Goal: Task Accomplishment & Management: Complete application form

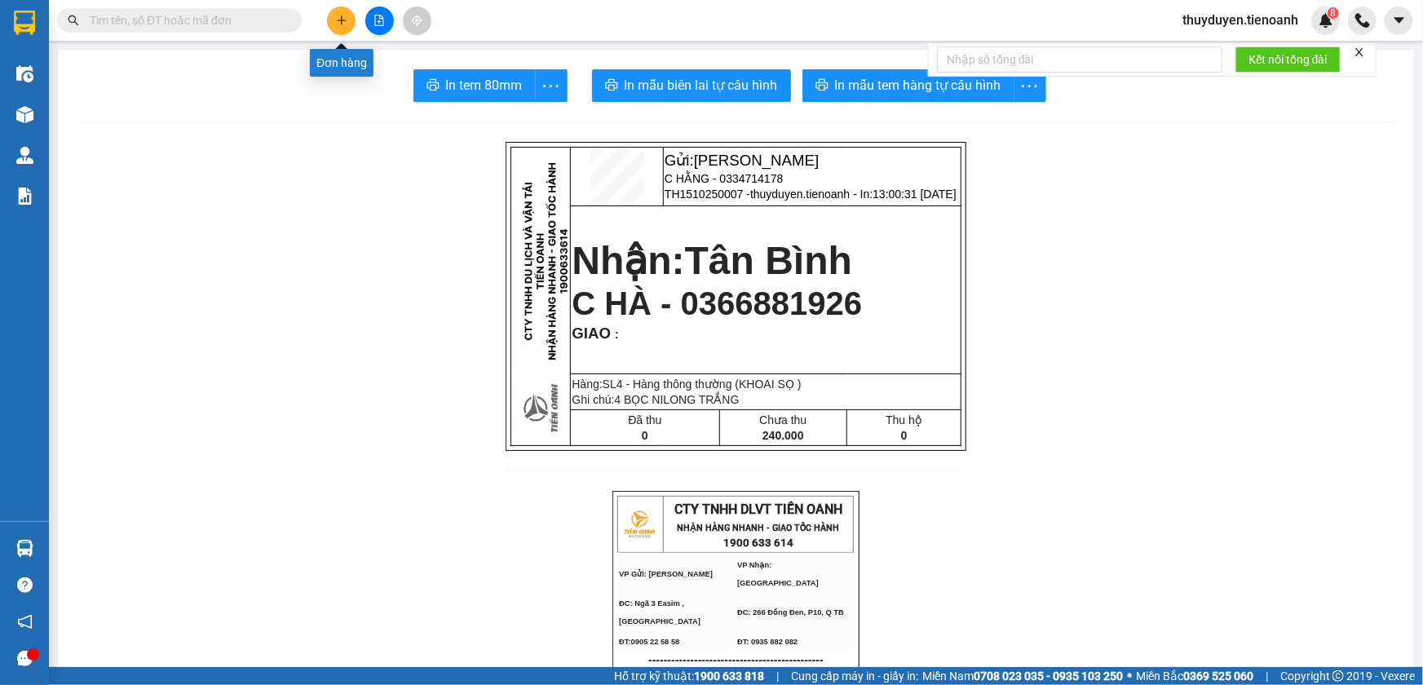
click at [343, 16] on icon "plus" at bounding box center [341, 20] width 11 height 11
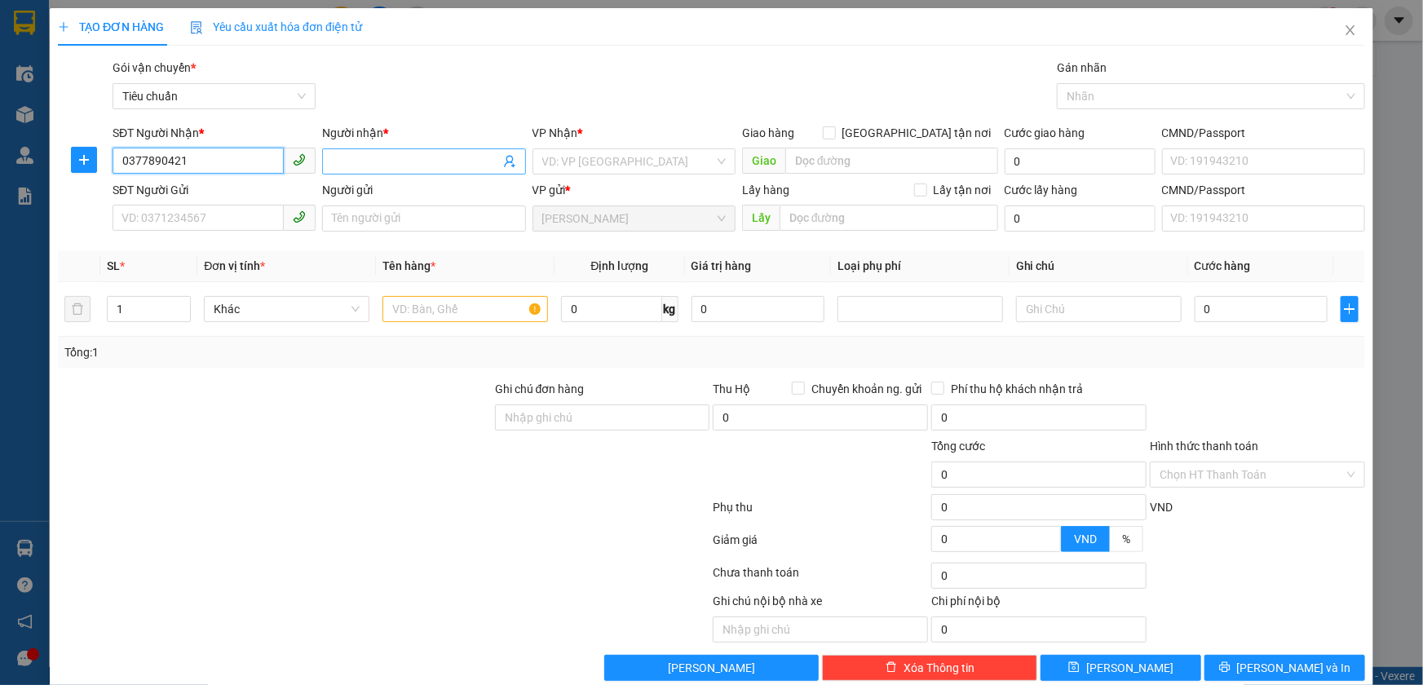
type input "0377890421"
click at [370, 169] on input "Người nhận *" at bounding box center [415, 162] width 167 height 18
type input "BÉ NGA"
click at [652, 164] on input "search" at bounding box center [628, 161] width 172 height 24
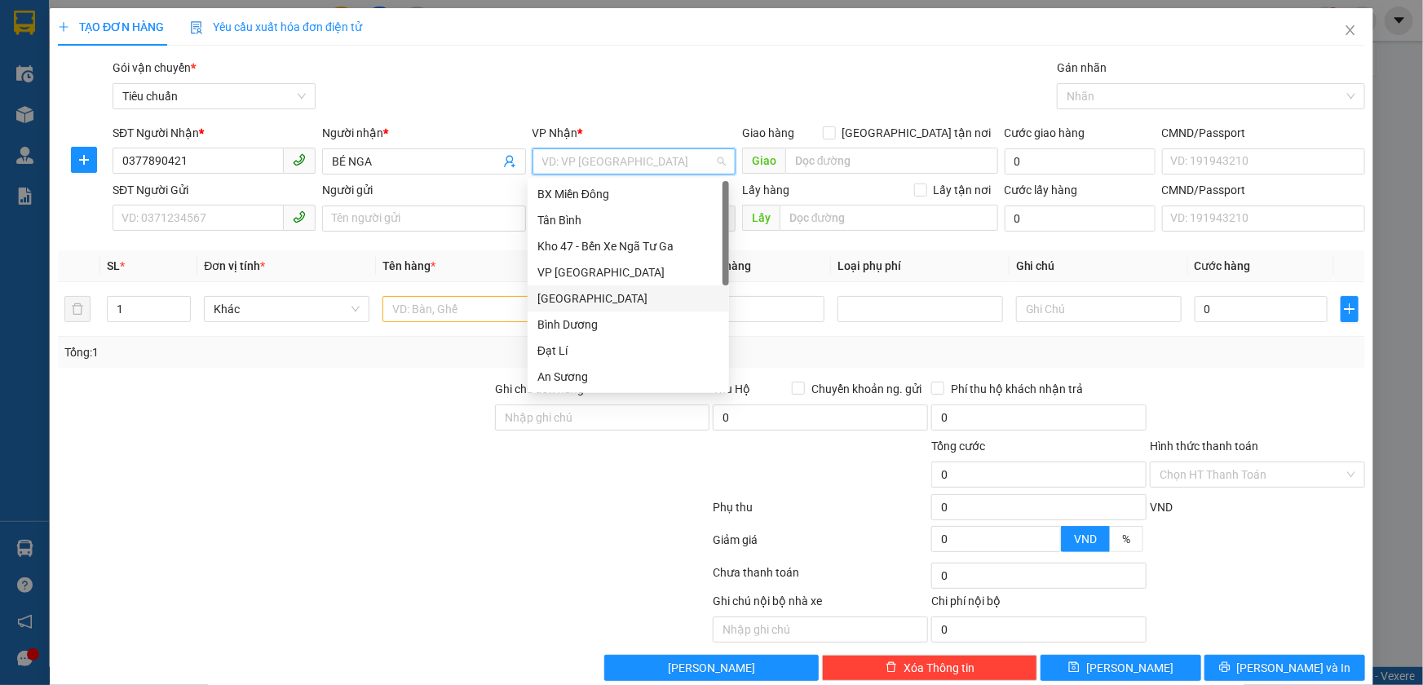
click at [563, 306] on div "[GEOGRAPHIC_DATA]" at bounding box center [629, 299] width 182 height 18
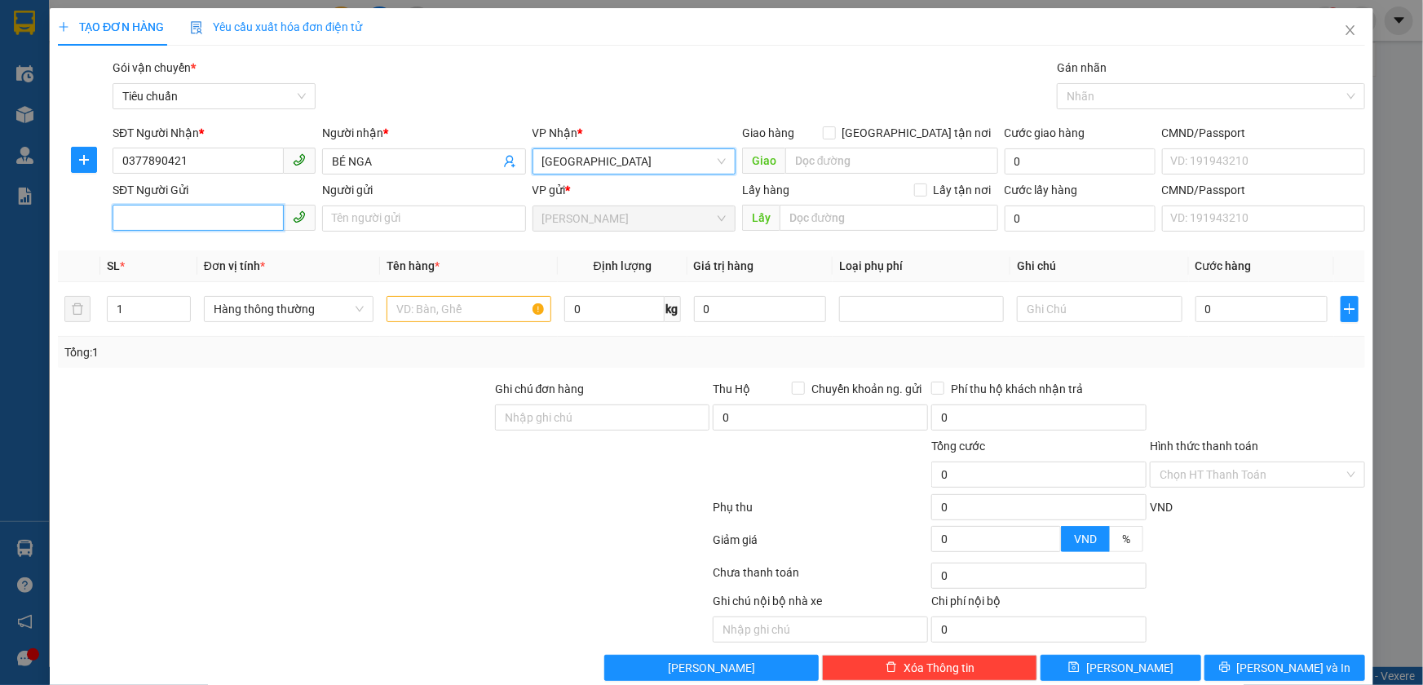
click at [195, 221] on input "SĐT Người Gửi" at bounding box center [198, 218] width 171 height 26
type input "0352973235"
click at [179, 253] on div "0352973235 - NHI" at bounding box center [213, 251] width 182 height 18
type input "NHI"
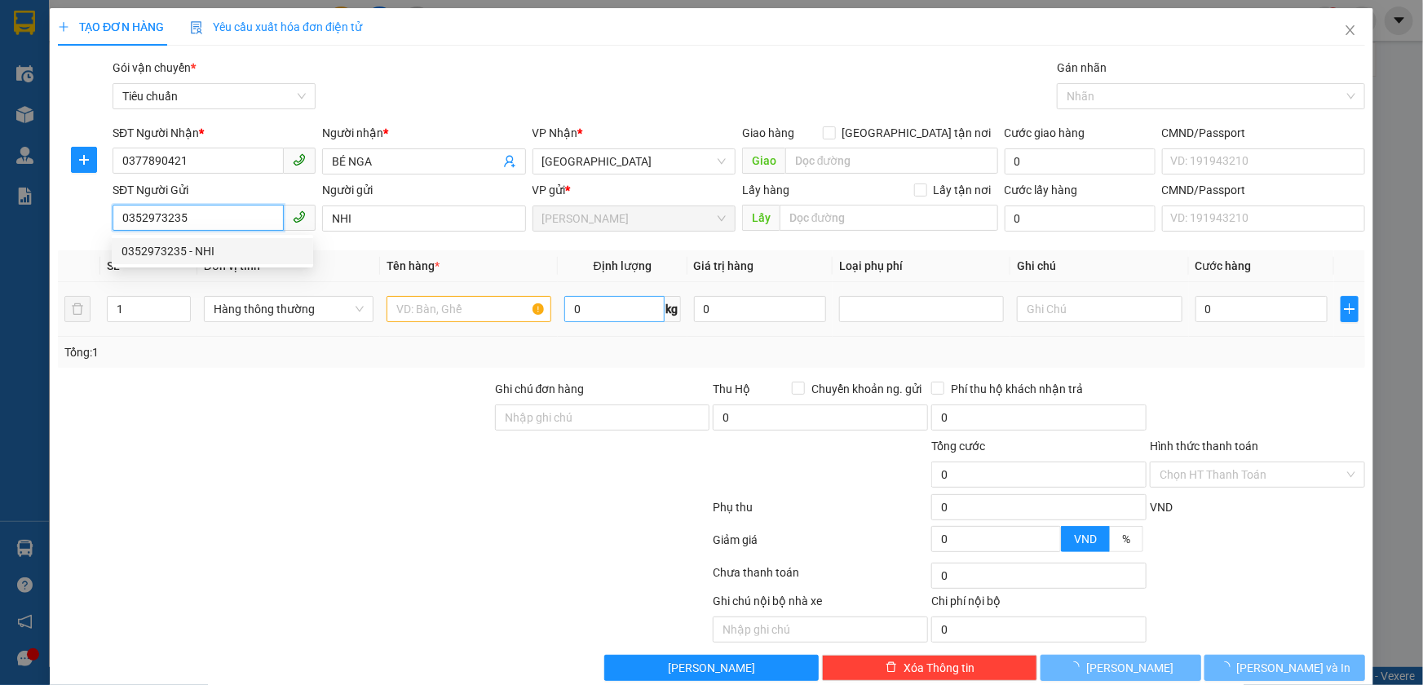
type input "50.000"
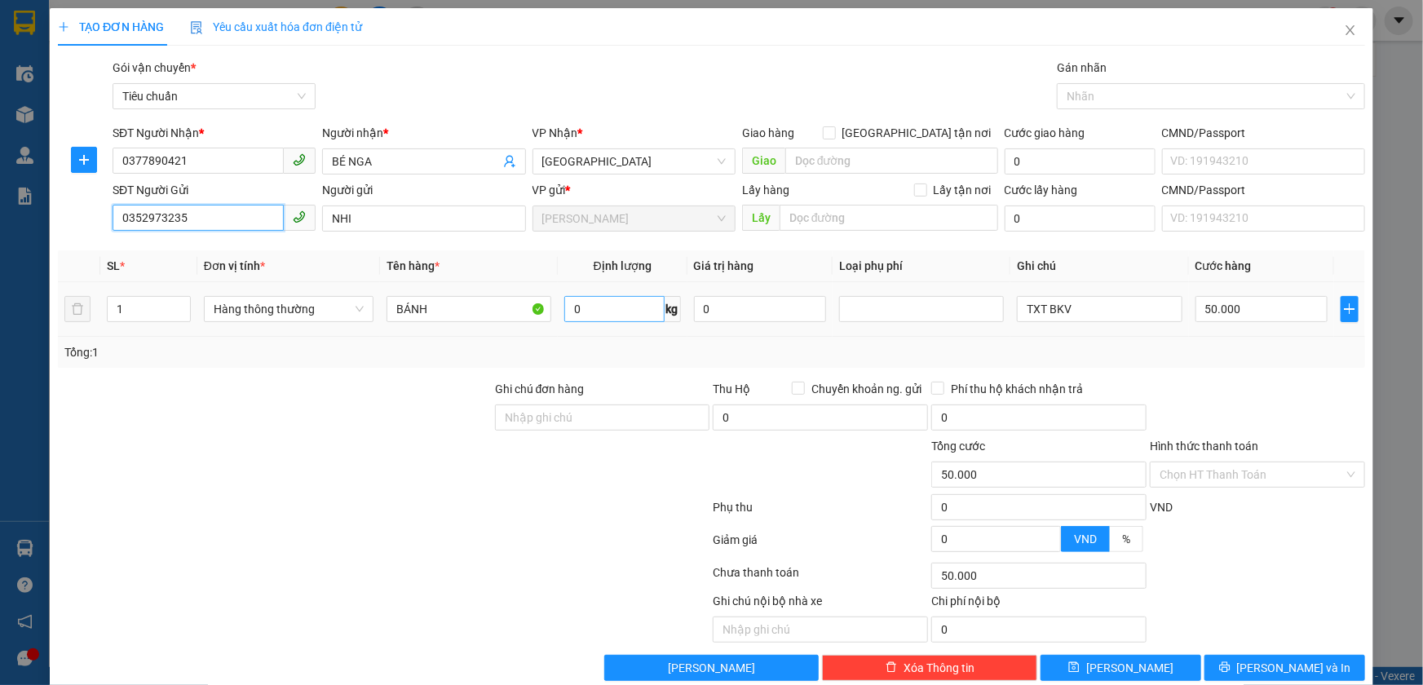
type input "0352973235"
click at [618, 310] on input "0" at bounding box center [614, 309] width 100 height 26
type input "25"
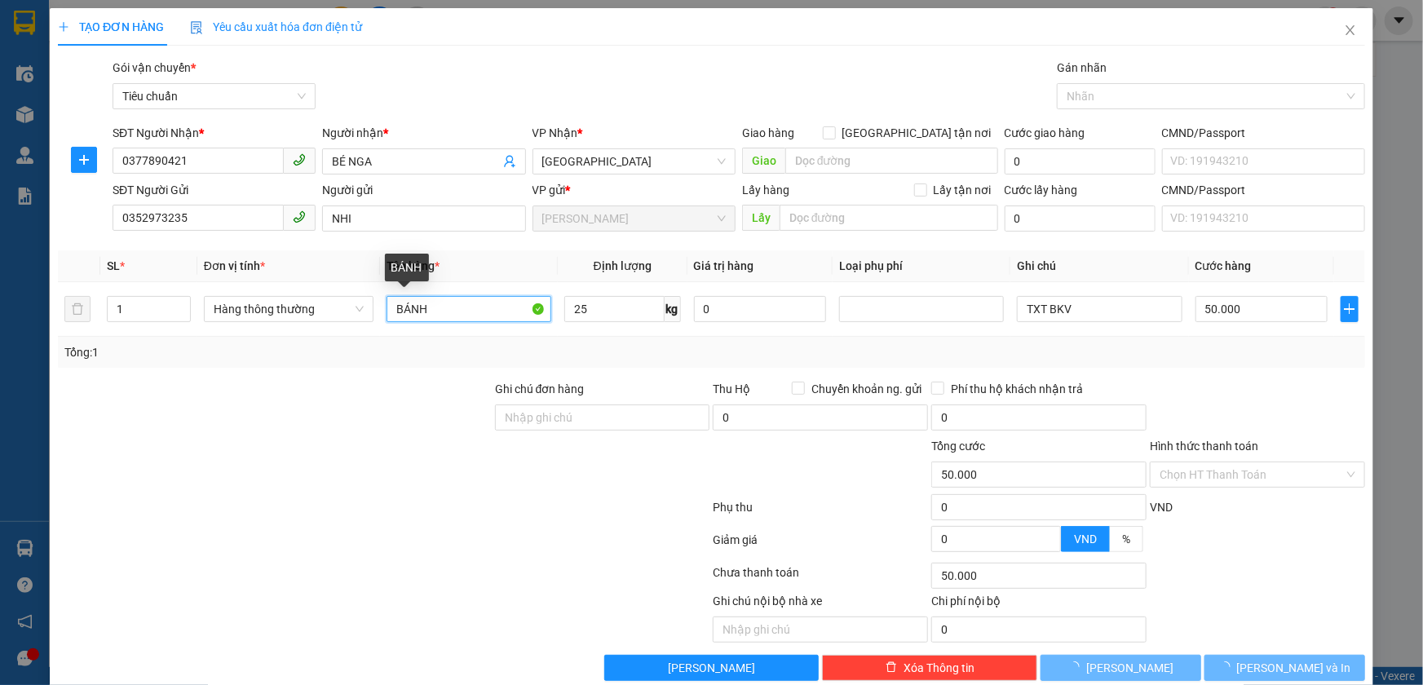
drag, startPoint x: 199, startPoint y: 347, endPoint x: 163, endPoint y: 356, distance: 37.2
click at [163, 356] on div "SL * Đơn vị tính * Tên hàng * Định lượng Giá trị hàng Loại phụ phí Ghi chú Cước…" at bounding box center [712, 308] width 1308 height 117
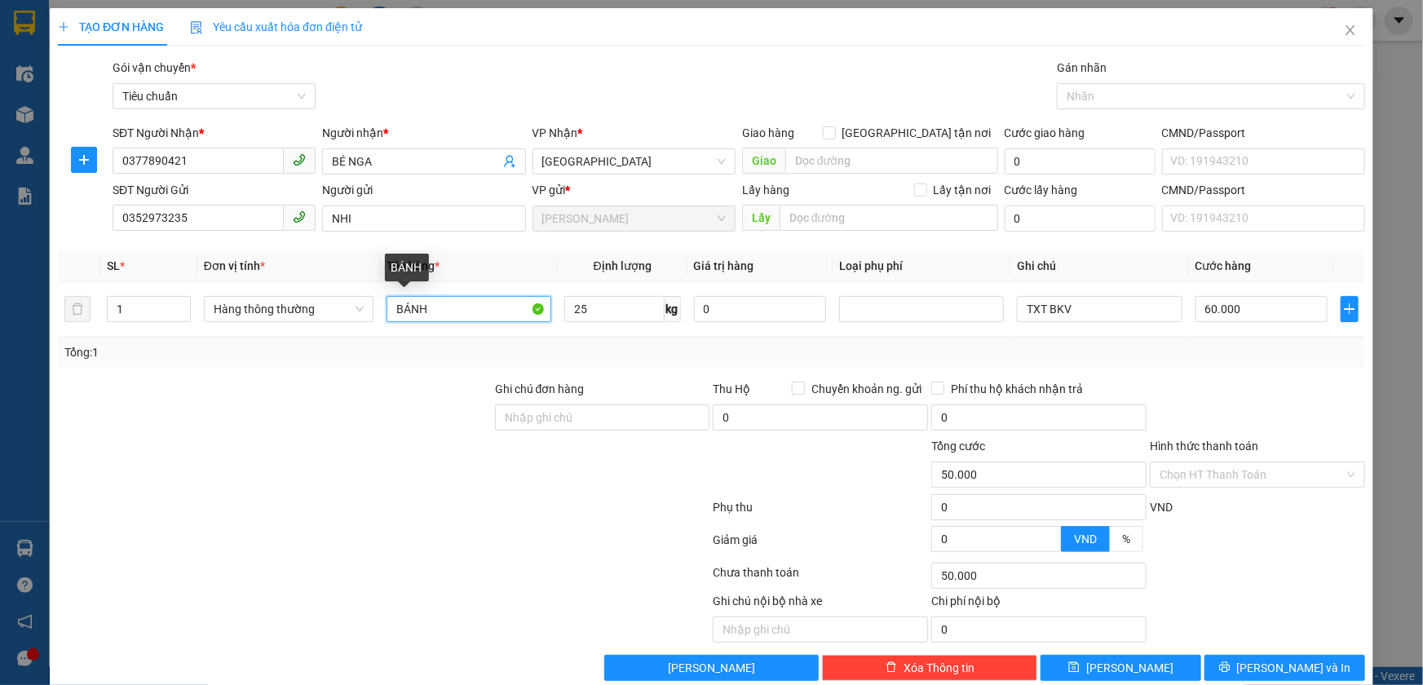
type input "60.000"
type input "SẦU RIÊNG"
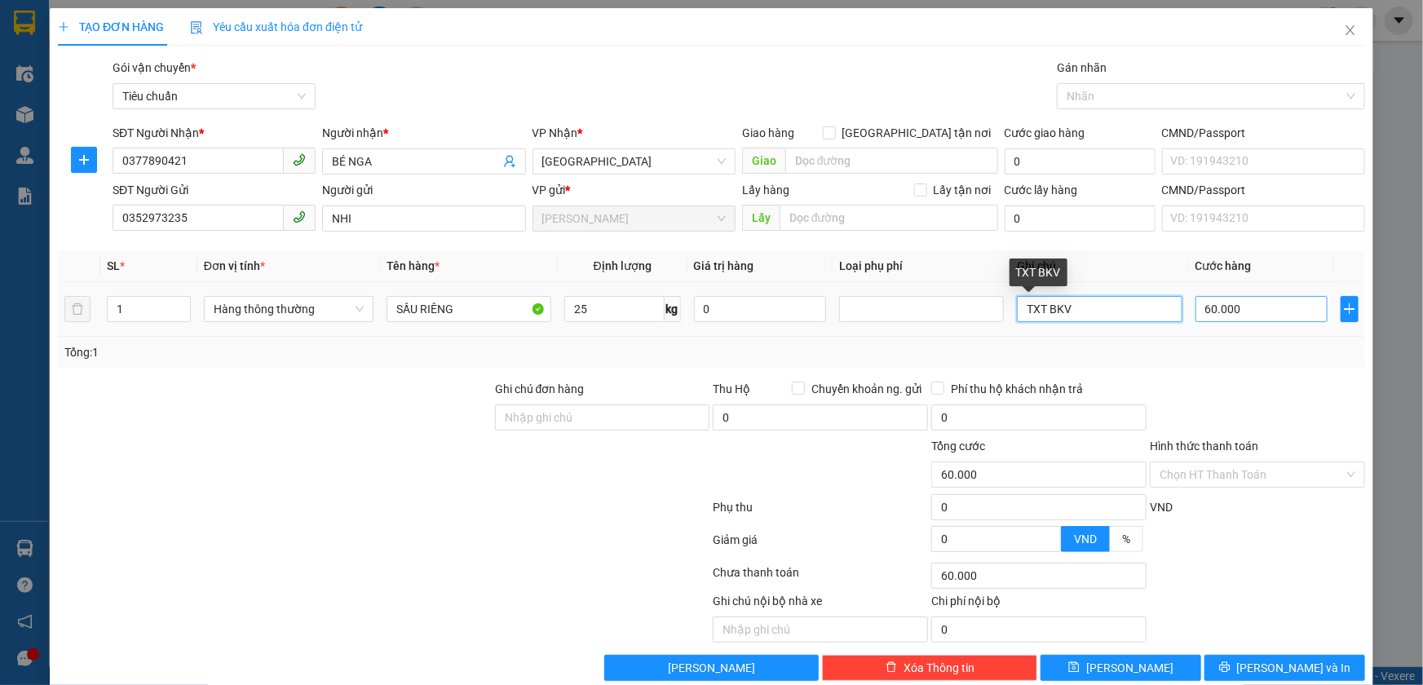
drag, startPoint x: 1033, startPoint y: 312, endPoint x: 1200, endPoint y: 310, distance: 167.2
click at [1200, 310] on tr "1 Hàng thông thường SẦU RIÊNG 25 kg 0 TXT BKV 60.000" at bounding box center [712, 309] width 1308 height 55
type input "TXV NẮP TRẮNG"
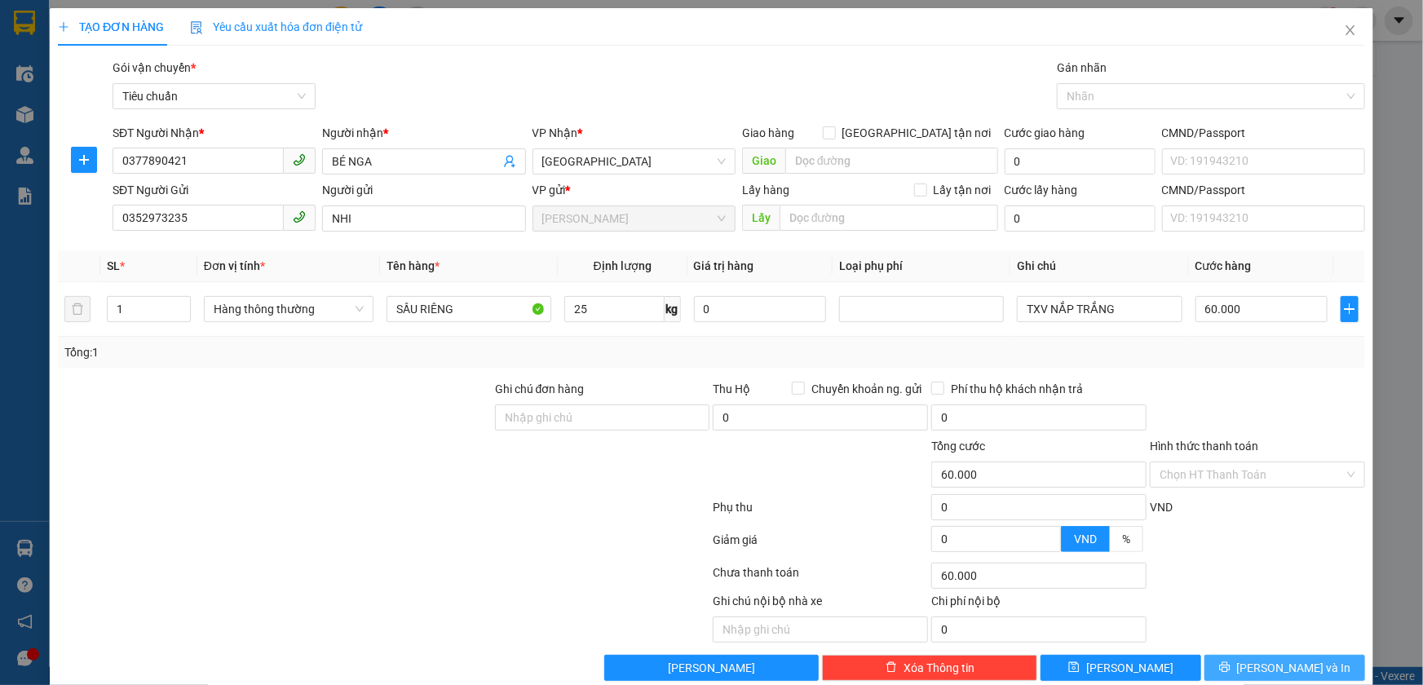
click at [1240, 666] on button "[PERSON_NAME] và In" at bounding box center [1285, 668] width 161 height 26
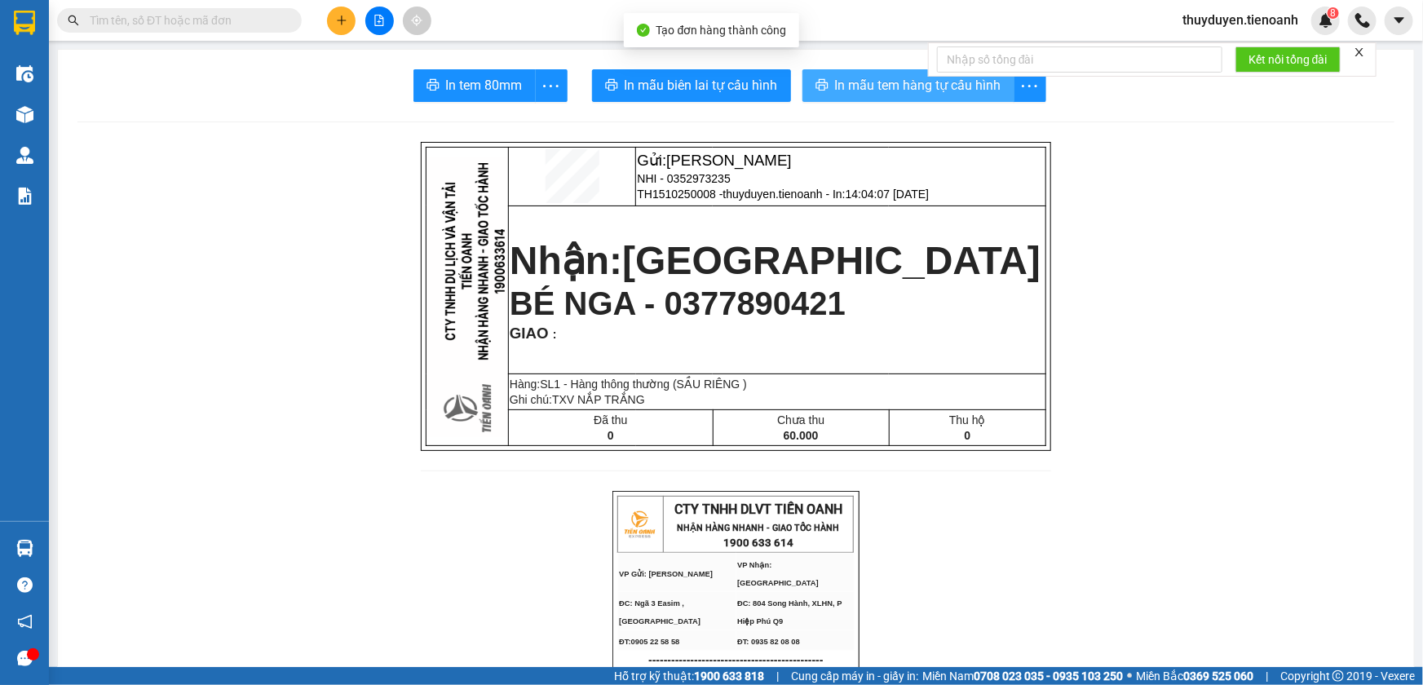
click at [870, 89] on span "In mẫu tem hàng tự cấu hình" at bounding box center [918, 85] width 166 height 20
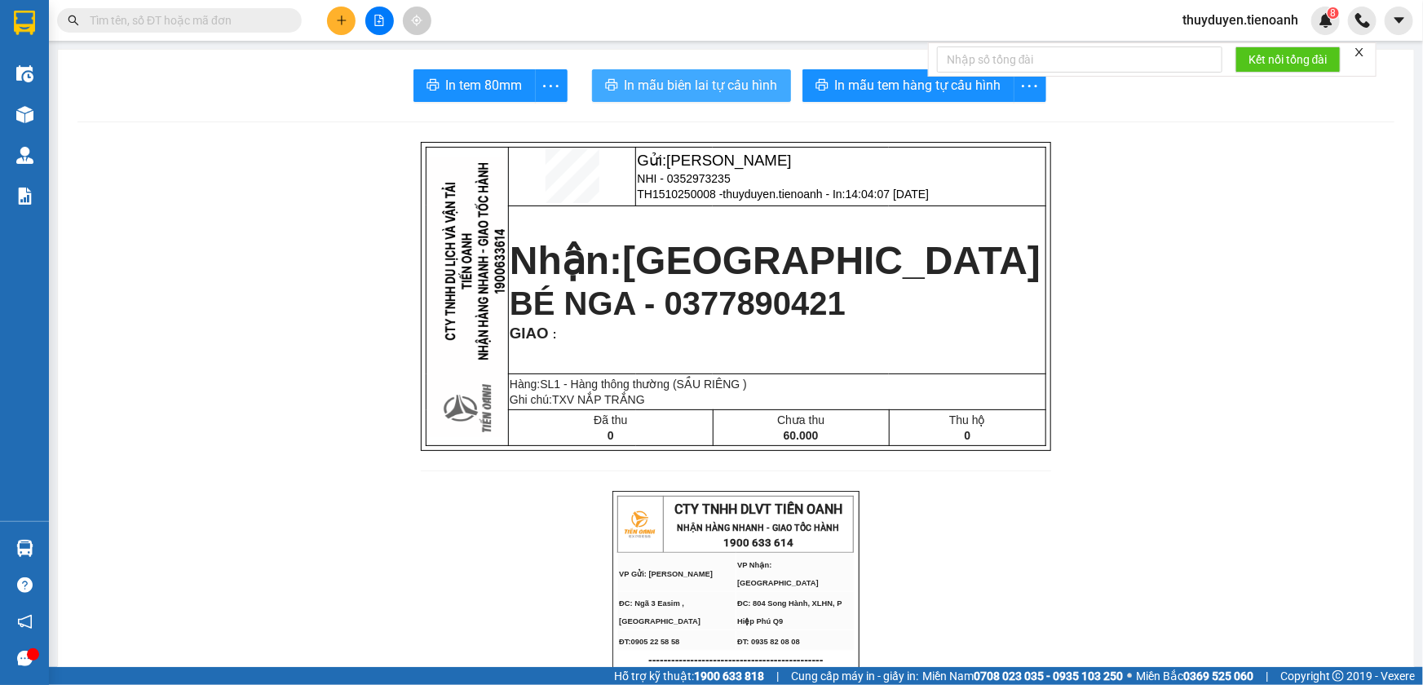
click at [709, 84] on span "In mẫu biên lai tự cấu hình" at bounding box center [701, 85] width 153 height 20
click at [339, 21] on icon "plus" at bounding box center [341, 20] width 11 height 11
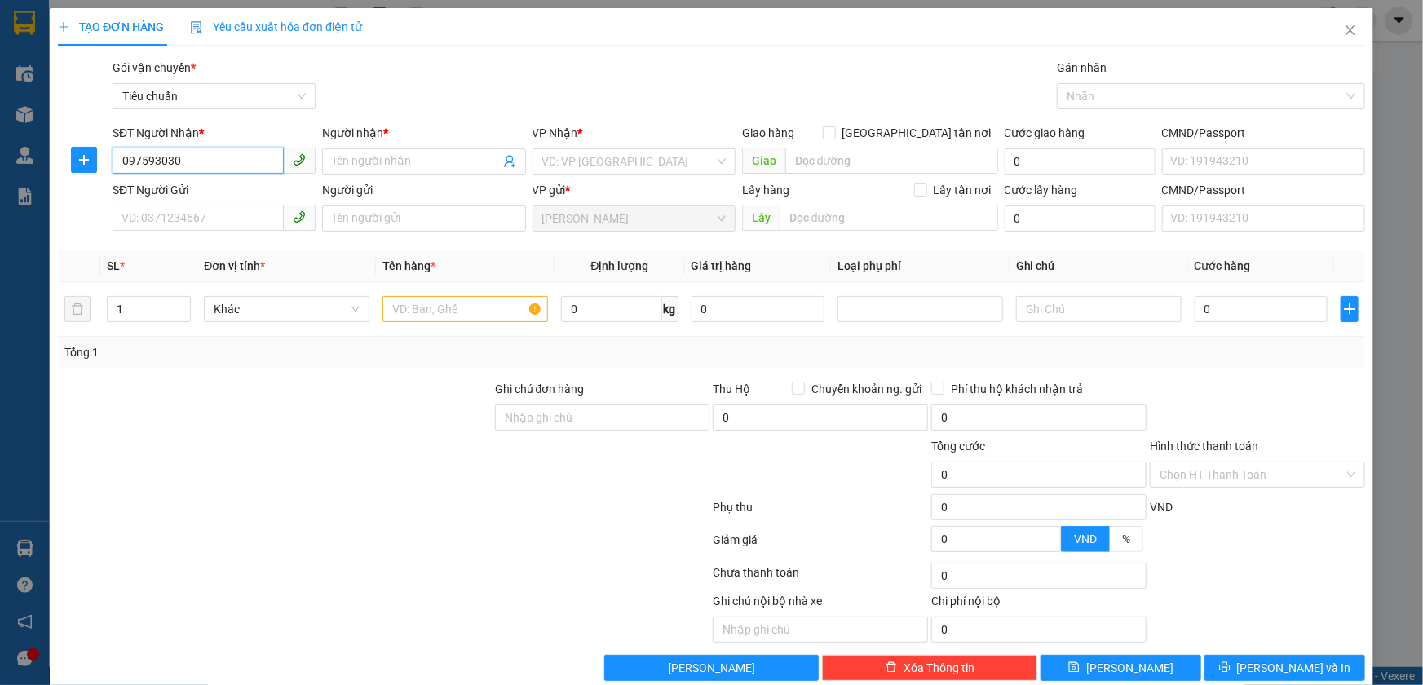
type input "0975930301"
click at [187, 193] on div "0975930301 - C HẰNG" at bounding box center [213, 194] width 182 height 18
type input "C HẰNG"
type input "066188003781"
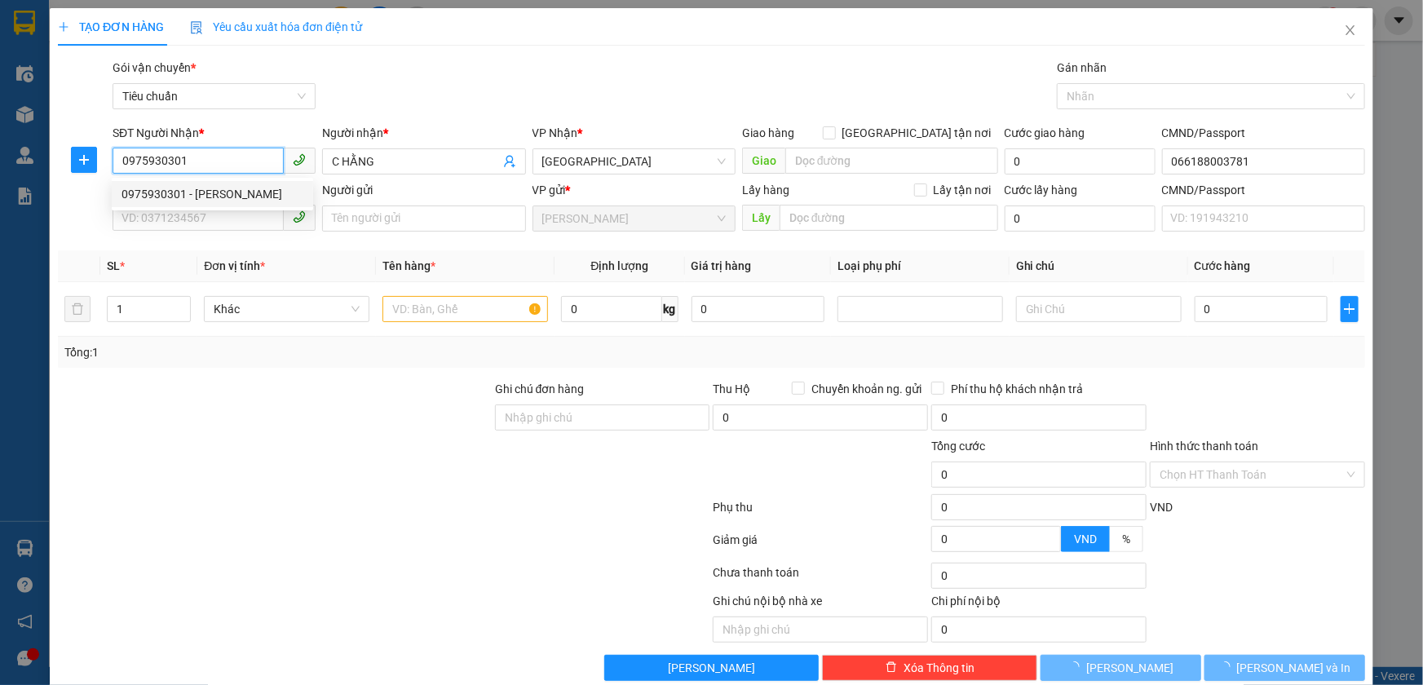
type input "70.000"
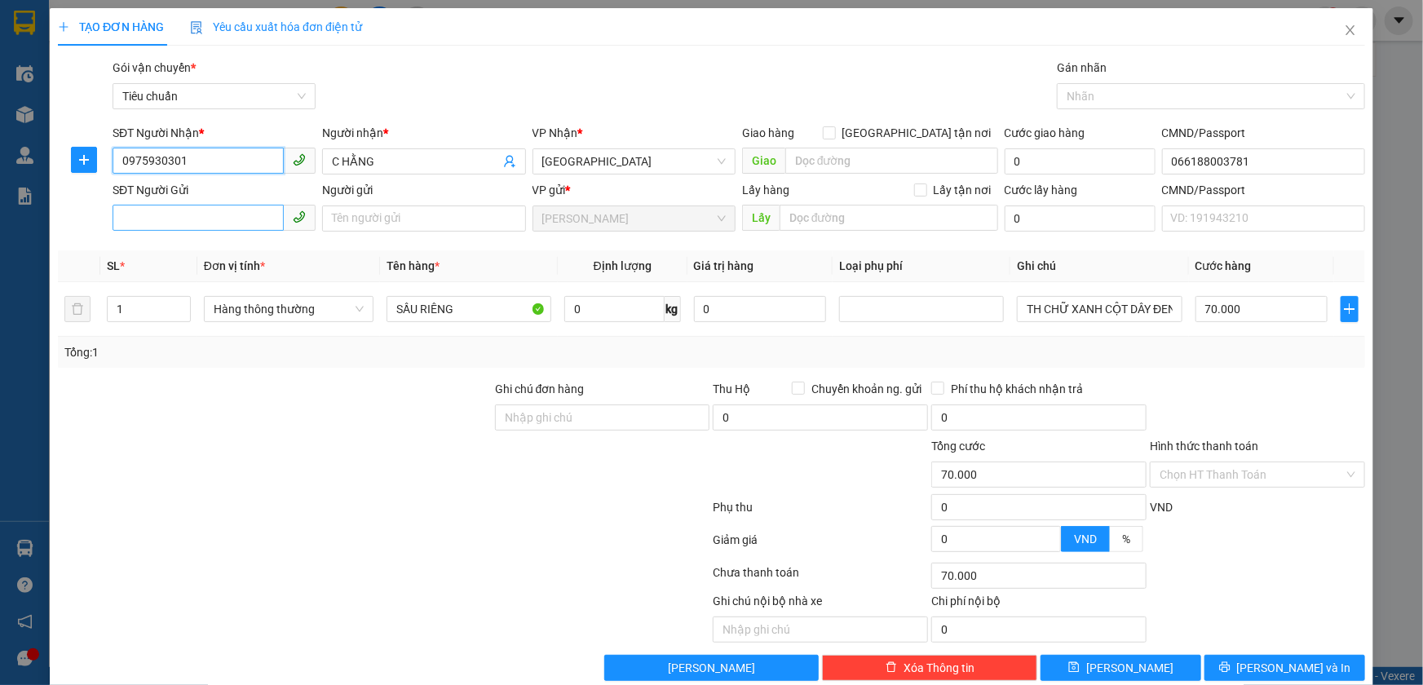
type input "0975930301"
click at [179, 210] on input "SĐT Người Gửi" at bounding box center [198, 218] width 171 height 26
click at [179, 259] on div "0975750089 - MẸ QUẾ" at bounding box center [213, 251] width 182 height 18
type input "0975750089"
type input "MẸ QUẾ"
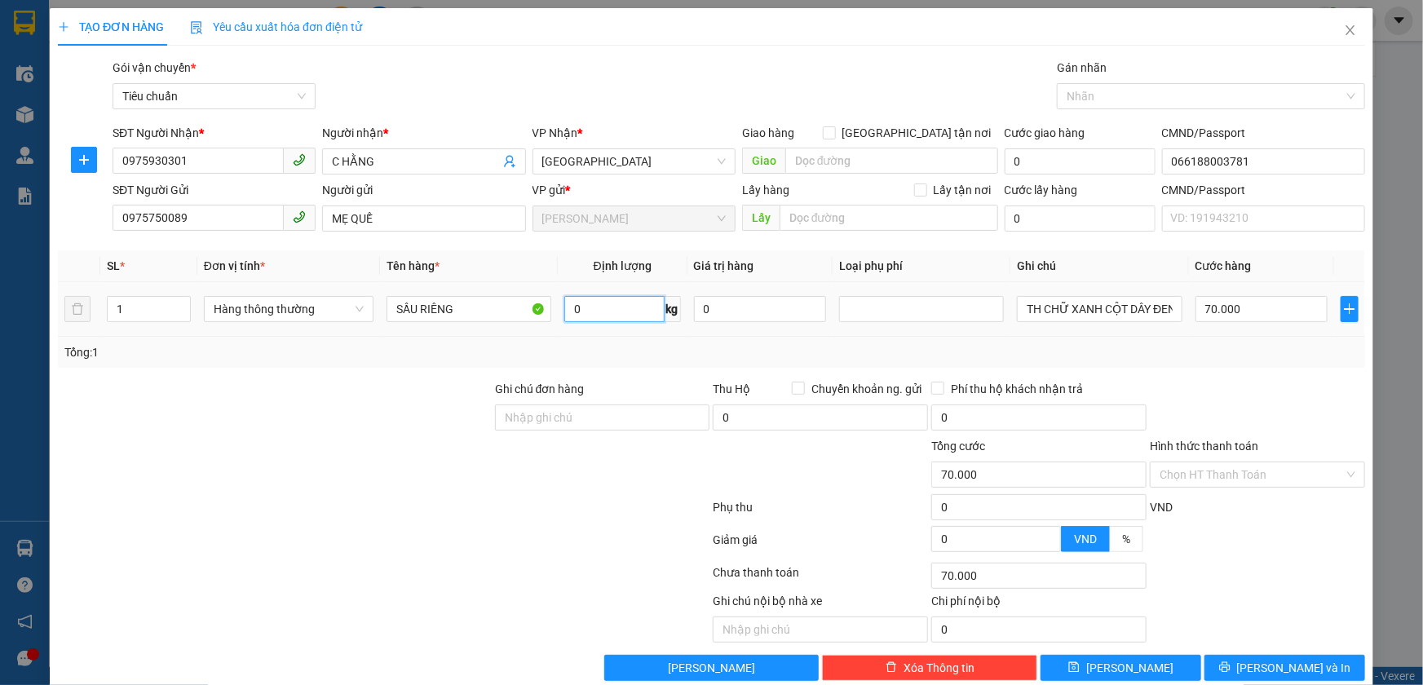
click at [624, 310] on input "0" at bounding box center [614, 309] width 100 height 26
type input "25"
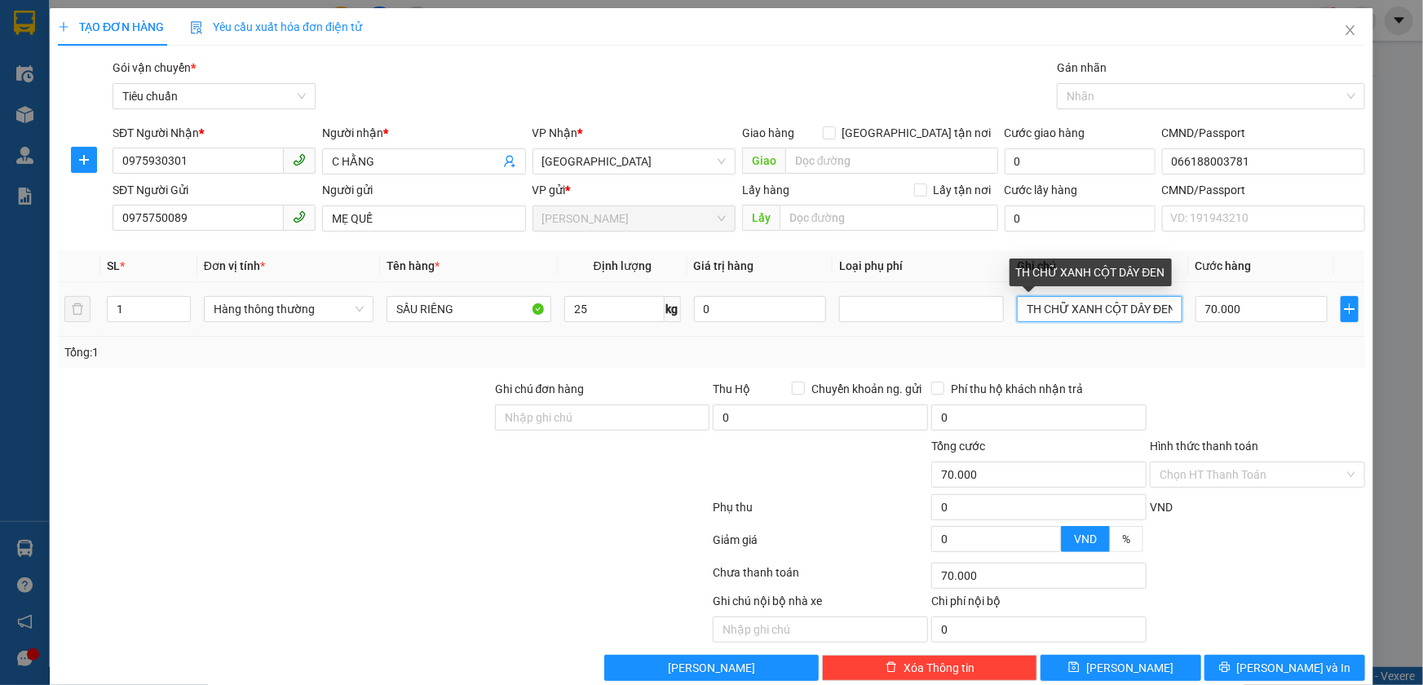
drag, startPoint x: 1031, startPoint y: 308, endPoint x: 1423, endPoint y: 314, distance: 391.6
click at [1423, 314] on div "TẠO ĐƠN HÀNG Yêu cầu xuất hóa đơn điện tử Transit Pickup Surcharge Ids Transit …" at bounding box center [711, 342] width 1423 height 685
type input "60.000"
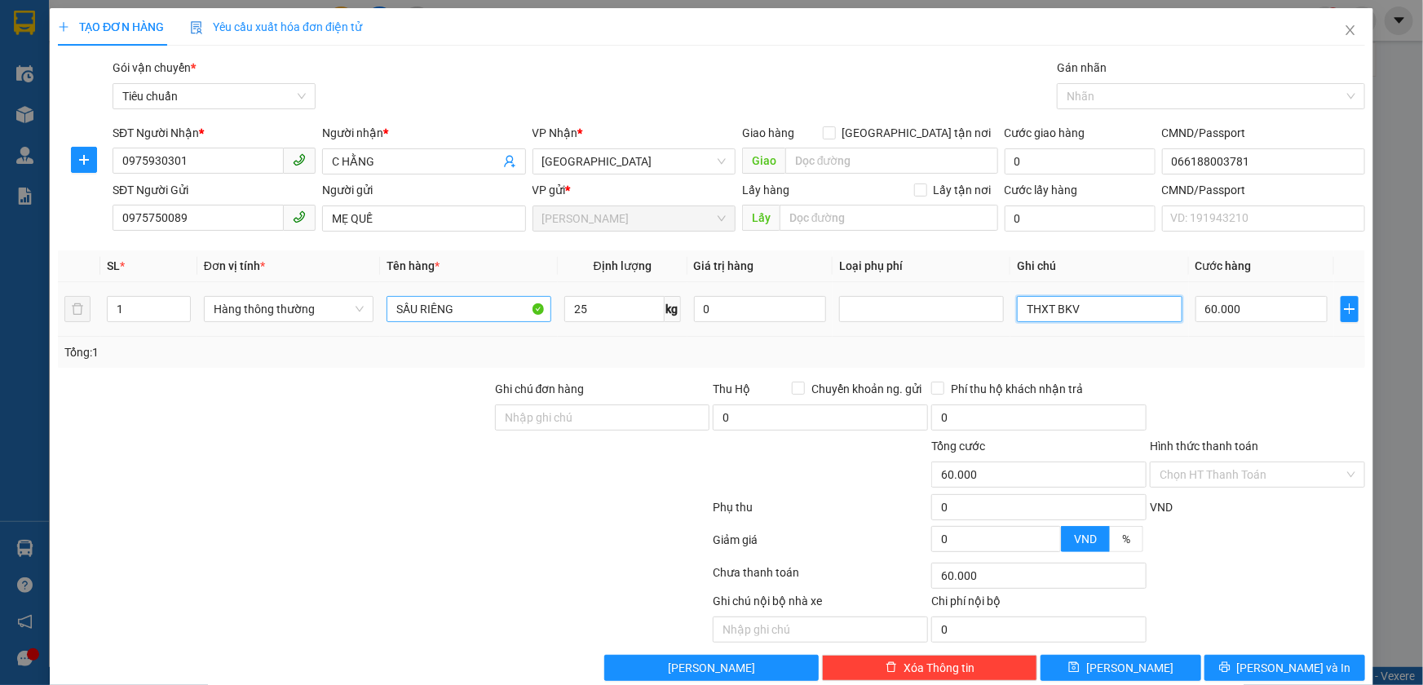
type input "THXT BKV"
drag, startPoint x: 475, startPoint y: 309, endPoint x: 157, endPoint y: 303, distance: 318.2
click at [157, 303] on tr "1 Hàng thông thường SẦU RIÊNG 25 kg 0 THXT BKV 60.000" at bounding box center [712, 309] width 1308 height 55
type input "THỨC ĂN + TRỨNG"
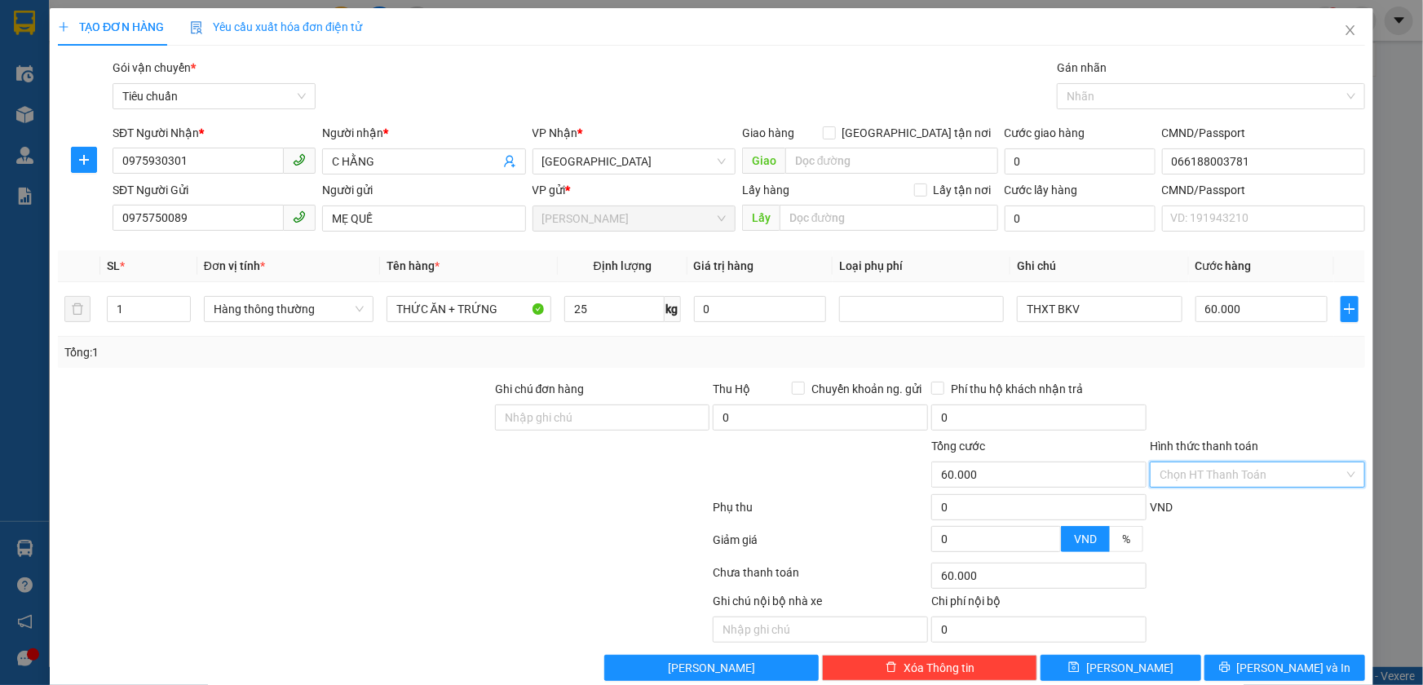
click at [1224, 482] on input "Hình thức thanh toán" at bounding box center [1252, 475] width 184 height 24
click at [1189, 506] on div "Tại văn phòng" at bounding box center [1247, 507] width 193 height 18
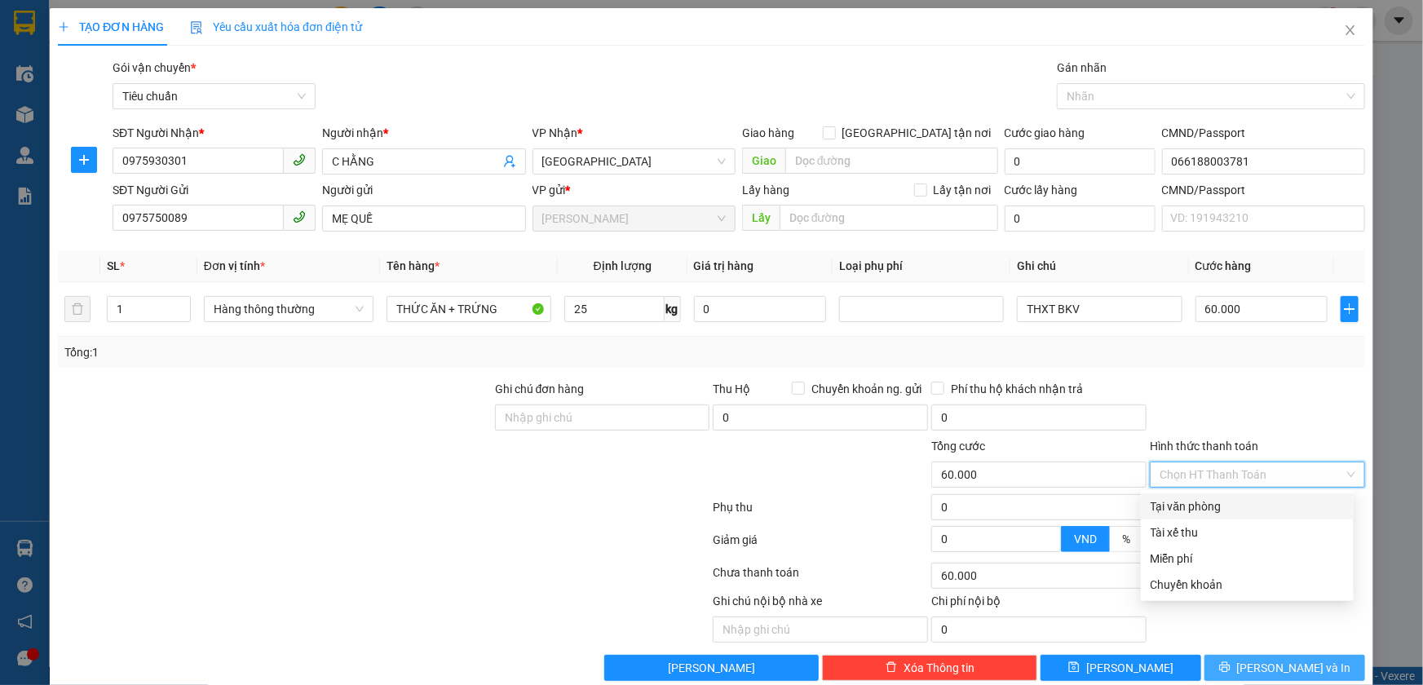
type input "0"
click at [1279, 671] on span "[PERSON_NAME] và In" at bounding box center [1294, 668] width 114 height 18
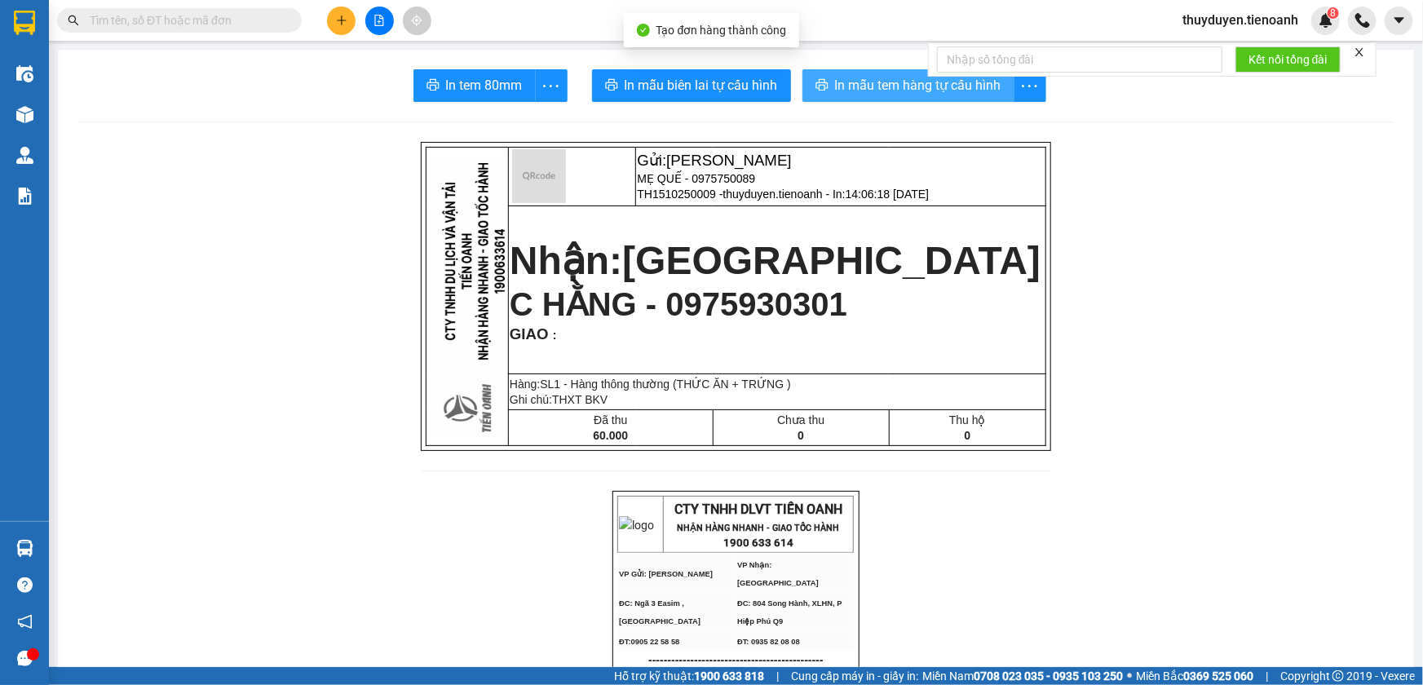
click at [922, 88] on span "In mẫu tem hàng tự cấu hình" at bounding box center [918, 85] width 166 height 20
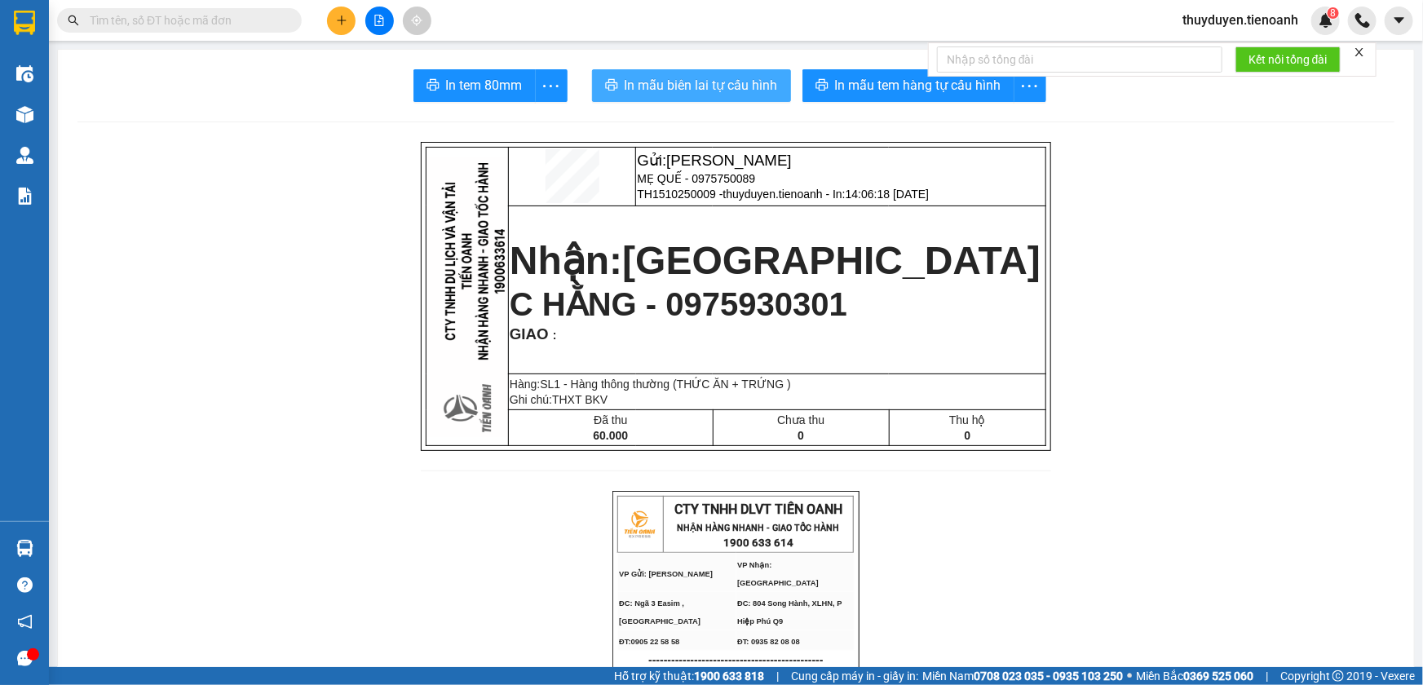
click at [696, 82] on span "In mẫu biên lai tự cấu hình" at bounding box center [701, 85] width 153 height 20
click at [1236, 16] on span "thuyduyen.tienoanh" at bounding box center [1241, 20] width 142 height 20
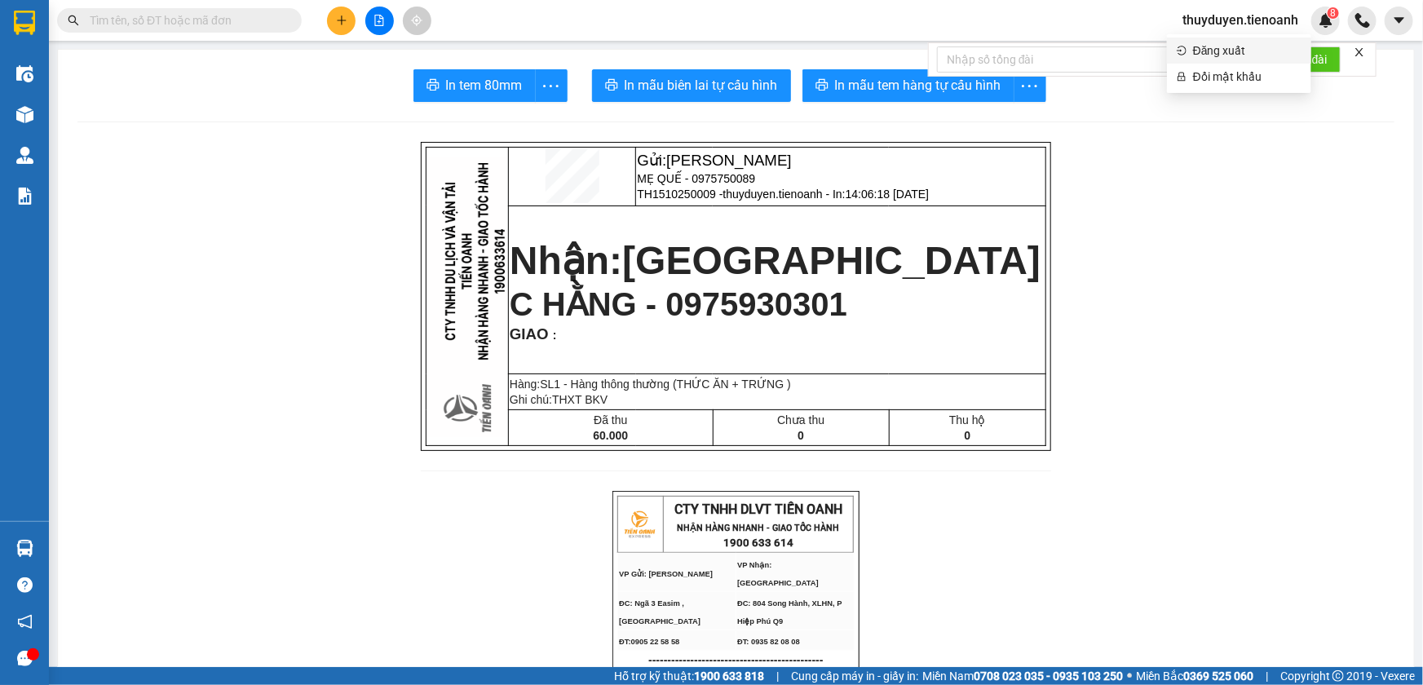
click at [1244, 48] on span "Đăng xuất" at bounding box center [1247, 51] width 108 height 18
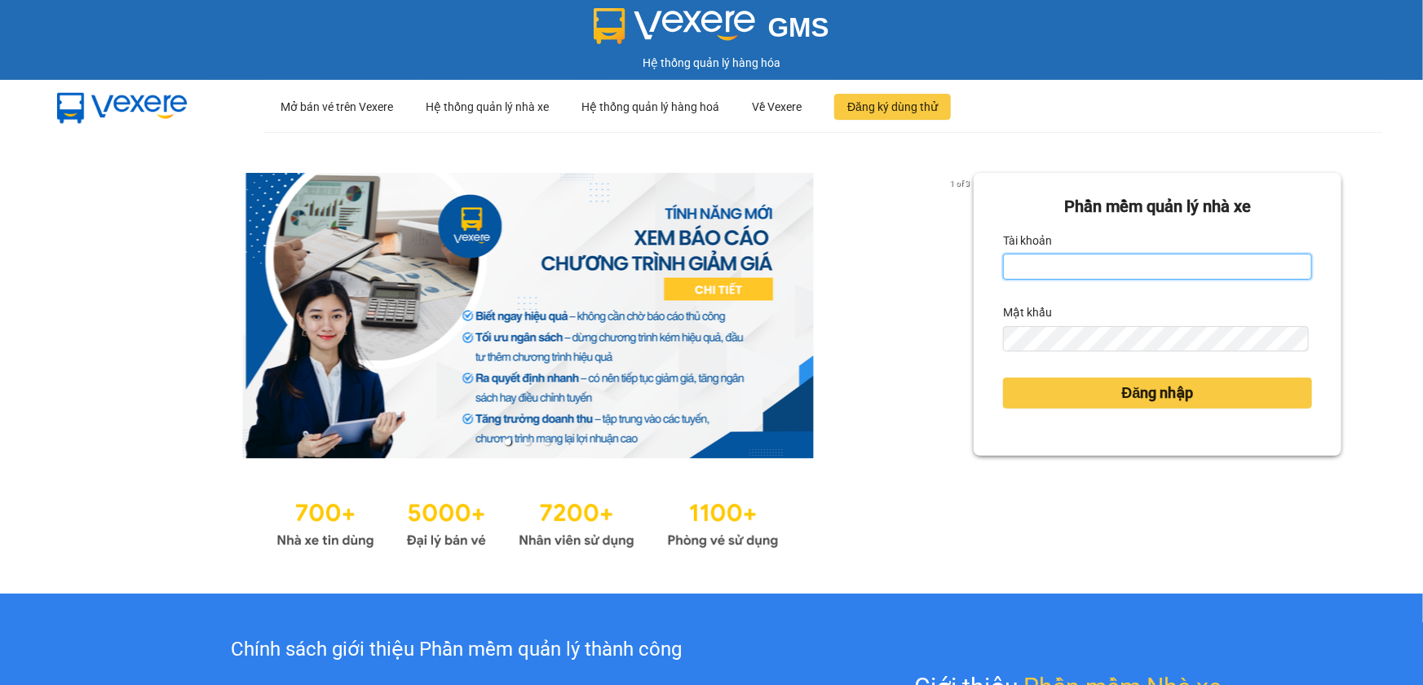
type input "thuyduyen.tienoanh"
click at [1139, 263] on input "thuyduyen.tienoanh" at bounding box center [1157, 267] width 309 height 26
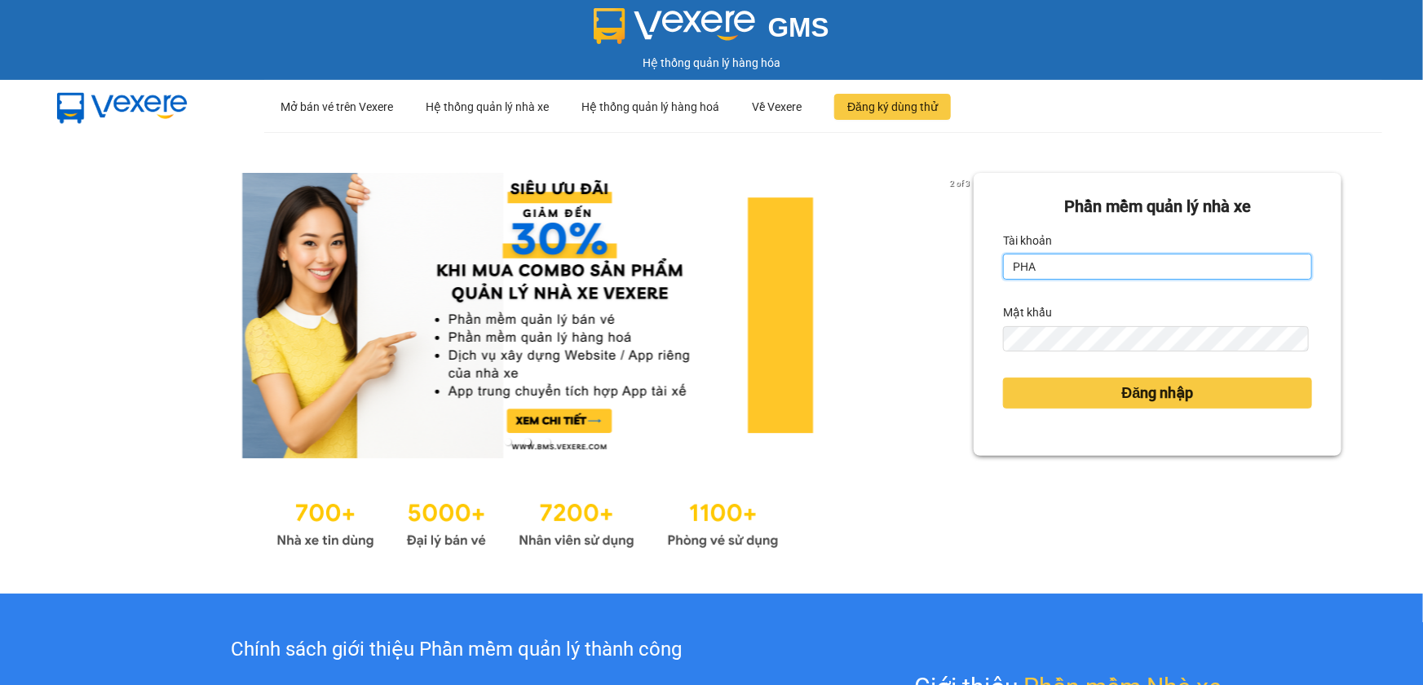
type input "phanoanh.tienoanh"
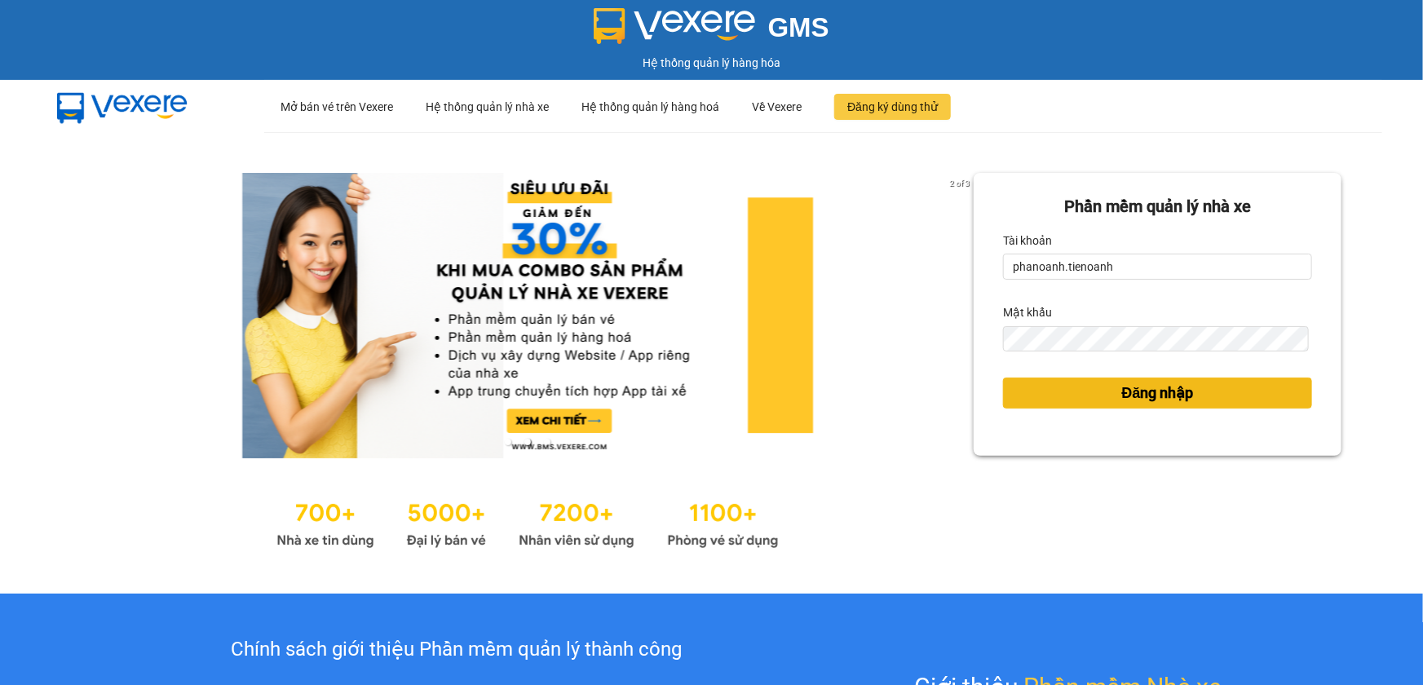
click at [1158, 388] on span "Đăng nhập" at bounding box center [1158, 393] width 72 height 23
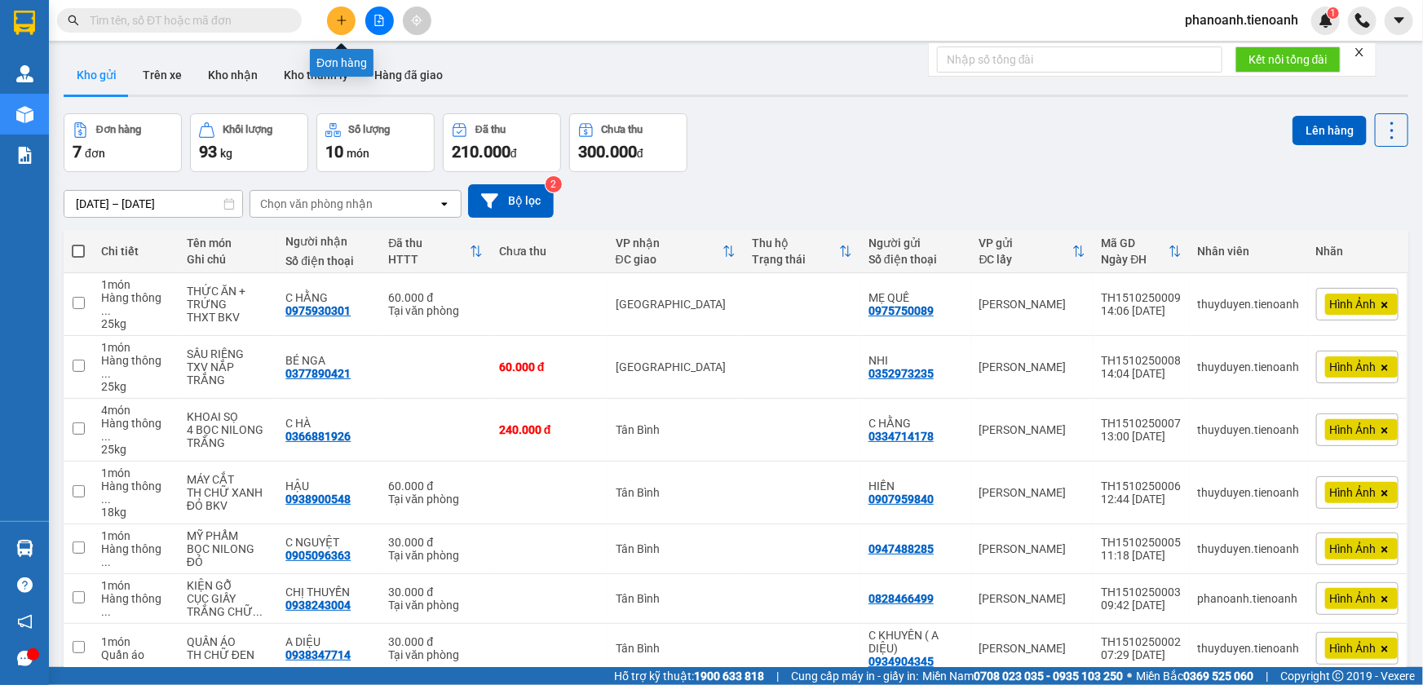
click at [340, 20] on icon "plus" at bounding box center [341, 20] width 9 height 1
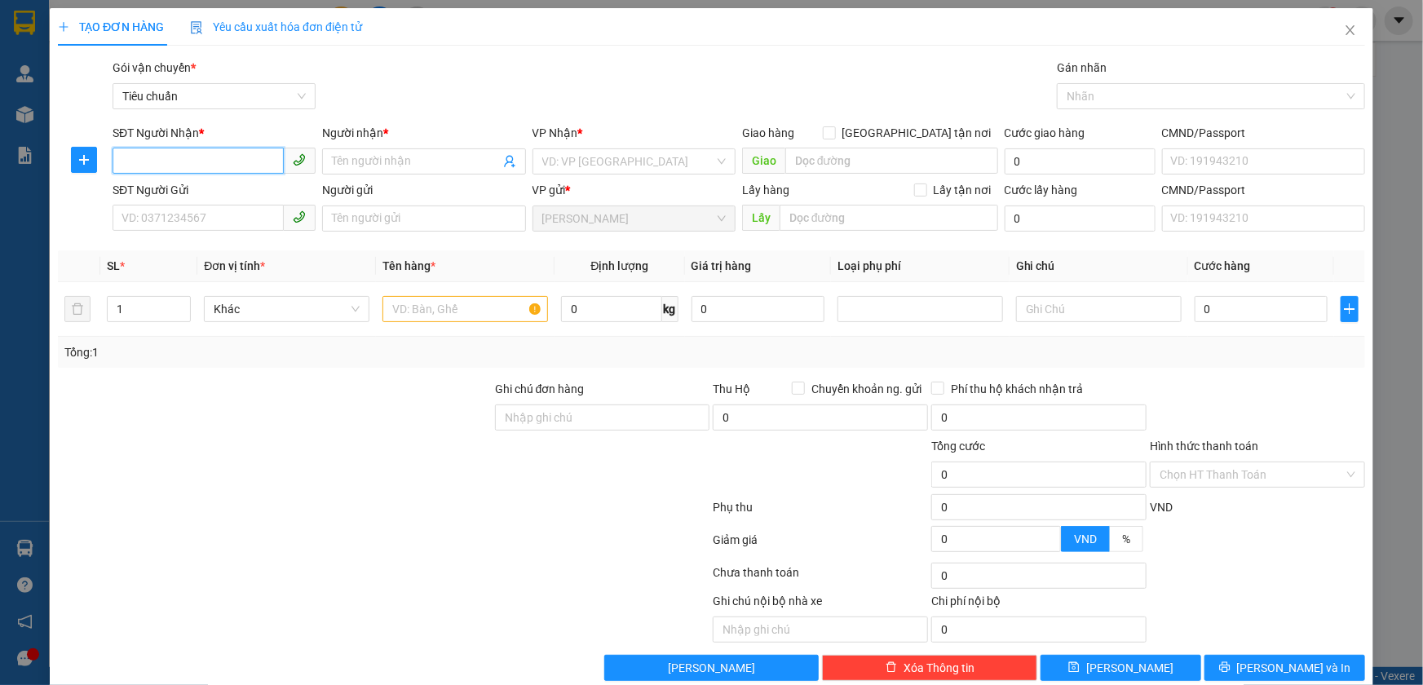
click at [241, 162] on input "SĐT Người Nhận *" at bounding box center [198, 161] width 171 height 26
drag, startPoint x: 149, startPoint y: 161, endPoint x: 80, endPoint y: 155, distance: 69.6
click at [80, 155] on div "SĐT Người Nhận * 083064647 083064647 Người nhận * Tên người nhận VP Nhận * VD: …" at bounding box center [711, 152] width 1311 height 57
click at [215, 187] on div "0838064647 - A HUY" at bounding box center [213, 194] width 182 height 18
type input "0838064647"
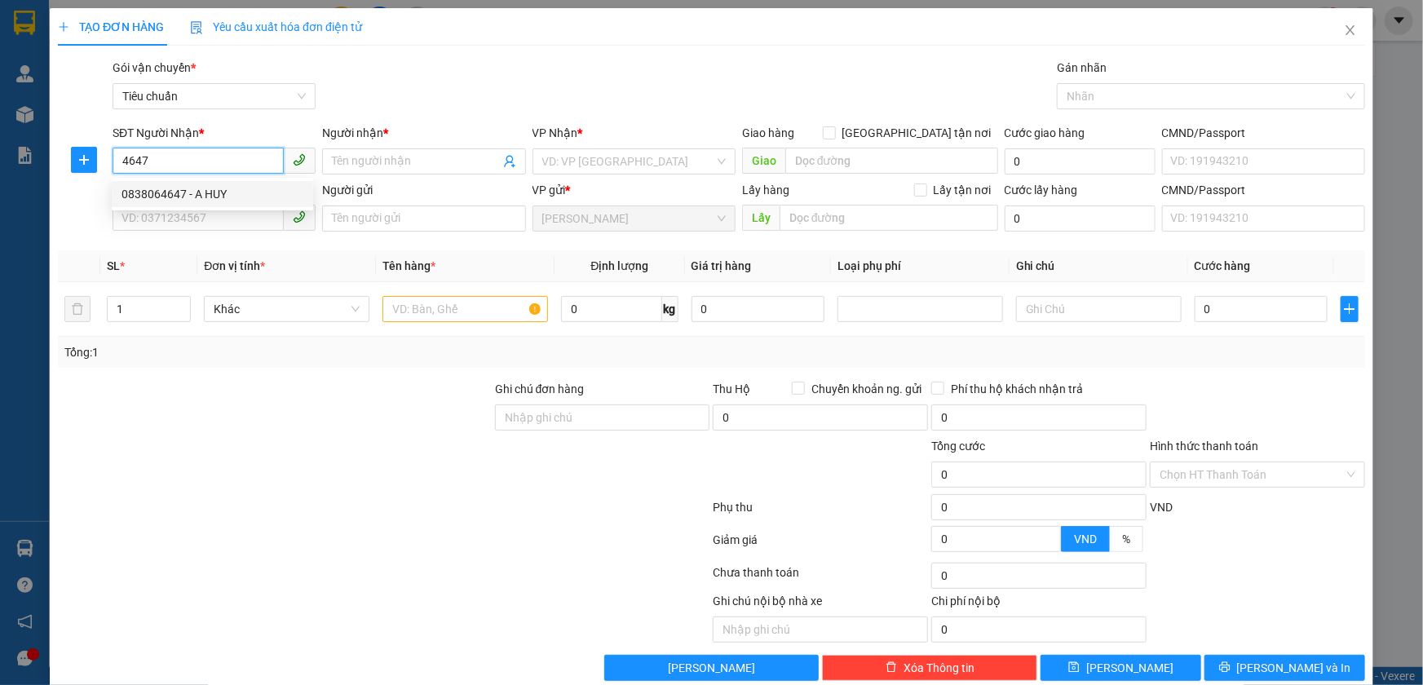
type input "A HUY"
type input "066301011073"
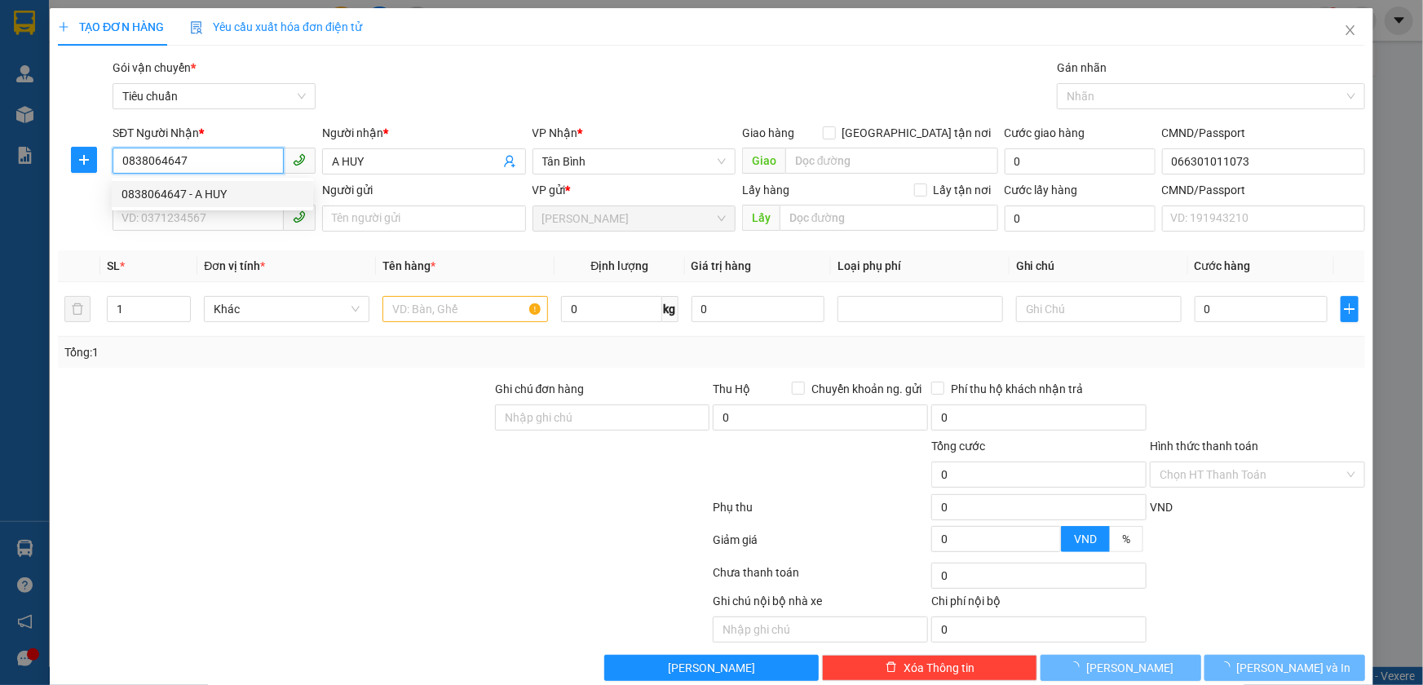
type input "50.000"
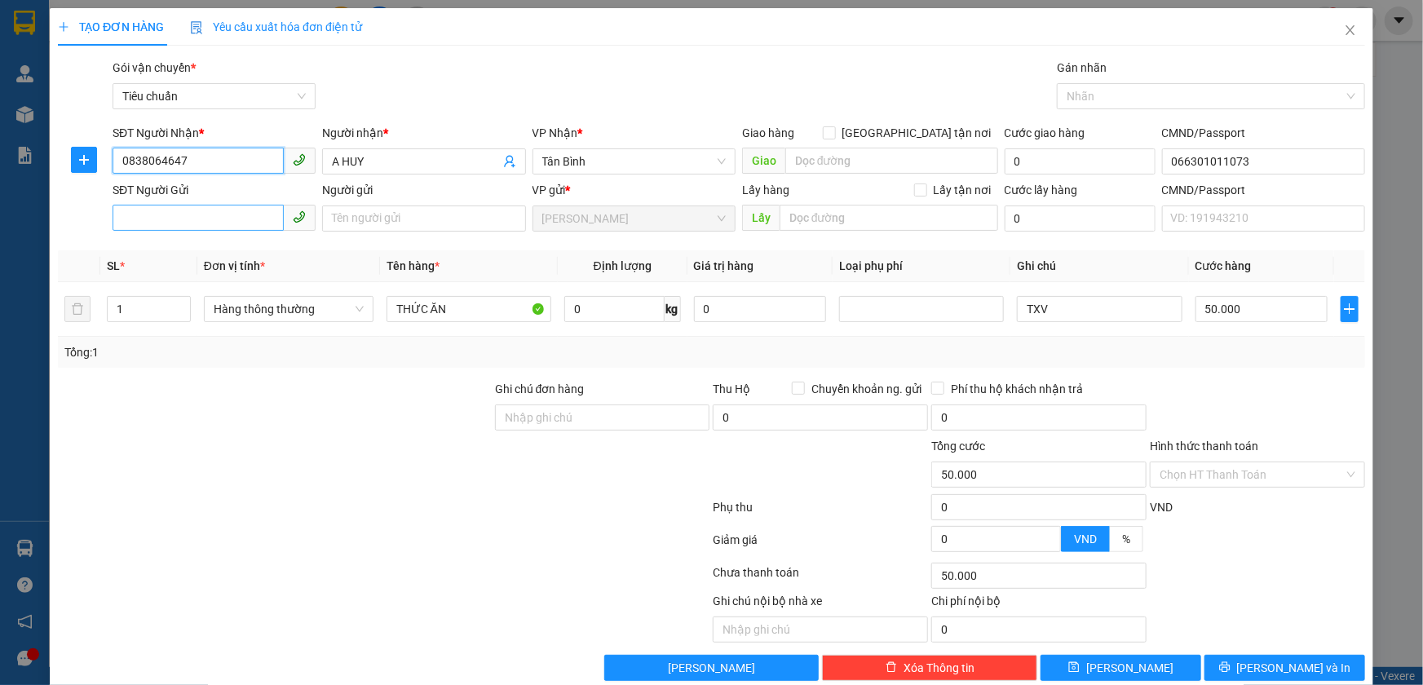
type input "0838064647"
click at [170, 220] on input "SĐT Người Gửi" at bounding box center [198, 218] width 171 height 26
type input "0977839545"
click at [223, 245] on div "0977839545 - A HÙNG" at bounding box center [213, 251] width 182 height 18
type input "A HÙNG"
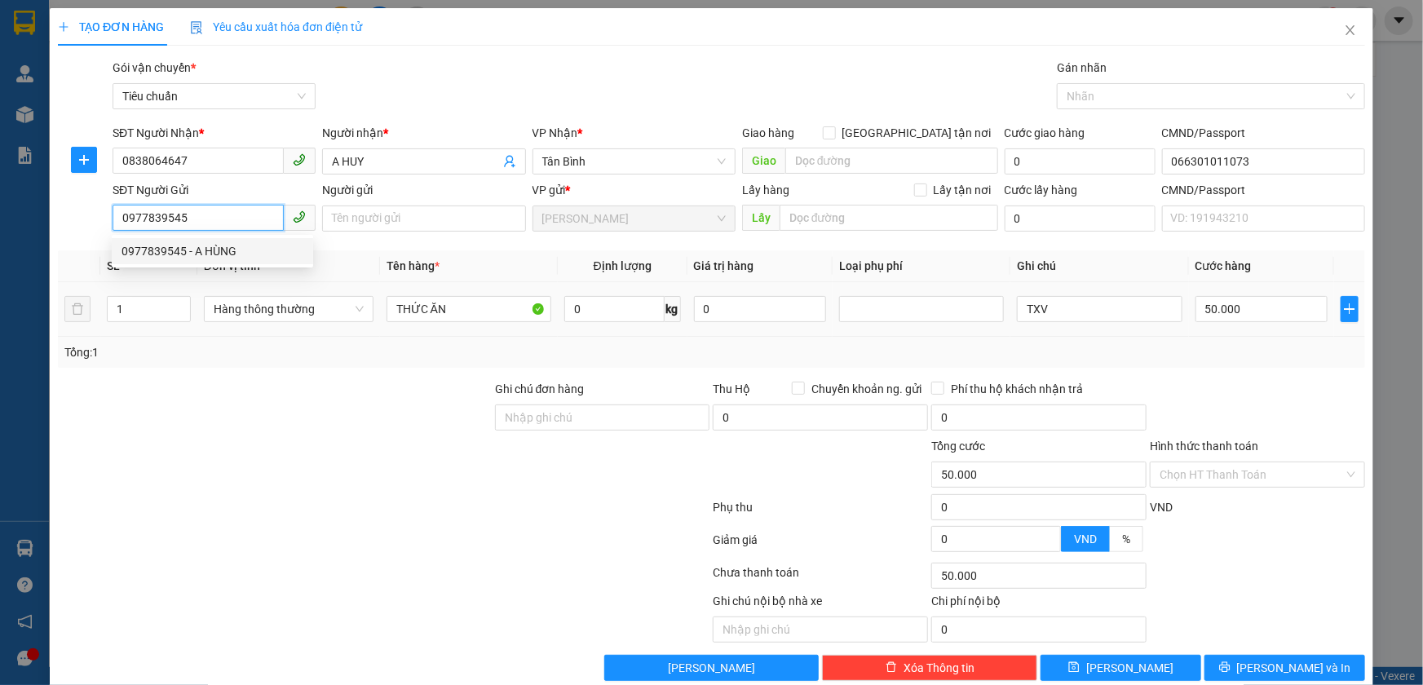
type input "066080005048"
click at [323, 313] on span "Hàng thông thường" at bounding box center [289, 309] width 150 height 24
type input "0977839545"
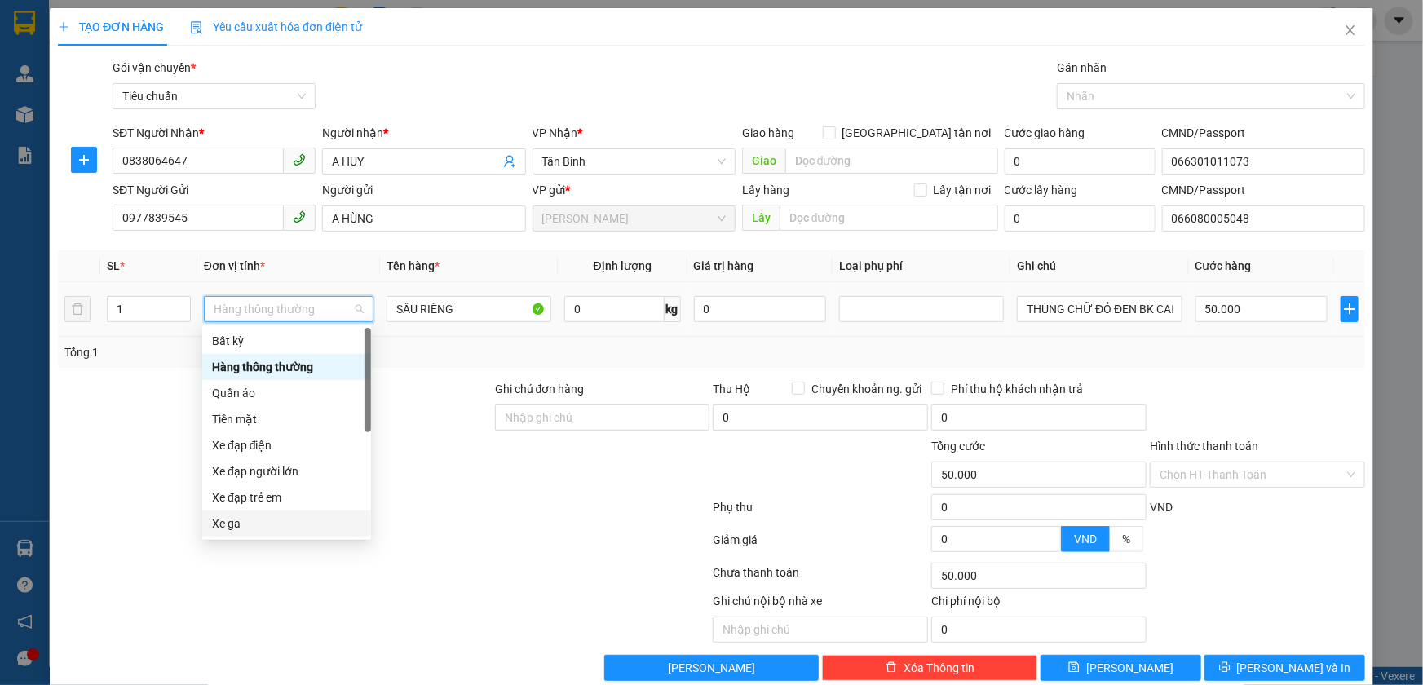
click at [276, 525] on div "Xe ga" at bounding box center [286, 524] width 149 height 18
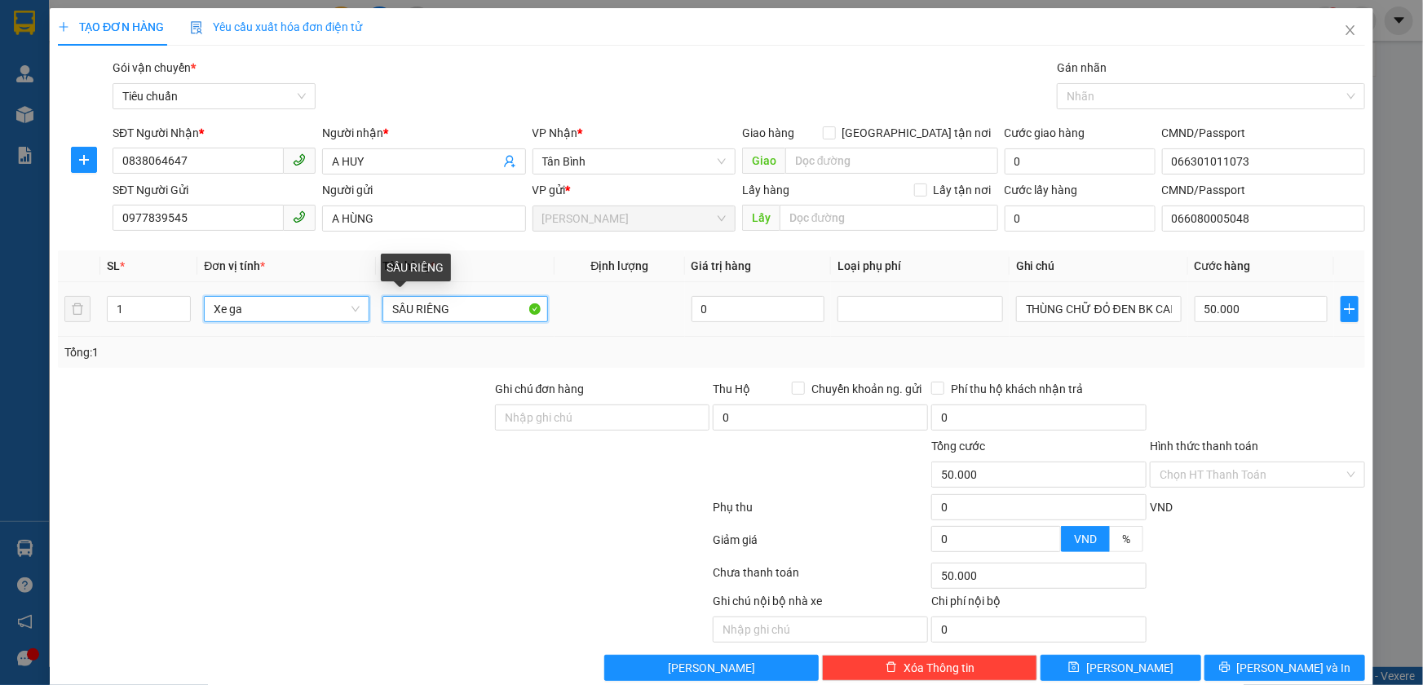
click at [449, 306] on input "SẦU RIÊNG" at bounding box center [466, 309] width 166 height 26
type input "400.000"
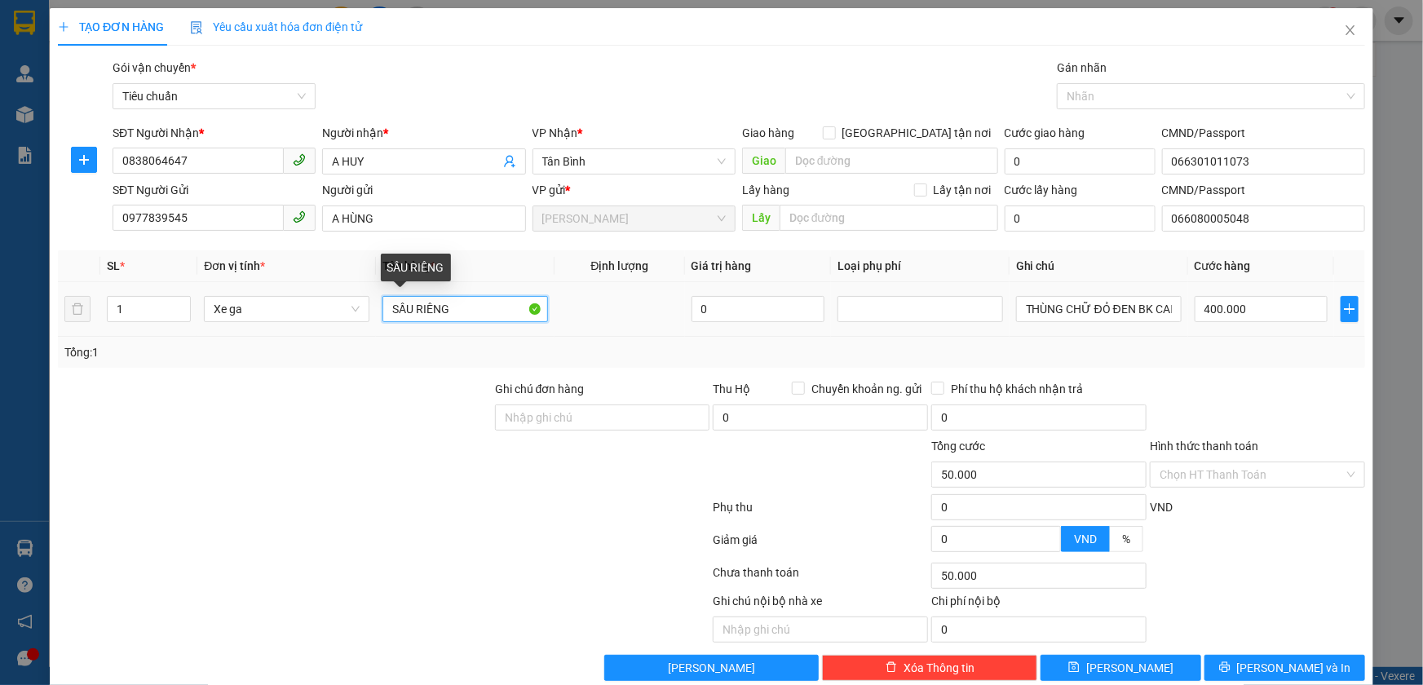
type input "400.000"
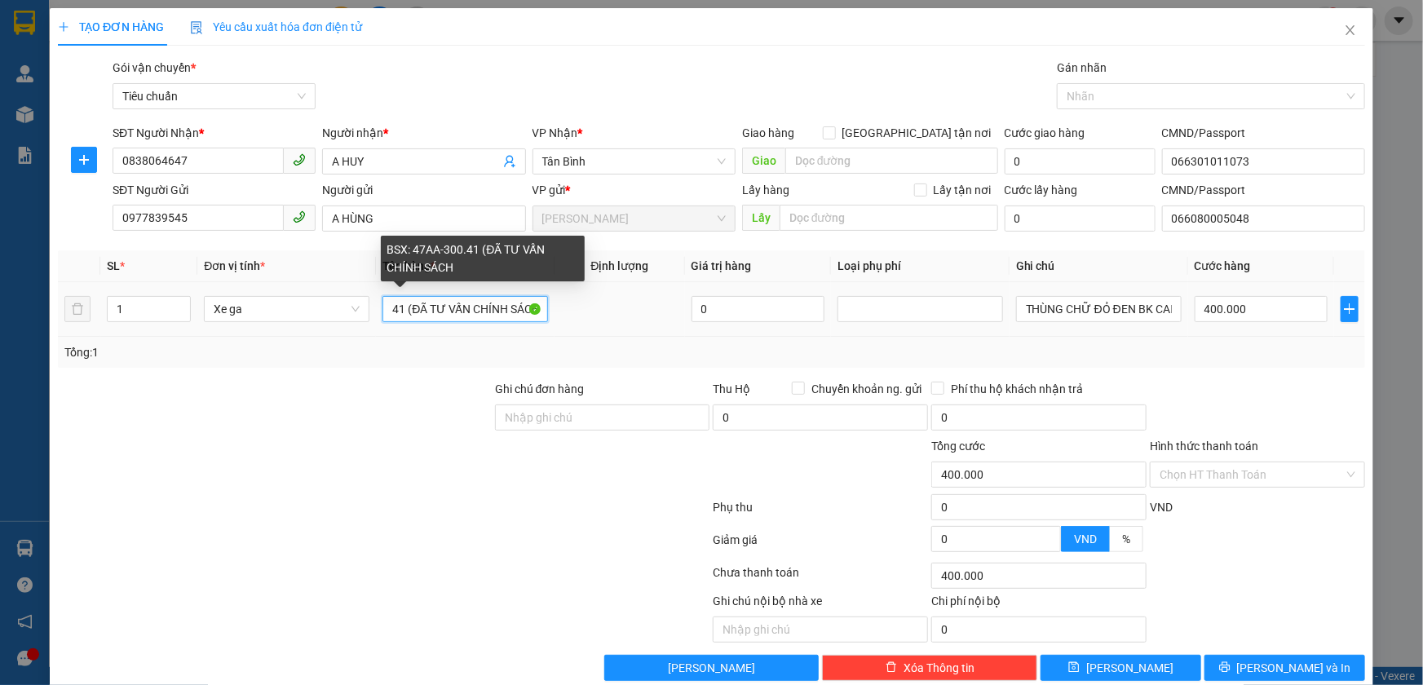
scroll to position [0, 83]
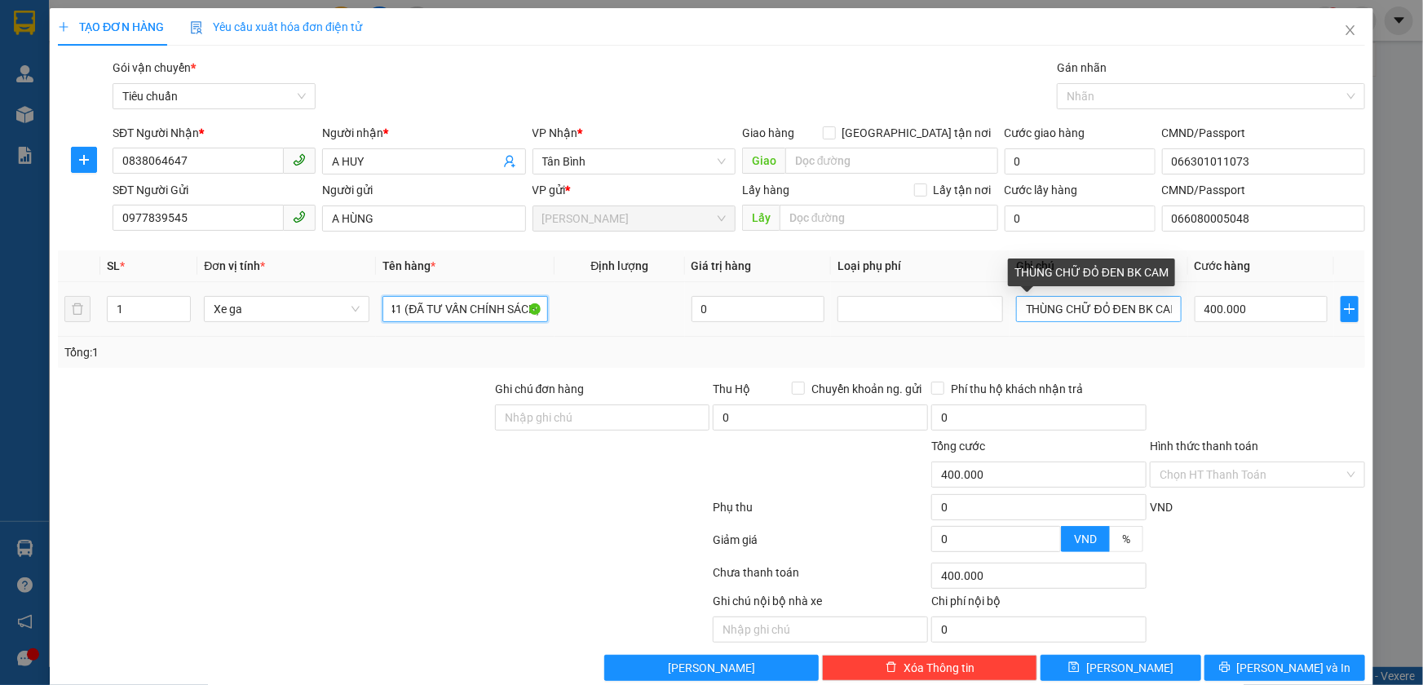
type input "BSX: 47AA-300.41 (ĐÃ TƯ VẤN CHÍNH SÁCH)"
click at [1039, 318] on input "THÙNG CHỮ ĐỎ ĐEN BK CAM" at bounding box center [1099, 309] width 166 height 26
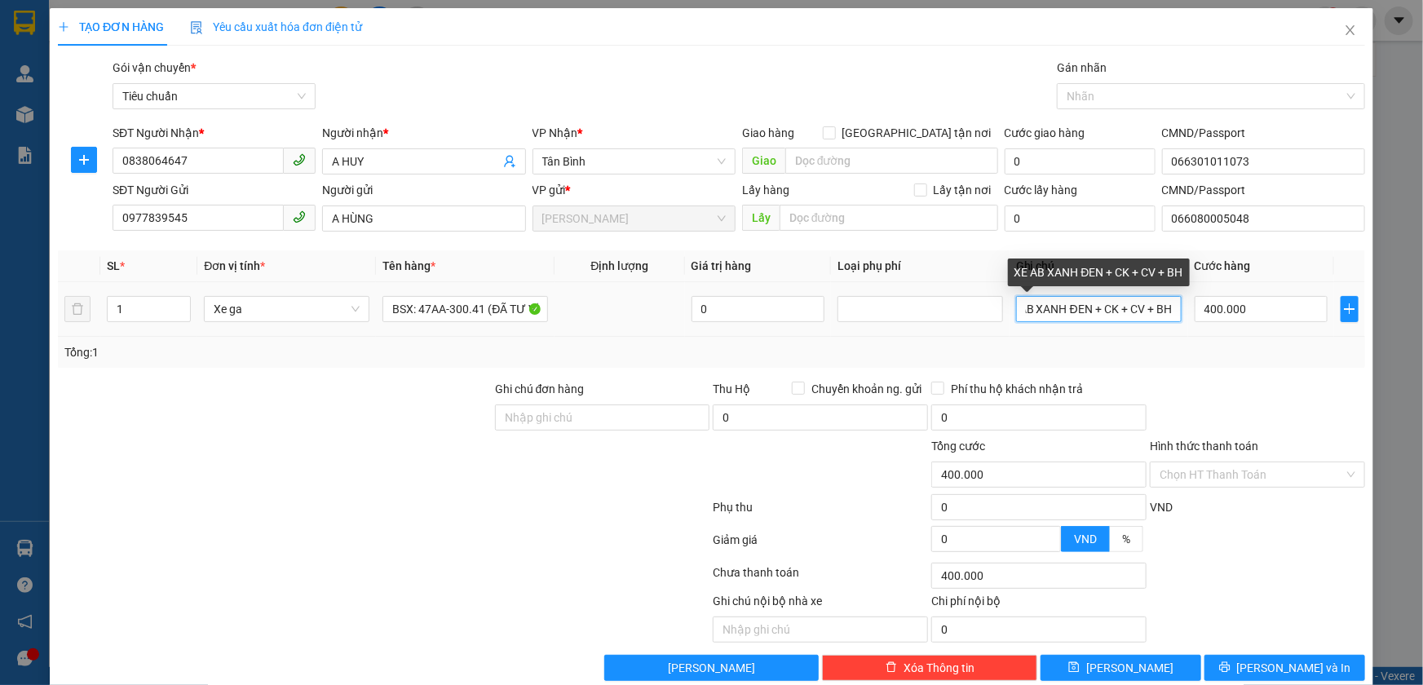
scroll to position [0, 32]
type input "XE AB XANH ĐEN + CK + CV + BH"
click at [524, 485] on div at bounding box center [603, 465] width 219 height 57
click at [1195, 480] on input "Hình thức thanh toán" at bounding box center [1252, 475] width 184 height 24
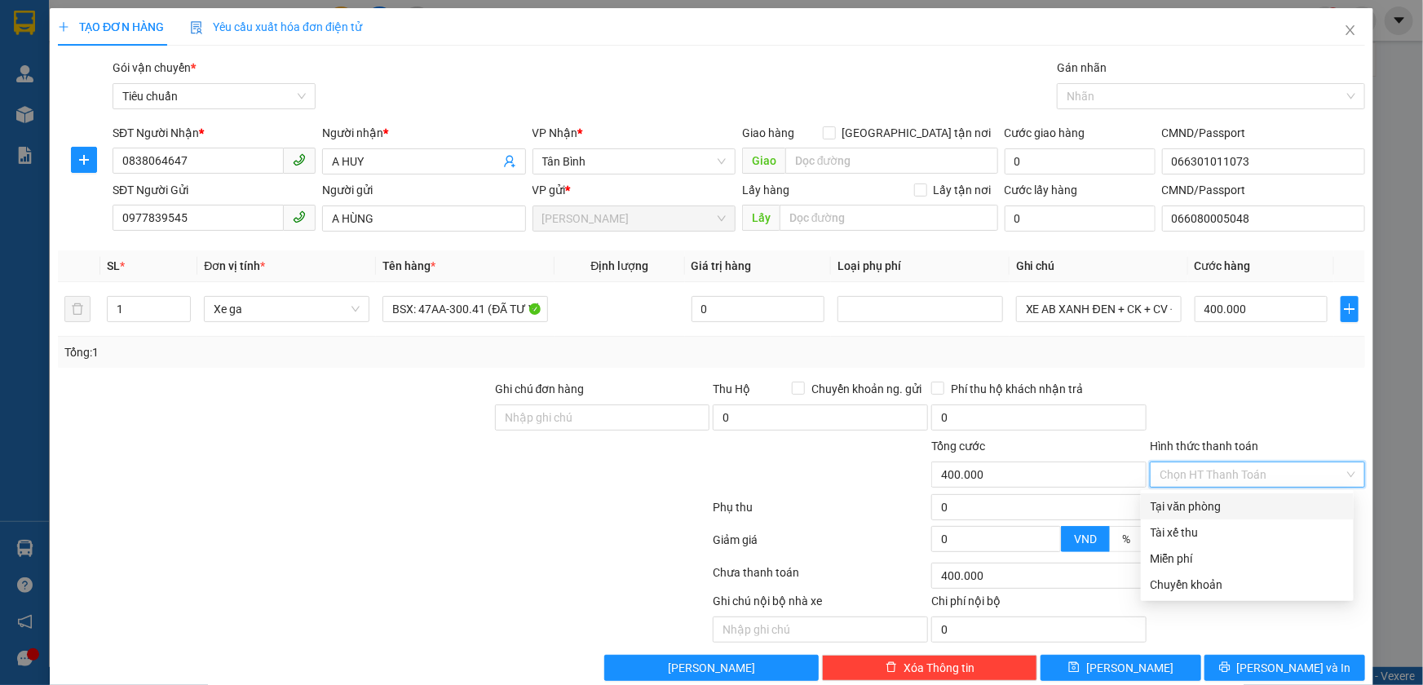
drag, startPoint x: 1179, startPoint y: 498, endPoint x: 910, endPoint y: 538, distance: 272.1
click at [1175, 502] on div "Tại văn phòng" at bounding box center [1247, 507] width 193 height 18
type input "0"
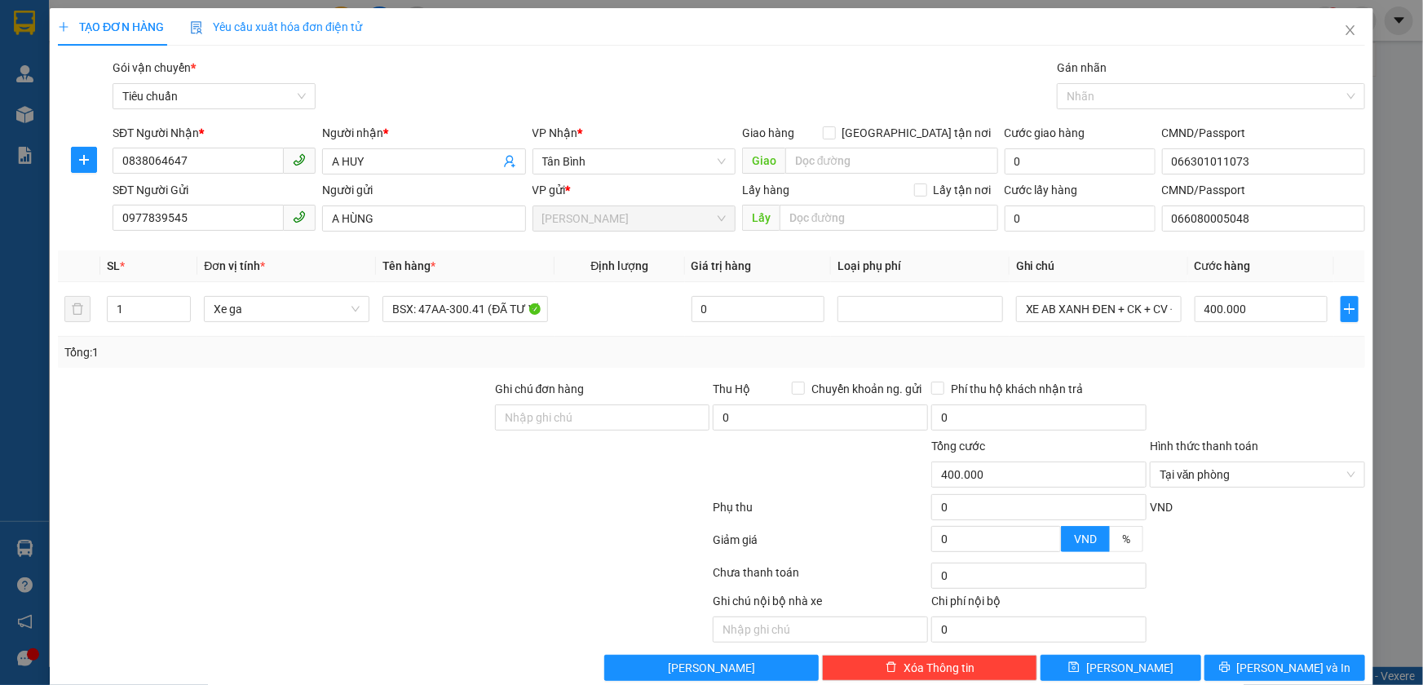
click at [535, 540] on div at bounding box center [383, 543] width 655 height 33
click at [494, 454] on div at bounding box center [603, 465] width 219 height 57
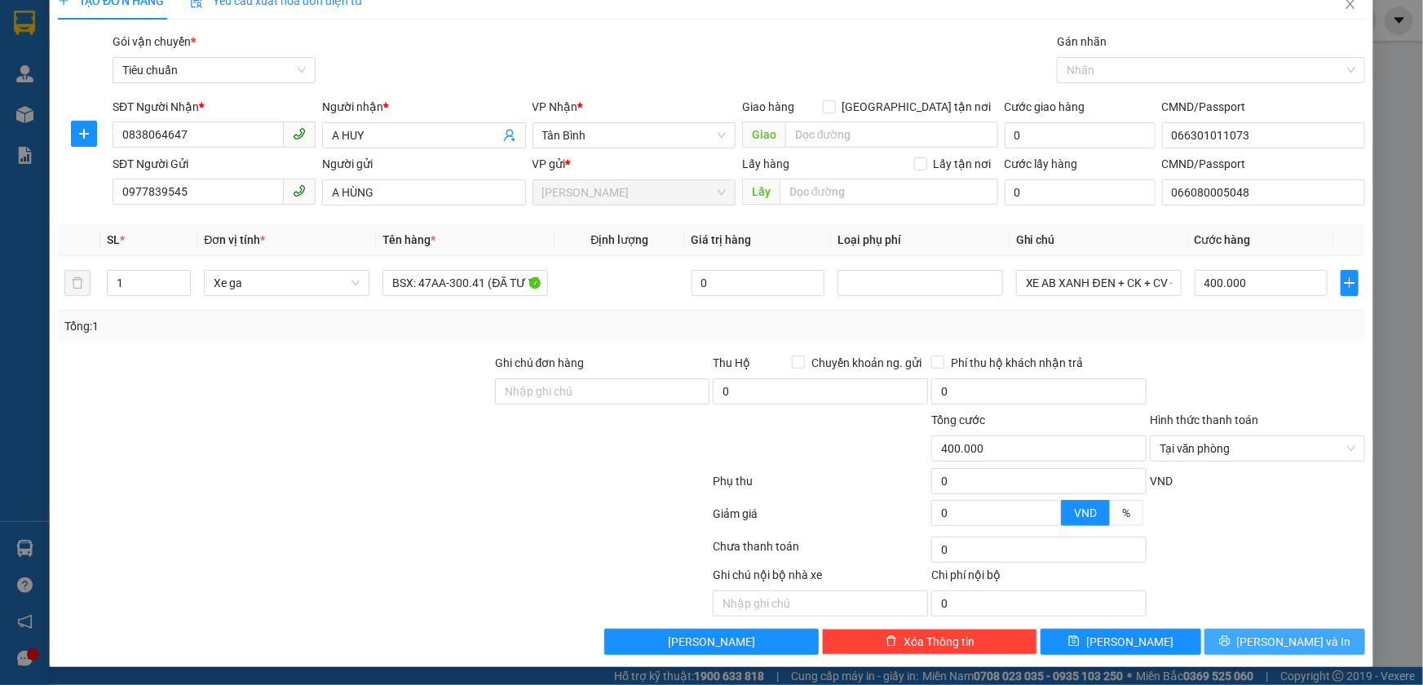
click at [1340, 631] on button "[PERSON_NAME] và In" at bounding box center [1285, 642] width 161 height 26
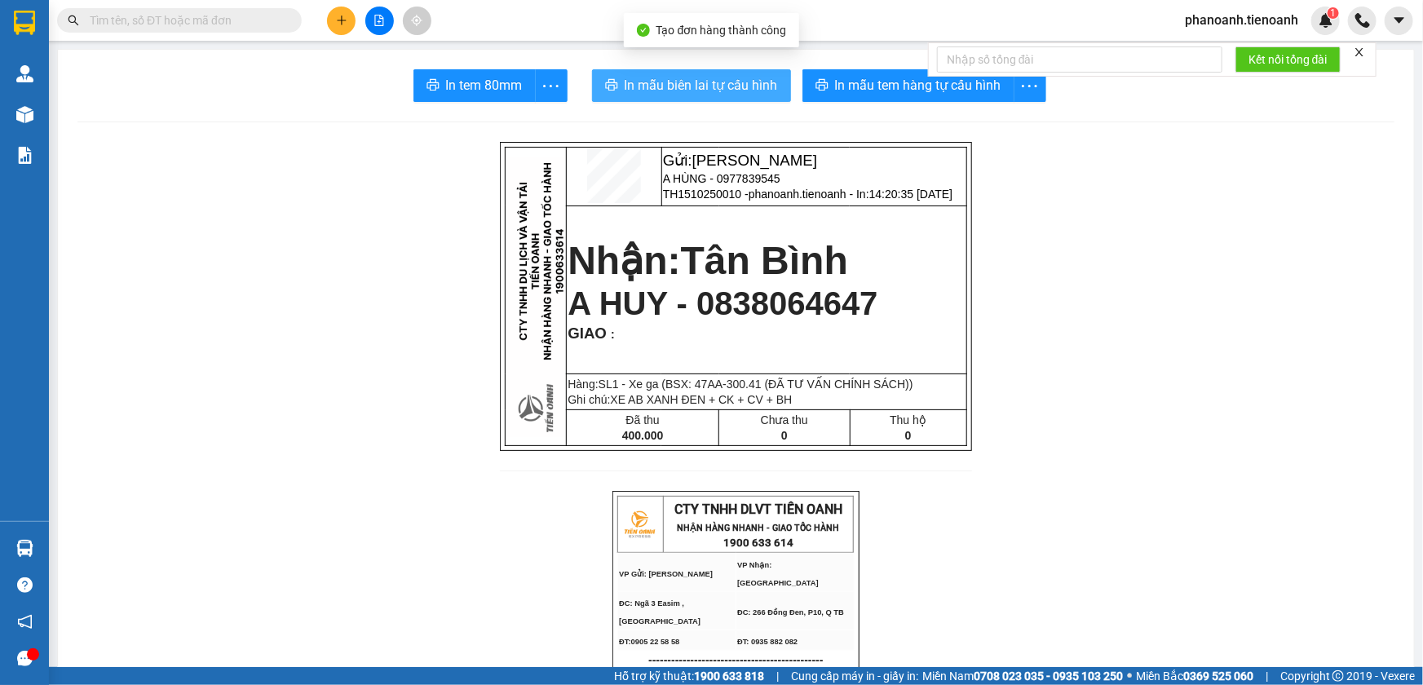
click at [741, 88] on span "In mẫu biên lai tự cấu hình" at bounding box center [701, 85] width 153 height 20
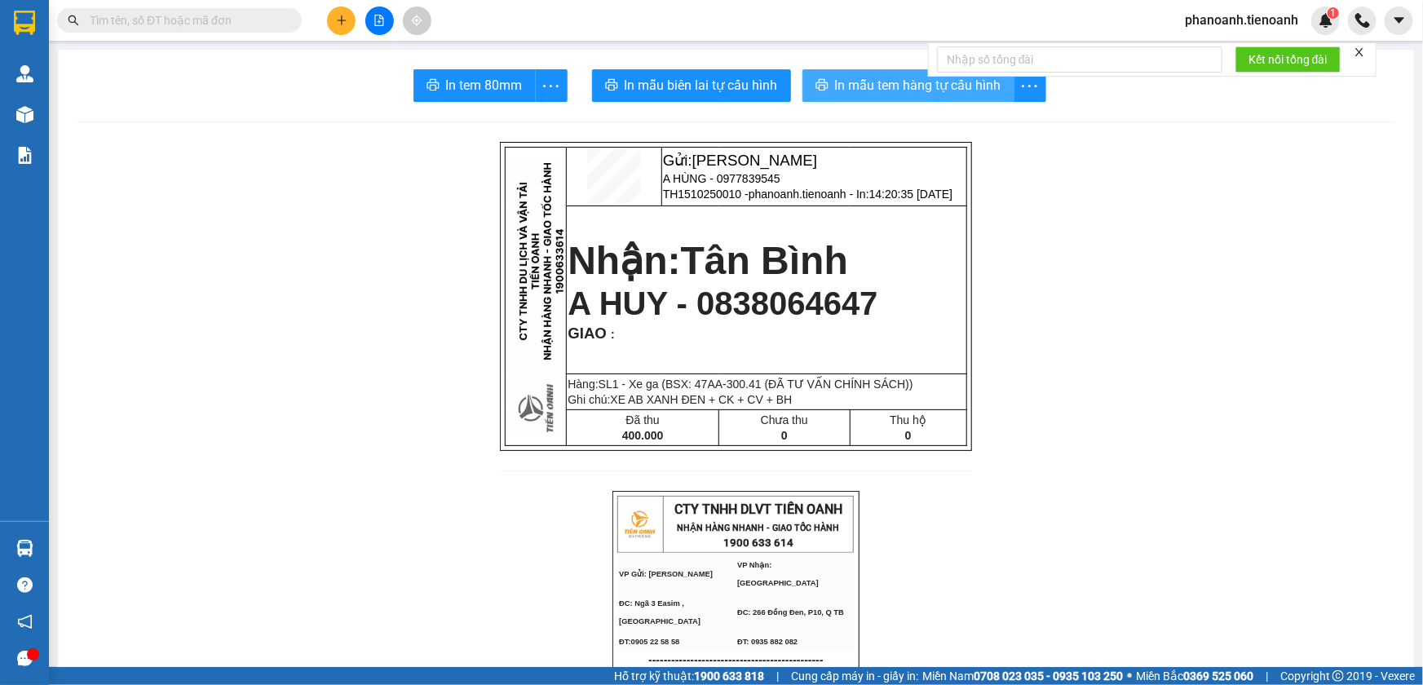
click at [883, 93] on span "In mẫu tem hàng tự cấu hình" at bounding box center [918, 85] width 166 height 20
click at [971, 18] on div "Kết quả tìm kiếm ( 0 ) Bộ lọc No Data phanoanh.tienoanh 1" at bounding box center [711, 20] width 1423 height 41
click at [1215, 18] on span "phanoanh.tienoanh" at bounding box center [1241, 20] width 139 height 20
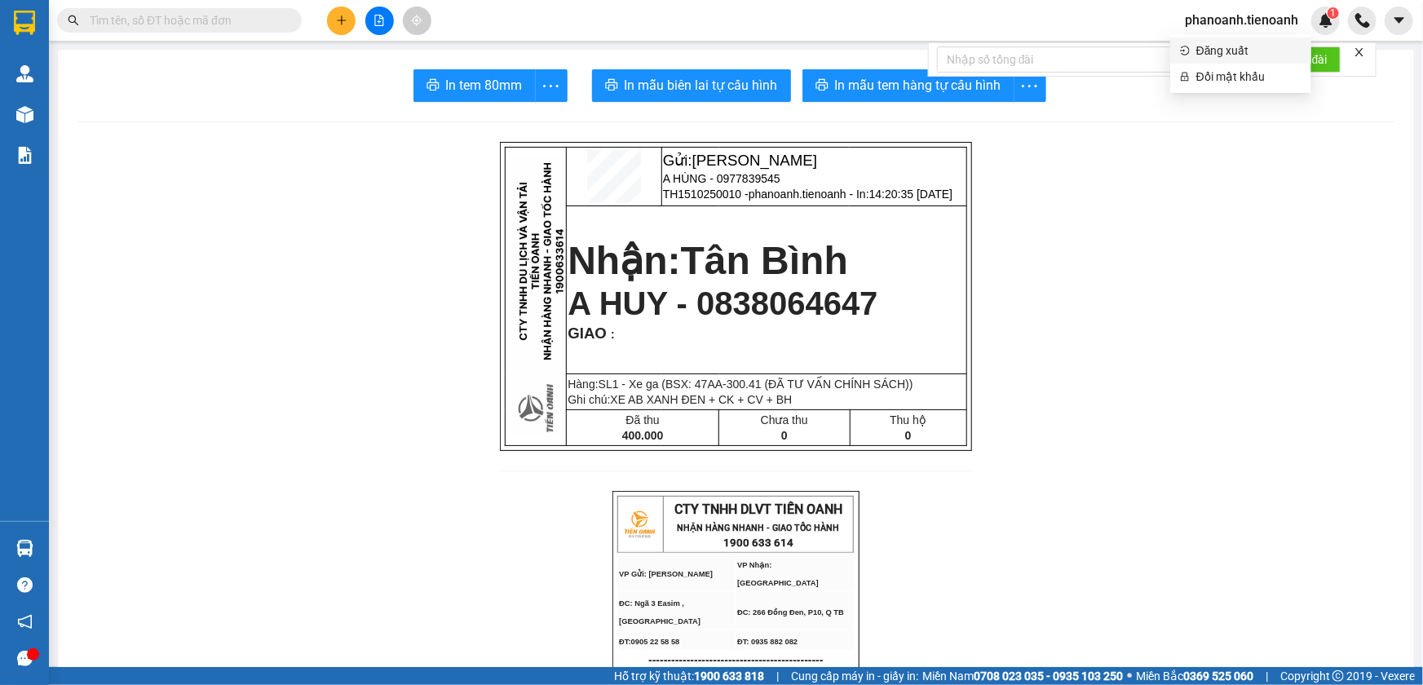
click at [1215, 48] on span "Đăng xuất" at bounding box center [1249, 51] width 105 height 18
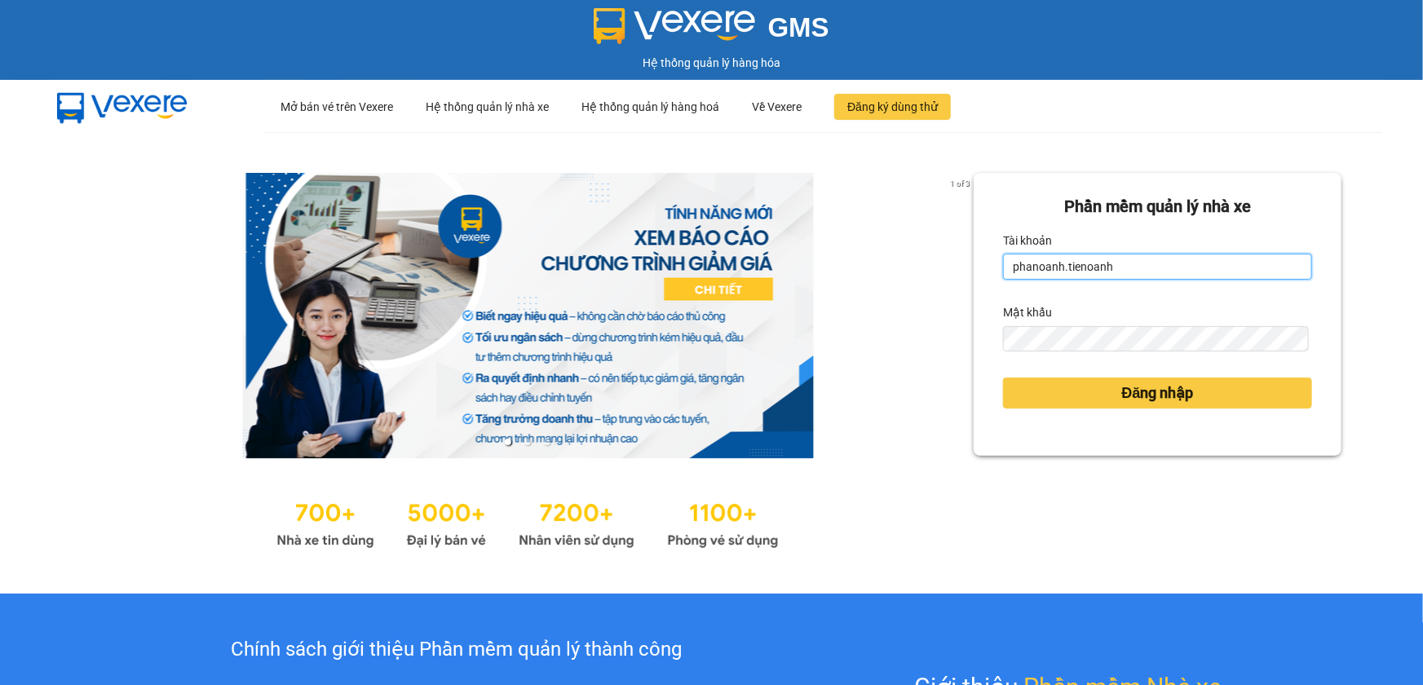
click at [1138, 272] on input "phanoanh.tienoanh" at bounding box center [1157, 267] width 309 height 26
type input "thuytien.tienoanh"
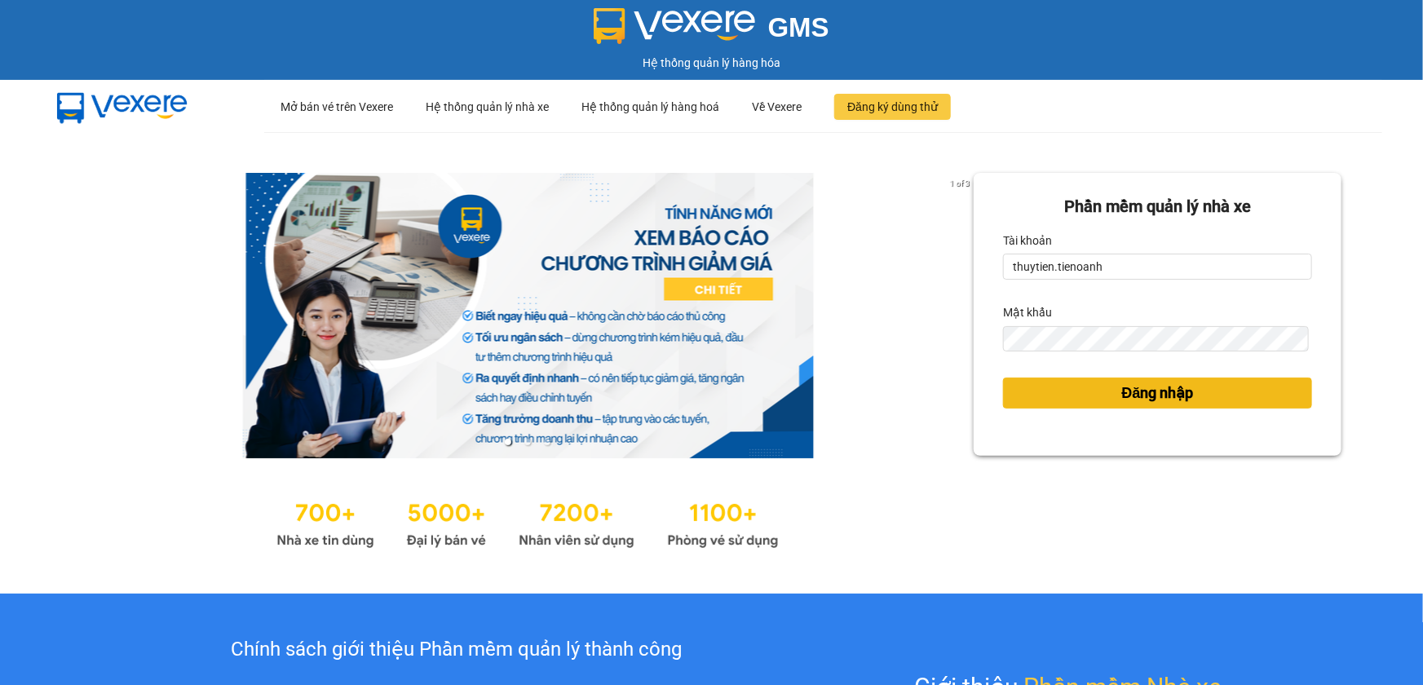
click at [1127, 407] on button "Đăng nhập" at bounding box center [1157, 393] width 309 height 31
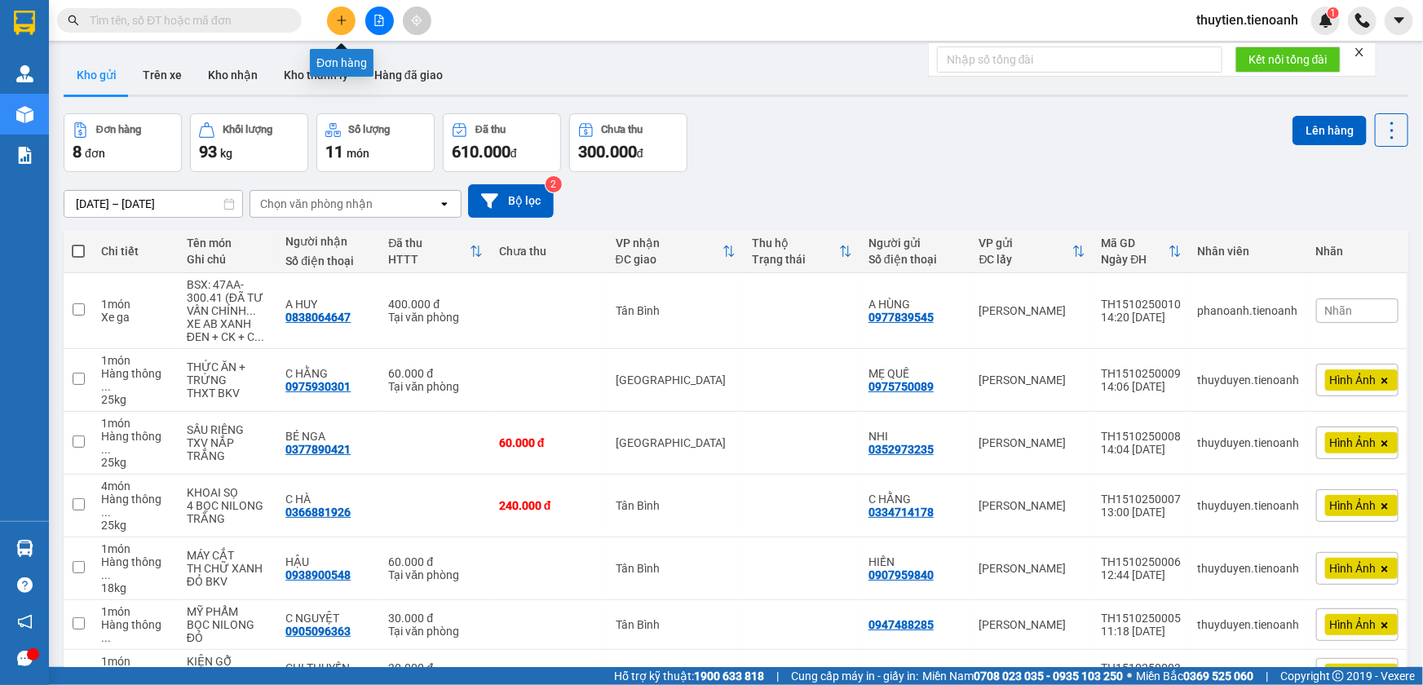
click at [339, 22] on icon "plus" at bounding box center [341, 20] width 11 height 11
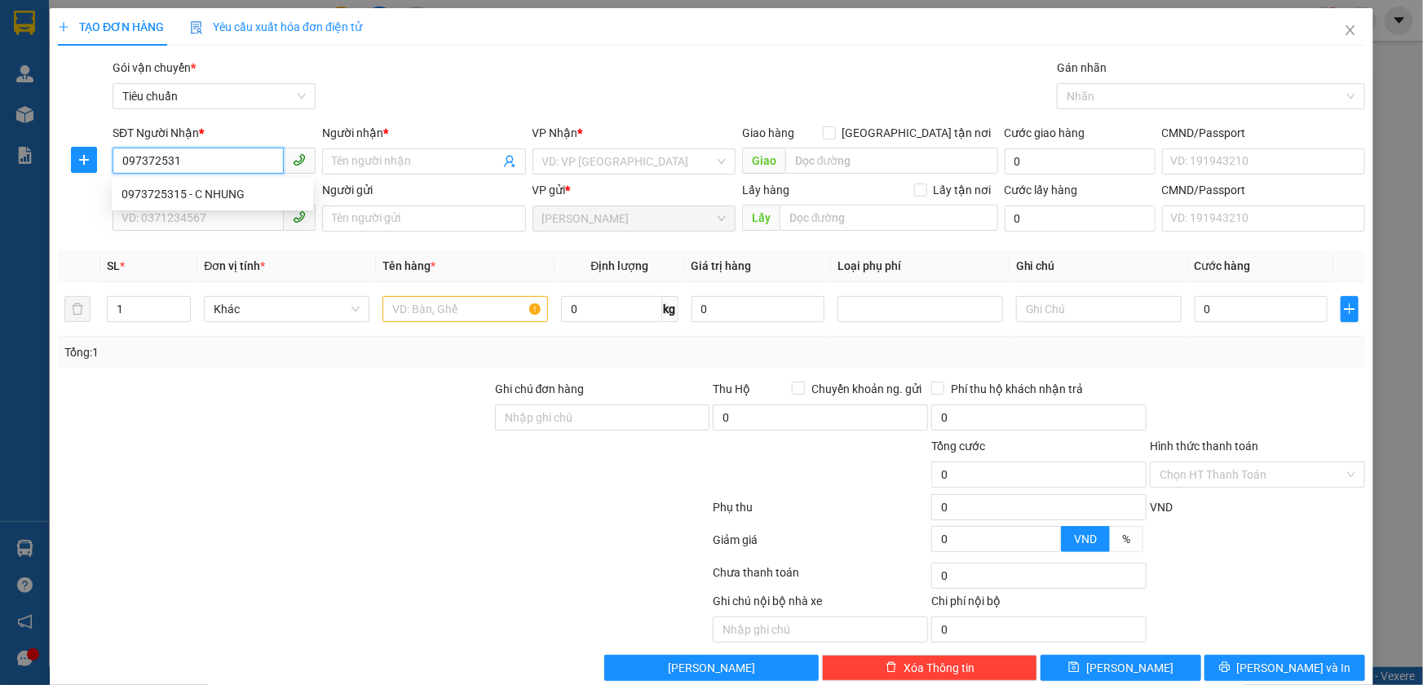
type input "0973725315"
click at [241, 195] on div "0973725315 - C NHUNG" at bounding box center [213, 194] width 182 height 18
type input "C NHUNG"
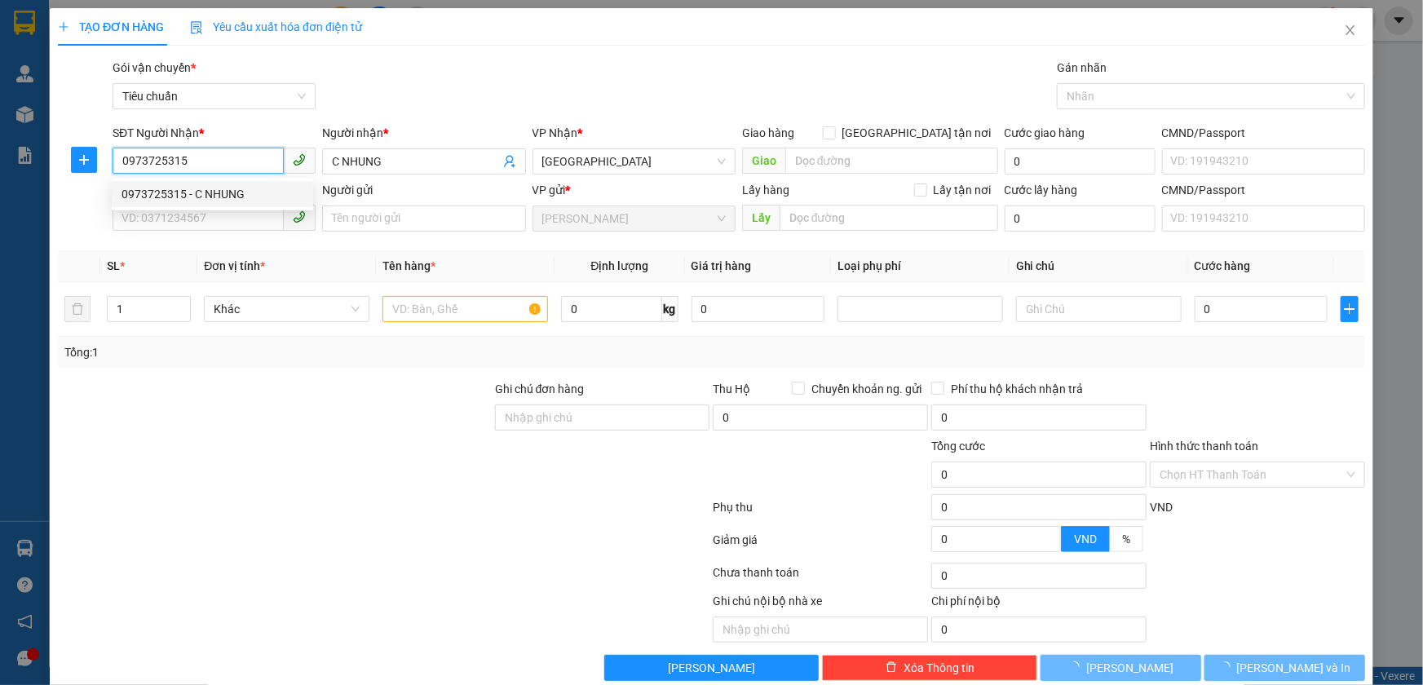
type input "60.000"
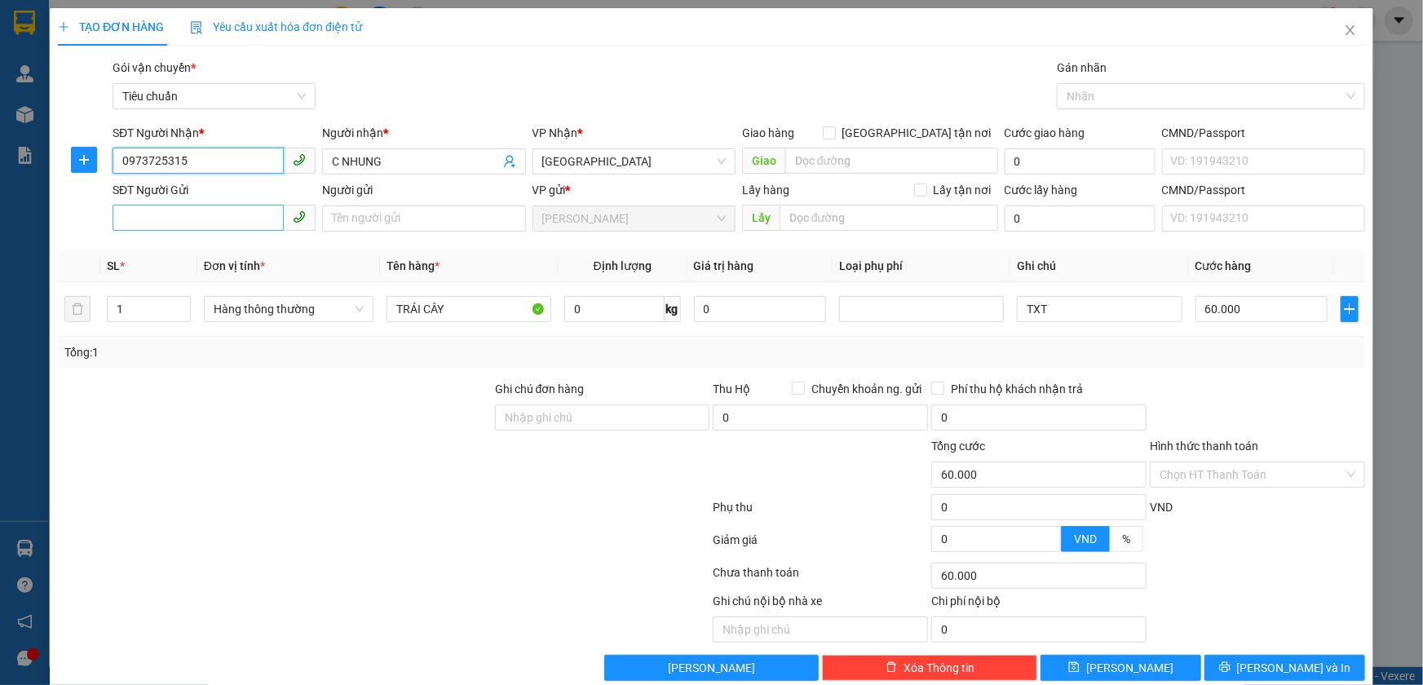
type input "0973725315"
click at [198, 219] on input "SĐT Người Gửi" at bounding box center [198, 218] width 171 height 26
type input "0987205060"
click at [189, 253] on div "0987205060 - A Hợp" at bounding box center [213, 251] width 182 height 18
type input "A Hợp"
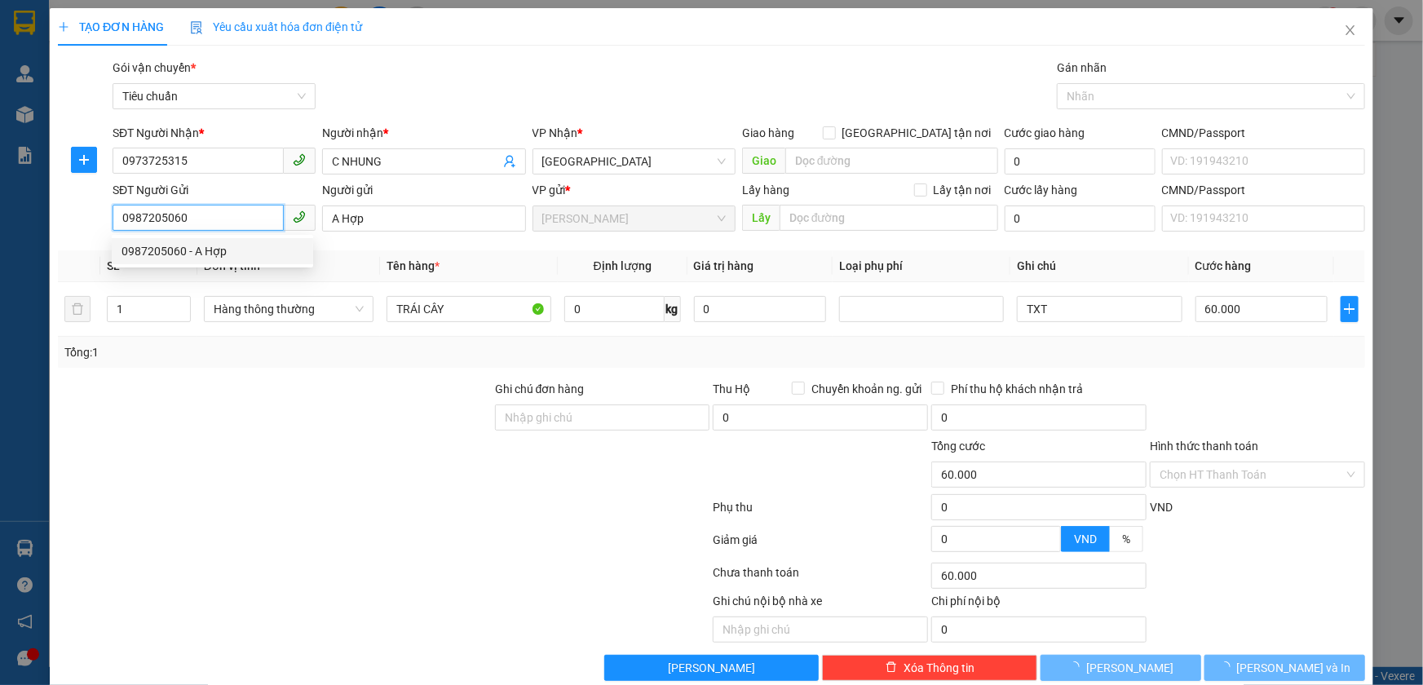
type input "70.000"
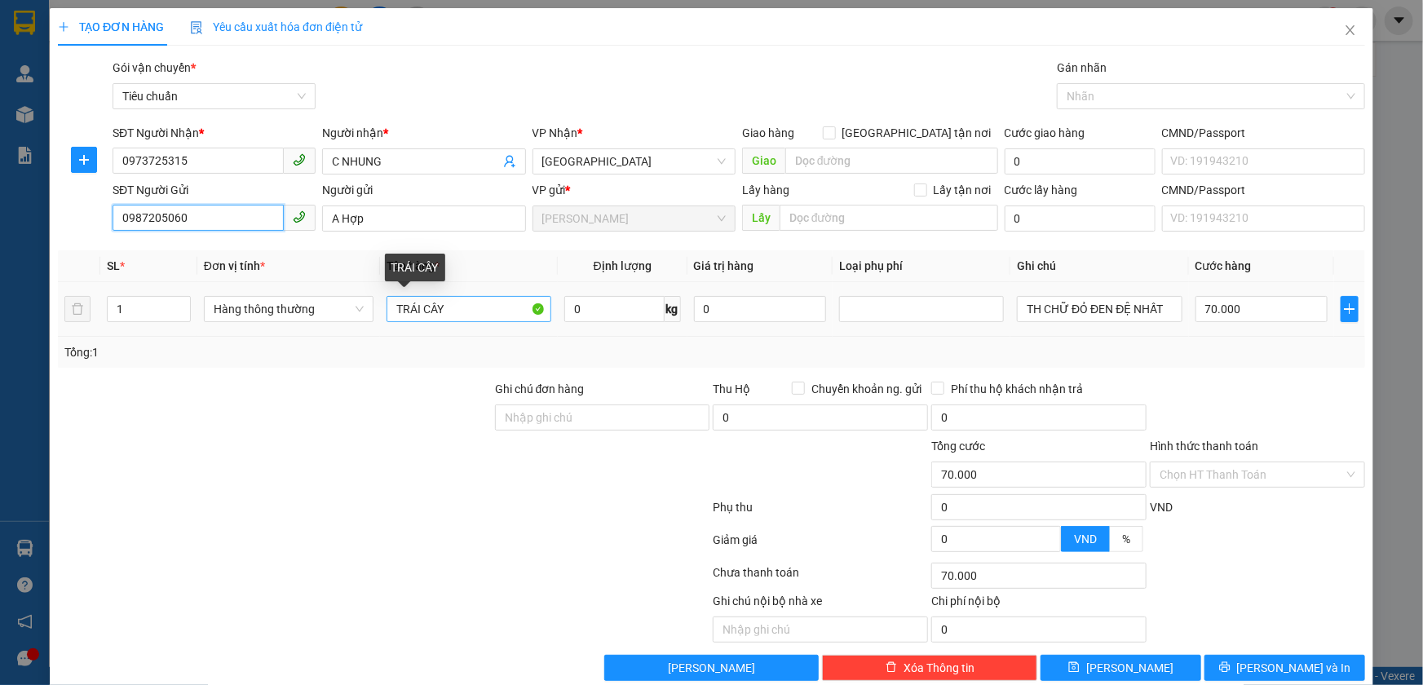
type input "0987205060"
click at [458, 312] on input "TRÁI CÂY" at bounding box center [469, 309] width 165 height 26
click at [615, 312] on input "0" at bounding box center [614, 309] width 100 height 26
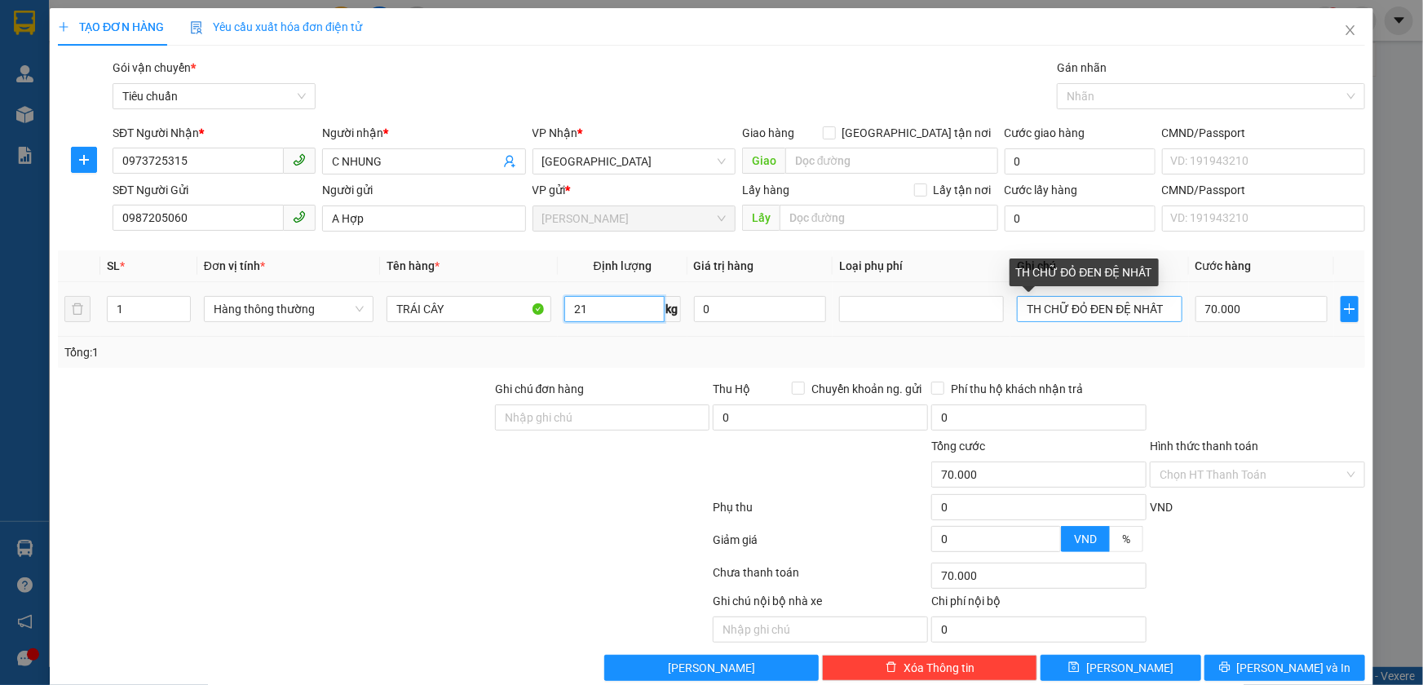
type input "21"
type input "60.000"
drag, startPoint x: 1015, startPoint y: 310, endPoint x: 1237, endPoint y: 314, distance: 221.9
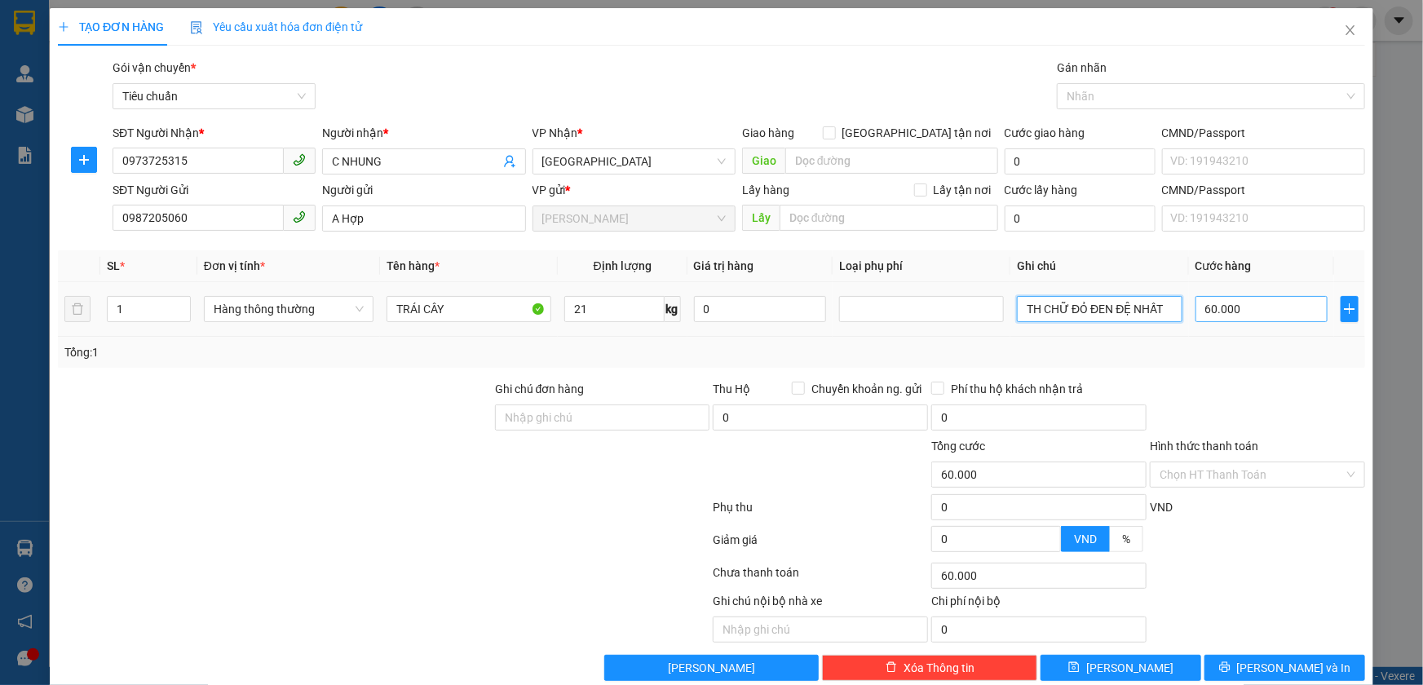
click at [1237, 314] on tr "1 Hàng thông thường TRÁI CÂY 21 kg 0 TH CHỮ ĐỎ ĐEN ĐỆ NHẤT 60.000" at bounding box center [712, 309] width 1308 height 55
type input "TH CHỮ VÀNG HỒNG ĐEN"
click at [1268, 669] on span "[PERSON_NAME] và In" at bounding box center [1294, 668] width 114 height 18
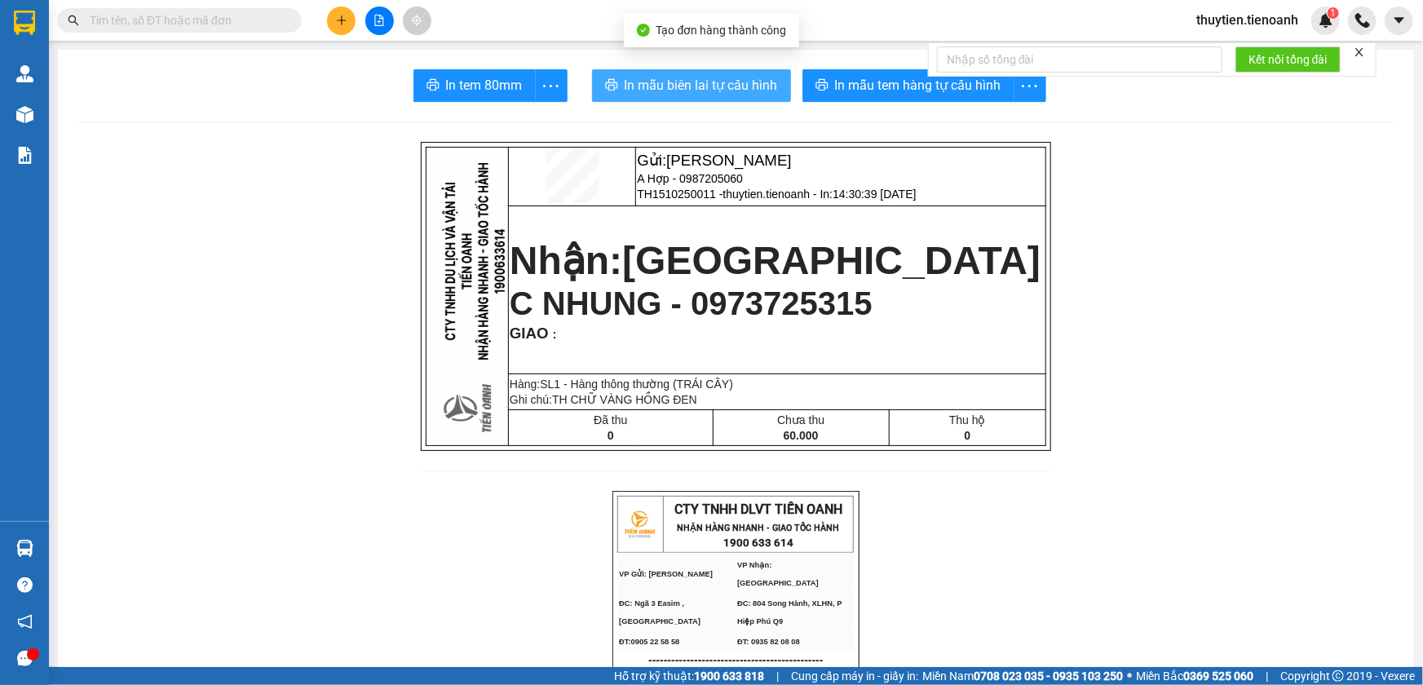
click at [679, 79] on span "In mẫu biên lai tự cấu hình" at bounding box center [701, 85] width 153 height 20
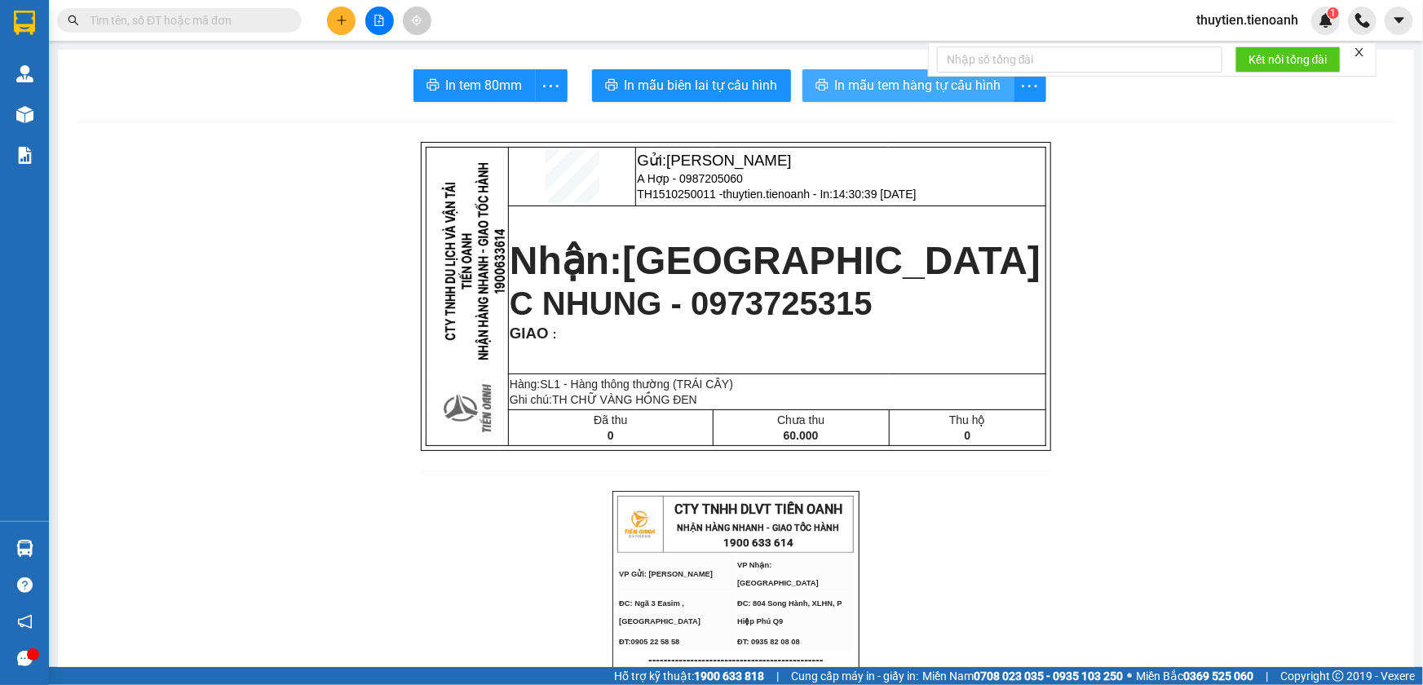
click at [897, 86] on span "In mẫu tem hàng tự cấu hình" at bounding box center [918, 85] width 166 height 20
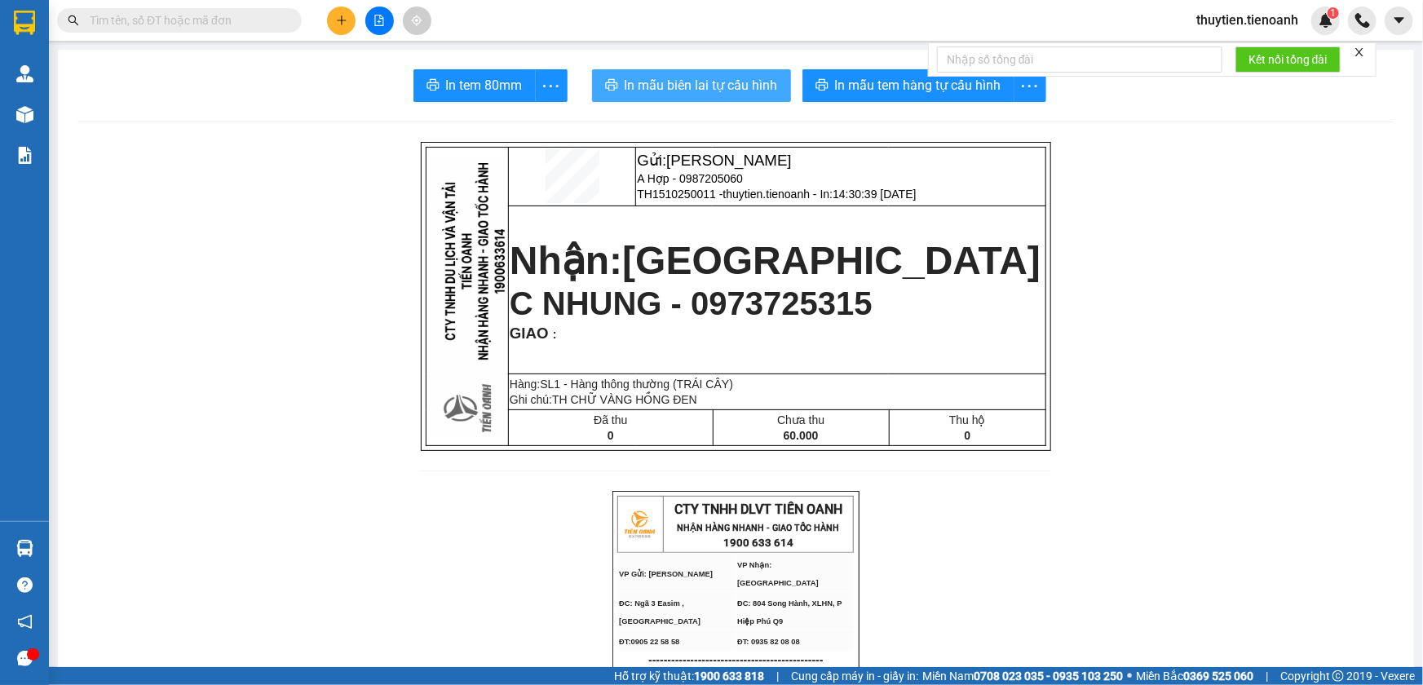
click at [702, 73] on button "In mẫu biên lai tự cấu hình" at bounding box center [691, 85] width 199 height 33
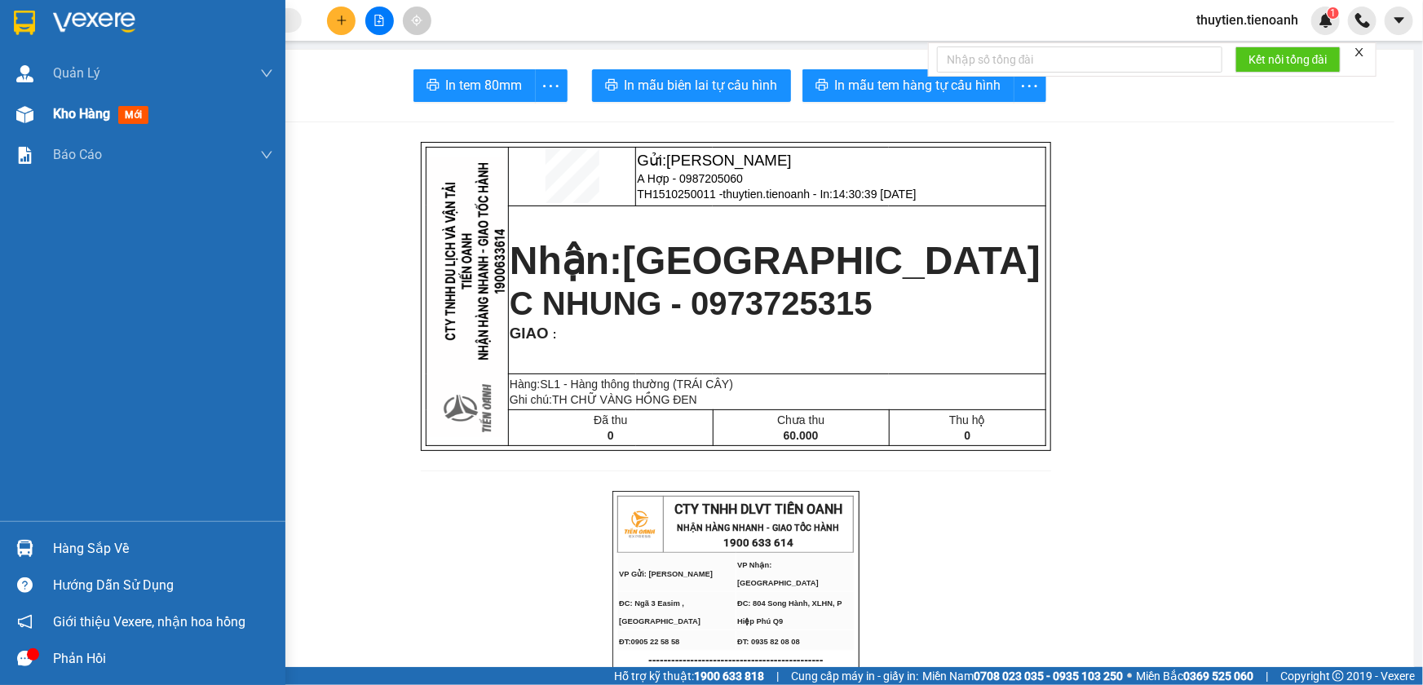
click at [41, 117] on div "Kho hàng mới" at bounding box center [143, 114] width 286 height 41
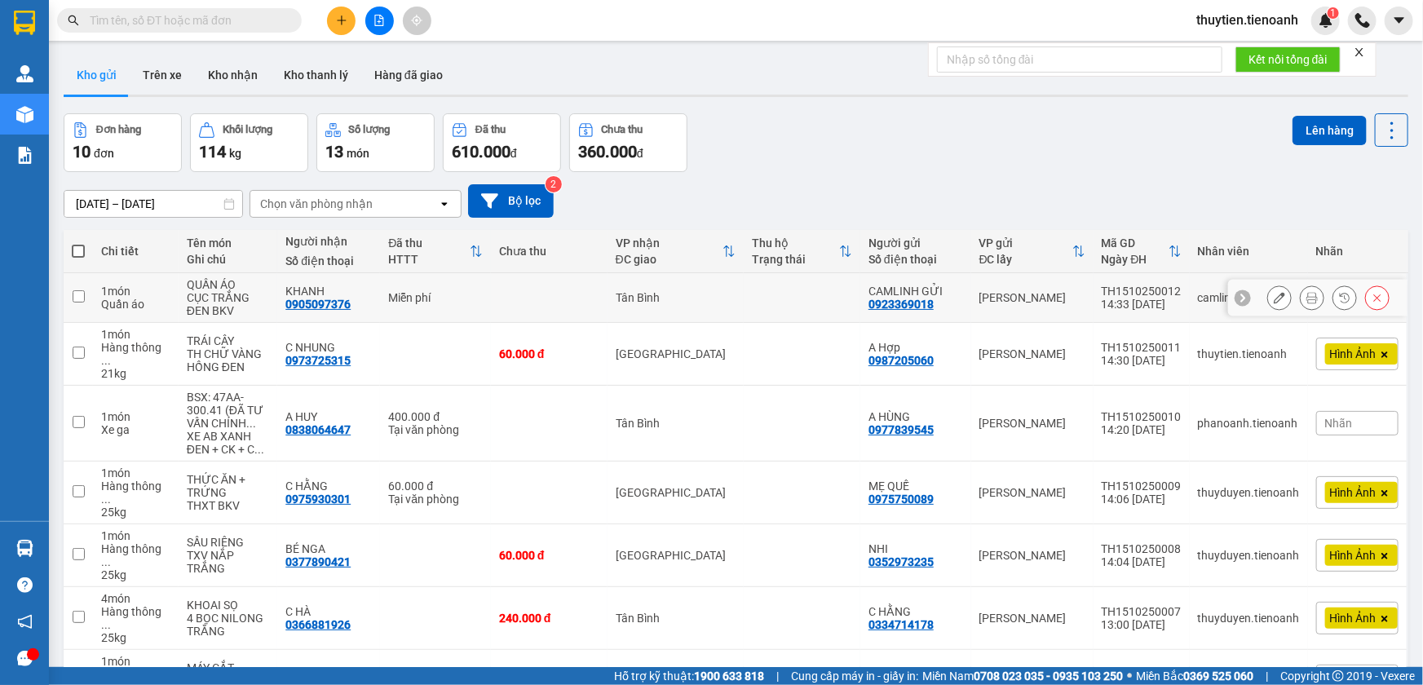
click at [1301, 294] on button at bounding box center [1312, 298] width 23 height 29
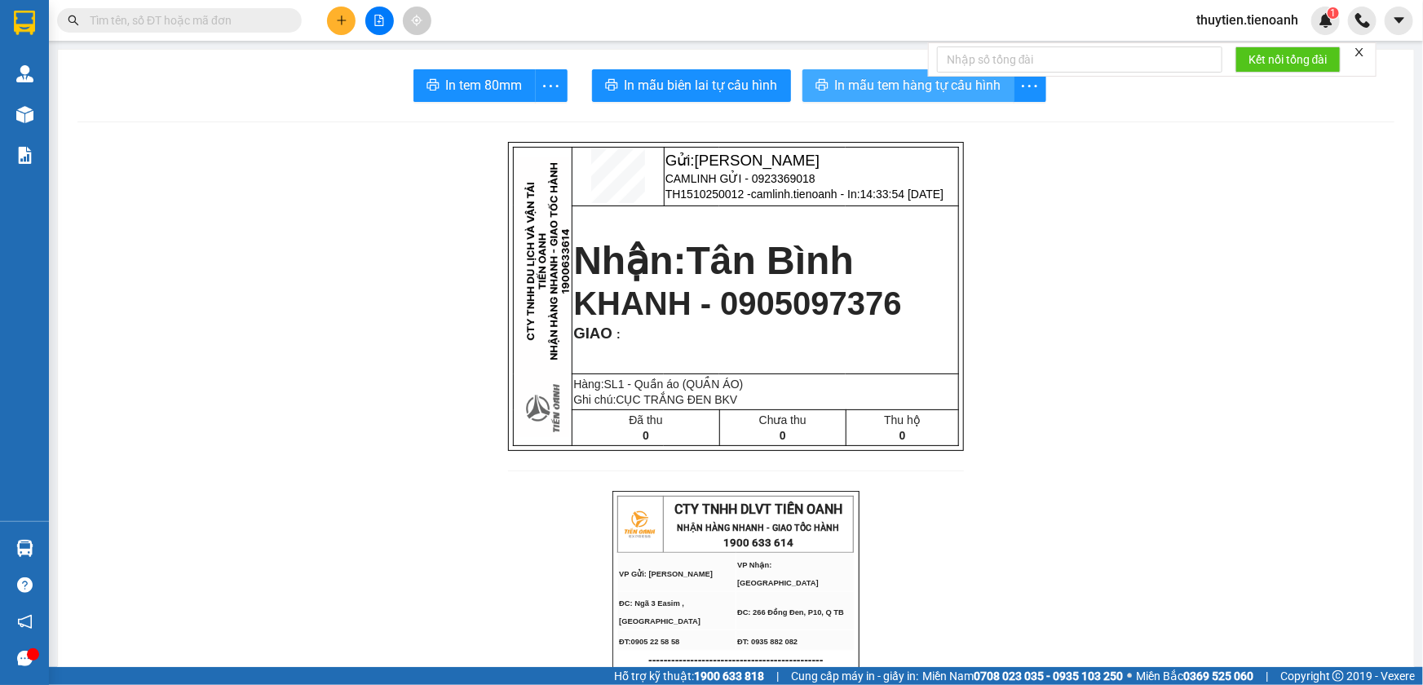
click at [835, 79] on span "In mẫu tem hàng tự cấu hình" at bounding box center [918, 85] width 166 height 20
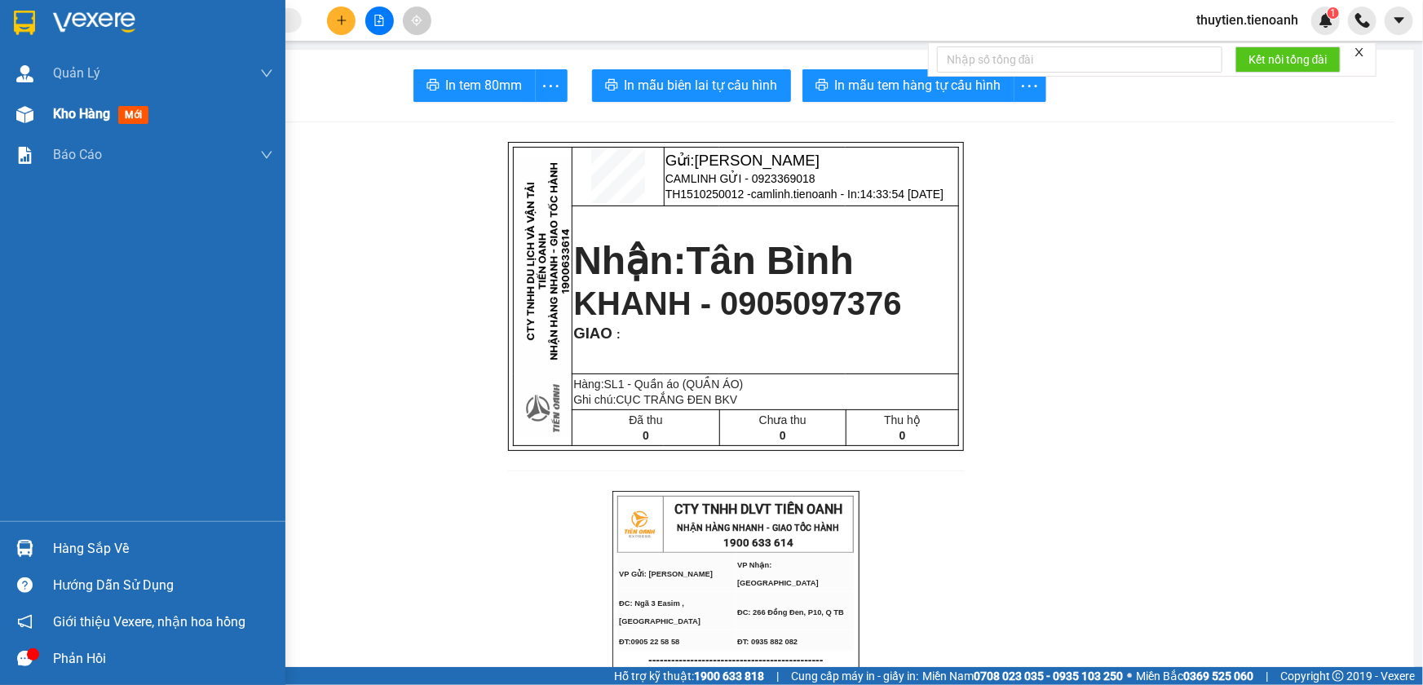
click at [84, 113] on span "Kho hàng" at bounding box center [81, 113] width 57 height 15
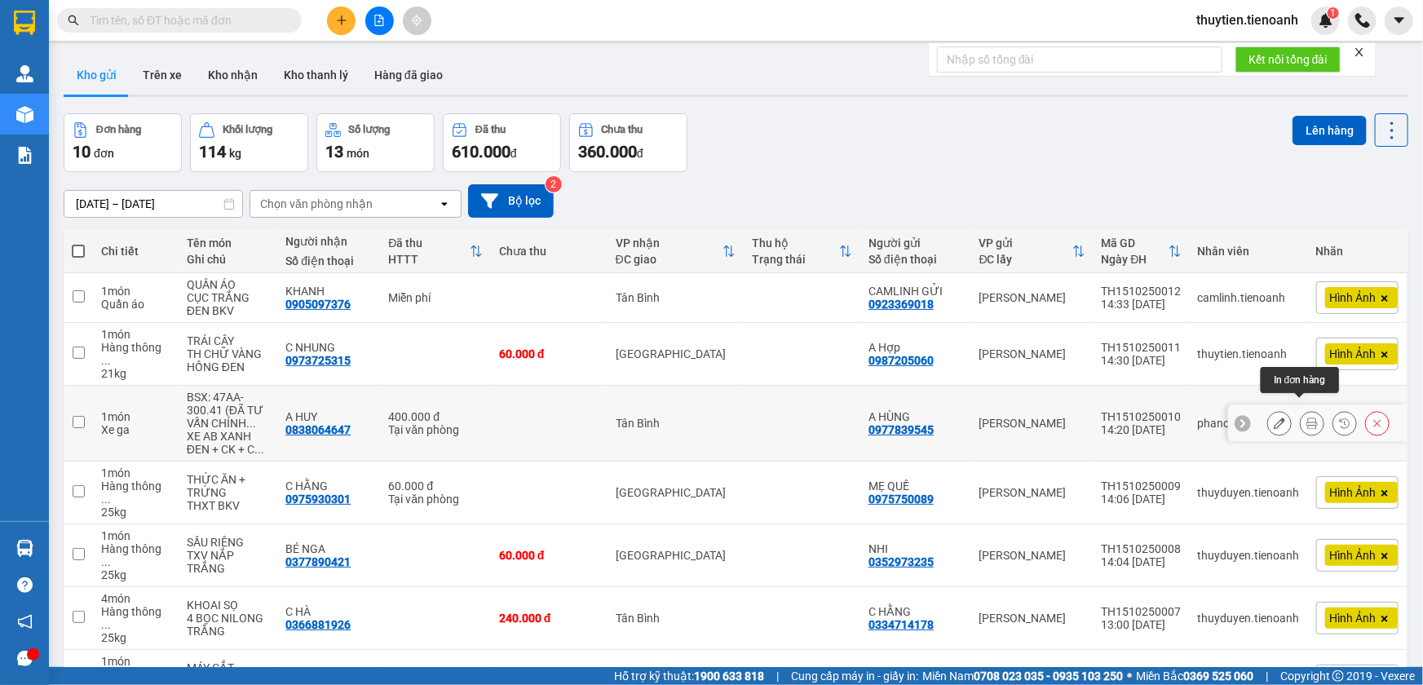
click at [1307, 418] on icon at bounding box center [1312, 423] width 11 height 11
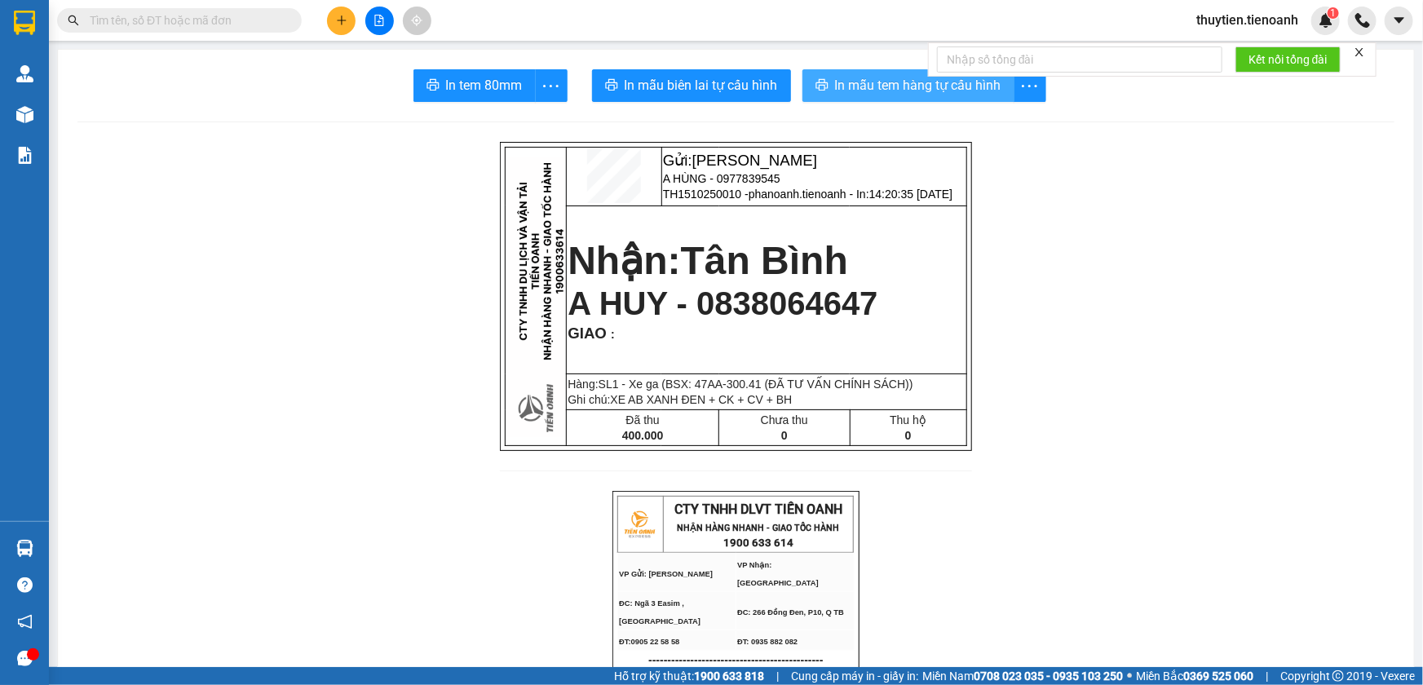
click at [883, 81] on span "In mẫu tem hàng tự cấu hình" at bounding box center [918, 85] width 166 height 20
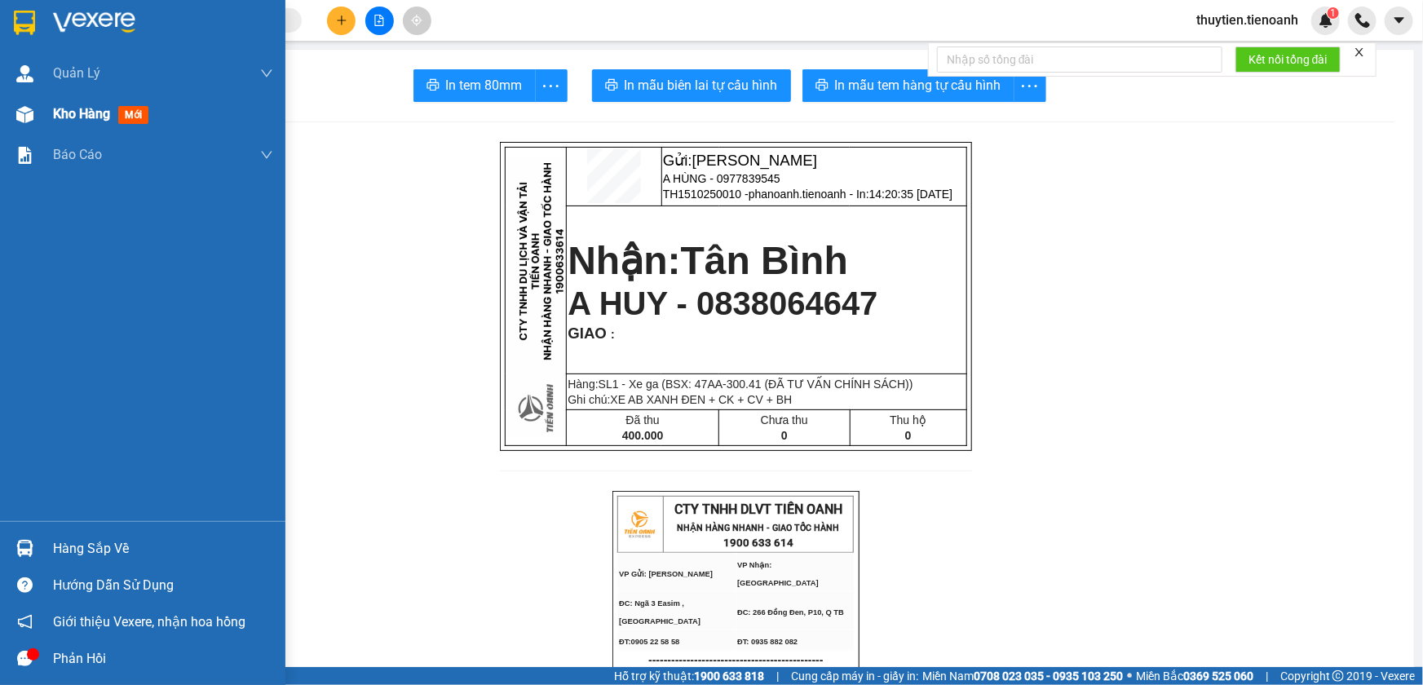
click at [48, 114] on div "Kho hàng mới" at bounding box center [143, 114] width 286 height 41
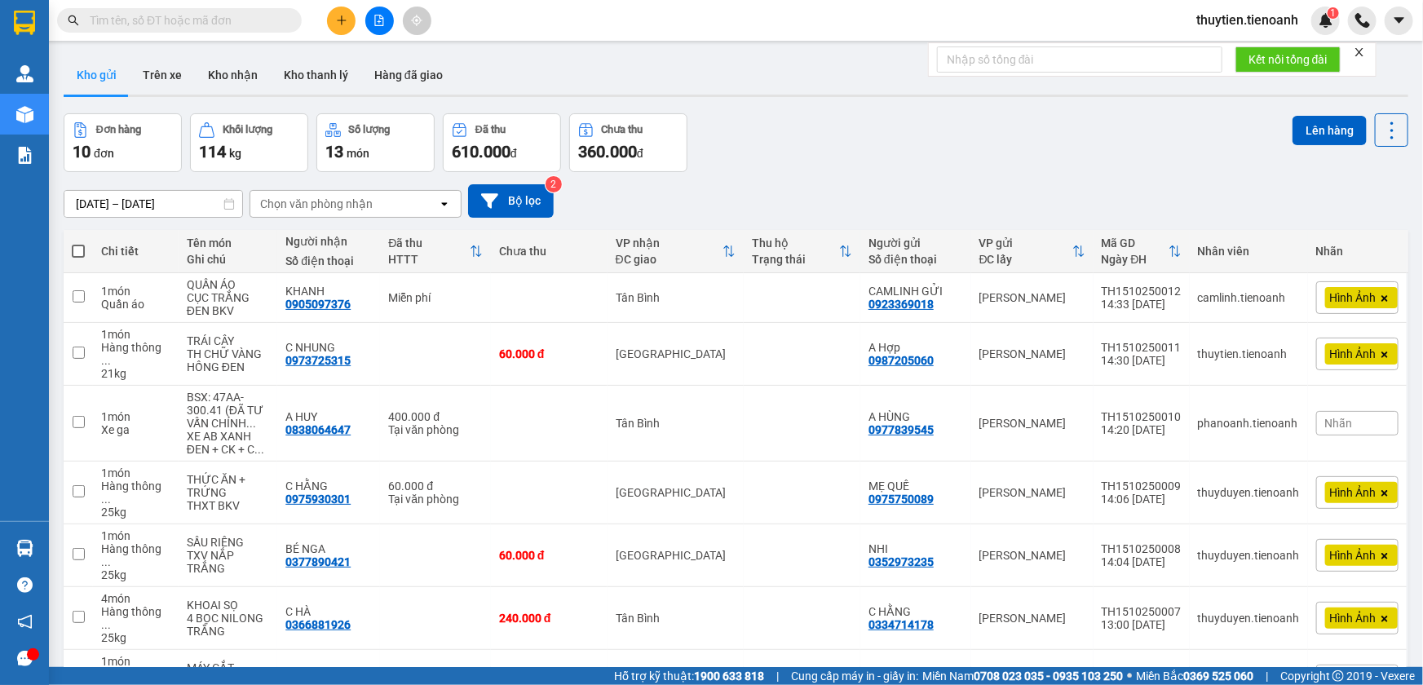
click at [1277, 25] on span "thuytien.tienoanh" at bounding box center [1248, 20] width 128 height 20
click at [1259, 49] on span "Đăng xuất" at bounding box center [1254, 51] width 95 height 18
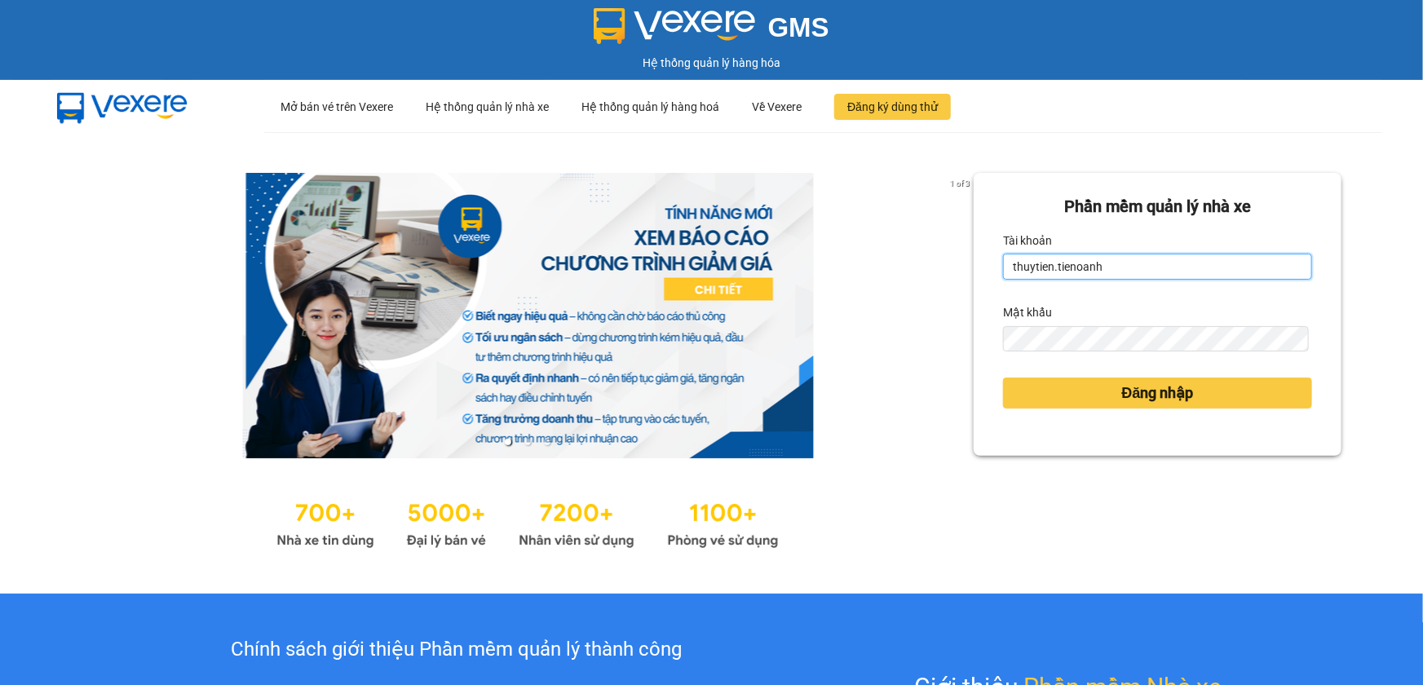
click at [1157, 269] on input "thuytien.tienoanh" at bounding box center [1157, 267] width 309 height 26
type input "camlinh.tienoanh"
click at [1071, 376] on div "Đăng nhập" at bounding box center [1157, 393] width 309 height 44
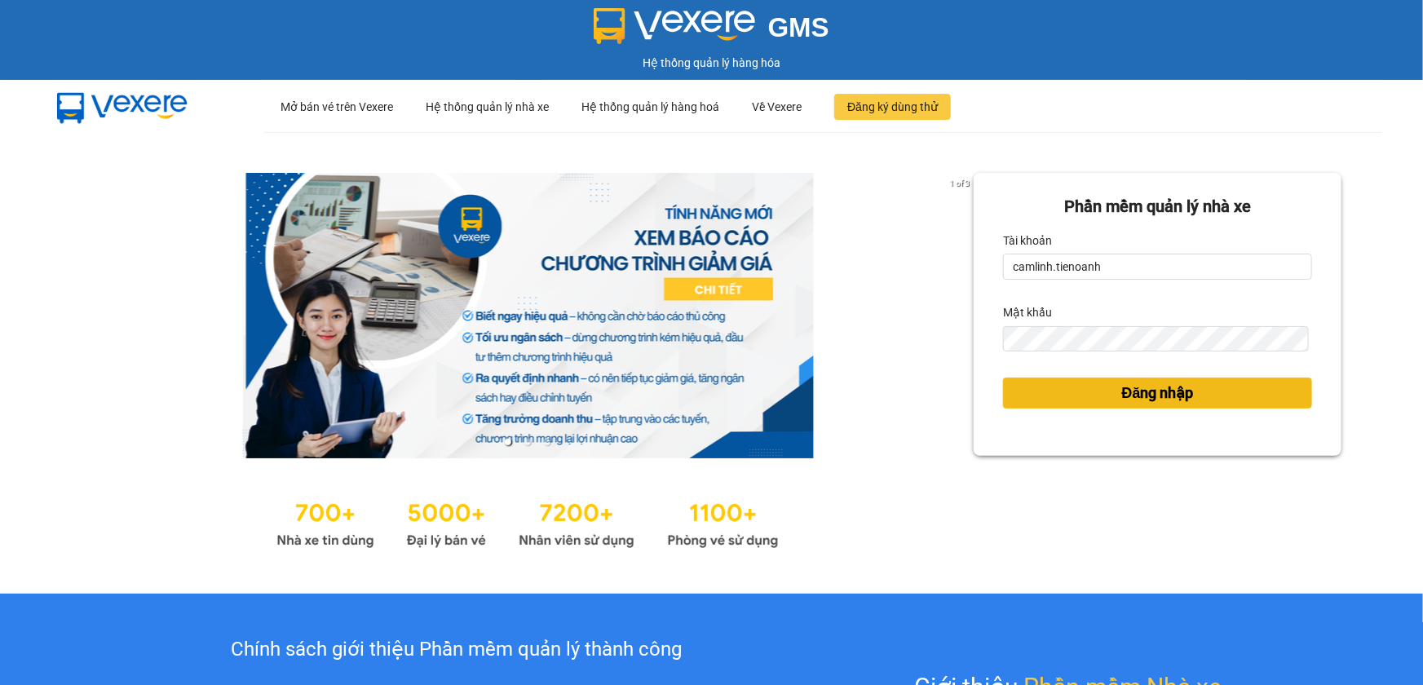
click at [1077, 383] on button "Đăng nhập" at bounding box center [1157, 393] width 309 height 31
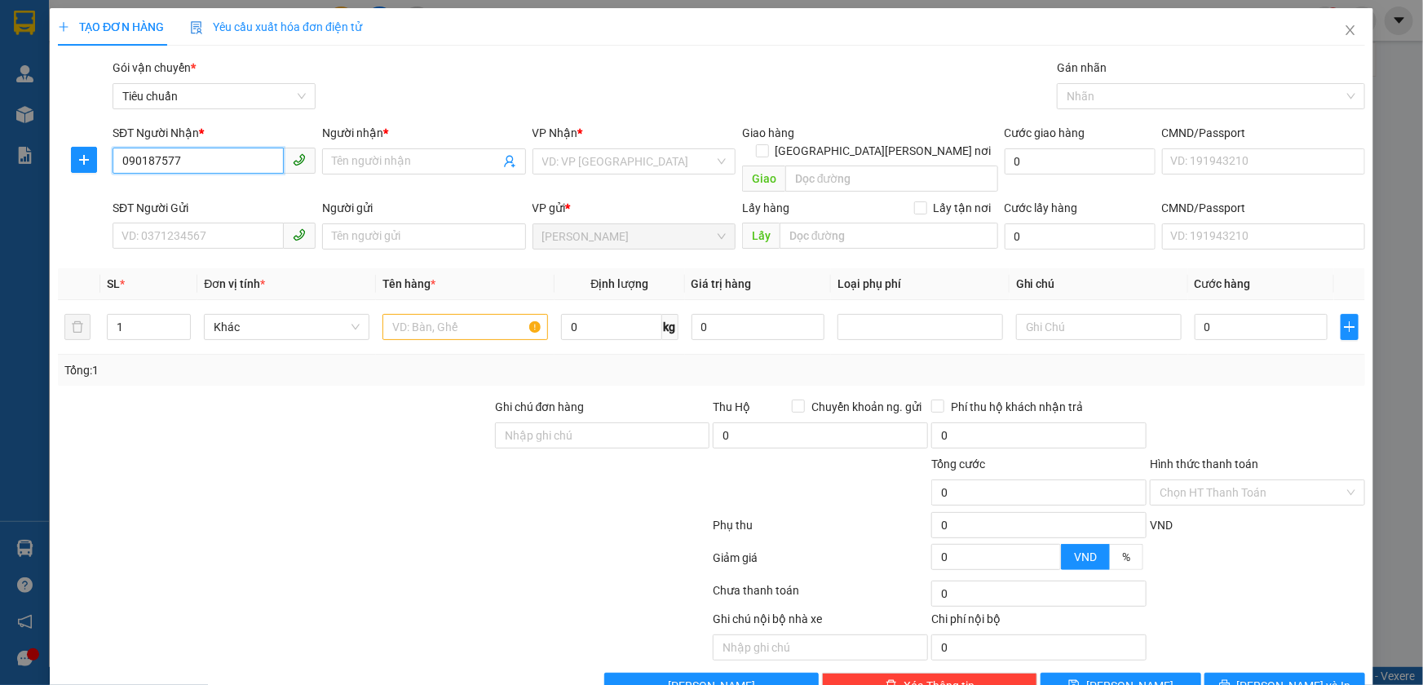
type input "0901875777"
click at [239, 188] on div "0901875777 - A HOÀNG" at bounding box center [213, 194] width 182 height 18
type input "A HOÀNG"
type input "110.000"
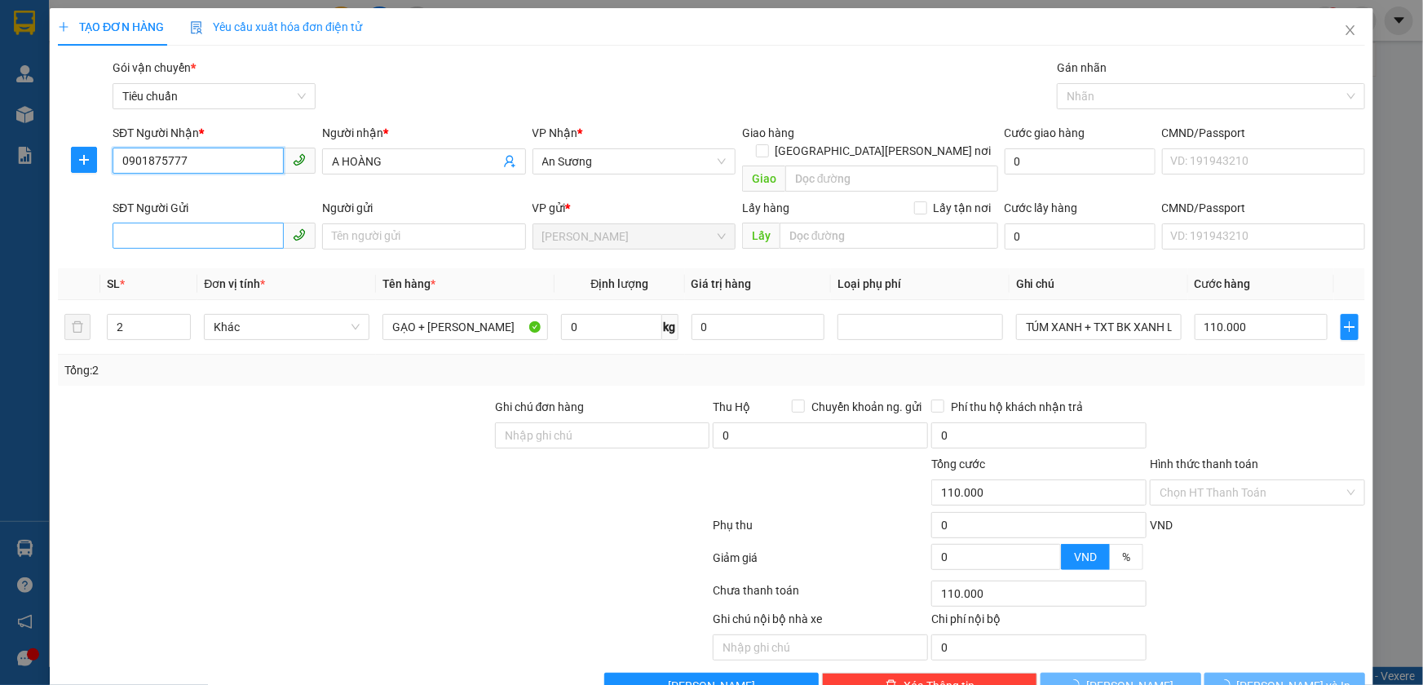
type input "0901875777"
click at [233, 223] on input "SĐT Người Gửi" at bounding box center [198, 236] width 171 height 26
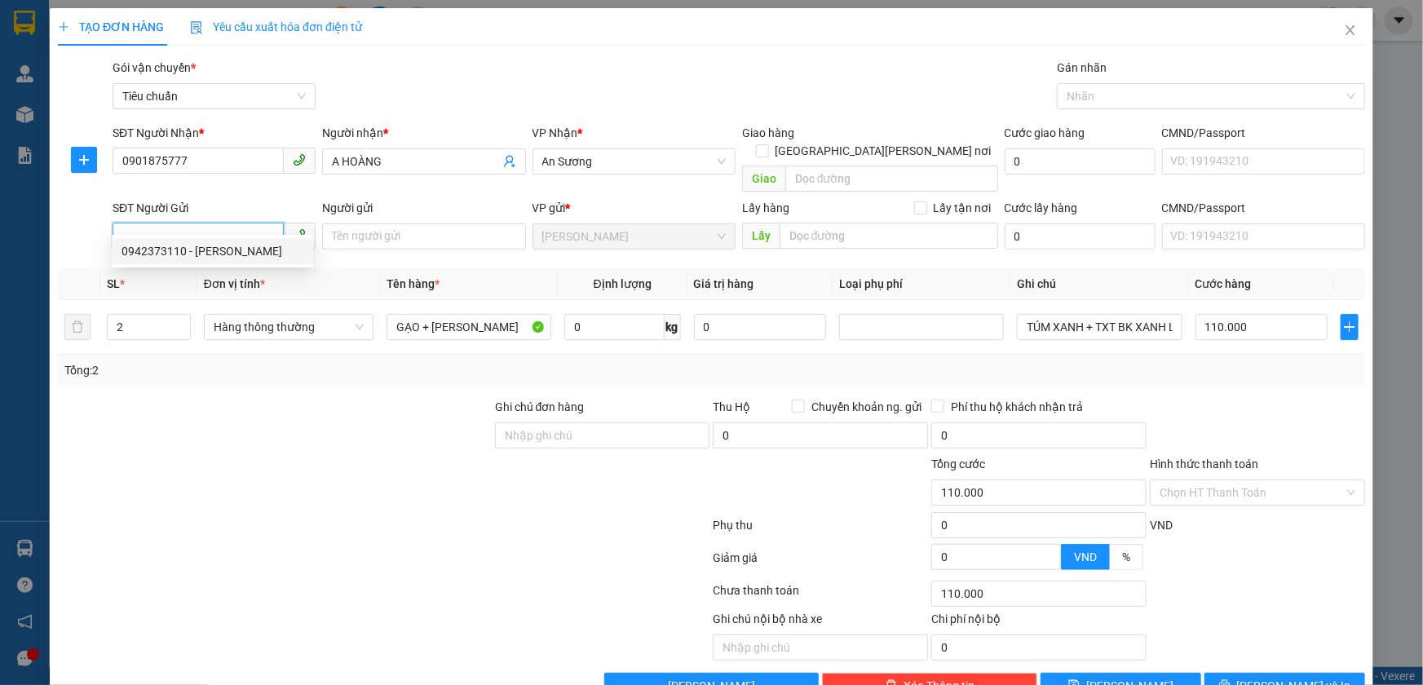
click at [232, 250] on div "0942373110 - C PHƯƠNG" at bounding box center [213, 251] width 182 height 18
type input "0942373110"
type input "C PHƯƠNG"
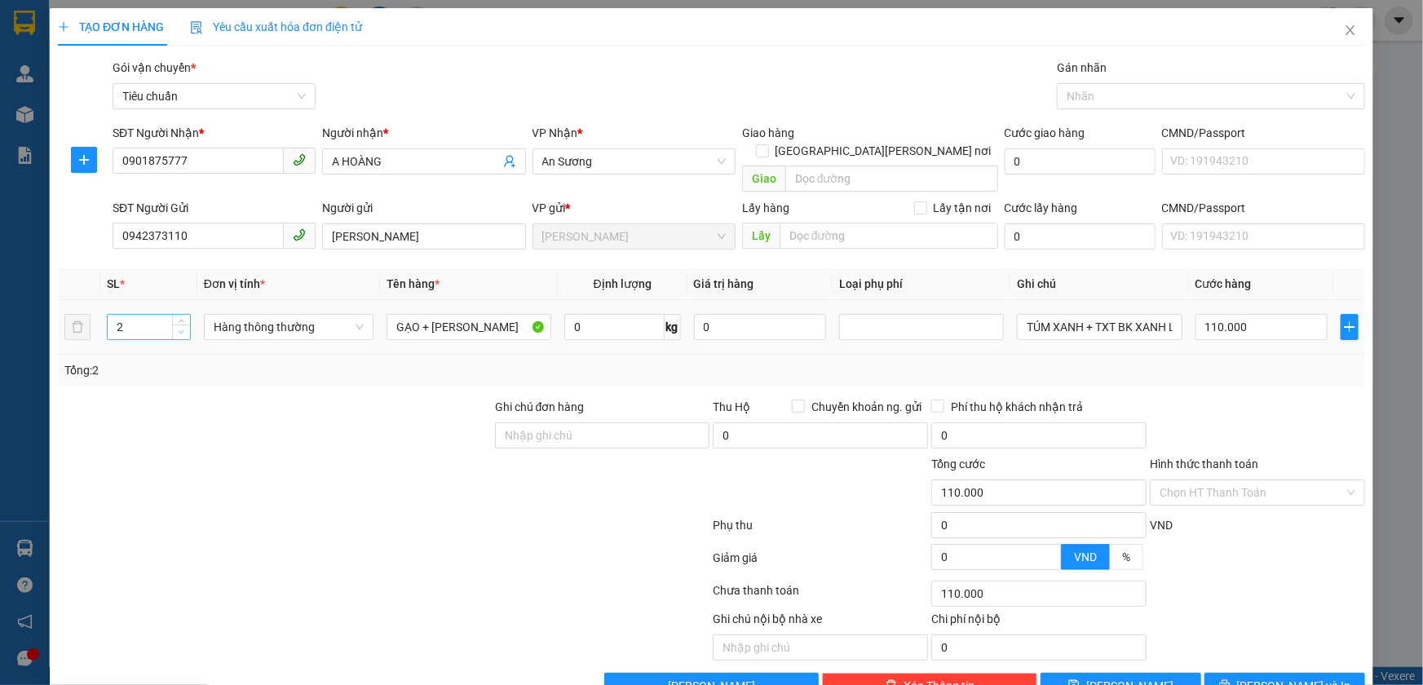
type input "1"
click at [179, 330] on icon "down" at bounding box center [182, 333] width 6 height 6
drag, startPoint x: 427, startPoint y: 308, endPoint x: 358, endPoint y: 272, distance: 78.1
click at [380, 318] on td "GẠO + THỨC" at bounding box center [469, 327] width 178 height 55
type input "0"
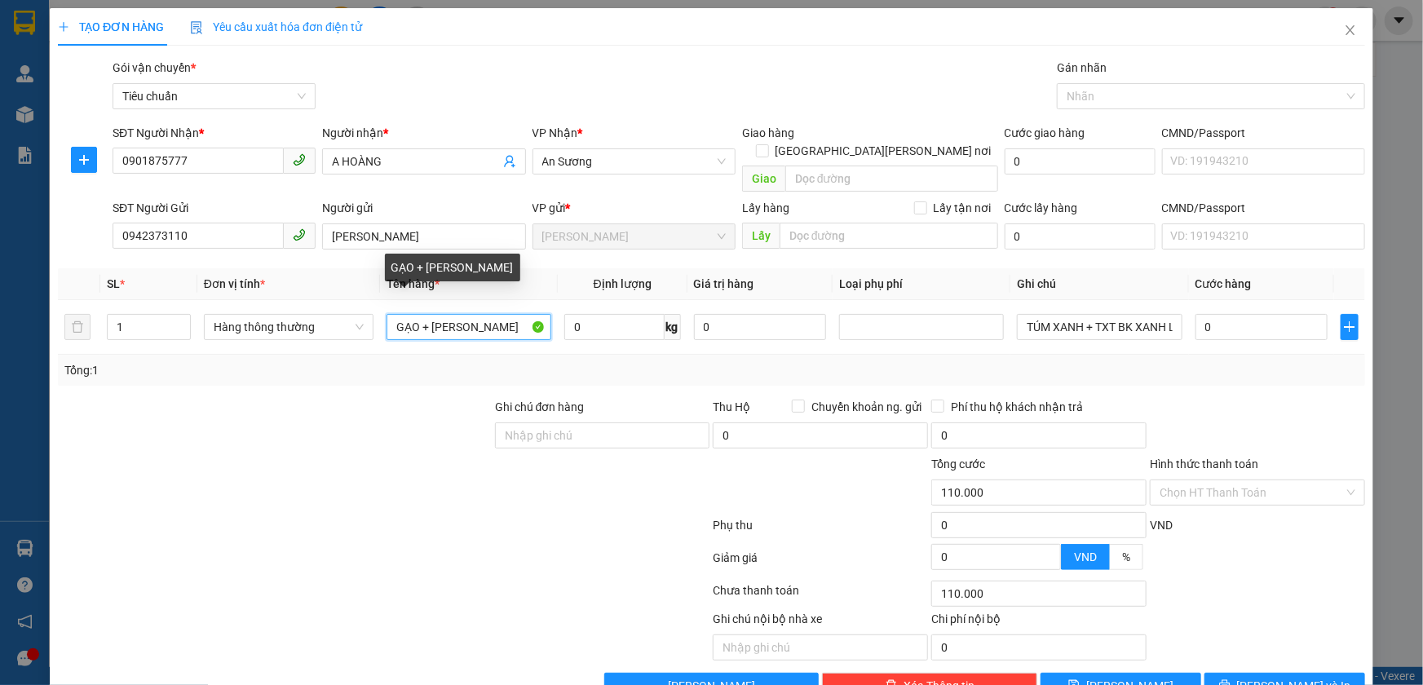
type input "0"
click at [467, 326] on td "THỨC" at bounding box center [469, 327] width 178 height 55
click at [472, 314] on input "THỨC" at bounding box center [469, 327] width 165 height 26
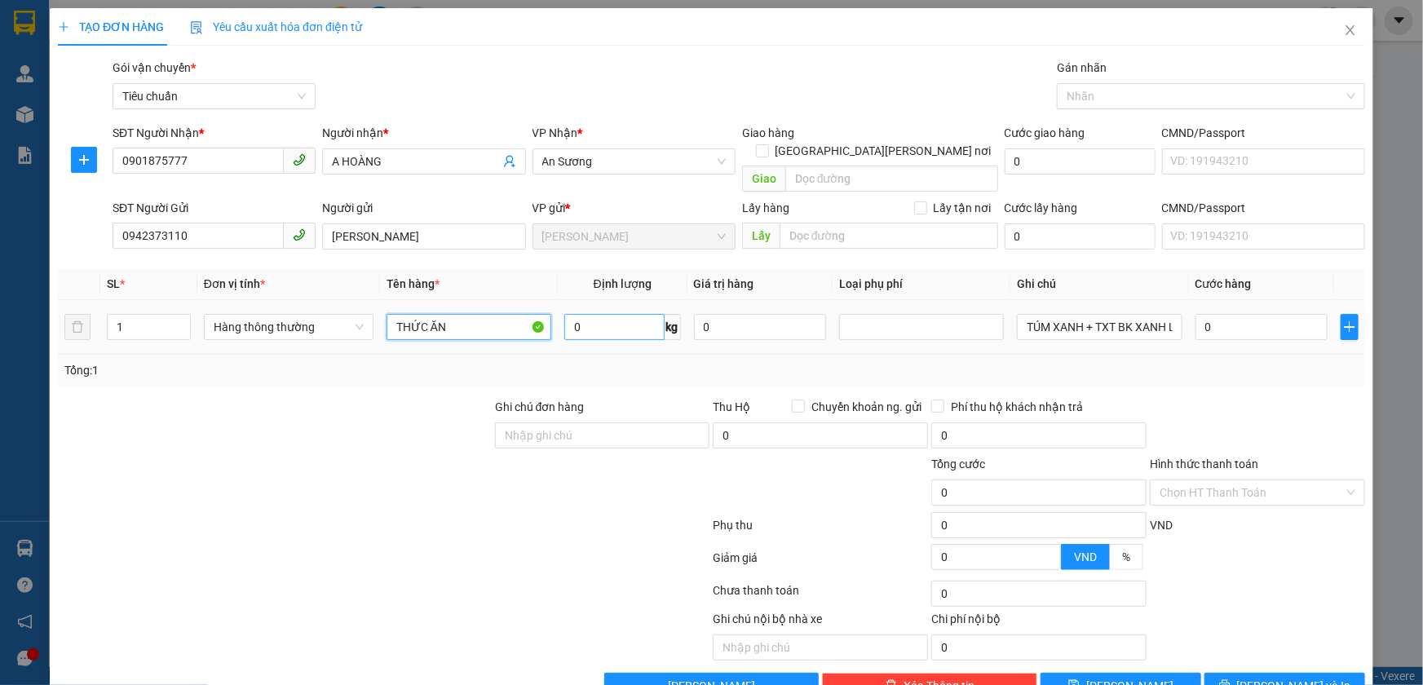
type input "THỨC ĂN"
click at [618, 314] on input "0" at bounding box center [614, 327] width 100 height 26
type input "20"
click at [1049, 314] on input "TÚM XANH + TXT BK XANH LÁ" at bounding box center [1099, 327] width 165 height 26
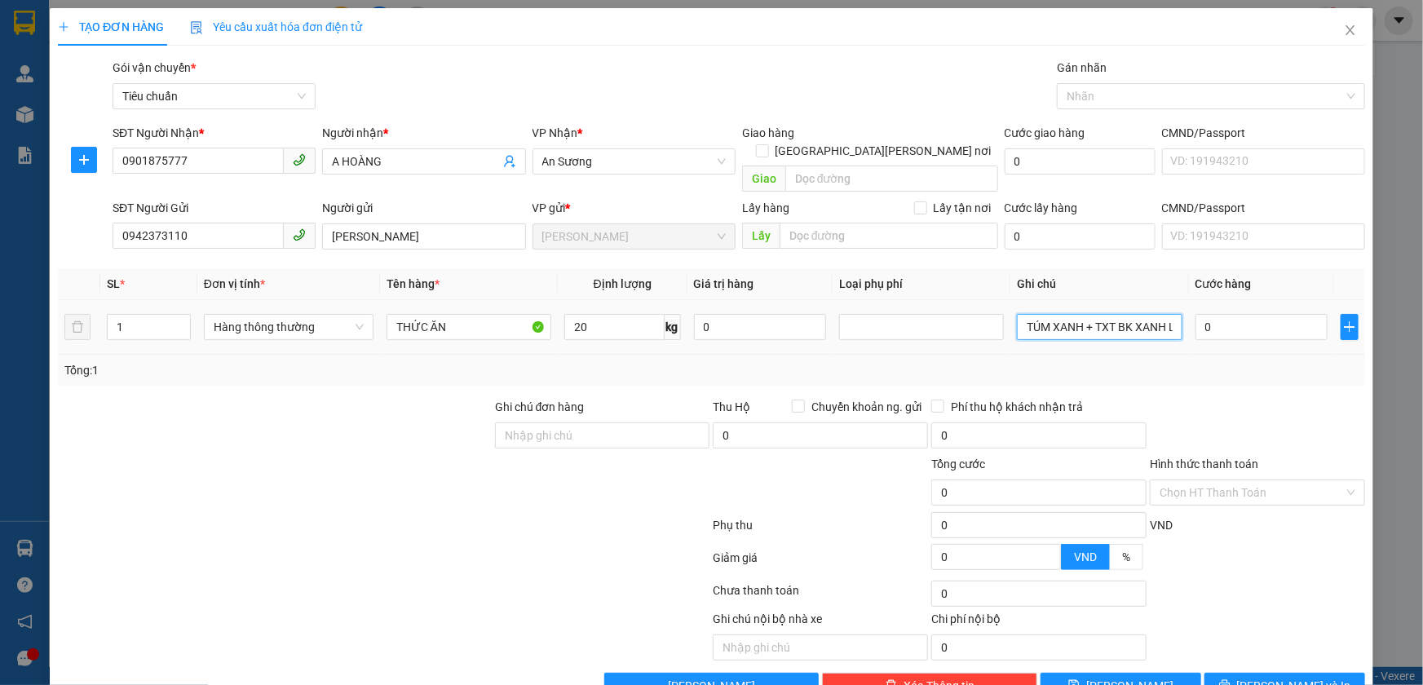
click at [1049, 314] on input "TÚM XANH + TXT BK XANH LÁ" at bounding box center [1099, 327] width 165 height 26
type input "55.000"
type input "TXT"
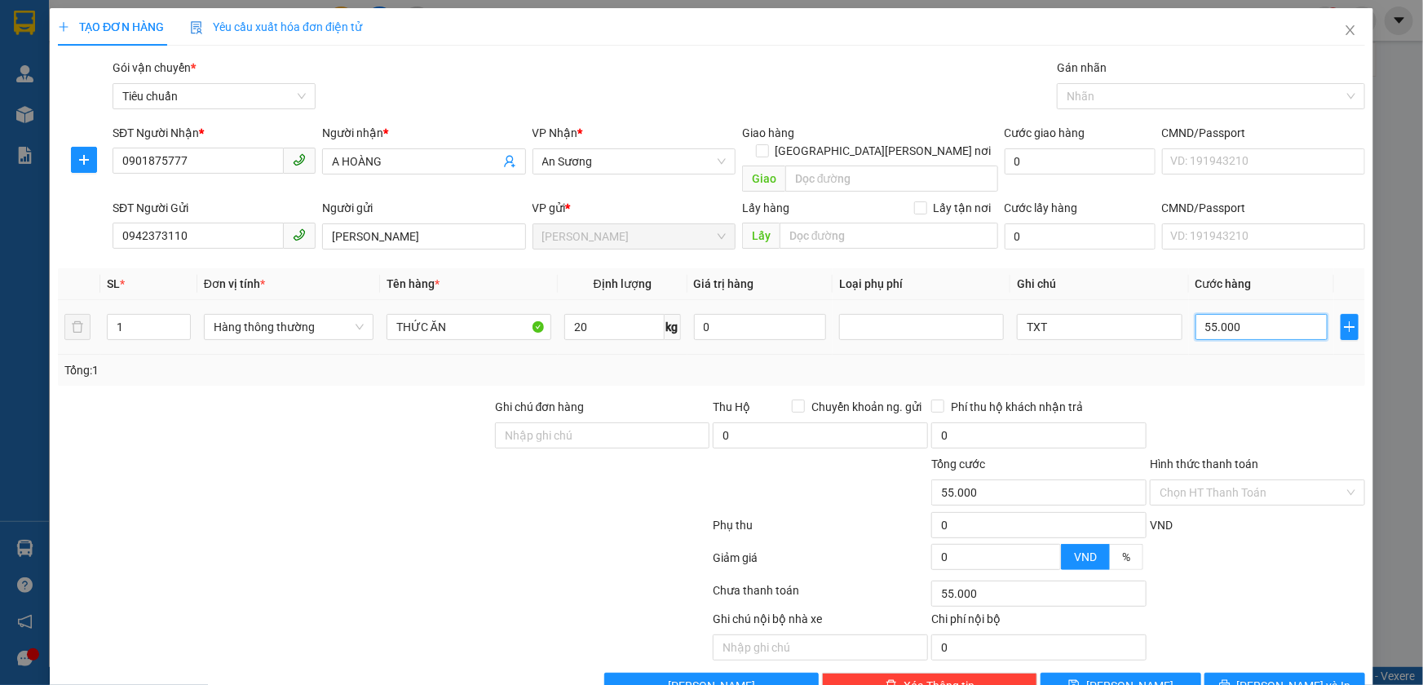
click at [1281, 314] on input "55.000" at bounding box center [1262, 327] width 133 height 26
type input "6"
type input "60"
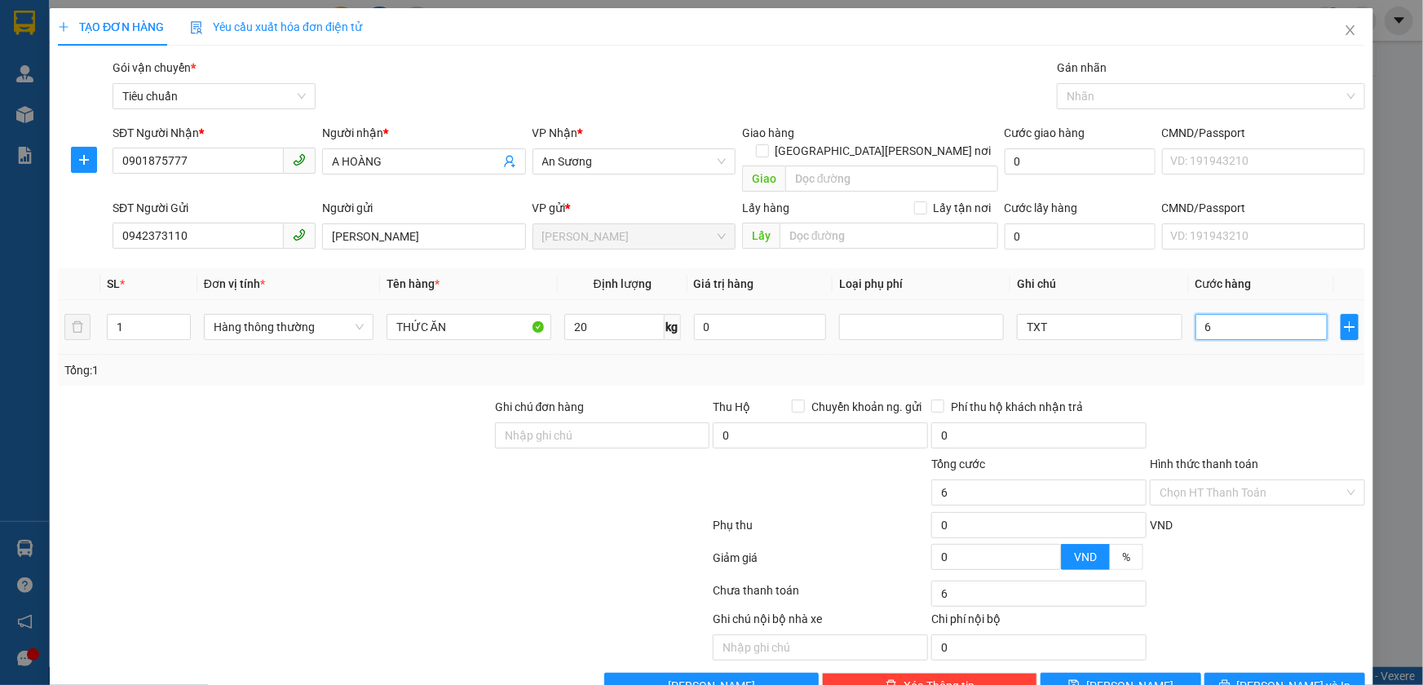
type input "60"
type input "60.000"
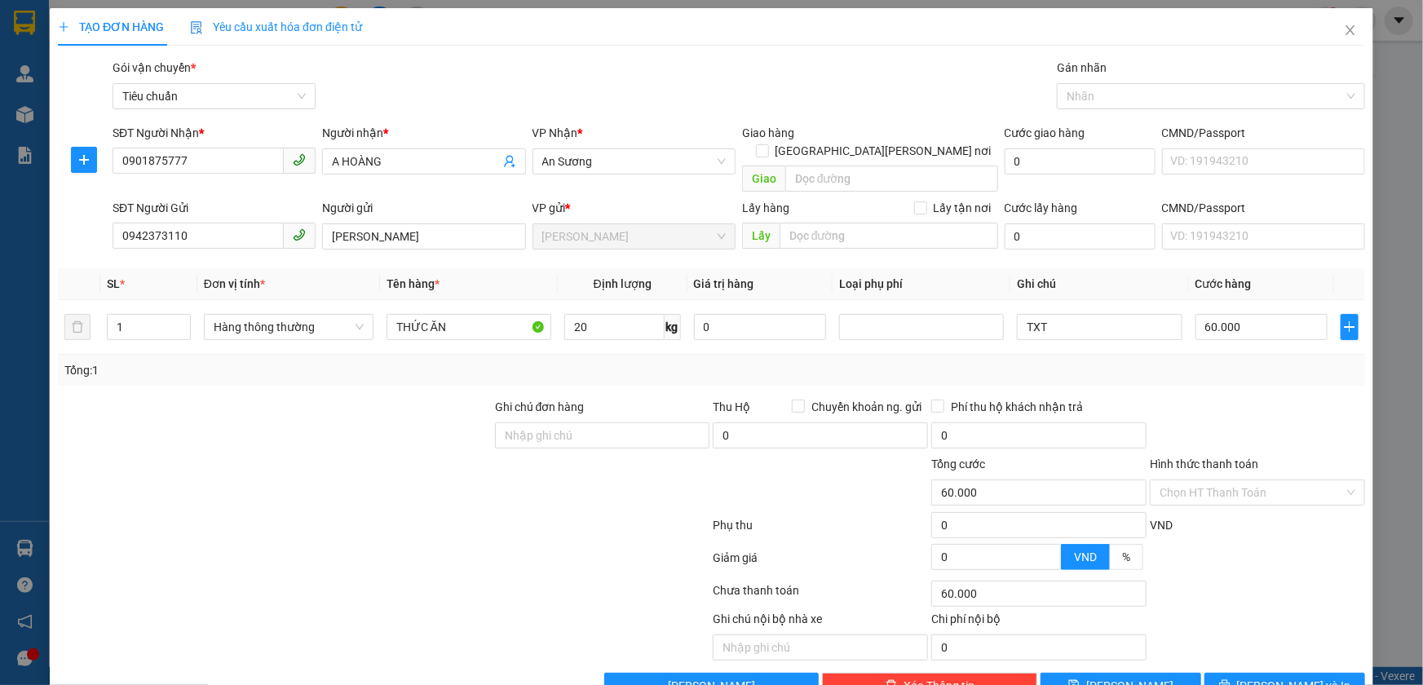
click at [1255, 361] on div "Tổng: 1" at bounding box center [711, 370] width 1295 height 18
click at [1231, 673] on button "[PERSON_NAME] và In" at bounding box center [1285, 686] width 161 height 26
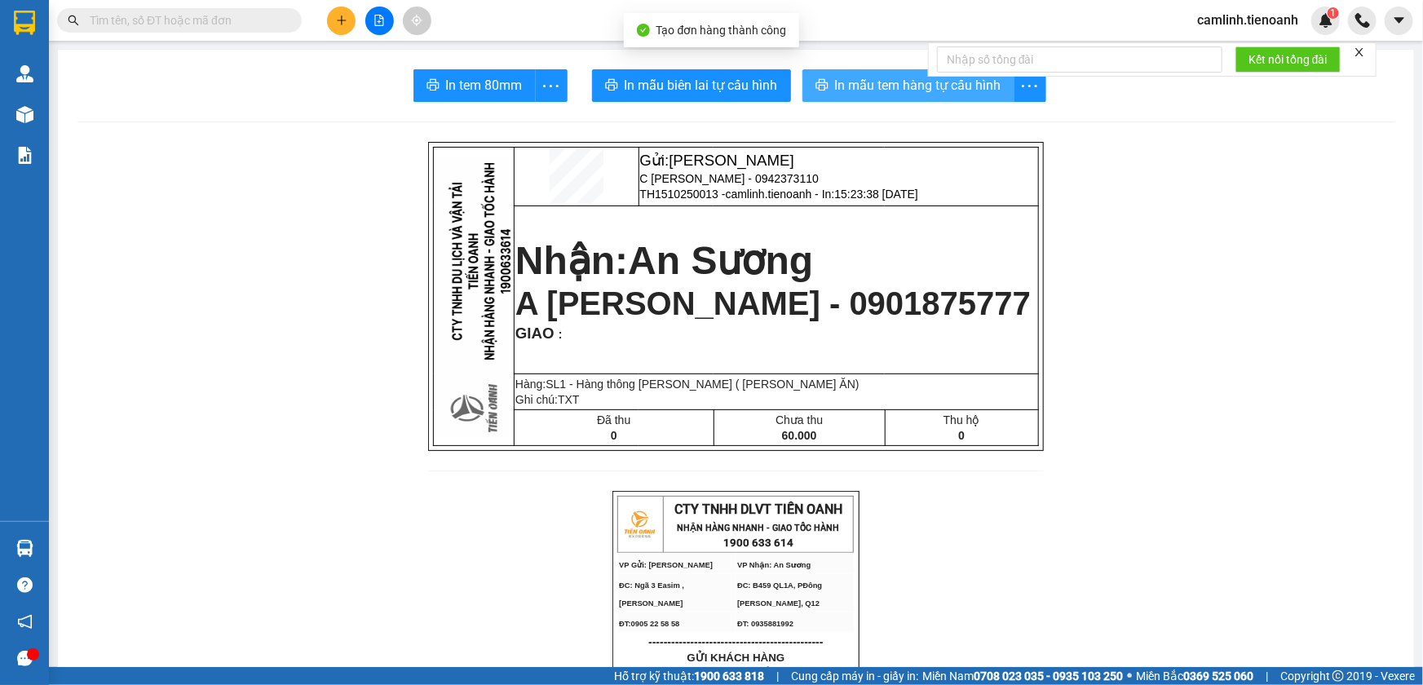
click at [874, 69] on button "In mẫu tem hàng tự cấu hình" at bounding box center [909, 85] width 212 height 33
drag, startPoint x: 876, startPoint y: 74, endPoint x: 1003, endPoint y: 57, distance: 128.4
click at [876, 75] on span "In mẫu tem hàng tự cấu hình" at bounding box center [918, 85] width 166 height 20
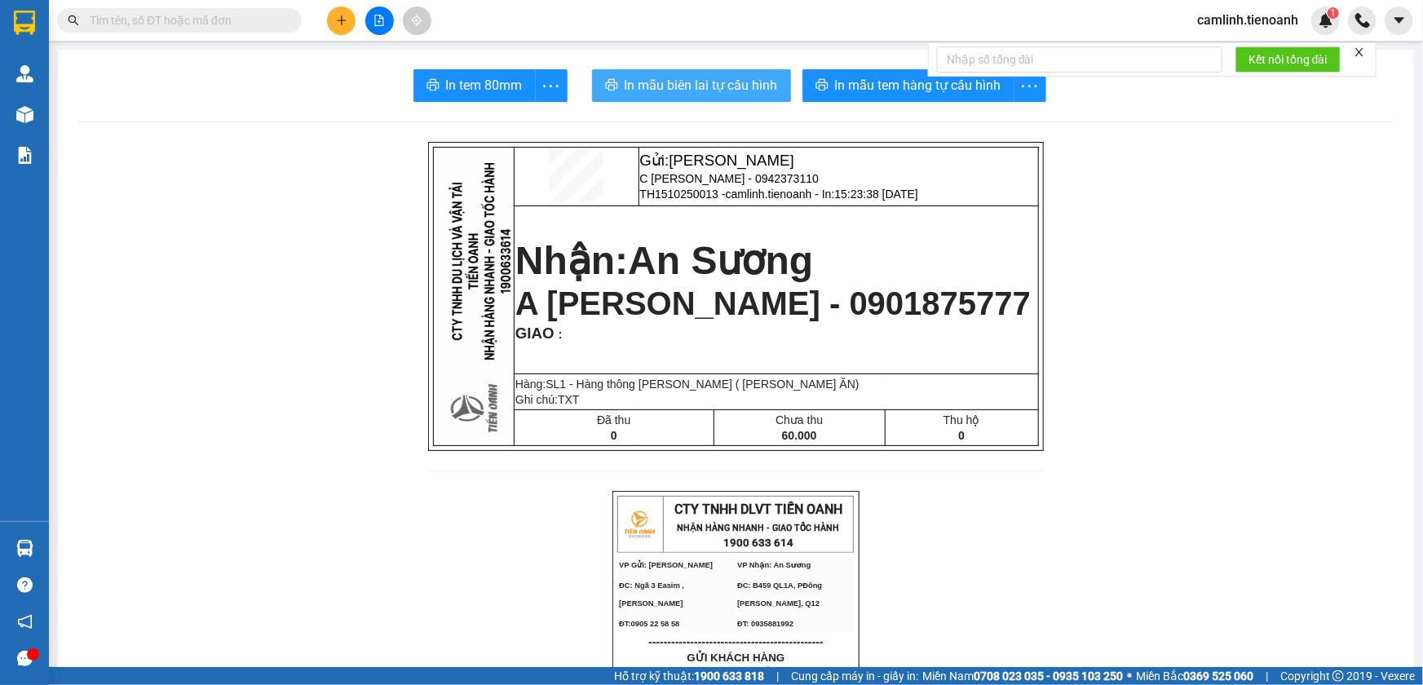
click at [729, 97] on button "In mẫu biên lai tự cấu hình" at bounding box center [691, 85] width 199 height 33
click at [1249, 24] on span "camlinh.tienoanh" at bounding box center [1247, 20] width 127 height 20
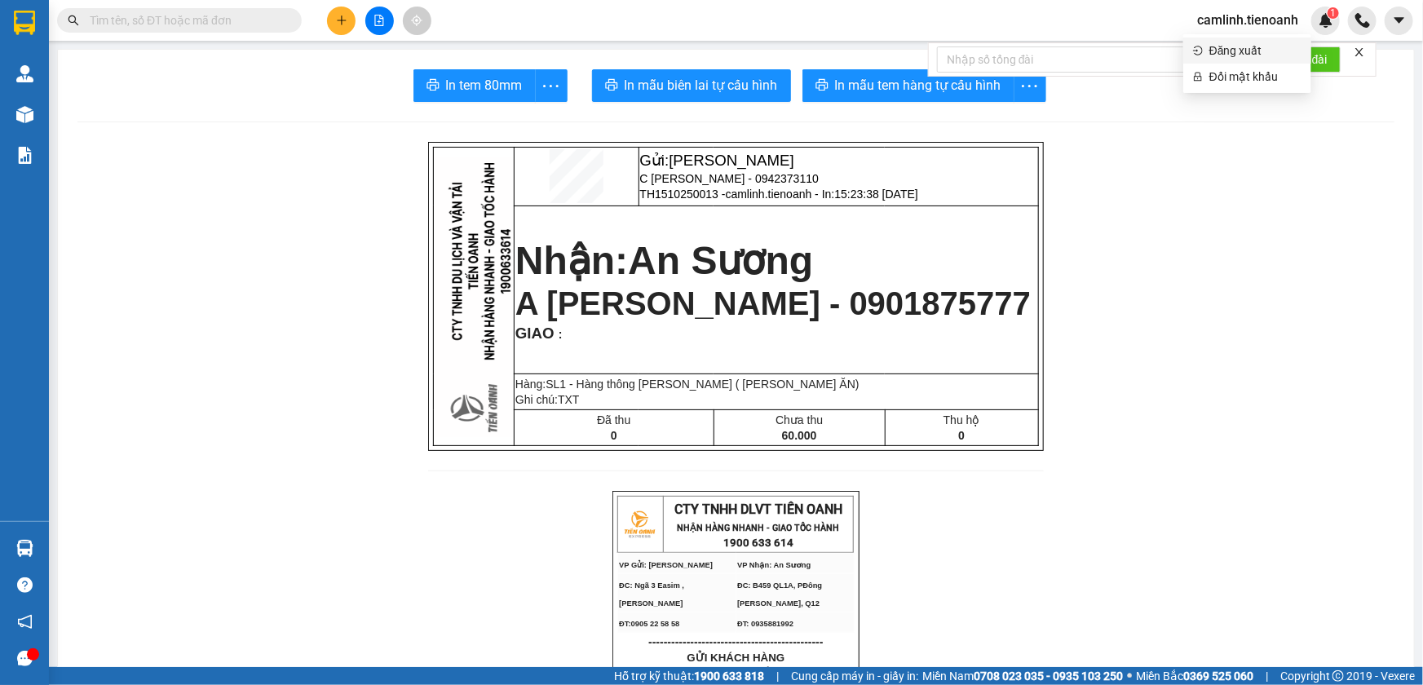
click at [1246, 49] on span "Đăng xuất" at bounding box center [1256, 51] width 92 height 18
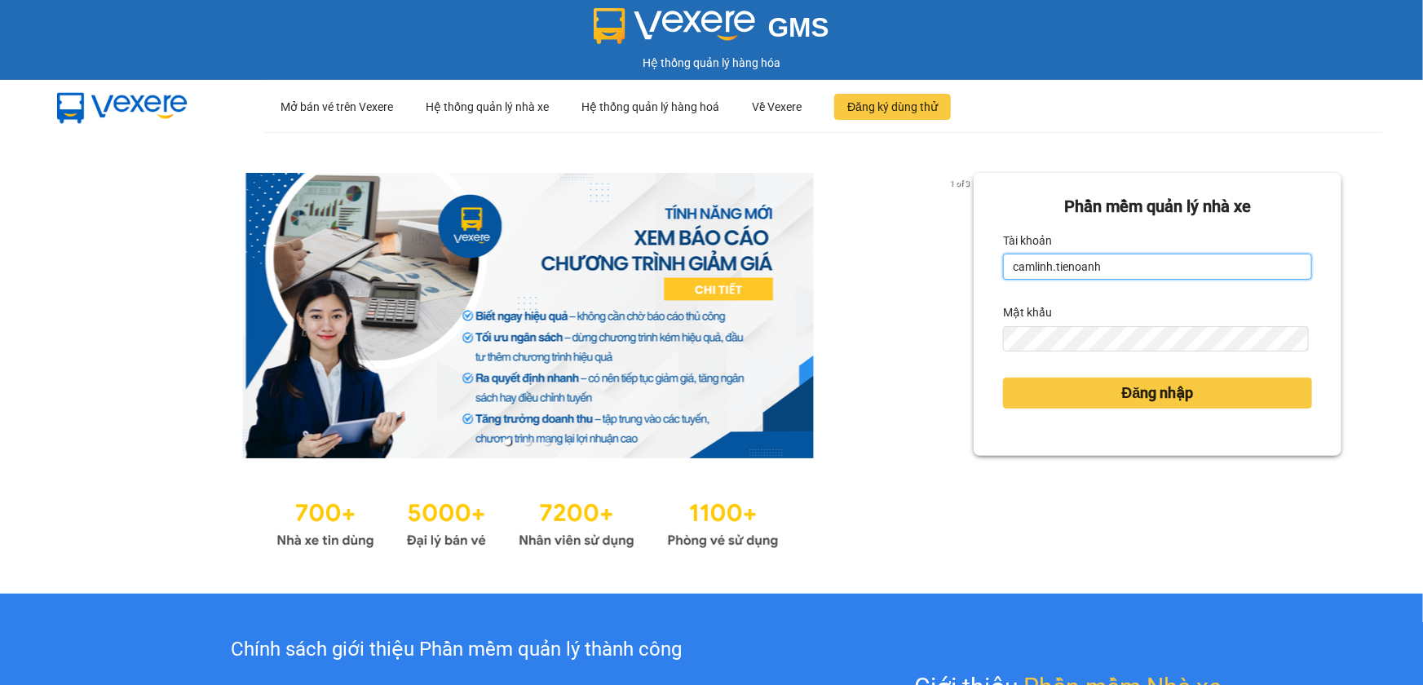
click at [1113, 273] on input "camlinh.tienoanh" at bounding box center [1157, 267] width 309 height 26
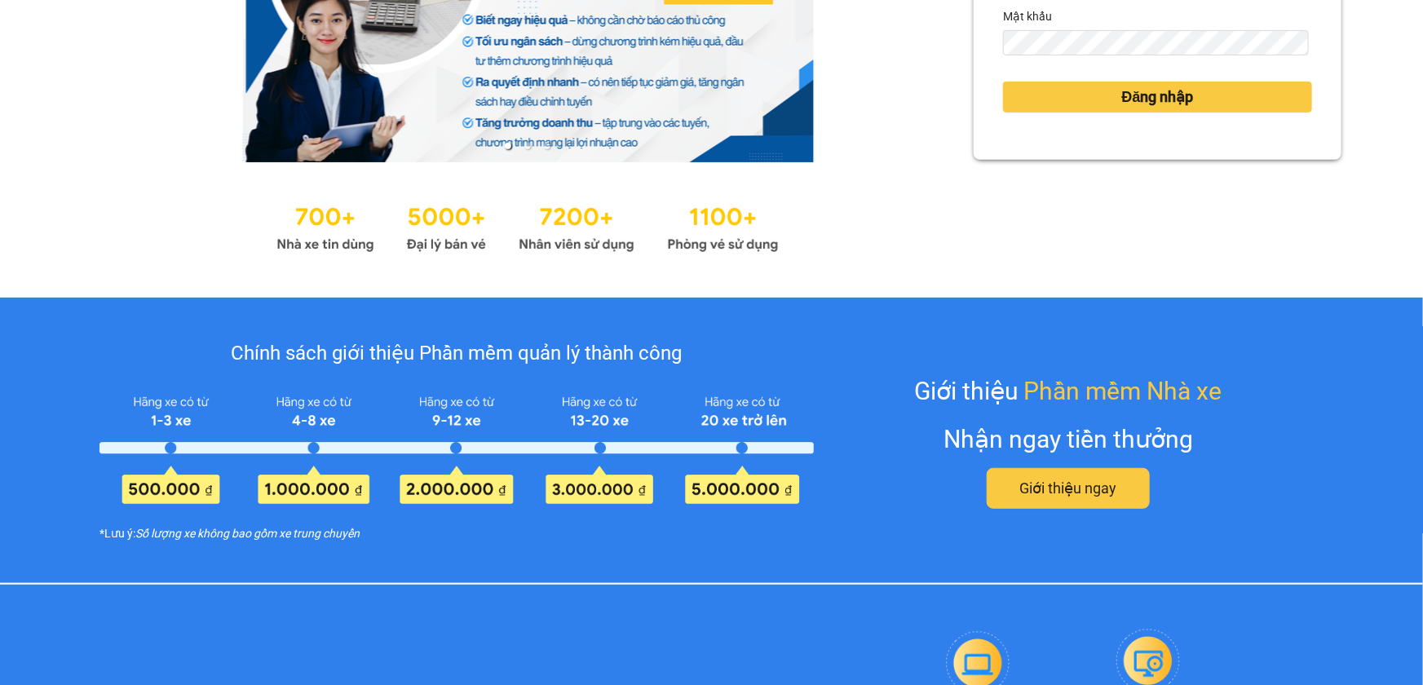
type input "thuyduyen.tienoanh"
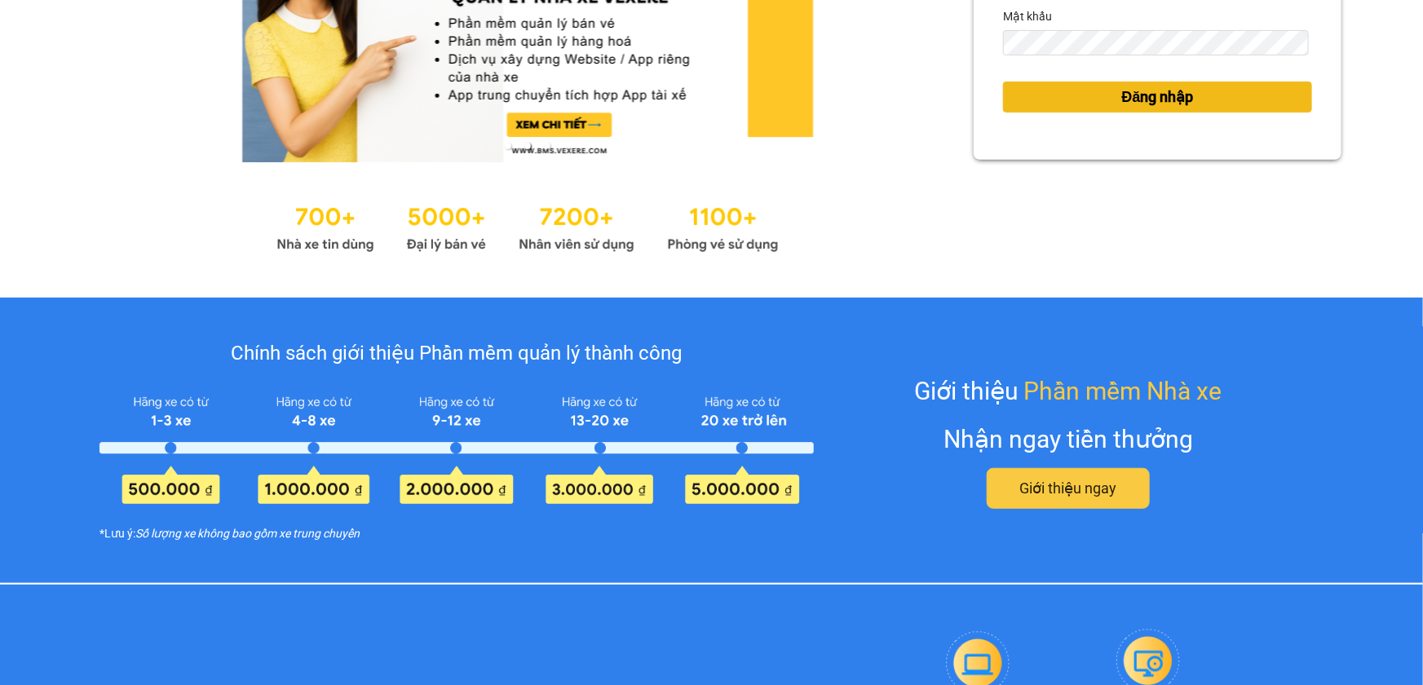
click at [1149, 89] on span "Đăng nhập" at bounding box center [1158, 97] width 72 height 23
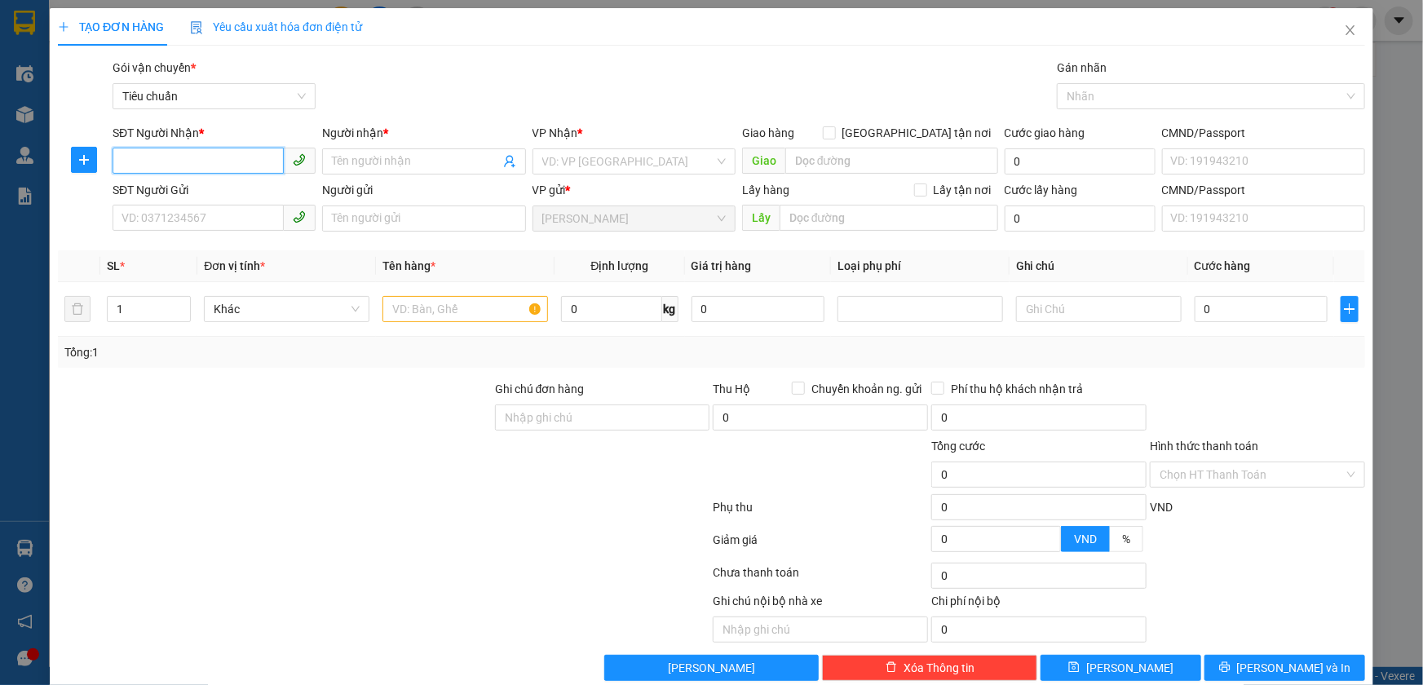
click at [203, 164] on input "SĐT Người Nhận *" at bounding box center [198, 161] width 171 height 26
type input "0392812547"
click at [354, 157] on input "Người nhận *" at bounding box center [415, 162] width 167 height 18
drag, startPoint x: 249, startPoint y: 152, endPoint x: 101, endPoint y: 157, distance: 147.7
click at [101, 157] on div "SĐT Người Nhận * 0392812547 0392812547 Người nhận * Tên người nhận VP Nhận * VD…" at bounding box center [711, 152] width 1311 height 57
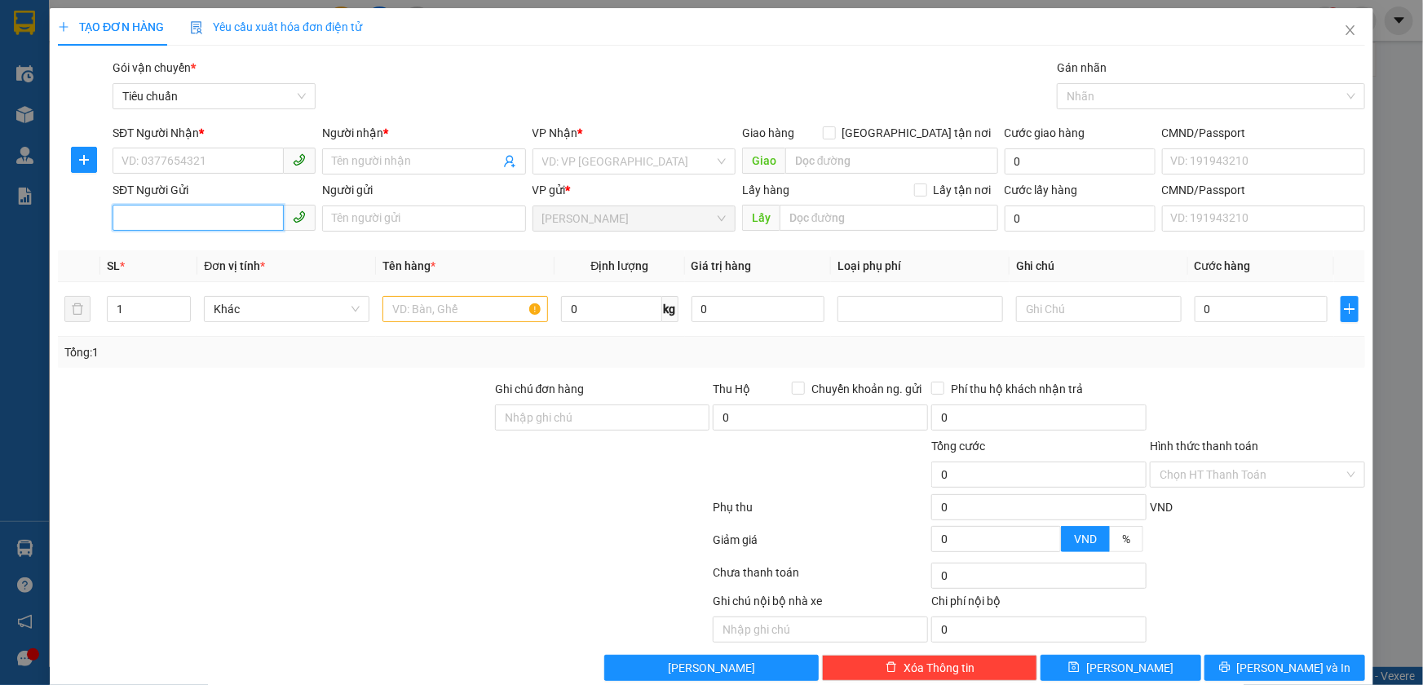
click at [182, 210] on input "SĐT Người Gửi" at bounding box center [198, 218] width 171 height 26
paste input "0392812547"
type input "0392812547"
click at [221, 242] on div "0392812547 - CƯỜNG" at bounding box center [213, 251] width 182 height 18
type input "0817942114"
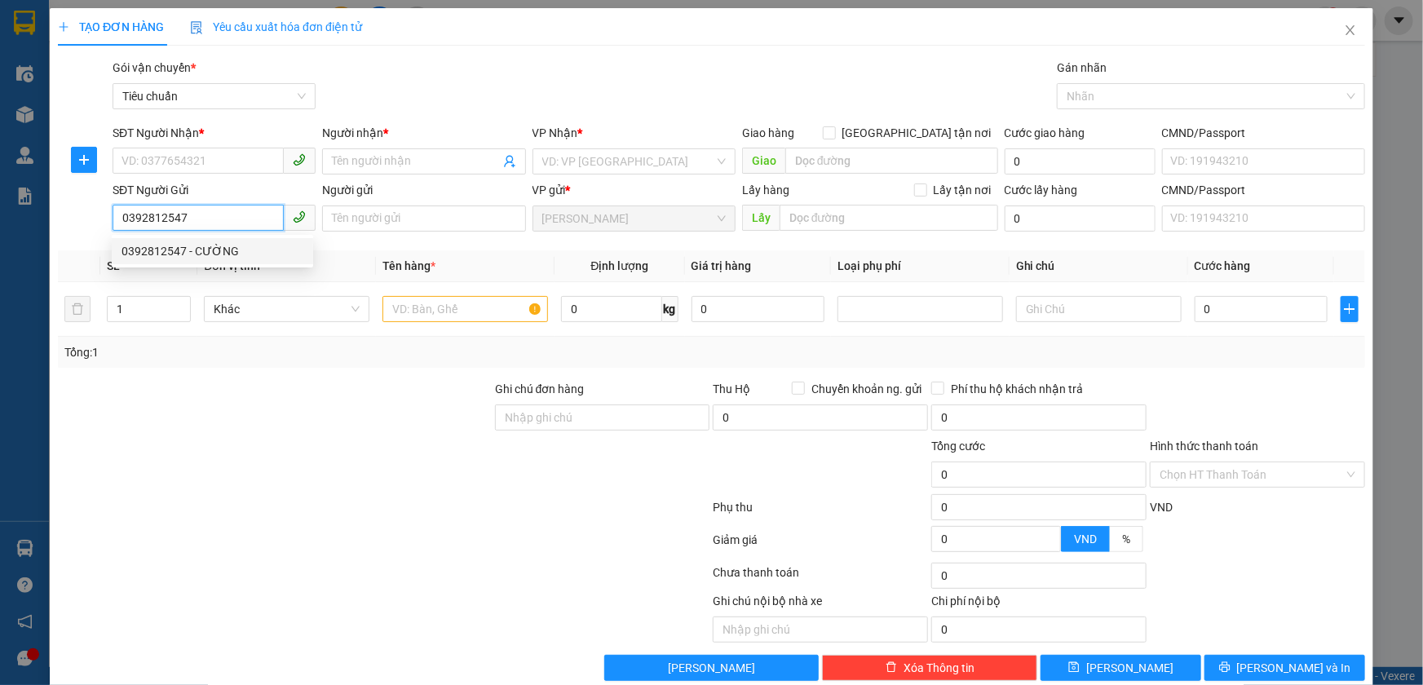
type input "C HẰNG"
type input "CƯỜNG"
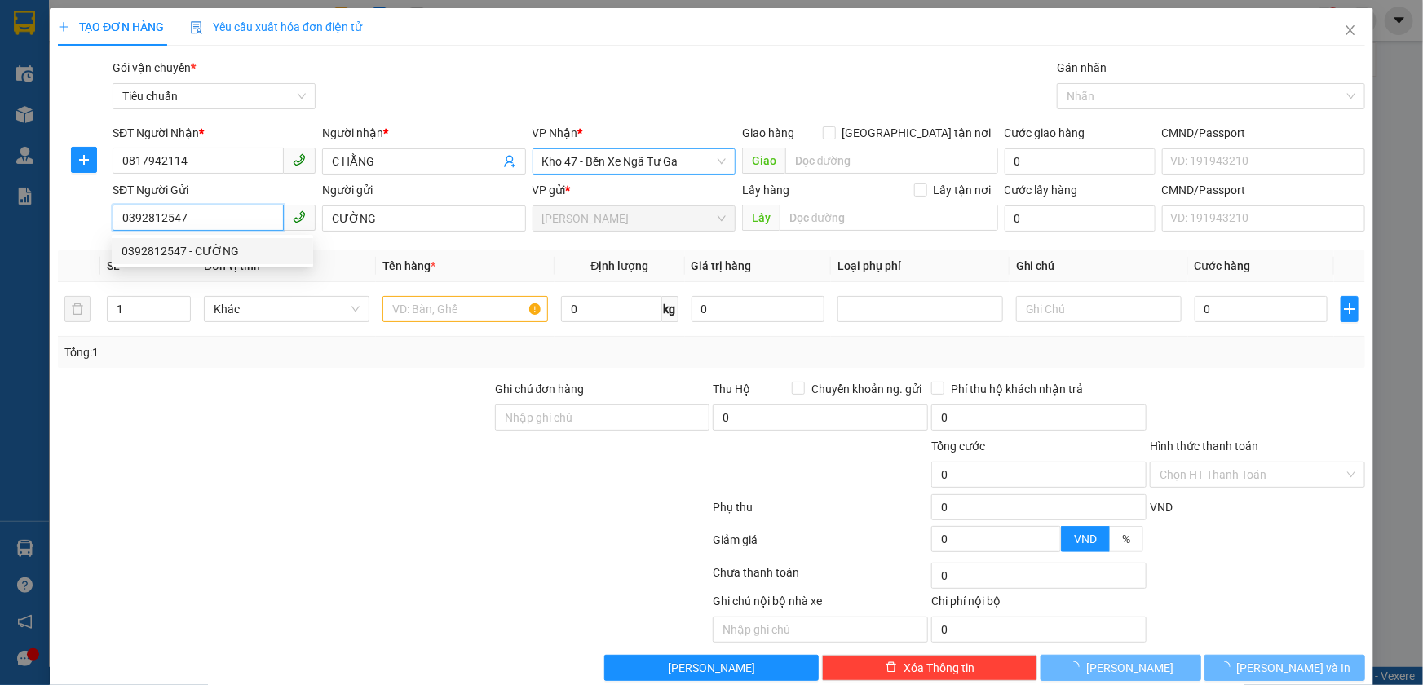
type input "70.000"
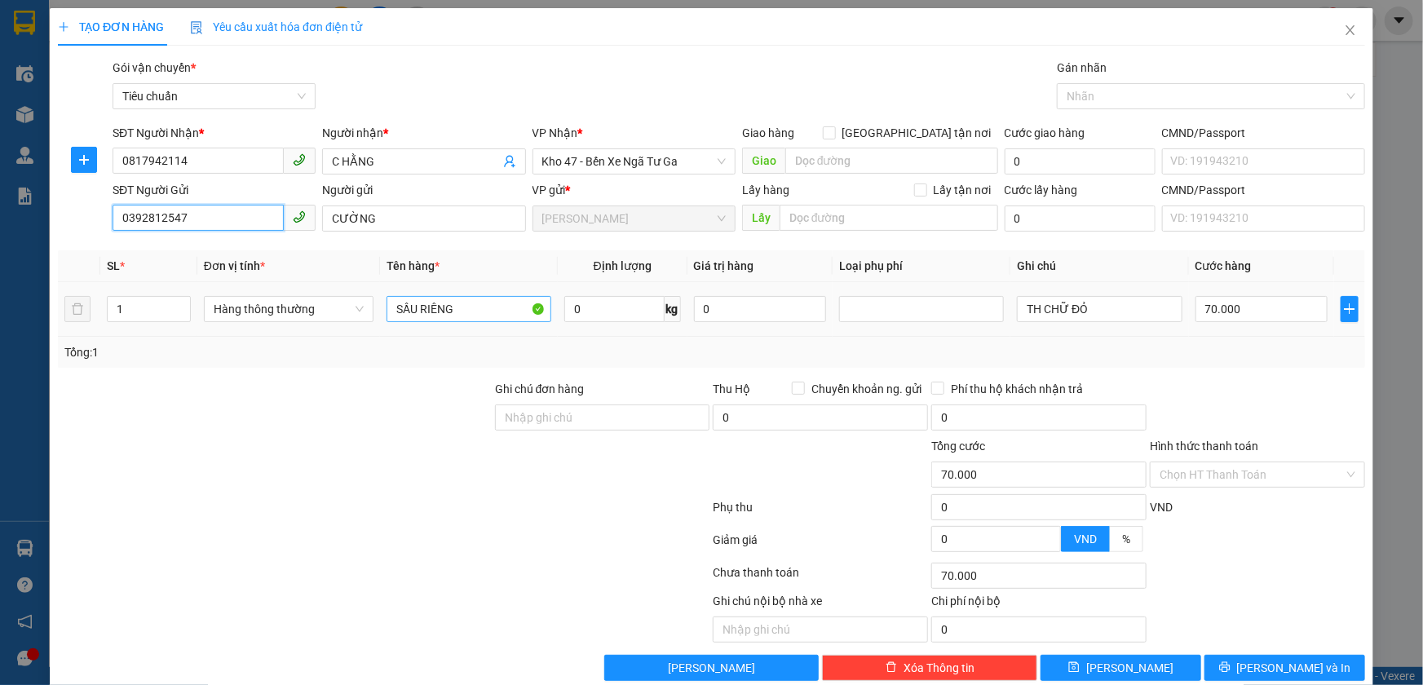
type input "0392812547"
drag, startPoint x: 488, startPoint y: 321, endPoint x: 60, endPoint y: 341, distance: 427.9
click at [62, 339] on div "SL * Đơn vị tính * Tên hàng * Định lượng Giá trị hàng Loại phụ phí Ghi chú Cước…" at bounding box center [712, 308] width 1308 height 117
type input "TRÁI CÂY"
click at [600, 310] on input "0" at bounding box center [614, 309] width 100 height 26
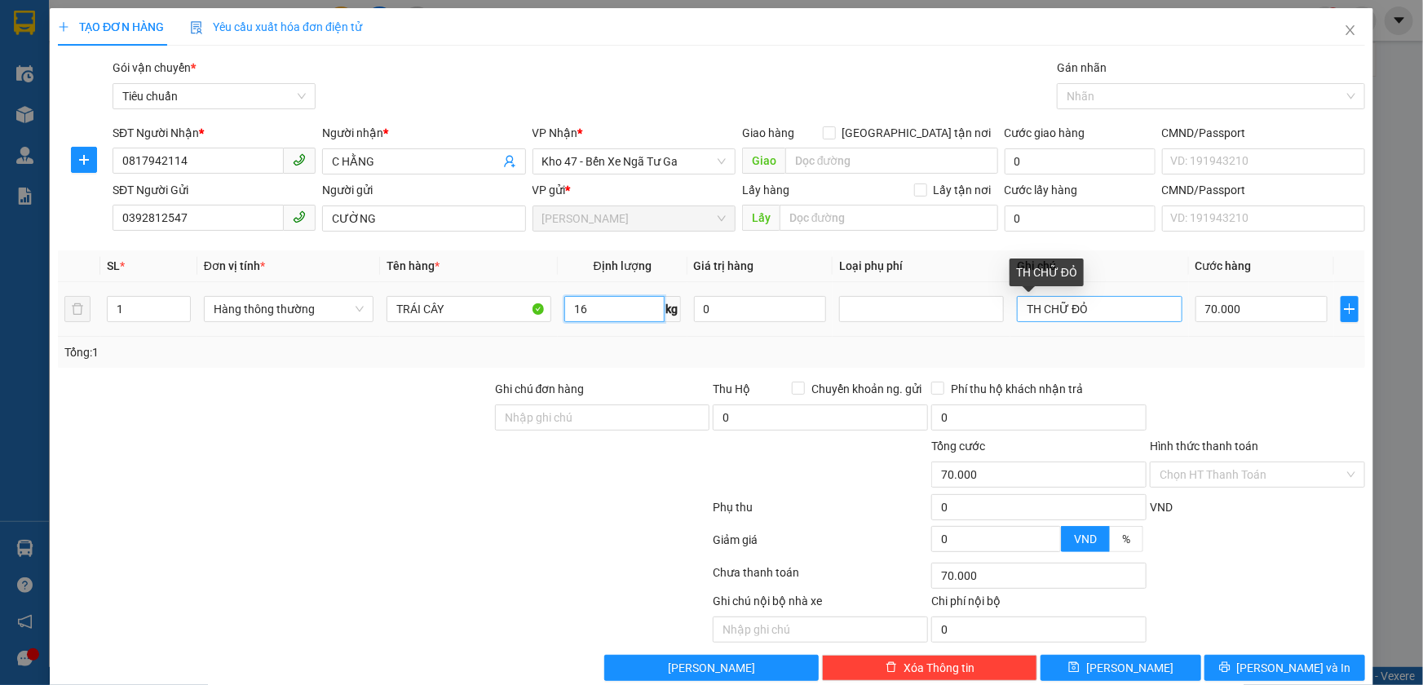
type input "16"
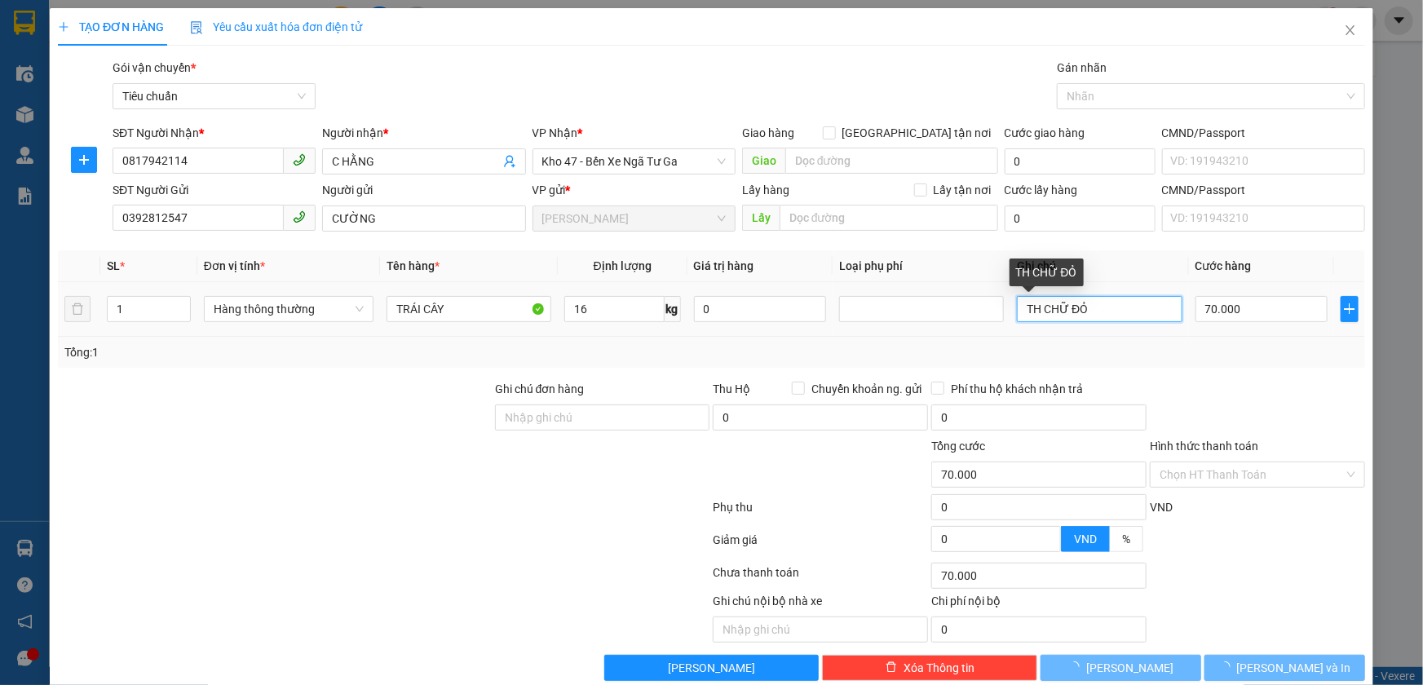
click at [1115, 309] on input "TH CHỮ ĐỎ" at bounding box center [1099, 309] width 165 height 26
type input "55.000"
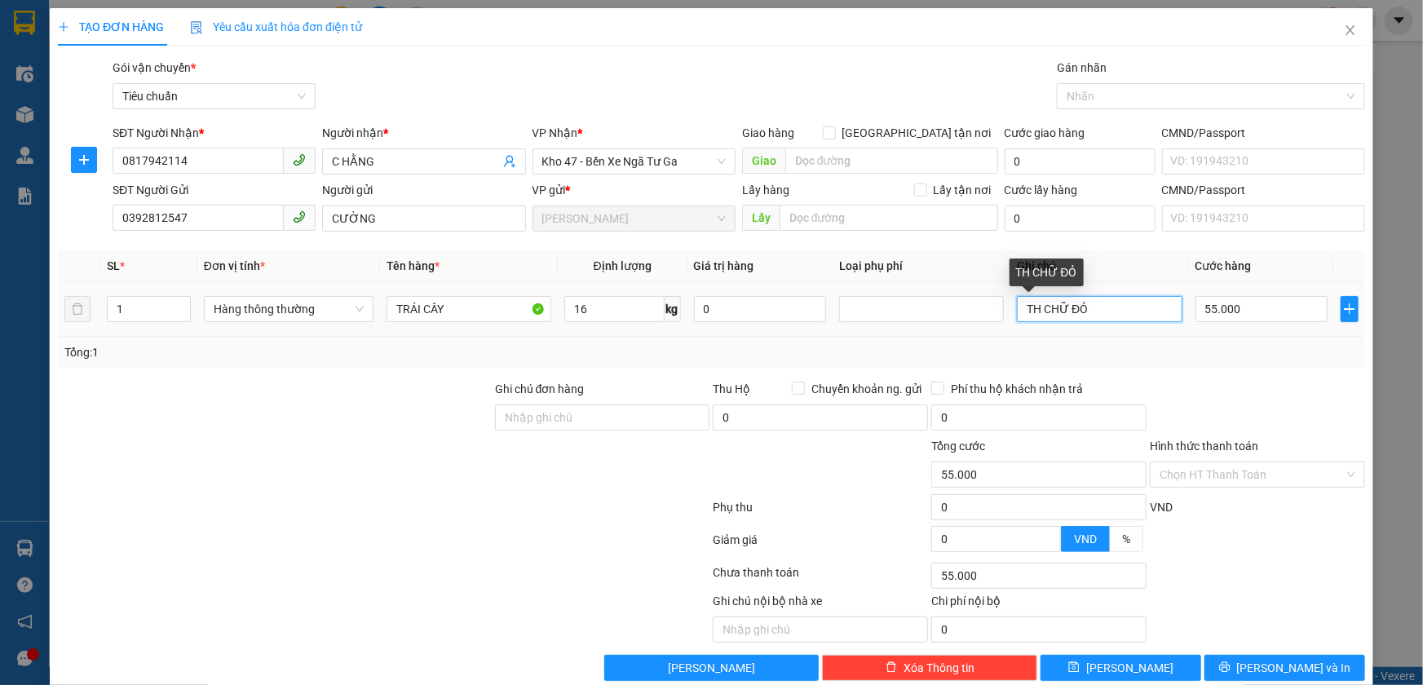
drag, startPoint x: 1108, startPoint y: 310, endPoint x: 1061, endPoint y: 308, distance: 46.5
click at [1061, 308] on input "TH CHỮ ĐỎ" at bounding box center [1099, 309] width 165 height 26
click at [1113, 294] on div "TH CHỮ ĐỎ" at bounding box center [1099, 309] width 165 height 33
click at [1118, 307] on input "TH CHỮ ĐỎ" at bounding box center [1099, 309] width 165 height 26
type input "TH CHỮ ĐỎ XANH SENKO"
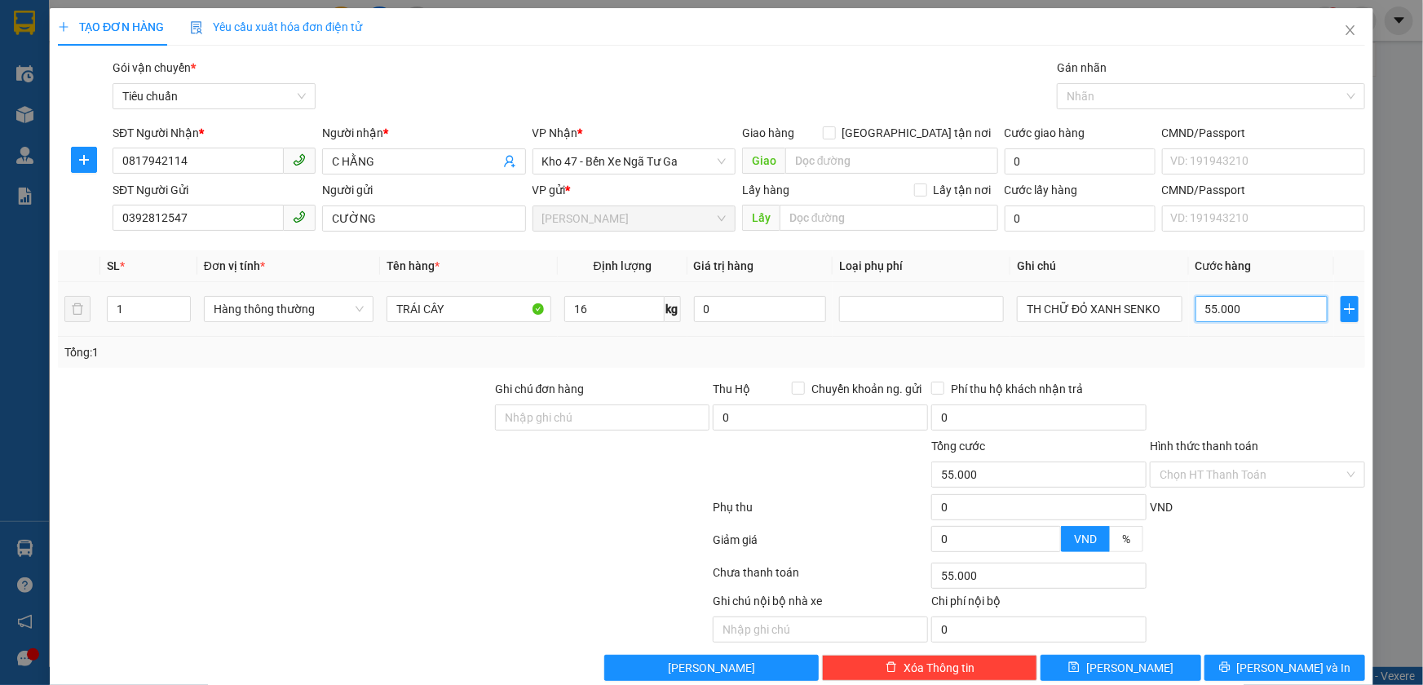
click at [1242, 302] on input "55.000" at bounding box center [1262, 309] width 133 height 26
type input "6"
type input "60"
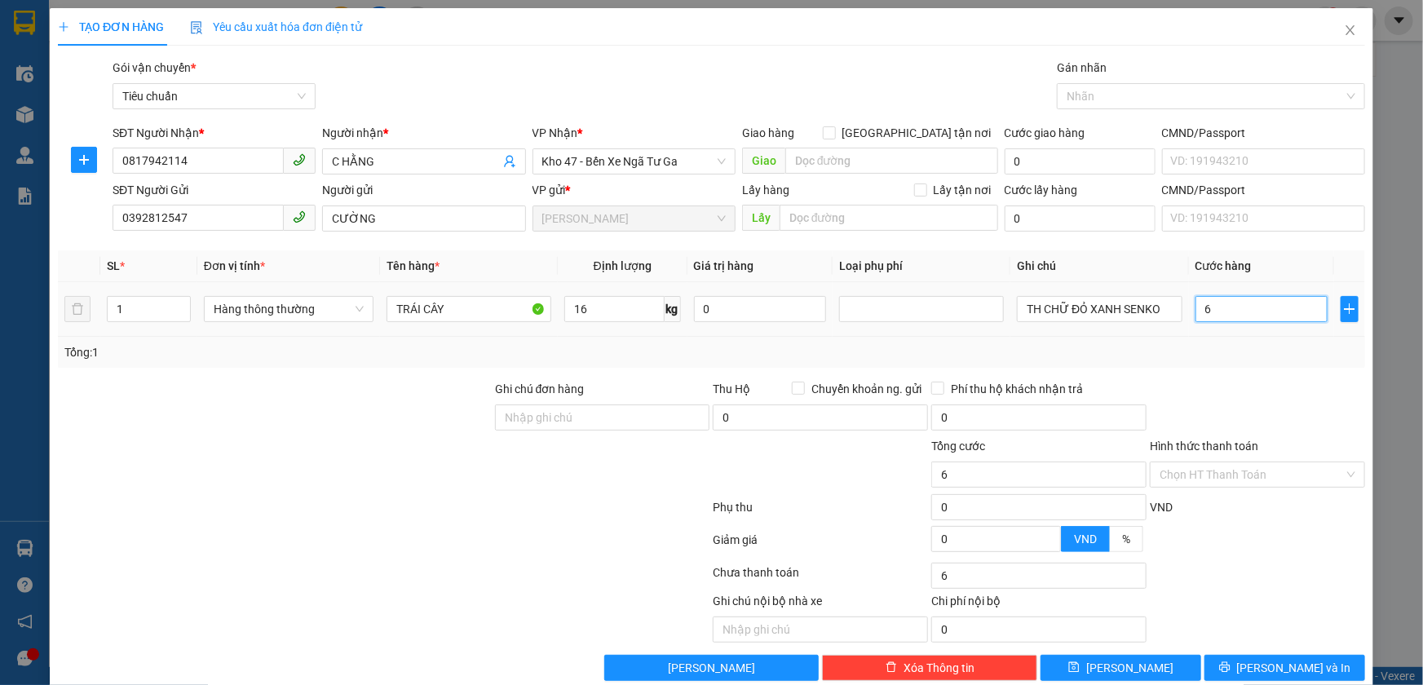
type input "60"
type input "60.000"
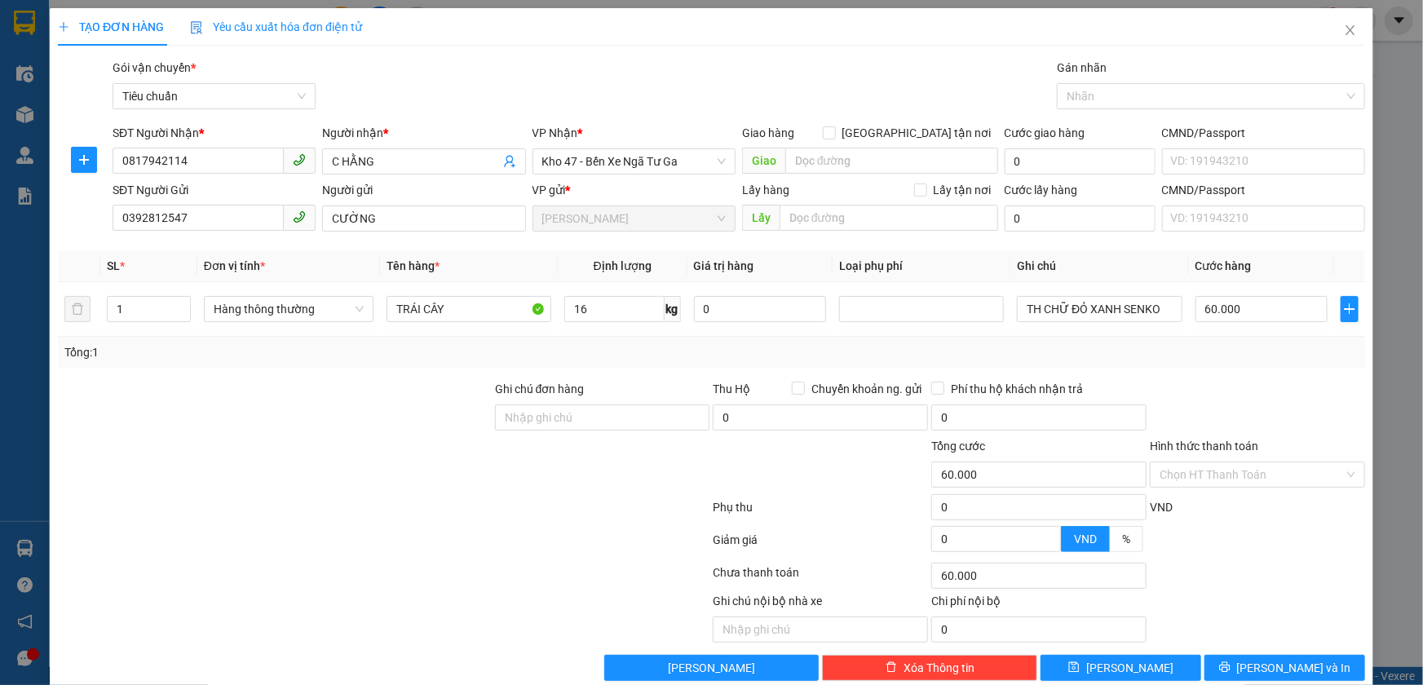
click at [1246, 365] on div "Tổng: 1" at bounding box center [712, 352] width 1308 height 31
click at [1272, 484] on input "Hình thức thanh toán" at bounding box center [1252, 475] width 184 height 24
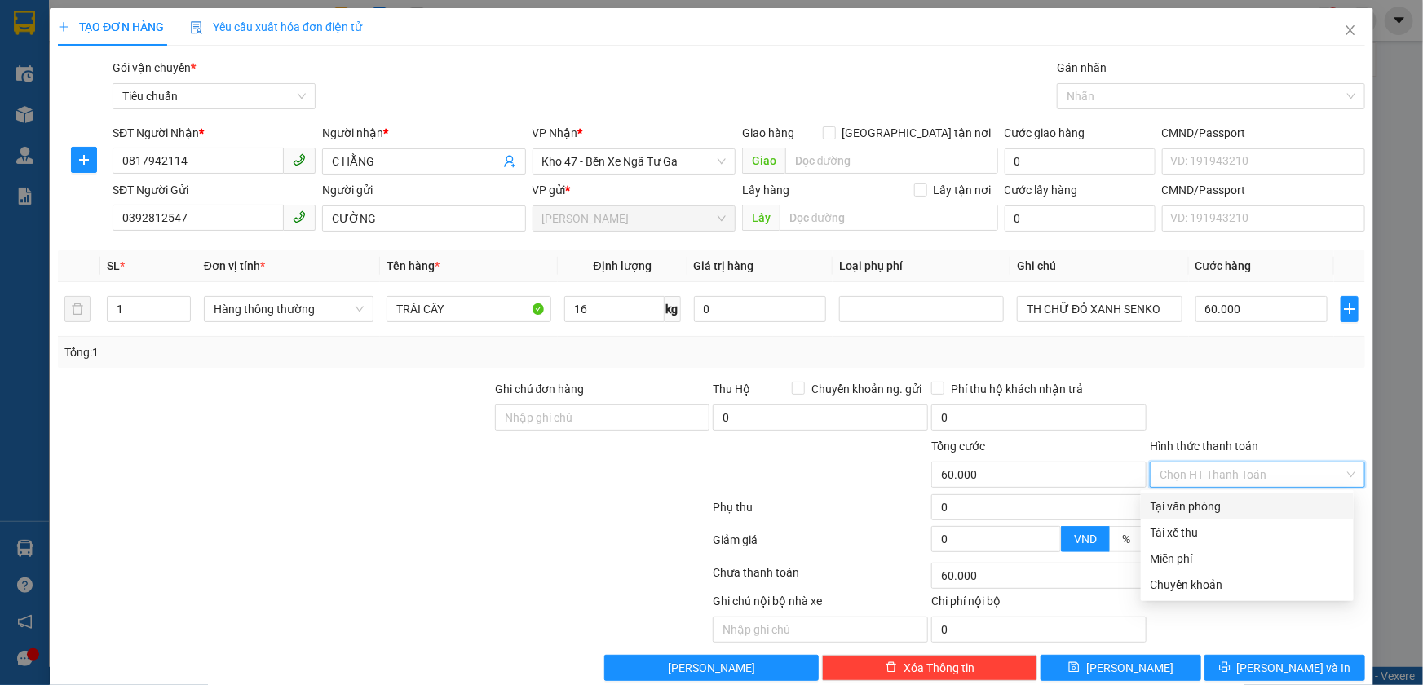
click at [1270, 496] on div "Tại văn phòng" at bounding box center [1247, 507] width 213 height 26
type input "0"
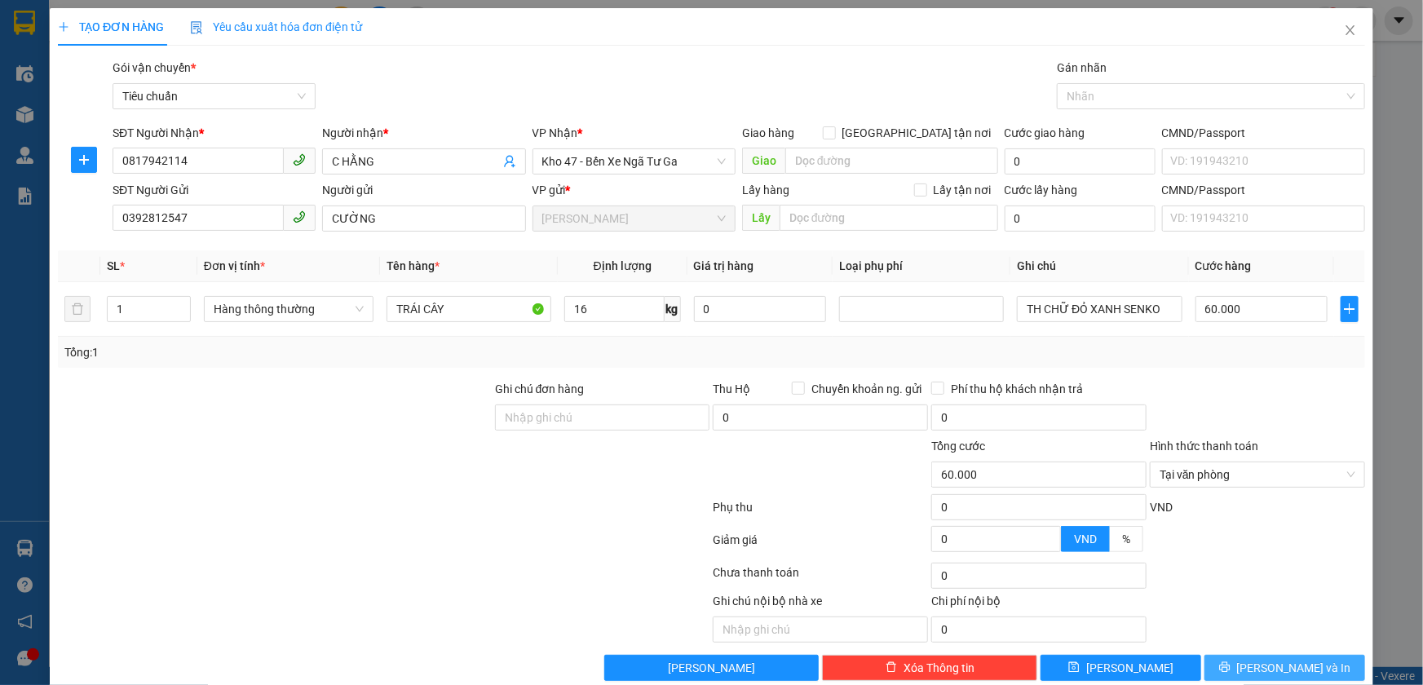
click at [1312, 669] on button "[PERSON_NAME] và In" at bounding box center [1285, 668] width 161 height 26
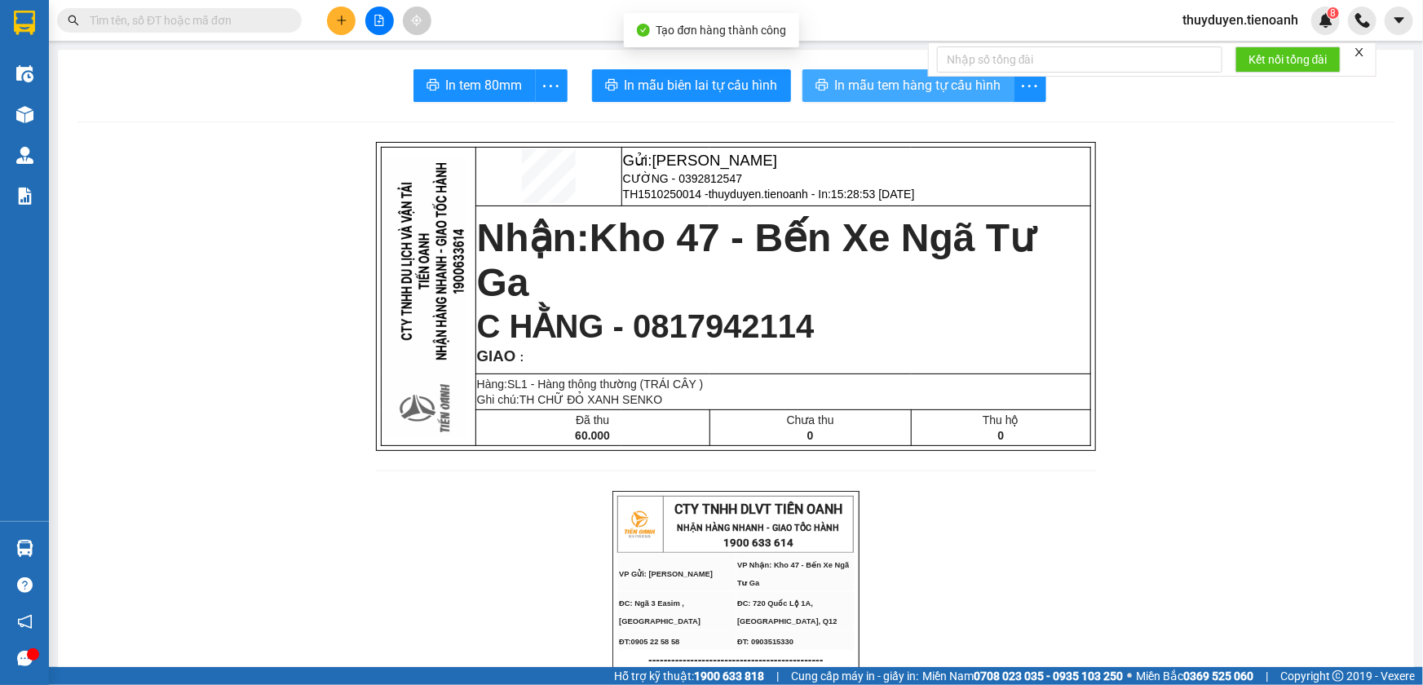
click at [896, 72] on button "In mẫu tem hàng tự cấu hình" at bounding box center [909, 85] width 212 height 33
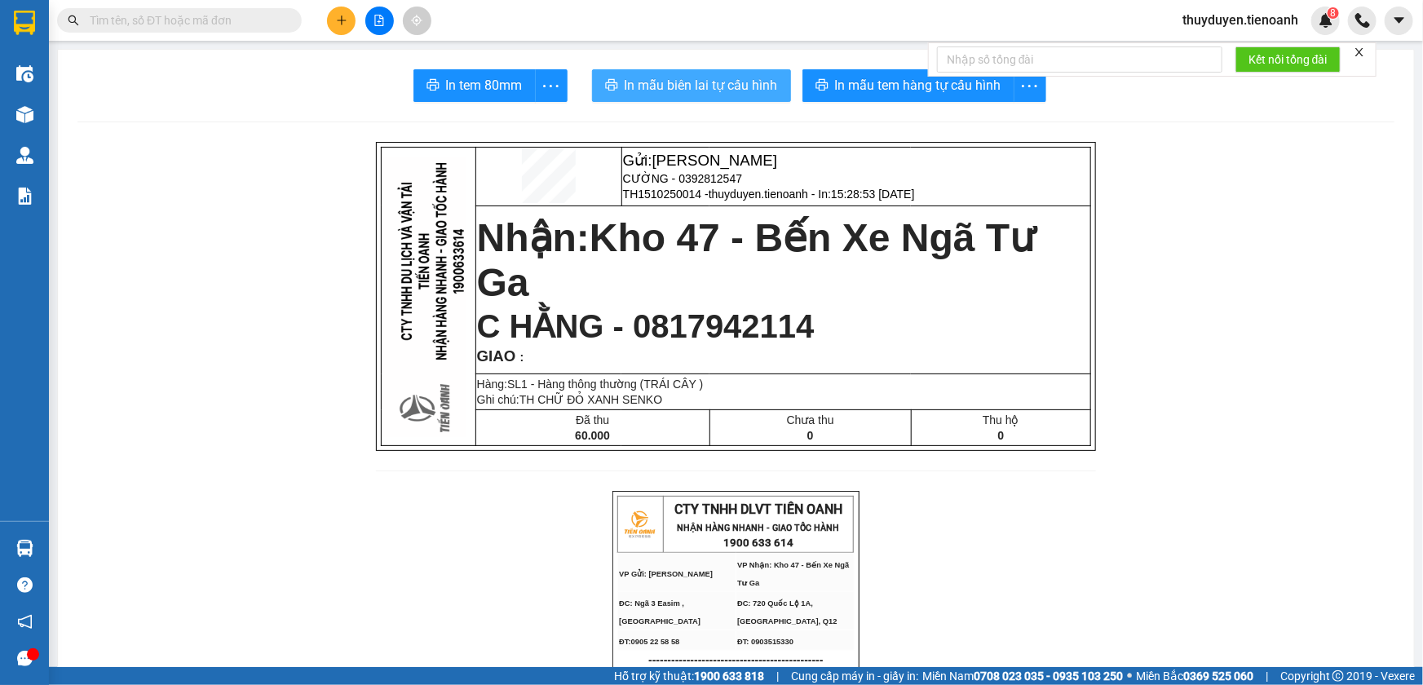
click at [750, 79] on span "In mẫu biên lai tự cấu hình" at bounding box center [701, 85] width 153 height 20
click at [1256, 22] on span "thuyduyen.tienoanh" at bounding box center [1241, 20] width 142 height 20
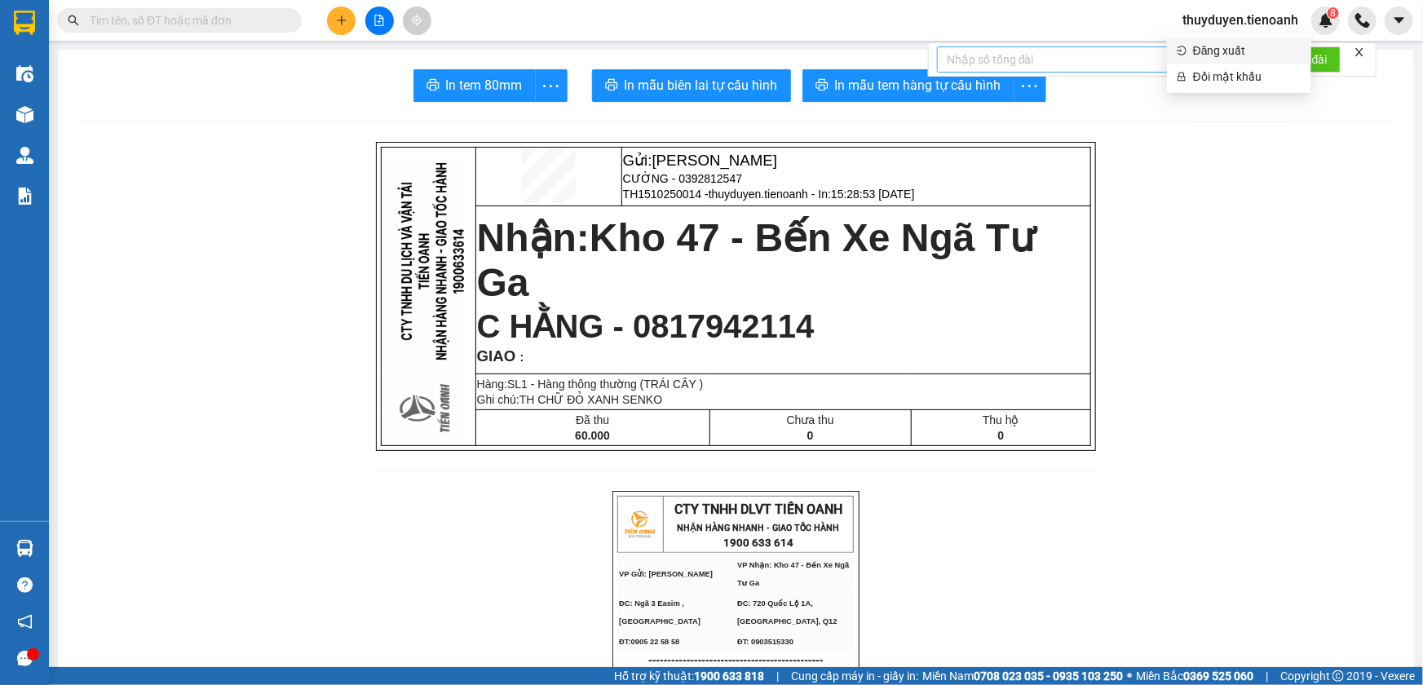
click at [1218, 51] on span "Đăng xuất" at bounding box center [1247, 51] width 108 height 18
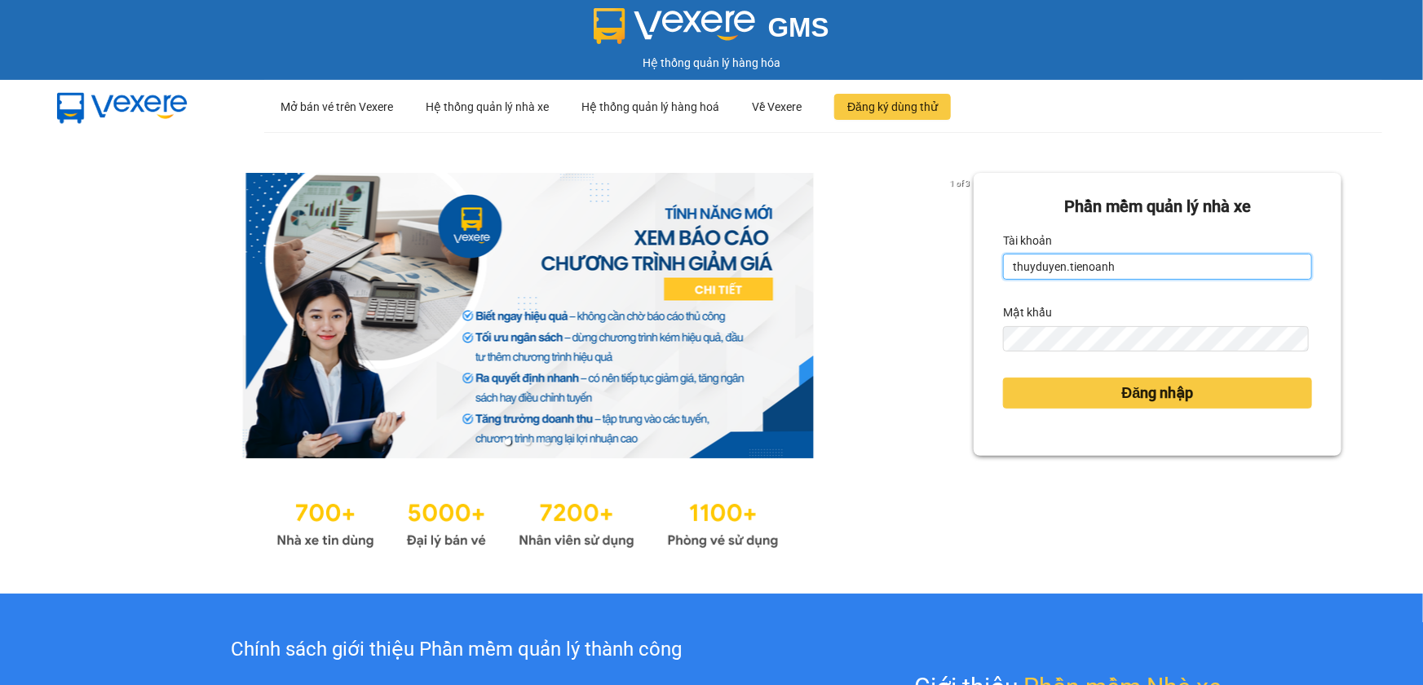
click at [1150, 274] on input "thuyduyen.tienoanh" at bounding box center [1157, 267] width 309 height 26
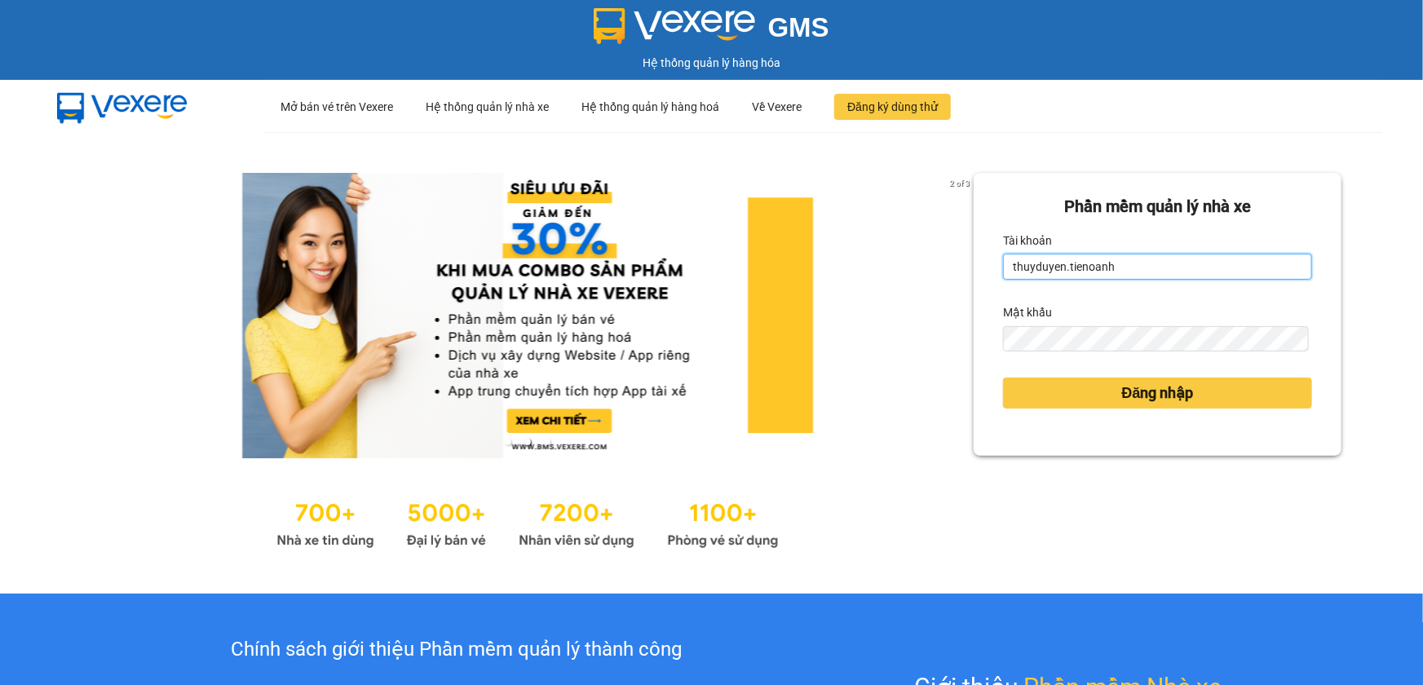
type input "thuytien.tienoanh"
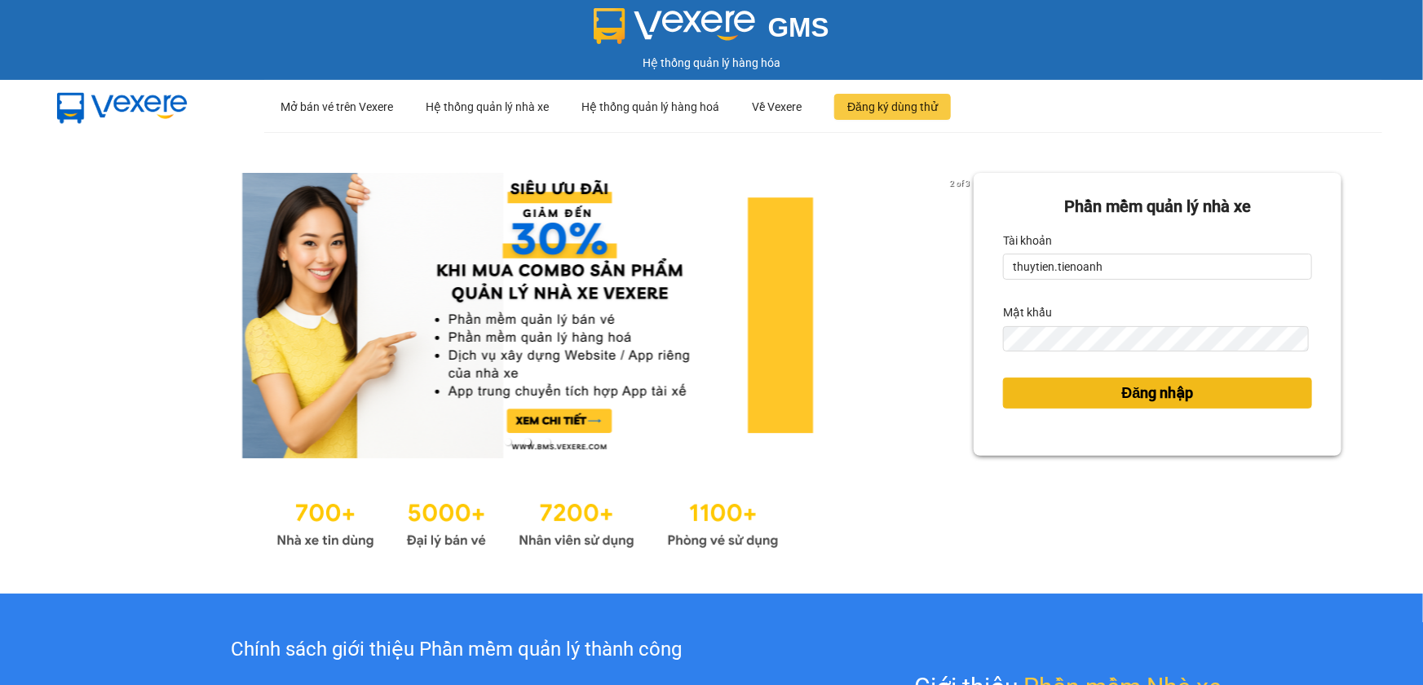
click at [1108, 395] on button "Đăng nhập" at bounding box center [1157, 393] width 309 height 31
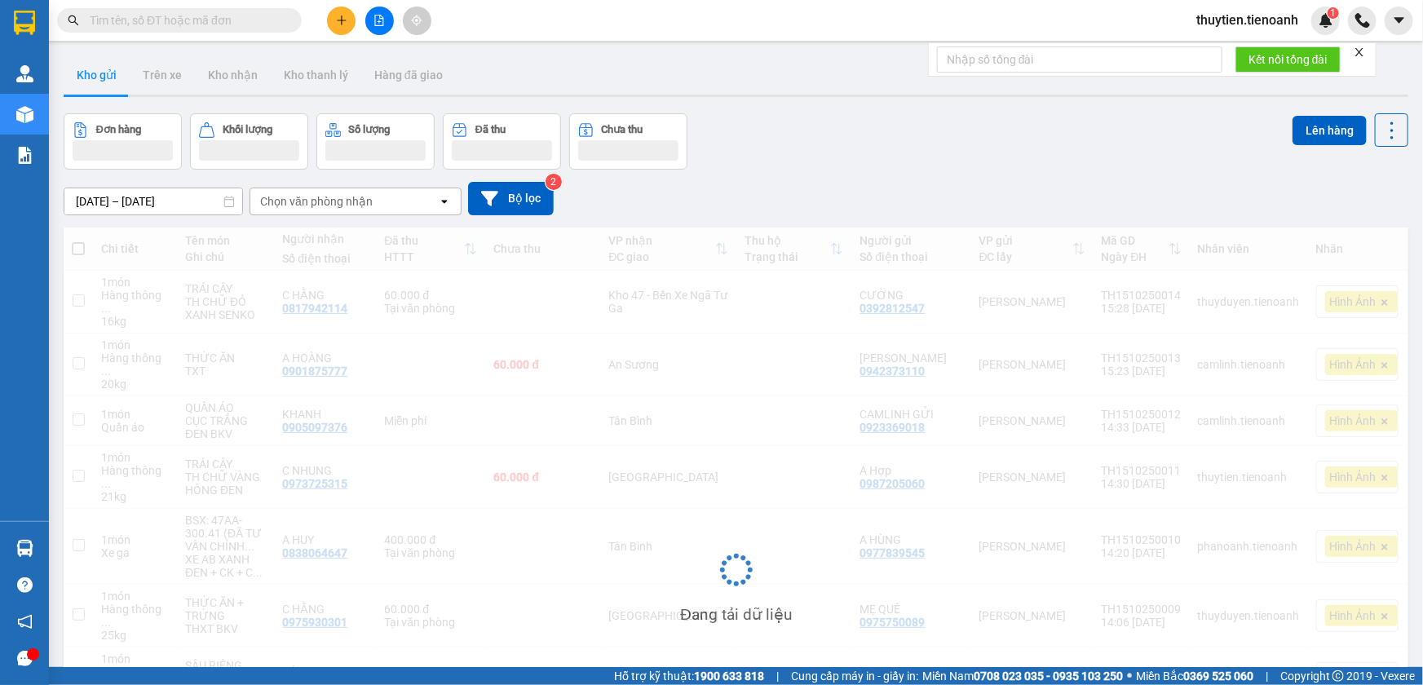
click at [346, 22] on icon "plus" at bounding box center [341, 20] width 11 height 11
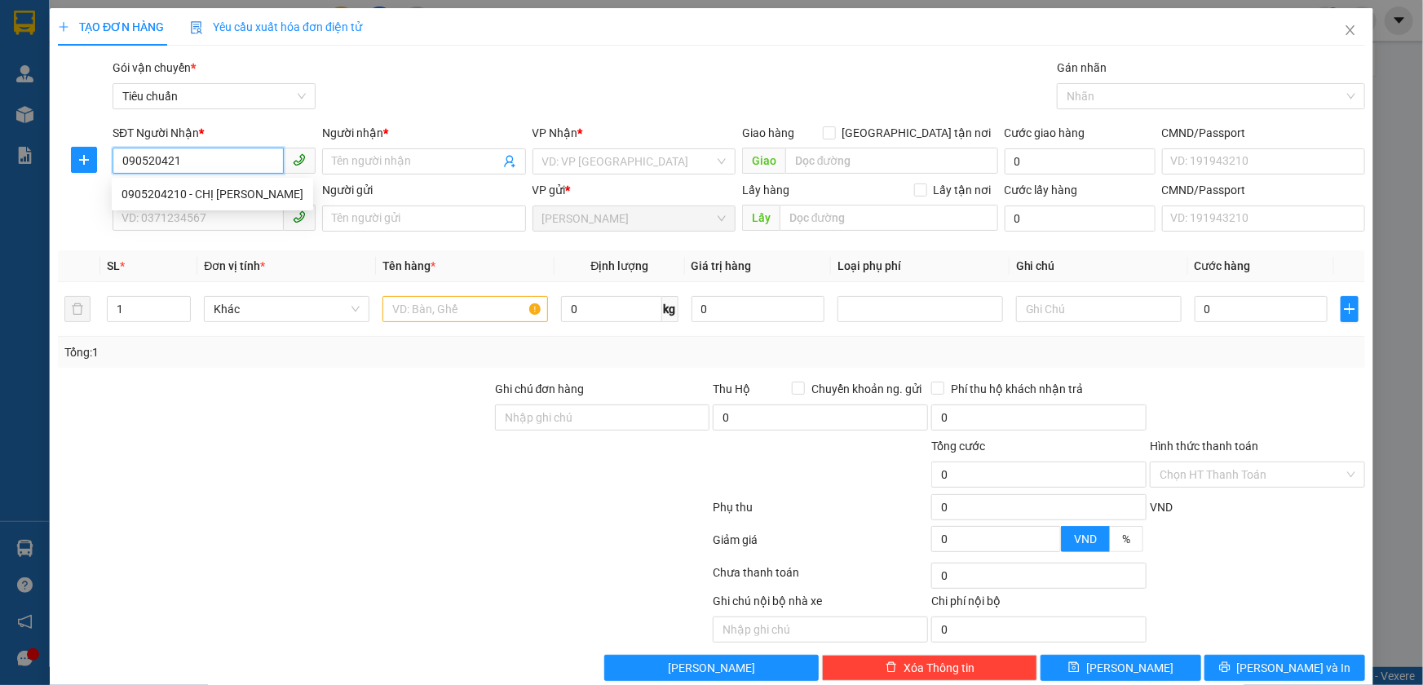
type input "0905204210"
click at [203, 188] on div "0905204210 - CHỊ CẨM" at bounding box center [213, 194] width 182 height 18
type input "CHỊ [PERSON_NAME]"
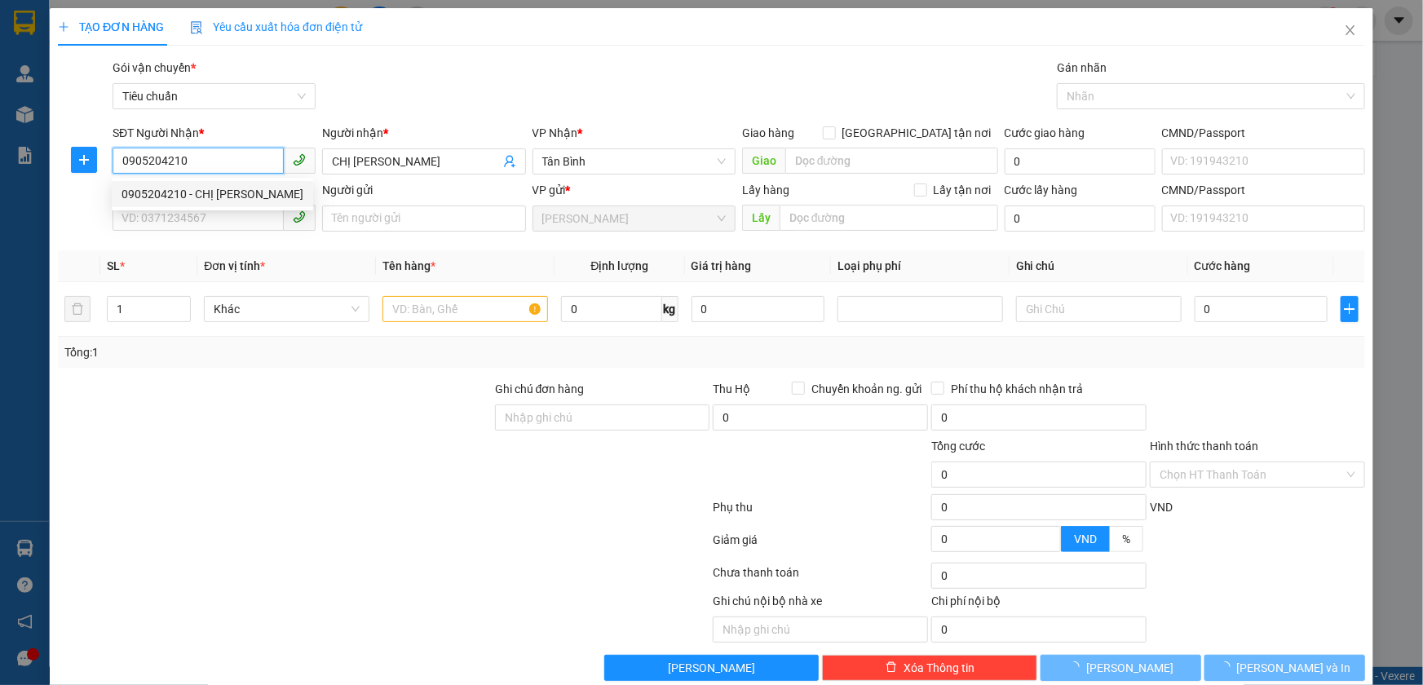
type input "90.000"
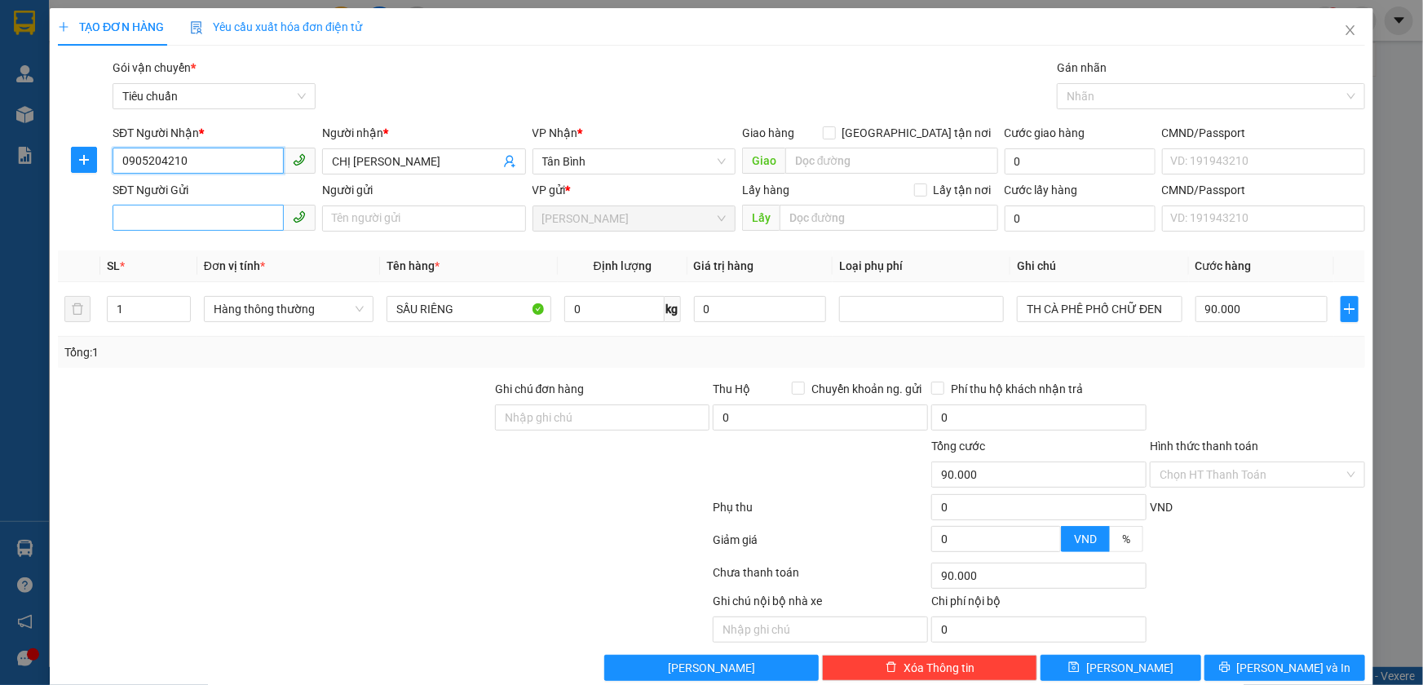
type input "0905204210"
click at [206, 211] on input "SĐT Người Gửi" at bounding box center [198, 218] width 171 height 26
click at [208, 250] on div "0978243094 - CHÚ SƠN" at bounding box center [213, 251] width 182 height 18
type input "0978243094"
type input "CHÚ SƠN"
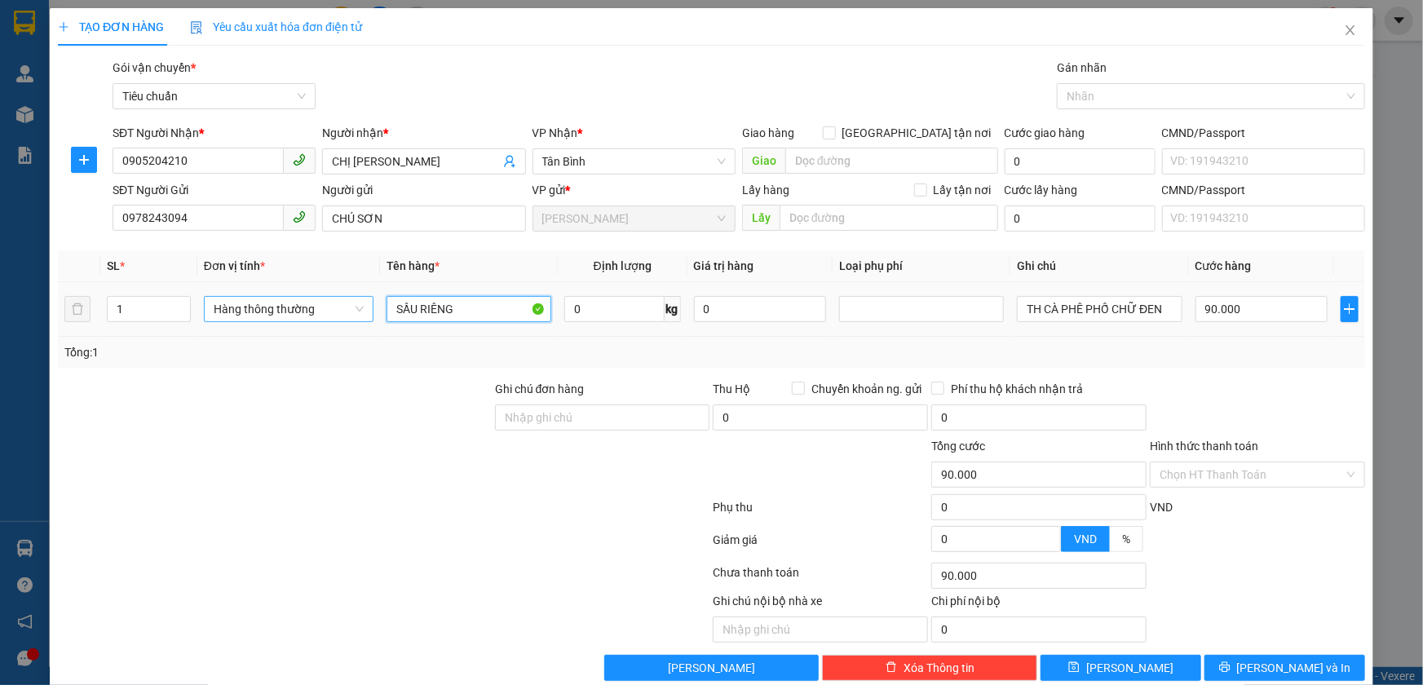
drag, startPoint x: 463, startPoint y: 319, endPoint x: 317, endPoint y: 299, distance: 147.3
click at [317, 299] on tr "1 Hàng thông thường SẦU RIÊNG 0 kg 0 TH CÀ PHÊ PHỐ CHỮ ĐEN 90.000" at bounding box center [712, 309] width 1308 height 55
type input "THỨC ĂN"
click at [582, 312] on input "0" at bounding box center [614, 309] width 100 height 26
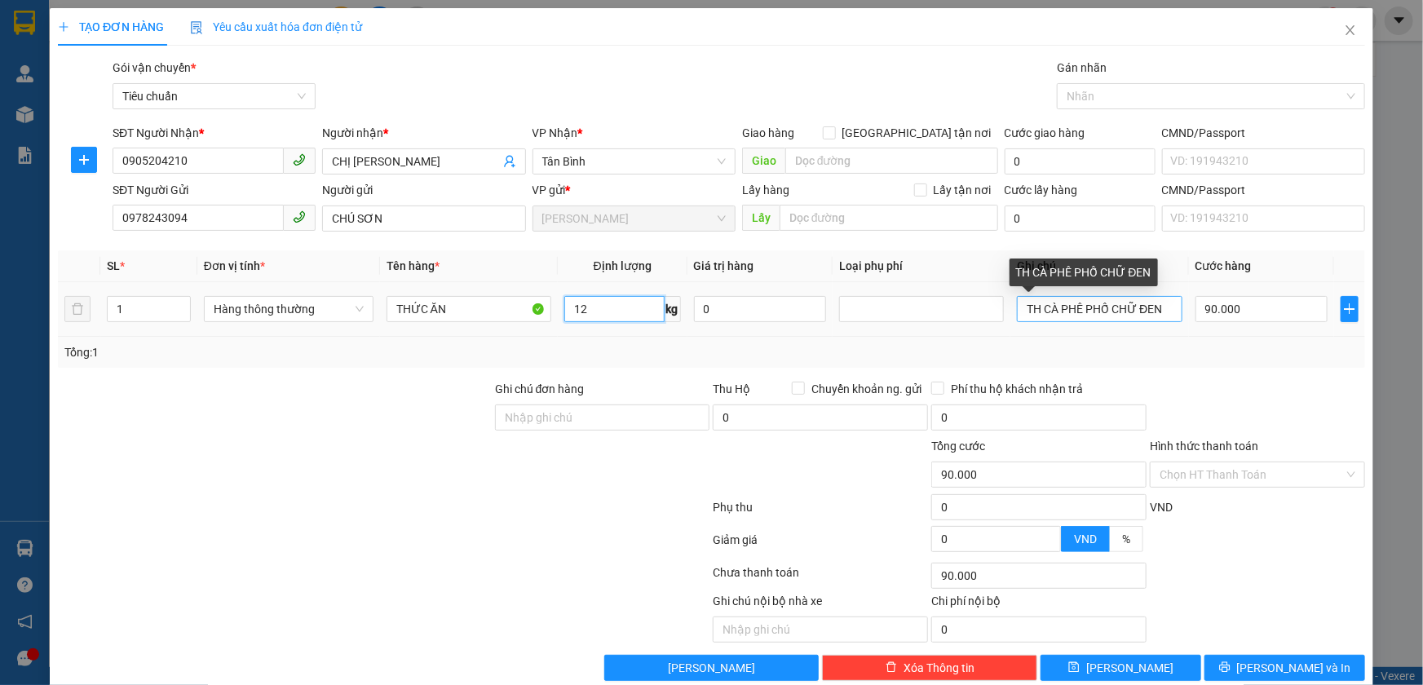
type input "12"
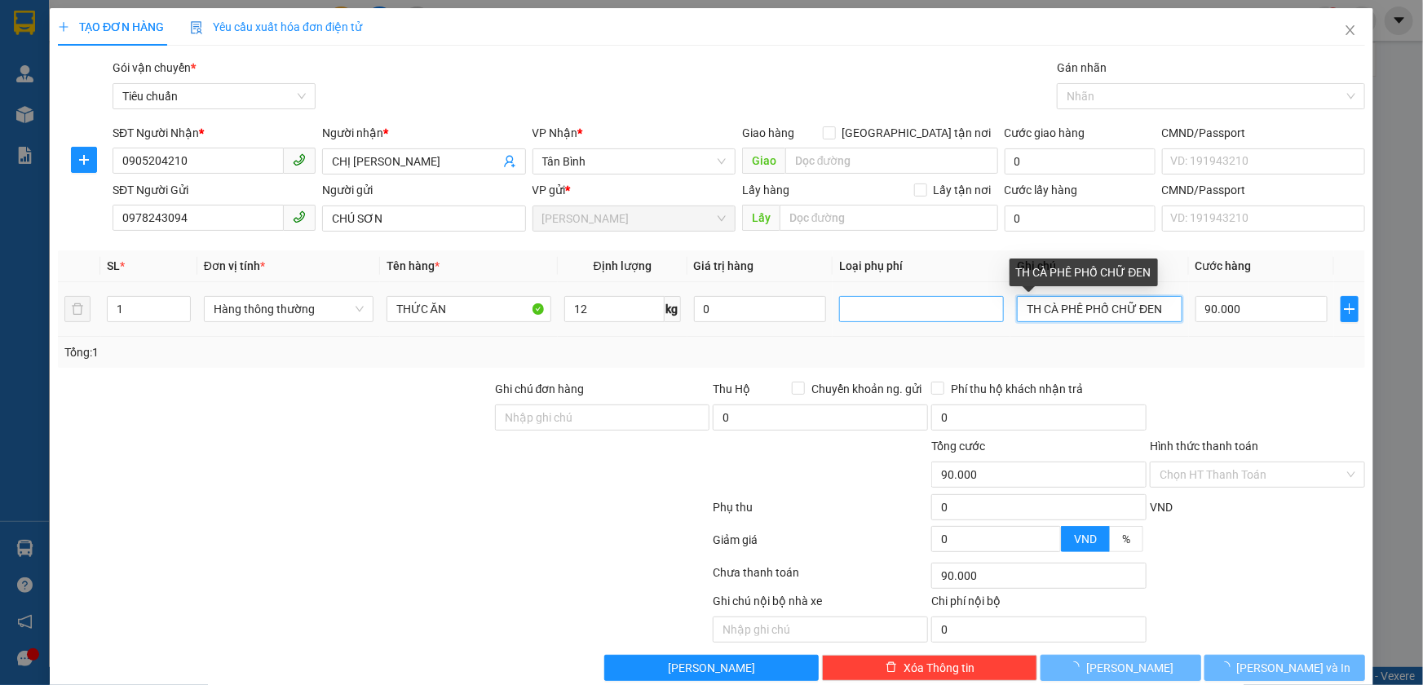
type input "50.000"
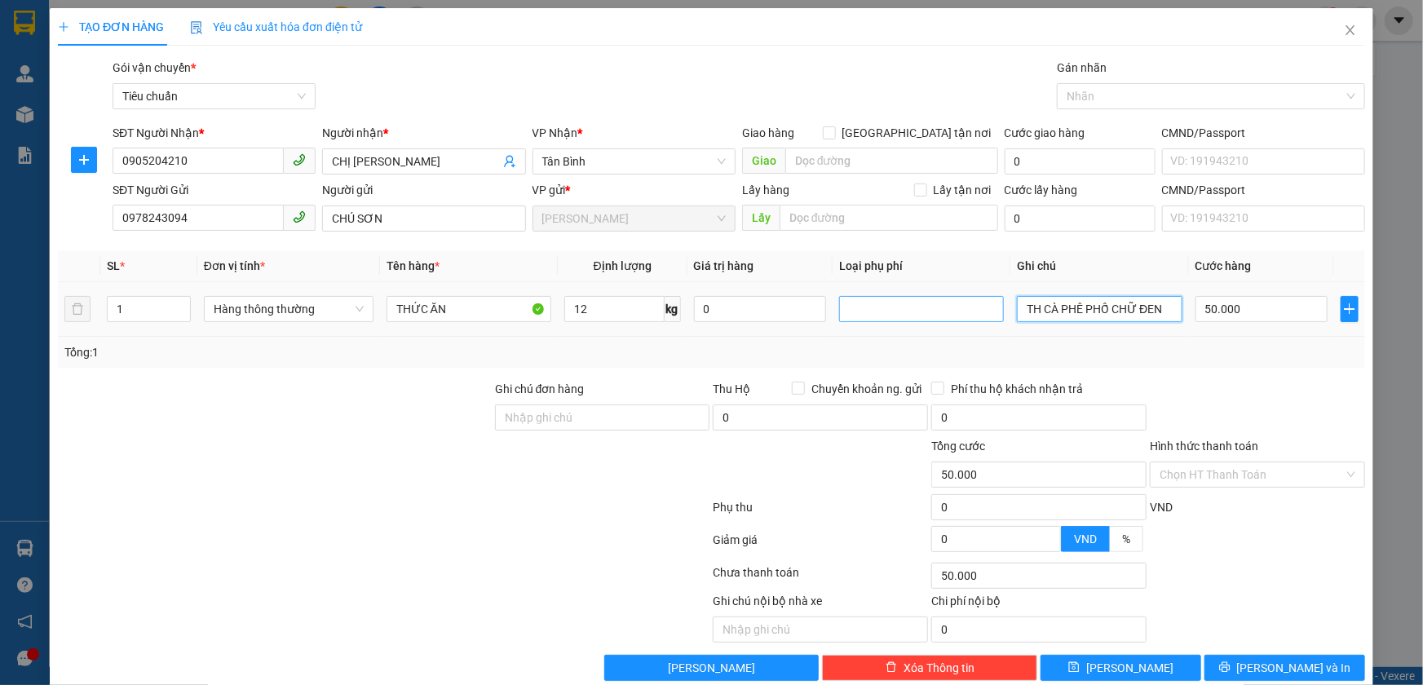
drag, startPoint x: 1156, startPoint y: 304, endPoint x: 884, endPoint y: 304, distance: 271.6
click at [884, 304] on tr "1 Hàng thông thường THỨC ĂN 12 kg 0 TH CÀ PHÊ PHỐ CHỮ ĐEN 50.000" at bounding box center [712, 309] width 1308 height 55
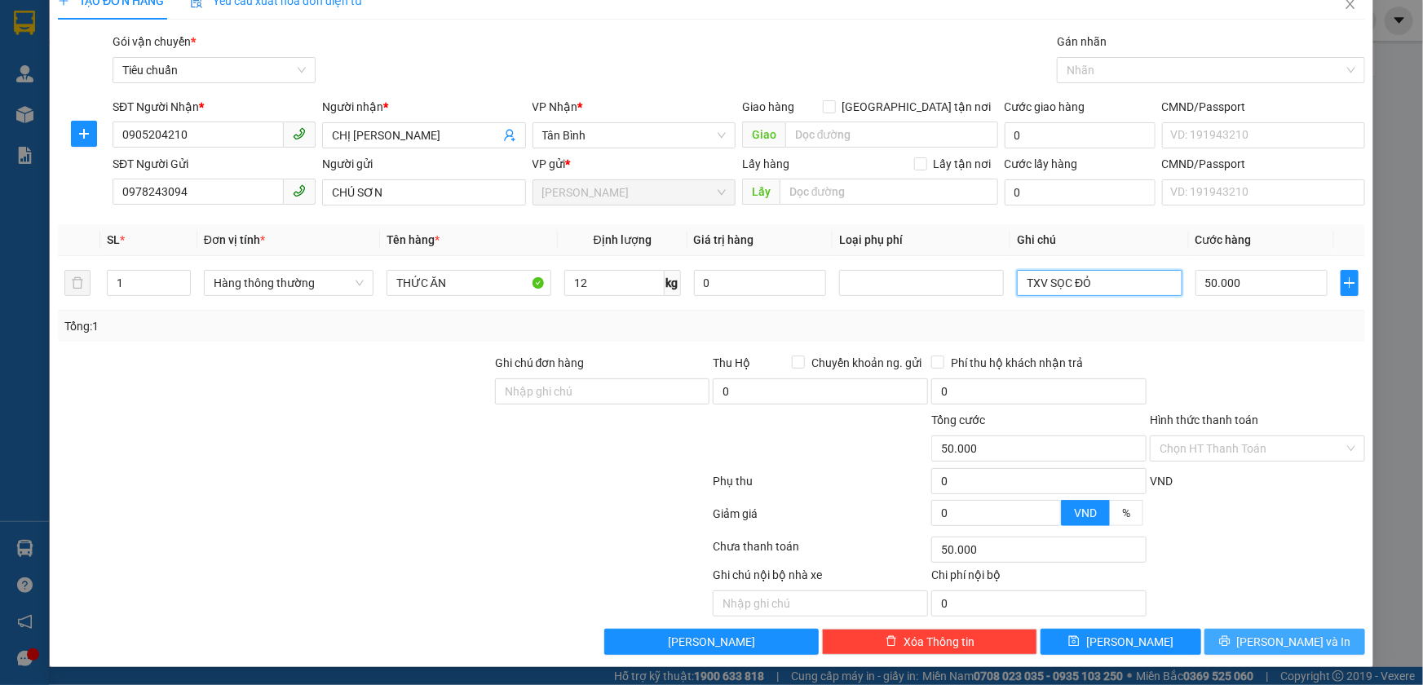
type input "TXV SỌC ĐỎ"
click at [1261, 640] on span "[PERSON_NAME] và In" at bounding box center [1294, 642] width 114 height 18
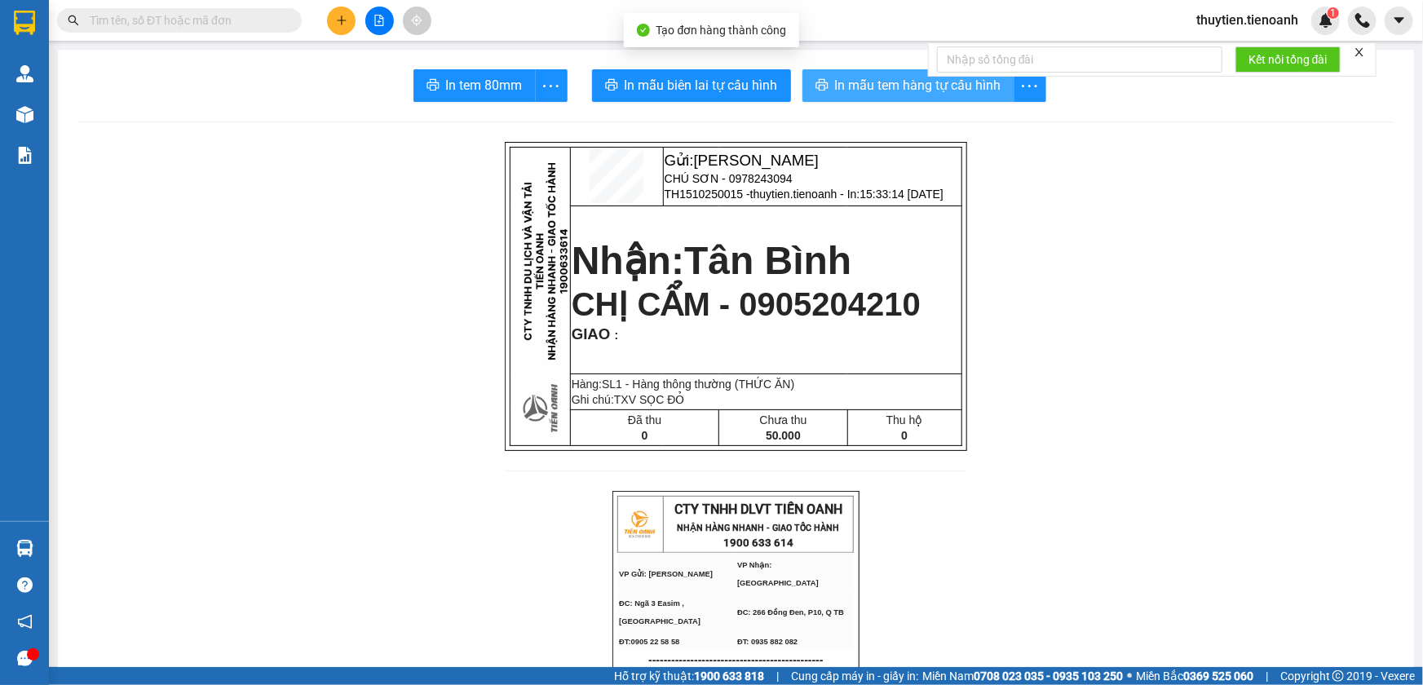
click at [848, 82] on span "In mẫu tem hàng tự cấu hình" at bounding box center [918, 85] width 166 height 20
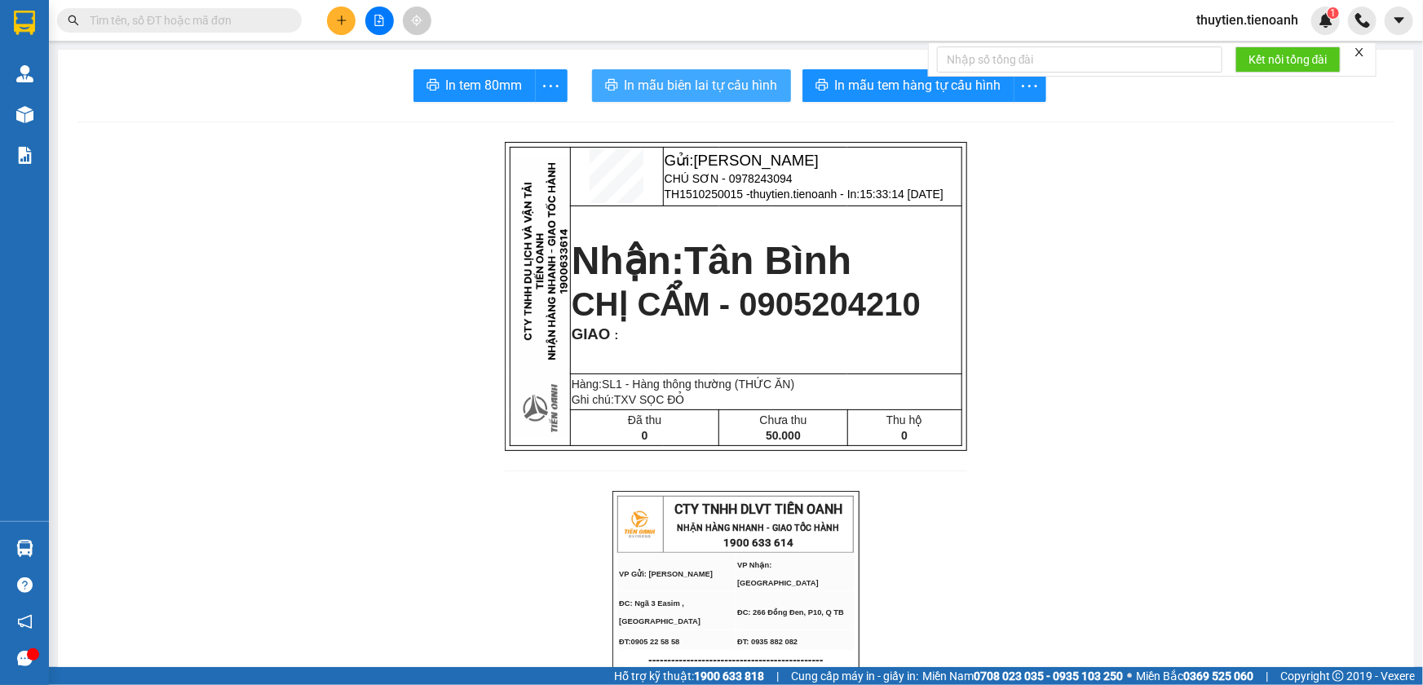
click at [682, 77] on span "In mẫu biên lai tự cấu hình" at bounding box center [701, 85] width 153 height 20
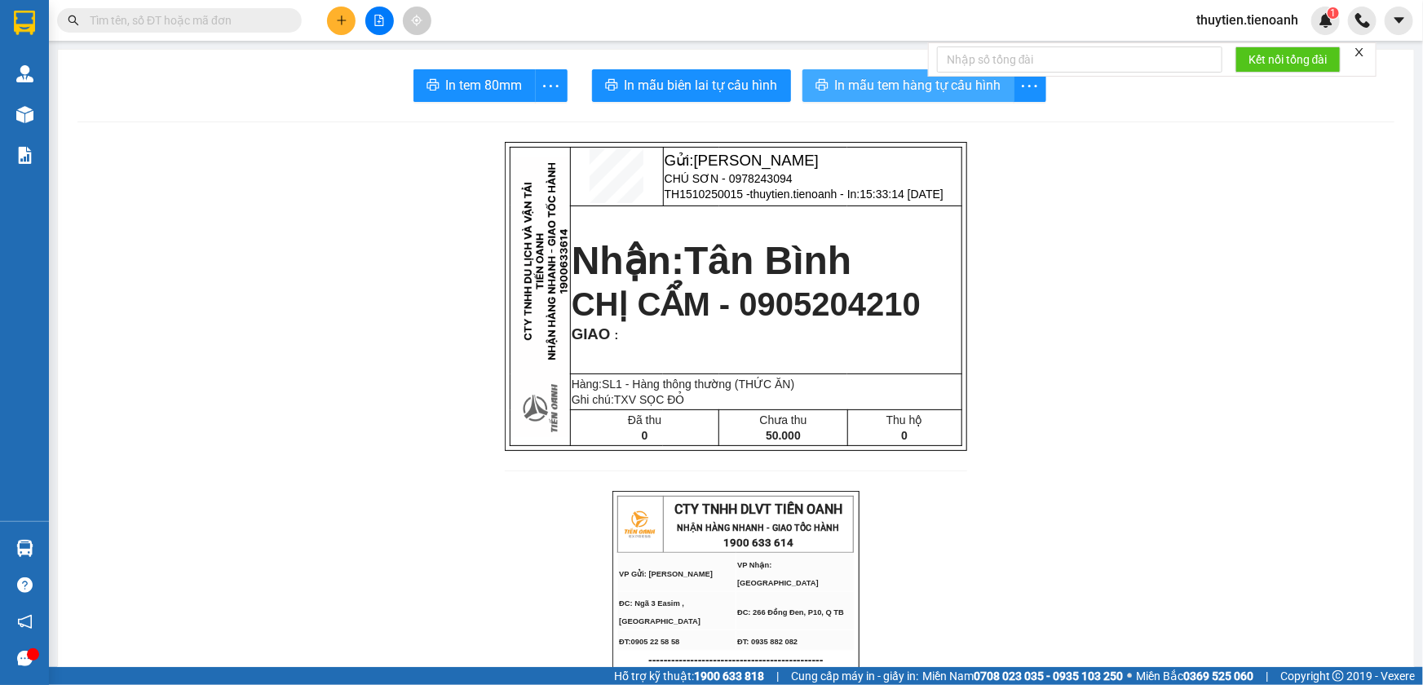
click at [868, 92] on span "In mẫu tem hàng tự cấu hình" at bounding box center [918, 85] width 166 height 20
click at [334, 14] on button at bounding box center [341, 21] width 29 height 29
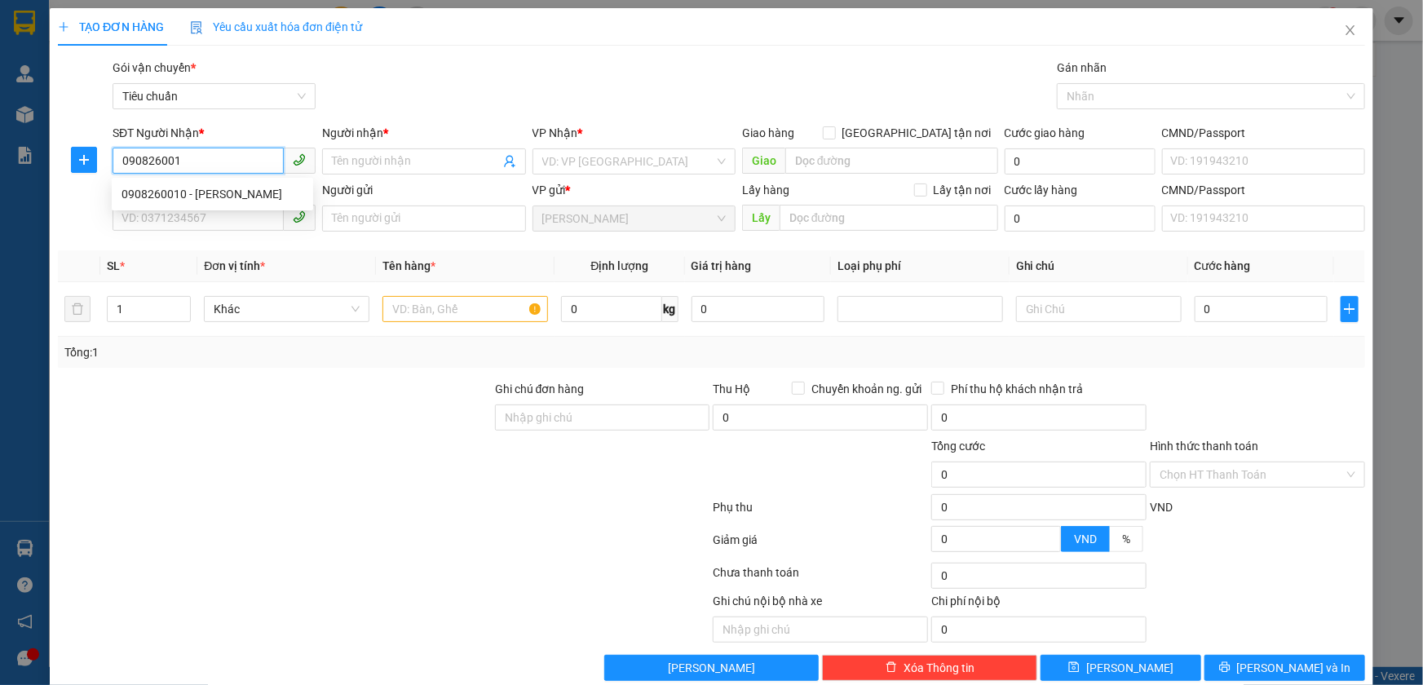
type input "0908260010"
click at [228, 193] on div "0908260010 - C HUỲNH" at bounding box center [213, 194] width 182 height 18
type input "C HUỲNH"
type input "60.000"
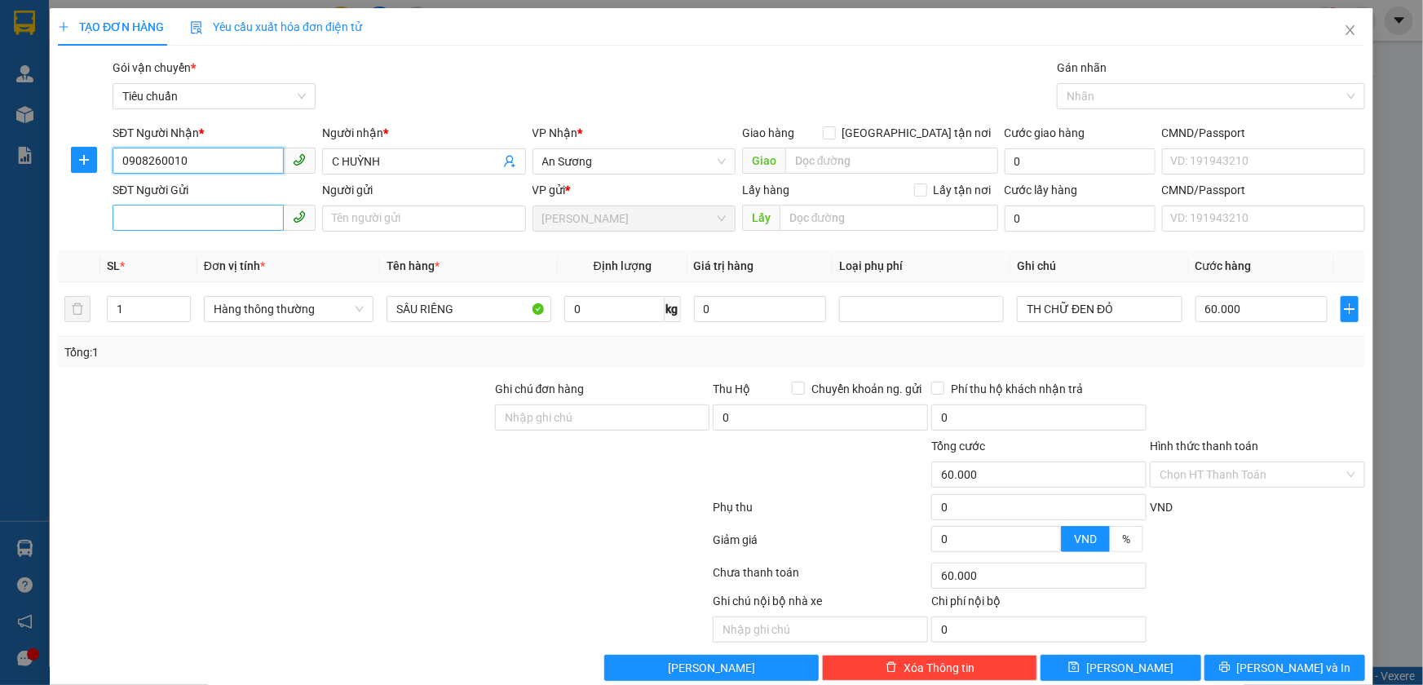
type input "0908260010"
click at [219, 228] on input "SĐT Người Gửi" at bounding box center [198, 218] width 171 height 26
click at [200, 253] on div "0364483529 - HẢI" at bounding box center [213, 251] width 182 height 18
type input "0364483529"
type input "HẢI"
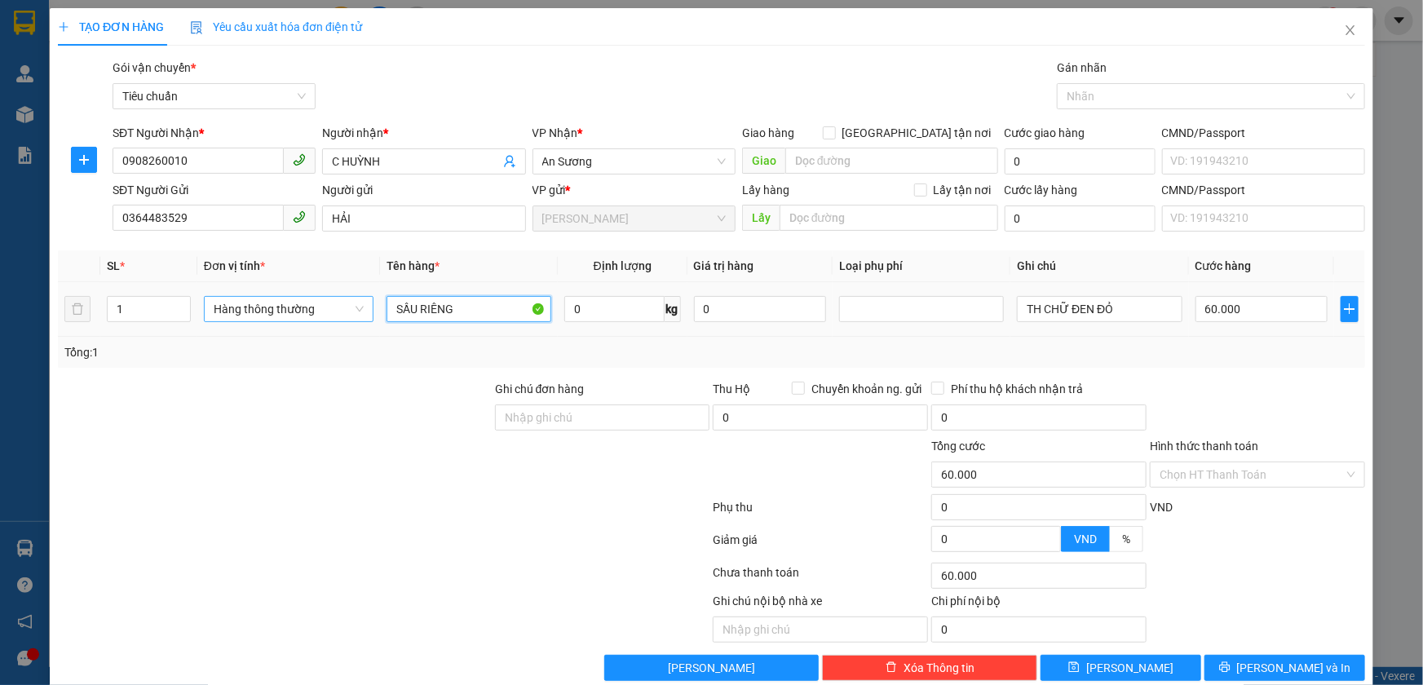
drag, startPoint x: 466, startPoint y: 312, endPoint x: 336, endPoint y: 310, distance: 129.7
click at [336, 310] on tr "1 Hàng thông thường SẦU RIÊNG 0 kg 0 TH CHỮ ĐEN ĐỎ 60.000" at bounding box center [712, 309] width 1308 height 55
type input "THỊT NAI"
click at [600, 310] on input "0" at bounding box center [614, 309] width 100 height 26
type input "6"
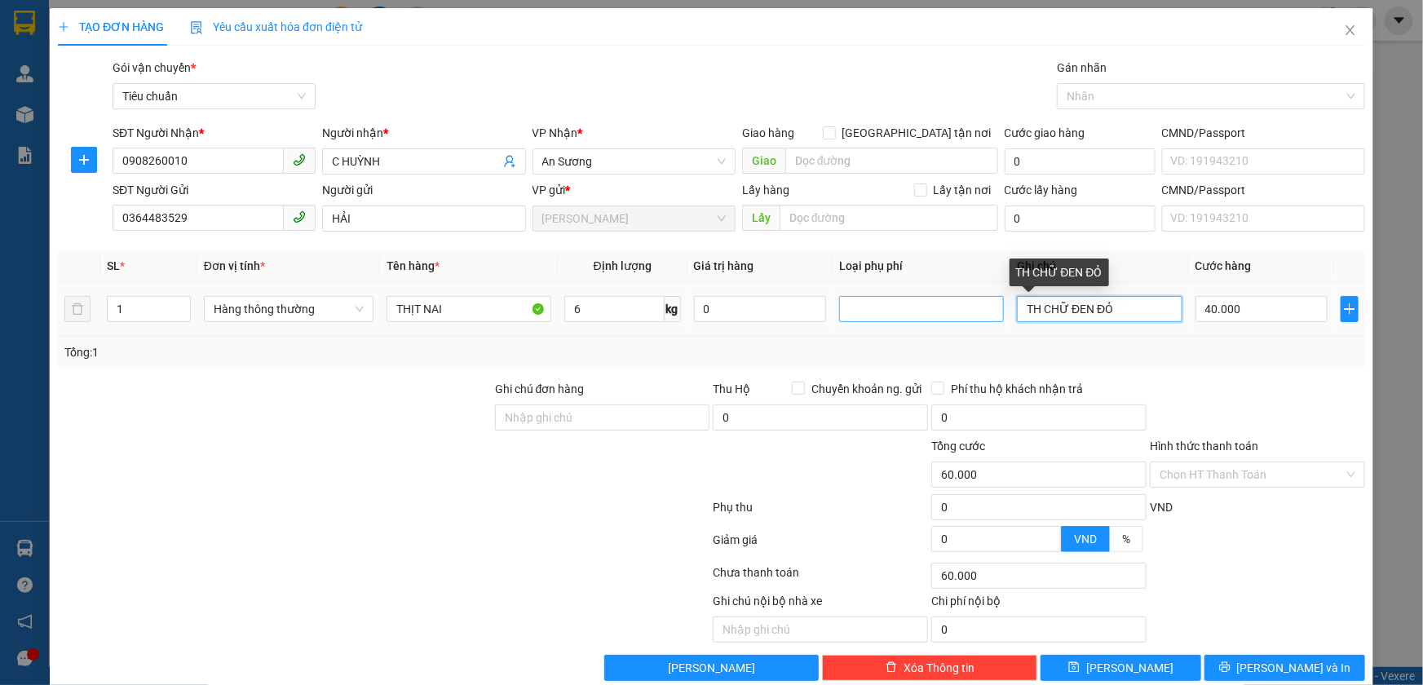
type input "40.000"
drag, startPoint x: 1128, startPoint y: 310, endPoint x: 850, endPoint y: 286, distance: 279.2
click at [850, 286] on tr "1 Hàng thông thường THỊT NAI 6 kg 0 TH CHỮ ĐEN ĐỎ 40.000" at bounding box center [712, 309] width 1308 height 55
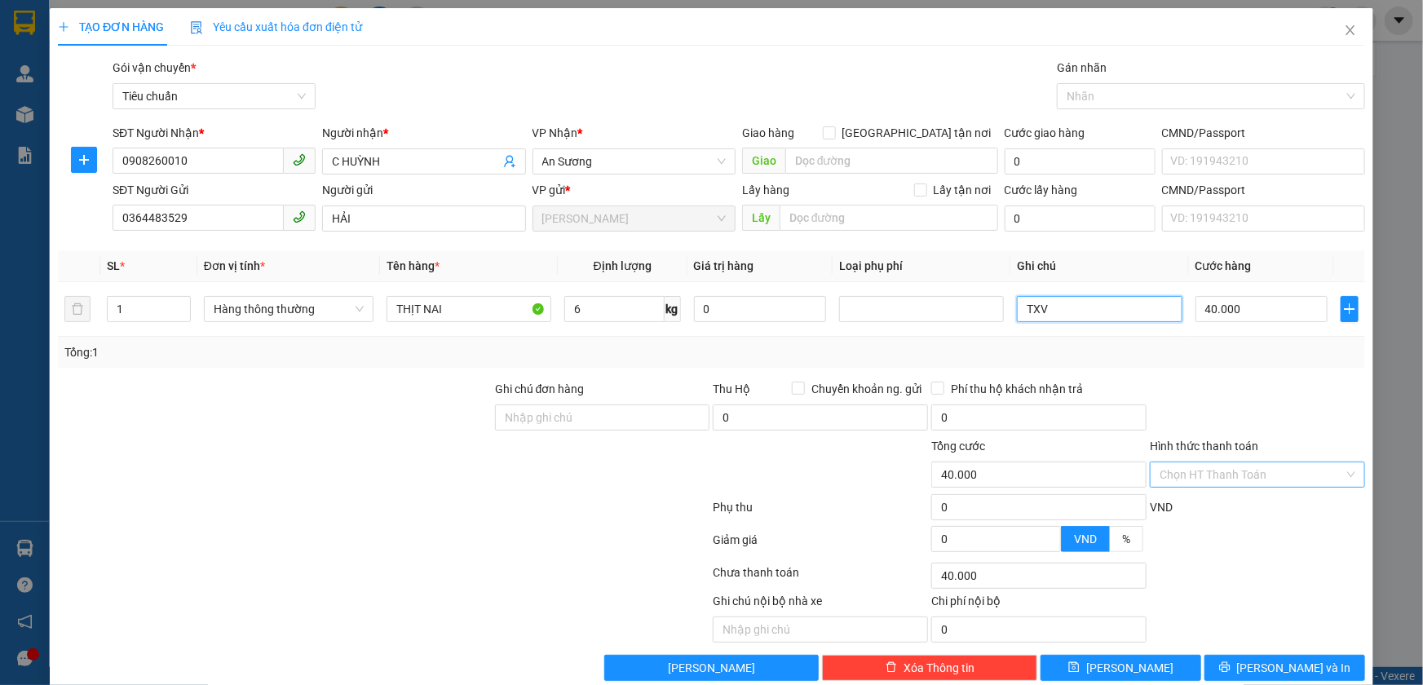
type input "TXV"
click at [1256, 482] on input "Hình thức thanh toán" at bounding box center [1252, 475] width 184 height 24
click at [1166, 508] on div "Tại văn phòng" at bounding box center [1247, 507] width 193 height 18
type input "0"
click at [1256, 668] on button "[PERSON_NAME] và In" at bounding box center [1285, 668] width 161 height 26
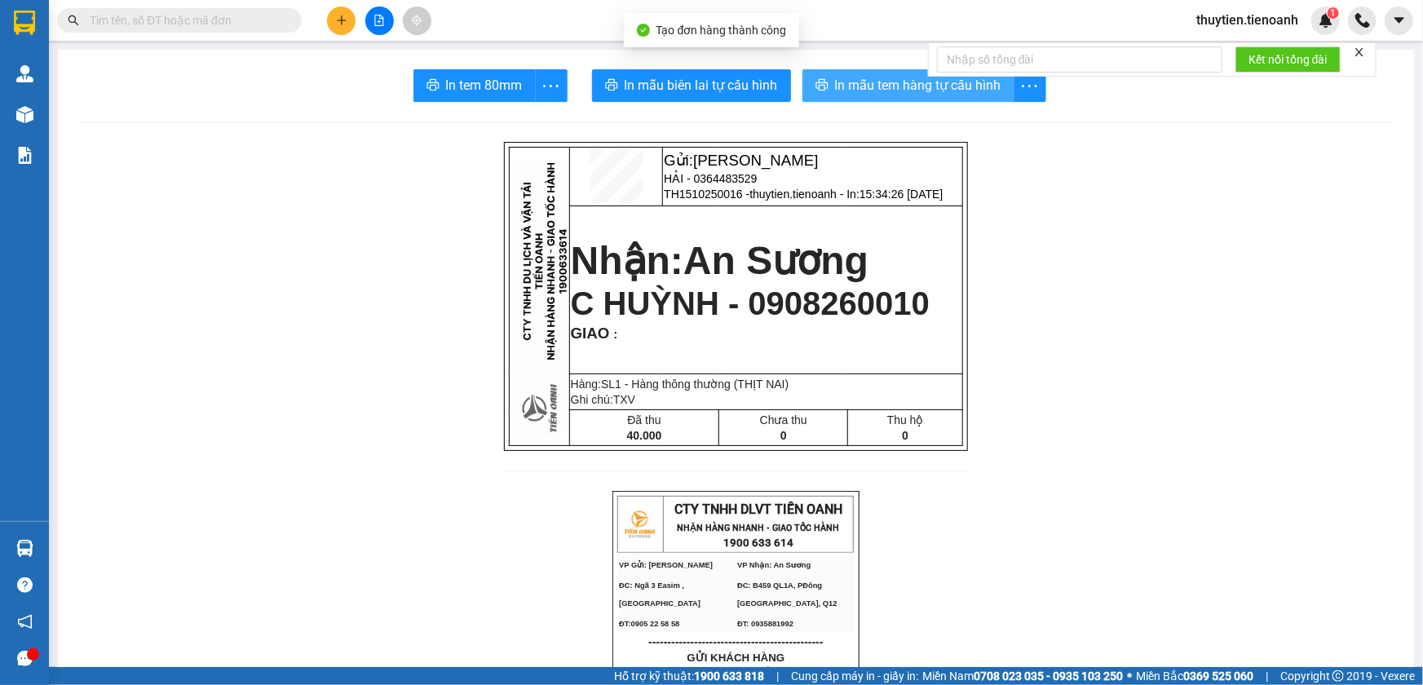
click at [865, 97] on button "In mẫu tem hàng tự cấu hình" at bounding box center [909, 85] width 212 height 33
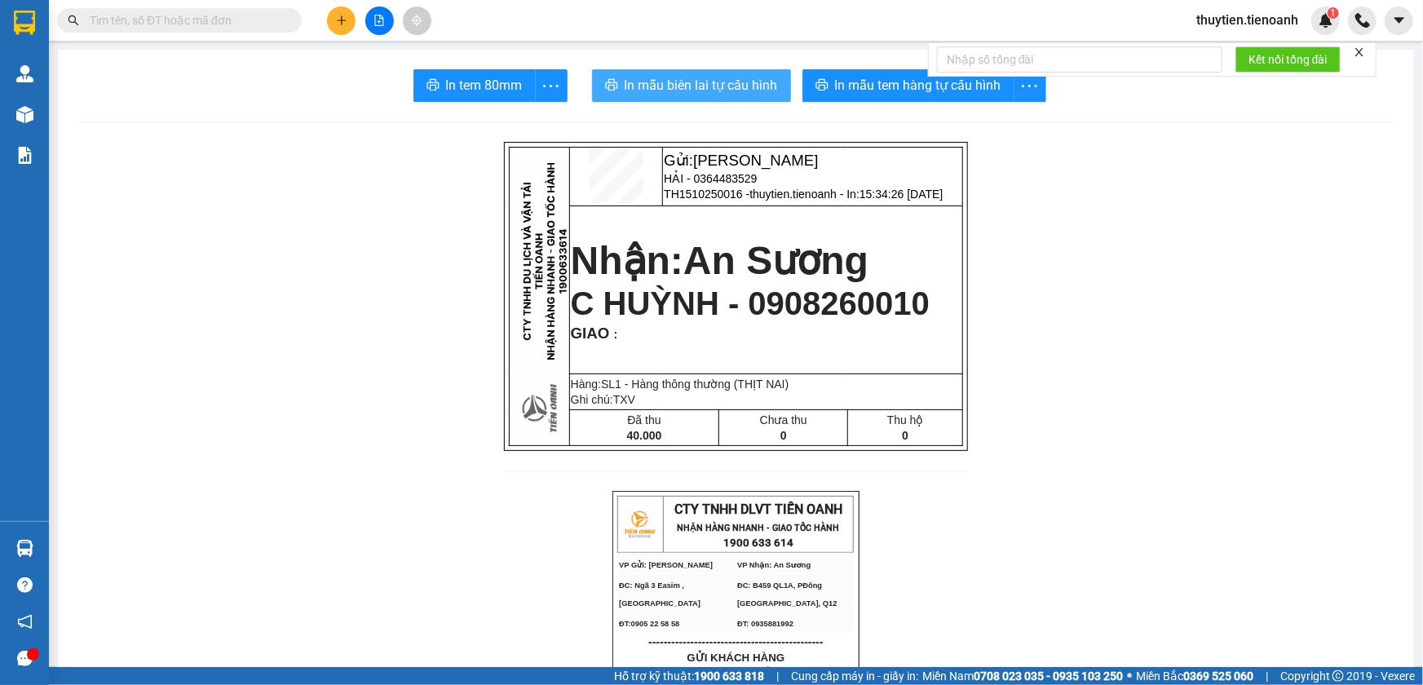
click at [660, 93] on span "In mẫu biên lai tự cấu hình" at bounding box center [701, 85] width 153 height 20
click at [336, 19] on icon "plus" at bounding box center [341, 20] width 11 height 11
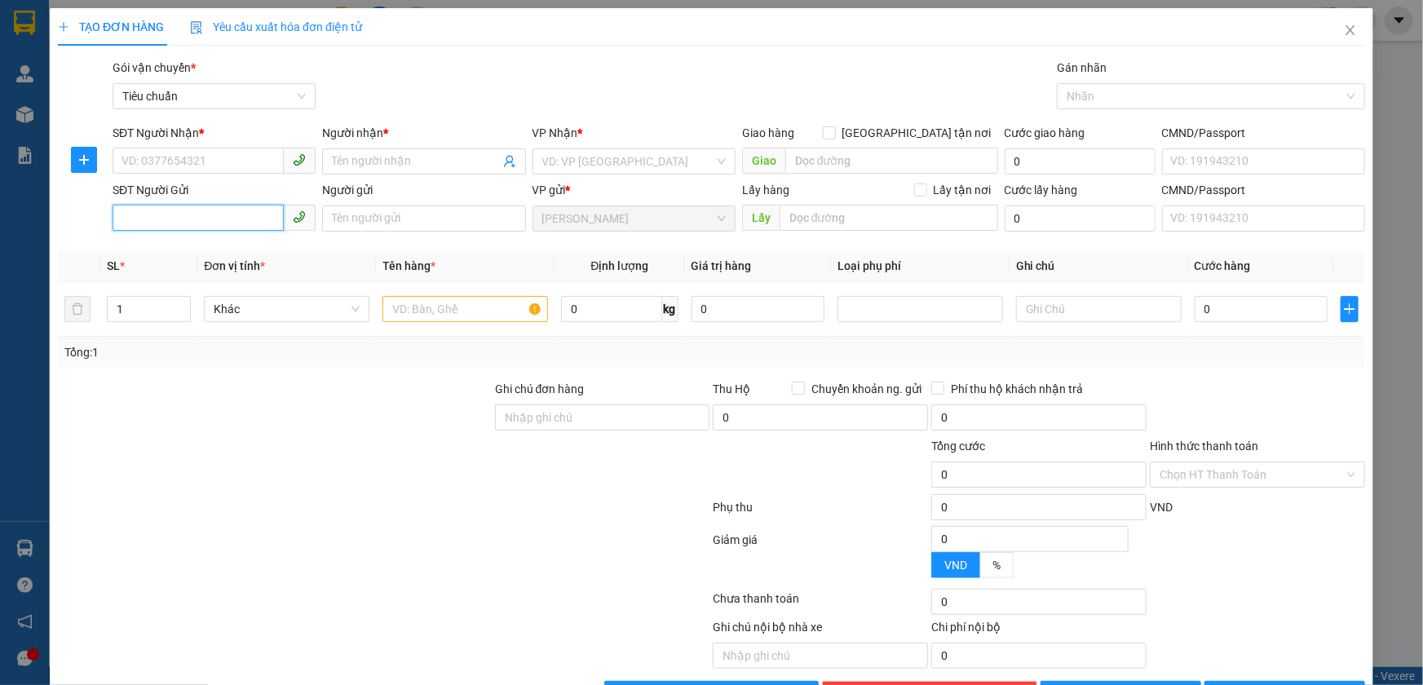
click at [223, 212] on input "SĐT Người Gửi" at bounding box center [198, 218] width 171 height 26
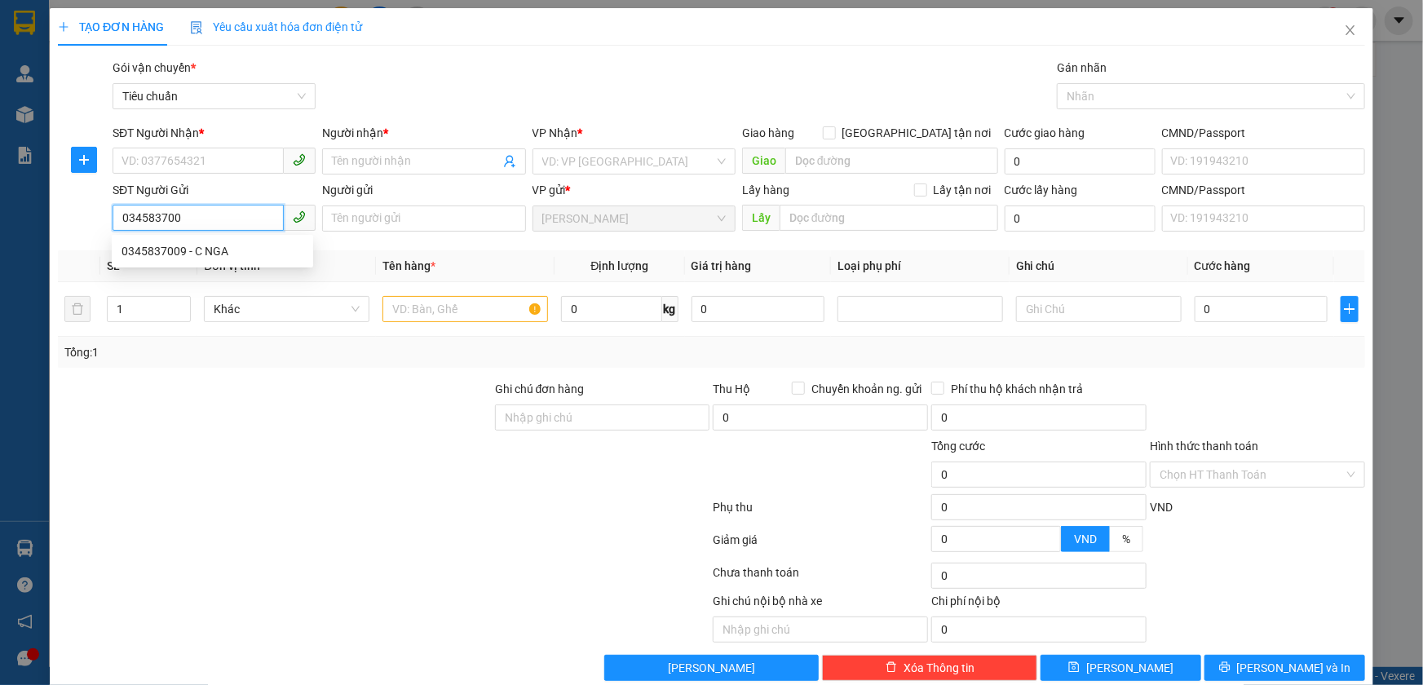
type input "0345837009"
click at [200, 255] on div "0345837009 - C NGA" at bounding box center [213, 251] width 182 height 18
type input "0907737889"
type input "THU HÀ"
type input "C NGA"
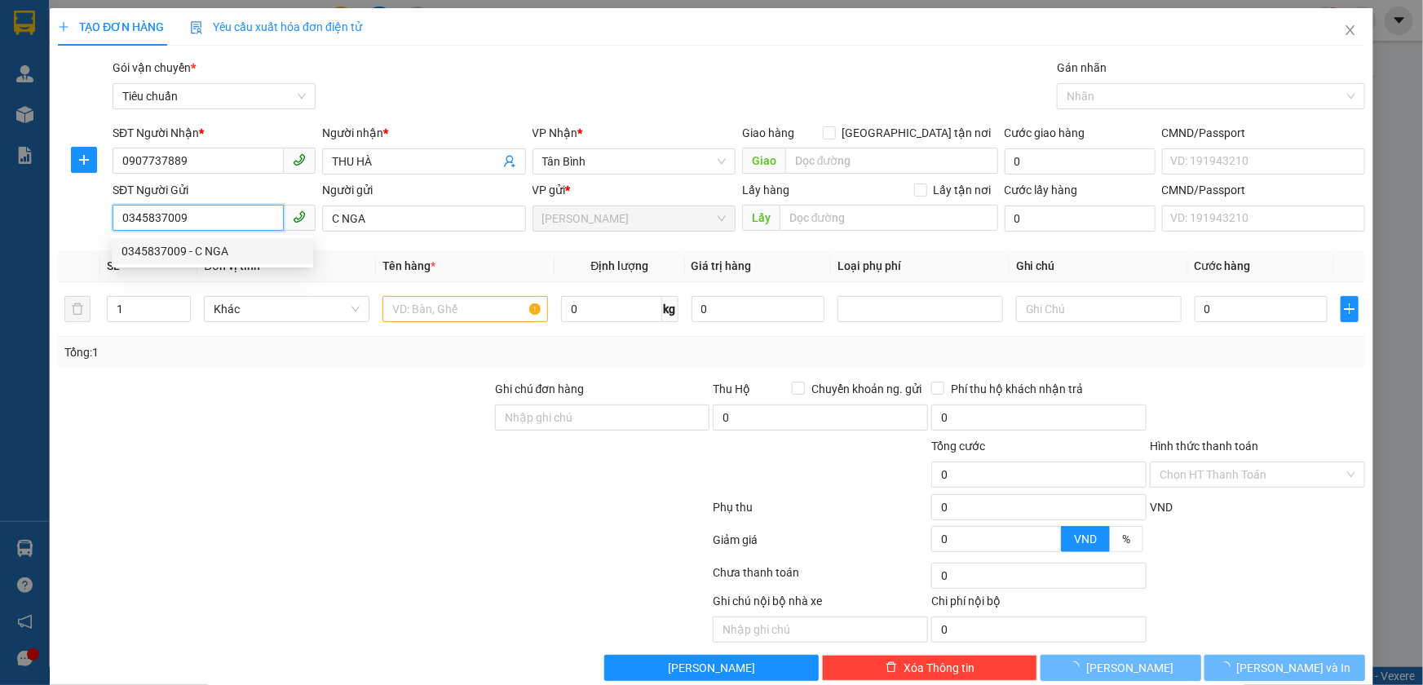
type input "70.000"
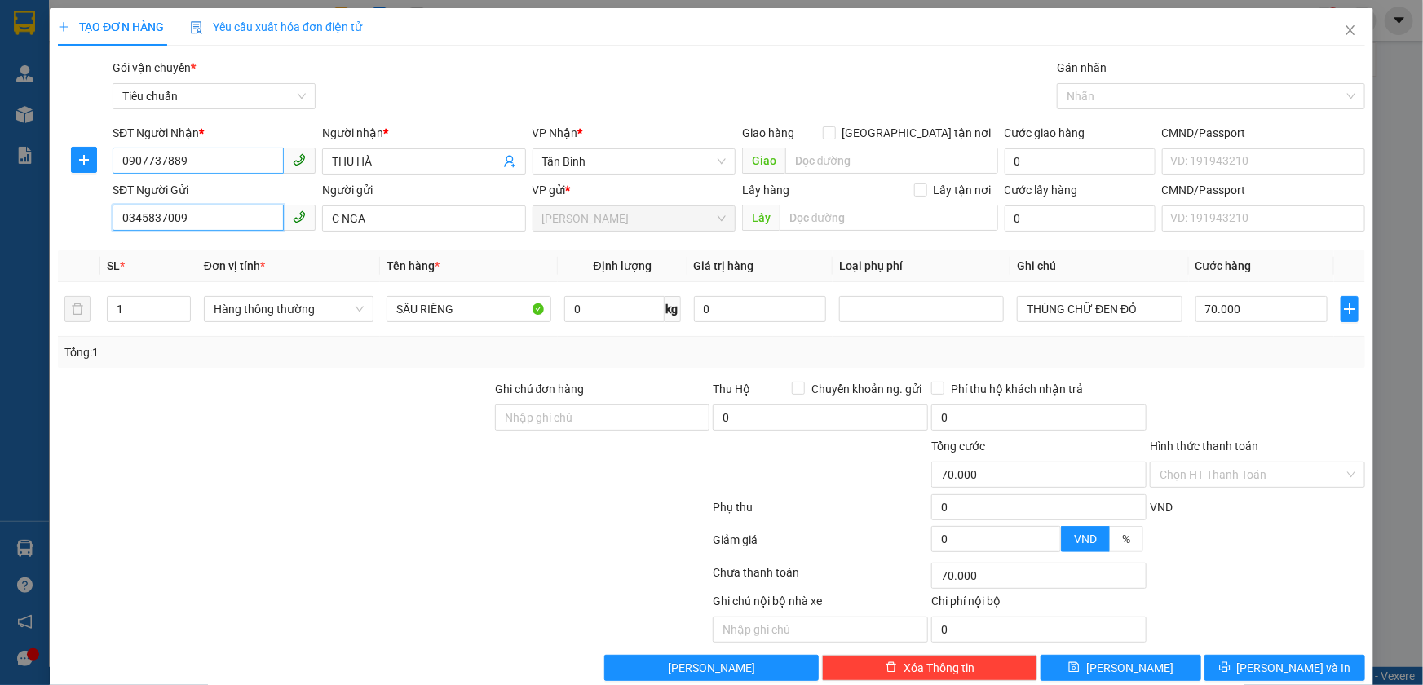
type input "0345837009"
drag, startPoint x: 239, startPoint y: 164, endPoint x: 54, endPoint y: 162, distance: 185.2
click at [54, 162] on div "TẠO ĐƠN HÀNG Yêu cầu xuất hóa đơn điện tử Transit Pickup Surcharge Ids Transit …" at bounding box center [712, 350] width 1324 height 685
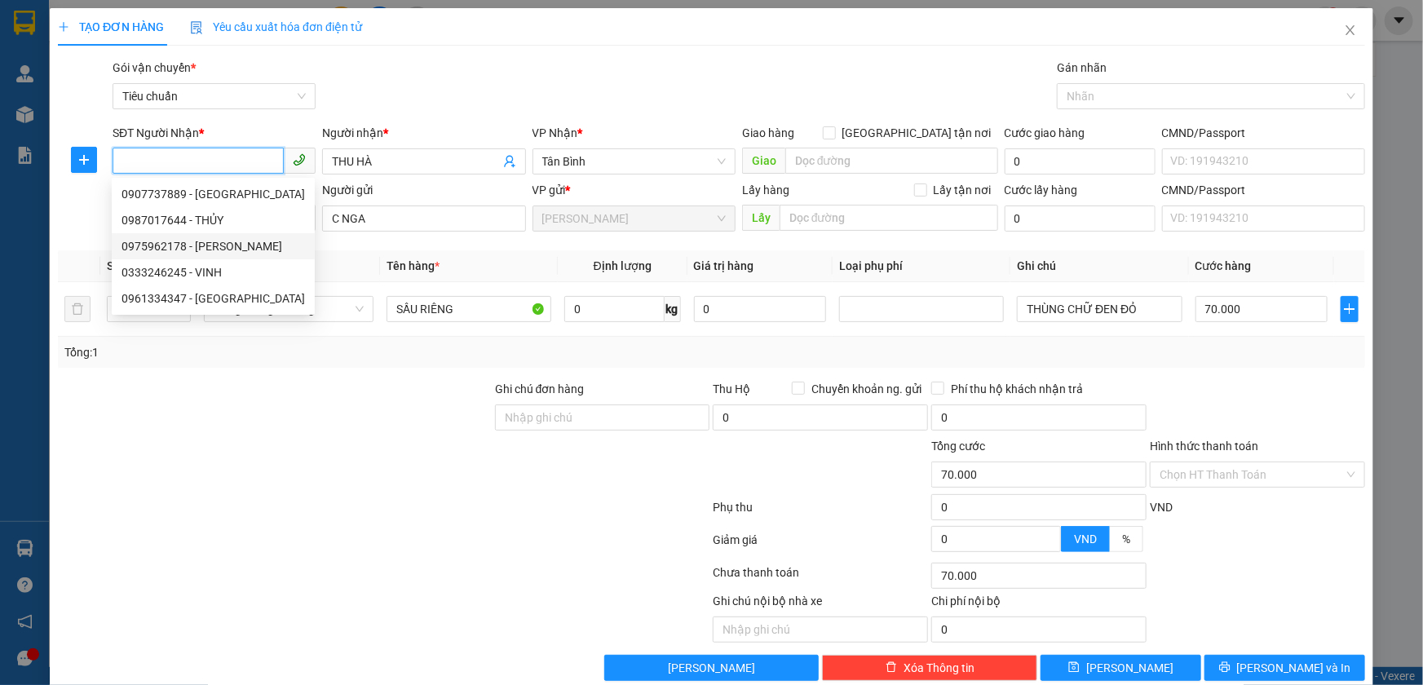
click at [206, 243] on div "0975962178 - ĐỨC THIỆN" at bounding box center [214, 246] width 184 height 18
type input "0975962178"
type input "[PERSON_NAME]"
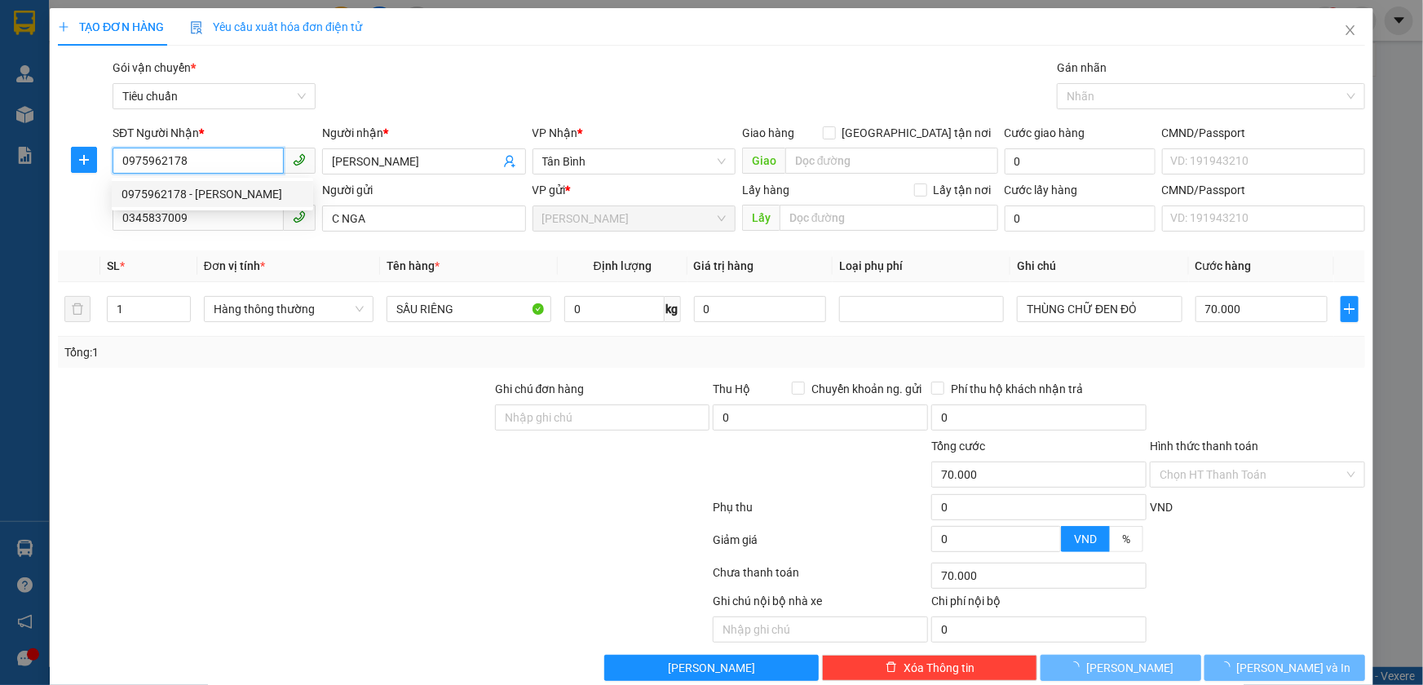
type input "60.000"
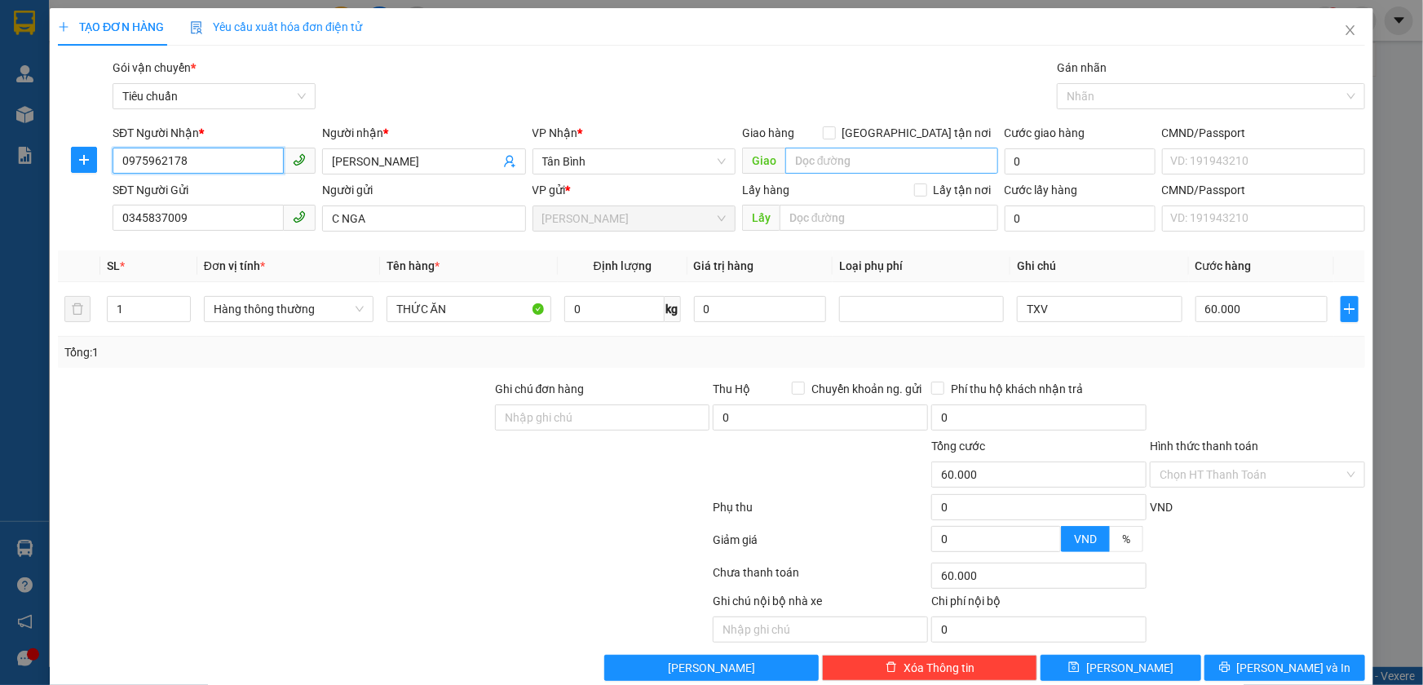
type input "0975962178"
click at [846, 160] on input "search" at bounding box center [892, 161] width 213 height 26
click at [585, 311] on input "0" at bounding box center [614, 309] width 100 height 26
type input "11"
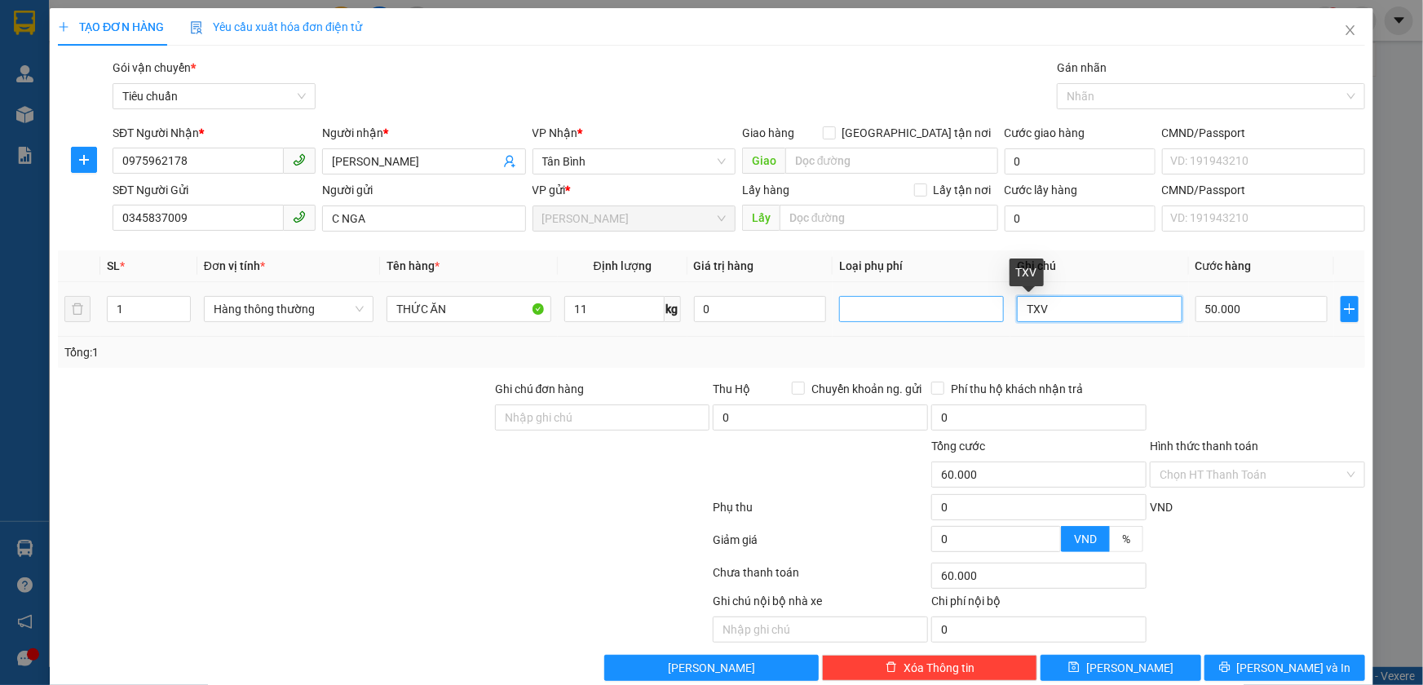
type input "50.000"
drag, startPoint x: 1053, startPoint y: 319, endPoint x: 891, endPoint y: 303, distance: 163.1
click at [891, 303] on tr "1 Hàng thông thường THỨC ĂN 11 kg 0 TXV 50.000" at bounding box center [712, 309] width 1308 height 55
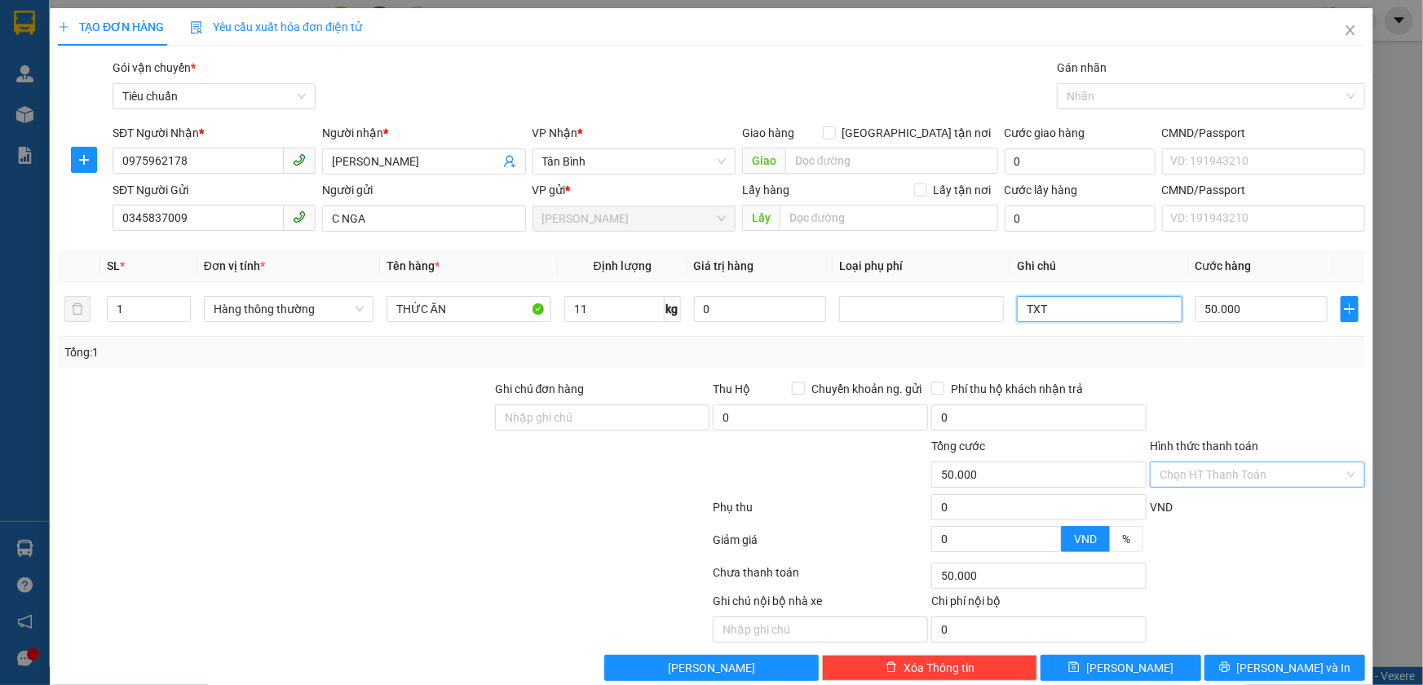
type input "TXT"
click at [1187, 471] on input "Hình thức thanh toán" at bounding box center [1252, 475] width 184 height 24
click at [1185, 509] on div "Tại văn phòng" at bounding box center [1247, 507] width 193 height 18
type input "0"
click at [1241, 673] on button "[PERSON_NAME] và In" at bounding box center [1285, 668] width 161 height 26
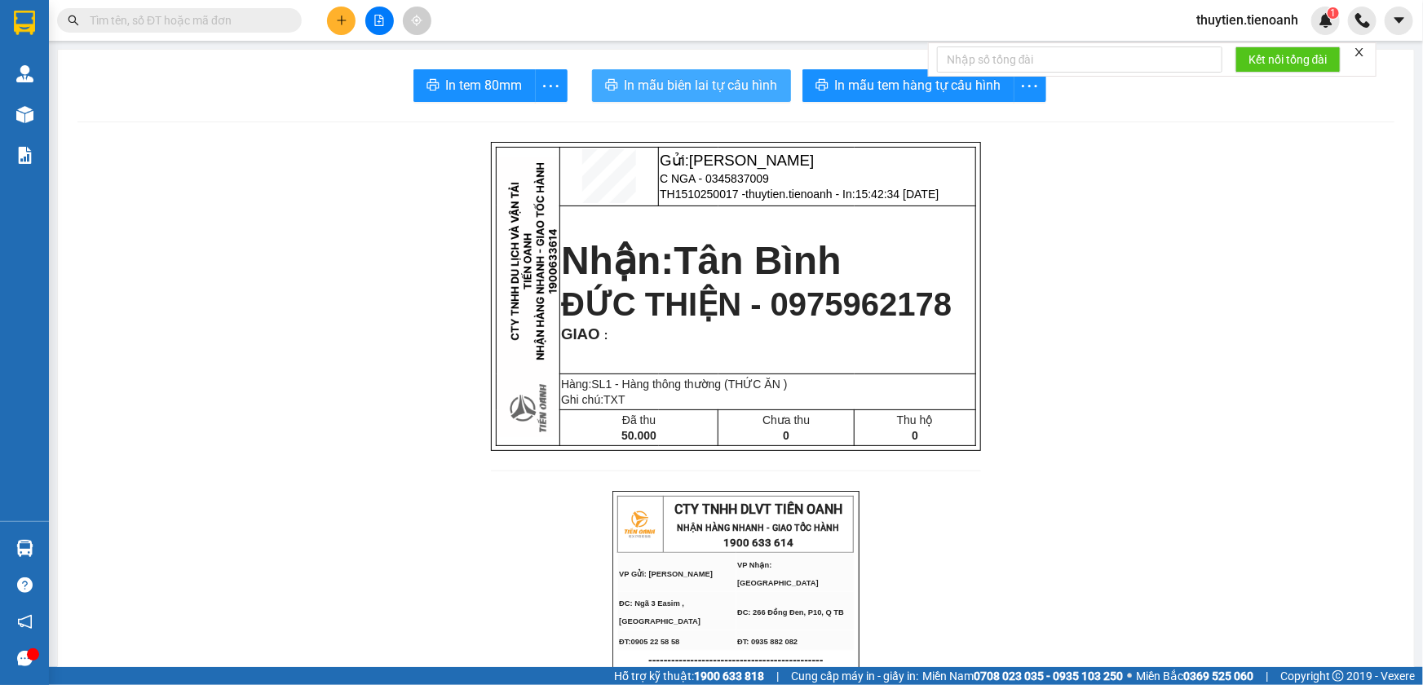
click at [710, 82] on span "In mẫu biên lai tự cấu hình" at bounding box center [701, 85] width 153 height 20
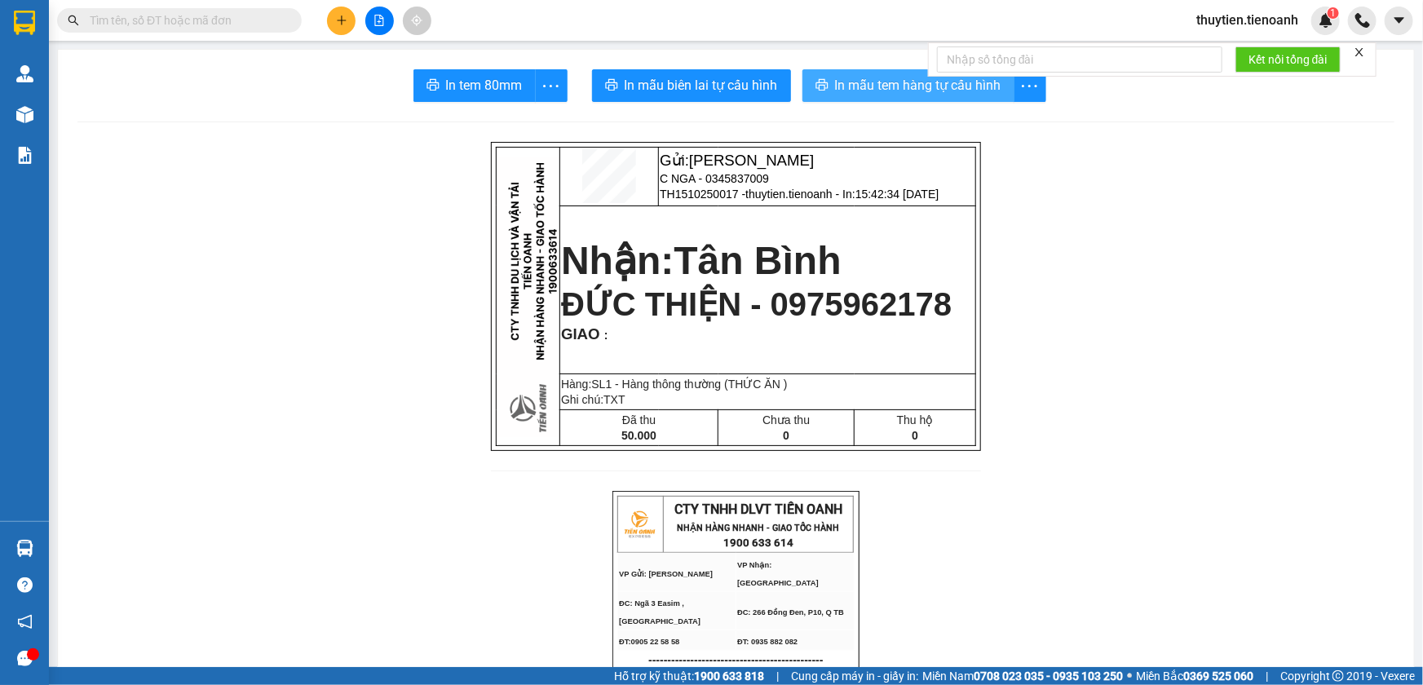
click at [904, 86] on span "In mẫu tem hàng tự cấu hình" at bounding box center [918, 85] width 166 height 20
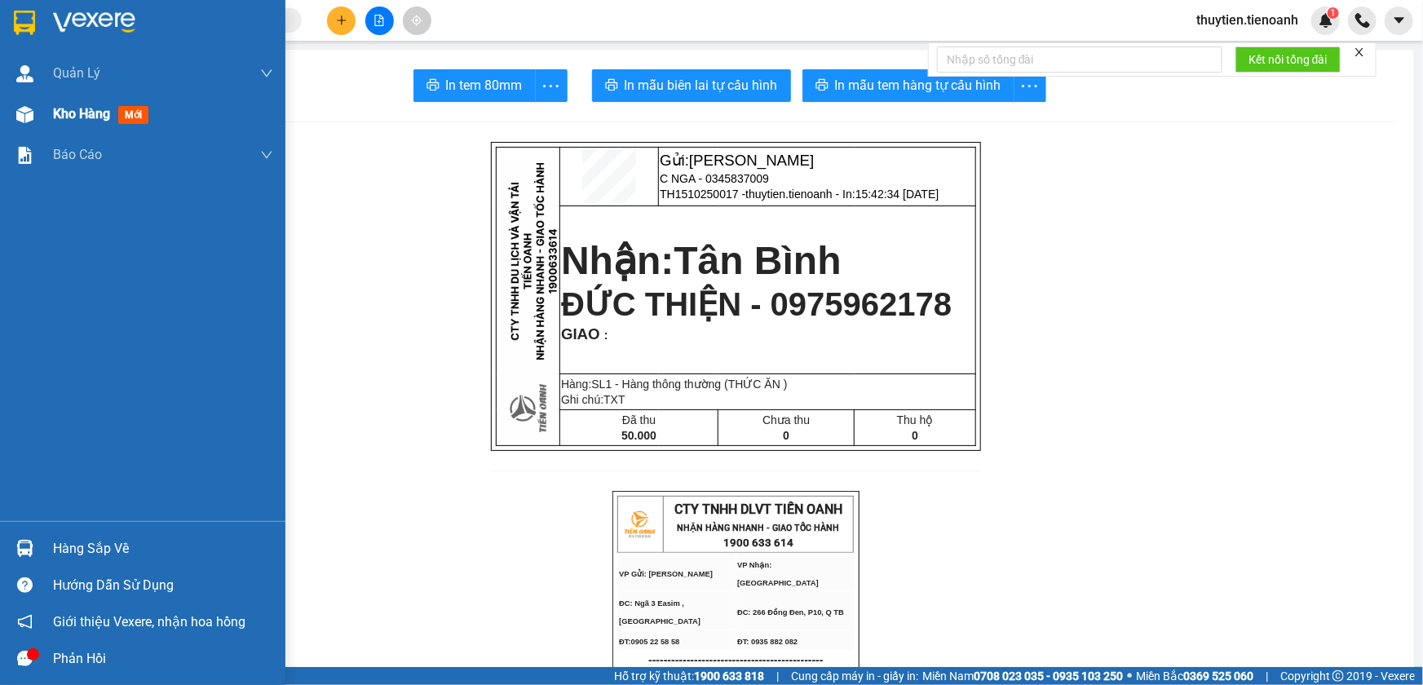
click at [69, 121] on span "Kho hàng" at bounding box center [81, 113] width 57 height 15
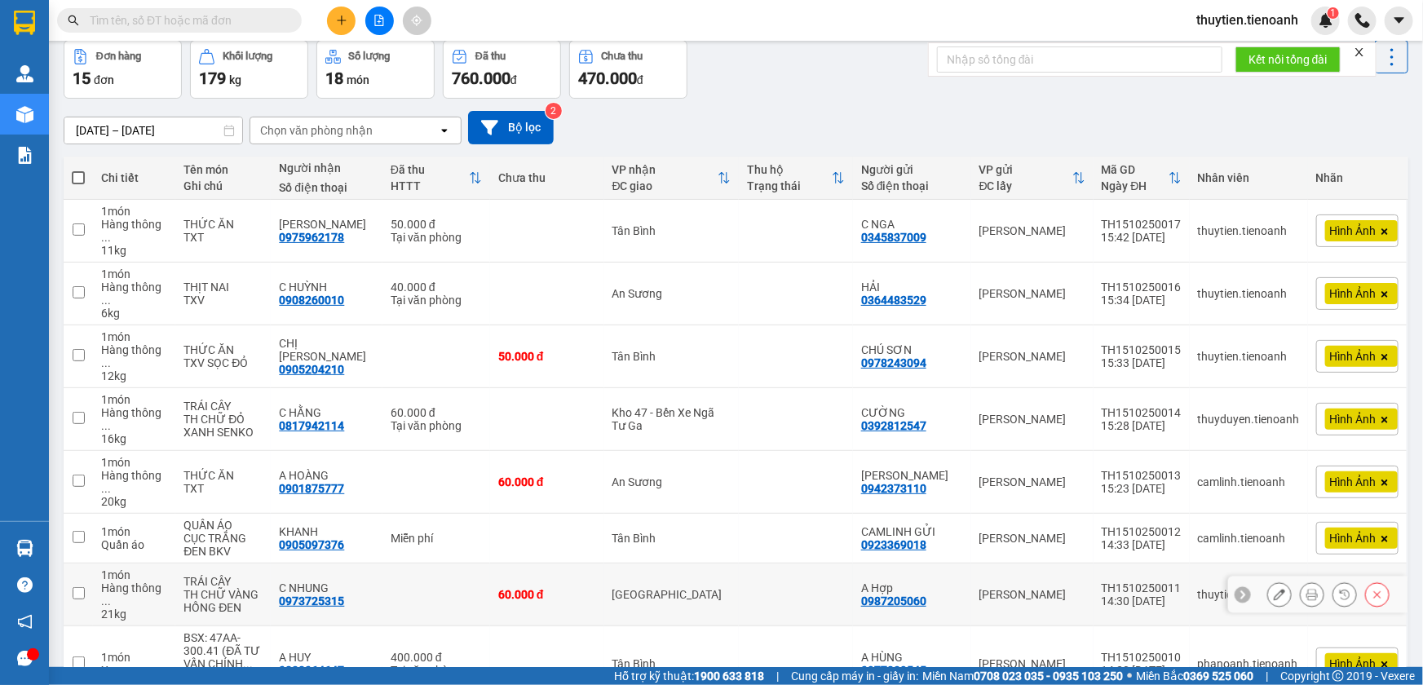
scroll to position [195, 0]
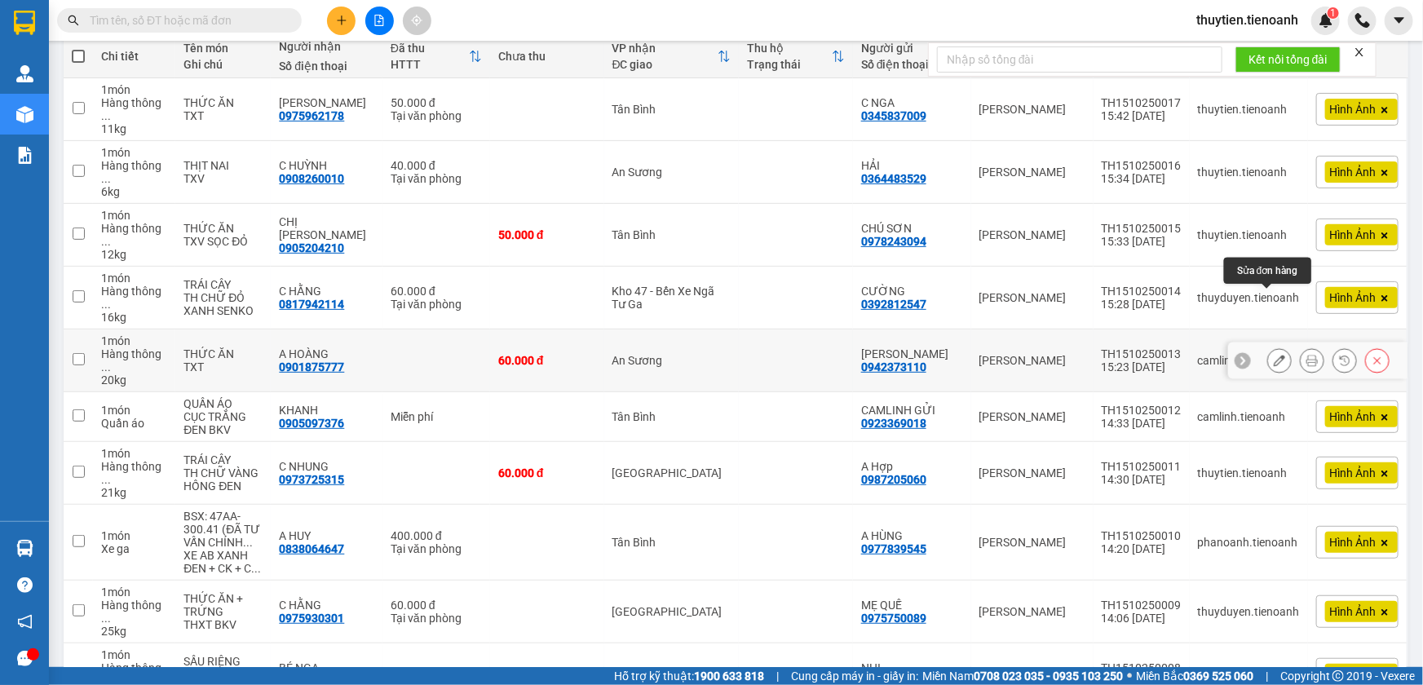
click at [1274, 355] on icon at bounding box center [1279, 360] width 11 height 11
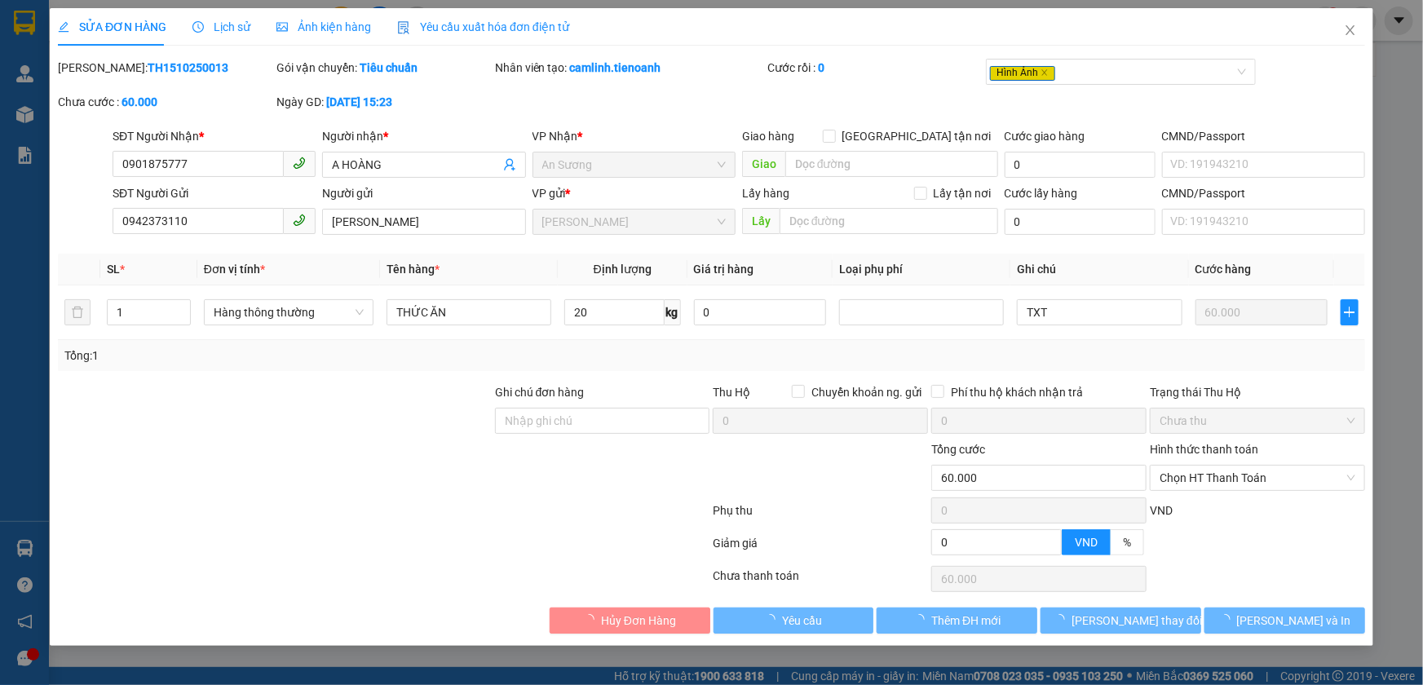
type input "0901875777"
type input "A HOÀNG"
type input "0942373110"
type input "C PHƯƠNG"
type input "0"
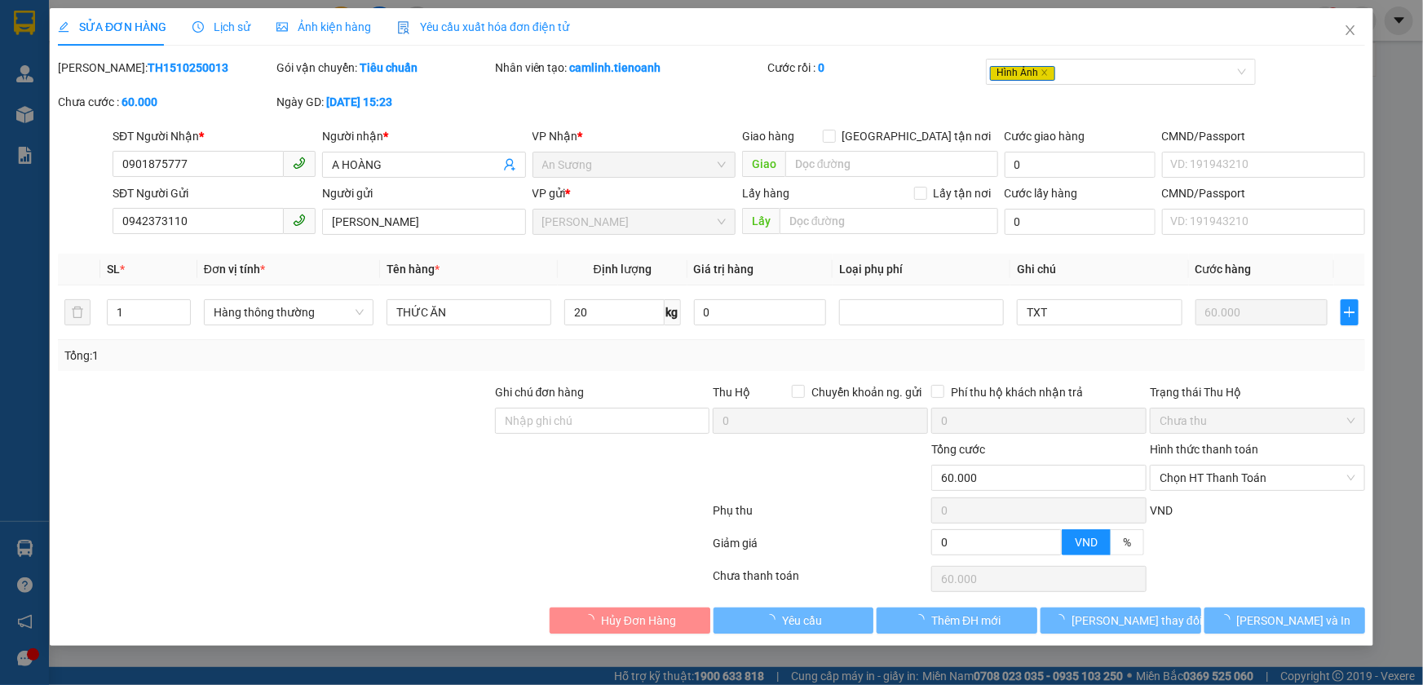
type input "60.000"
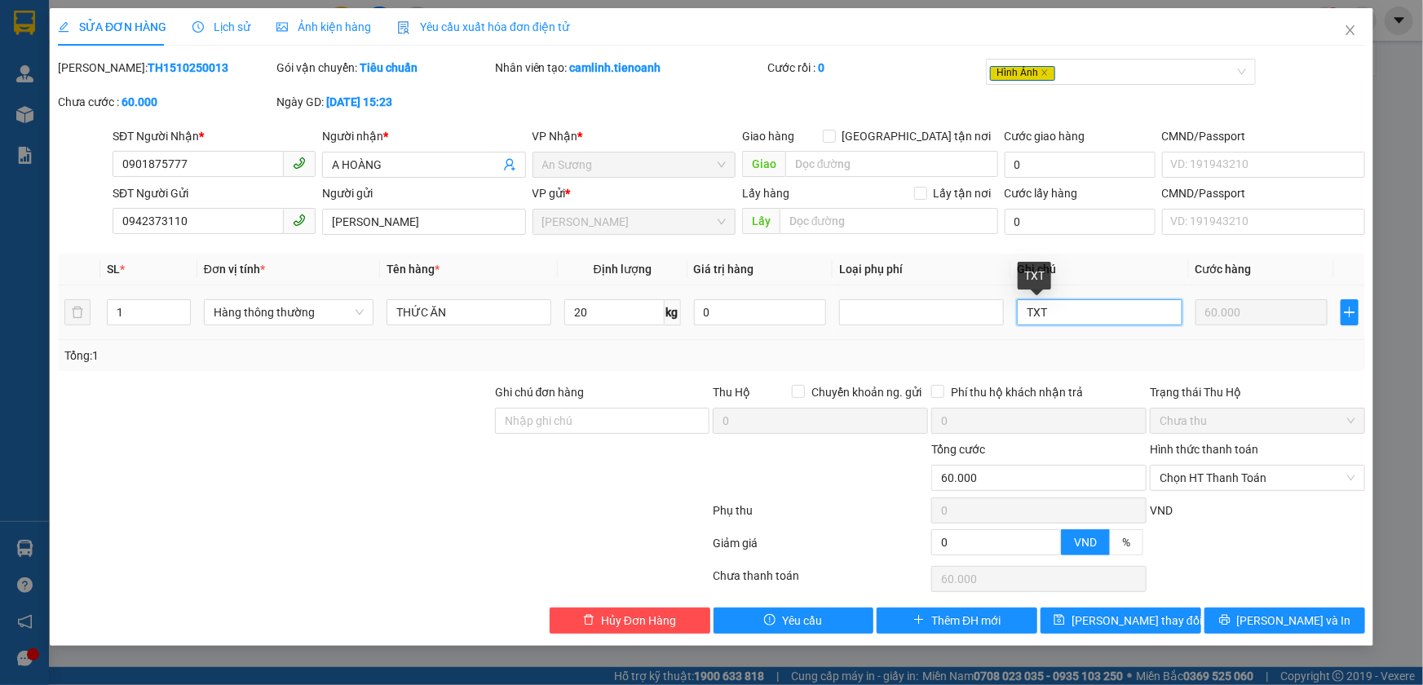
click at [1070, 312] on input "TXT" at bounding box center [1099, 312] width 165 height 26
type input "TXT BKV"
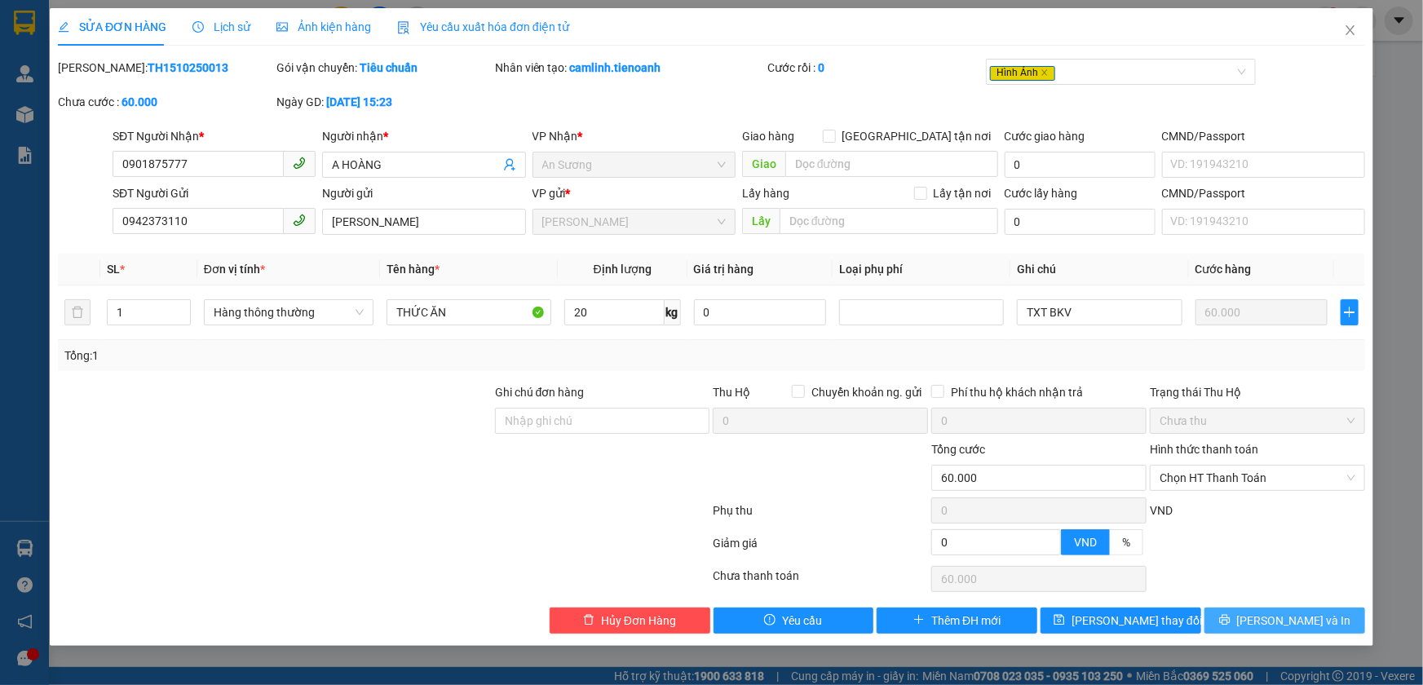
click at [1231, 616] on icon "printer" at bounding box center [1225, 619] width 11 height 11
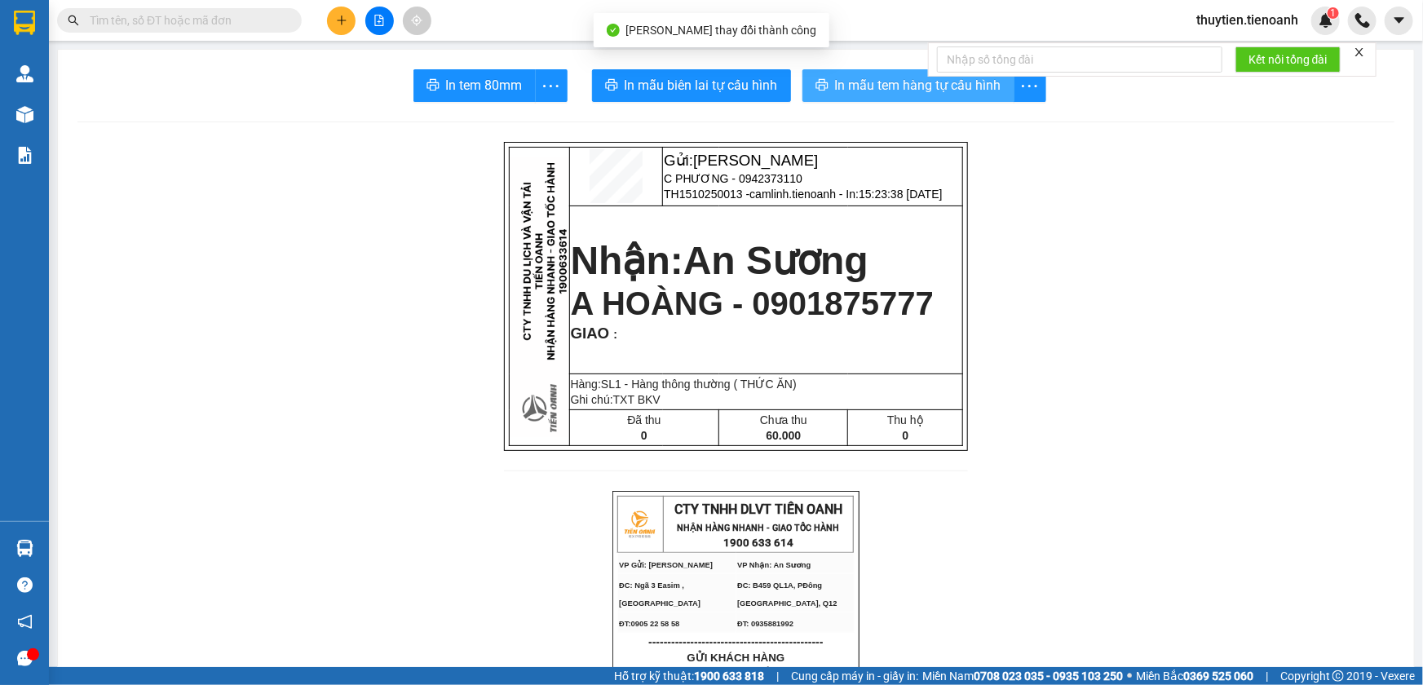
click at [835, 84] on span "In mẫu tem hàng tự cấu hình" at bounding box center [918, 85] width 166 height 20
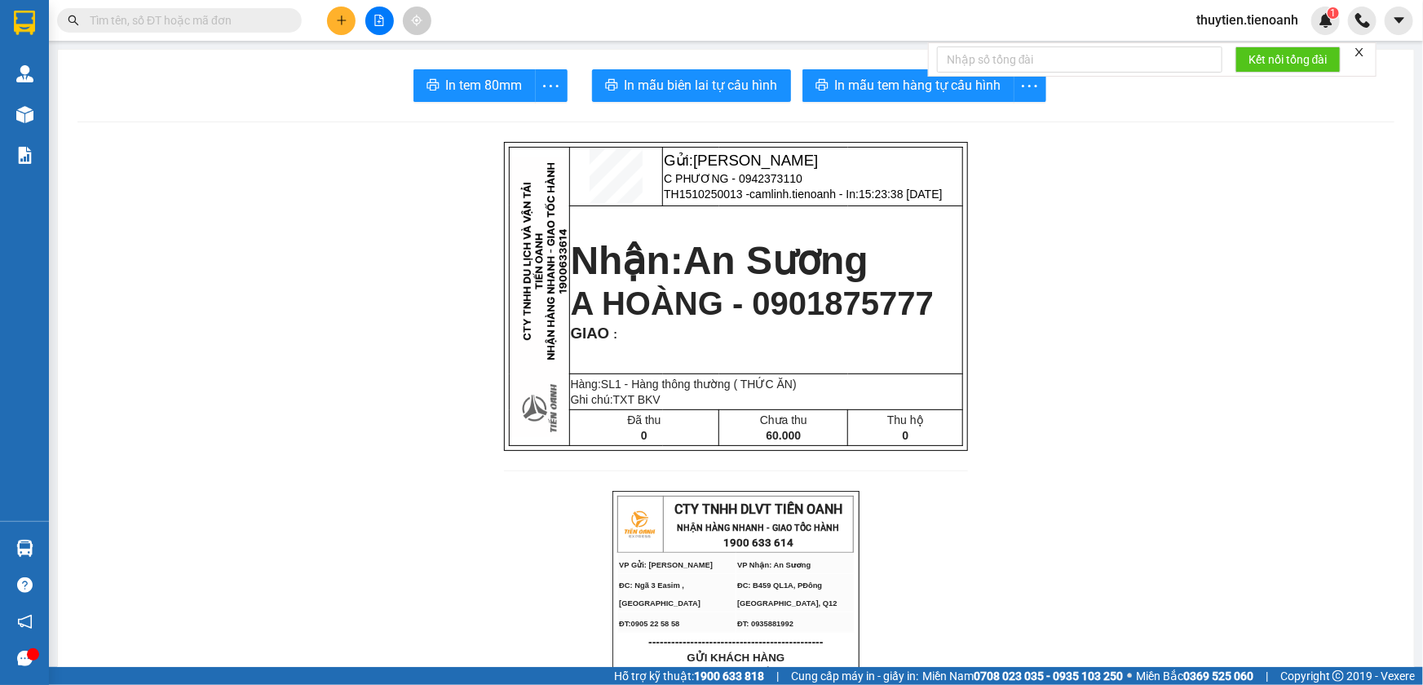
click at [1220, 15] on span "thuytien.tienoanh" at bounding box center [1248, 20] width 128 height 20
click at [1207, 44] on span "Đăng xuất" at bounding box center [1254, 51] width 95 height 18
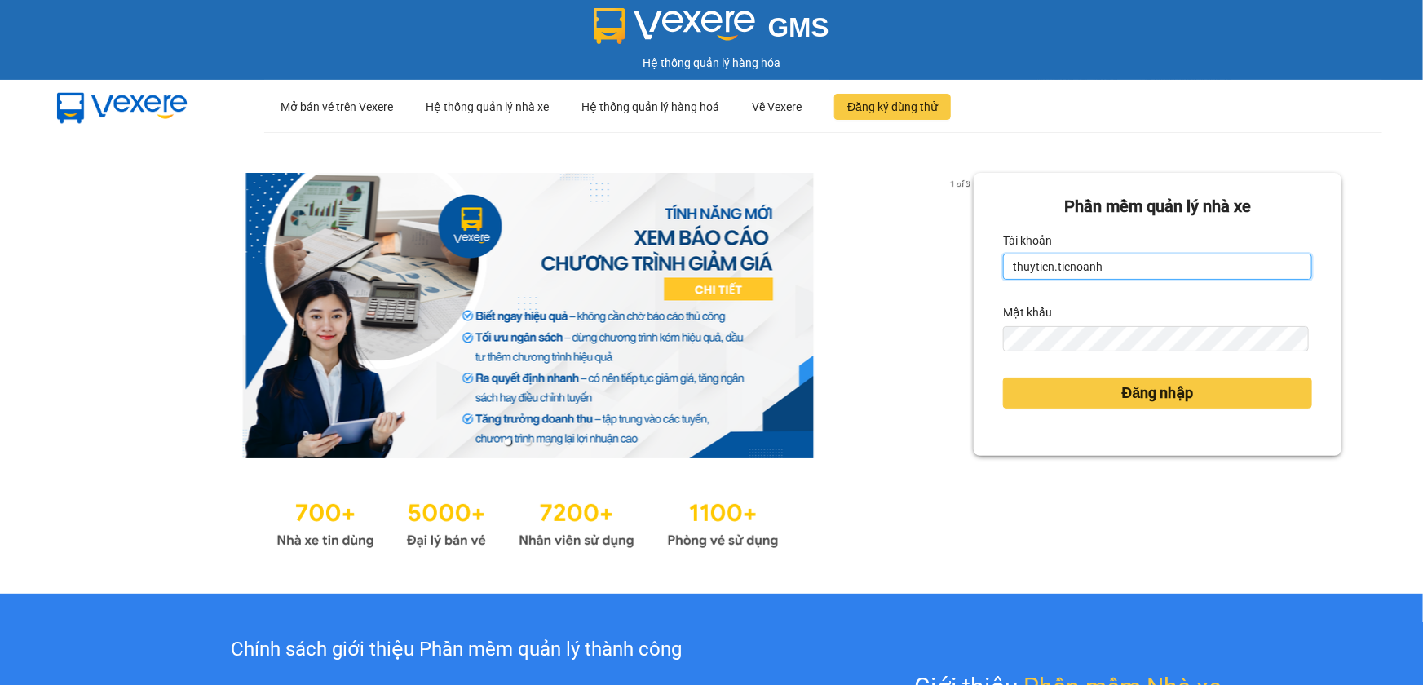
click at [1248, 274] on input "thuytien.tienoanh" at bounding box center [1157, 267] width 309 height 26
type input "camlinh.tienoanh"
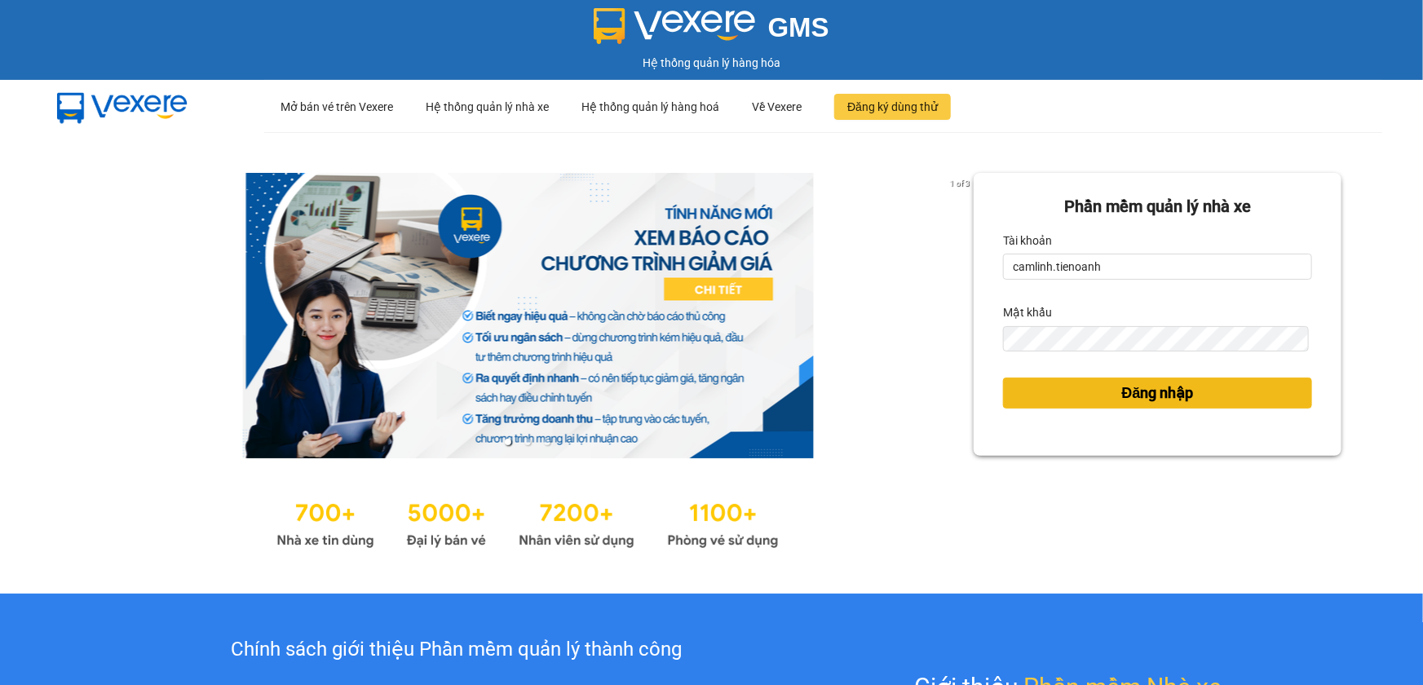
click at [1069, 399] on button "Đăng nhập" at bounding box center [1157, 393] width 309 height 31
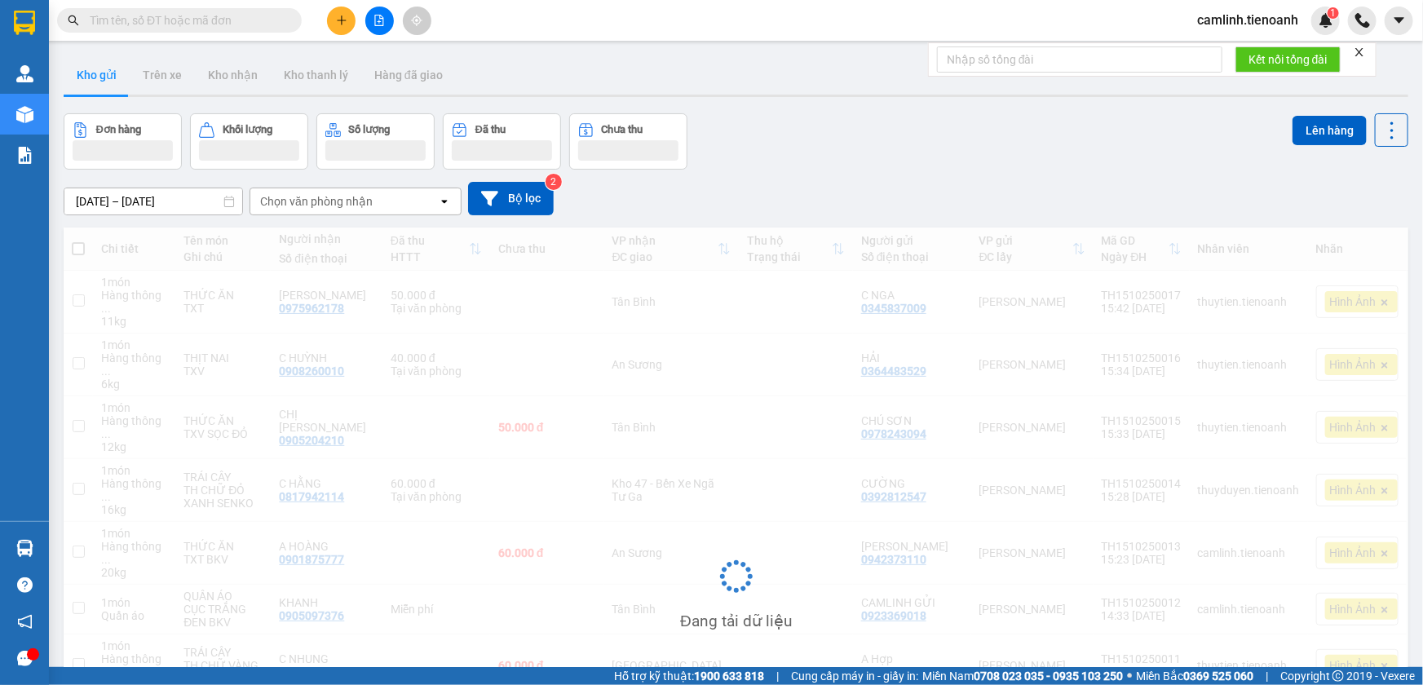
click at [344, 21] on icon "plus" at bounding box center [341, 20] width 11 height 11
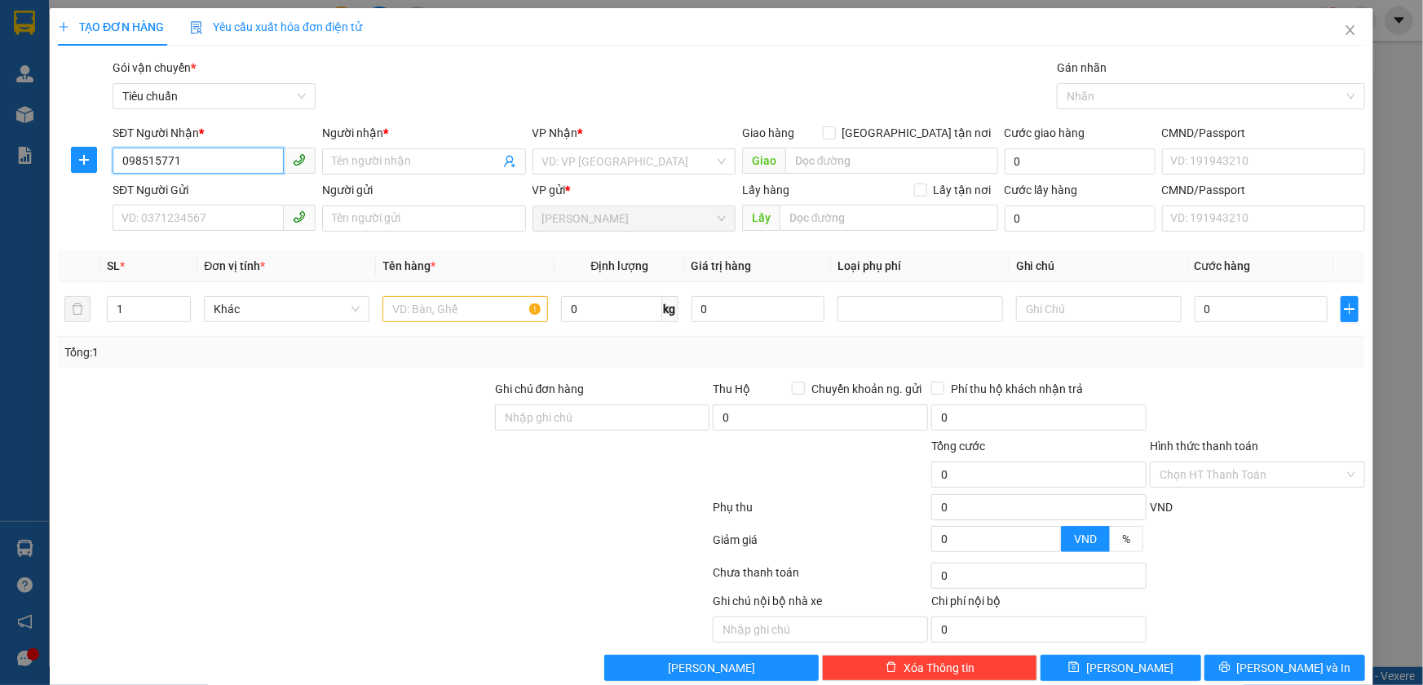
type input "0985157718"
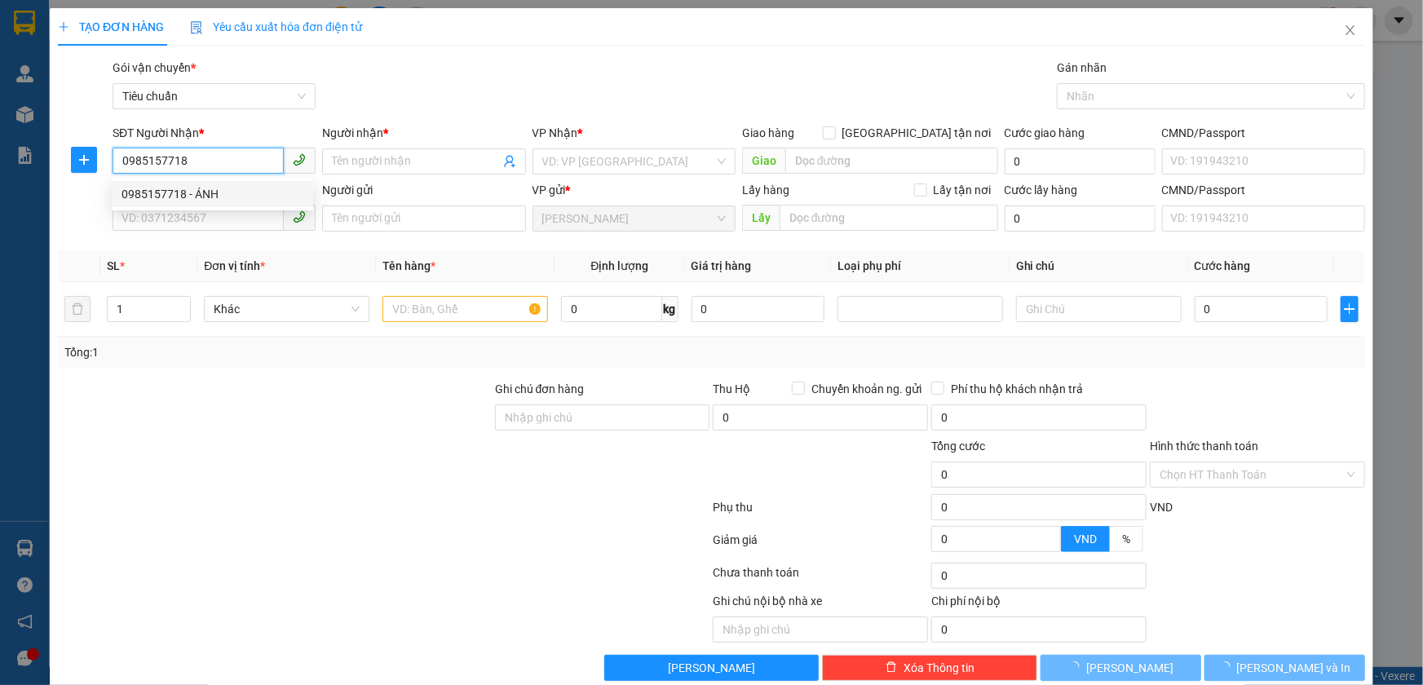
click at [246, 193] on div "0985157718 - ÁNH" at bounding box center [213, 194] width 182 height 18
type input "ÁNH"
type input "70.000"
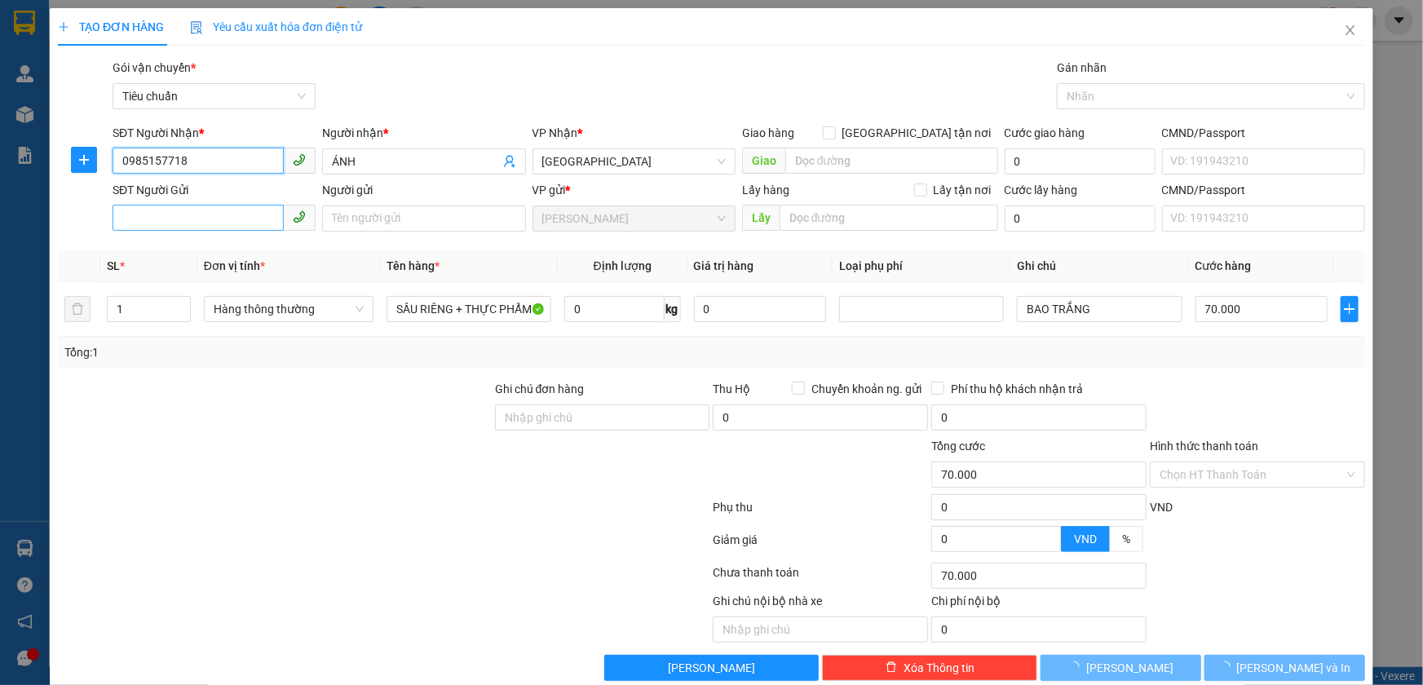
type input "0985157718"
click at [237, 218] on input "SĐT Người Gửi" at bounding box center [198, 218] width 171 height 26
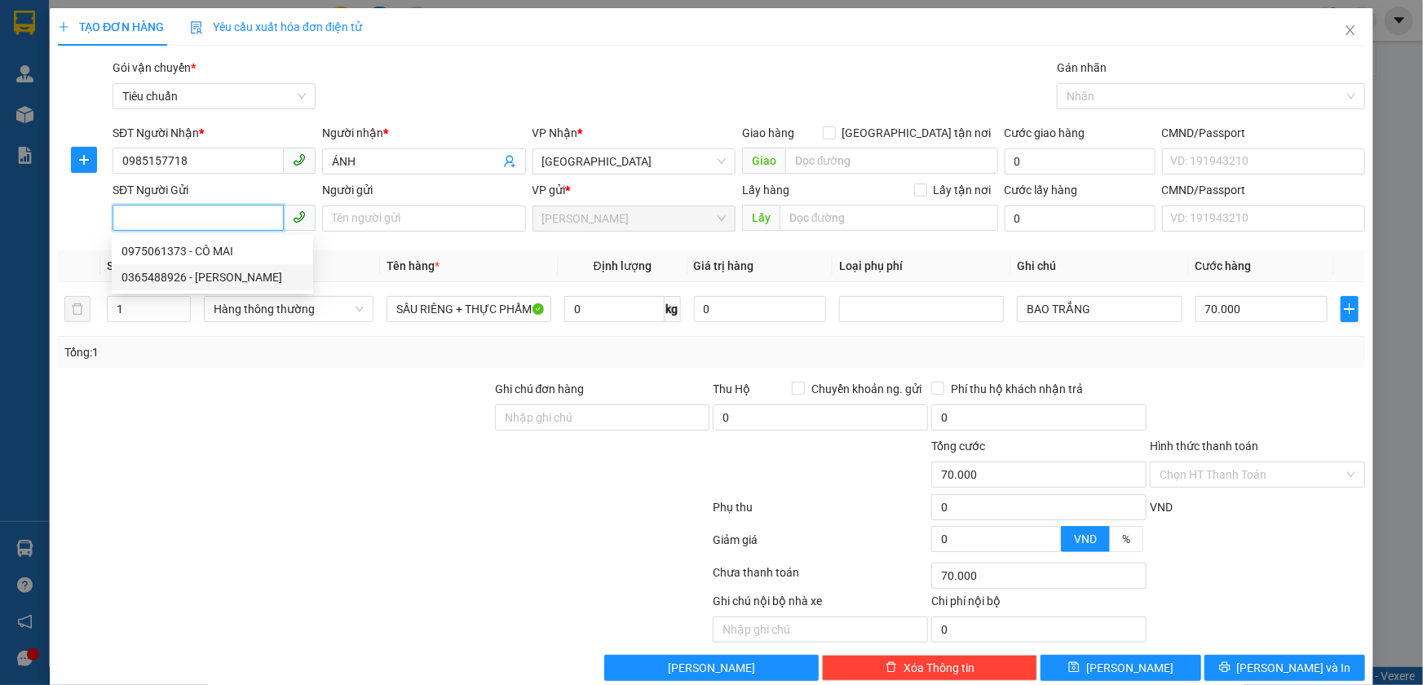
click at [268, 275] on div "0365488926 - [PERSON_NAME]" at bounding box center [213, 277] width 182 height 18
type input "0365488926"
type input "[PERSON_NAME]"
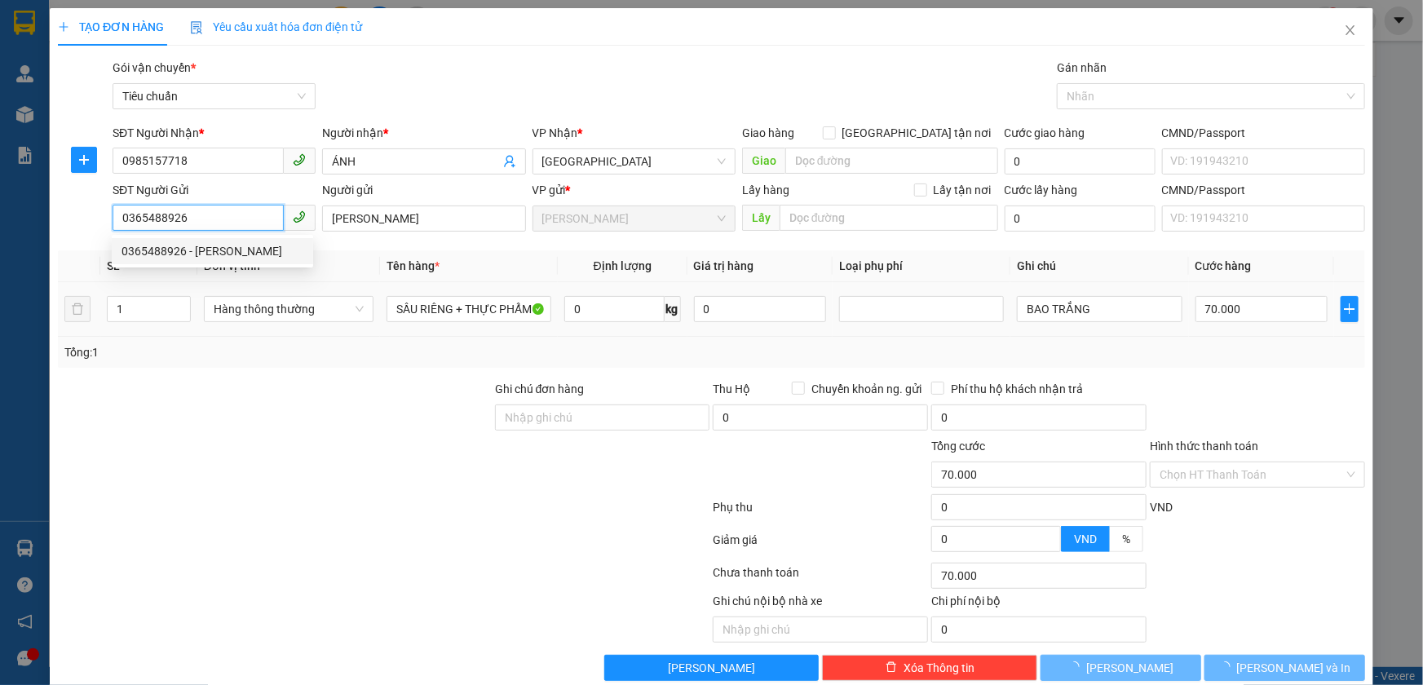
type input "60.000"
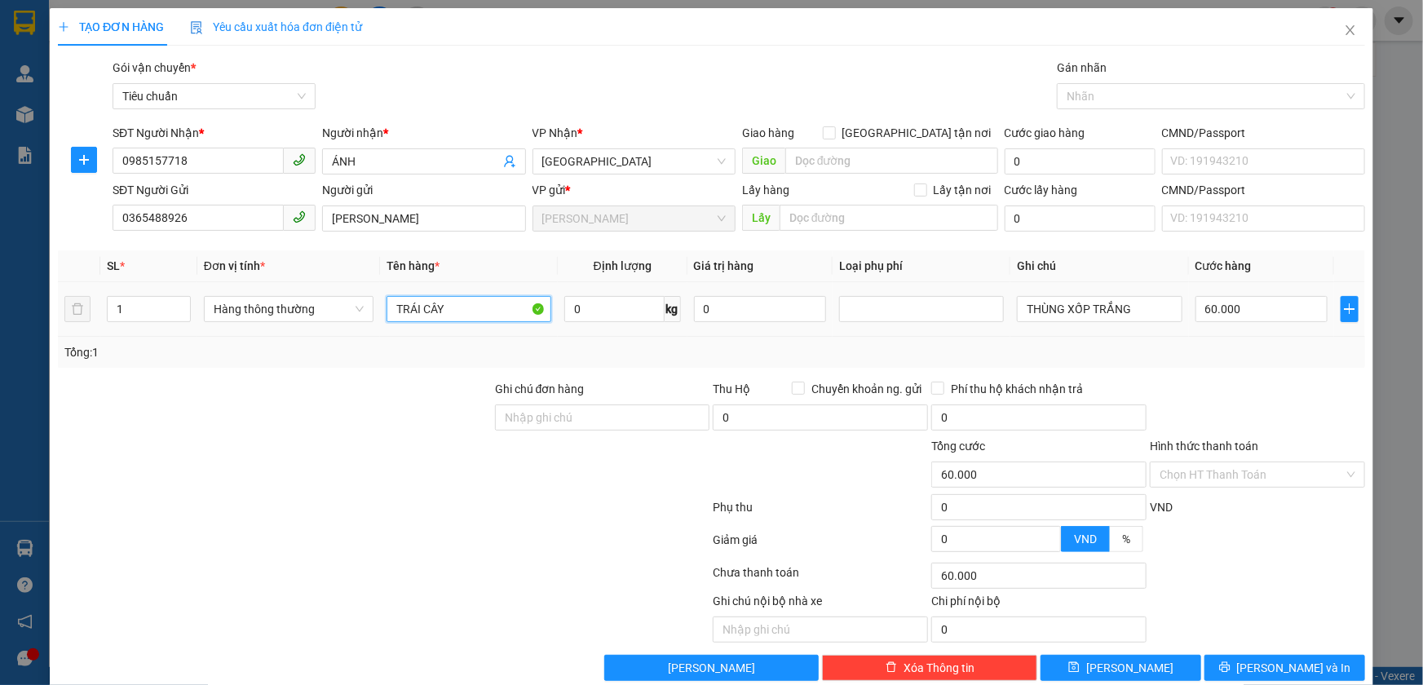
click at [445, 310] on input "TRÁI CÂY" at bounding box center [469, 309] width 165 height 26
type input "TIÊU"
click at [582, 301] on input "0" at bounding box center [614, 309] width 100 height 26
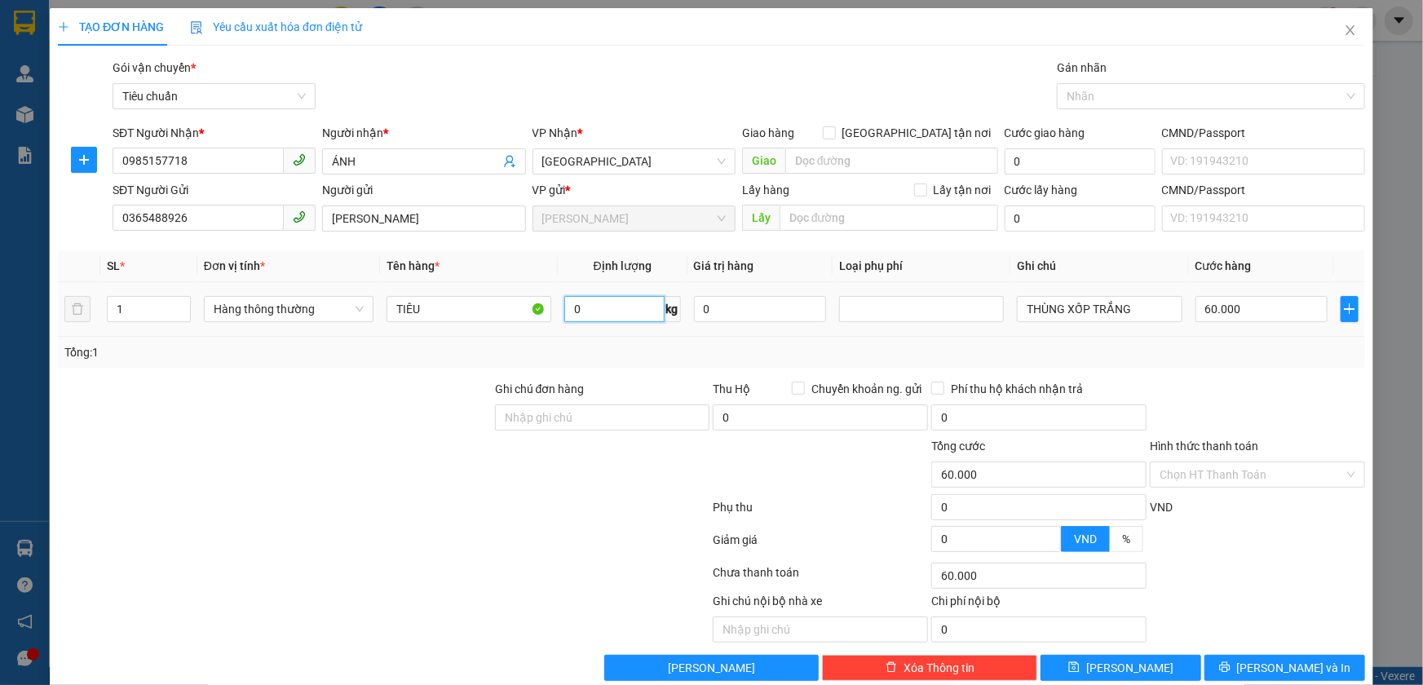
type input "7"
type input "8"
click at [1071, 307] on input "THÙNG XỐP TRẮNG" at bounding box center [1099, 309] width 165 height 26
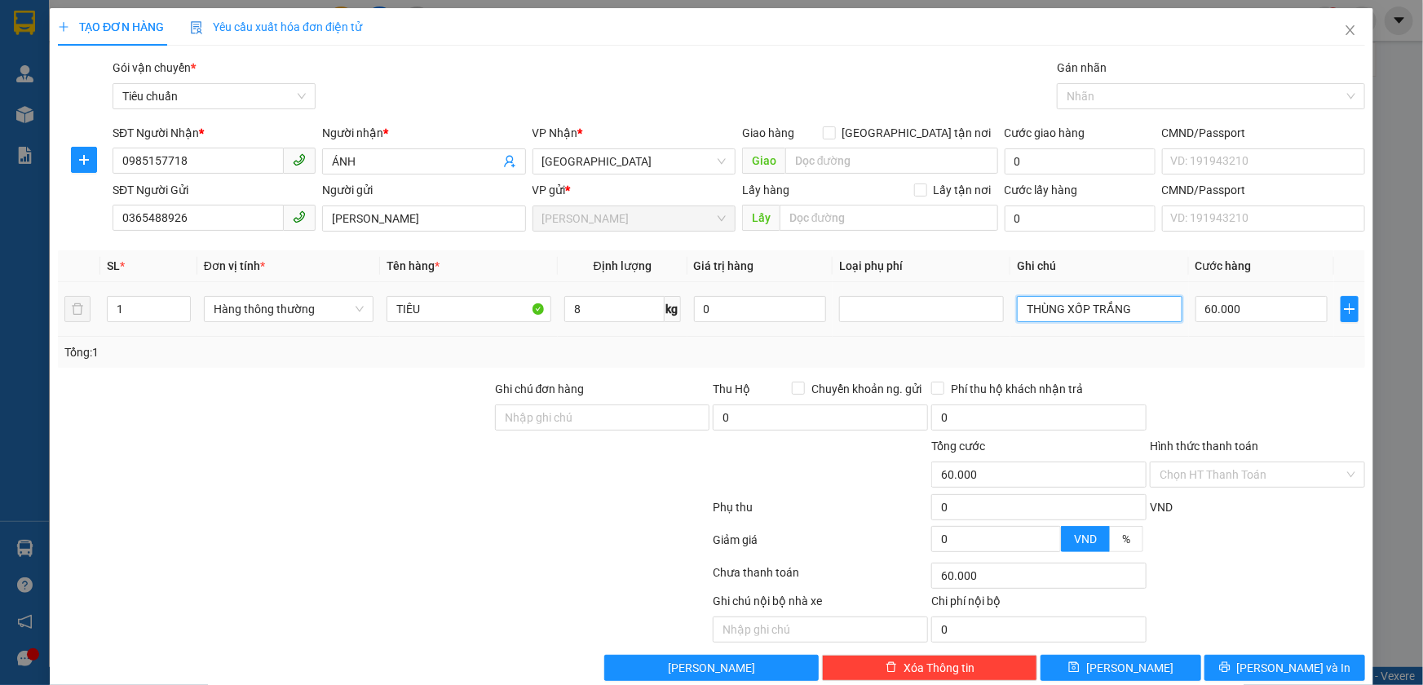
type input "40.000"
type input "TH CHỮ XANH D ĐỎ"
click at [1248, 466] on input "Hình thức thanh toán" at bounding box center [1252, 475] width 184 height 24
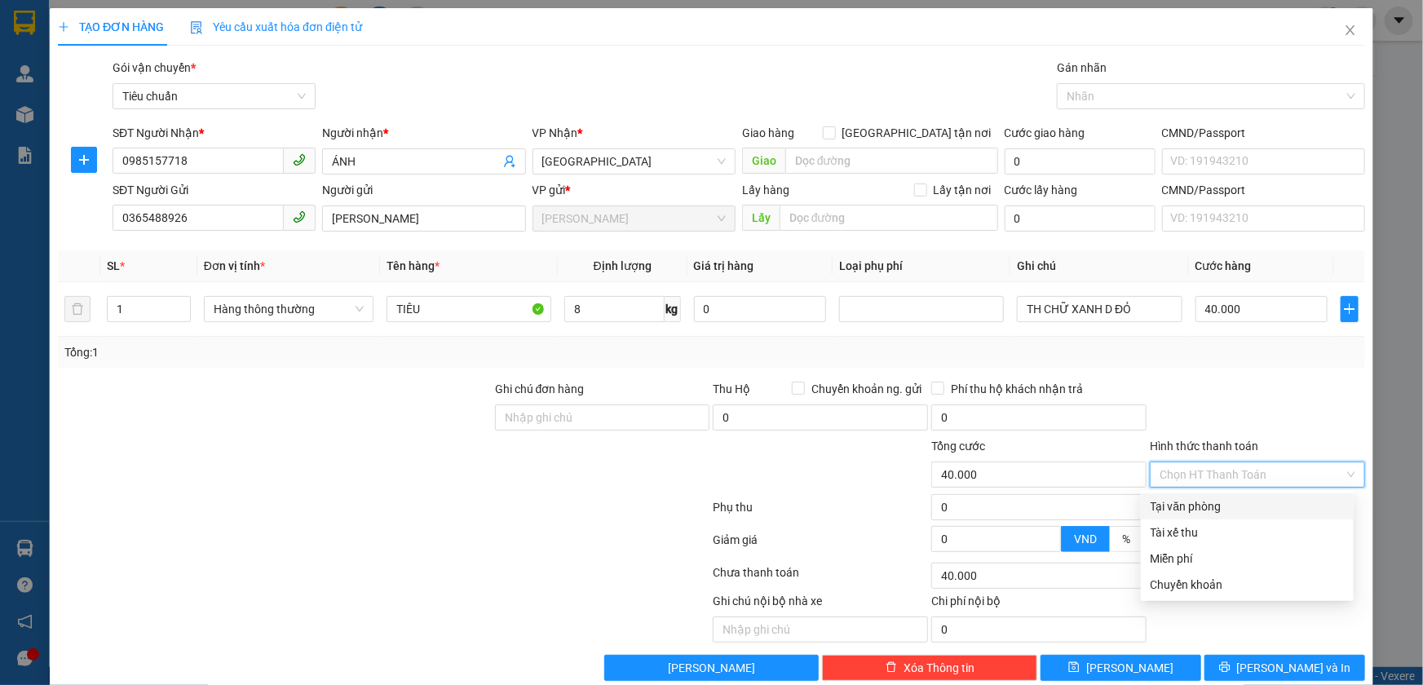
click at [1245, 510] on div "Tại văn phòng" at bounding box center [1247, 507] width 193 height 18
type input "0"
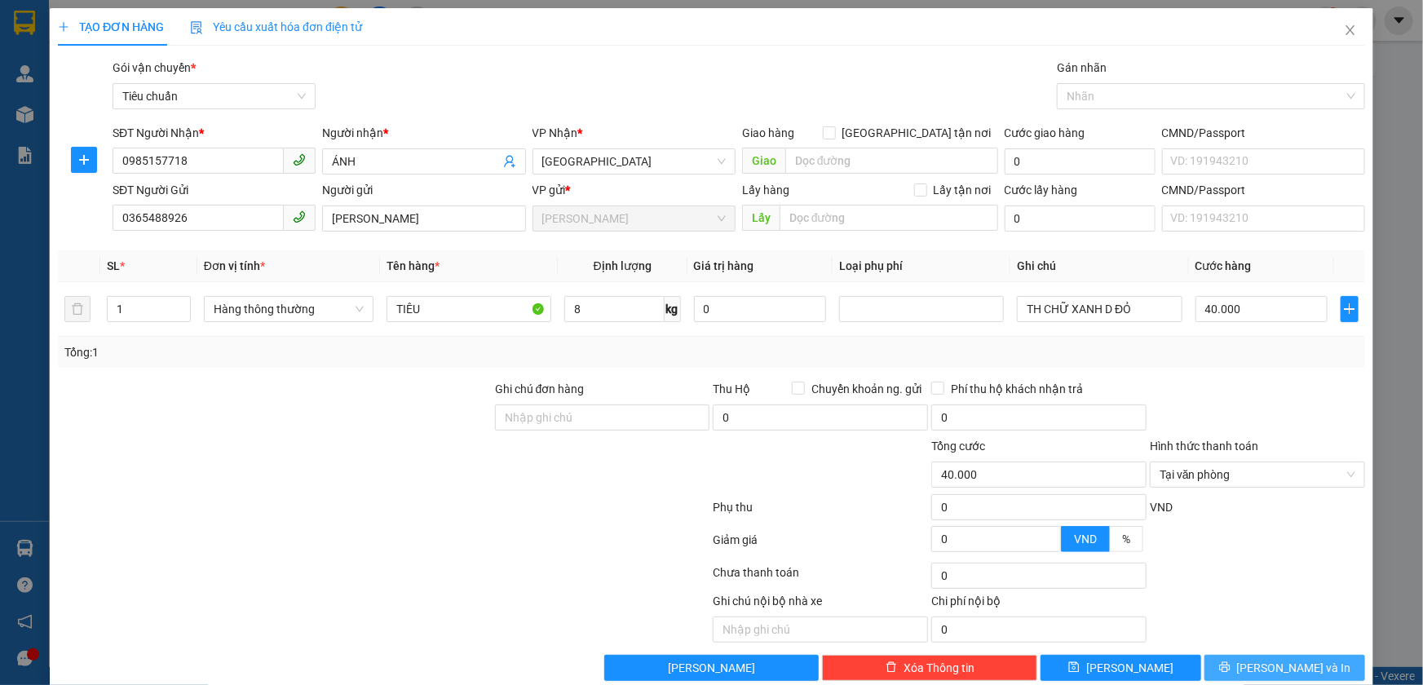
click at [1290, 663] on span "[PERSON_NAME] và In" at bounding box center [1294, 668] width 114 height 18
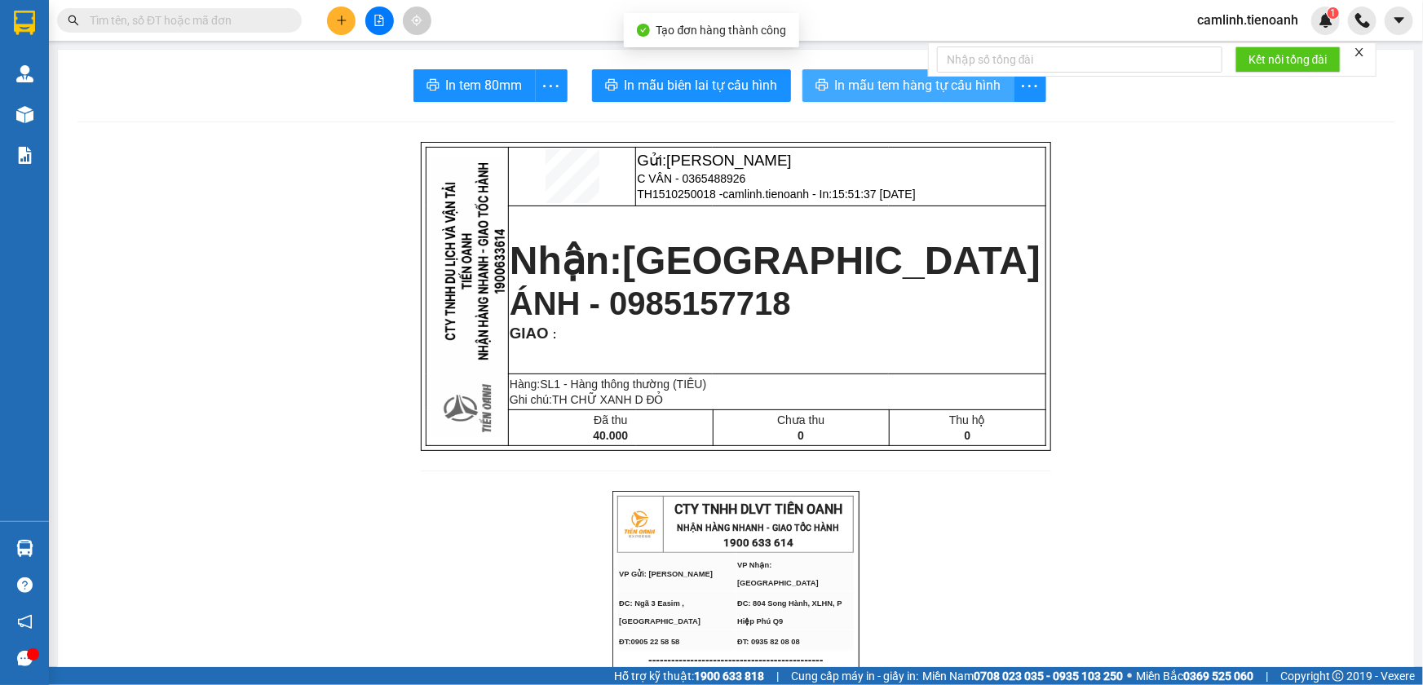
click at [901, 84] on span "In mẫu tem hàng tự cấu hình" at bounding box center [918, 85] width 166 height 20
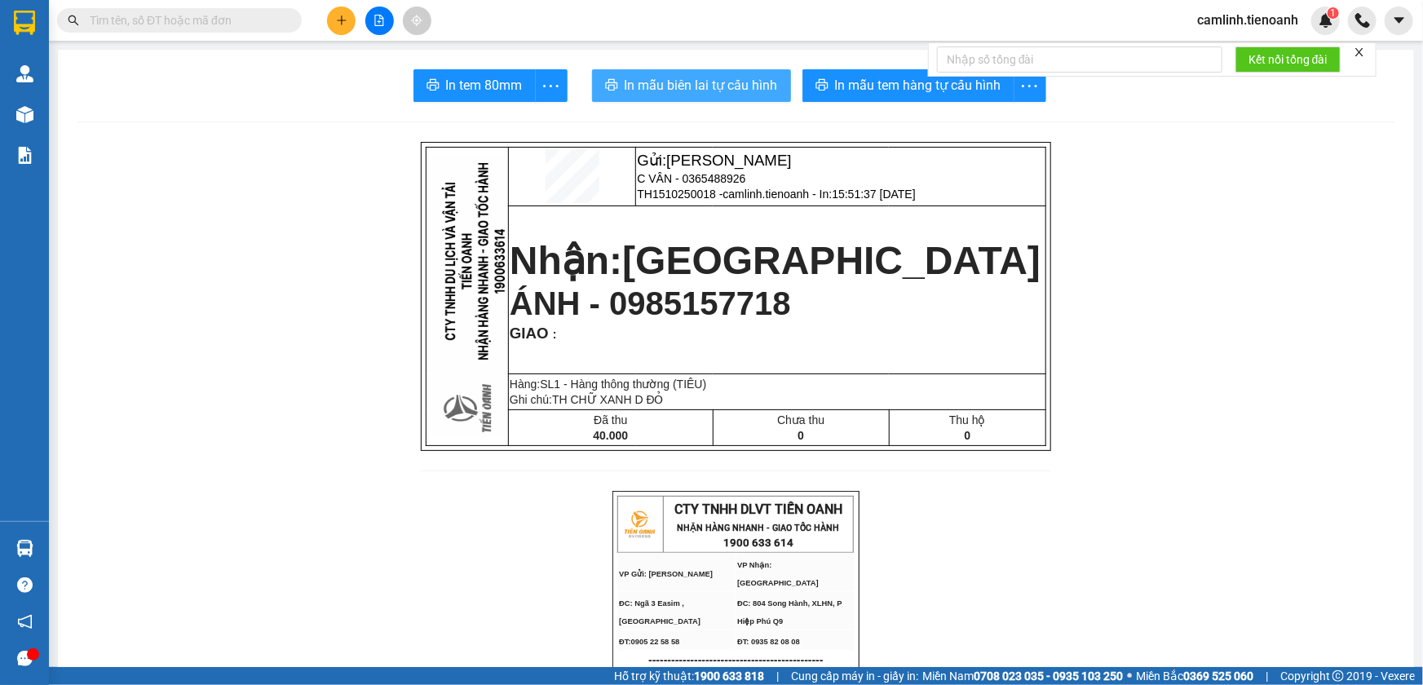
click at [739, 77] on span "In mẫu biên lai tự cấu hình" at bounding box center [701, 85] width 153 height 20
click at [1241, 20] on span "camlinh.tienoanh" at bounding box center [1247, 20] width 127 height 20
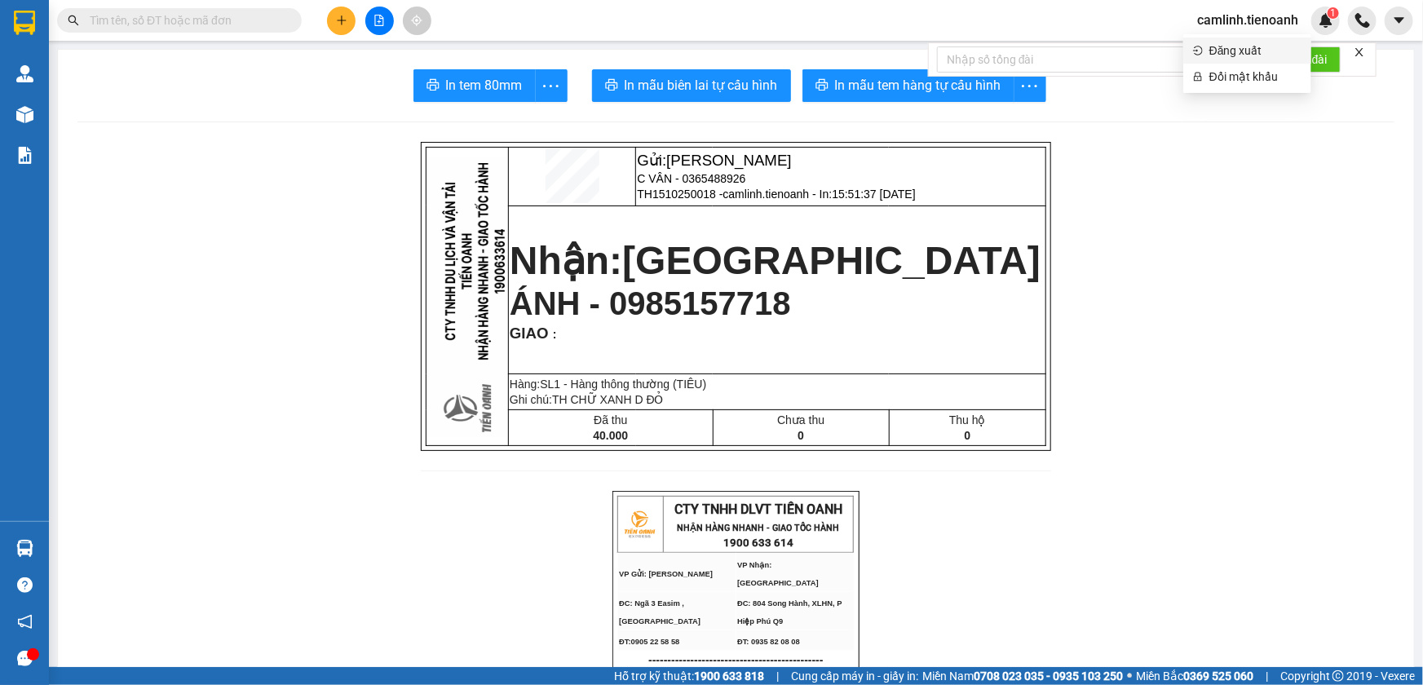
click at [1243, 58] on span "Đăng xuất" at bounding box center [1256, 51] width 92 height 18
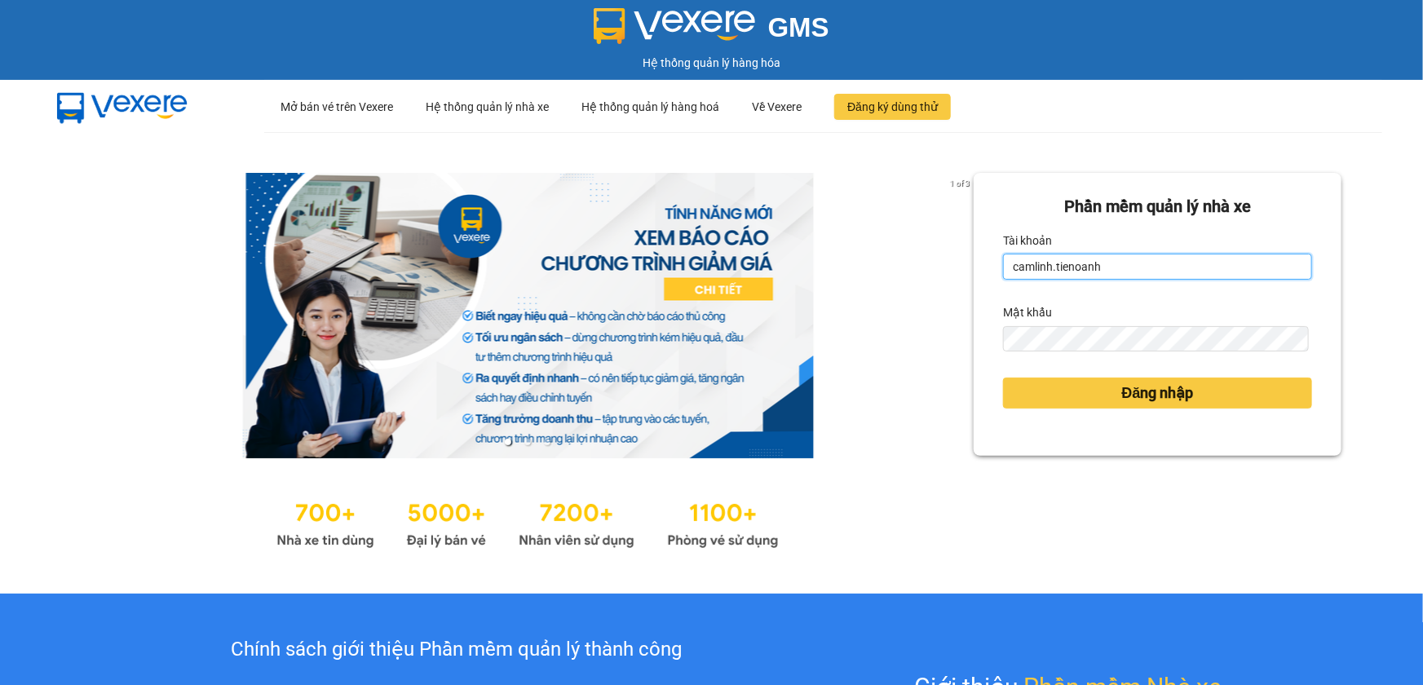
click at [1215, 267] on input "camlinh.tienoanh" at bounding box center [1157, 267] width 309 height 26
type input "thuyduyen.tienoanh"
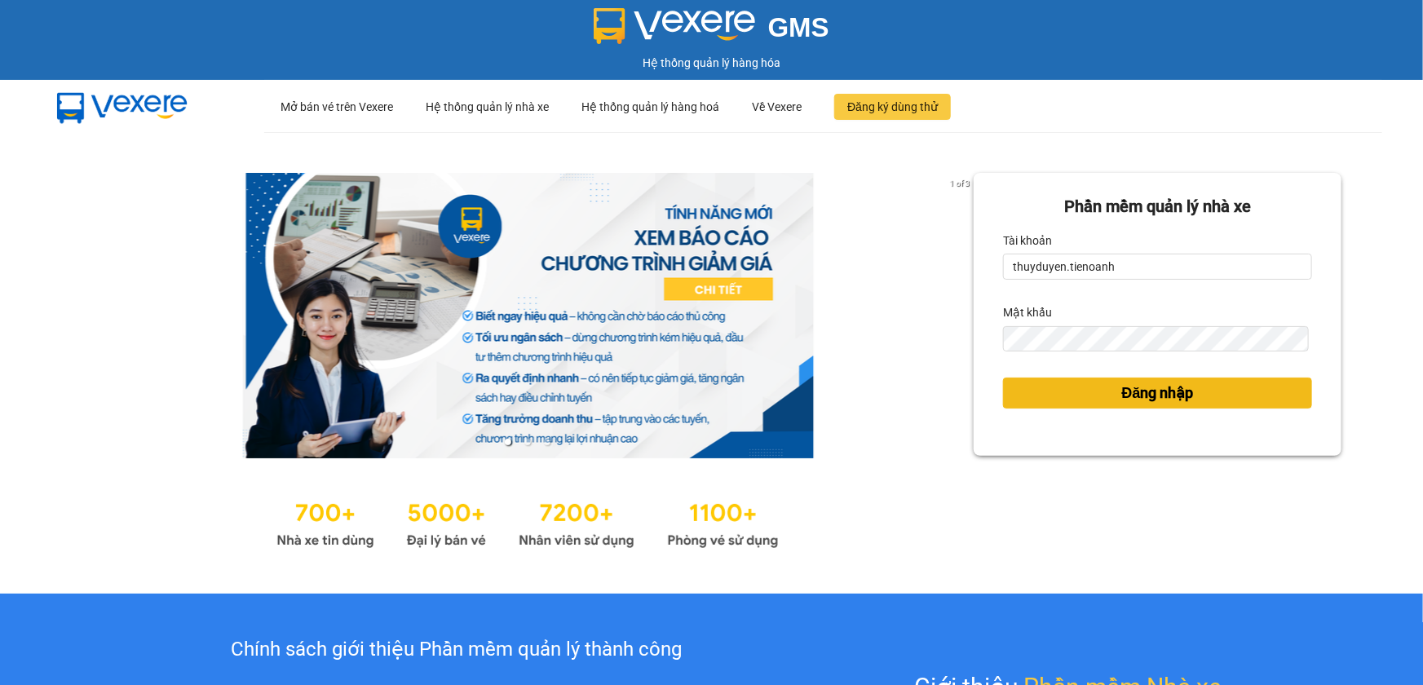
click at [1032, 399] on button "Đăng nhập" at bounding box center [1157, 393] width 309 height 31
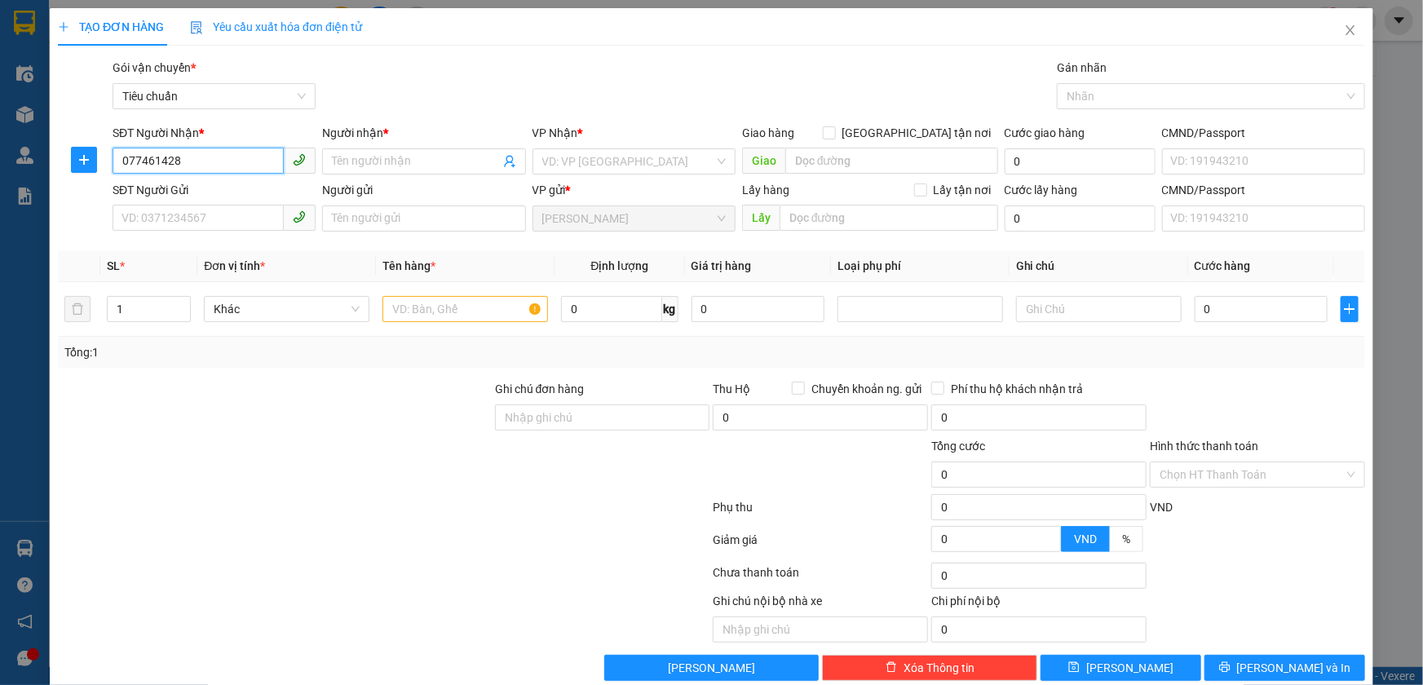
type input "0774614280"
click at [174, 193] on div "0774614280 - A KHA" at bounding box center [213, 194] width 182 height 18
type input "A KHA"
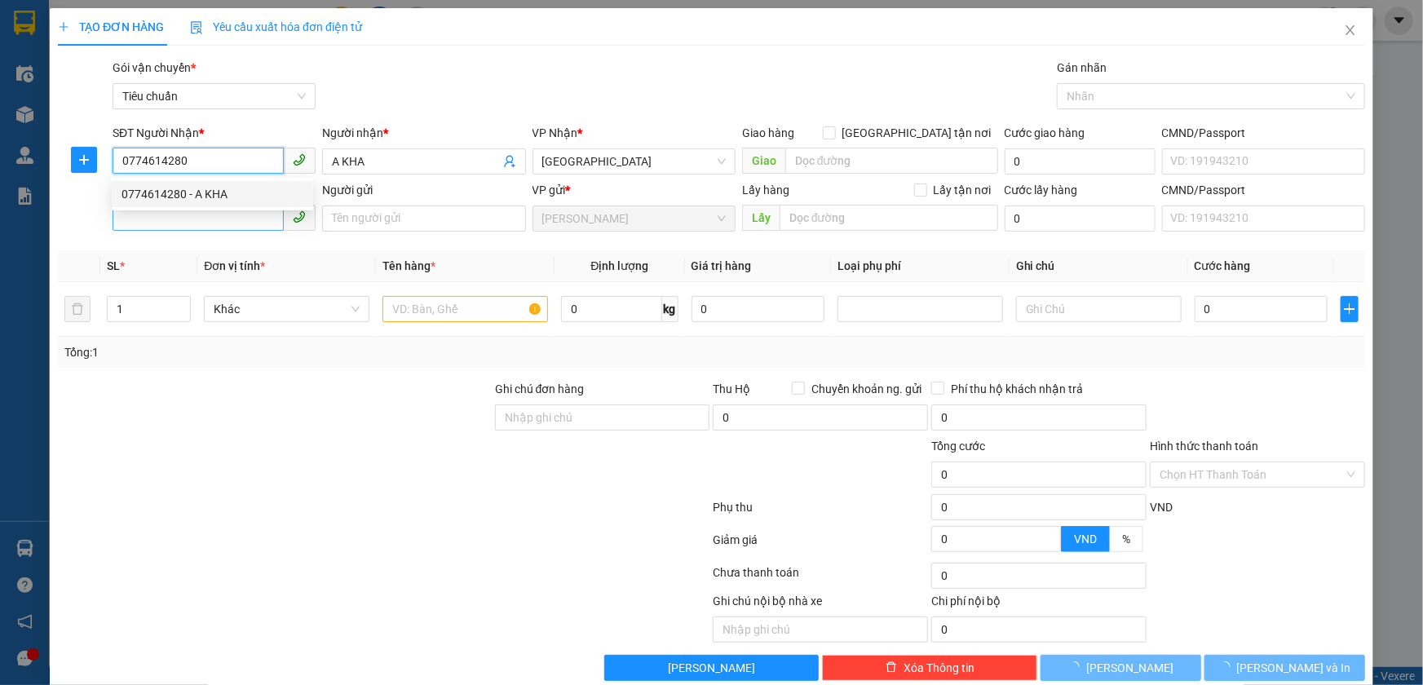
type input "50.000"
type input "0774614280"
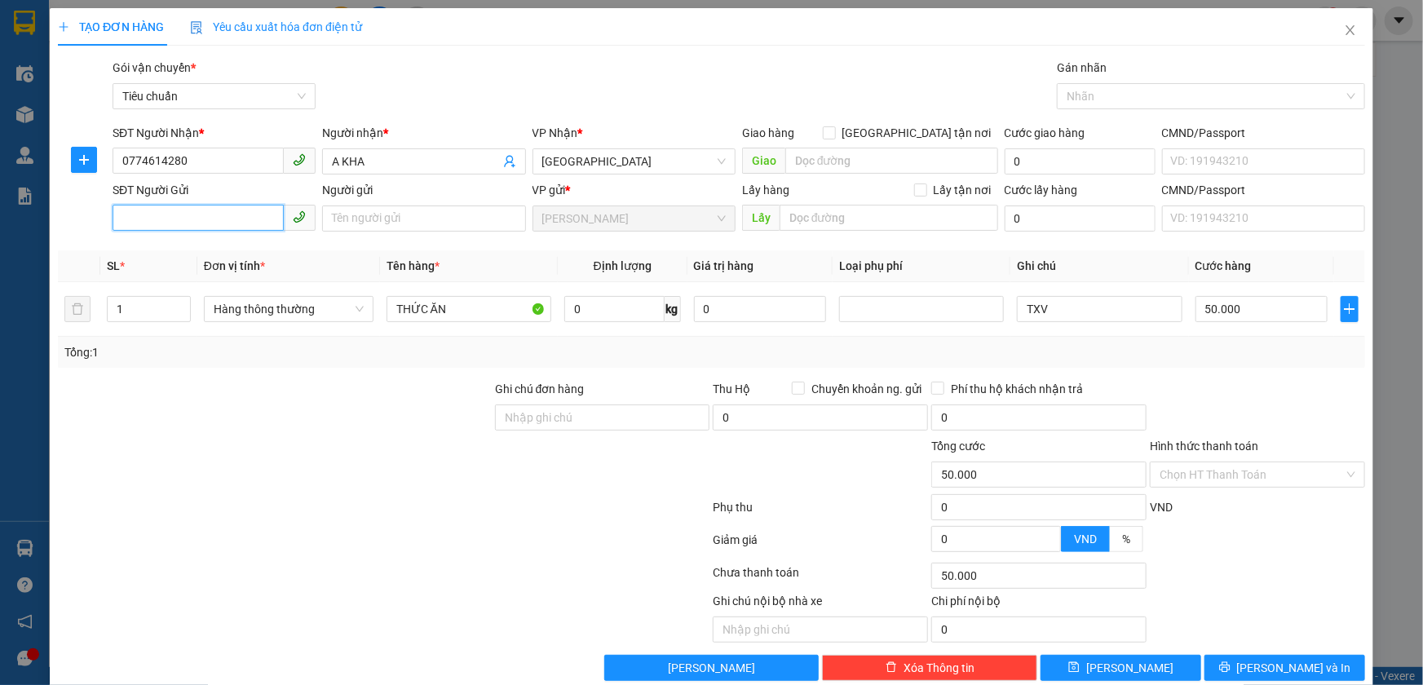
click at [203, 220] on input "SĐT Người Gửi" at bounding box center [198, 218] width 171 height 26
drag, startPoint x: 242, startPoint y: 248, endPoint x: 666, endPoint y: 312, distance: 428.9
click at [244, 248] on div "0909598575 - CHÚ VIỆN" at bounding box center [213, 251] width 182 height 18
type input "0909598575"
type input "CHÚ VIỆN"
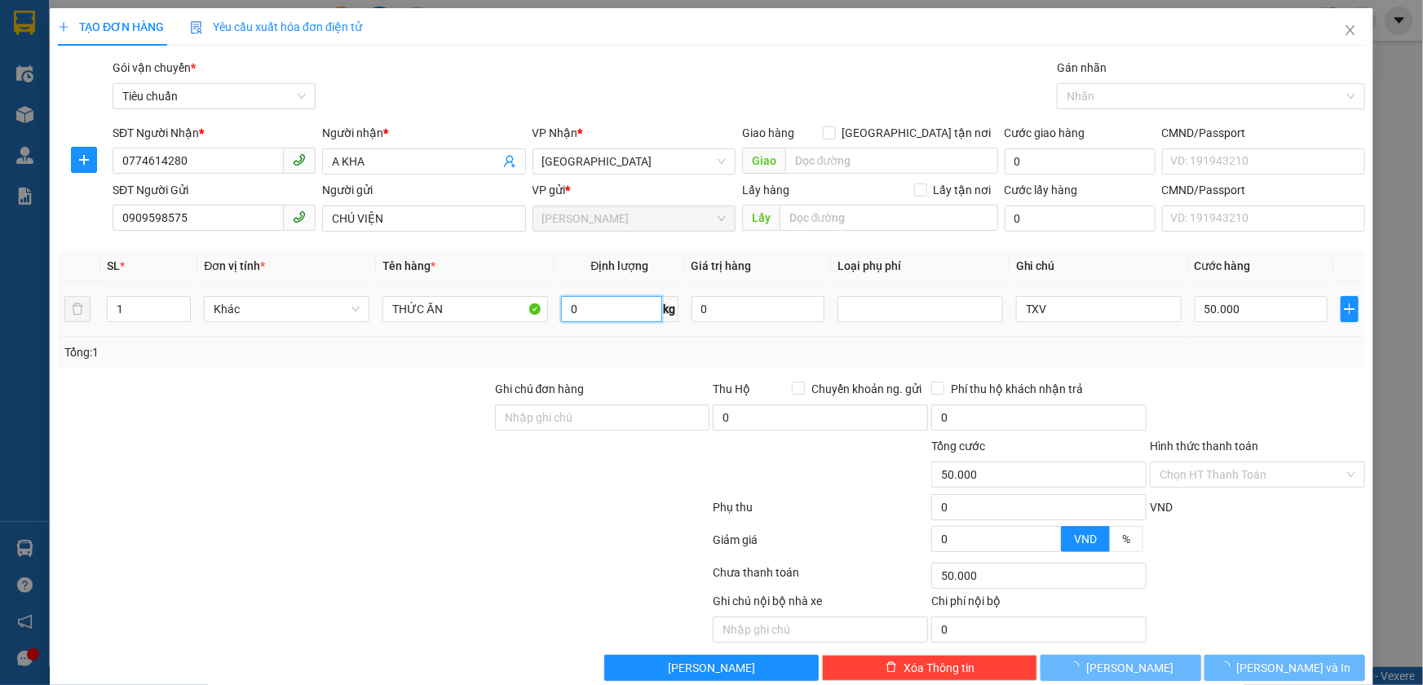
click at [642, 315] on input "0" at bounding box center [611, 309] width 100 height 26
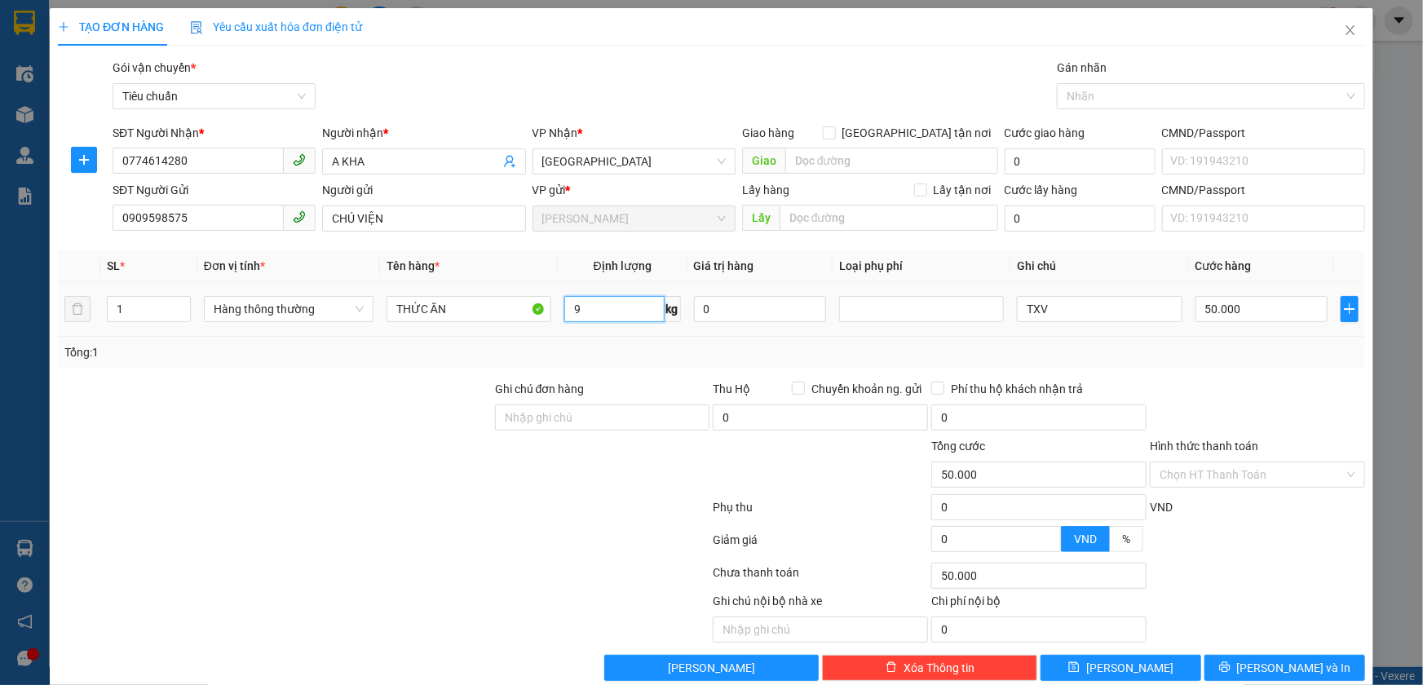
type input "9"
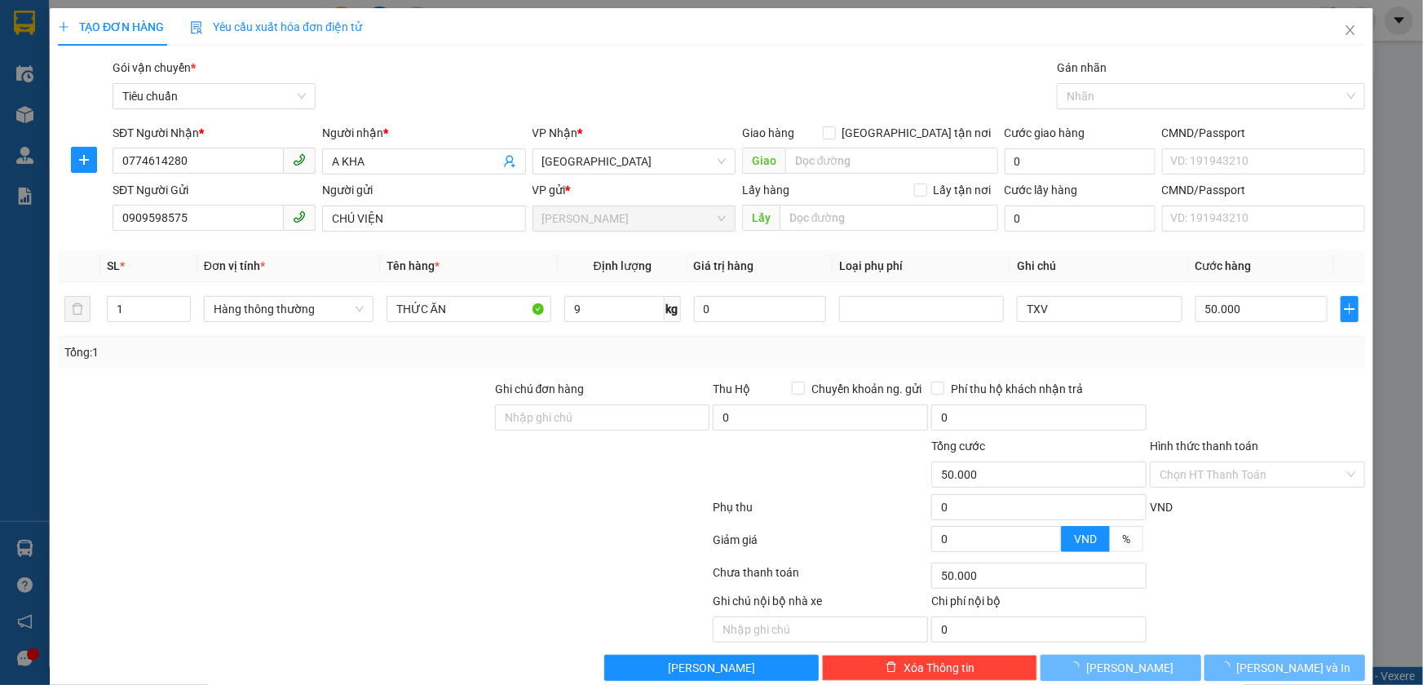
click at [648, 346] on div "Tổng: 1" at bounding box center [711, 352] width 1295 height 18
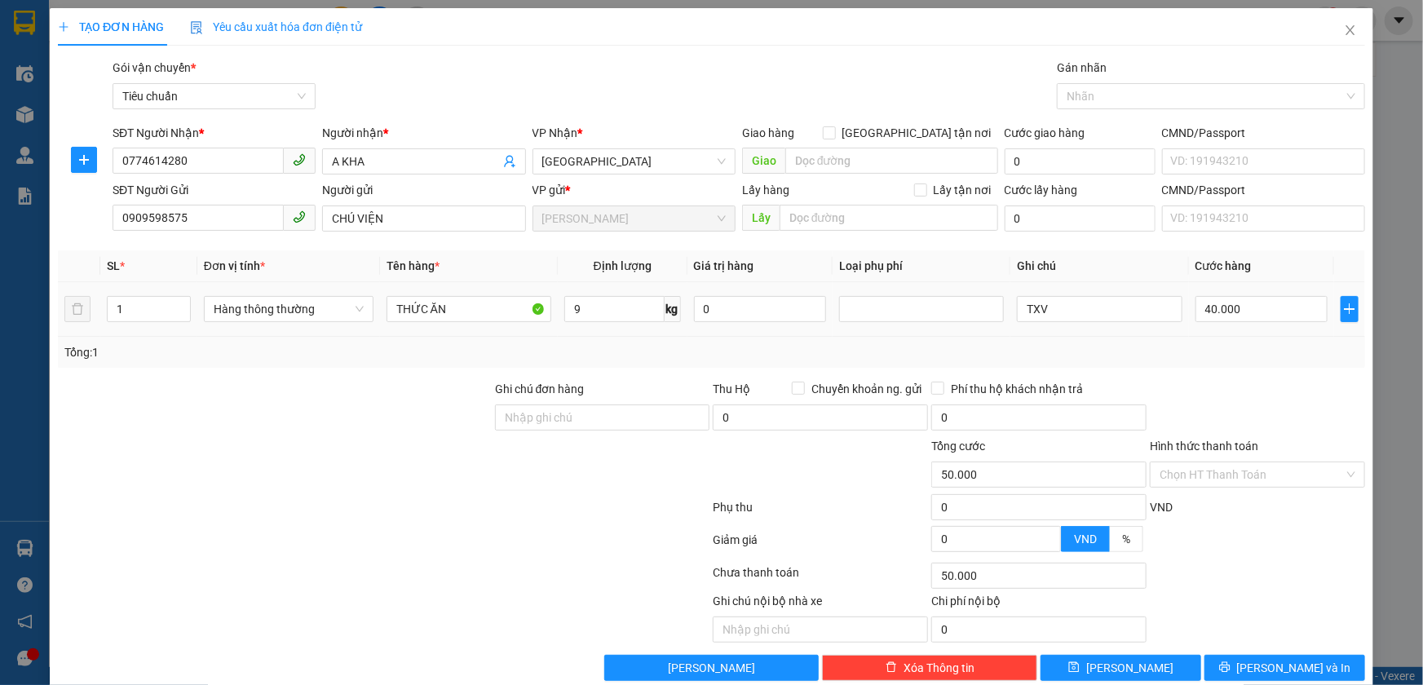
type input "40.000"
click at [1219, 485] on input "Hình thức thanh toán" at bounding box center [1252, 475] width 184 height 24
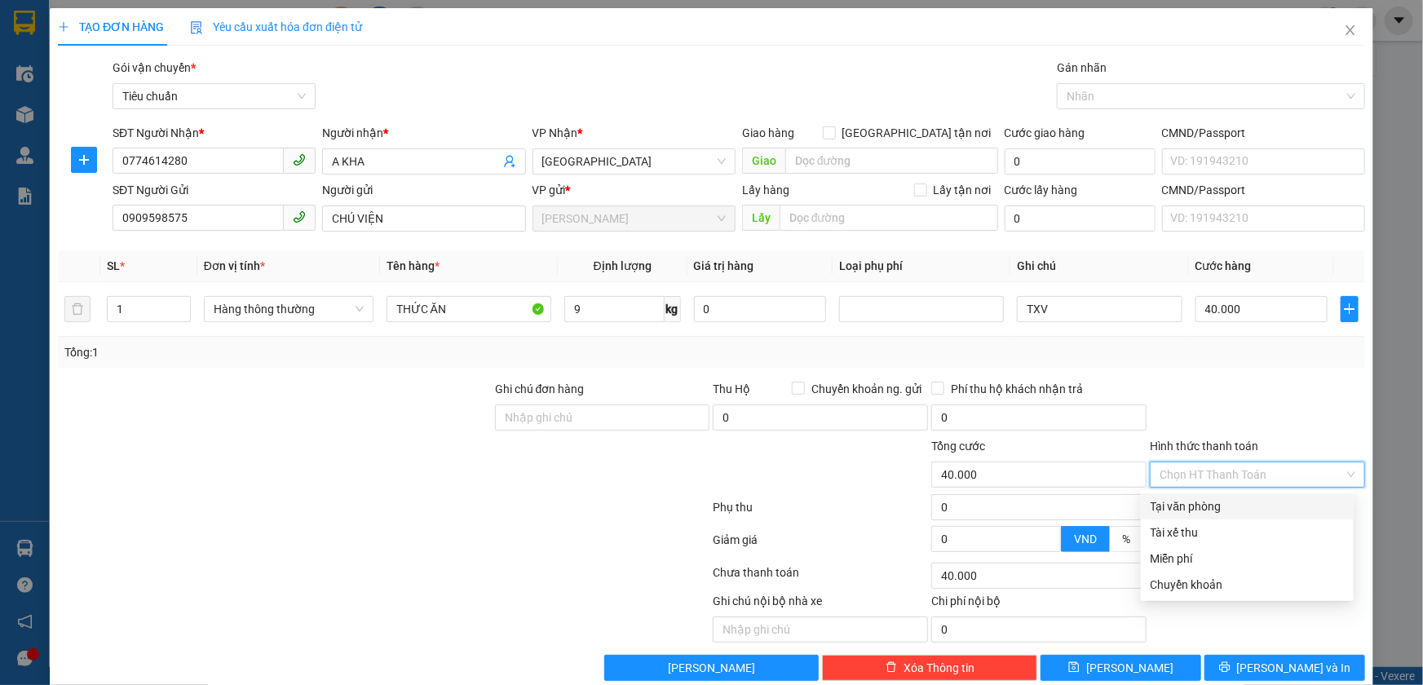
click at [1220, 504] on div "Tại văn phòng" at bounding box center [1247, 507] width 193 height 18
type input "0"
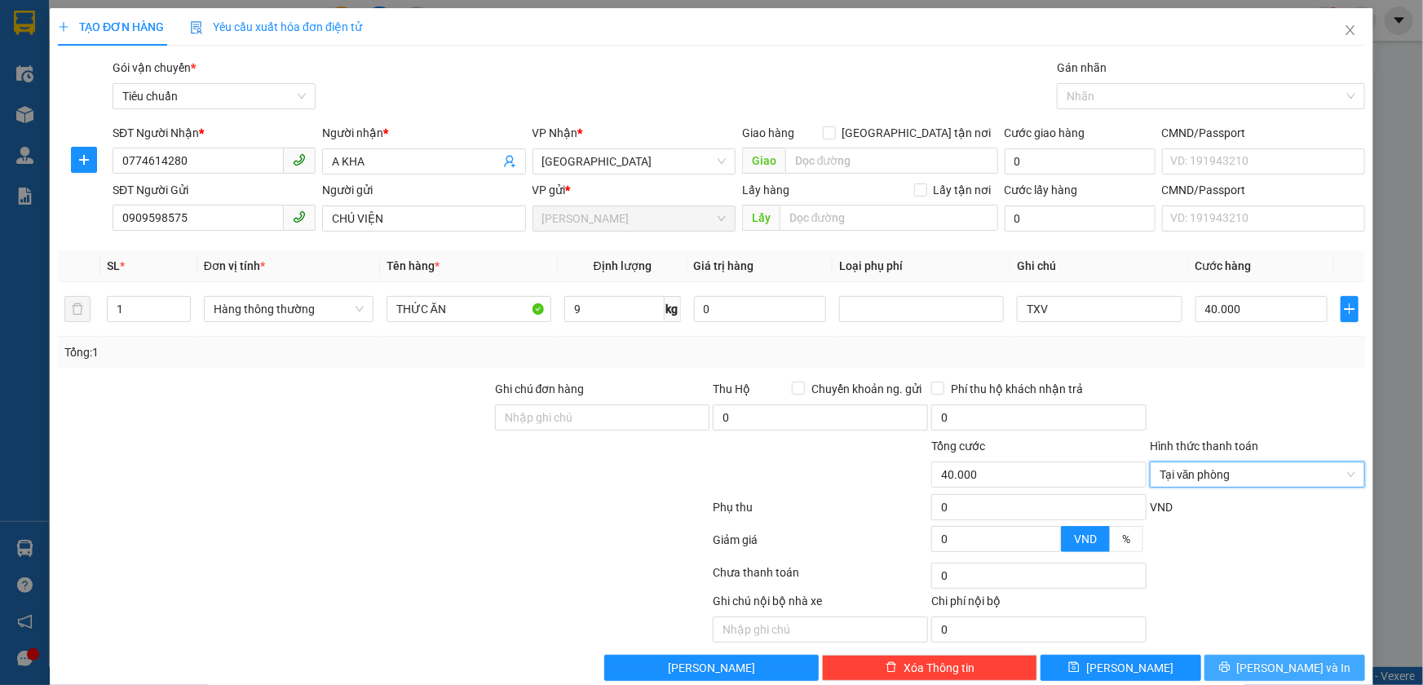
click at [1273, 659] on span "[PERSON_NAME] và In" at bounding box center [1294, 668] width 114 height 18
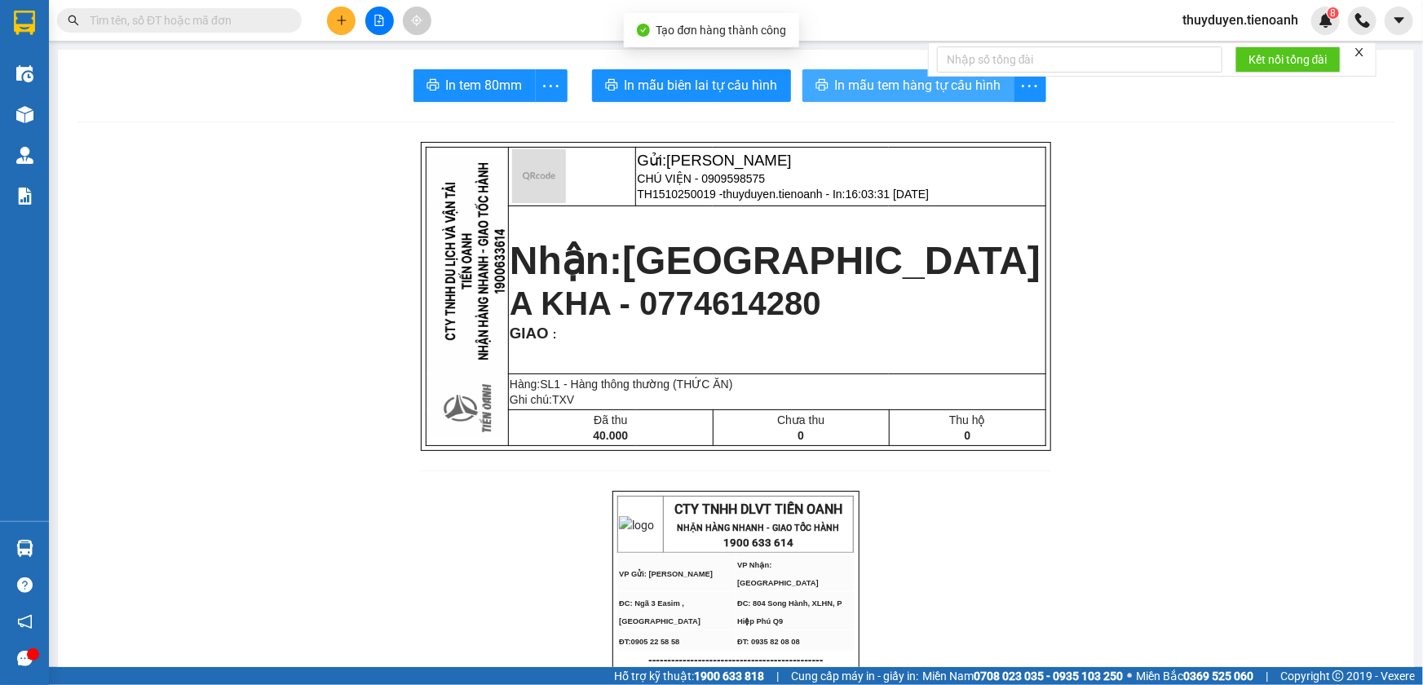
click at [830, 97] on button "In mẫu tem hàng tự cấu hình" at bounding box center [909, 85] width 212 height 33
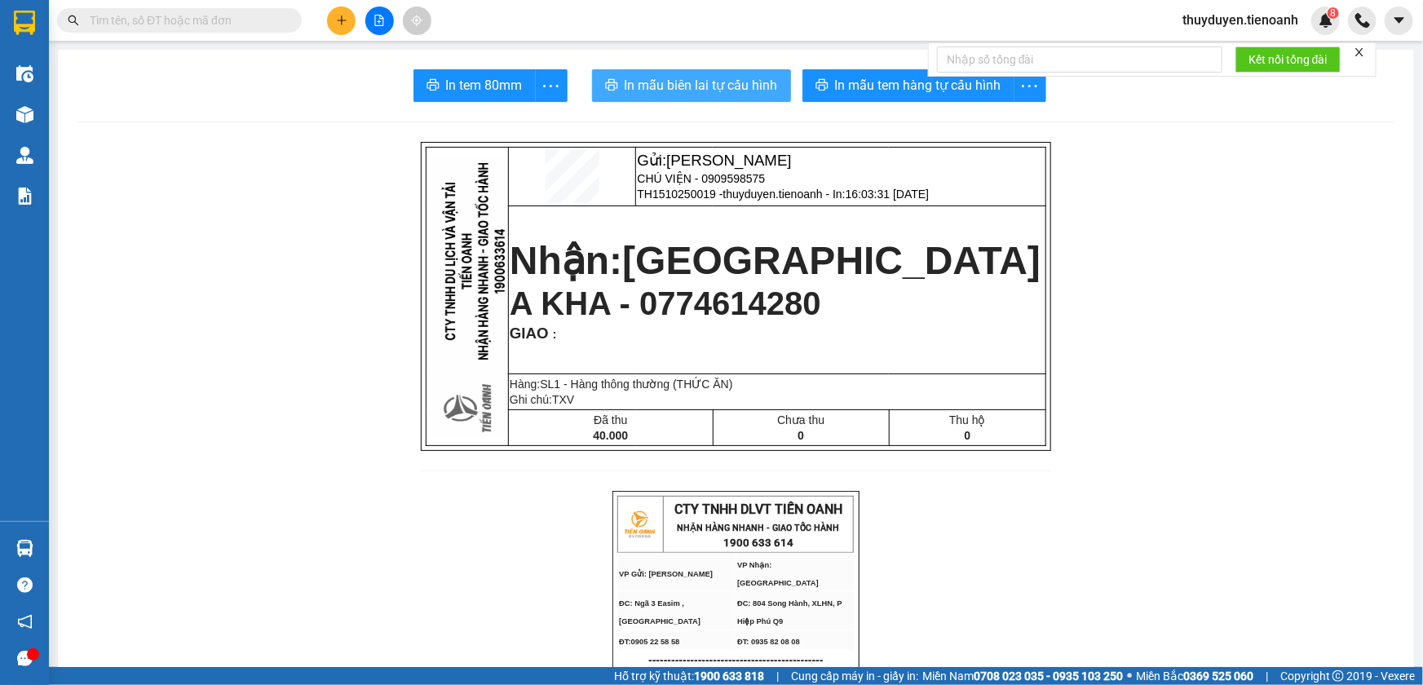
click at [679, 85] on span "In mẫu biên lai tự cấu hình" at bounding box center [701, 85] width 153 height 20
click at [1205, 27] on span "thuyduyen.tienoanh" at bounding box center [1241, 20] width 142 height 20
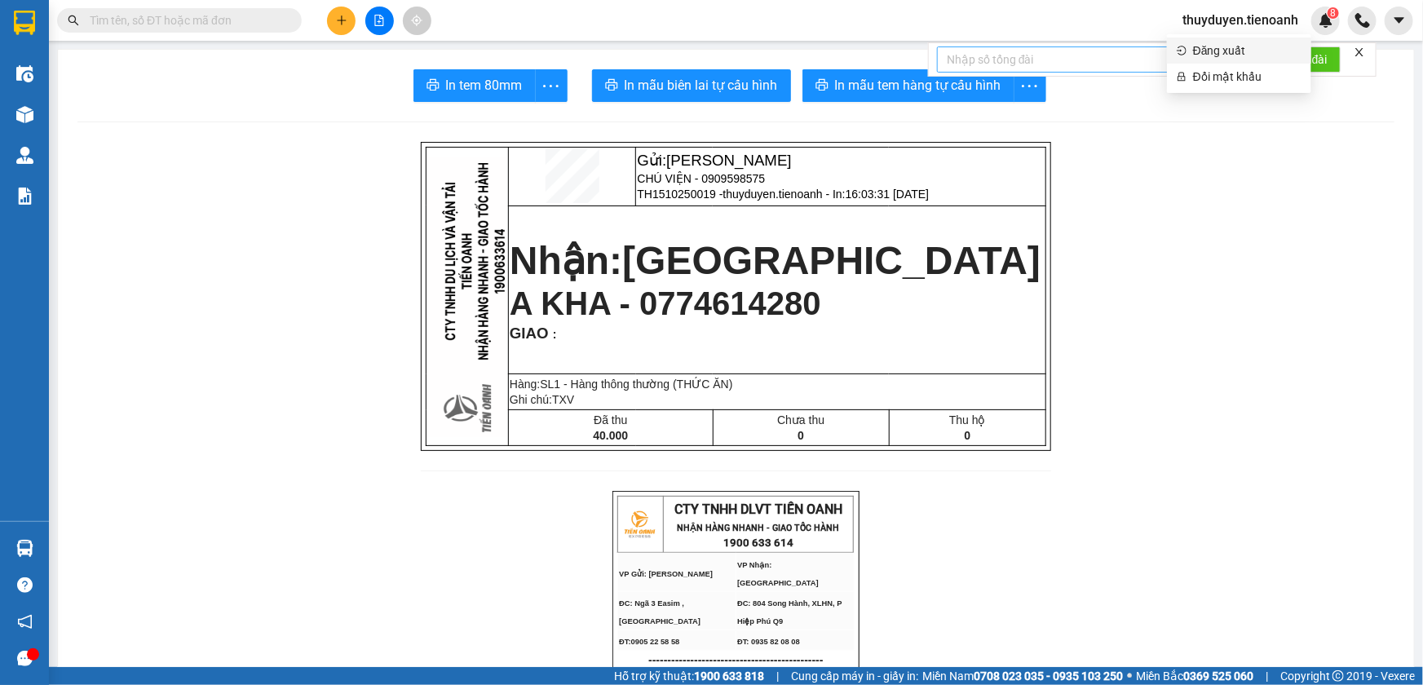
click at [1198, 50] on span "Đăng xuất" at bounding box center [1247, 51] width 108 height 18
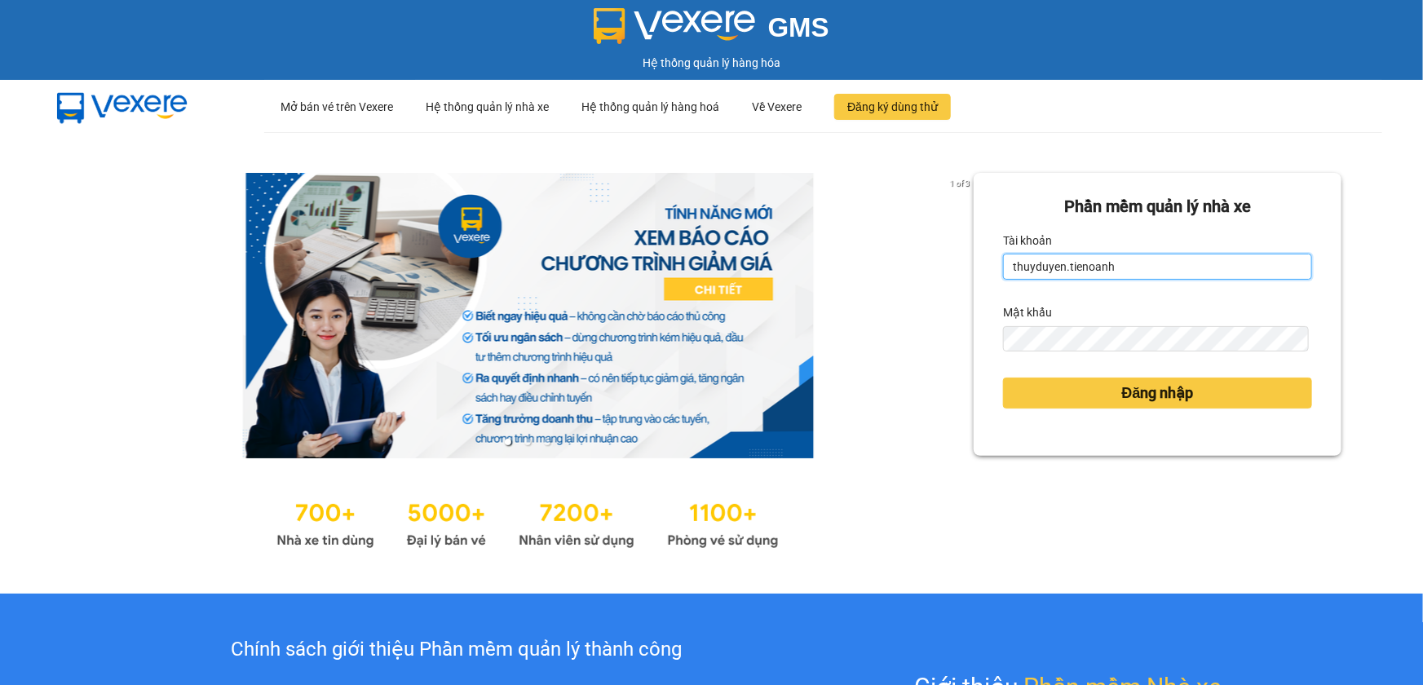
click at [1173, 271] on input "thuyduyen.tienoanh" at bounding box center [1157, 267] width 309 height 26
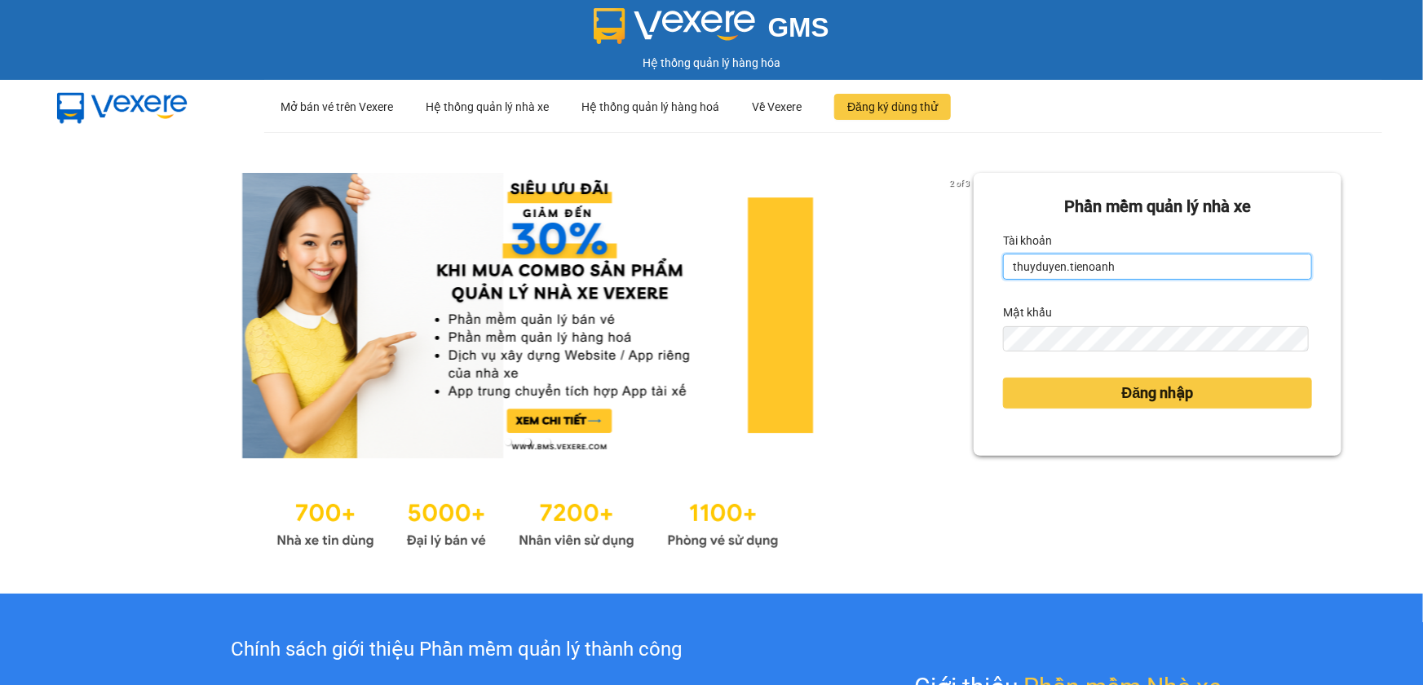
type input "thuytien.tienoanh"
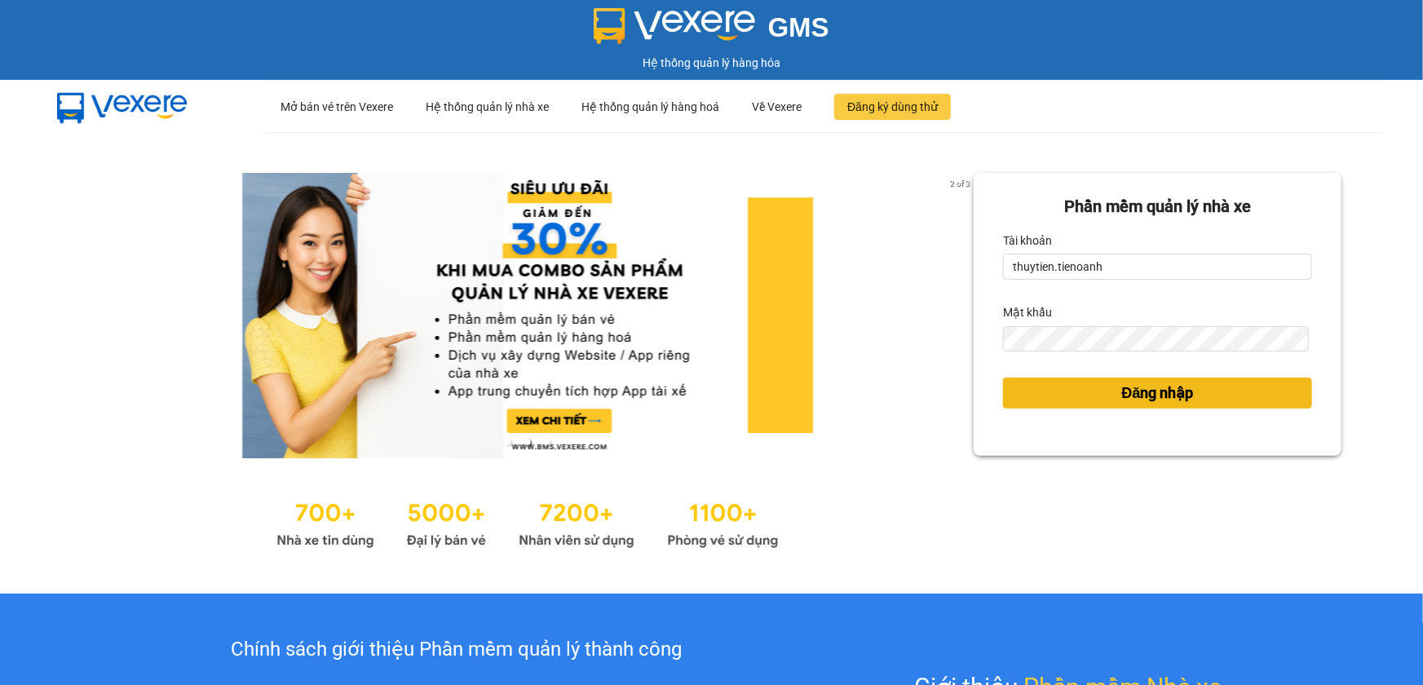
click at [1131, 399] on span "Đăng nhập" at bounding box center [1158, 393] width 72 height 23
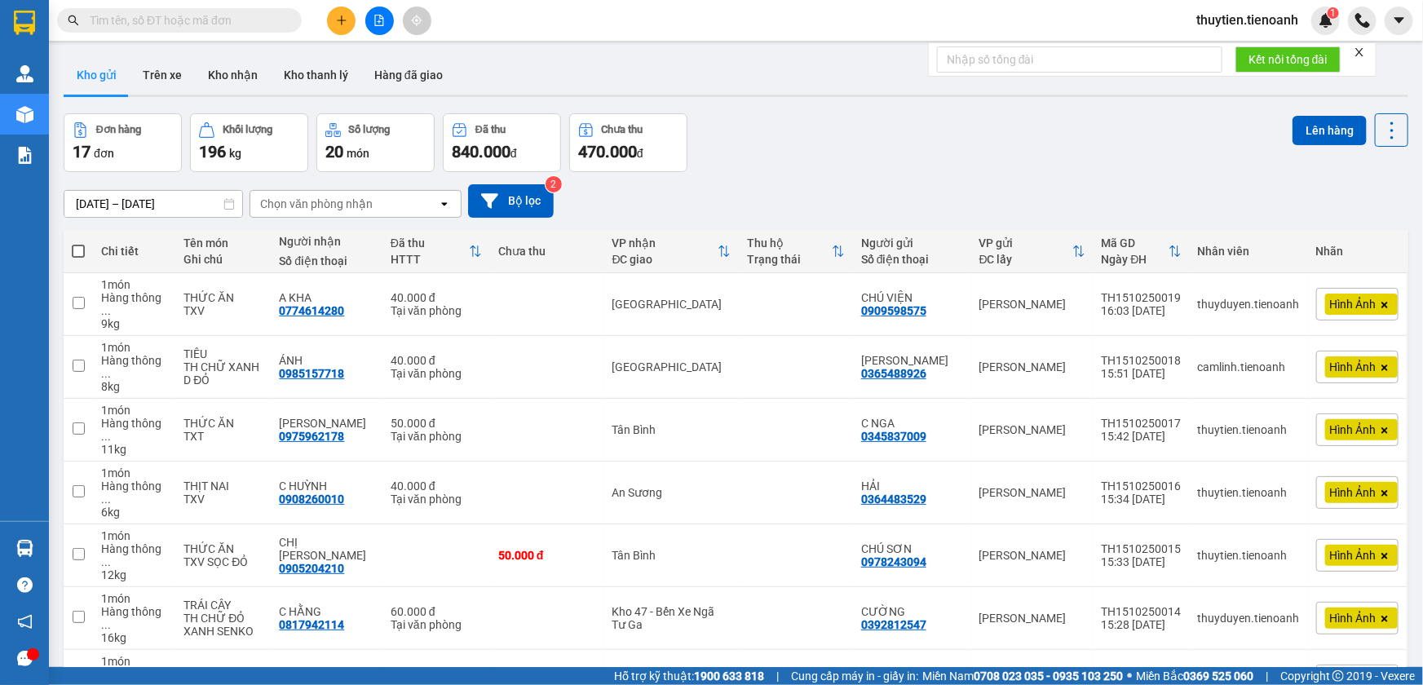
click at [342, 20] on icon "plus" at bounding box center [341, 20] width 9 height 1
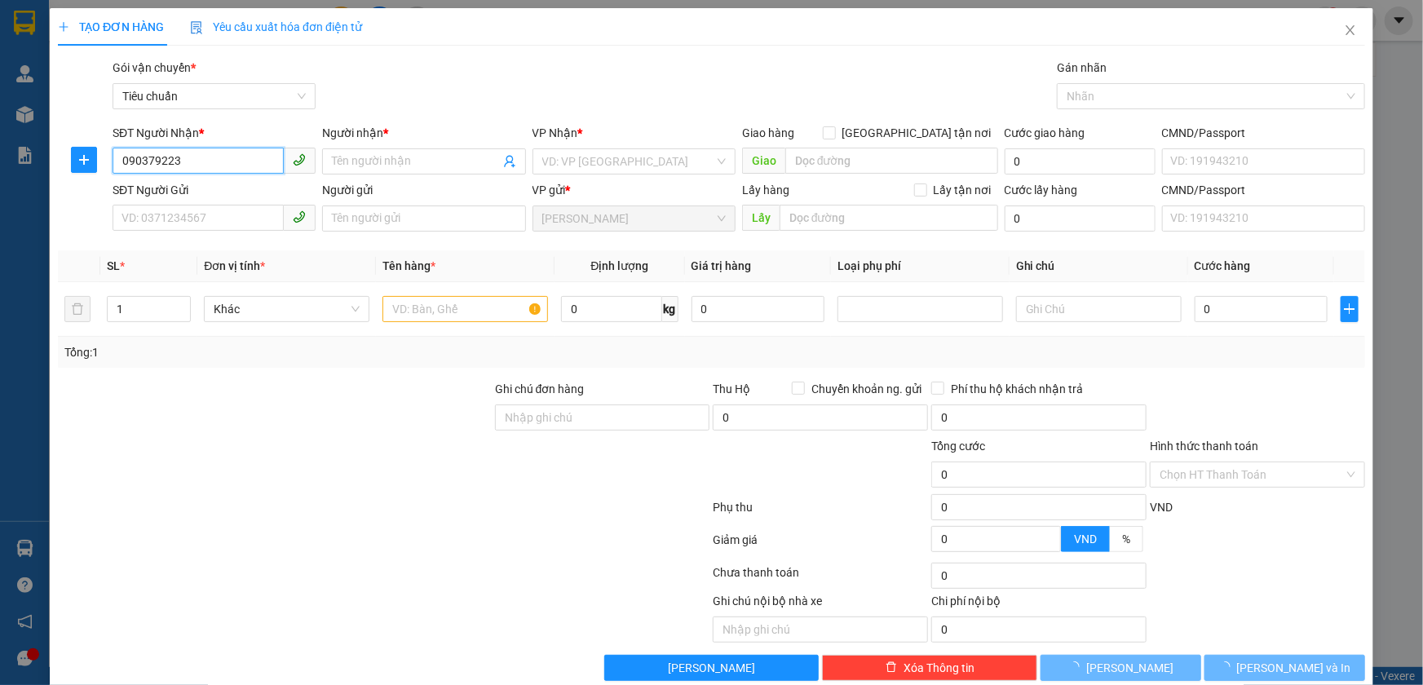
type input "0903792239"
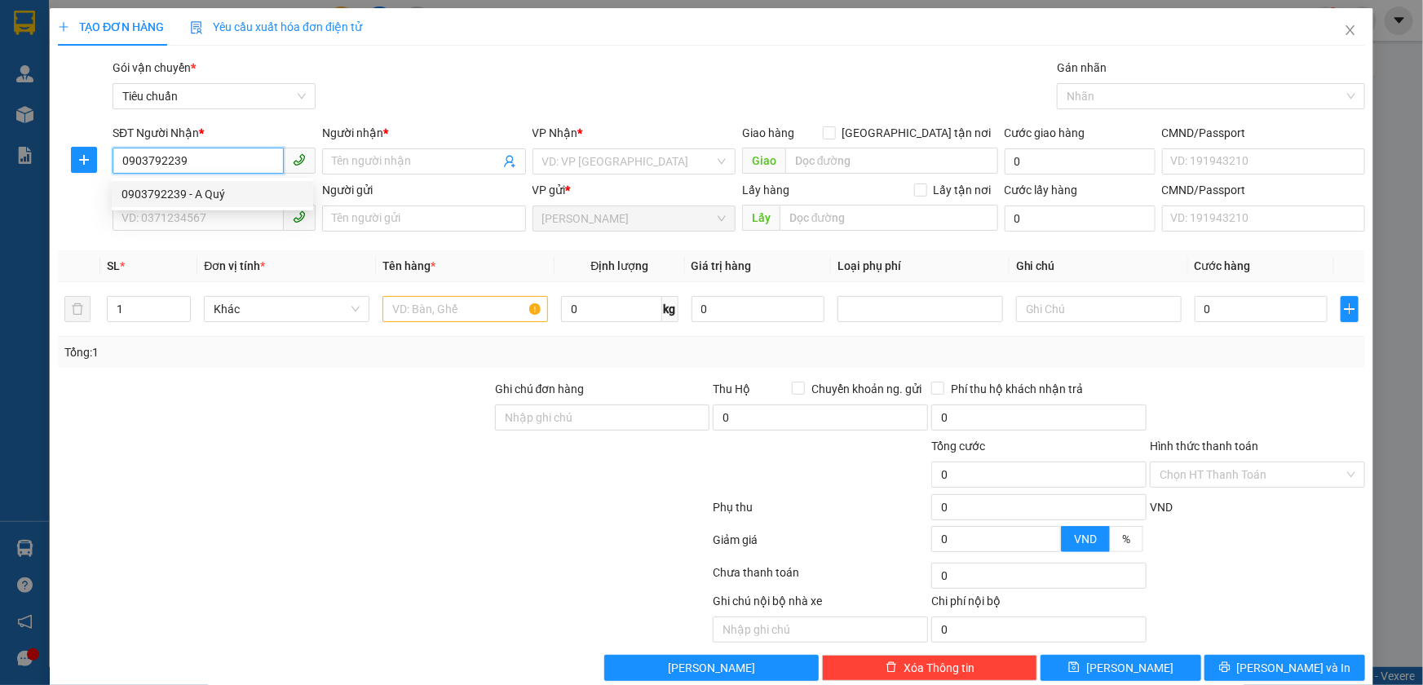
click at [218, 196] on div "0903792239 - A Quý" at bounding box center [213, 194] width 182 height 18
type input "A Quý"
type input "tem bao thủ đức.c sữa trạm nha"
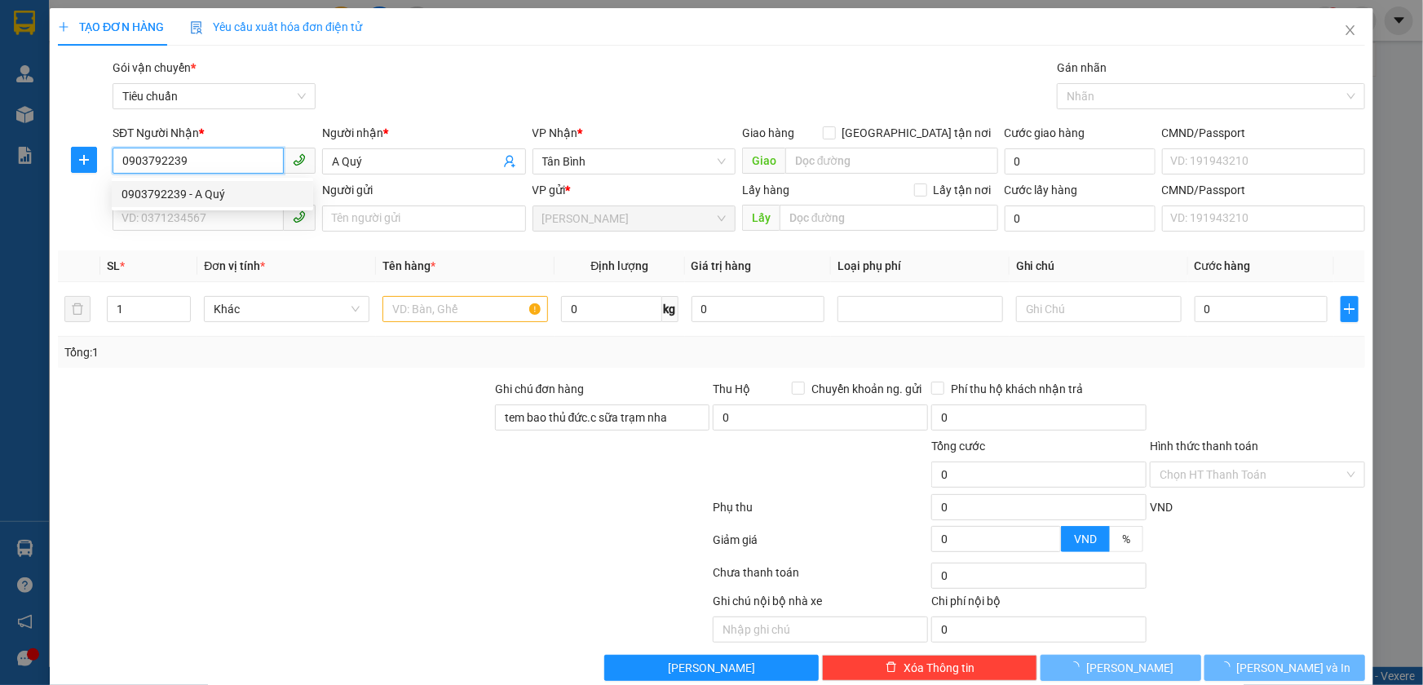
type input "100.000"
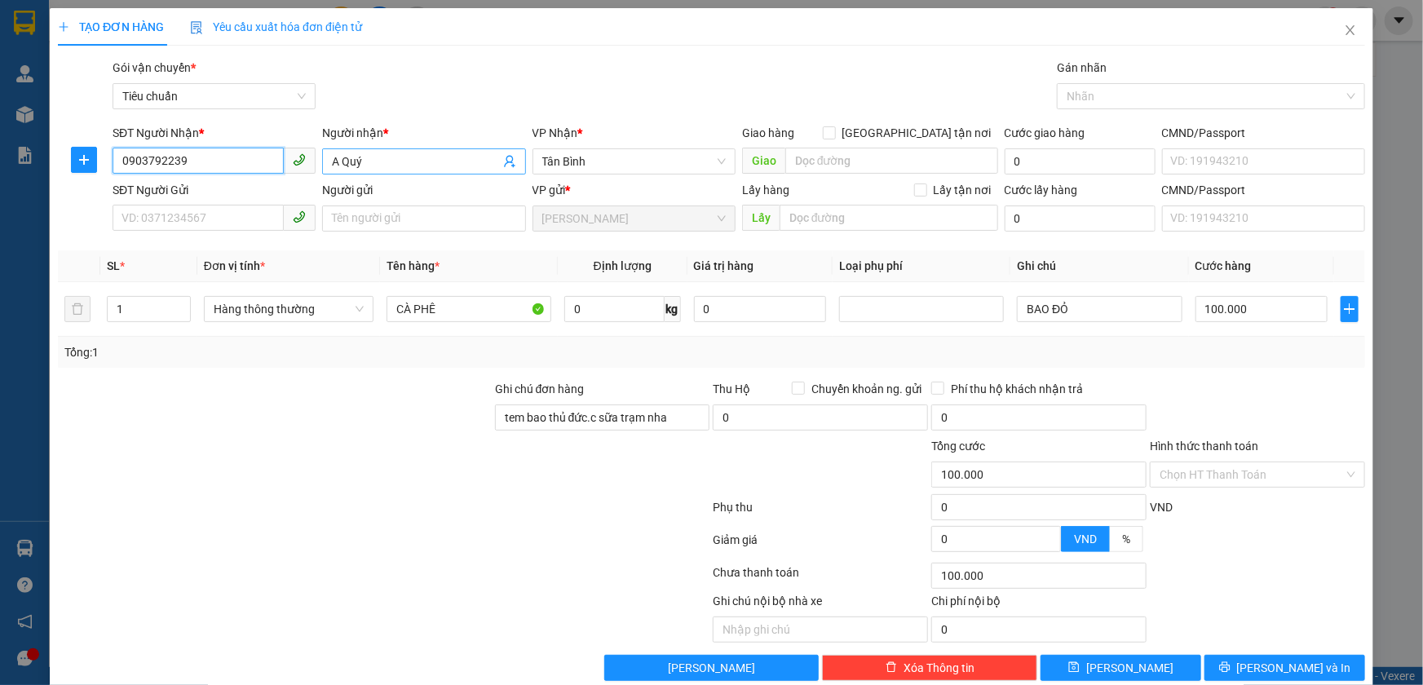
drag, startPoint x: 613, startPoint y: 158, endPoint x: 476, endPoint y: 156, distance: 137.9
click at [474, 156] on div "SĐT Người Nhận * 0903792239 0903792239 Người nhận * A Quý VP Nhận * Tân Bình Gi…" at bounding box center [738, 152] width 1259 height 57
click at [628, 156] on span "Tân Bình" at bounding box center [634, 161] width 184 height 24
type input "0903792239"
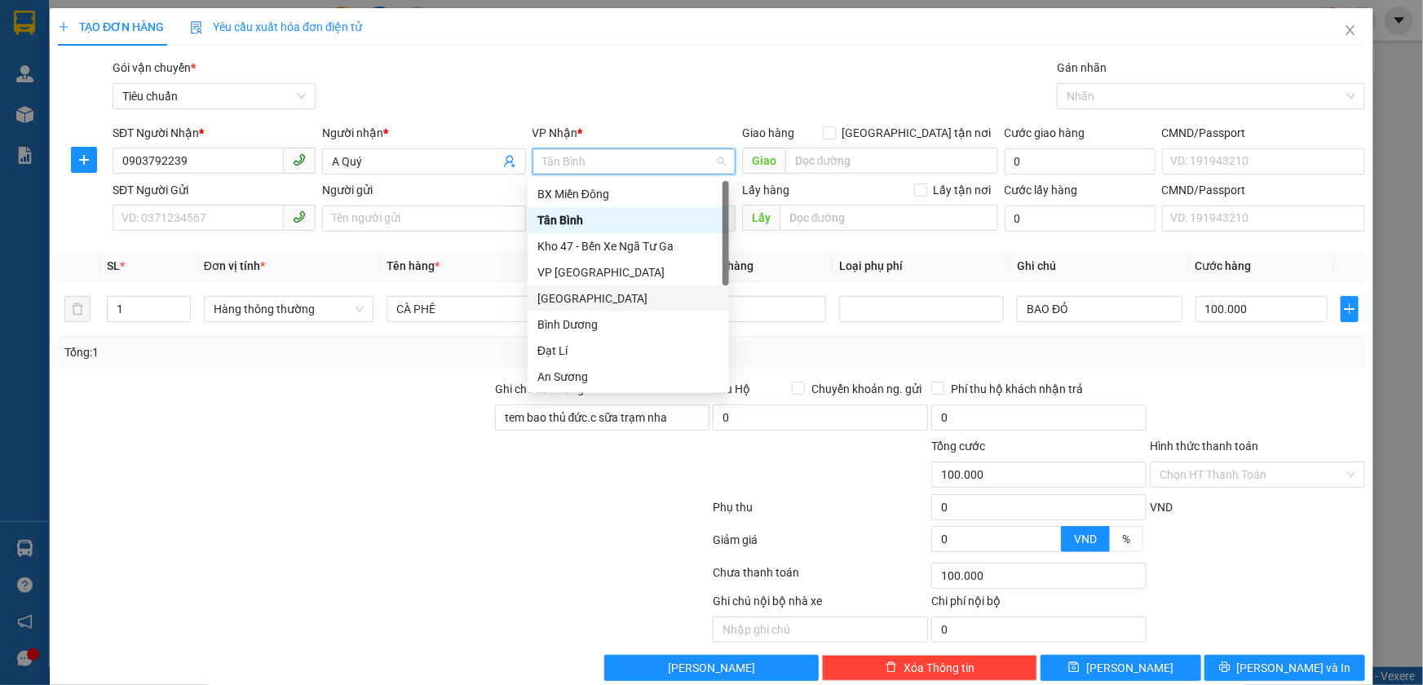
click at [547, 297] on div "[GEOGRAPHIC_DATA]" at bounding box center [629, 299] width 182 height 18
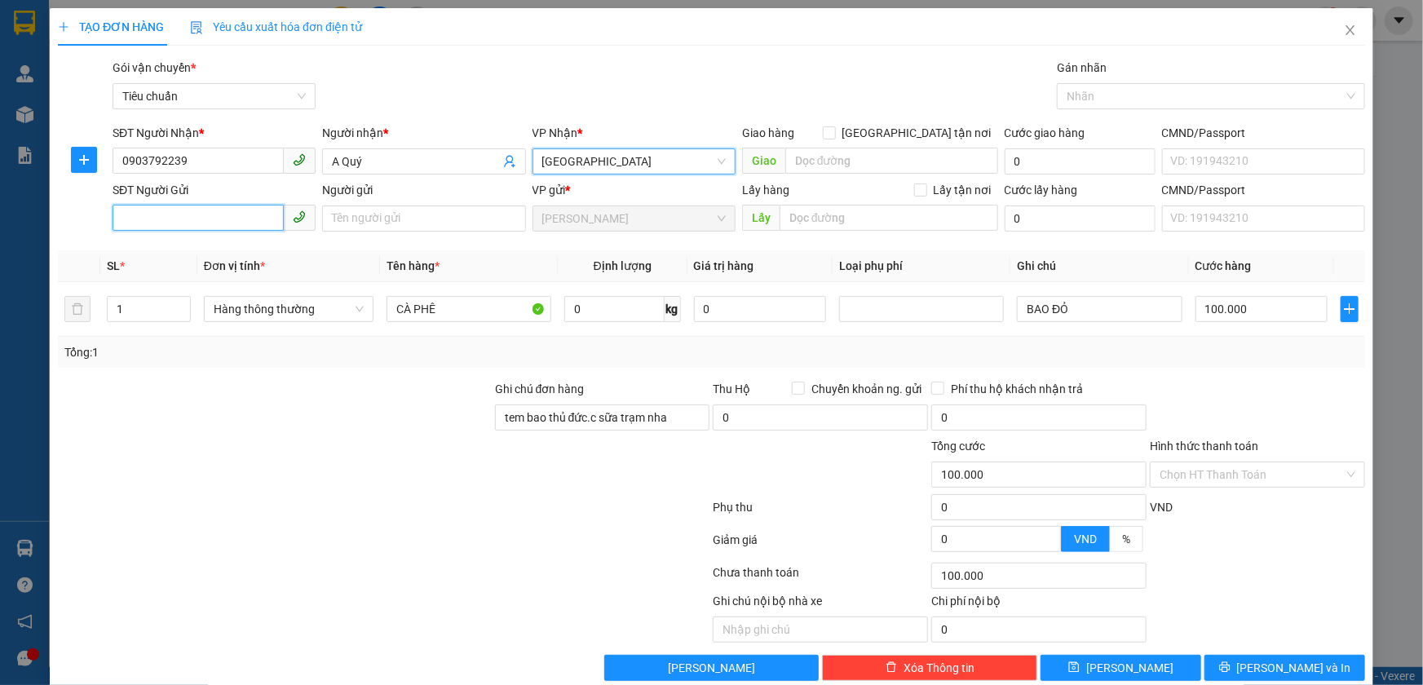
click at [193, 214] on input "SĐT Người Gửi" at bounding box center [198, 218] width 171 height 26
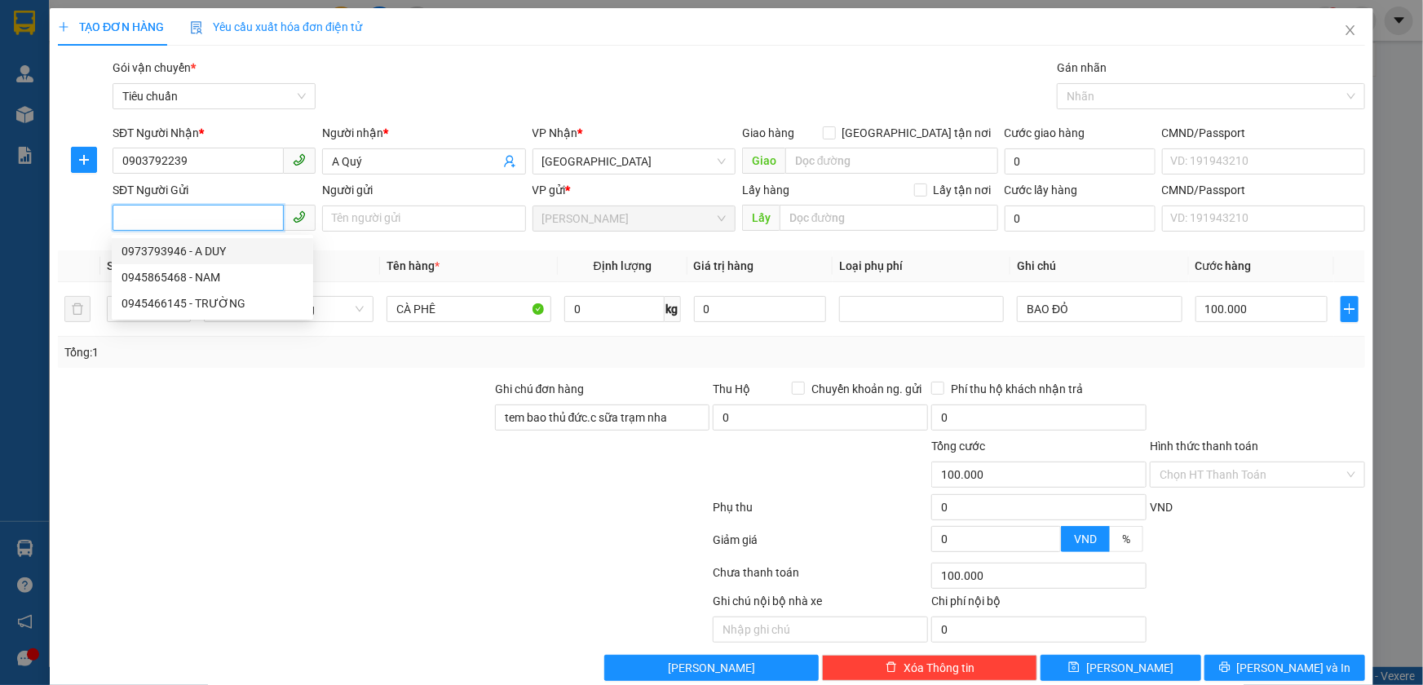
click at [201, 247] on div "0973793946 - A DUY" at bounding box center [213, 251] width 182 height 18
type input "0973793946"
type input "A DUY"
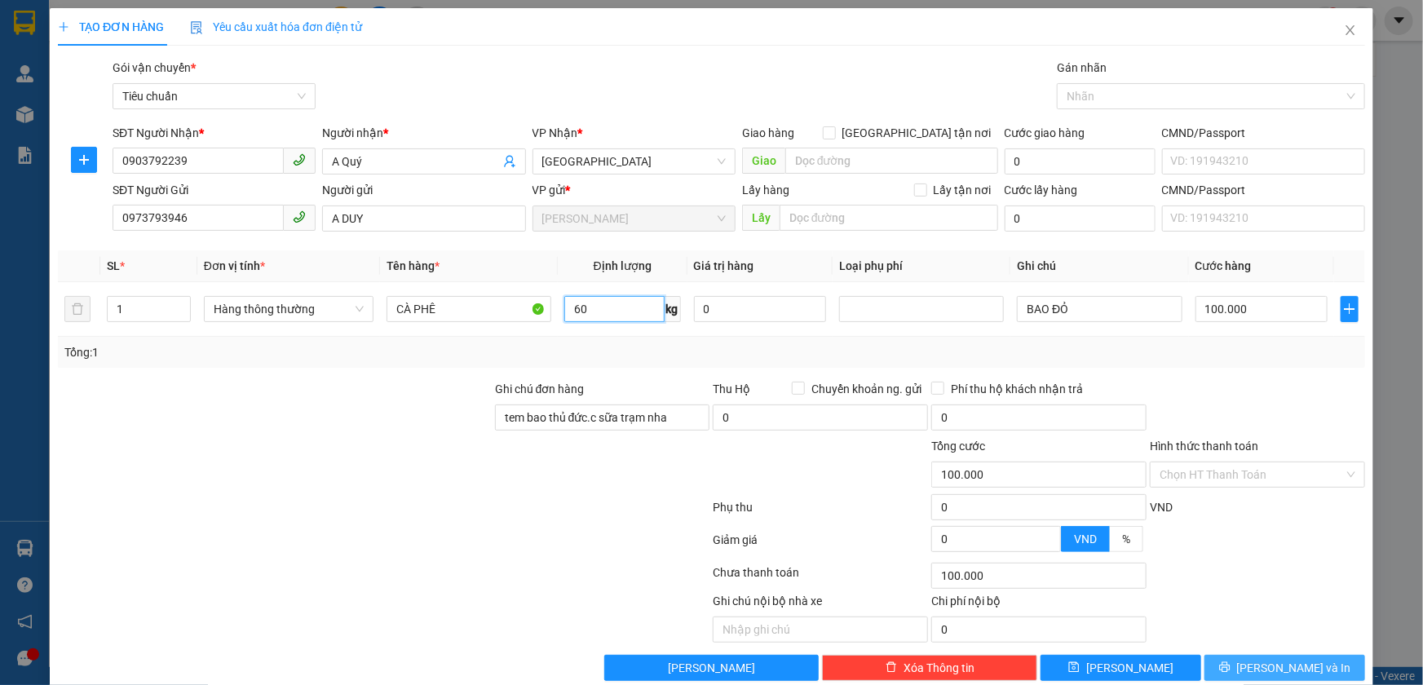
type input "60"
click at [1268, 666] on span "[PERSON_NAME] và In" at bounding box center [1294, 668] width 114 height 18
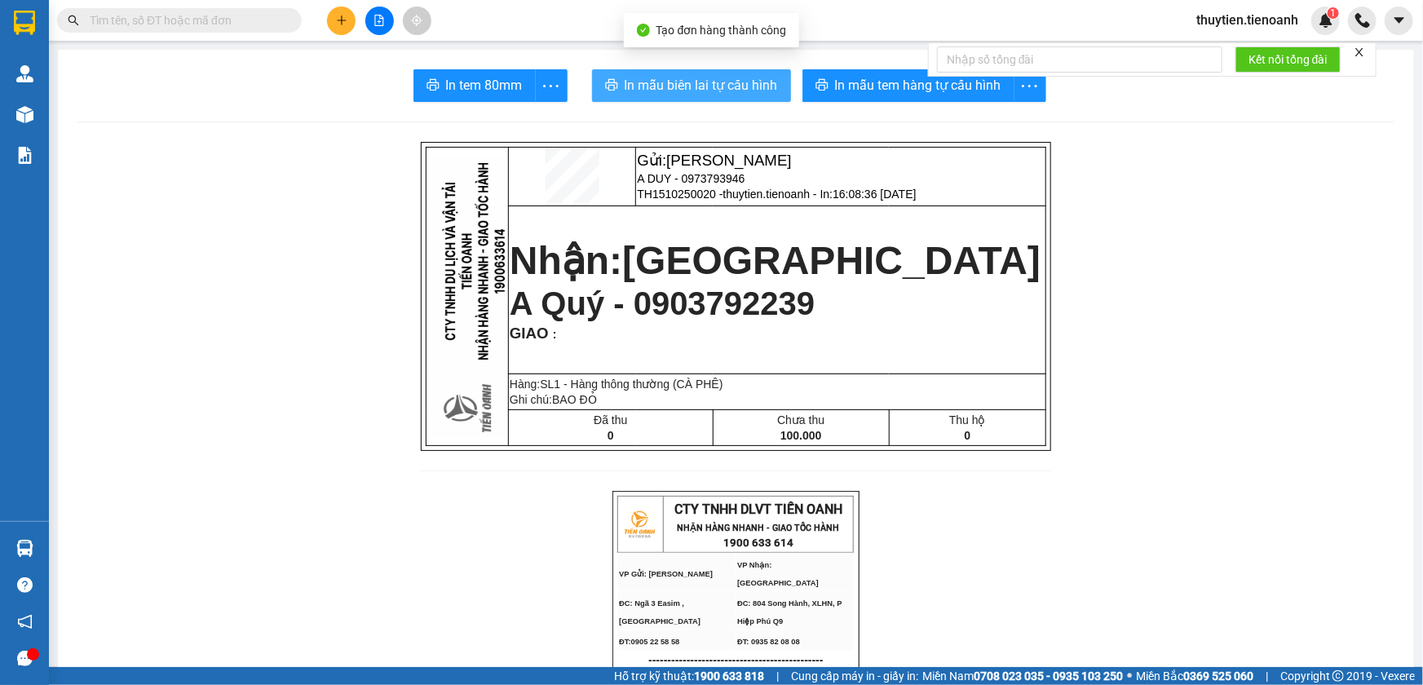
click at [701, 89] on span "In mẫu biên lai tự cấu hình" at bounding box center [701, 85] width 153 height 20
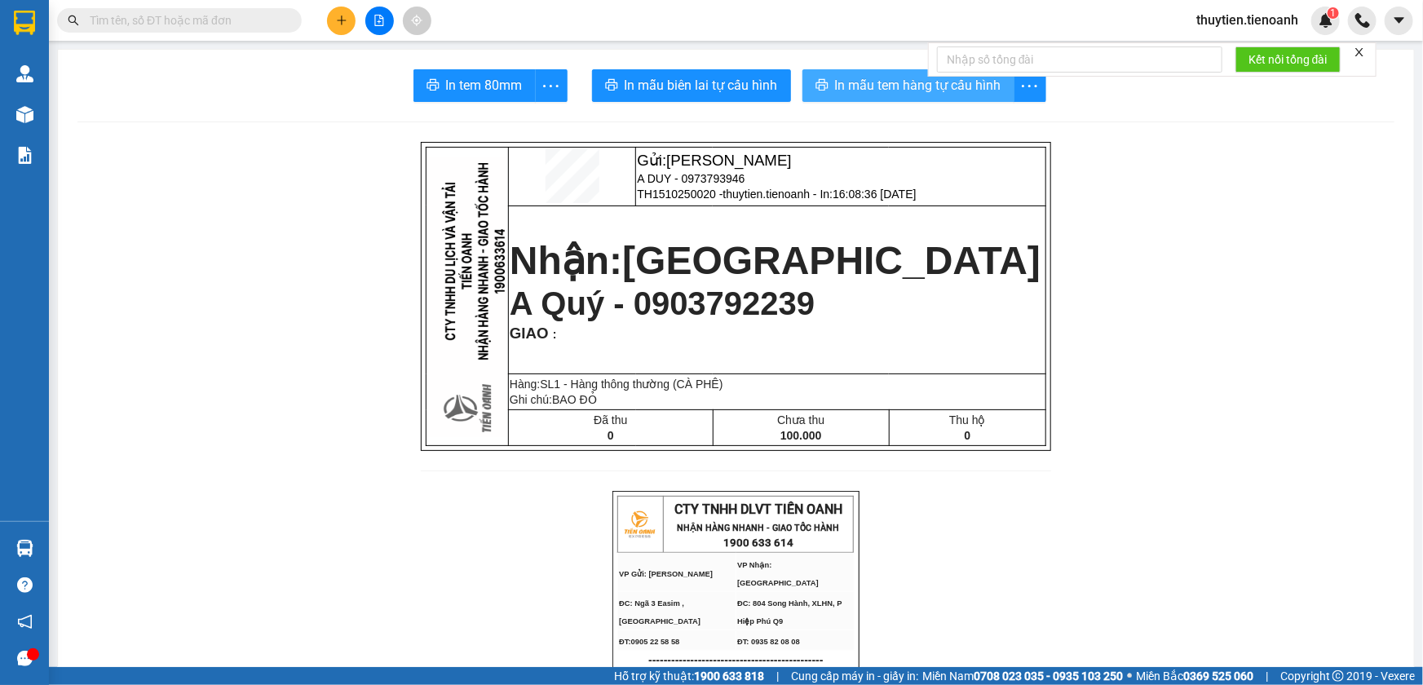
click at [871, 84] on span "In mẫu tem hàng tự cấu hình" at bounding box center [918, 85] width 166 height 20
click at [1223, 24] on span "thuytien.tienoanh" at bounding box center [1248, 20] width 128 height 20
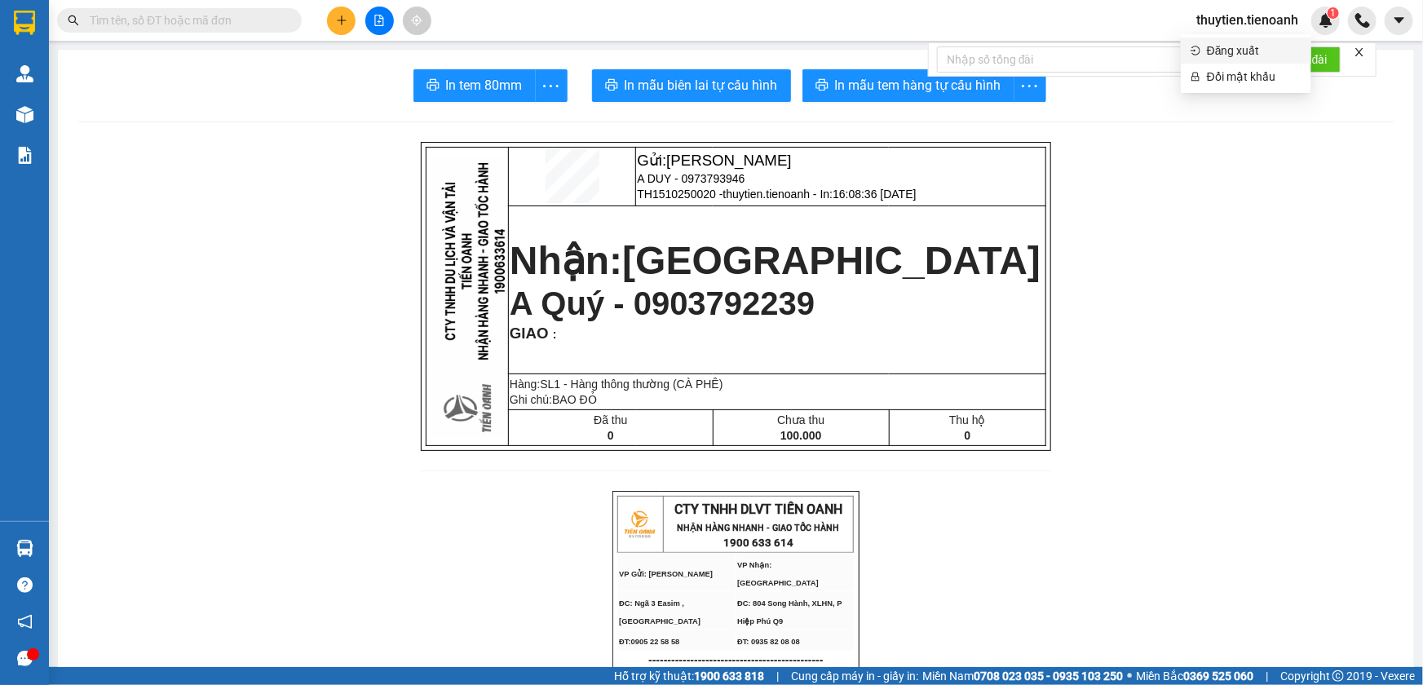
click at [1219, 60] on li "Đăng xuất" at bounding box center [1246, 51] width 131 height 26
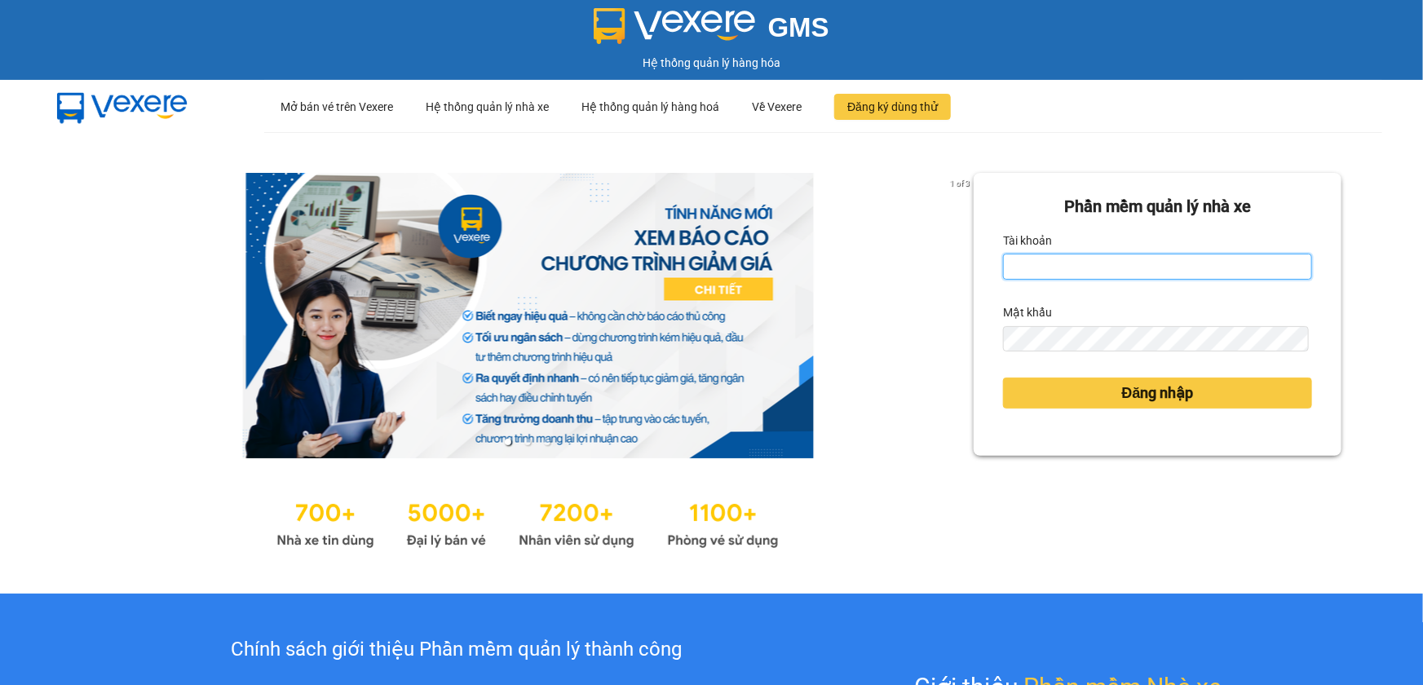
type input "thuytien.tienoanh"
click at [1099, 272] on input "thuytien.tienoanh" at bounding box center [1157, 267] width 309 height 26
click at [1098, 272] on input "thuytien.tienoanh" at bounding box center [1157, 267] width 309 height 26
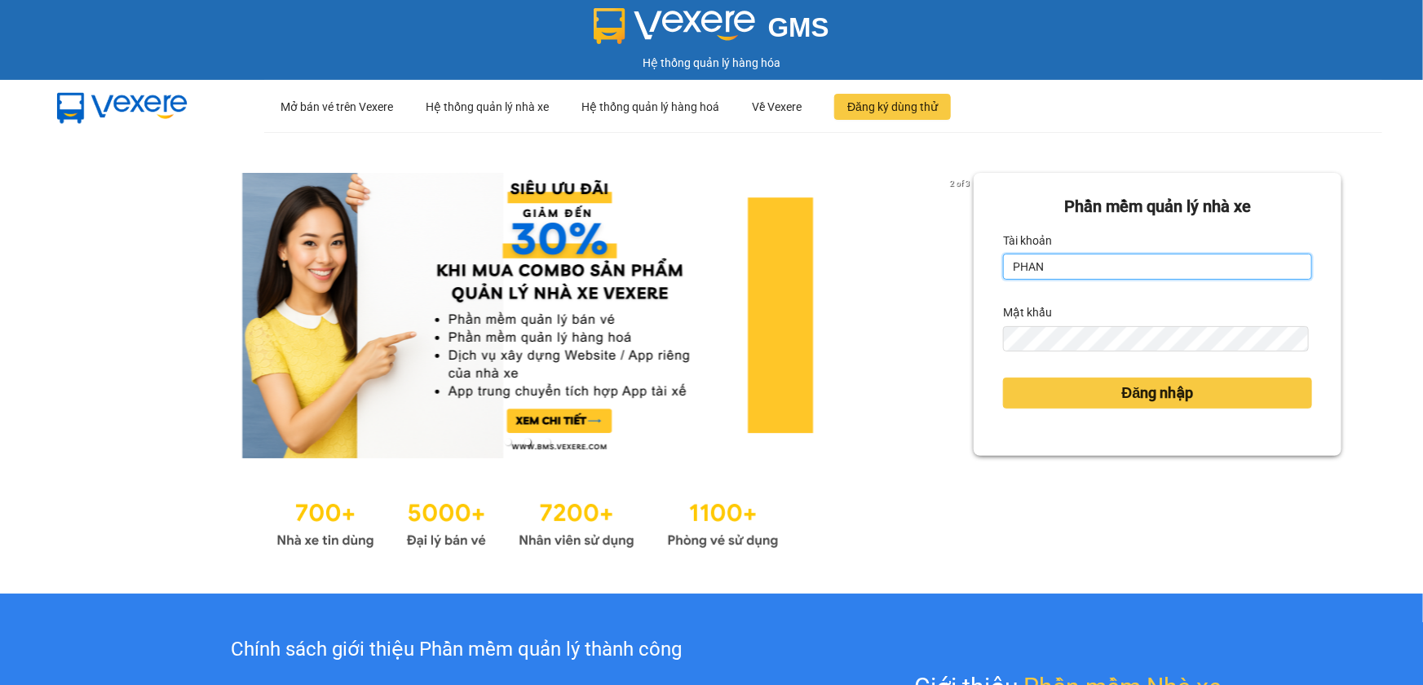
type input "phanoanh.tienoanh"
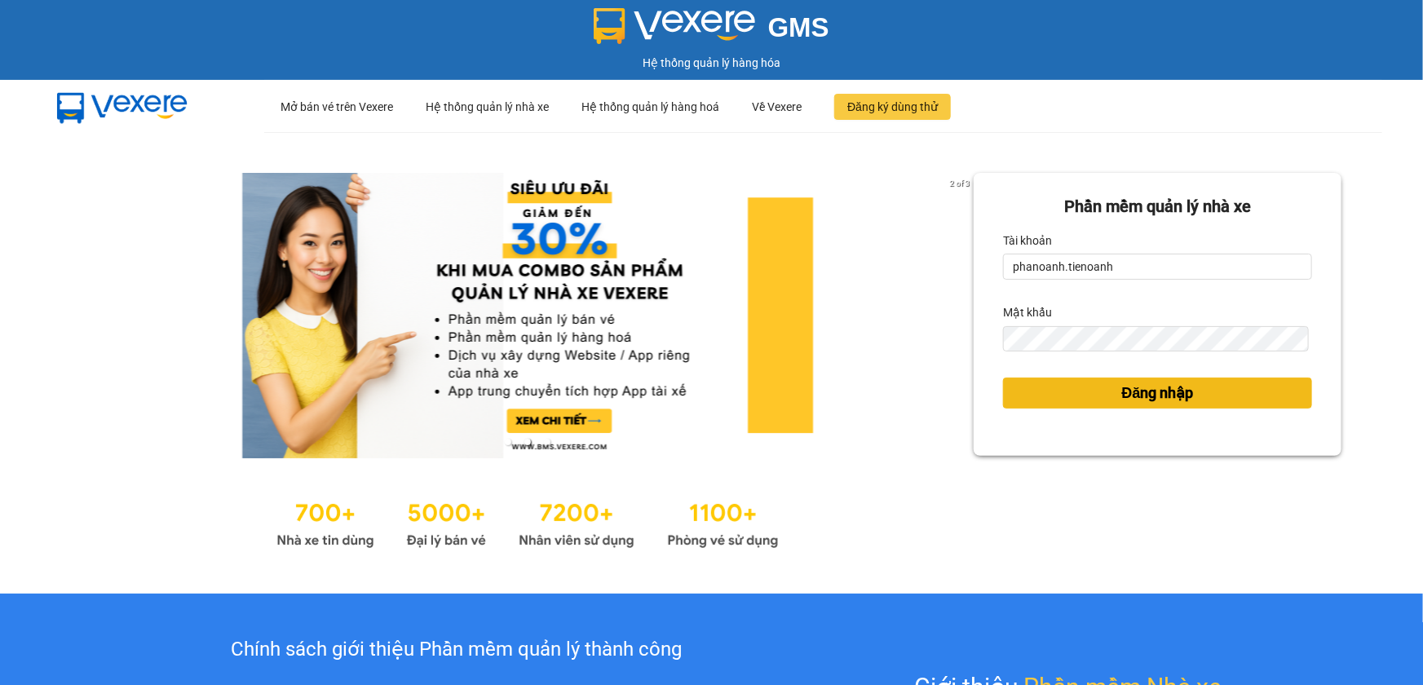
drag, startPoint x: 1117, startPoint y: 389, endPoint x: 1117, endPoint y: 421, distance: 31.8
click at [1122, 389] on span "Đăng nhập" at bounding box center [1158, 393] width 72 height 23
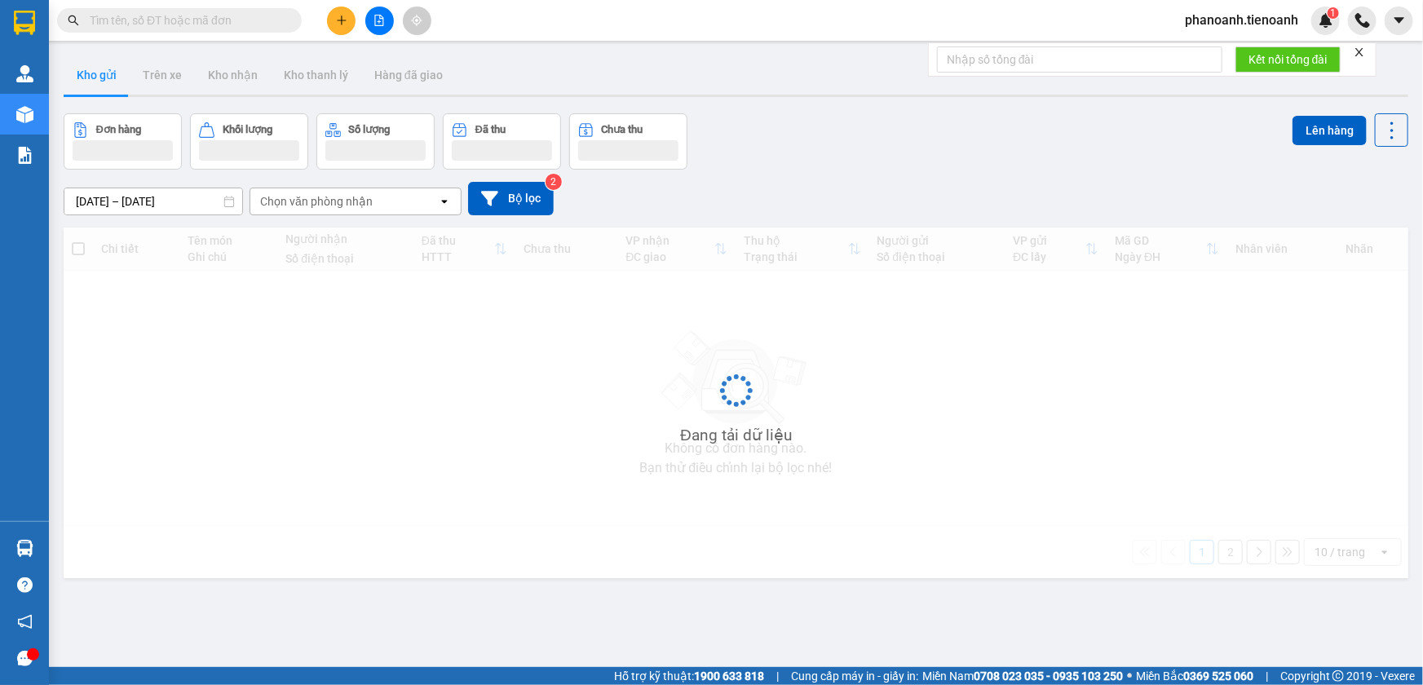
click at [332, 21] on button at bounding box center [341, 21] width 29 height 29
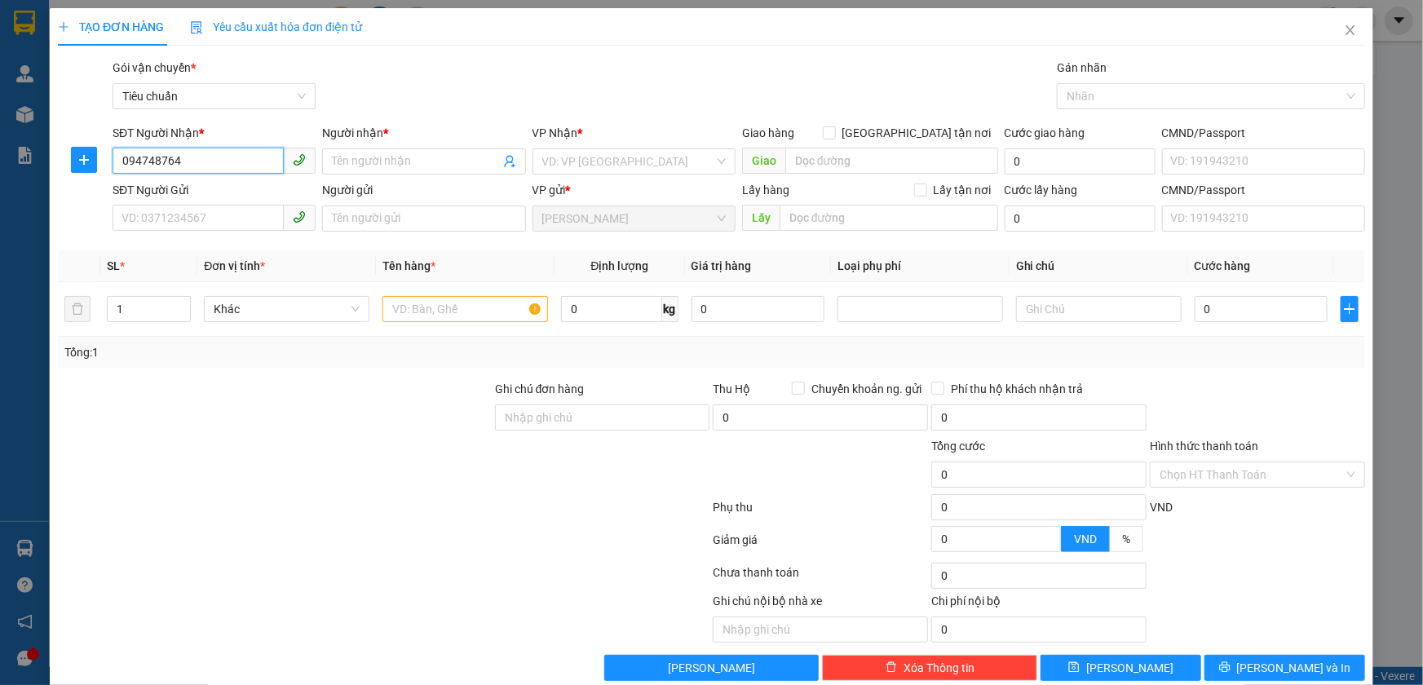
type input "0947487645"
click at [220, 187] on div "0947487645 - C KHANH" at bounding box center [213, 194] width 182 height 18
type input "C KHANH"
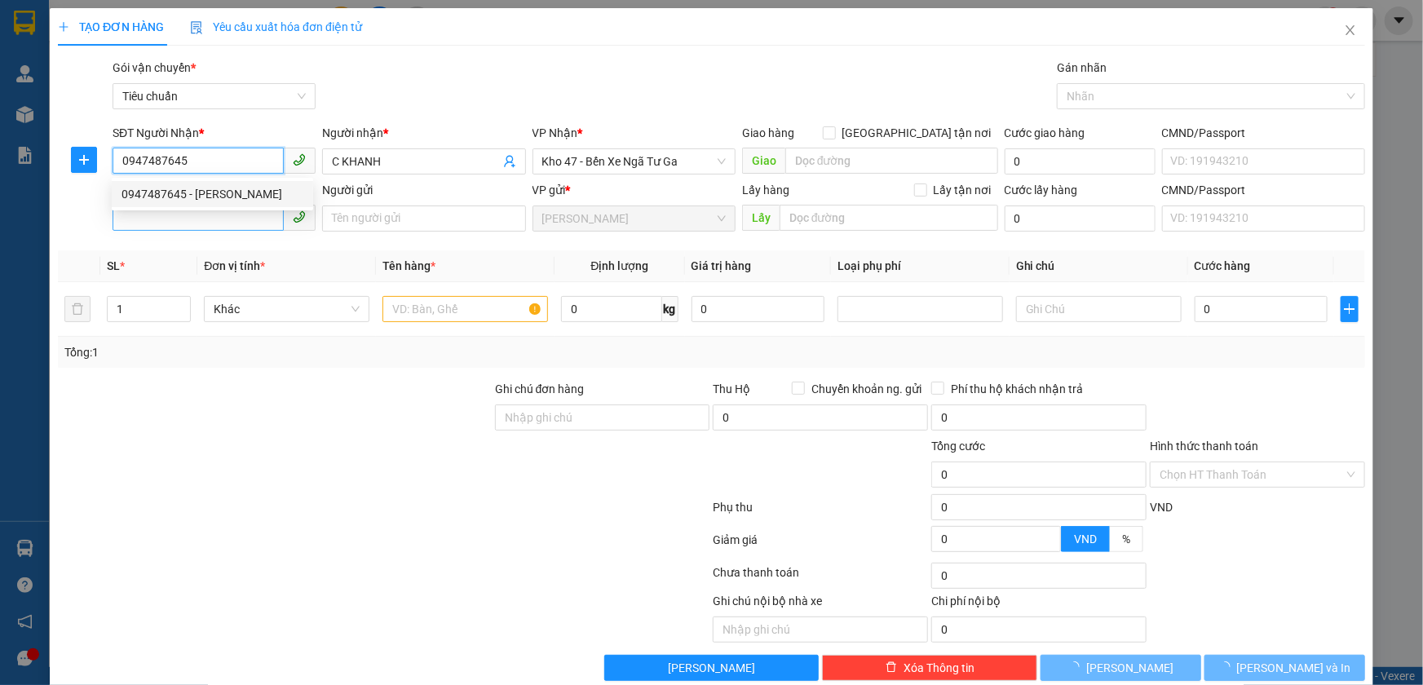
type input "50.000"
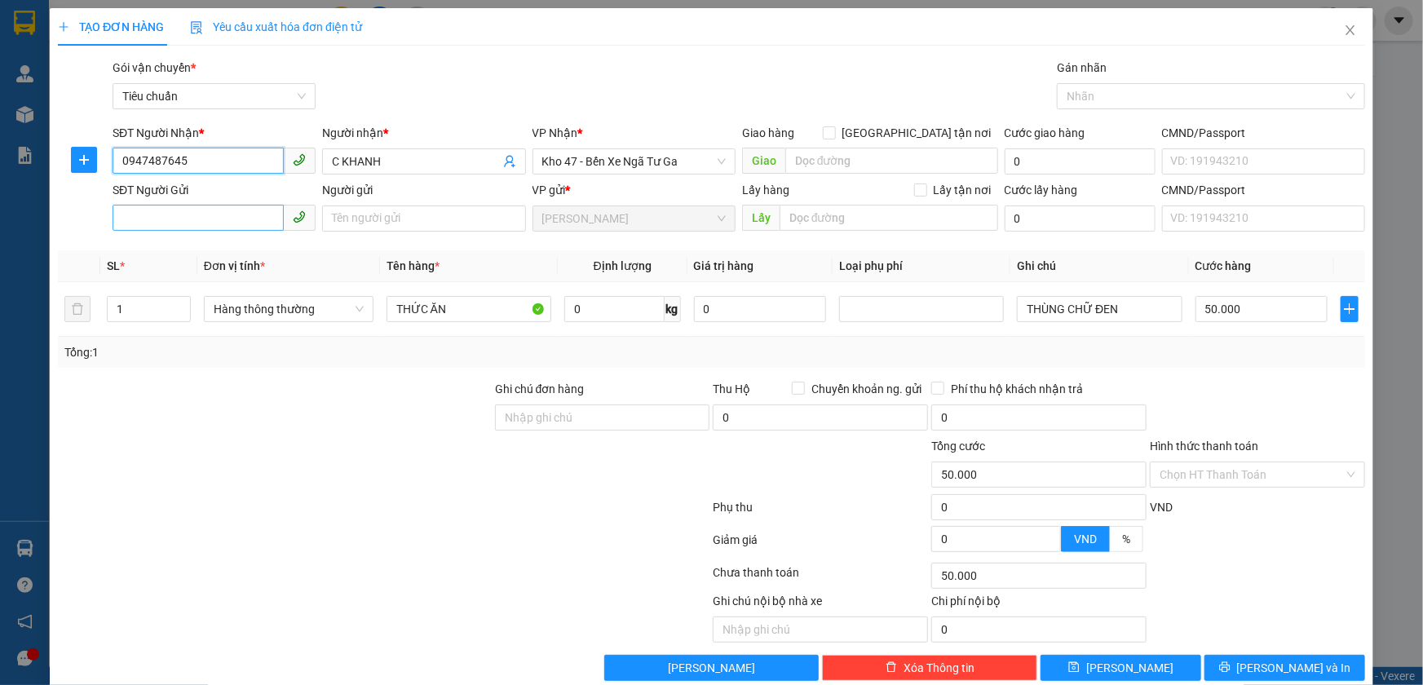
type input "0947487645"
click at [224, 224] on input "SĐT Người Gửi" at bounding box center [198, 218] width 171 height 26
click at [231, 245] on div "0914185769 - [PERSON_NAME]" at bounding box center [213, 251] width 182 height 18
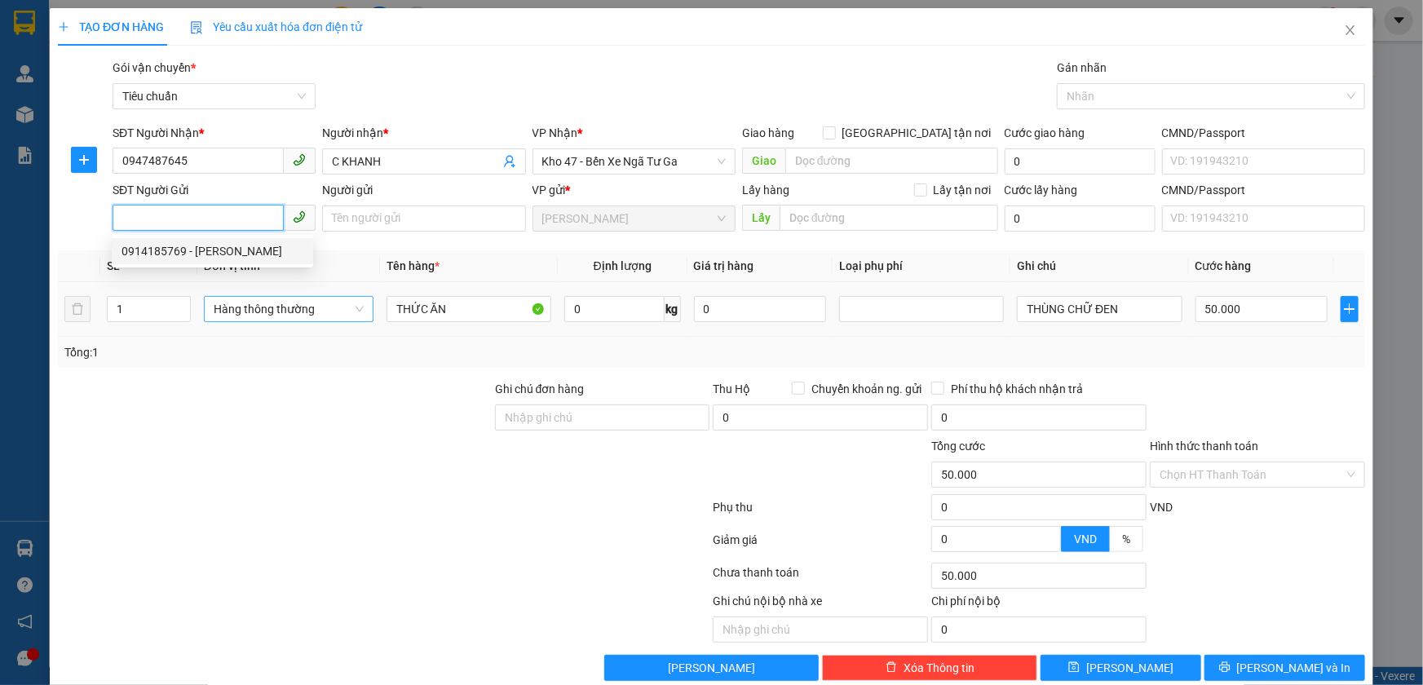
type input "0914185769"
type input "CHÚ HÙNG"
type input "066063000773"
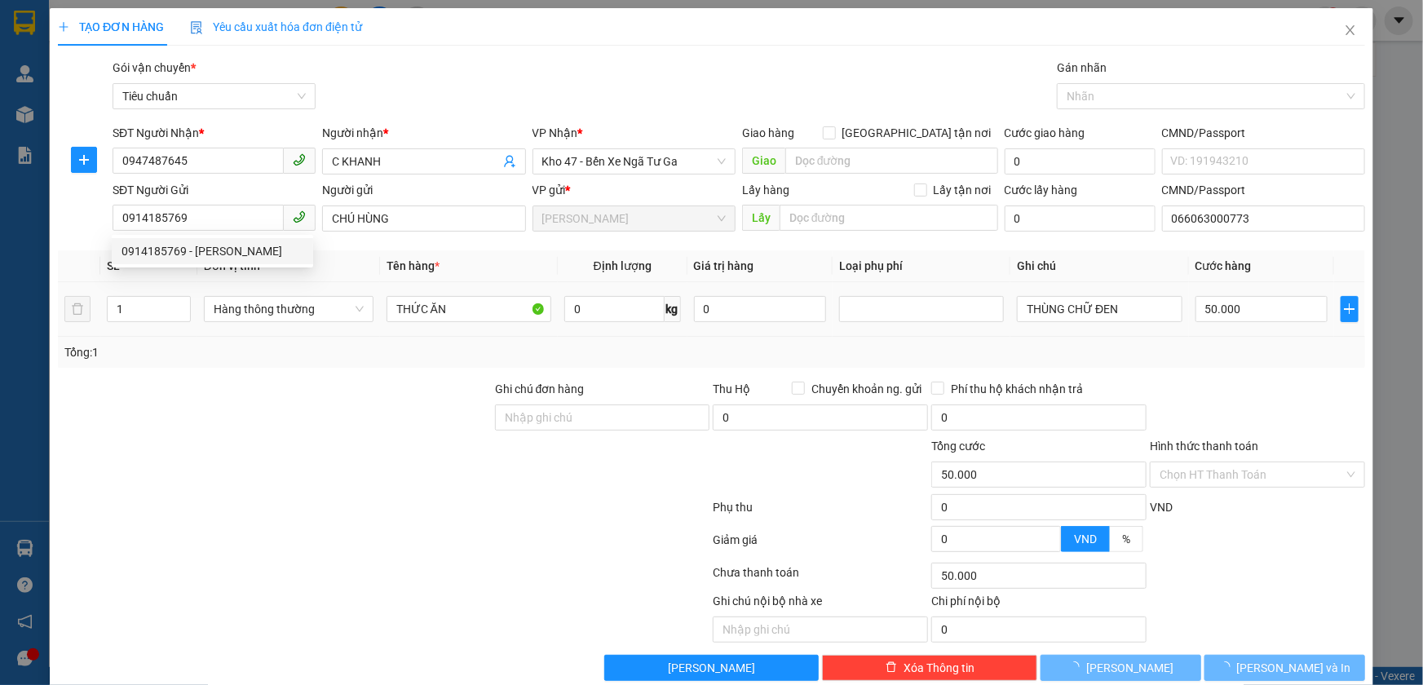
click at [408, 425] on div at bounding box center [274, 408] width 437 height 57
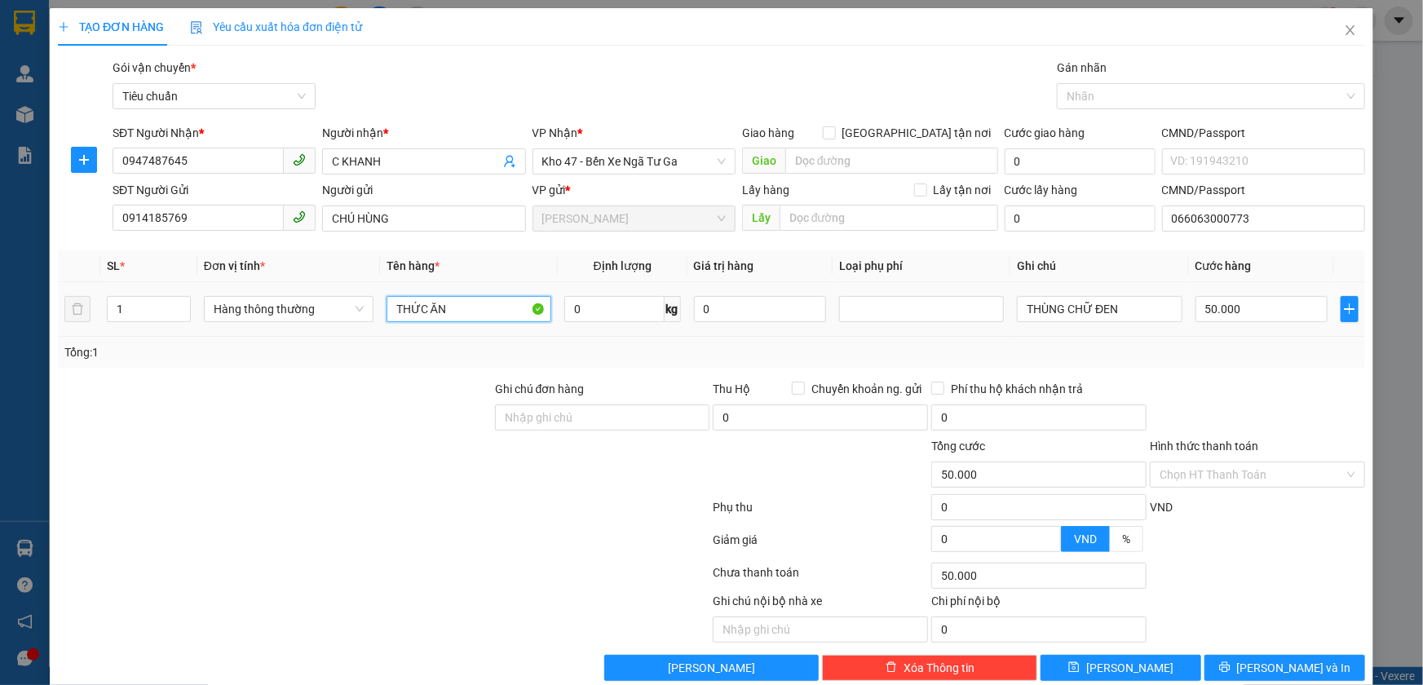
click at [472, 318] on input "THỨC ĂN" at bounding box center [469, 309] width 165 height 26
click at [472, 317] on input "THỨC ĂN" at bounding box center [469, 309] width 165 height 26
type input "THỨC ĂN KHÔ"
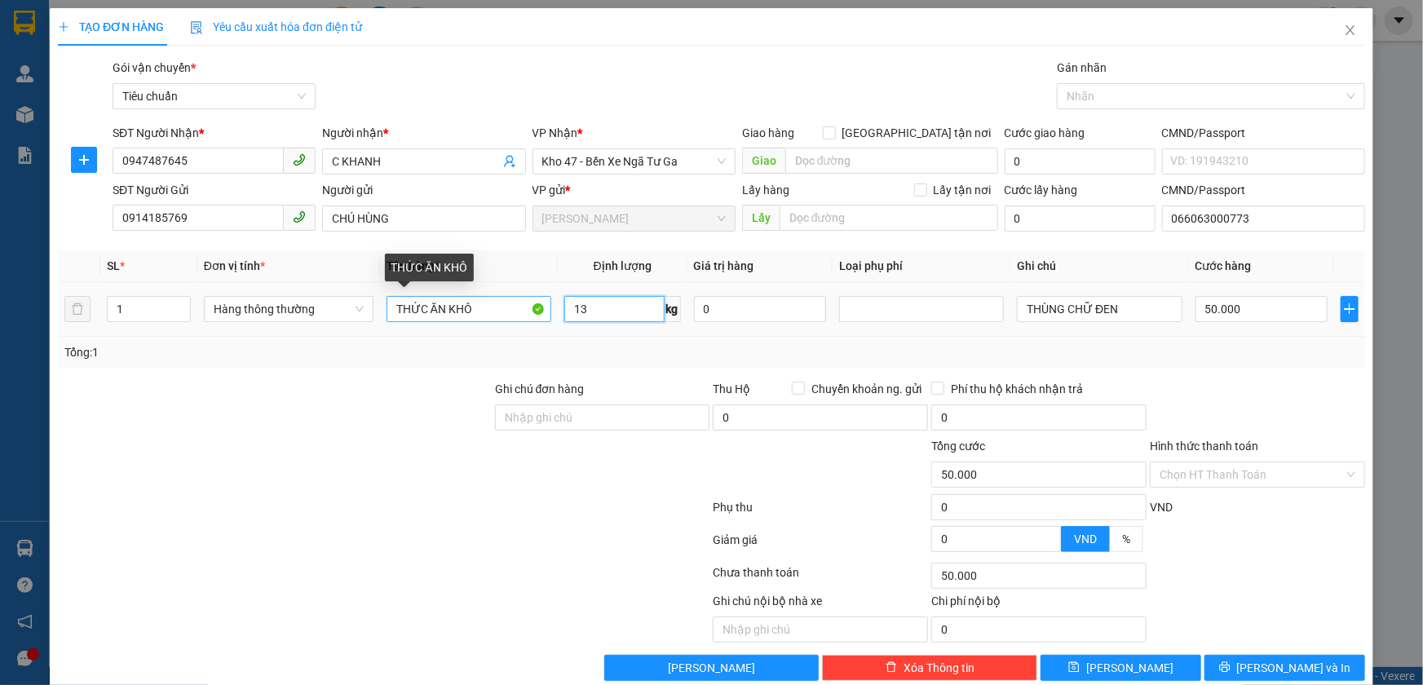
type input "13"
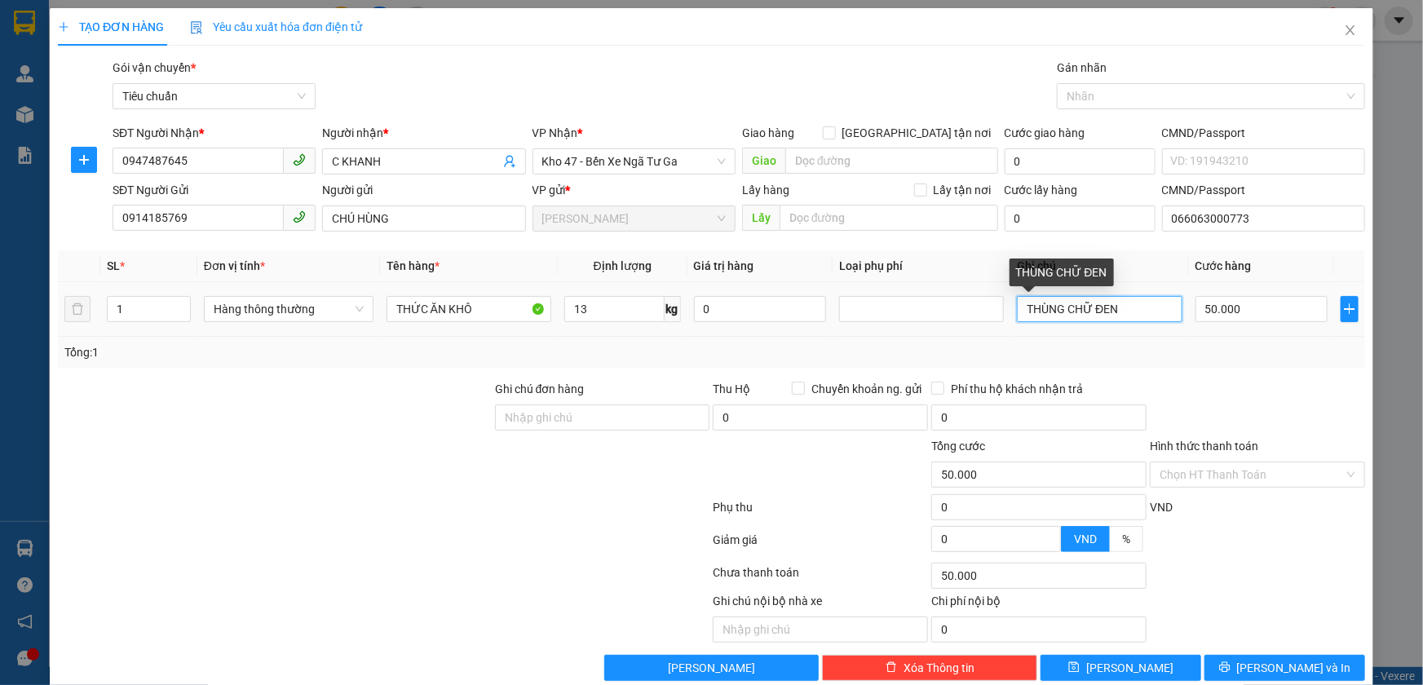
click at [1125, 304] on input "THÙNG CHỮ ĐEN" at bounding box center [1099, 309] width 165 height 26
type input "THÙNG CHỮ XANH D BKV"
click at [1252, 470] on input "Hình thức thanh toán" at bounding box center [1252, 475] width 184 height 24
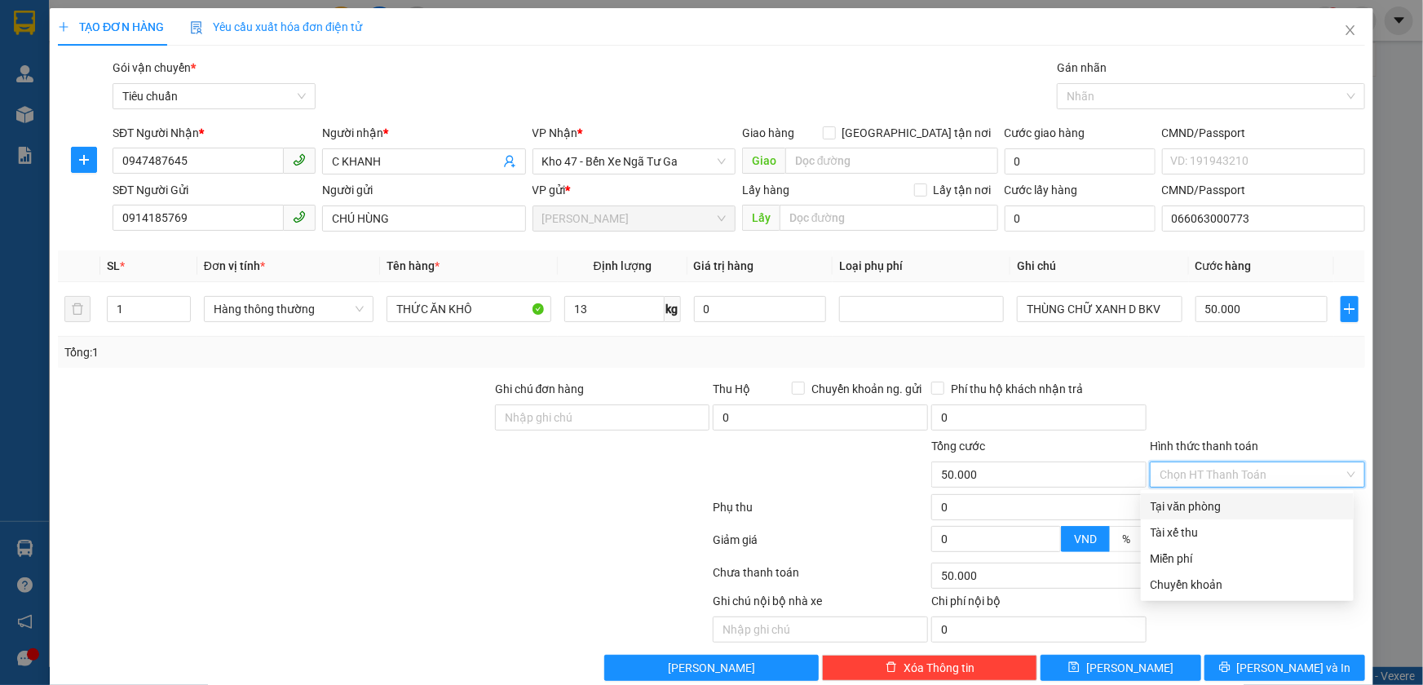
click at [1223, 511] on div "Tại văn phòng" at bounding box center [1247, 507] width 193 height 18
type input "0"
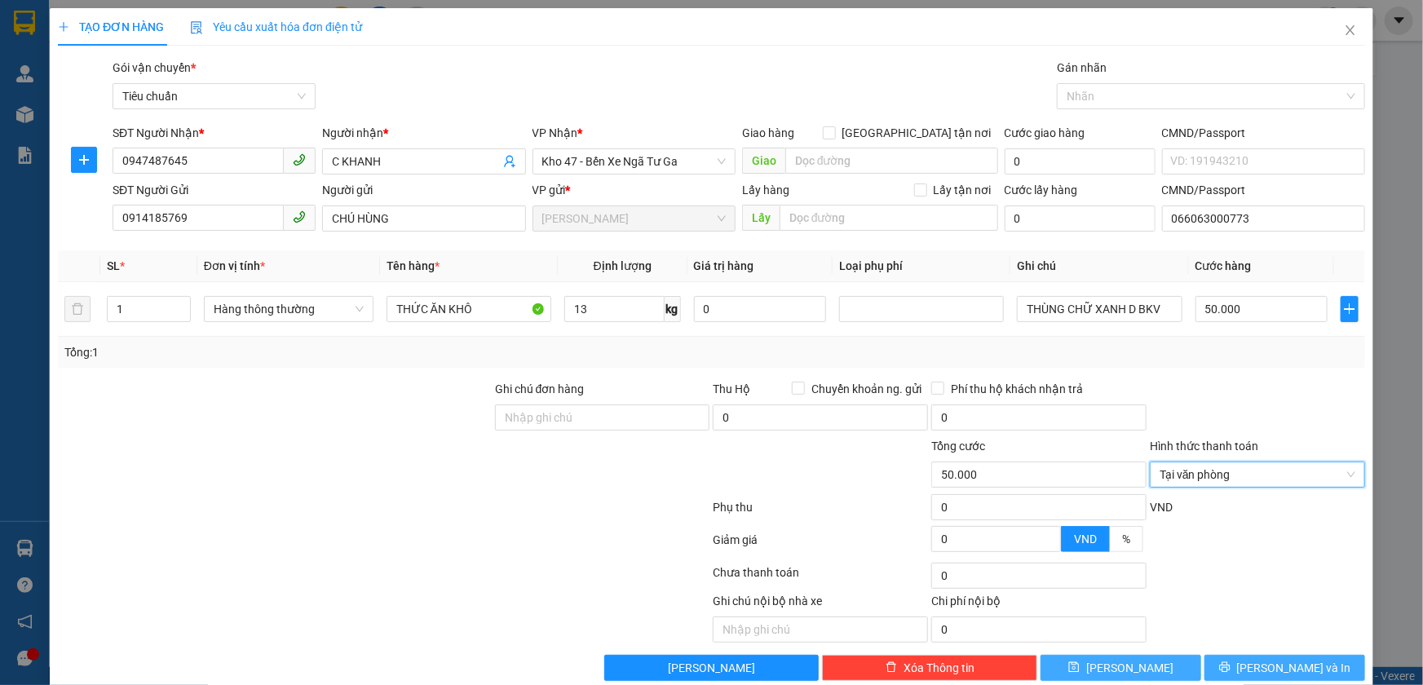
click at [1230, 670] on button "[PERSON_NAME] và In" at bounding box center [1285, 668] width 161 height 26
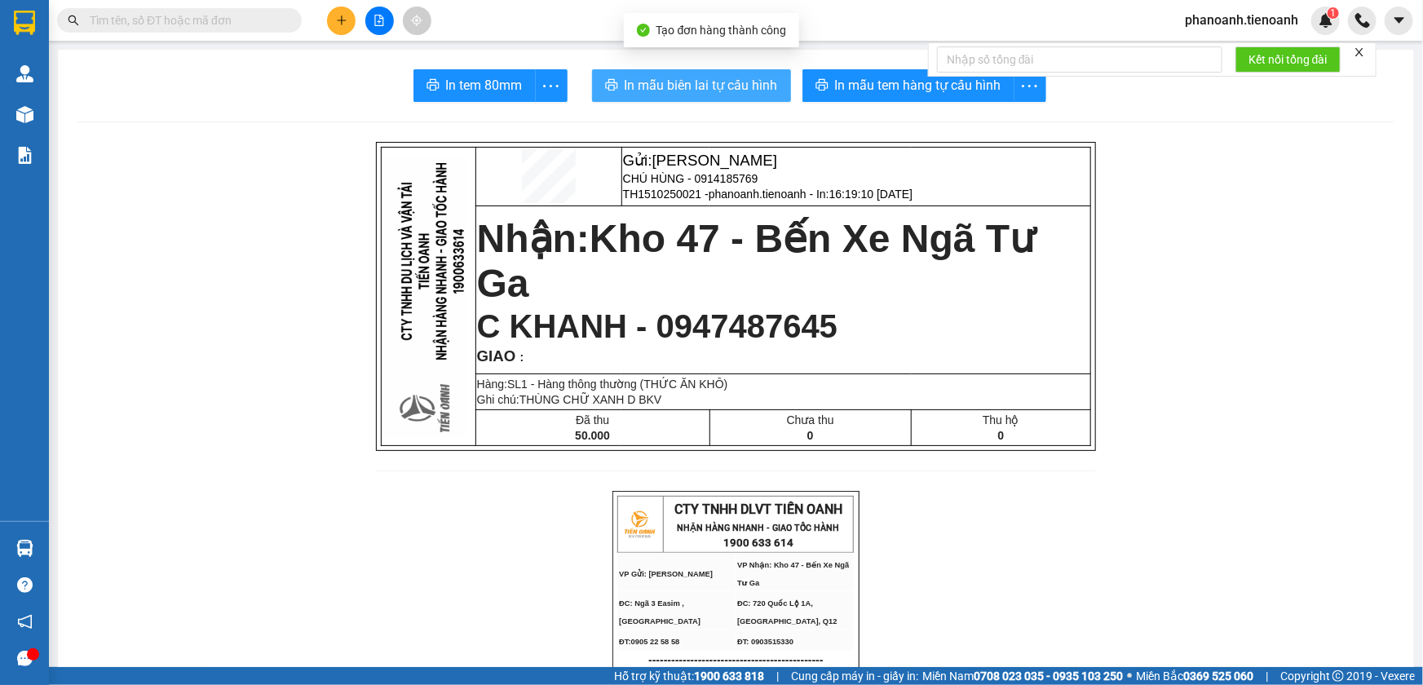
click at [709, 84] on span "In mẫu biên lai tự cấu hình" at bounding box center [701, 85] width 153 height 20
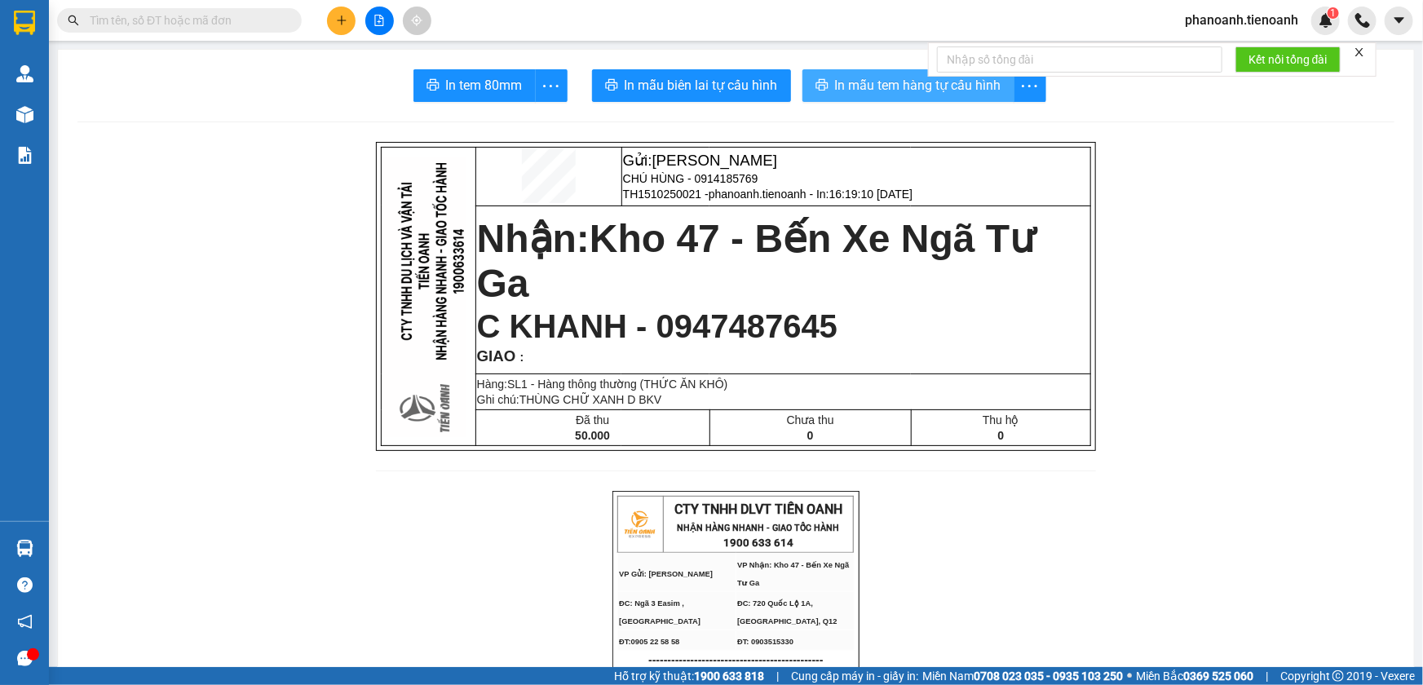
click at [877, 79] on span "In mẫu tem hàng tự cấu hình" at bounding box center [918, 85] width 166 height 20
click at [336, 20] on icon "plus" at bounding box center [341, 20] width 11 height 11
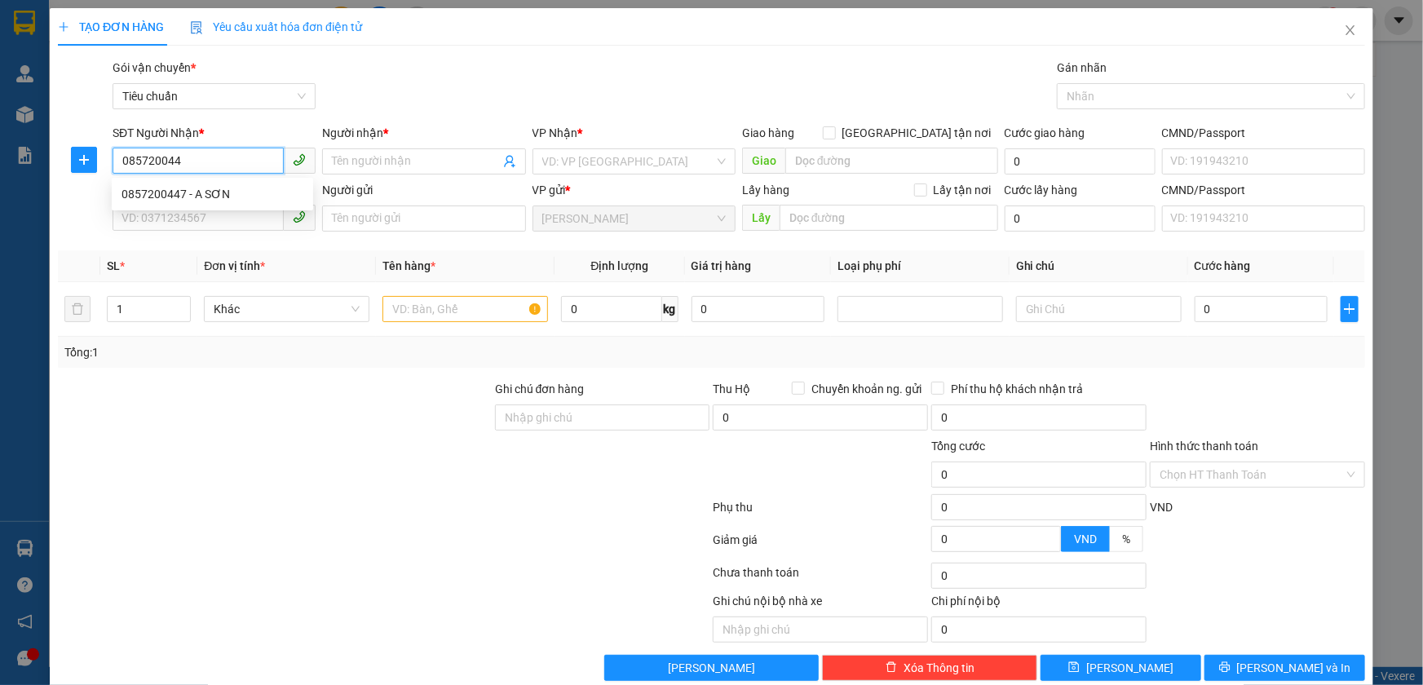
type input "0857200447"
click at [258, 195] on div "0857200447 - A SƠN" at bounding box center [213, 194] width 182 height 18
type input "A SƠN"
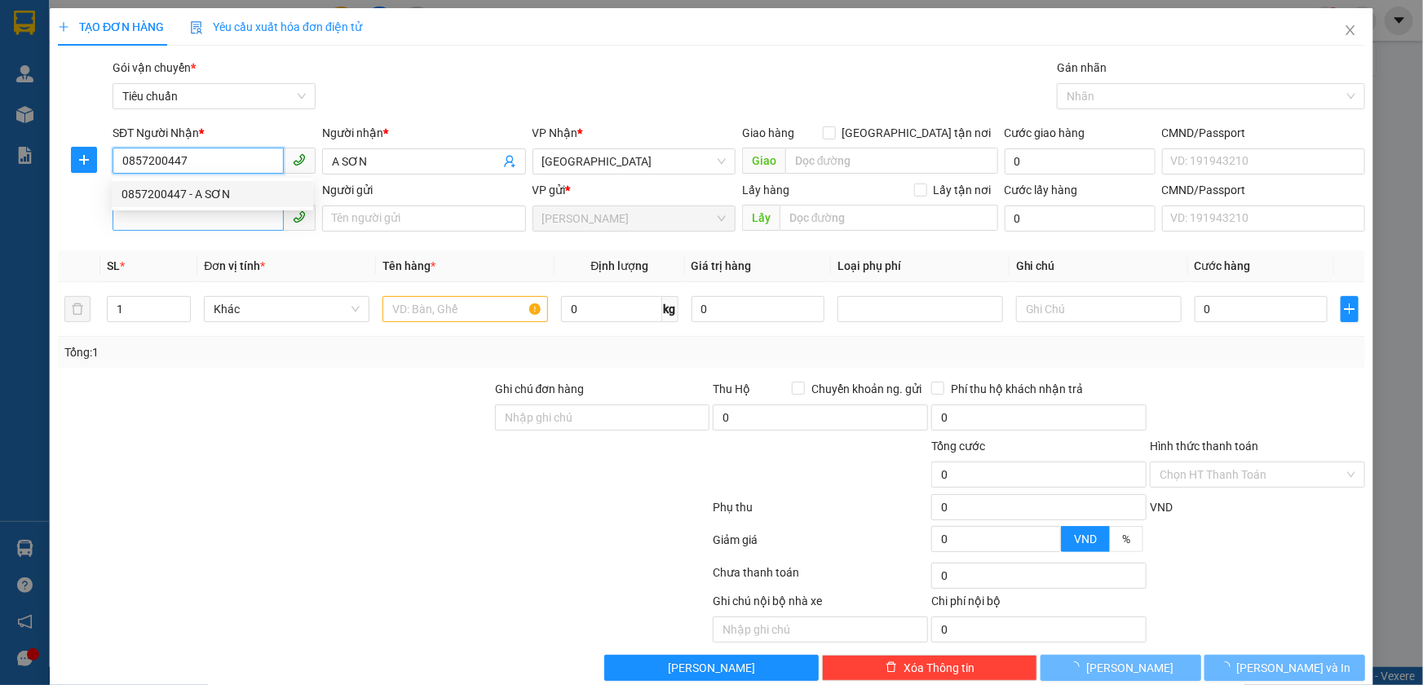
type input "50.000"
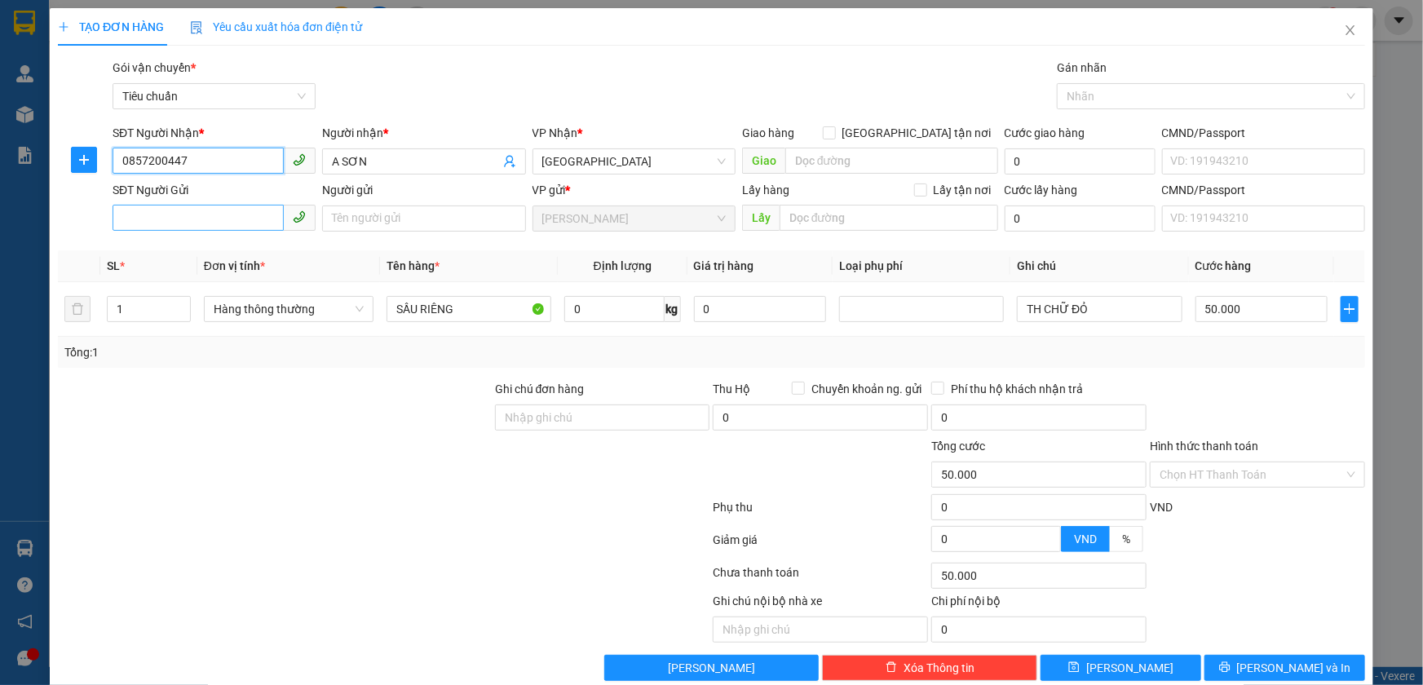
type input "0857200447"
click at [243, 216] on input "SĐT Người Gửi" at bounding box center [198, 218] width 171 height 26
click at [228, 249] on div "0941497769 - C HUỆ" at bounding box center [213, 251] width 182 height 18
type input "0941497769"
type input "C HUỆ"
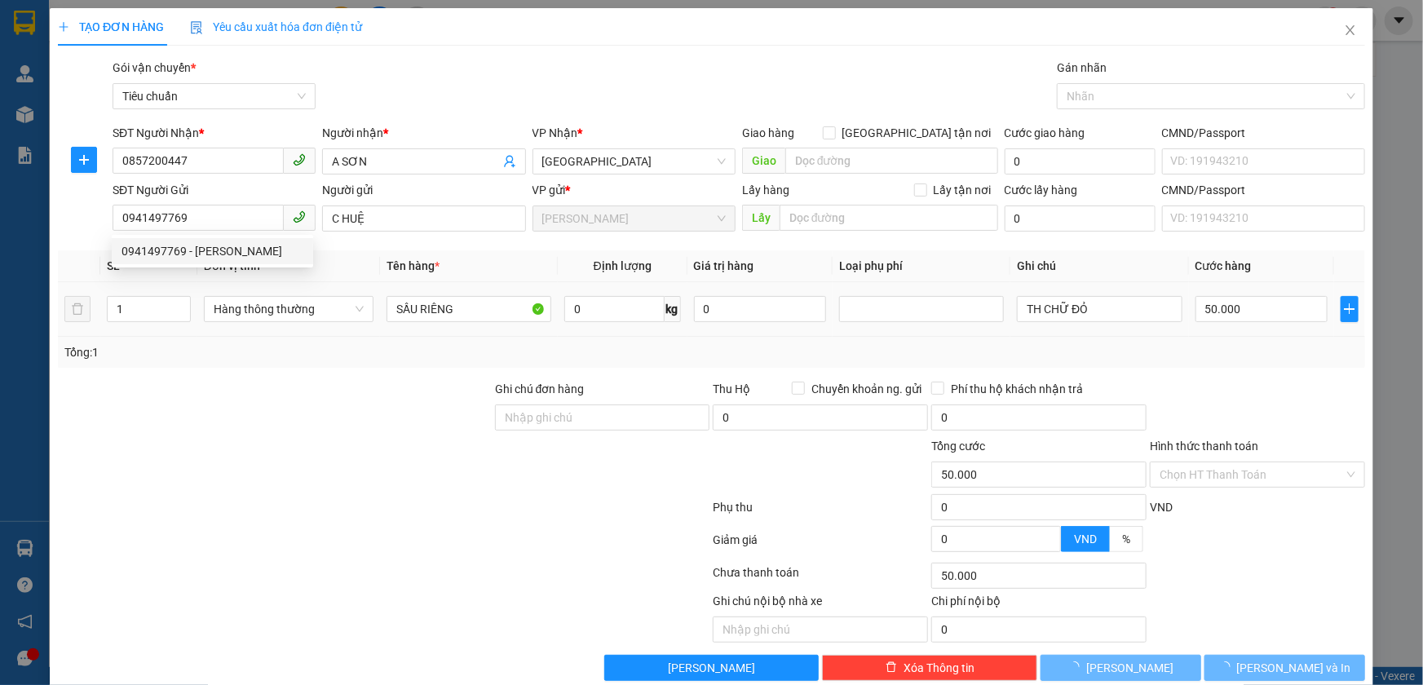
click at [294, 365] on div "Tổng: 1" at bounding box center [712, 352] width 1308 height 31
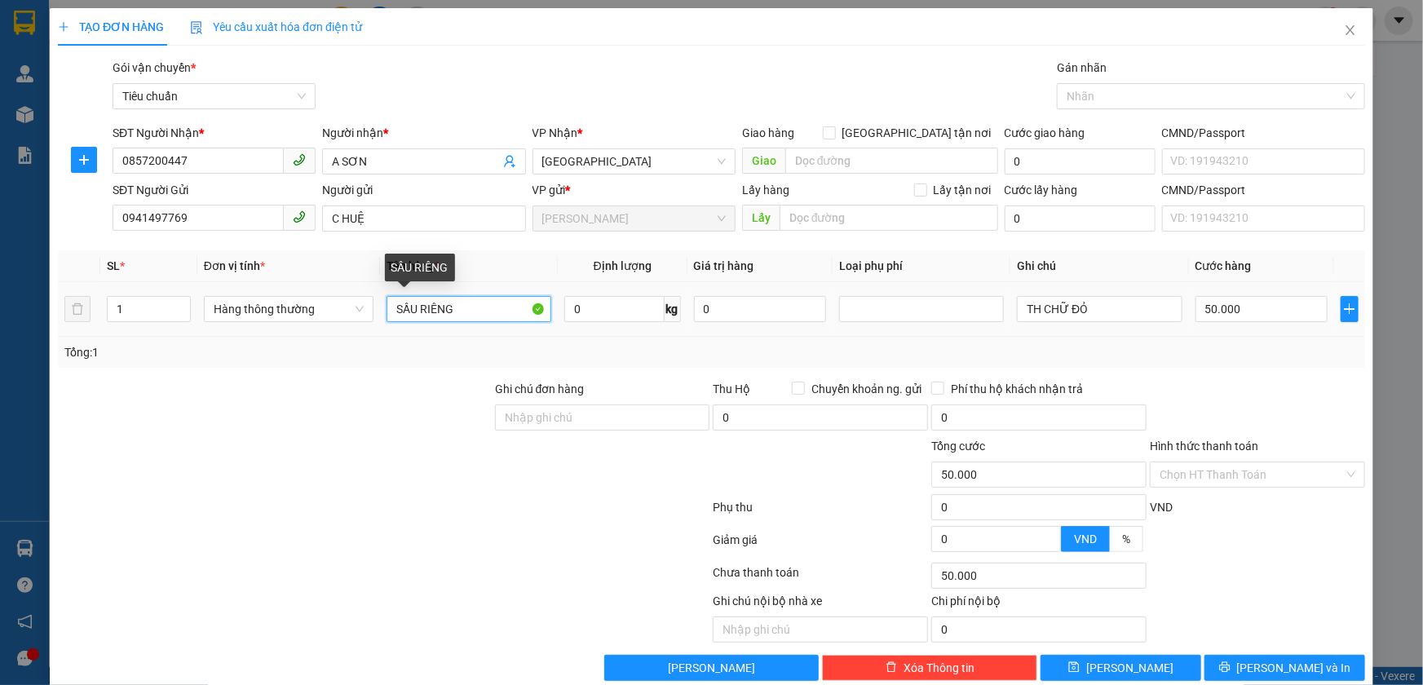
click at [494, 318] on input "SẦU RIÊNG" at bounding box center [469, 309] width 165 height 26
type input "THỨC ĂN"
type input "14"
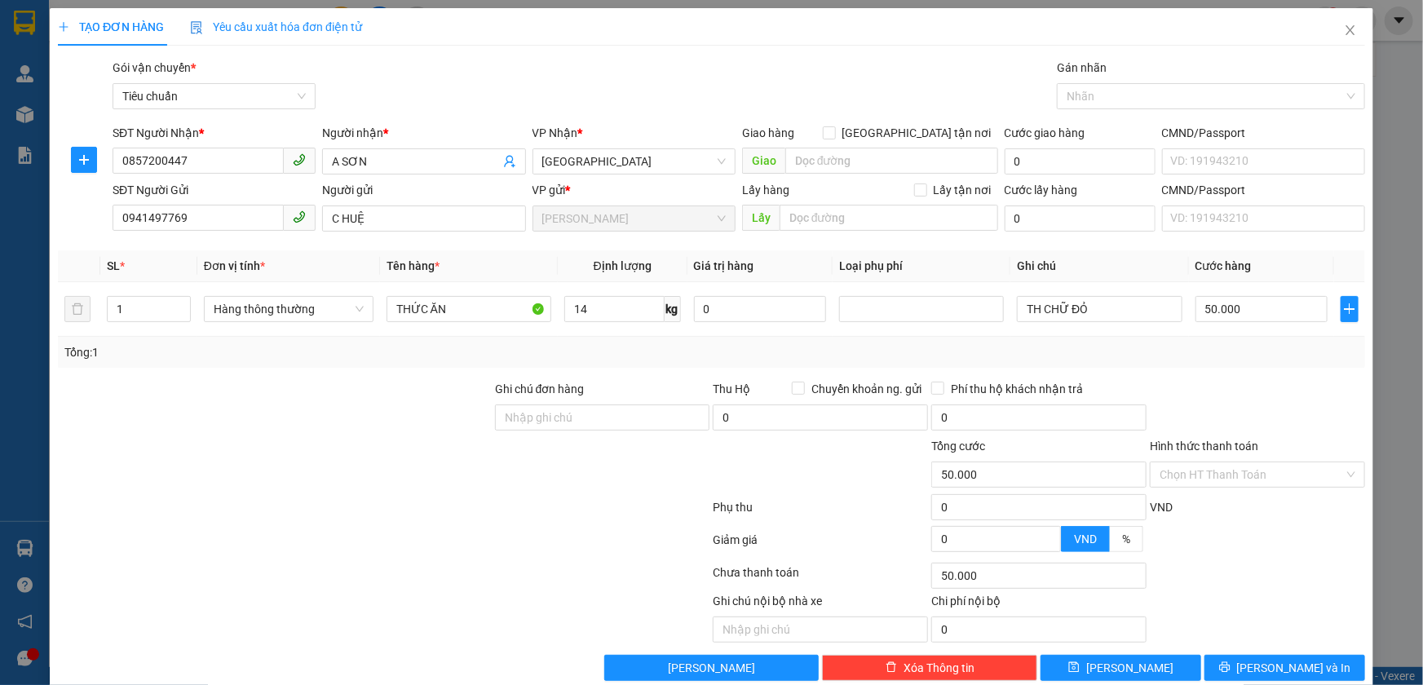
click at [1213, 361] on div "Tổng: 1" at bounding box center [712, 352] width 1308 height 31
click at [1122, 310] on input "TH CHỮ ĐỎ" at bounding box center [1099, 309] width 165 height 26
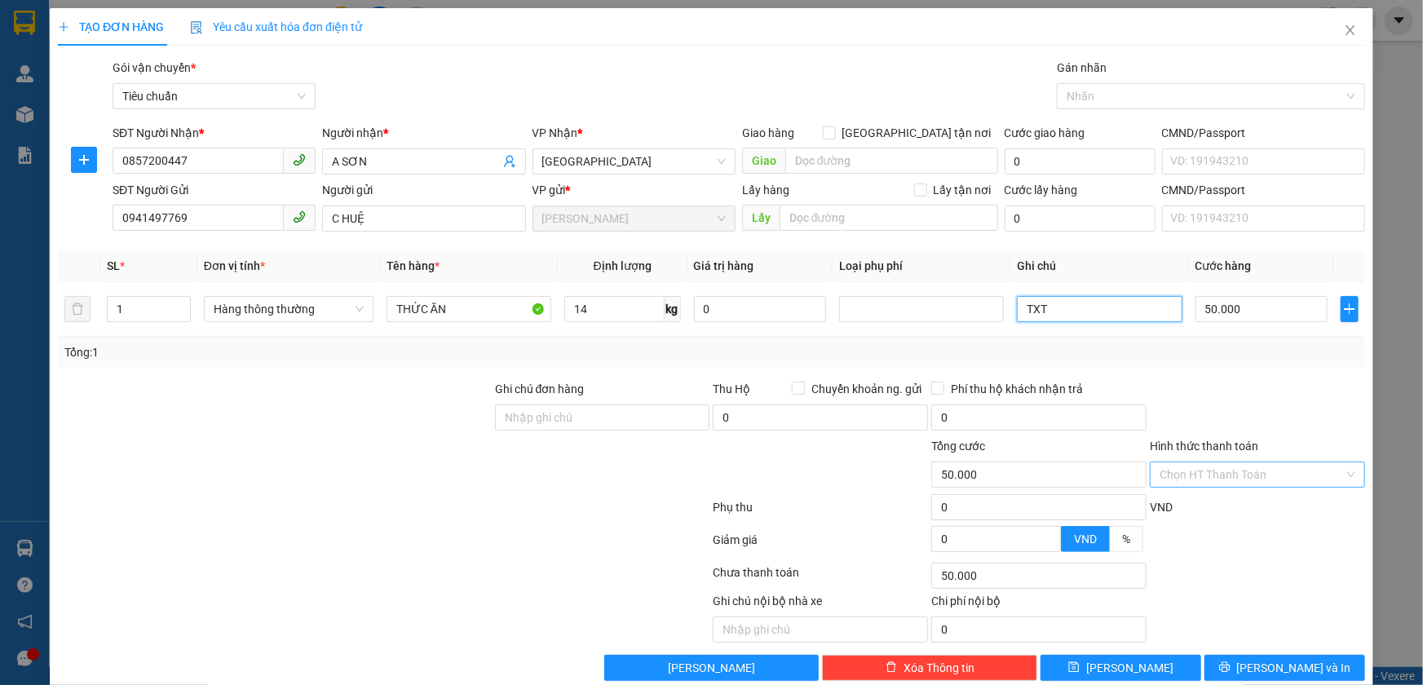
type input "TXT"
click at [1239, 479] on input "Hình thức thanh toán" at bounding box center [1252, 475] width 184 height 24
click at [1232, 504] on div "Tại văn phòng" at bounding box center [1247, 507] width 193 height 18
type input "0"
drag, startPoint x: 1258, startPoint y: 663, endPoint x: 1255, endPoint y: 679, distance: 15.8
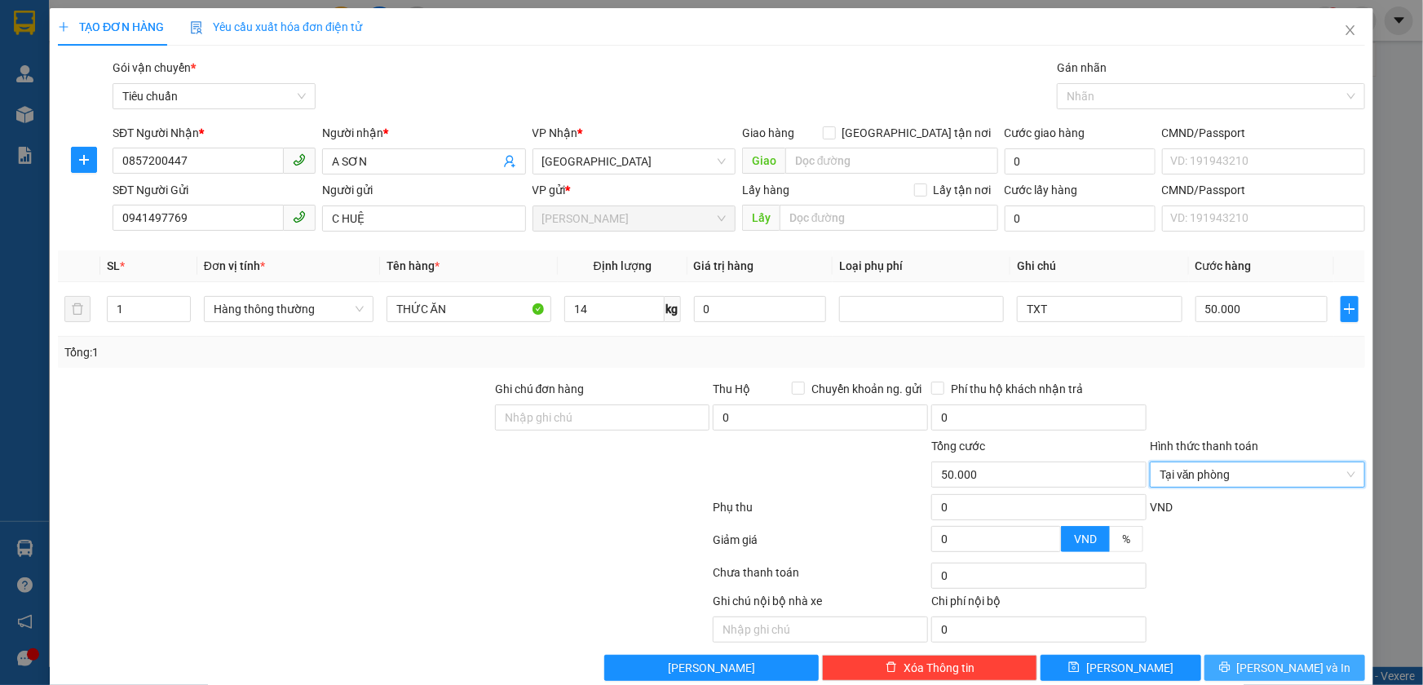
click at [1258, 664] on button "[PERSON_NAME] và In" at bounding box center [1285, 668] width 161 height 26
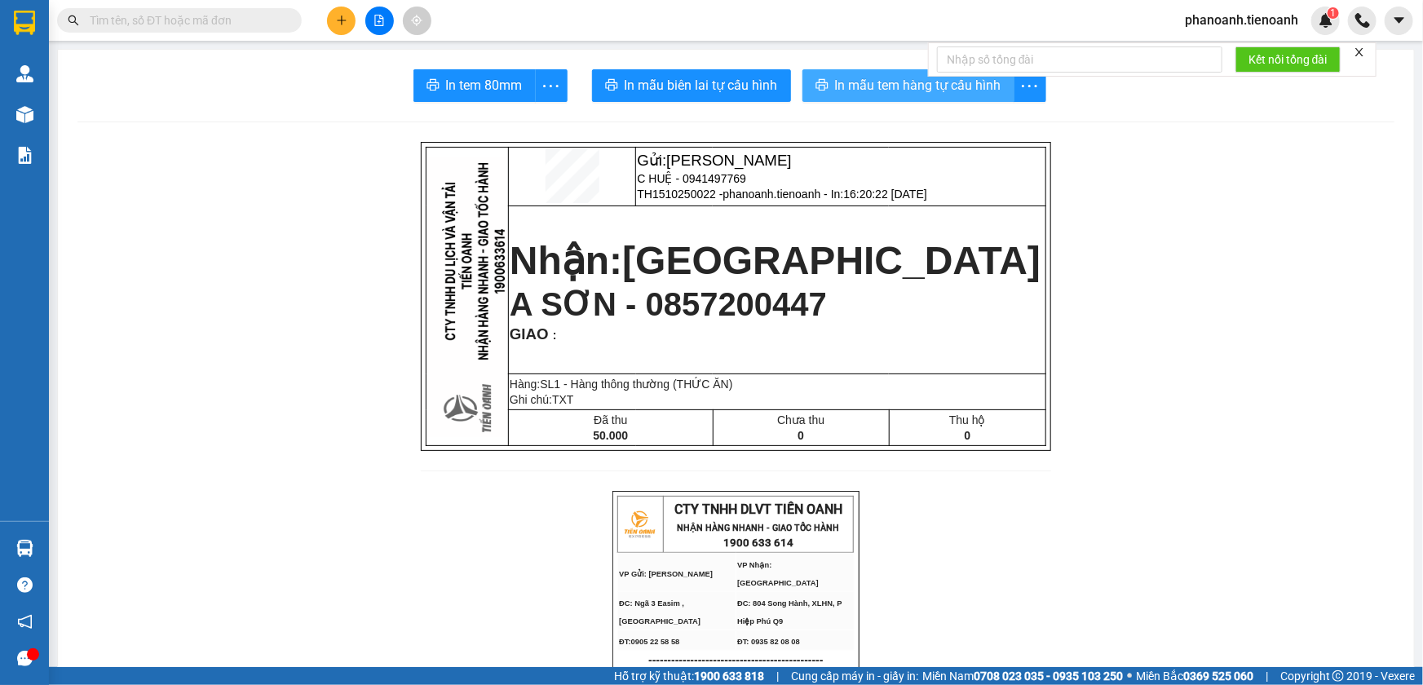
click at [856, 91] on span "In mẫu tem hàng tự cấu hình" at bounding box center [918, 85] width 166 height 20
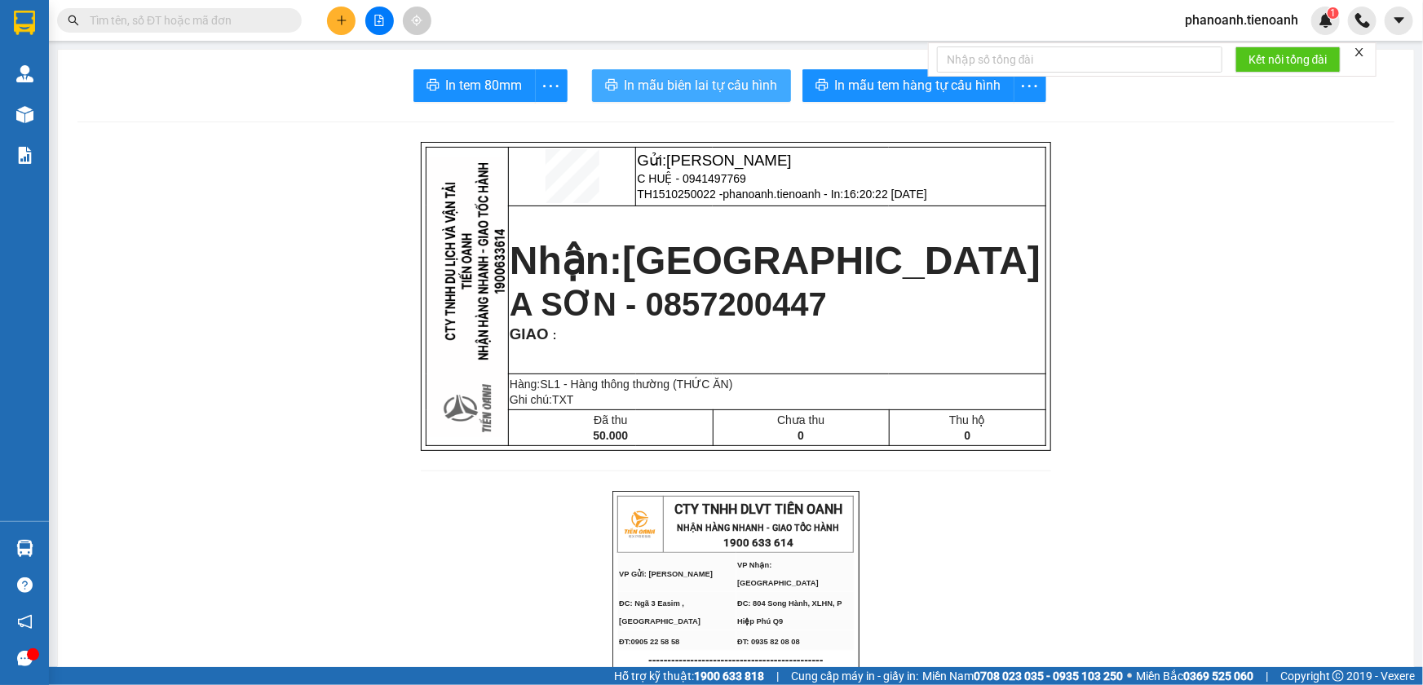
click at [728, 82] on span "In mẫu biên lai tự cấu hình" at bounding box center [701, 85] width 153 height 20
click at [347, 20] on icon "plus" at bounding box center [341, 20] width 11 height 11
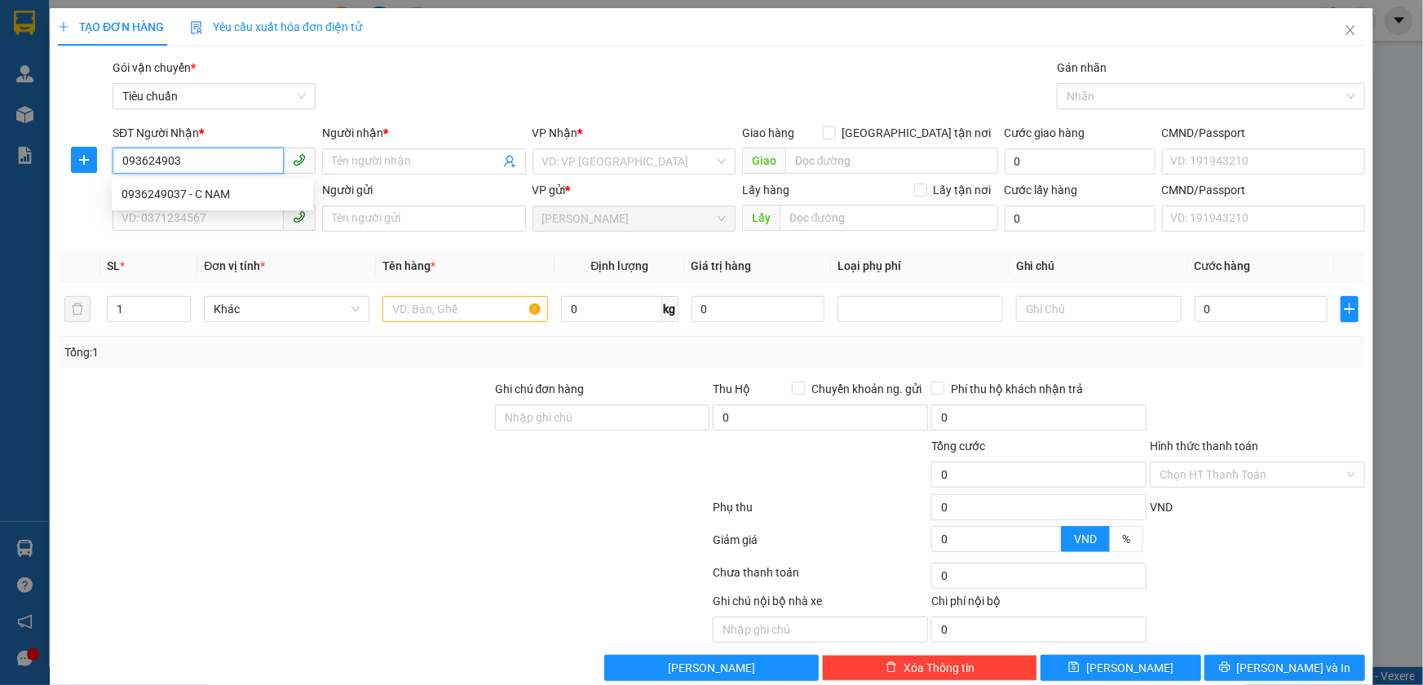
type input "0936249037"
click at [269, 188] on div "0936249037 - C NAM" at bounding box center [213, 194] width 182 height 18
type input "C NAM"
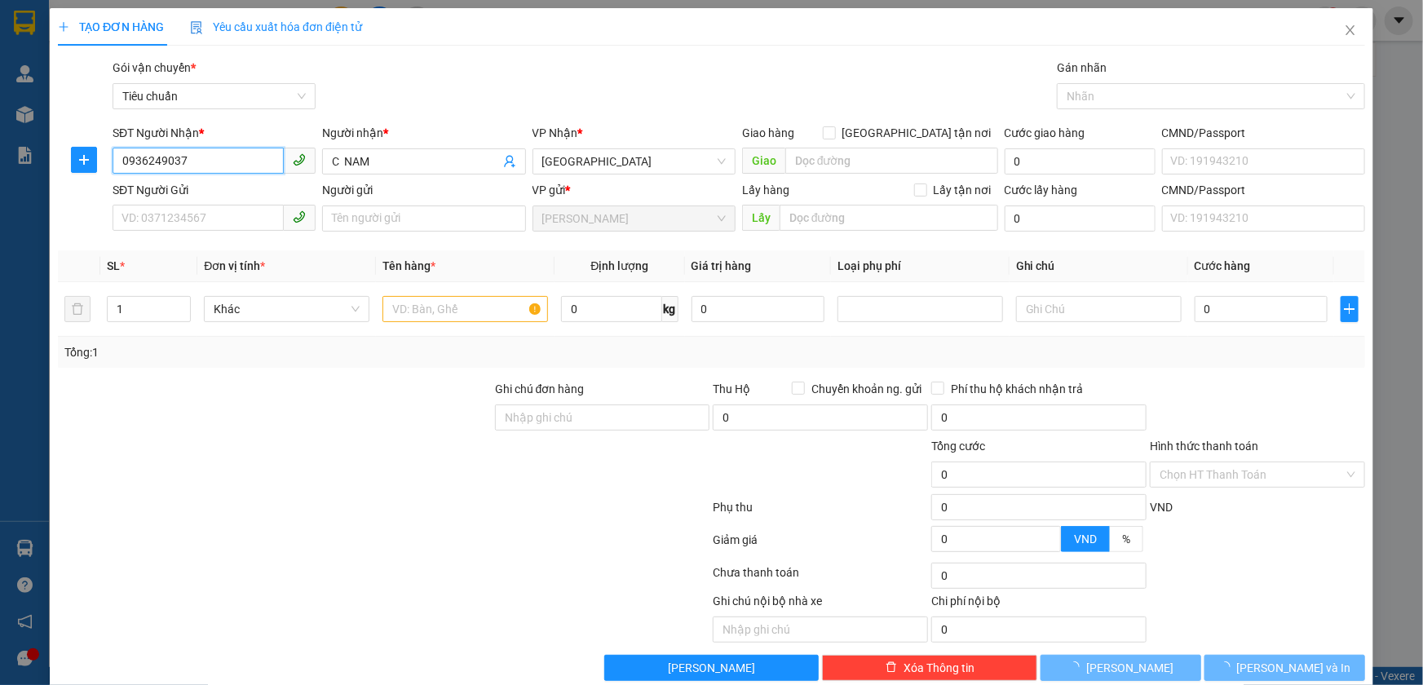
click at [246, 155] on input "0936249037" at bounding box center [198, 161] width 171 height 26
type input "180.000"
click at [246, 155] on input "0936249037" at bounding box center [198, 161] width 171 height 26
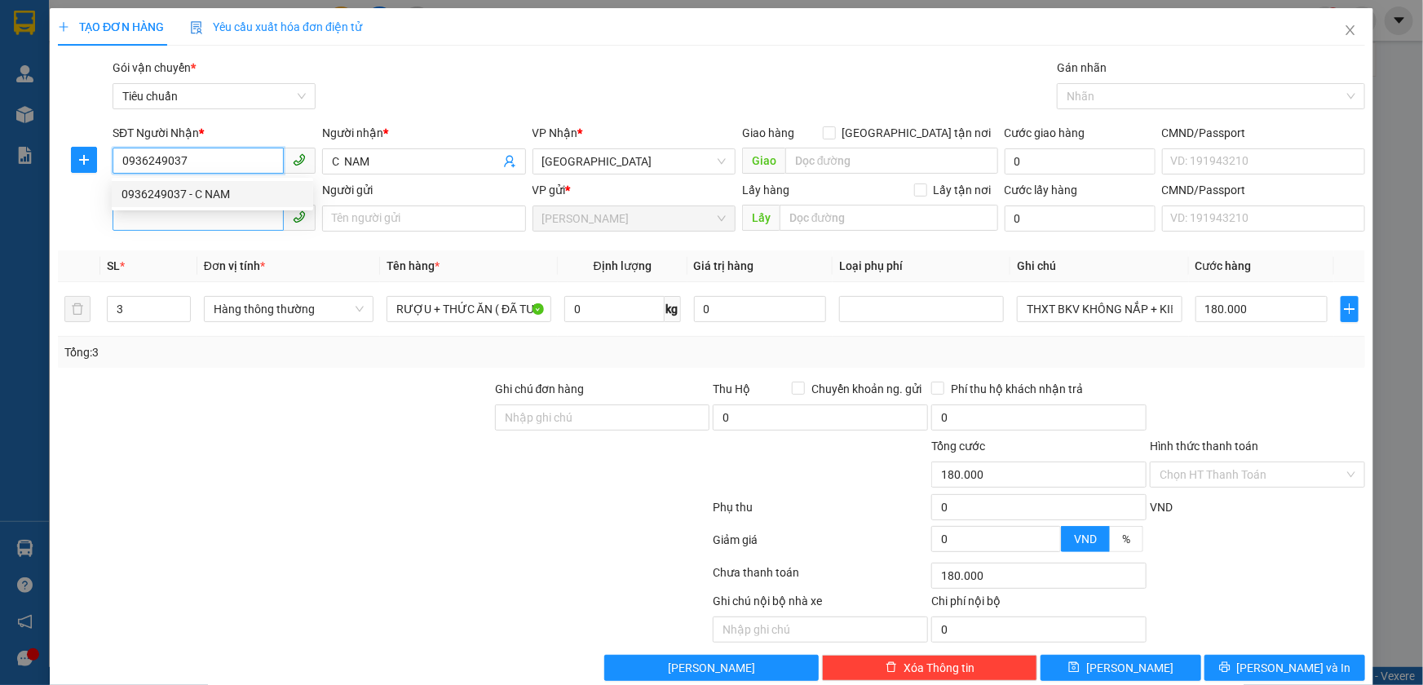
type input "0936249037"
click at [209, 217] on input "SĐT Người Gửi" at bounding box center [198, 218] width 171 height 26
paste input "0936249037"
type input "0936249037"
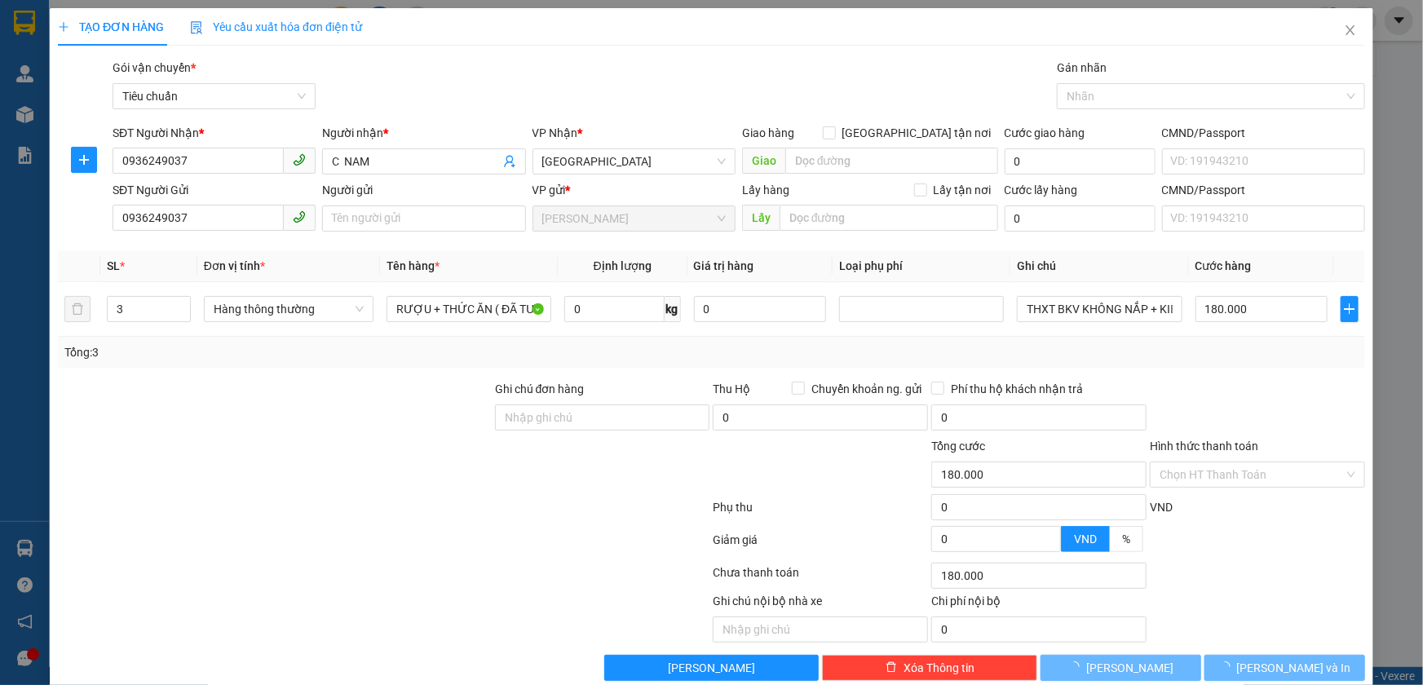
click at [291, 422] on div at bounding box center [274, 408] width 437 height 57
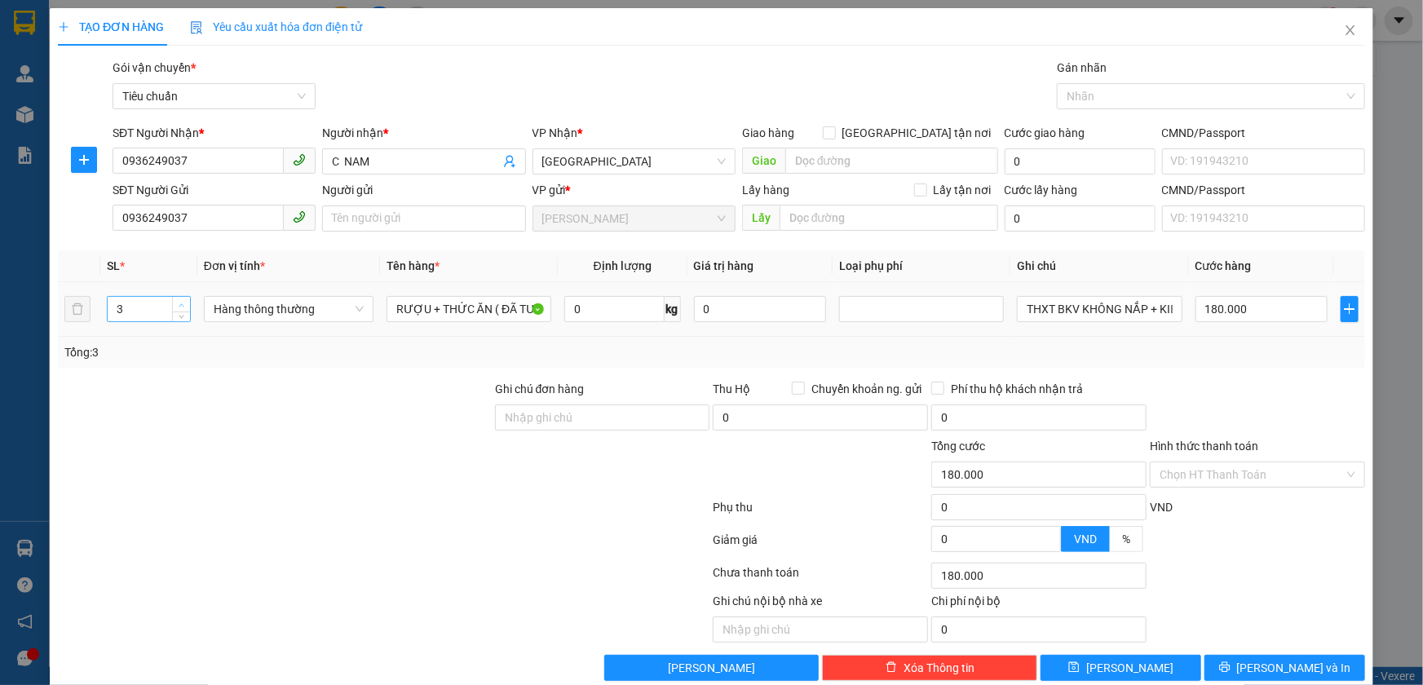
click at [179, 303] on icon "up" at bounding box center [182, 306] width 6 height 6
type input "4"
click at [216, 383] on div at bounding box center [274, 408] width 437 height 57
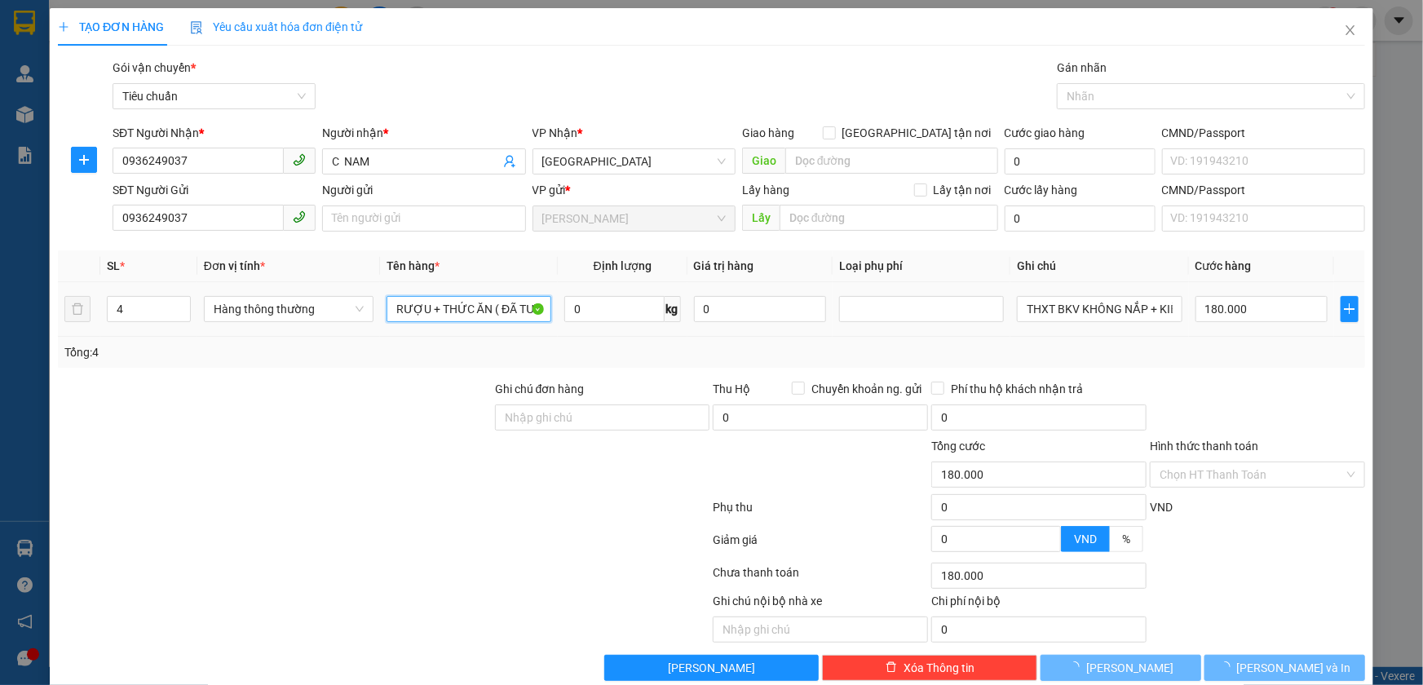
click at [489, 310] on input "RƯỢU + THỨC ĂN ( ĐÃ TƯ VẤN CSVC)" at bounding box center [469, 309] width 165 height 26
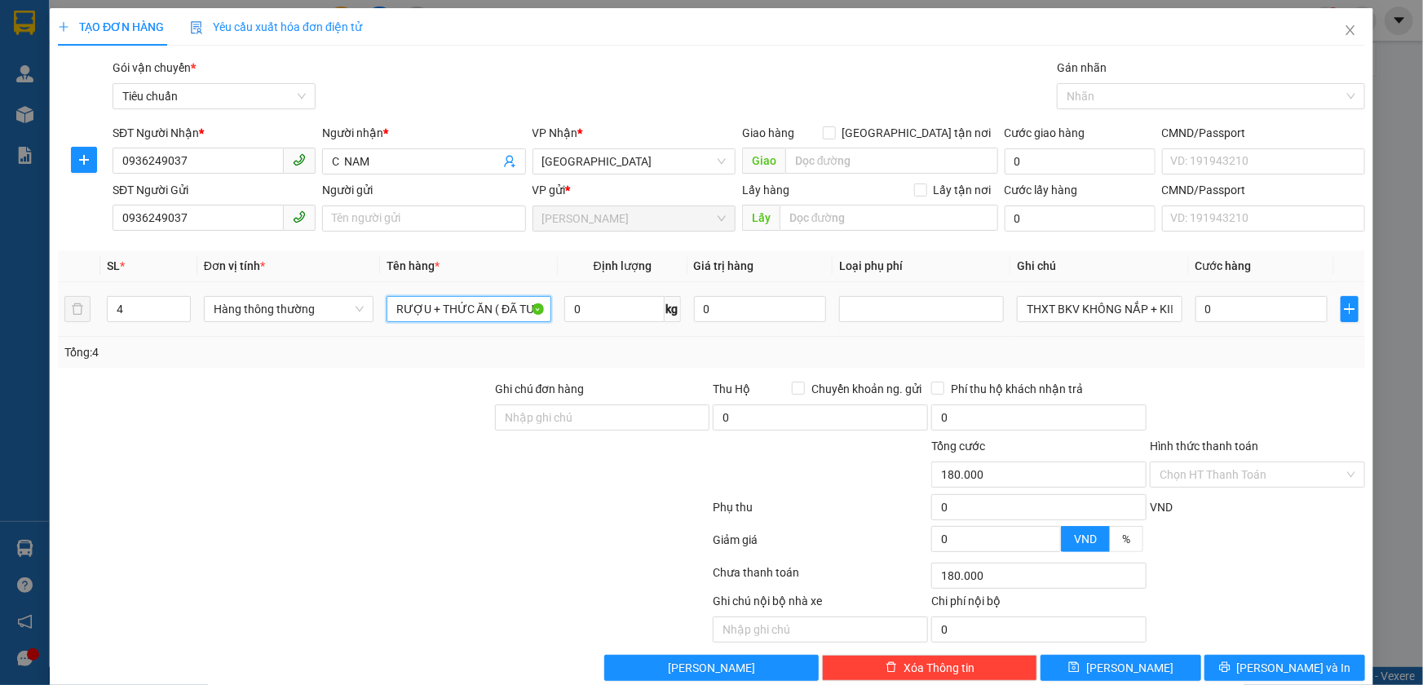
type input "0"
click at [489, 310] on input "RƯỢU + THỨC ĂN ( ĐÃ TƯ VẤN CSVC)" at bounding box center [469, 309] width 165 height 26
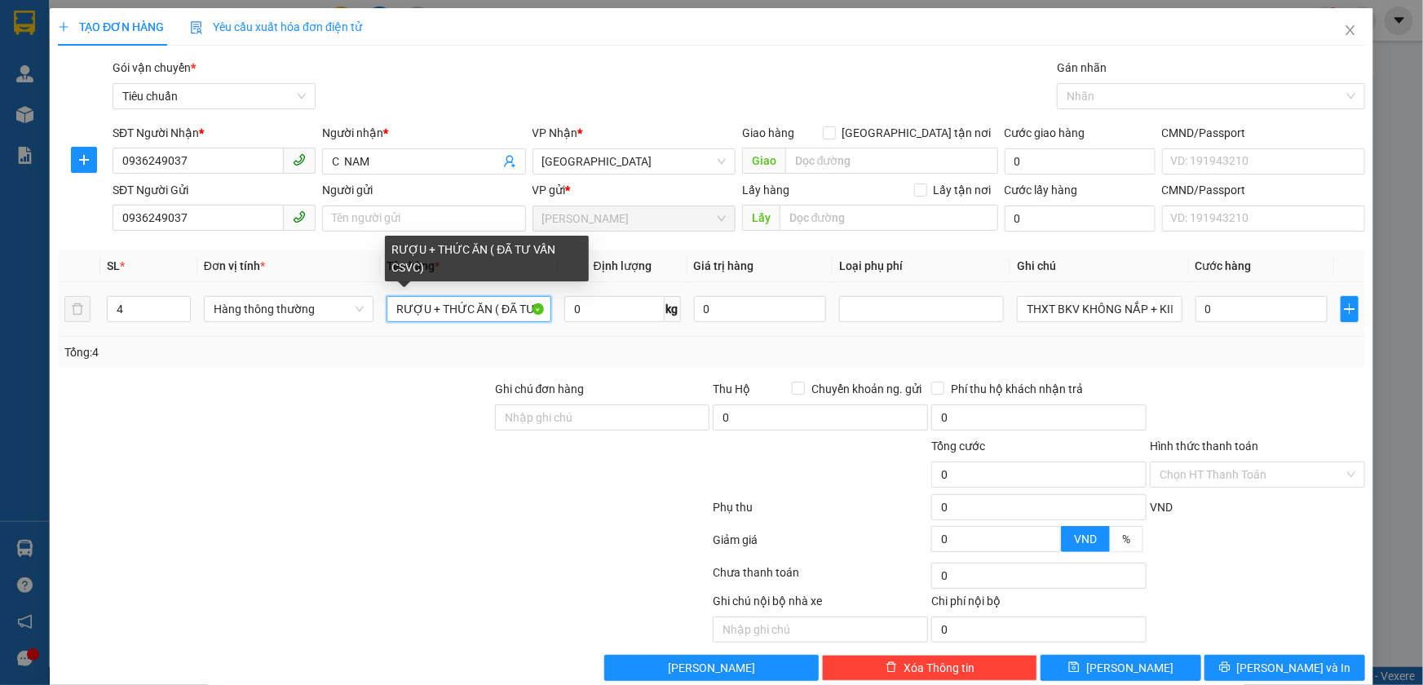
click at [489, 310] on input "RƯỢU + THỨC ĂN ( ĐÃ TƯ VẤN CSVC)" at bounding box center [469, 309] width 165 height 26
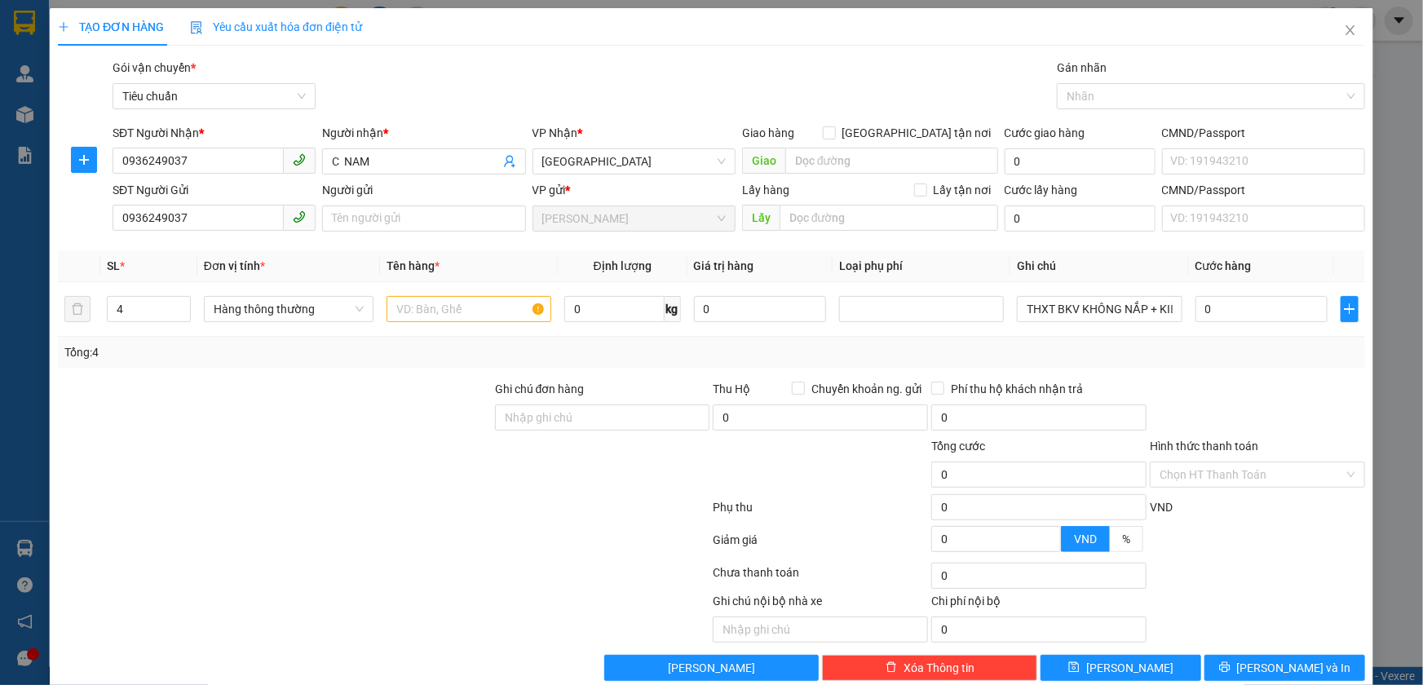
click at [360, 438] on div at bounding box center [274, 465] width 437 height 57
click at [1132, 310] on input "THXT BKV KHÔNG NẮP + KIỆN GỖ + THXT" at bounding box center [1099, 309] width 165 height 26
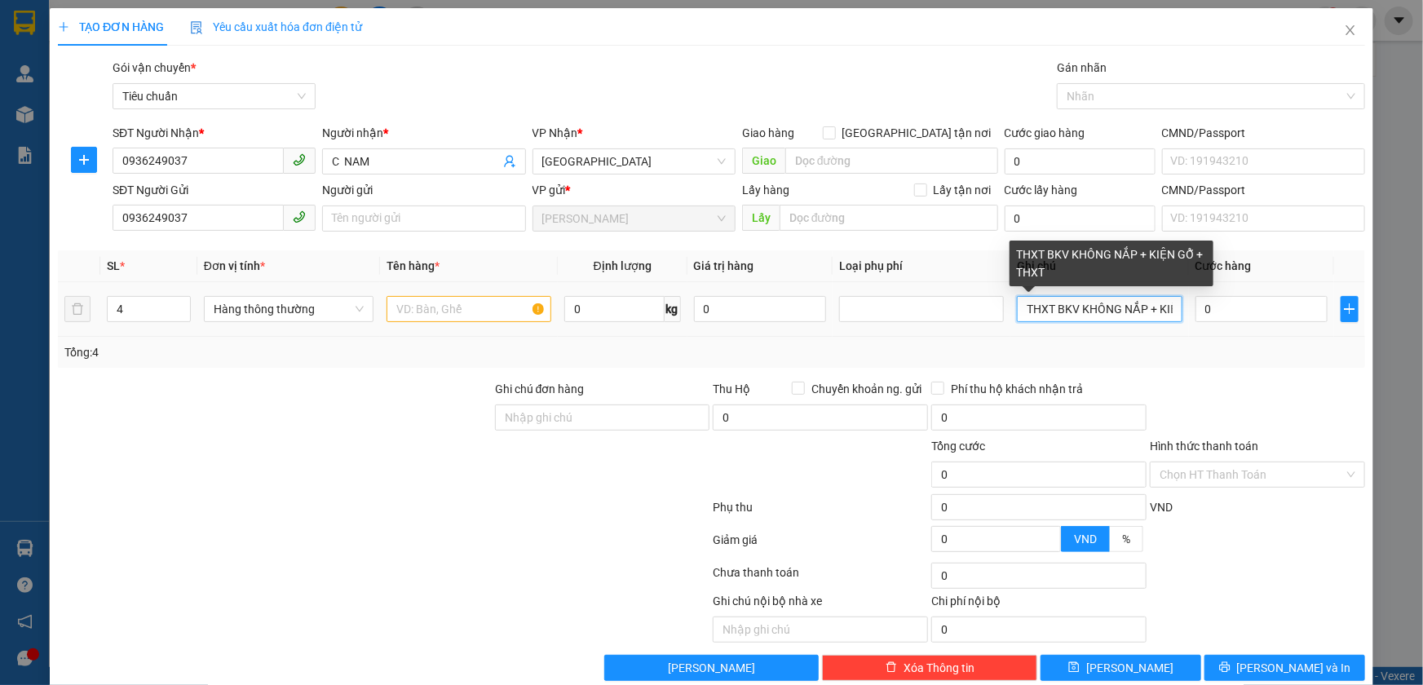
click at [1132, 310] on input "THXT BKV KHÔNG NẮP + KIỆN GỖ + THXT" at bounding box center [1099, 309] width 165 height 26
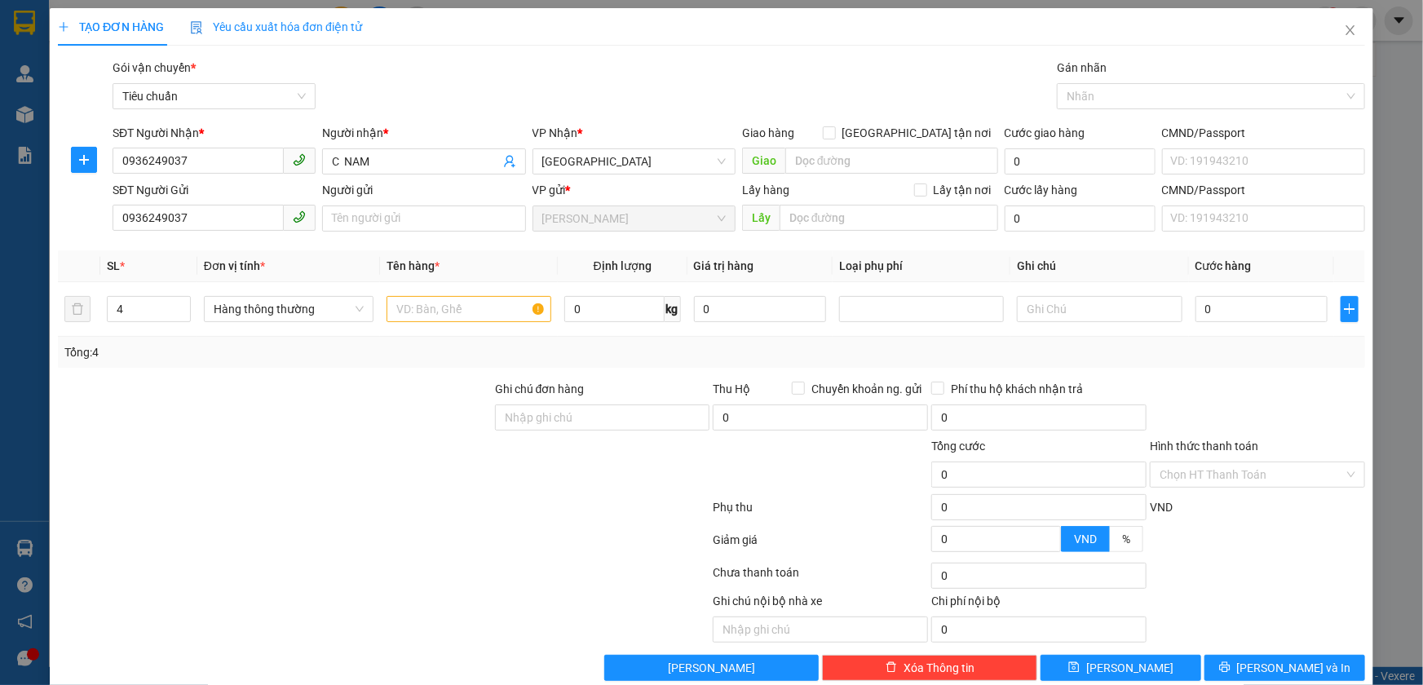
click at [1190, 369] on div "Transit Pickup Surcharge Ids Transit Deliver Surcharge Ids Transit Deliver Surc…" at bounding box center [712, 370] width 1308 height 622
click at [547, 592] on div at bounding box center [575, 617] width 273 height 51
click at [542, 521] on div at bounding box center [383, 510] width 655 height 33
drag, startPoint x: 430, startPoint y: 303, endPoint x: 415, endPoint y: 330, distance: 29.9
click at [430, 303] on input "text" at bounding box center [469, 309] width 165 height 26
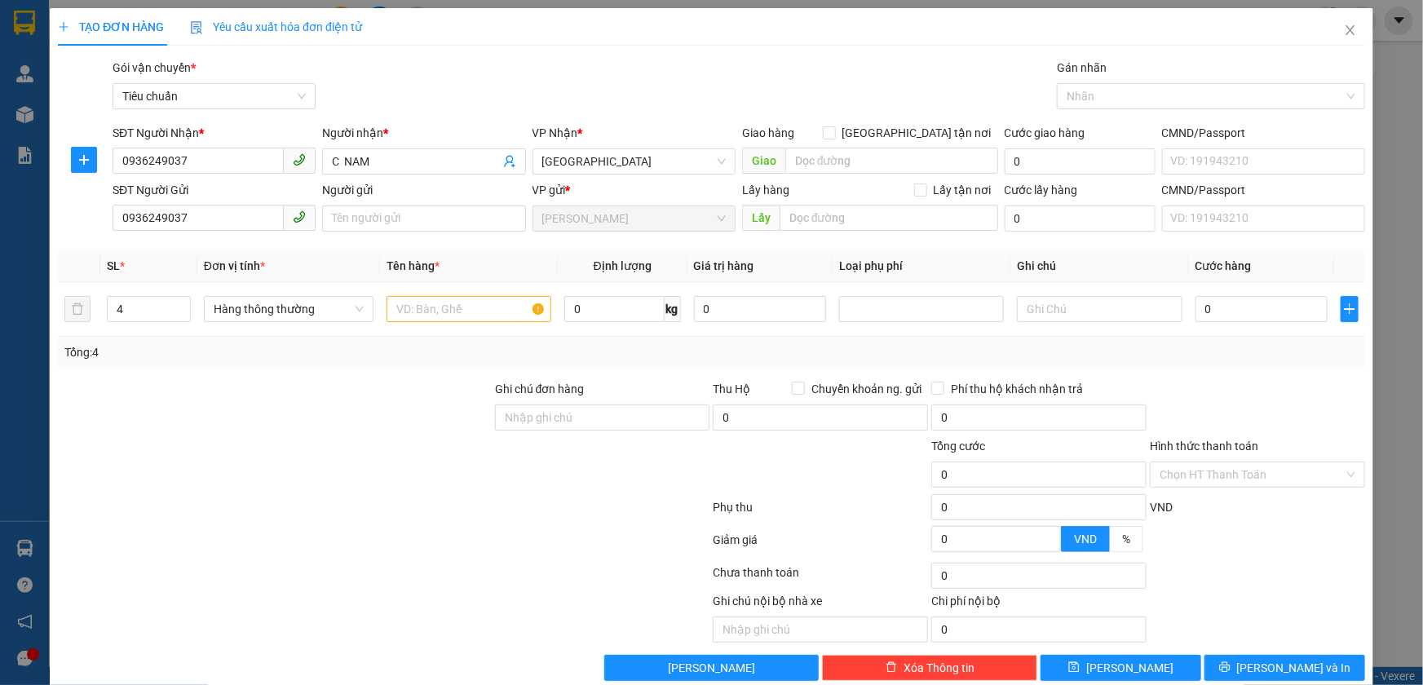
drag, startPoint x: 241, startPoint y: 456, endPoint x: 262, endPoint y: 441, distance: 25.8
click at [241, 457] on div at bounding box center [274, 465] width 437 height 57
click at [498, 308] on input "text" at bounding box center [469, 309] width 165 height 26
click at [574, 318] on input "0" at bounding box center [614, 309] width 100 height 26
type input "22"
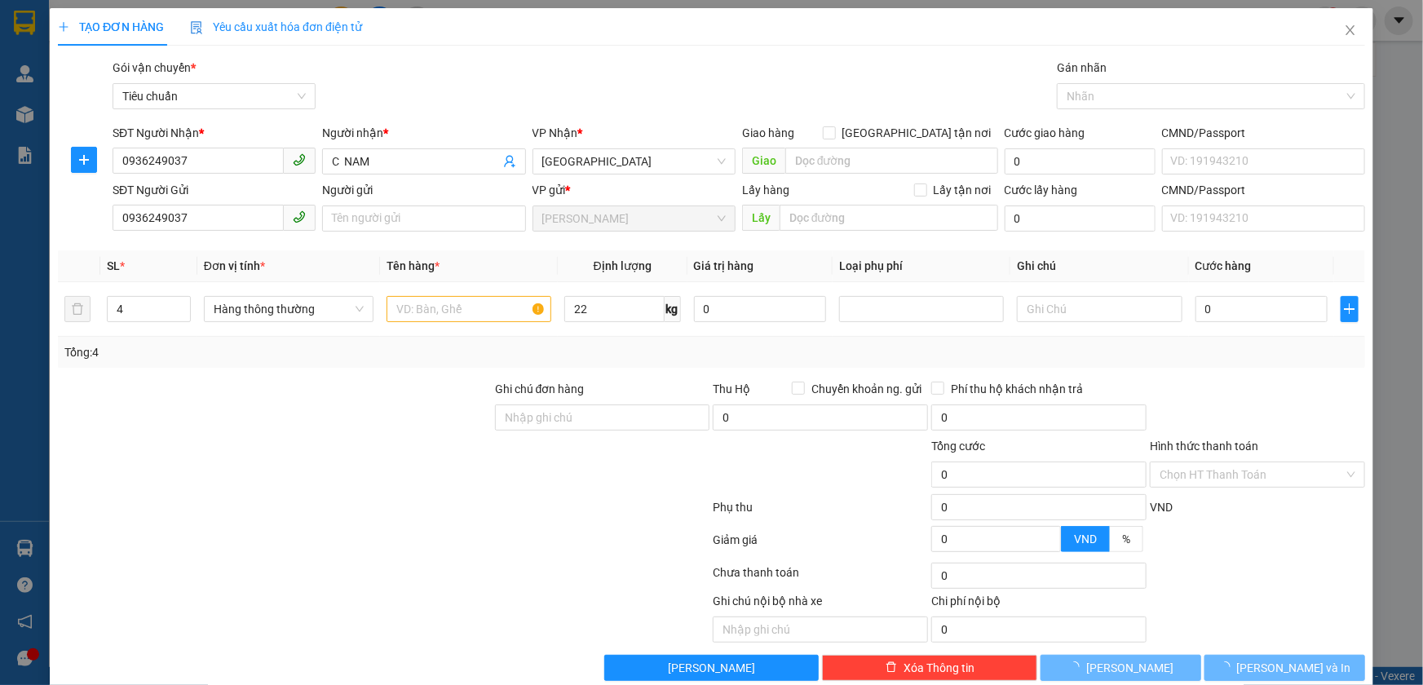
drag, startPoint x: 339, startPoint y: 432, endPoint x: 404, endPoint y: 330, distance: 121.1
click at [341, 428] on div at bounding box center [274, 408] width 437 height 57
click at [440, 299] on input "text" at bounding box center [469, 309] width 165 height 26
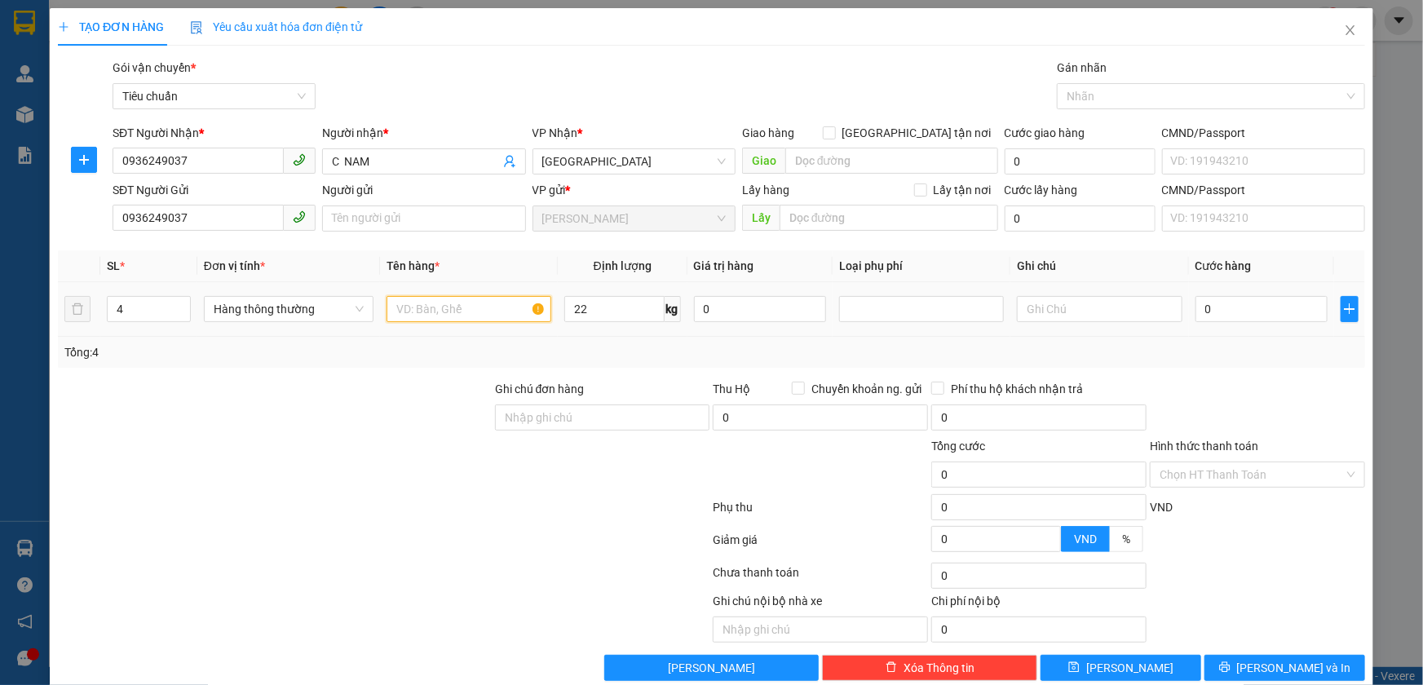
type input "60.000"
type input "THỨC ĂN"
click at [1112, 310] on input "text" at bounding box center [1099, 309] width 165 height 26
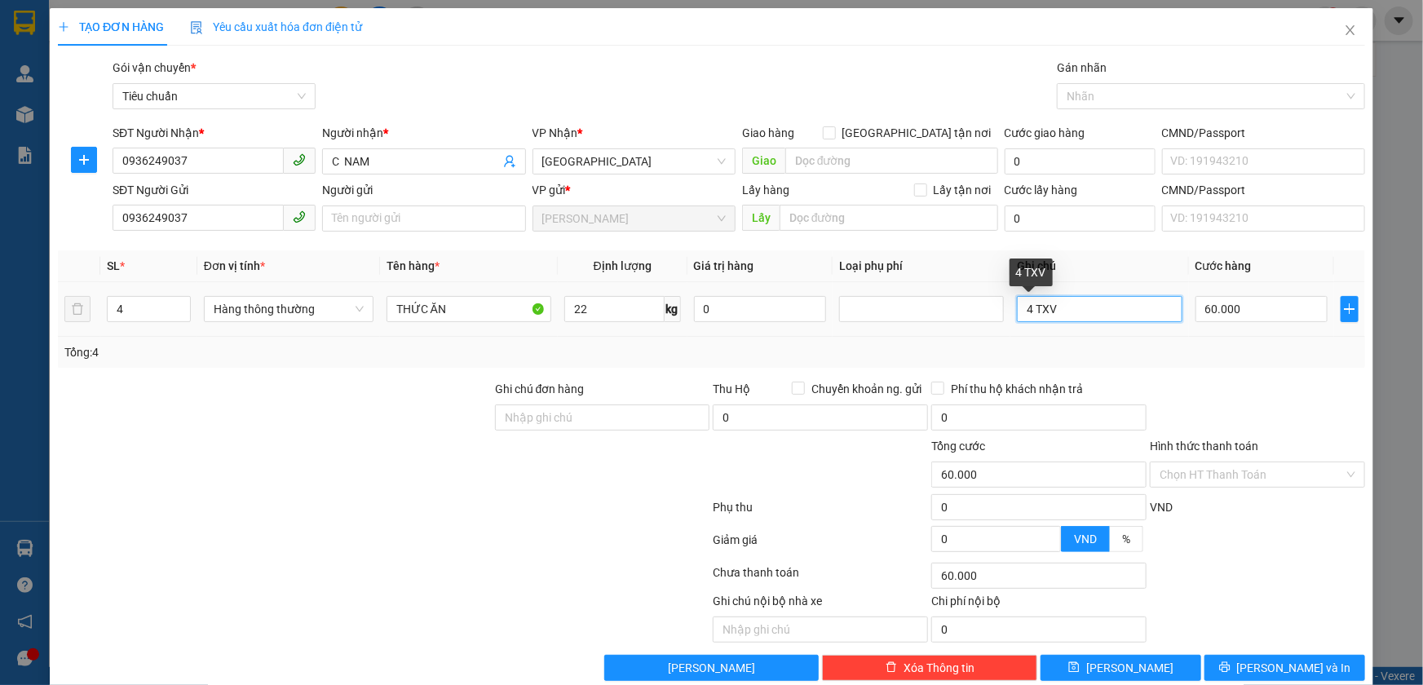
click at [1025, 303] on input "4 TXV" at bounding box center [1099, 309] width 165 height 26
type input "3 TXV + BAO HỒNG"
click at [1223, 312] on input "60.000" at bounding box center [1262, 309] width 133 height 26
type input "2"
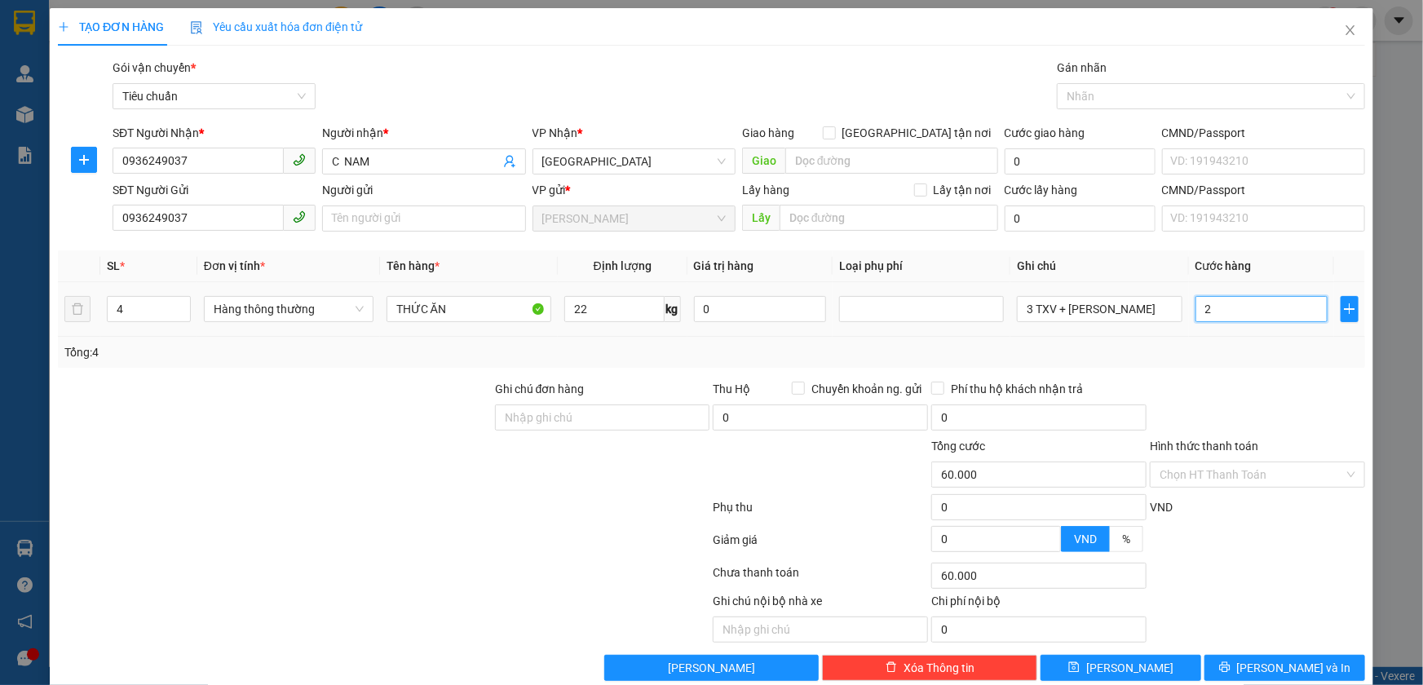
type input "2"
type input "24"
type input "240"
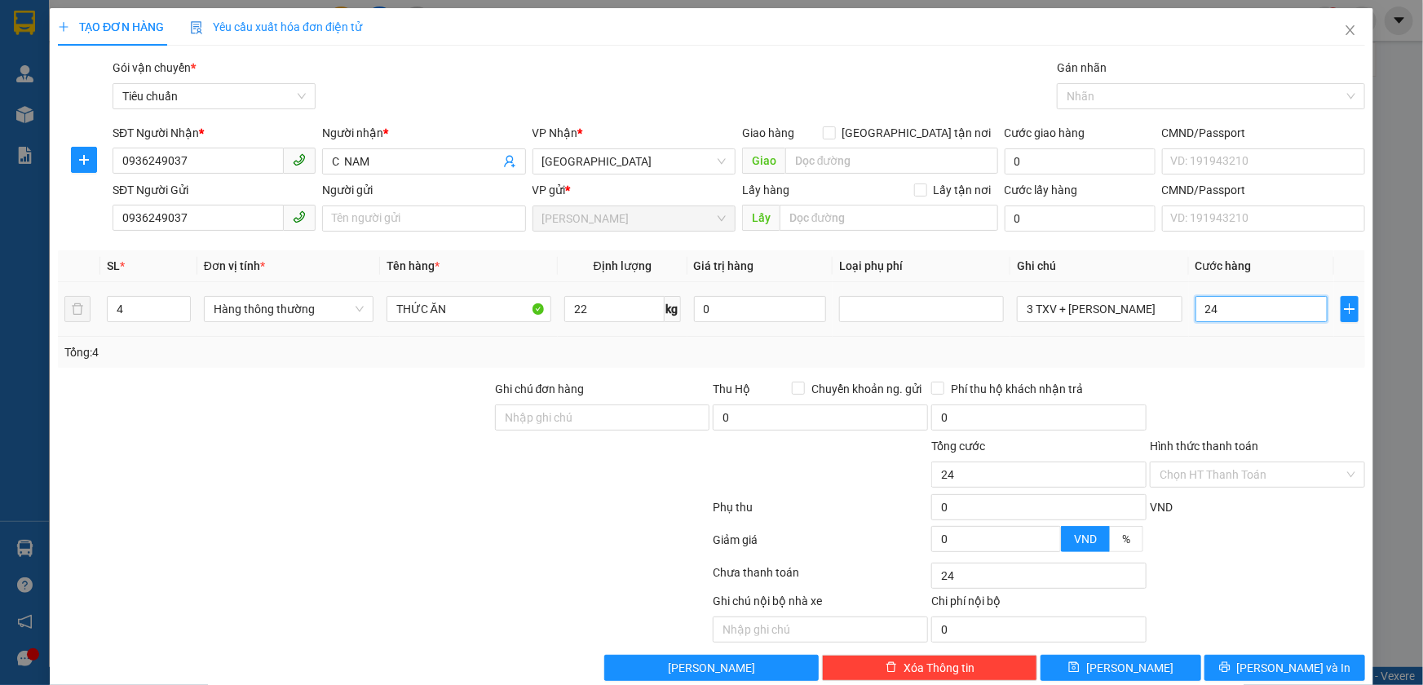
type input "240"
type input "240.000"
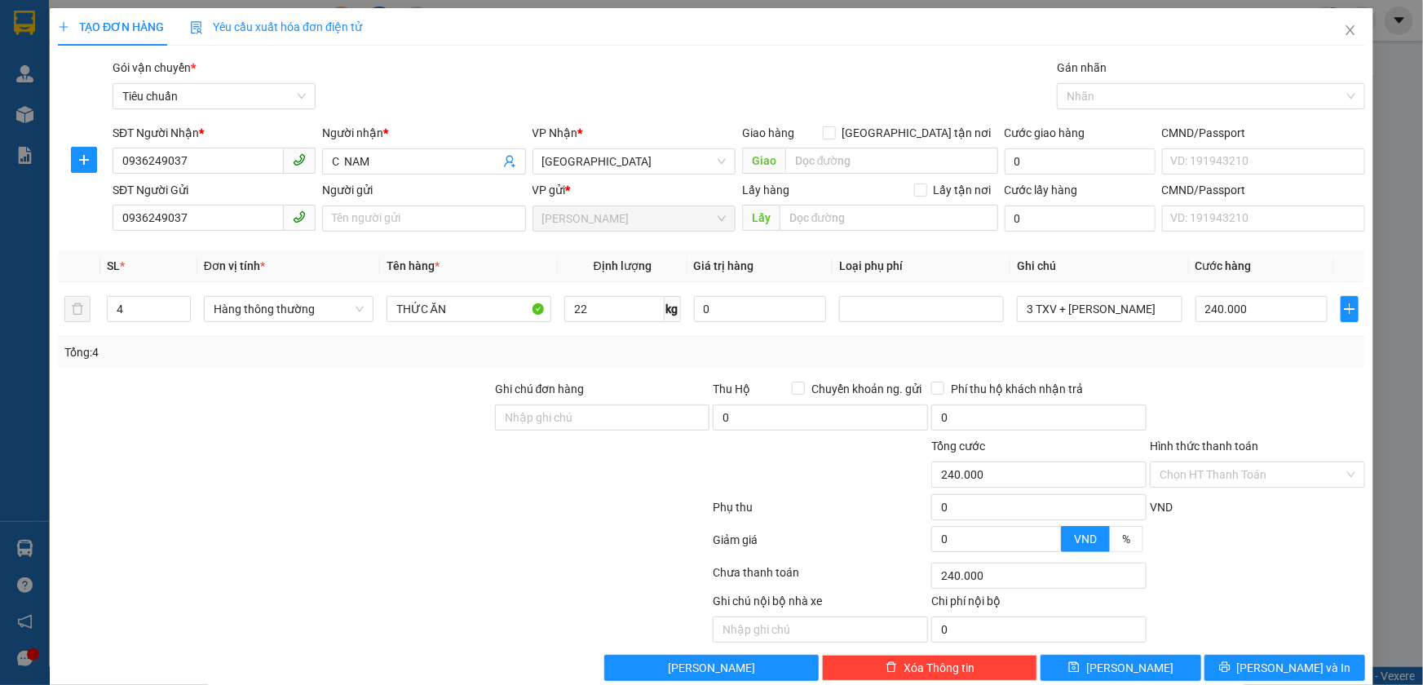
click at [1251, 353] on div "Tổng: 4" at bounding box center [711, 352] width 1295 height 18
click at [1232, 672] on button "[PERSON_NAME] và In" at bounding box center [1285, 668] width 161 height 26
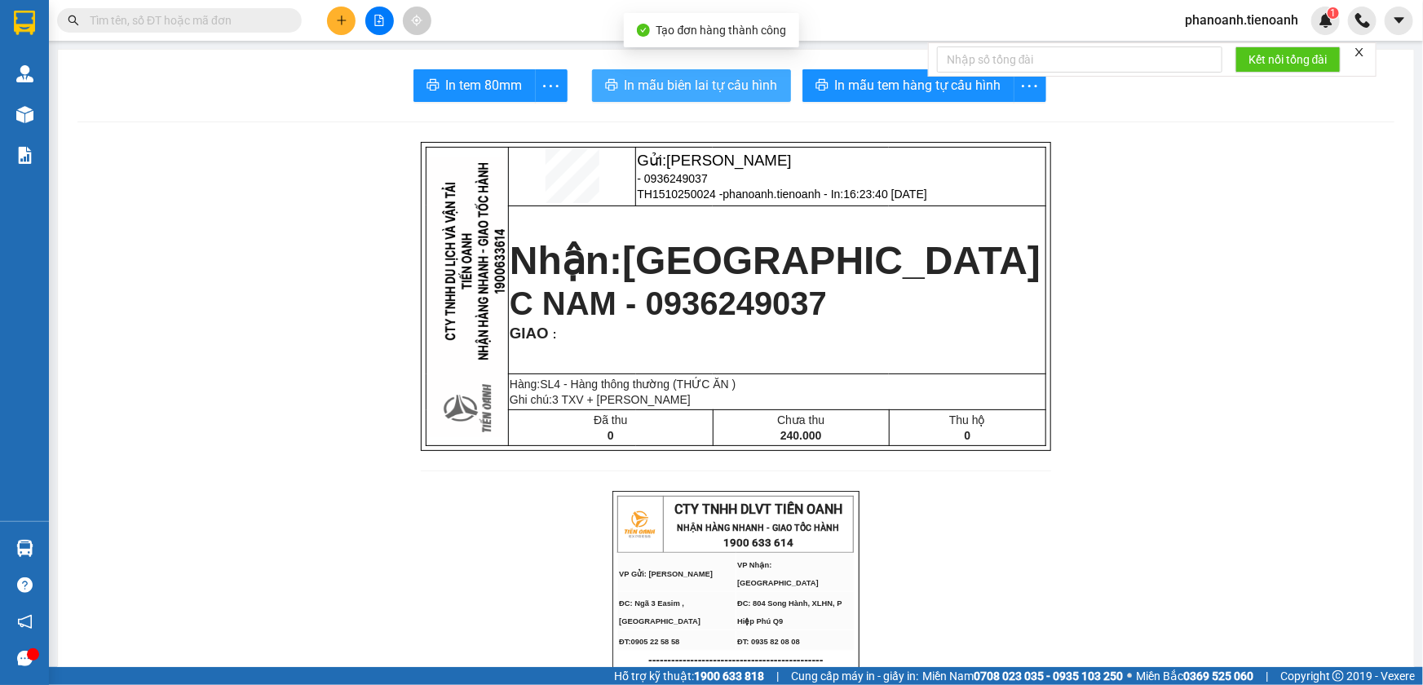
click at [726, 75] on span "In mẫu biên lai tự cấu hình" at bounding box center [701, 85] width 153 height 20
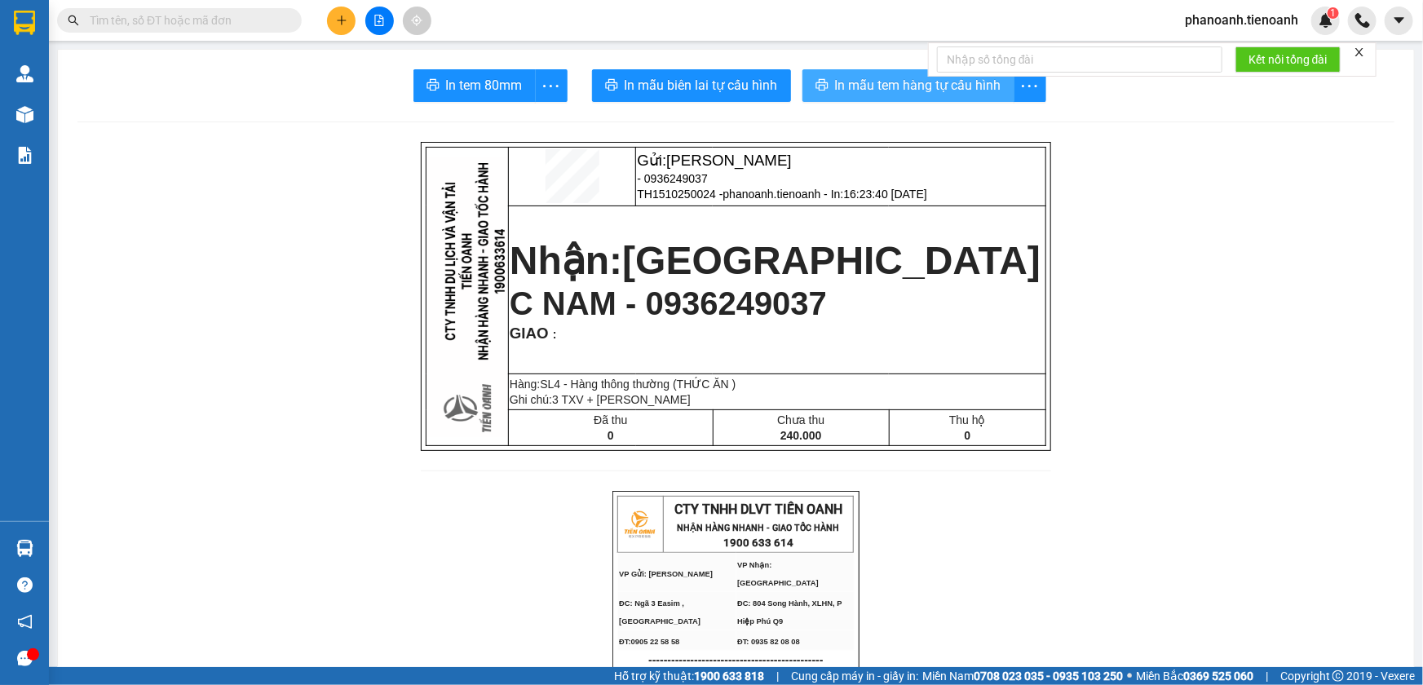
click at [851, 91] on span "In mẫu tem hàng tự cấu hình" at bounding box center [918, 85] width 166 height 20
drag, startPoint x: 1056, startPoint y: 482, endPoint x: 631, endPoint y: 24, distance: 624.5
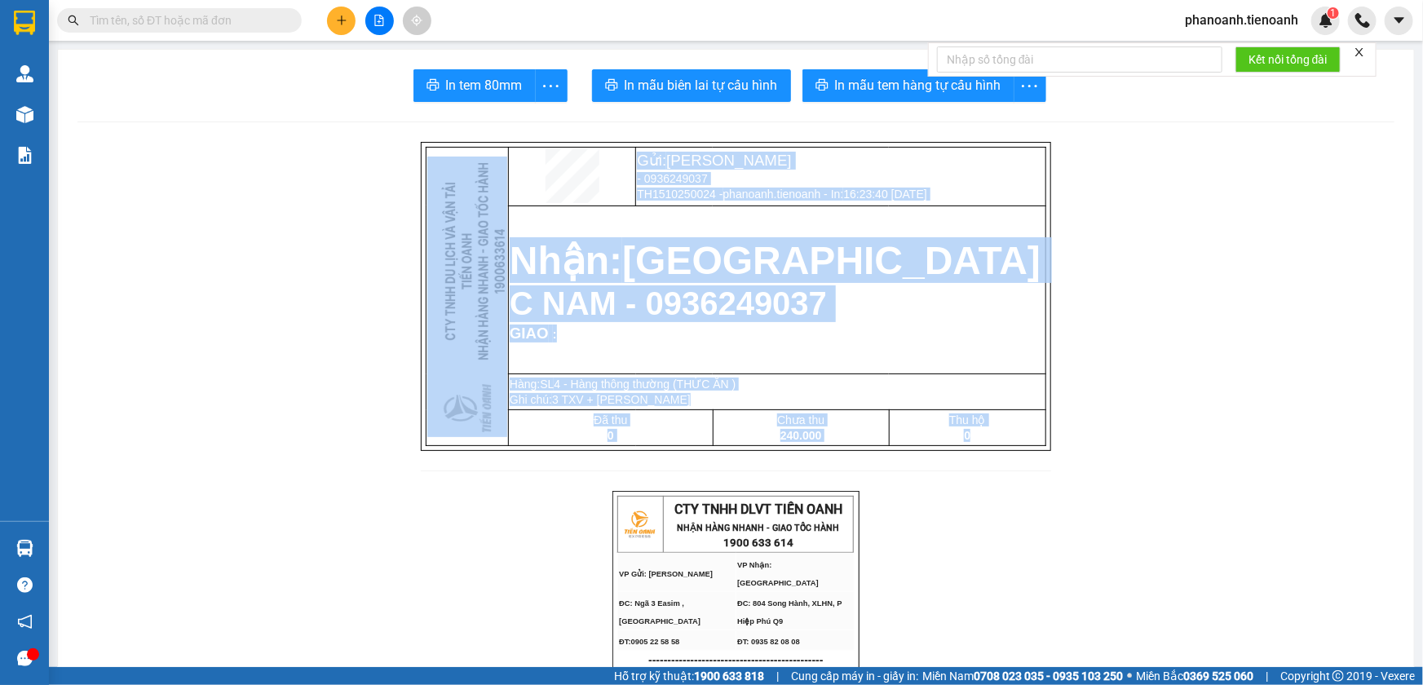
click at [339, 24] on icon "plus" at bounding box center [341, 20] width 11 height 11
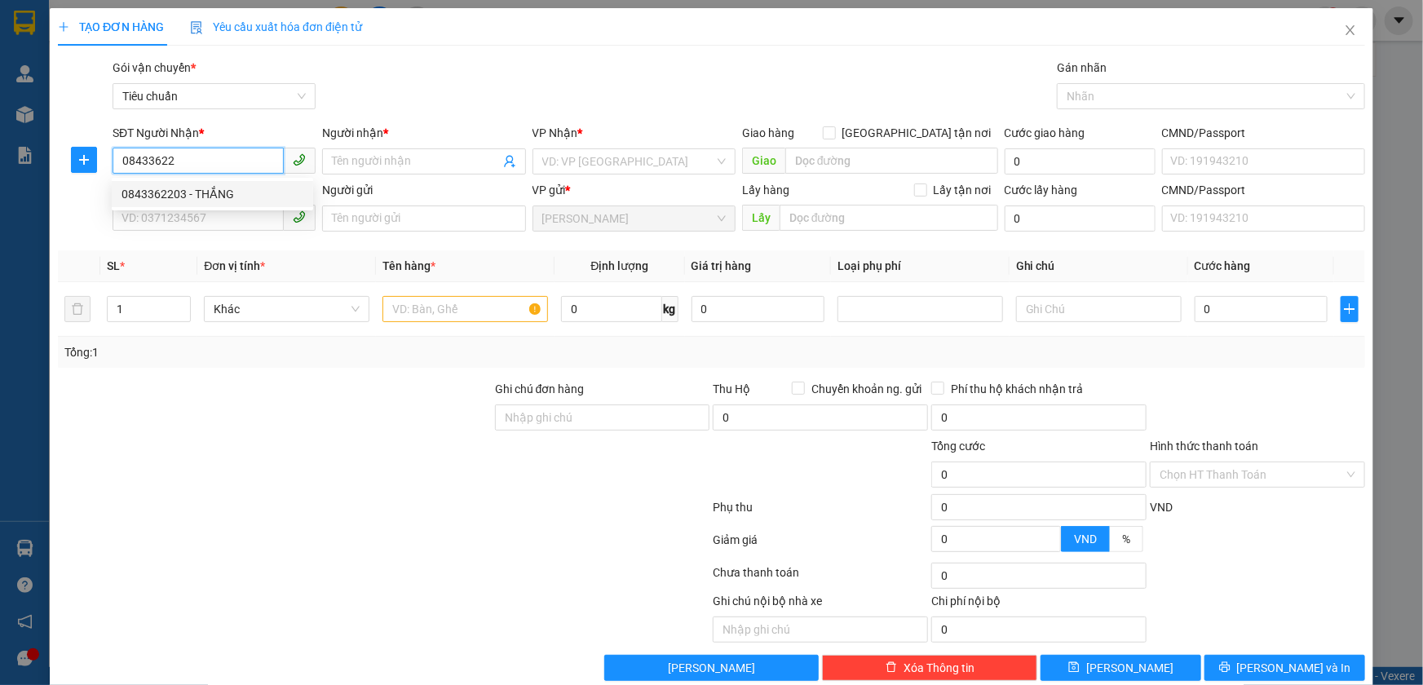
click at [223, 197] on div "0843362203 - THẮNG" at bounding box center [213, 194] width 182 height 18
type input "0843362203"
type input "THẮNG"
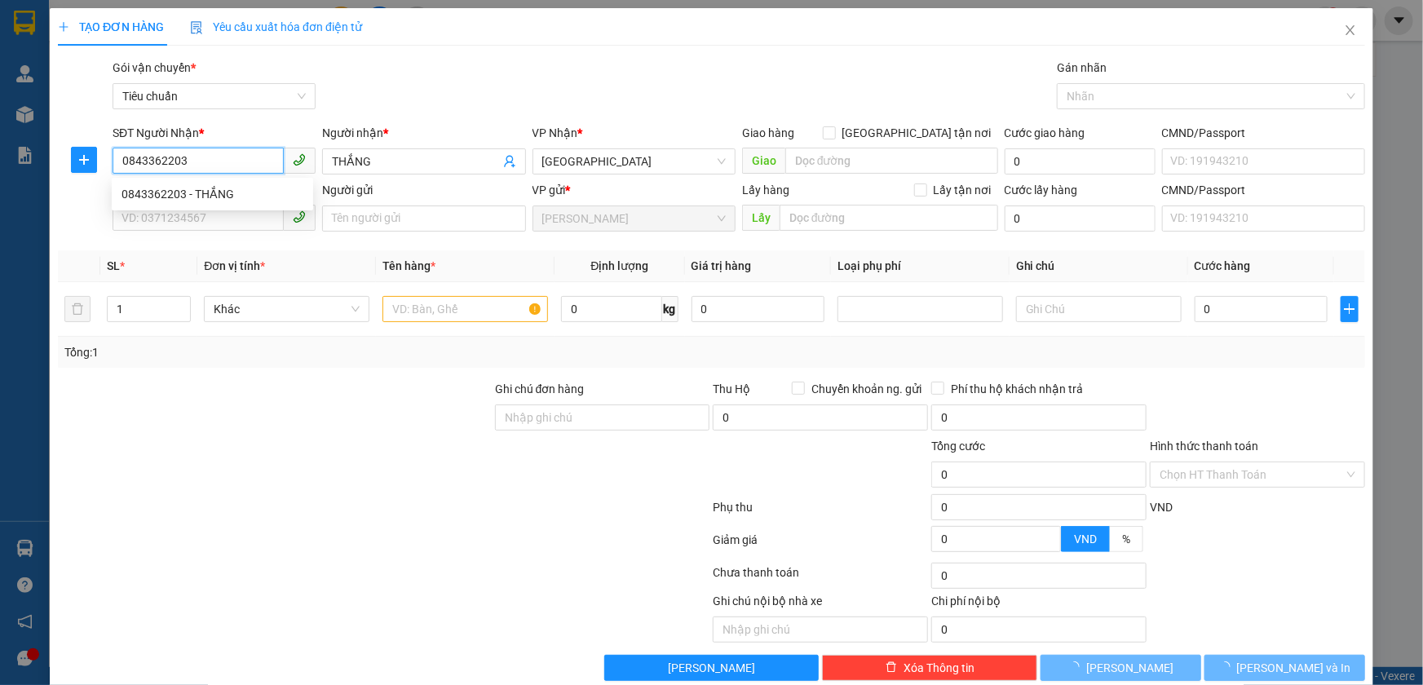
type input "60.000"
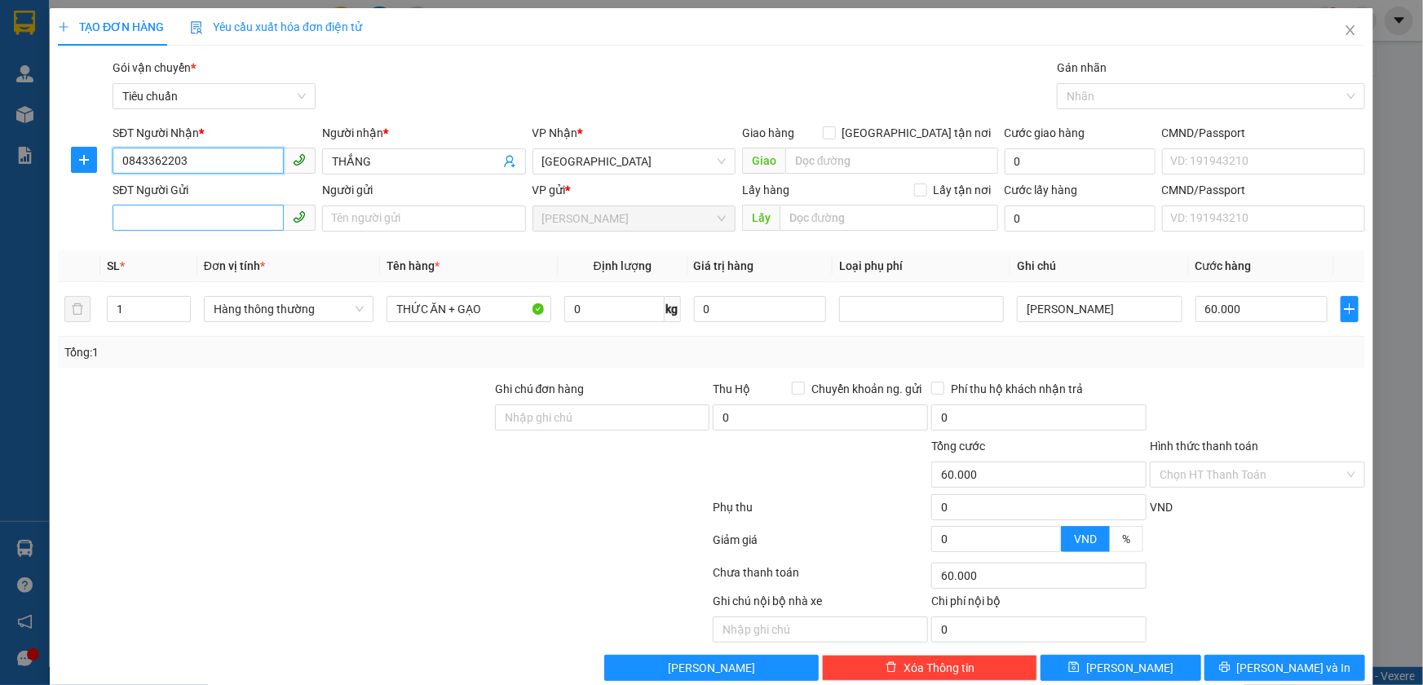
type input "0843362203"
click at [228, 221] on input "SĐT Người Gửi" at bounding box center [198, 218] width 171 height 26
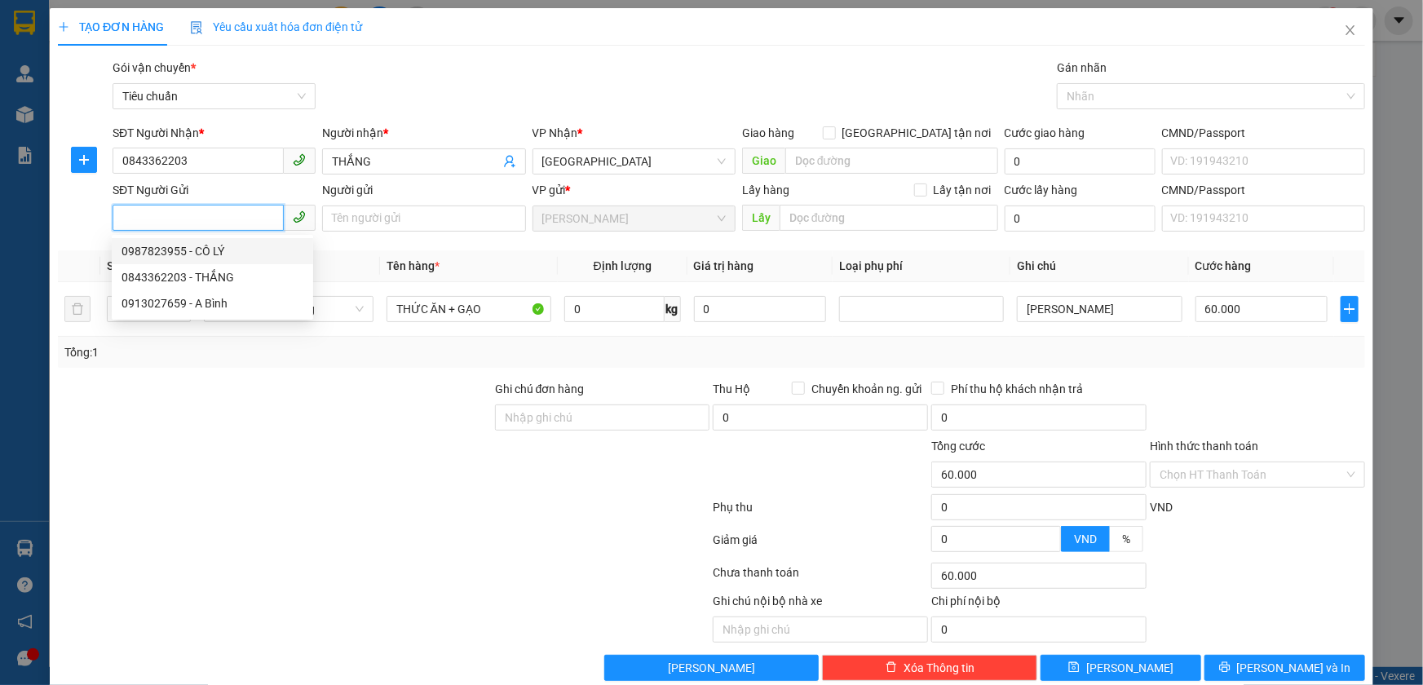
click at [241, 245] on div "0987823955 - CÔ LÝ" at bounding box center [213, 251] width 182 height 18
type input "0987823955"
type input "CÔ LÝ"
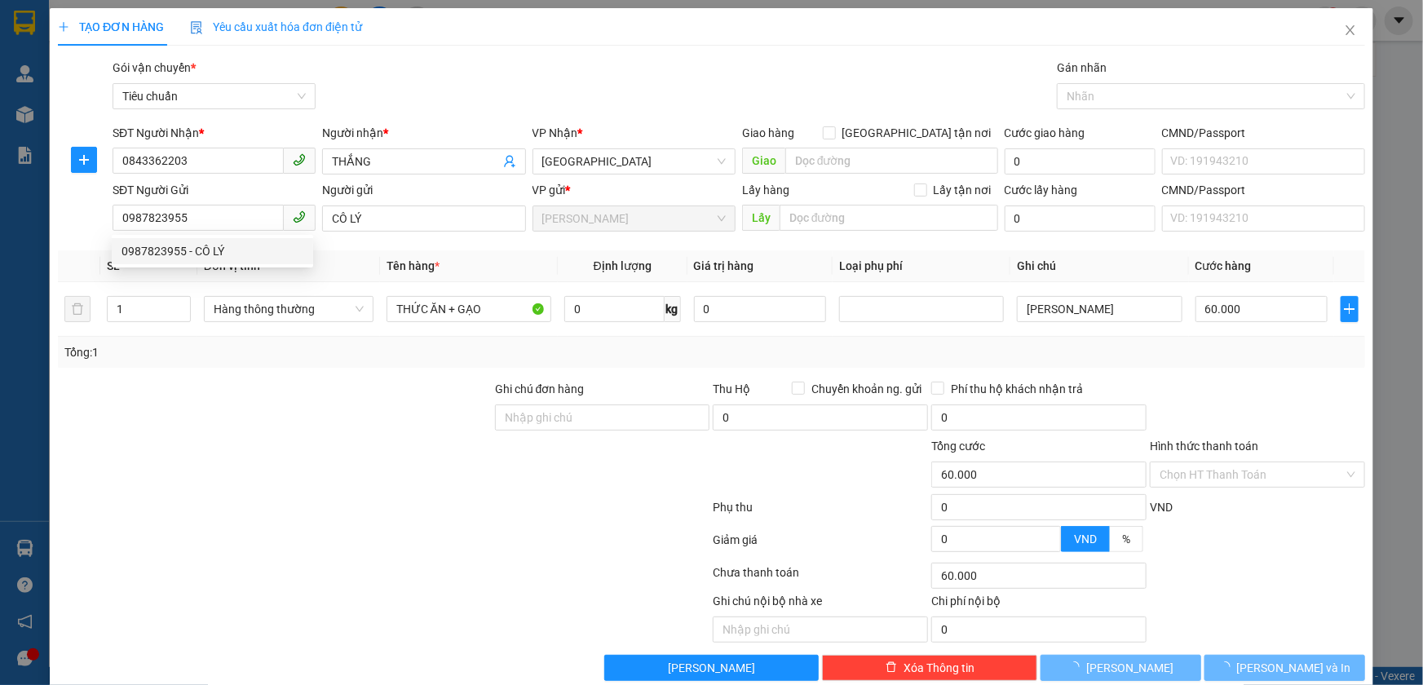
click at [277, 356] on div "Tổng: 1" at bounding box center [306, 352] width 485 height 18
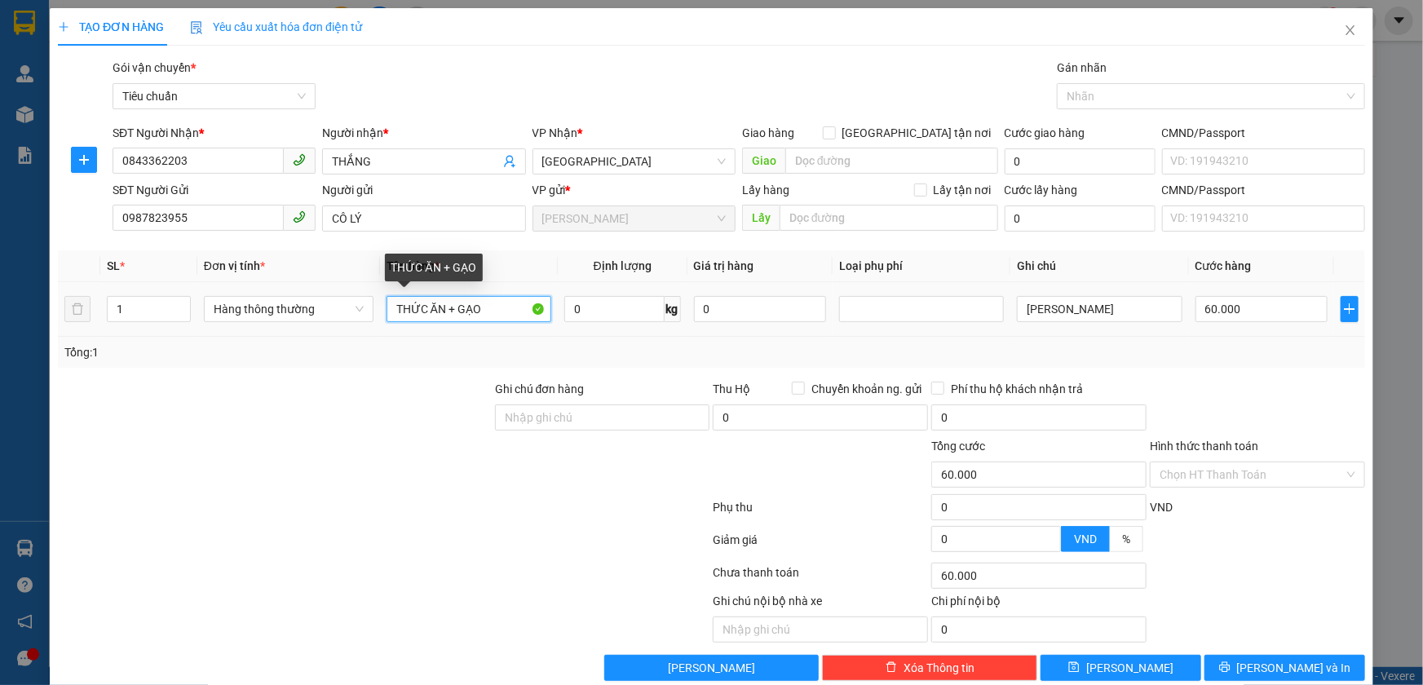
click at [516, 311] on input "THỨC ĂN + GẠO" at bounding box center [469, 309] width 165 height 26
type input "THỨC ĂN"
click at [591, 307] on input "0" at bounding box center [614, 309] width 100 height 26
type input "10"
type input "40.000"
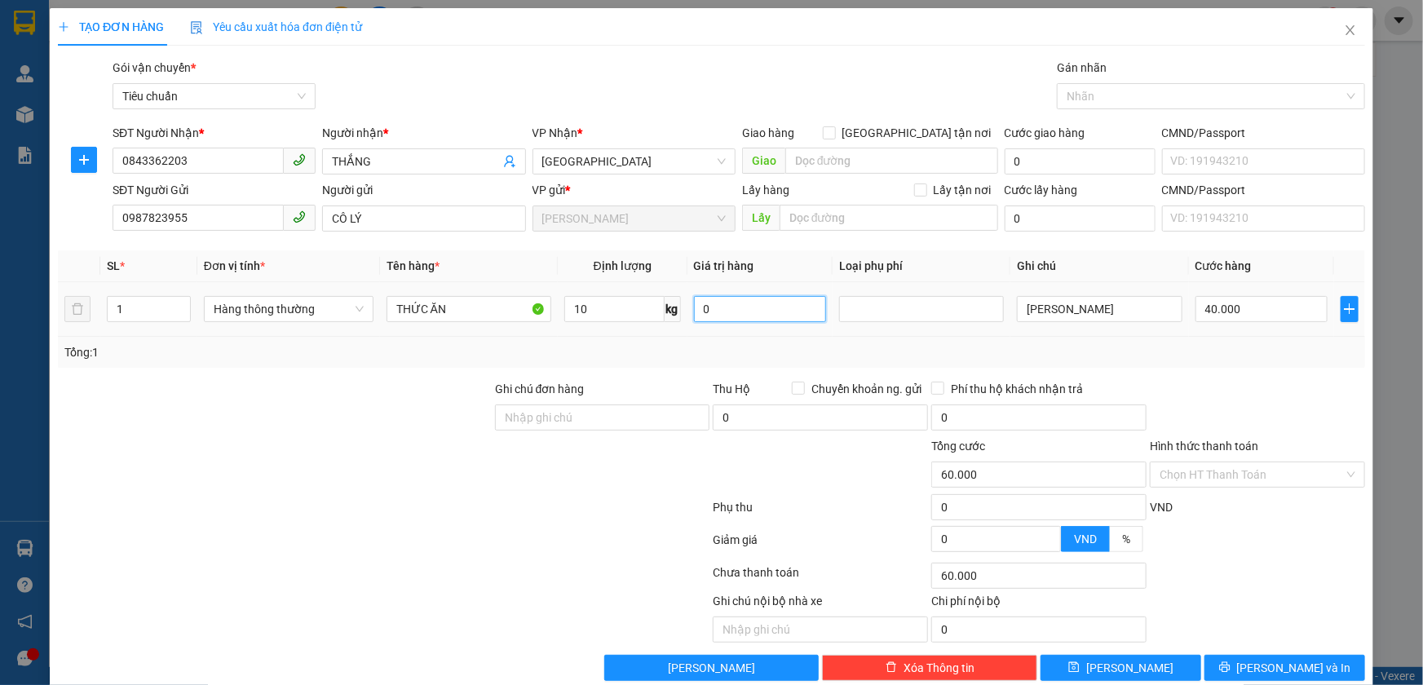
type input "40.000"
click at [1126, 315] on input "TXV DÁN CHUNG" at bounding box center [1099, 309] width 165 height 26
drag, startPoint x: 1048, startPoint y: 311, endPoint x: 1137, endPoint y: 334, distance: 91.8
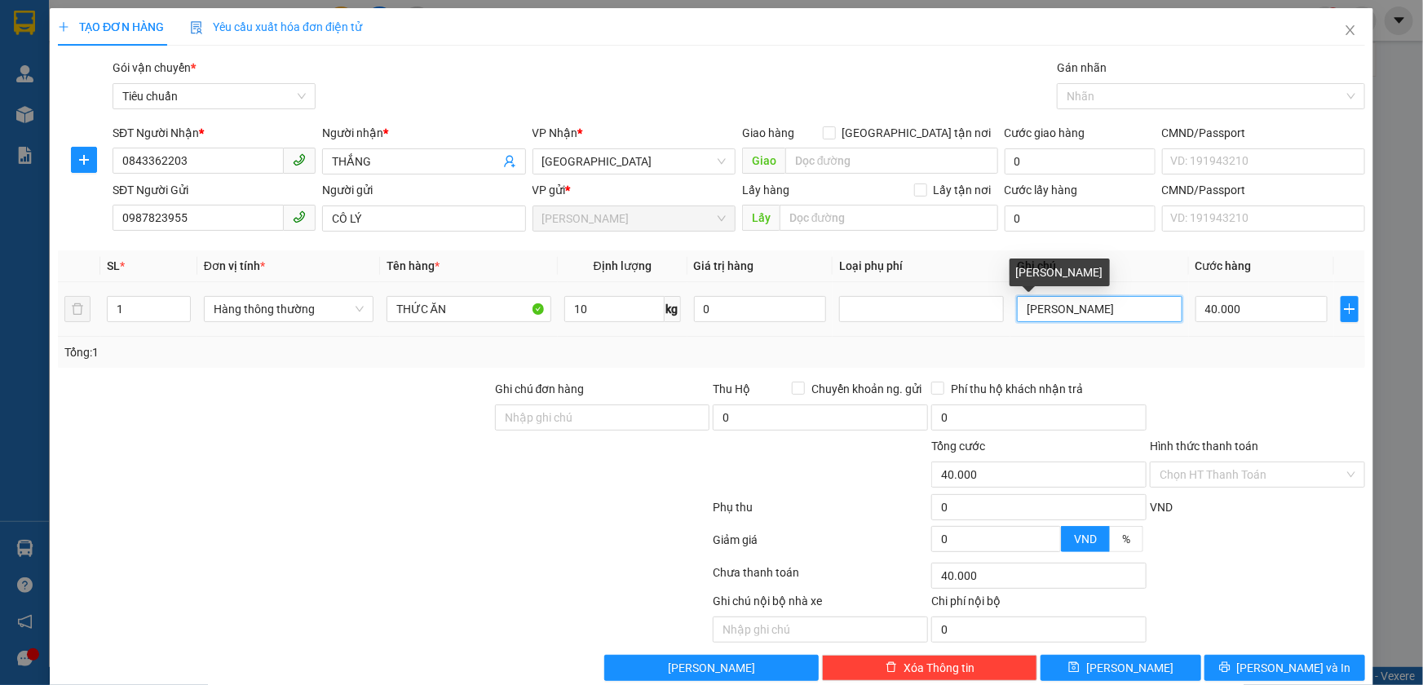
click at [1137, 334] on td "TXV DÁN CHUNG" at bounding box center [1100, 309] width 178 height 55
click at [1162, 339] on div "Tổng: 1" at bounding box center [712, 352] width 1308 height 31
click at [1067, 312] on input "TXV" at bounding box center [1099, 309] width 165 height 26
type input "TXT"
drag, startPoint x: 1209, startPoint y: 381, endPoint x: 1212, endPoint y: 390, distance: 9.5
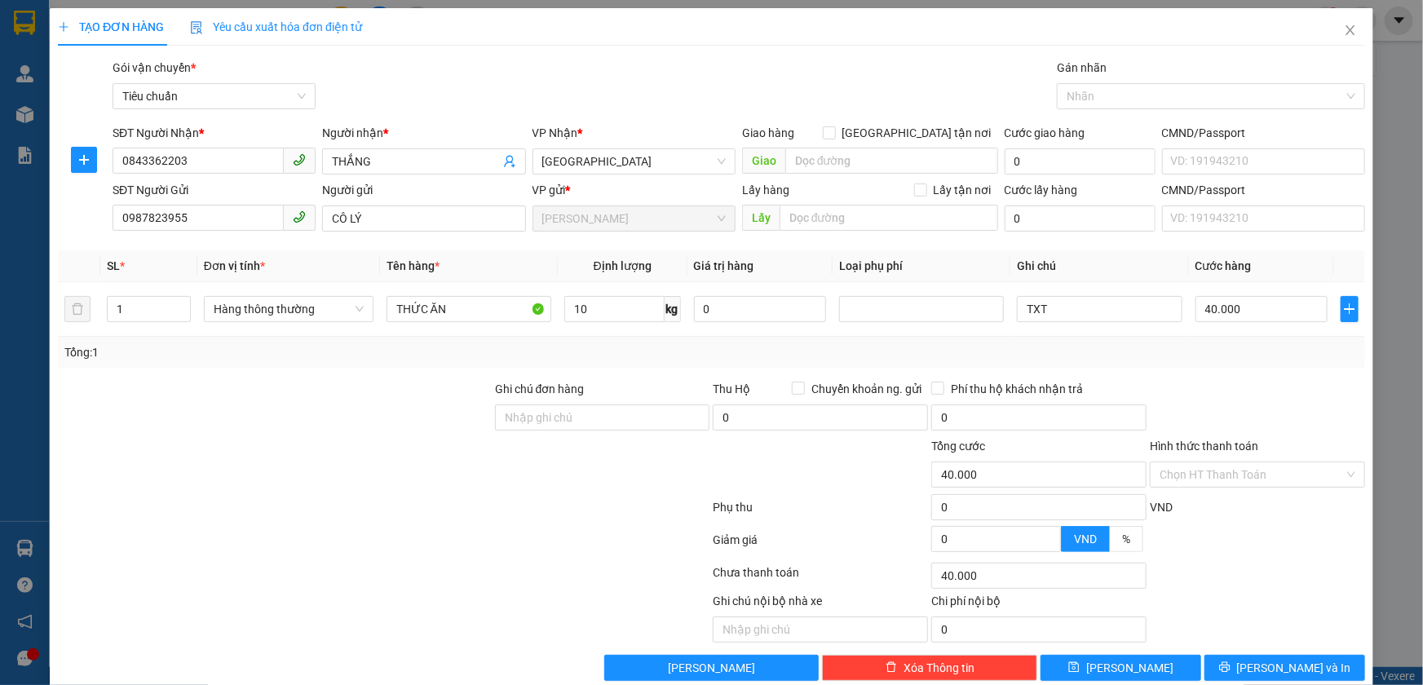
click at [1212, 390] on div at bounding box center [1258, 408] width 219 height 57
click at [1237, 471] on input "Hình thức thanh toán" at bounding box center [1252, 475] width 184 height 24
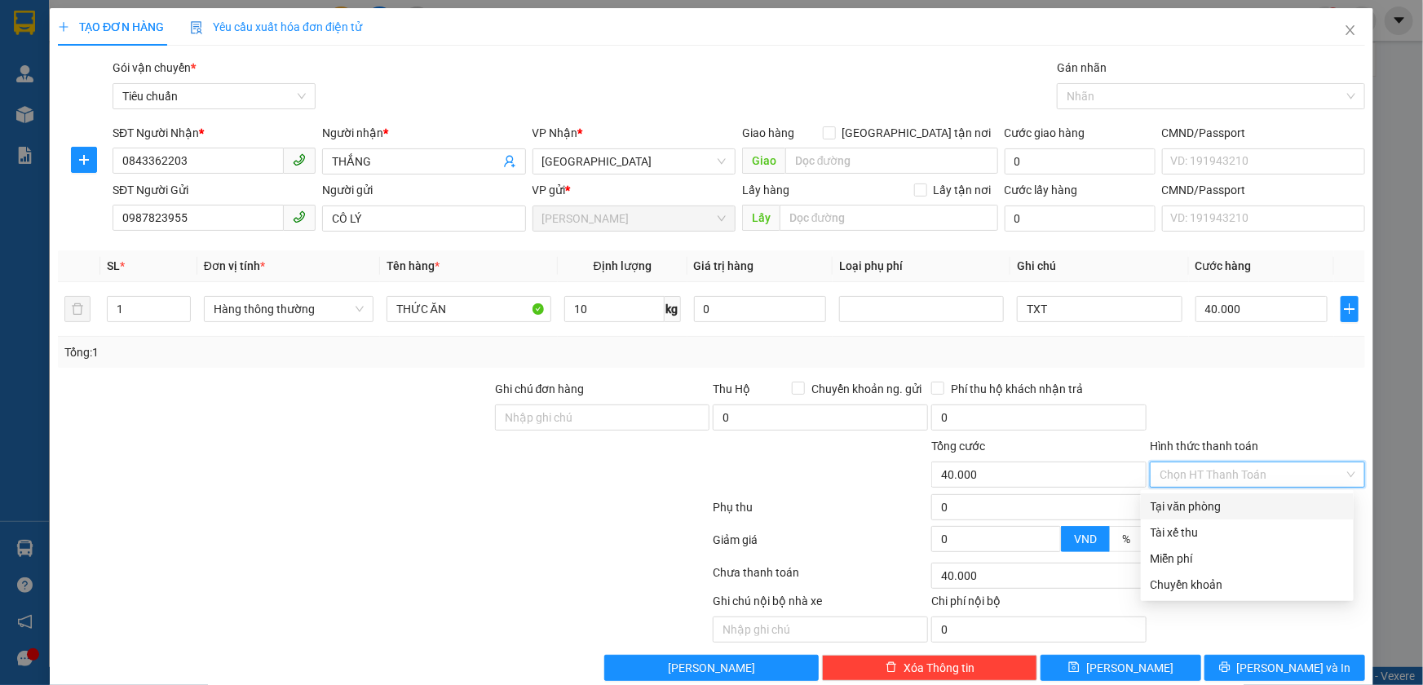
click at [1215, 499] on div "Tại văn phòng" at bounding box center [1247, 507] width 193 height 18
type input "0"
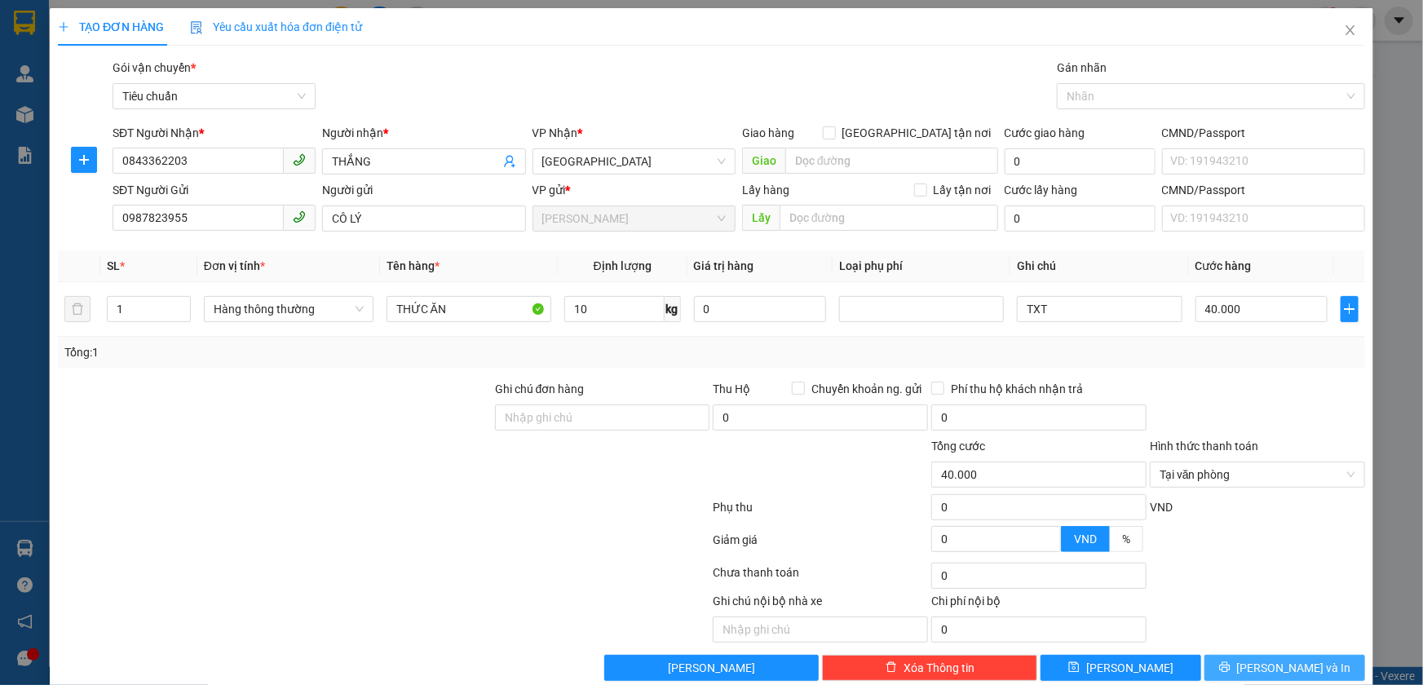
drag, startPoint x: 1268, startPoint y: 666, endPoint x: 1251, endPoint y: 679, distance: 22.2
click at [1268, 666] on span "[PERSON_NAME] và In" at bounding box center [1294, 668] width 114 height 18
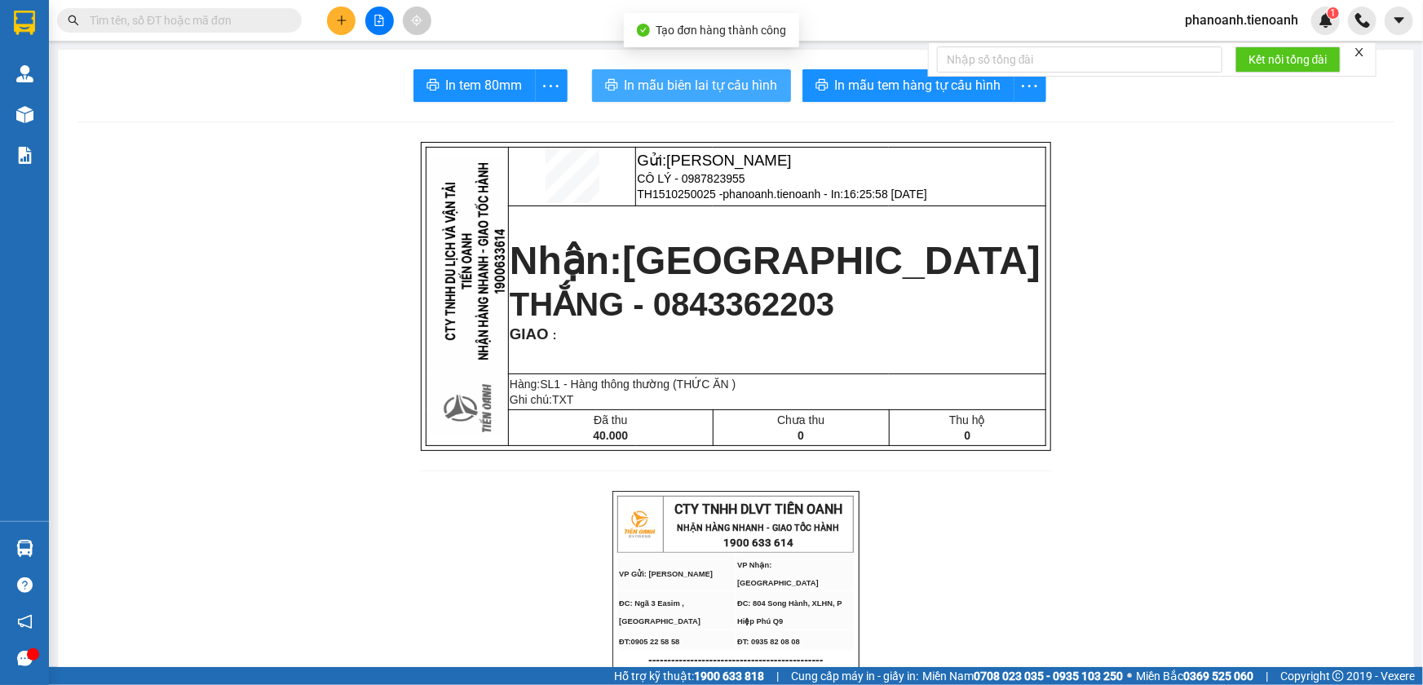
click at [719, 87] on span "In mẫu biên lai tự cấu hình" at bounding box center [701, 85] width 153 height 20
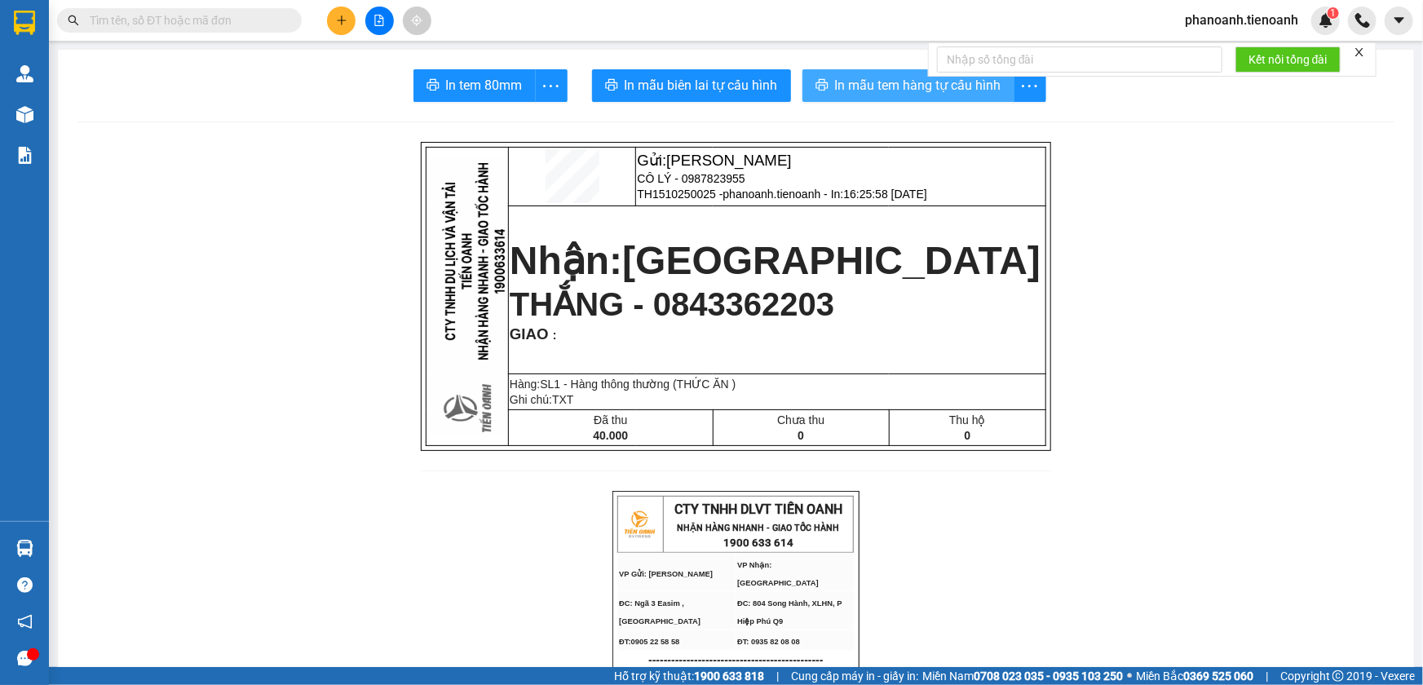
click at [889, 89] on span "In mẫu tem hàng tự cấu hình" at bounding box center [918, 85] width 166 height 20
click at [341, 23] on icon "plus" at bounding box center [341, 19] width 1 height 9
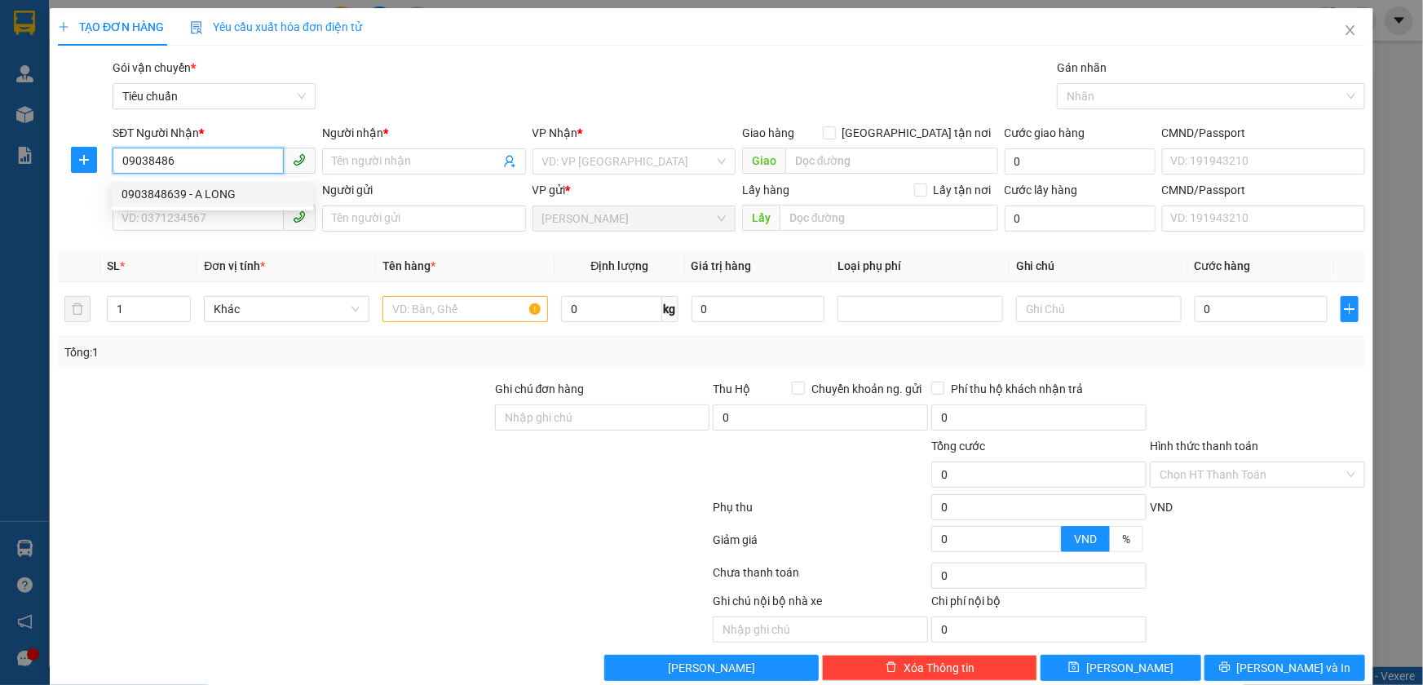
click at [247, 193] on div "0903848639 - A LONG" at bounding box center [213, 194] width 182 height 18
type input "0903848639"
type input "A LONG"
type input "014007400417"
type input "40.000"
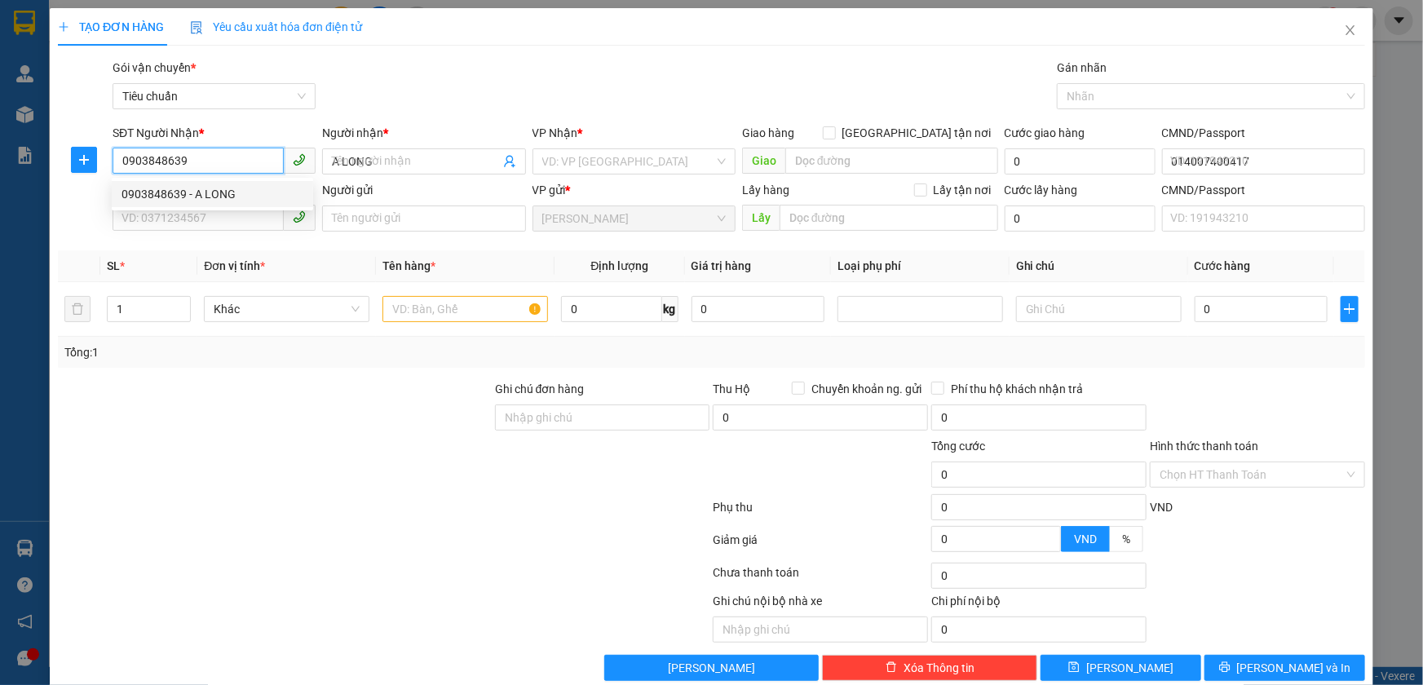
type input "40.000"
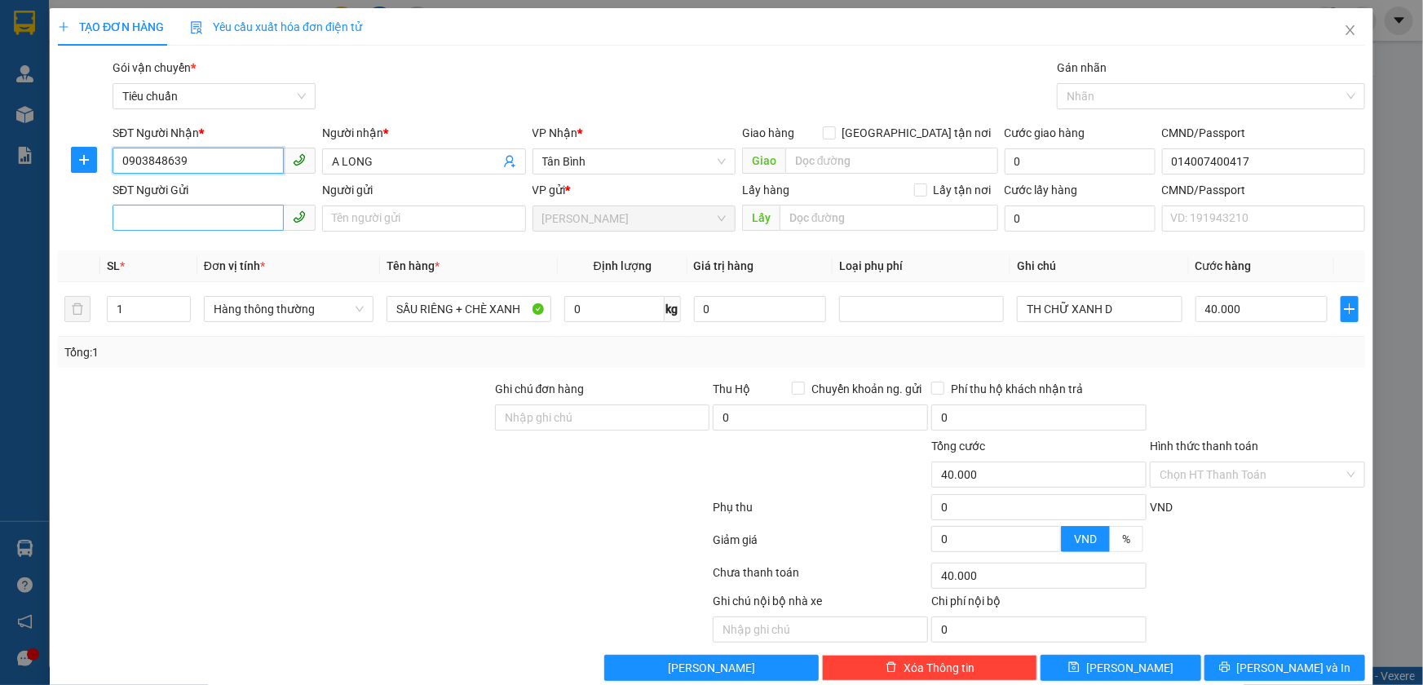
type input "0903848639"
click at [234, 217] on input "SĐT Người Gửi" at bounding box center [198, 218] width 171 height 26
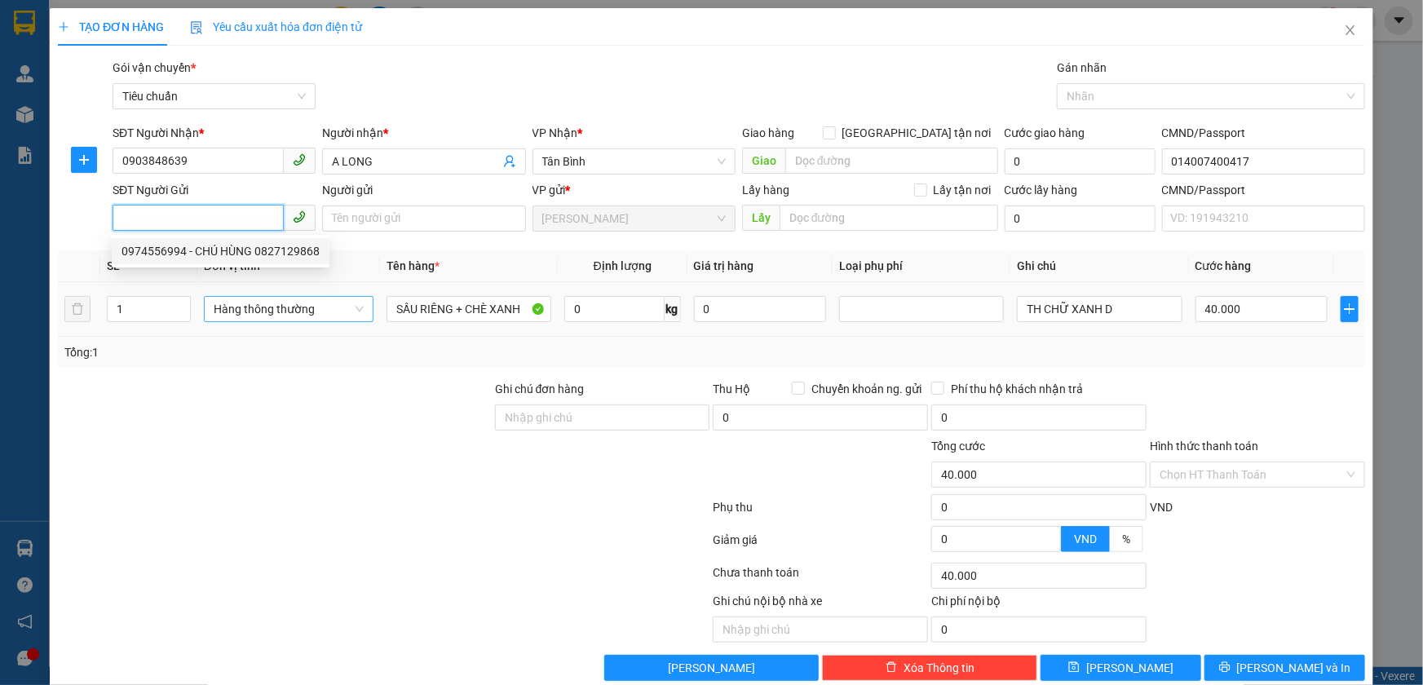
click at [250, 250] on div "0974556994 - CHÚ HÙNG 0827129868" at bounding box center [221, 251] width 198 height 18
type input "0974556994"
type input "CHÚ HÙNG 0827129868"
type input "123456789"
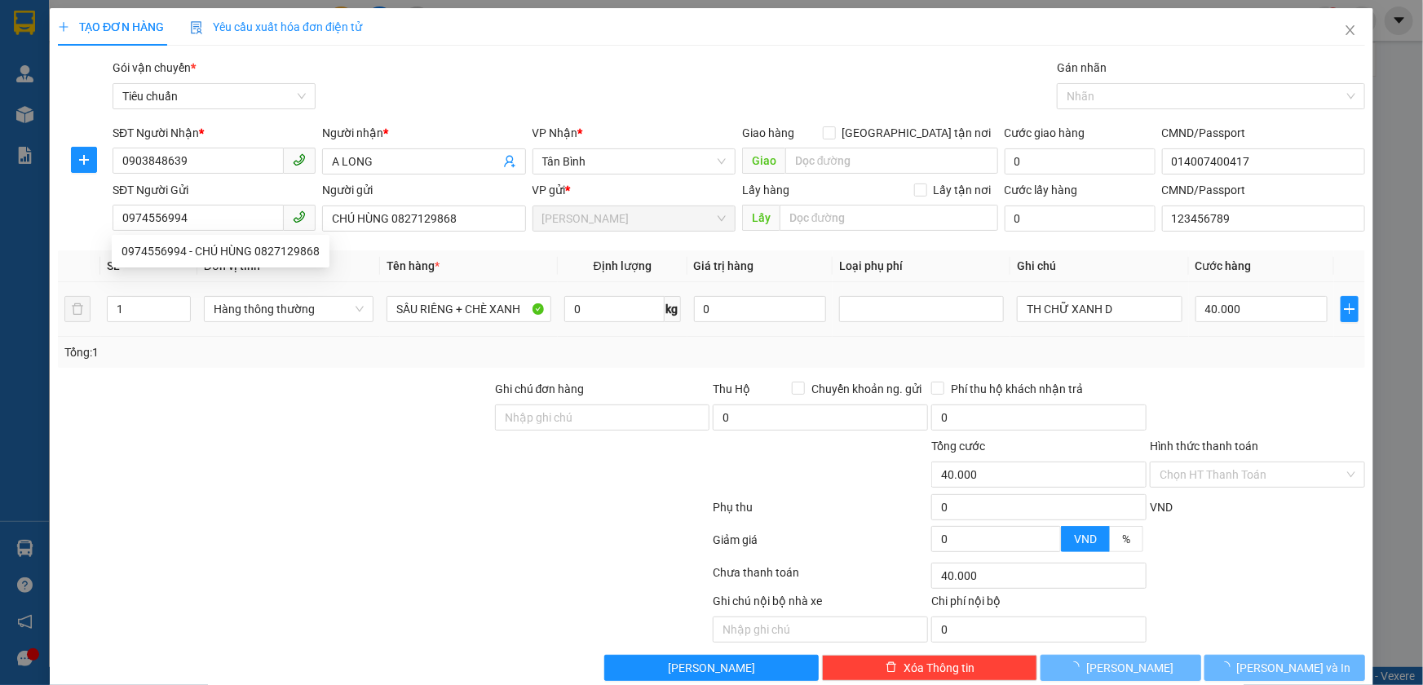
click at [340, 475] on div at bounding box center [274, 465] width 437 height 57
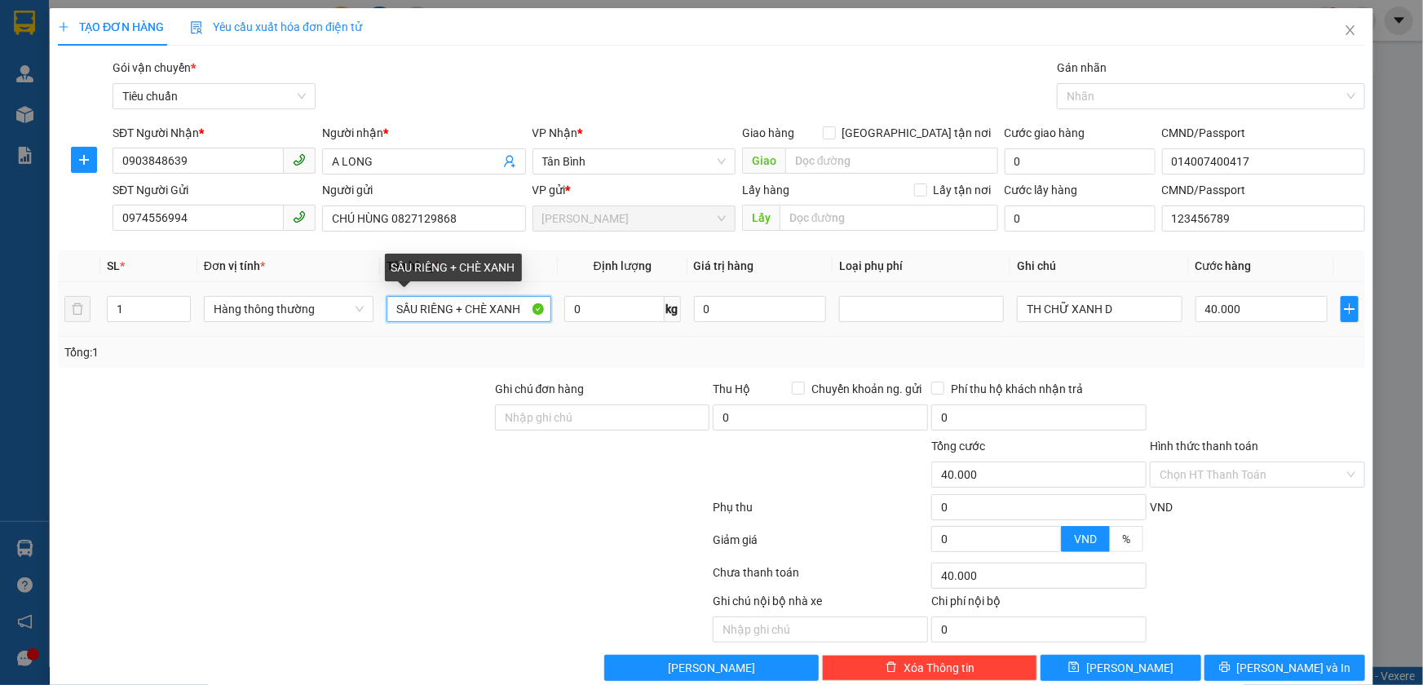
click at [465, 316] on input "SẦU RIÊNG + CHÈ XANH" at bounding box center [469, 309] width 165 height 26
type input "RAU"
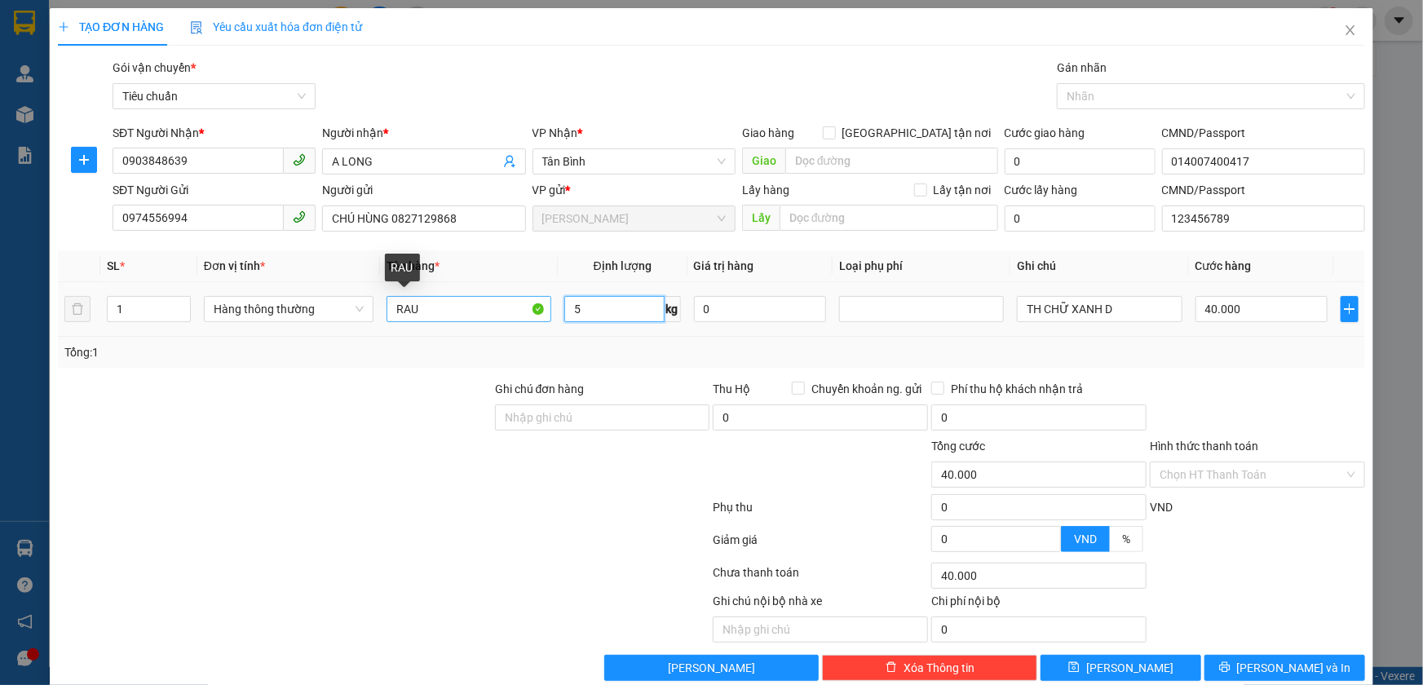
type input "5"
type input "30.000"
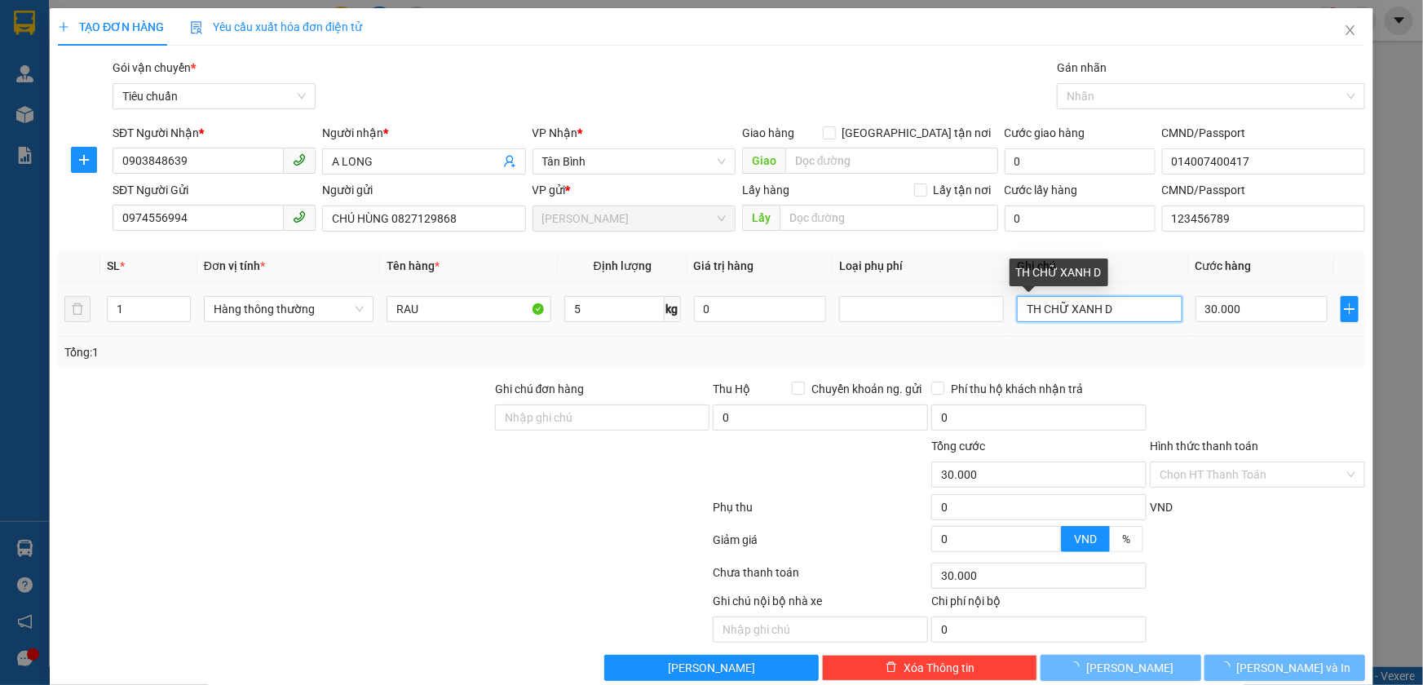
click at [1139, 311] on input "TH CHỮ XANH D" at bounding box center [1099, 309] width 165 height 26
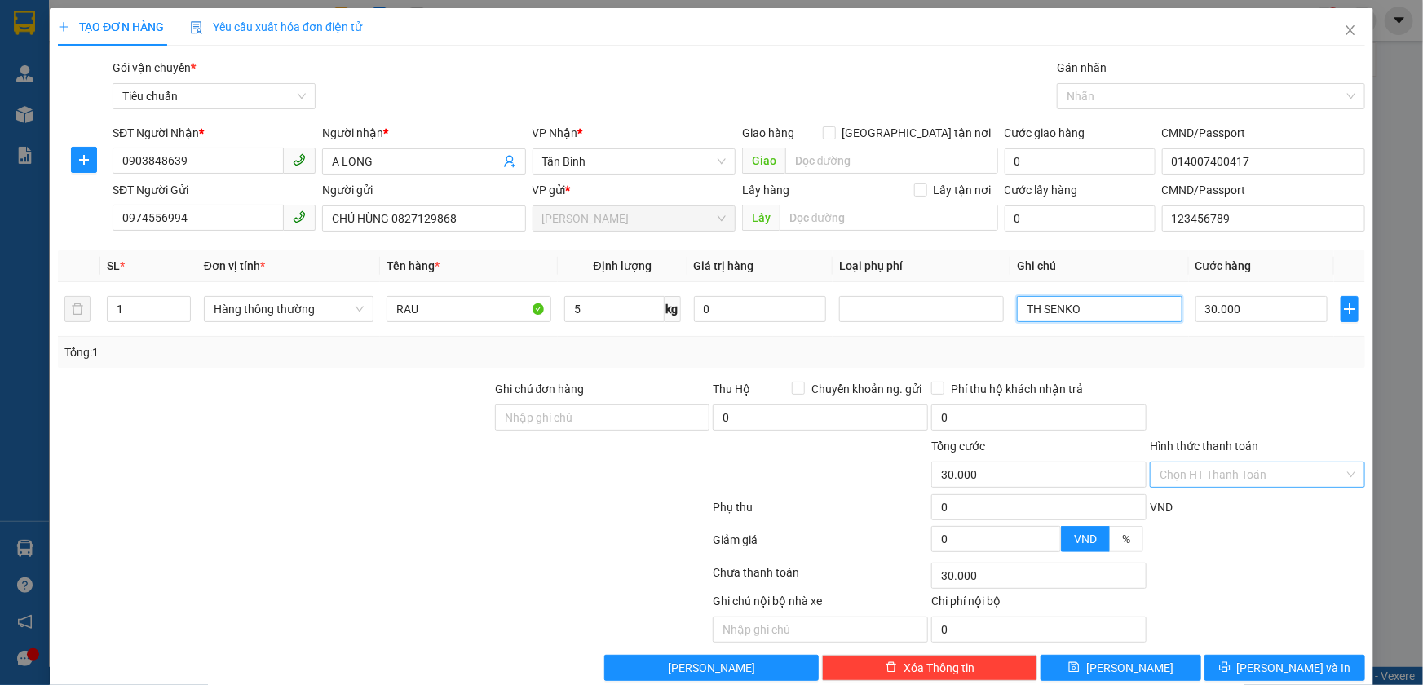
type input "TH SENKO"
click at [1259, 478] on input "Hình thức thanh toán" at bounding box center [1252, 475] width 184 height 24
click at [1238, 498] on div "Tại văn phòng" at bounding box center [1247, 507] width 193 height 18
type input "0"
click at [1277, 670] on span "[PERSON_NAME] và In" at bounding box center [1294, 668] width 114 height 18
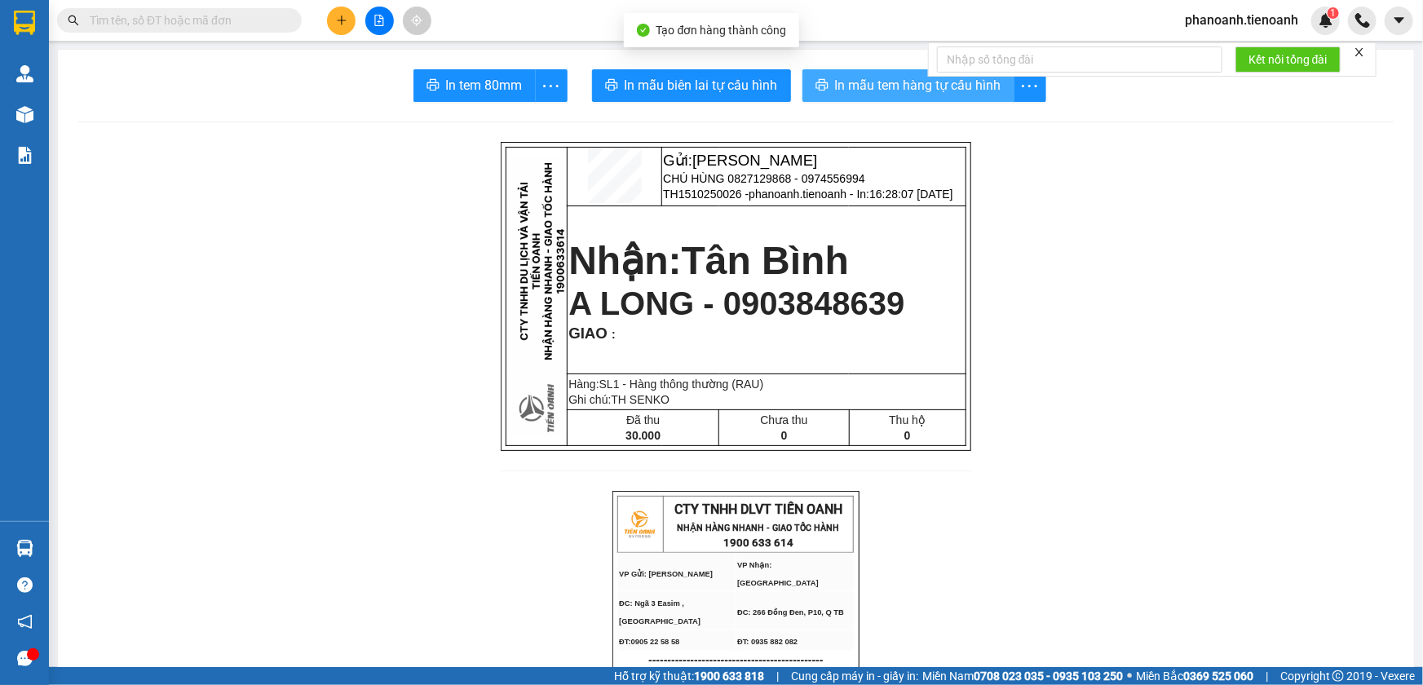
click at [840, 84] on span "In mẫu tem hàng tự cấu hình" at bounding box center [918, 85] width 166 height 20
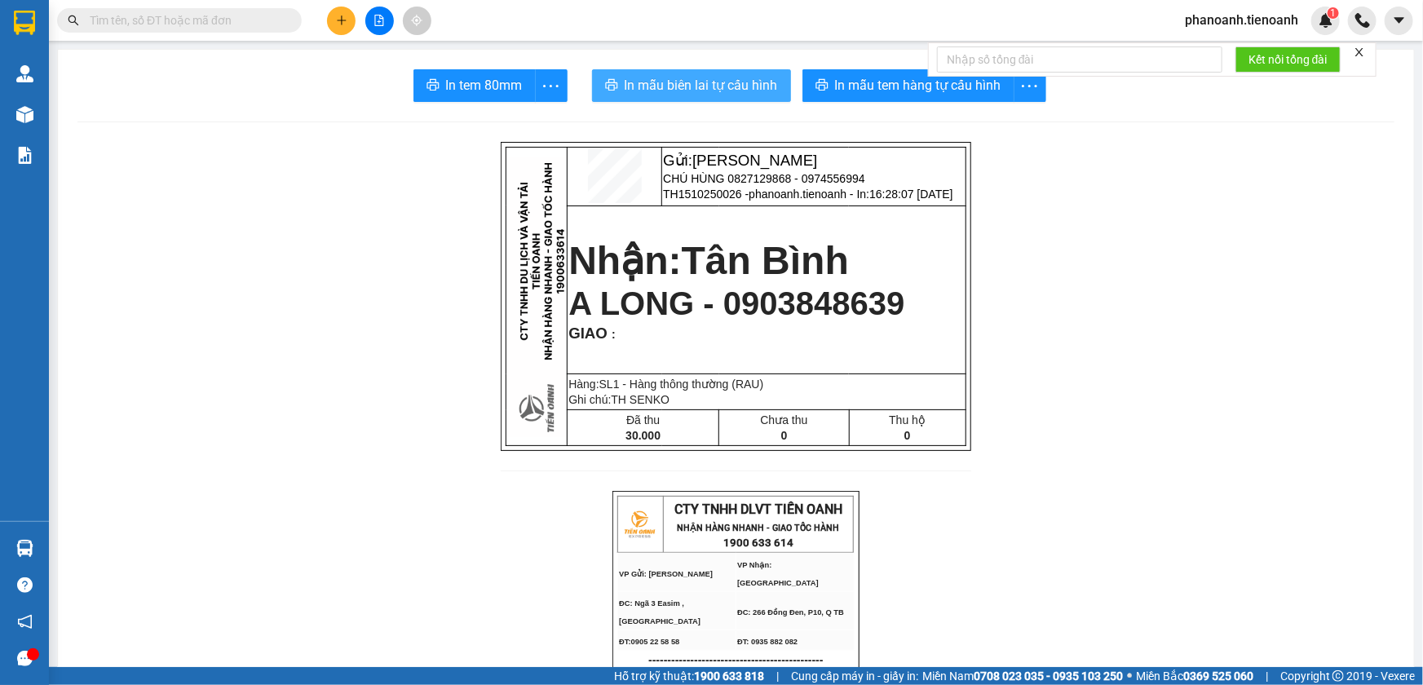
click at [719, 69] on button "In mẫu biên lai tự cấu hình" at bounding box center [691, 85] width 199 height 33
click at [1228, 17] on span "phanoanh.tienoanh" at bounding box center [1241, 20] width 139 height 20
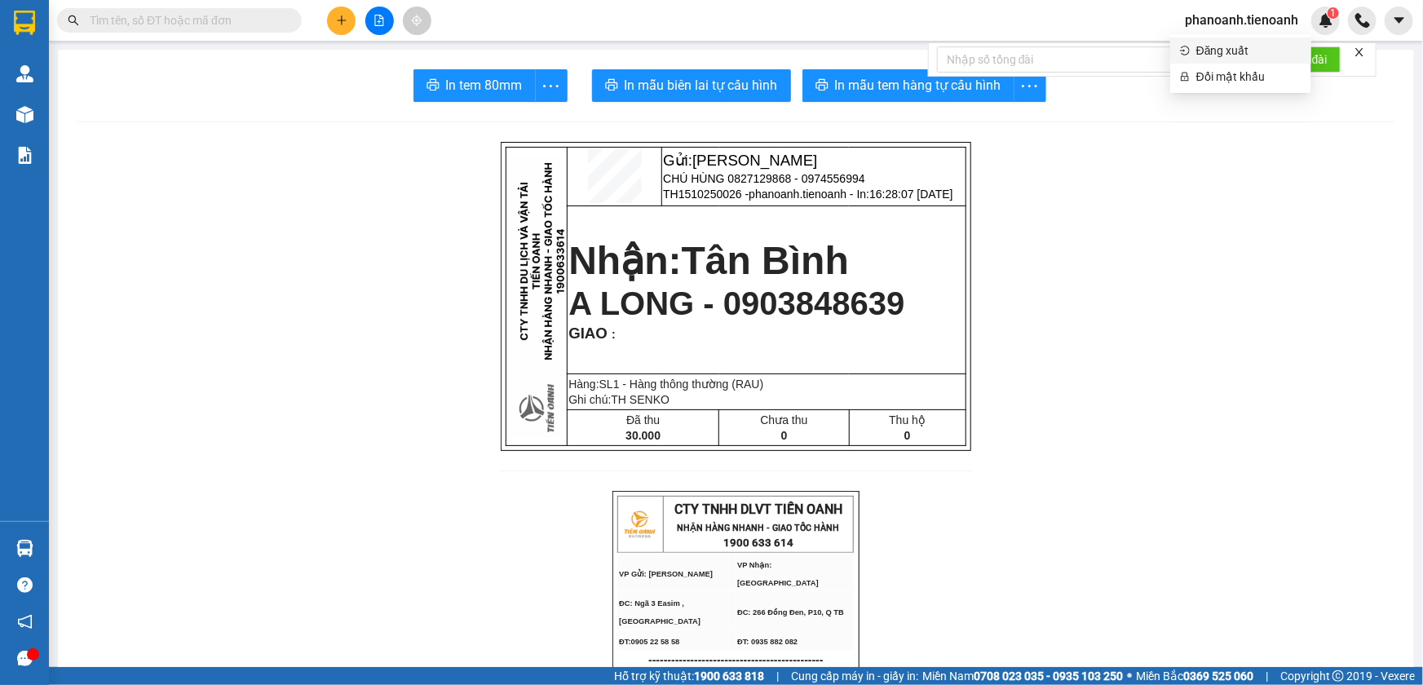
click at [1209, 47] on span "Đăng xuất" at bounding box center [1249, 51] width 105 height 18
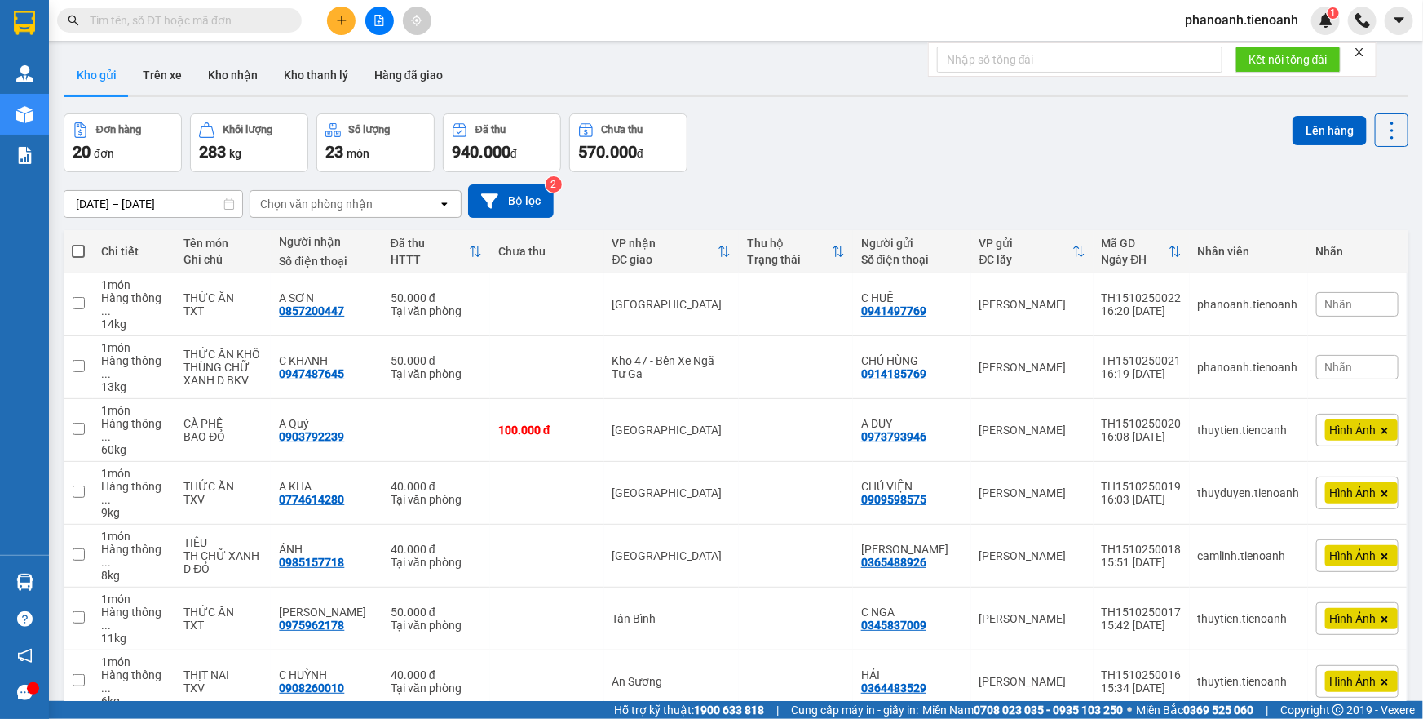
click at [336, 24] on icon "plus" at bounding box center [341, 20] width 11 height 11
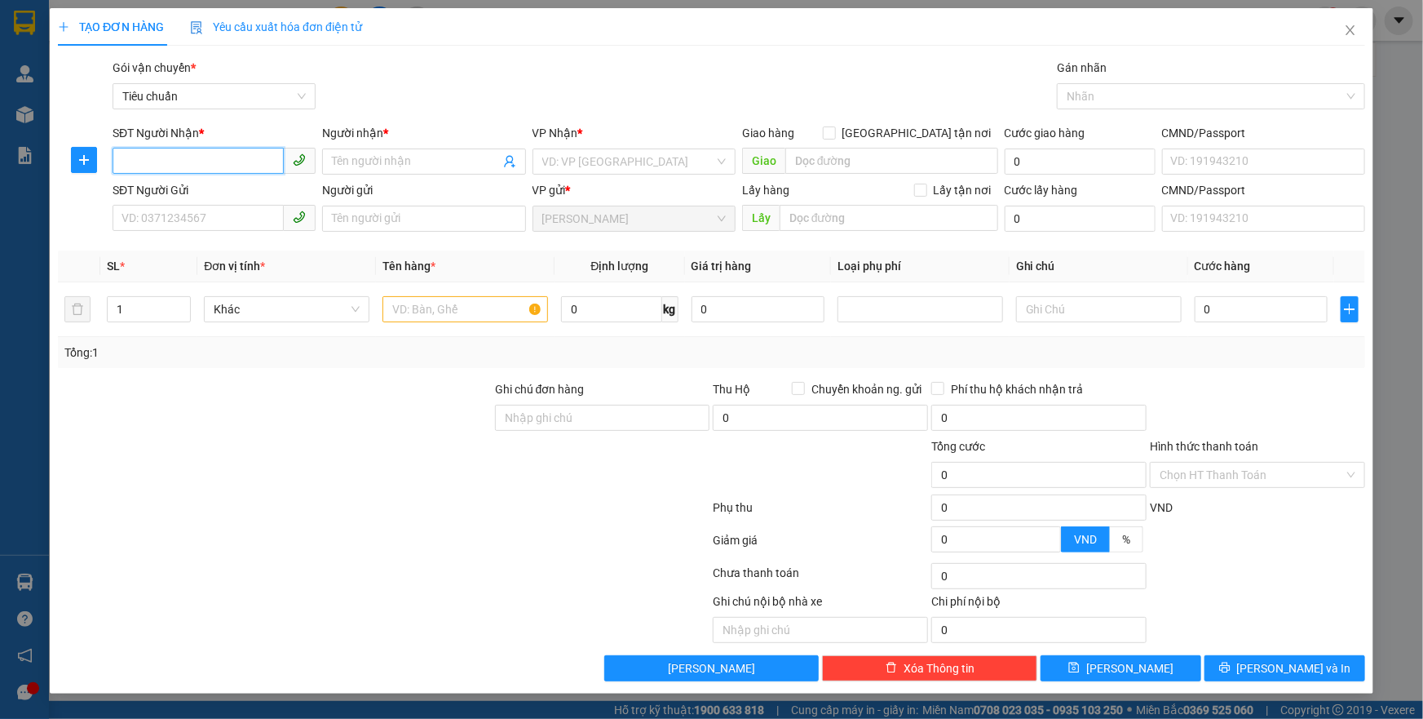
click at [257, 165] on input "SĐT Người Nhận *" at bounding box center [198, 161] width 171 height 26
type input "0378419146"
click at [237, 199] on div "0378419146 - [PERSON_NAME]" at bounding box center [214, 194] width 184 height 18
type input "[PERSON_NAME]"
type input "241156309"
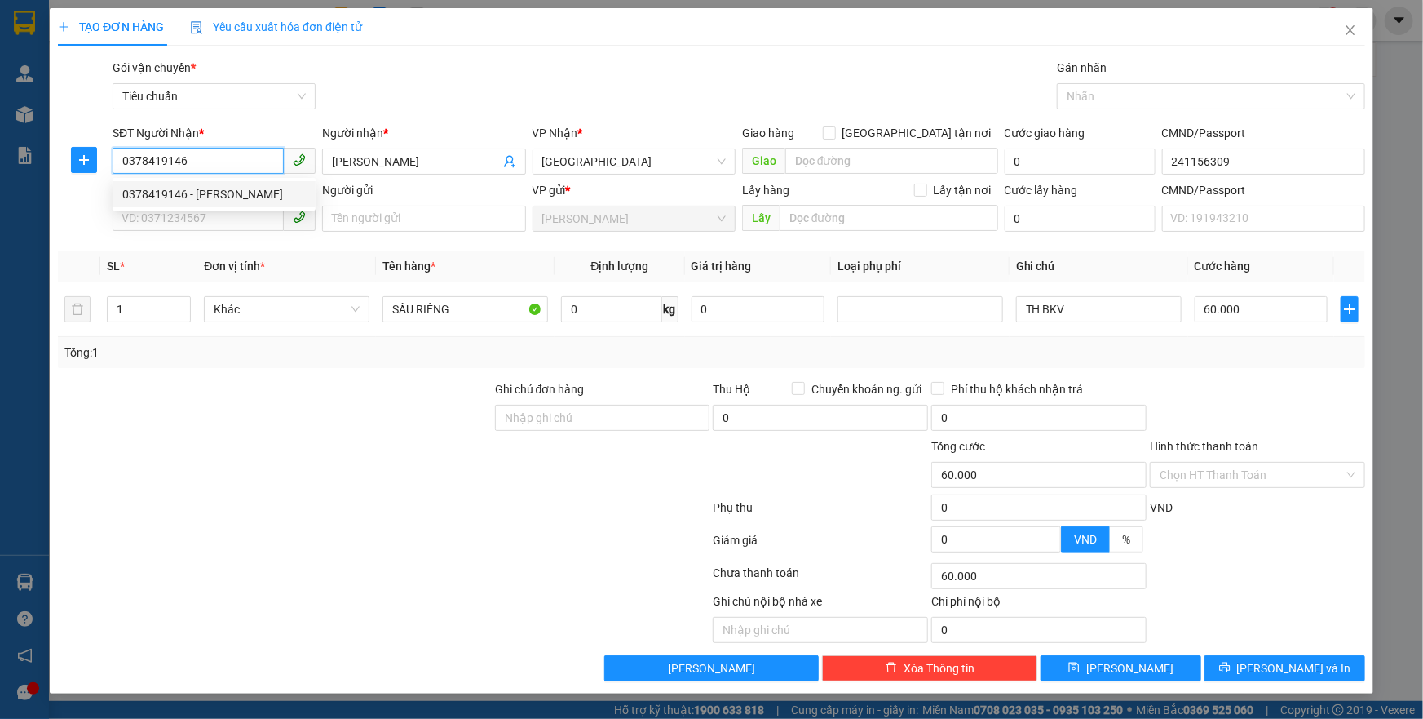
type input "60.000"
type input "0378419146"
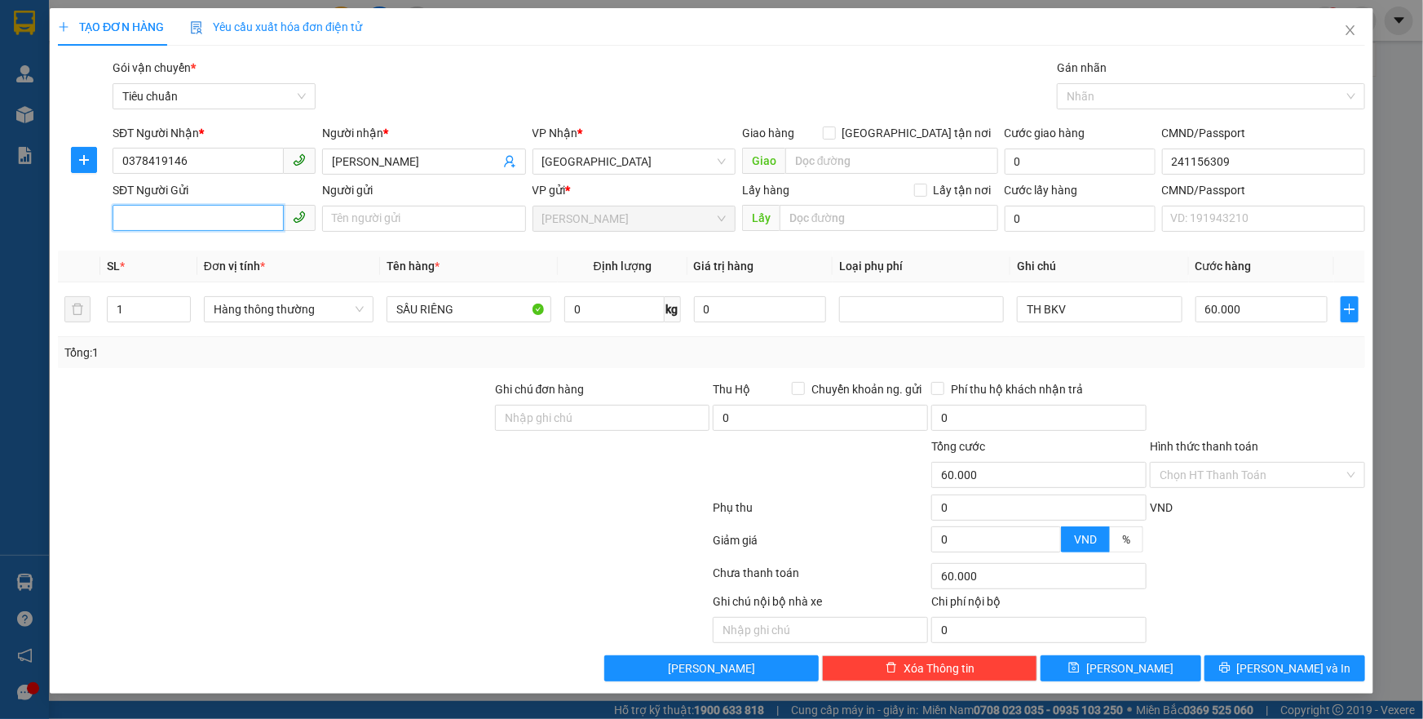
click at [244, 224] on input "SĐT Người Gửi" at bounding box center [198, 218] width 171 height 26
type input "0914595248"
drag, startPoint x: 256, startPoint y: 255, endPoint x: 296, endPoint y: 284, distance: 49.1
click at [257, 255] on div "0914595248 - TRƯỜNG" at bounding box center [214, 251] width 184 height 18
type input "TRƯỜNG"
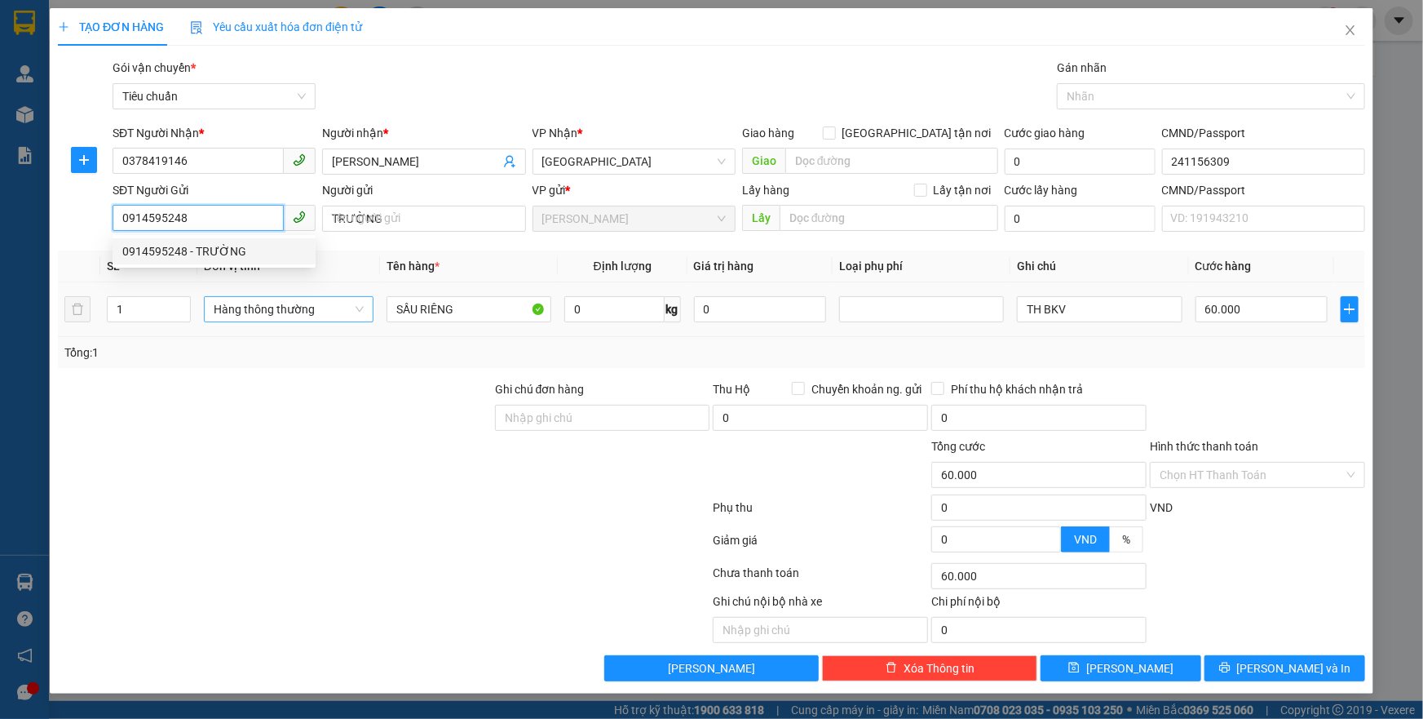
type input "50.000"
type input "0914595248"
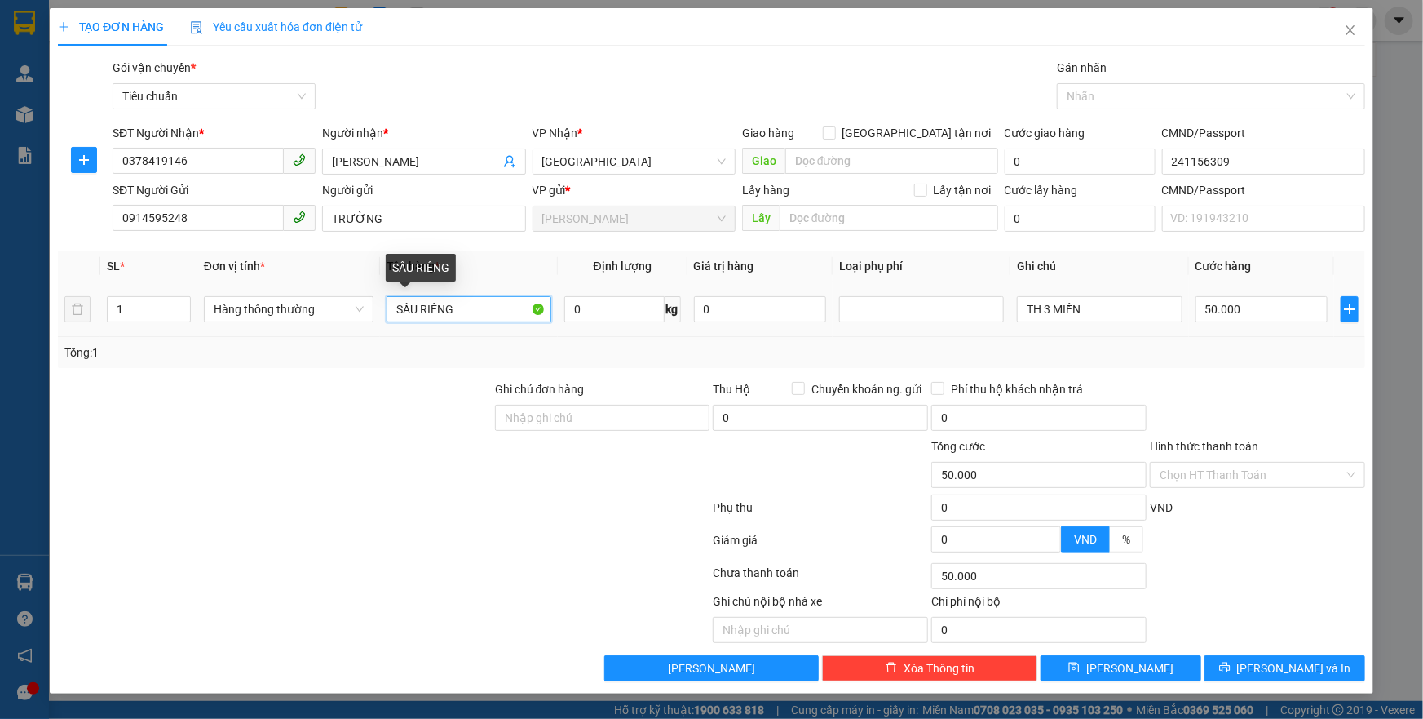
click at [489, 309] on input "SẦU RIÊNG" at bounding box center [469, 309] width 165 height 26
type input "TRẦU CAU"
type input "18"
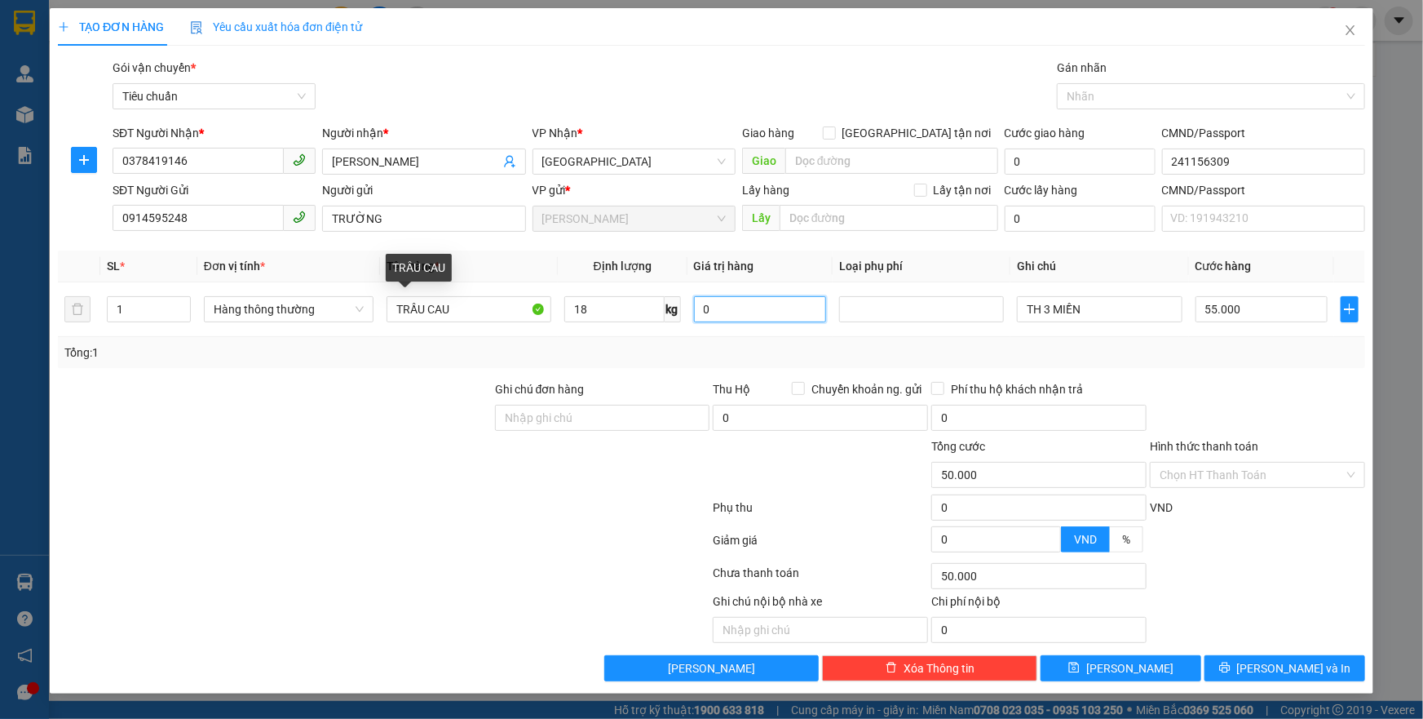
type input "55.000"
click at [1230, 313] on input "55.000" at bounding box center [1262, 309] width 133 height 26
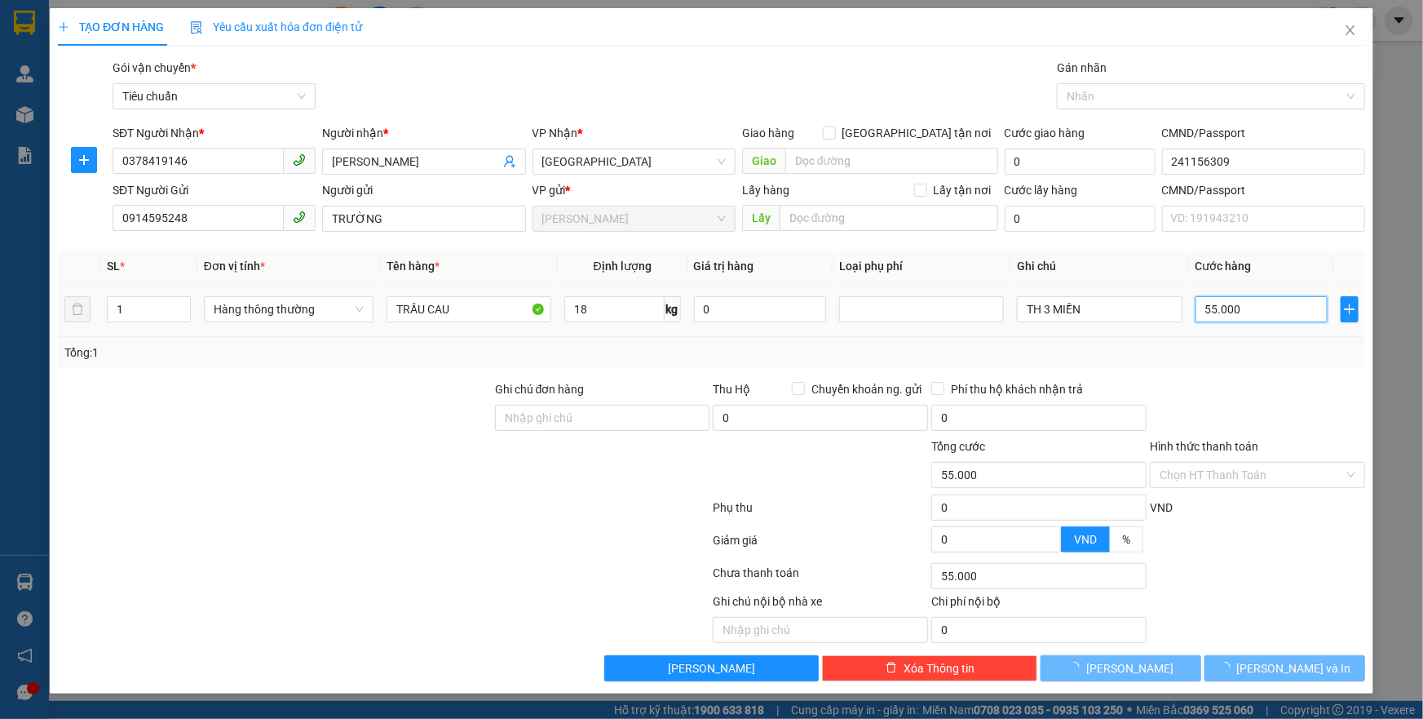
type input "6"
type input "60"
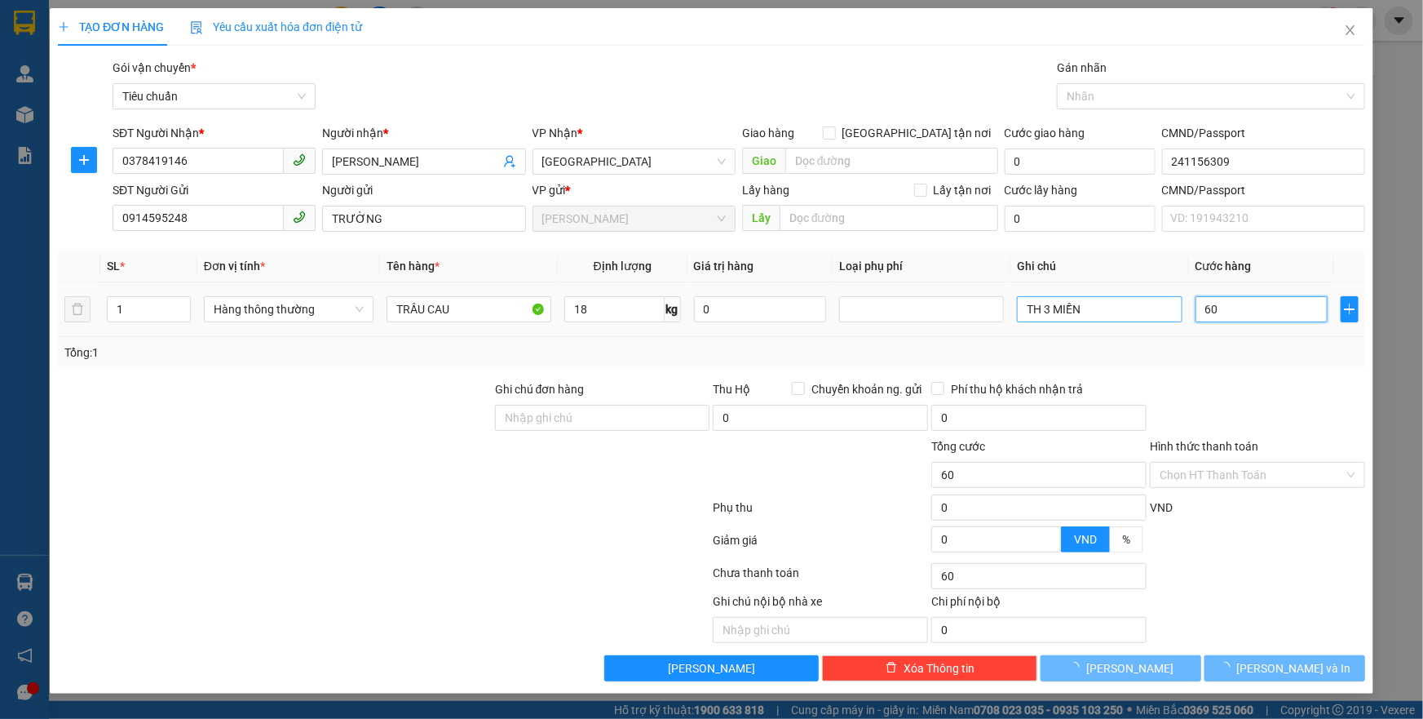
type input "60"
click at [1119, 317] on input "TH 3 MIỀN" at bounding box center [1099, 309] width 165 height 26
type input "60.000"
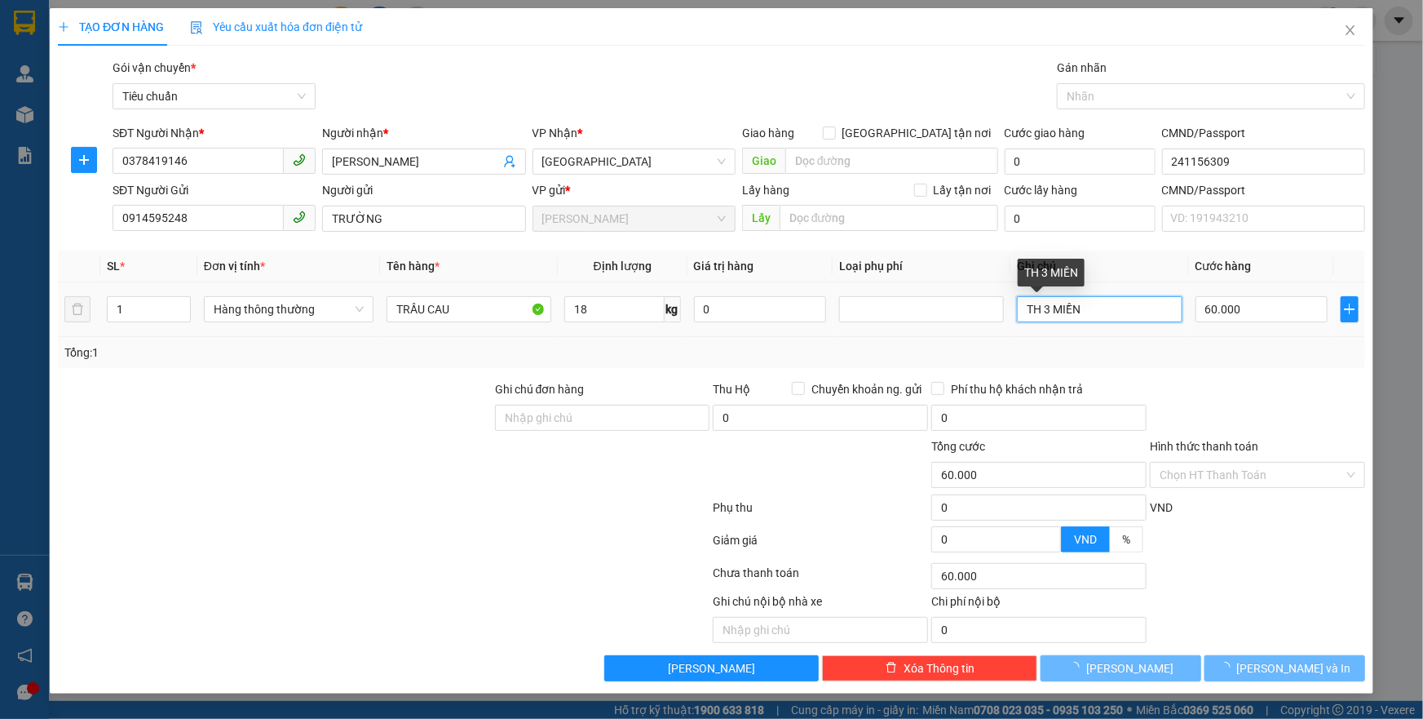
click at [1119, 317] on input "TH 3 MIỀN" at bounding box center [1099, 309] width 165 height 26
type input "55.000"
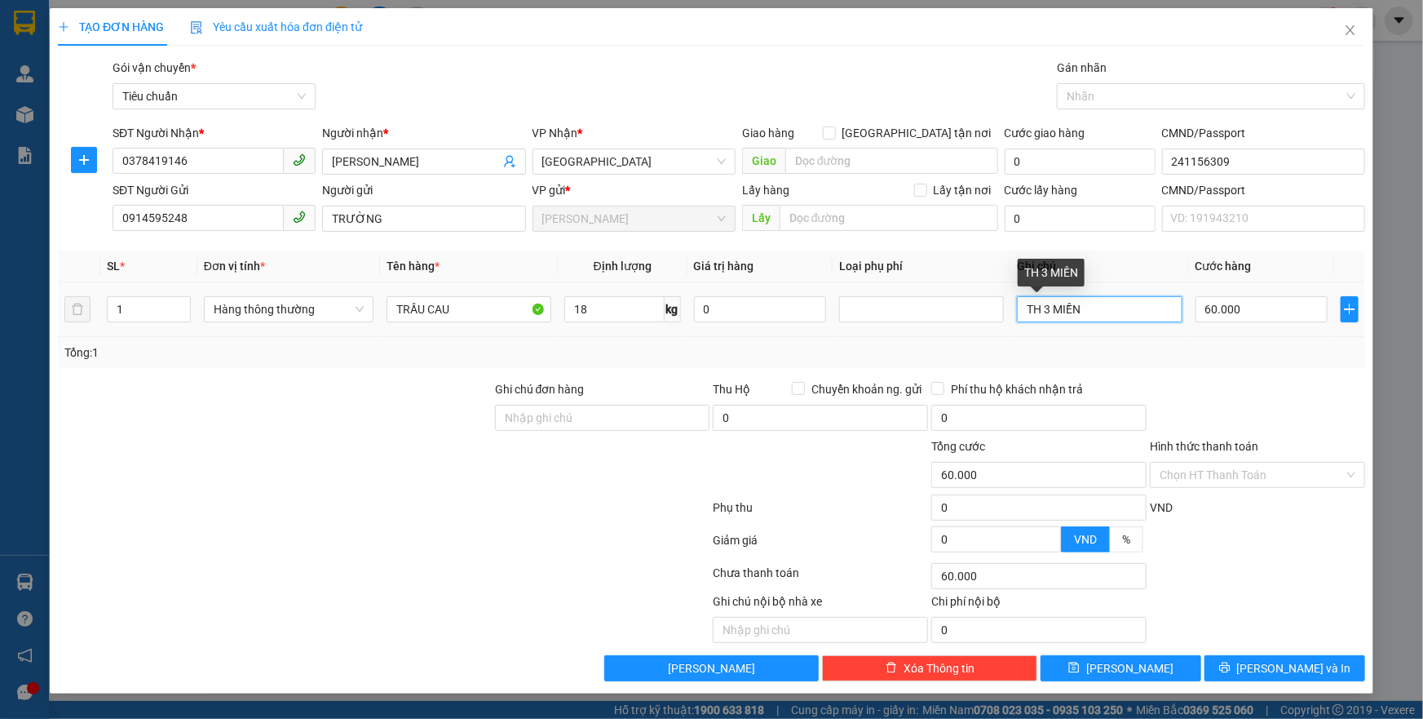
type input "55.000"
type input "TÚM CAM"
drag, startPoint x: 505, startPoint y: 530, endPoint x: 522, endPoint y: 550, distance: 26.0
click at [505, 530] on div at bounding box center [383, 543] width 655 height 33
click at [1264, 303] on input "55.000" at bounding box center [1262, 309] width 133 height 26
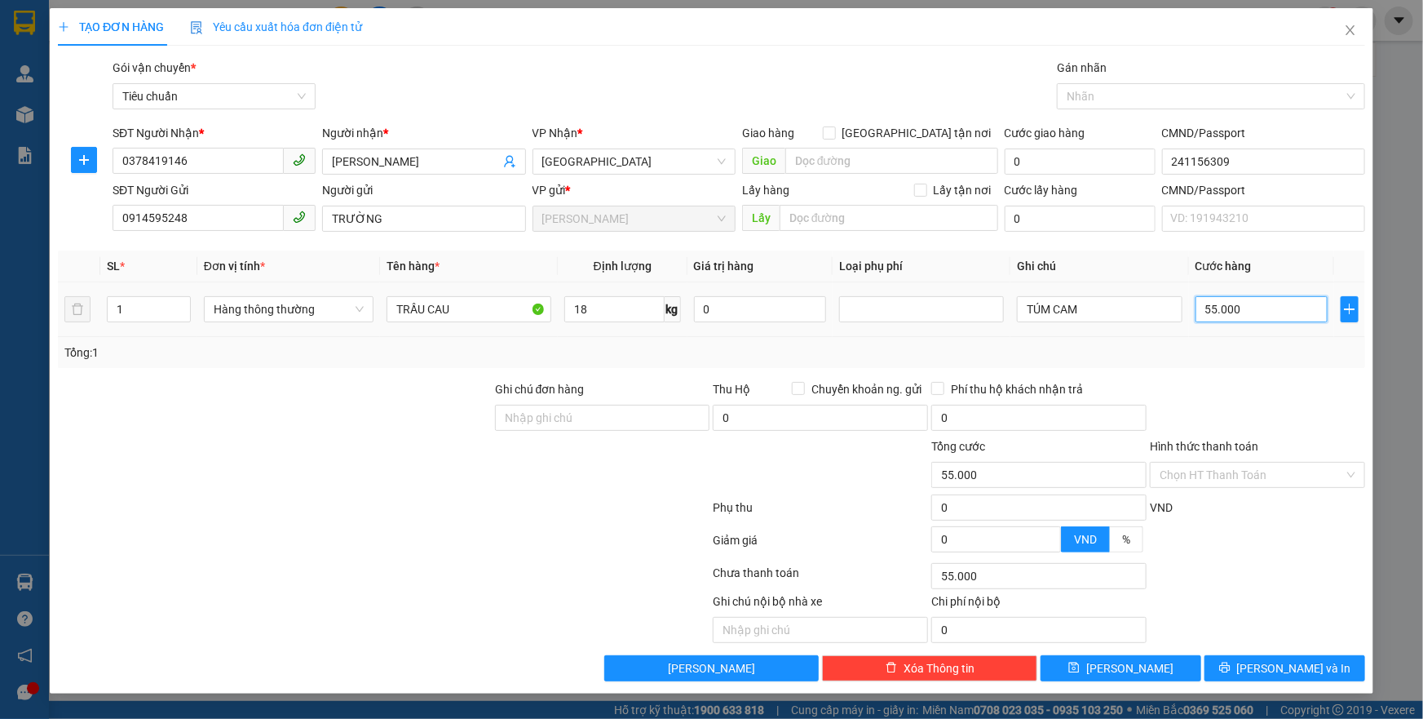
type input "6"
type input "60"
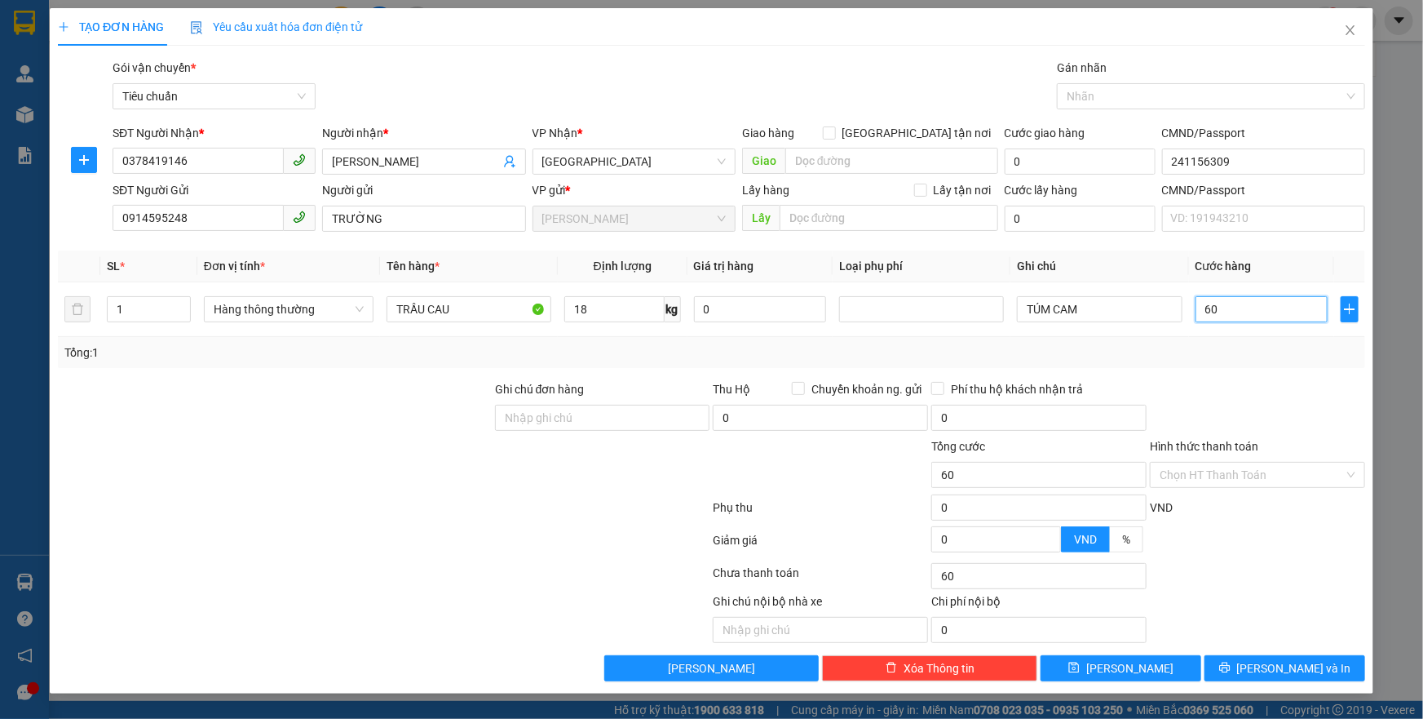
type input "60"
type input "60.000"
click at [1242, 380] on div at bounding box center [1258, 408] width 219 height 57
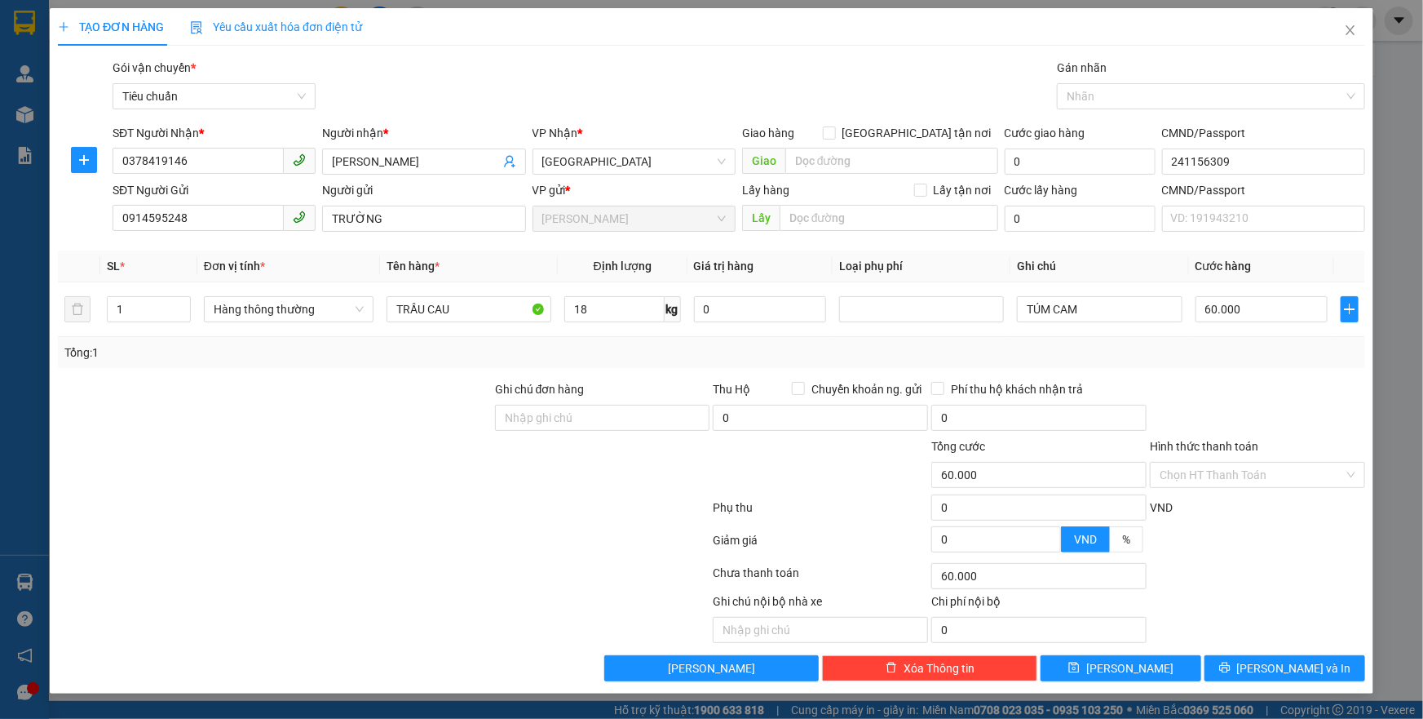
click at [310, 535] on div at bounding box center [383, 543] width 655 height 33
click at [618, 317] on input "18" at bounding box center [614, 309] width 100 height 26
click at [1254, 396] on div at bounding box center [1258, 408] width 219 height 57
type input "55.000"
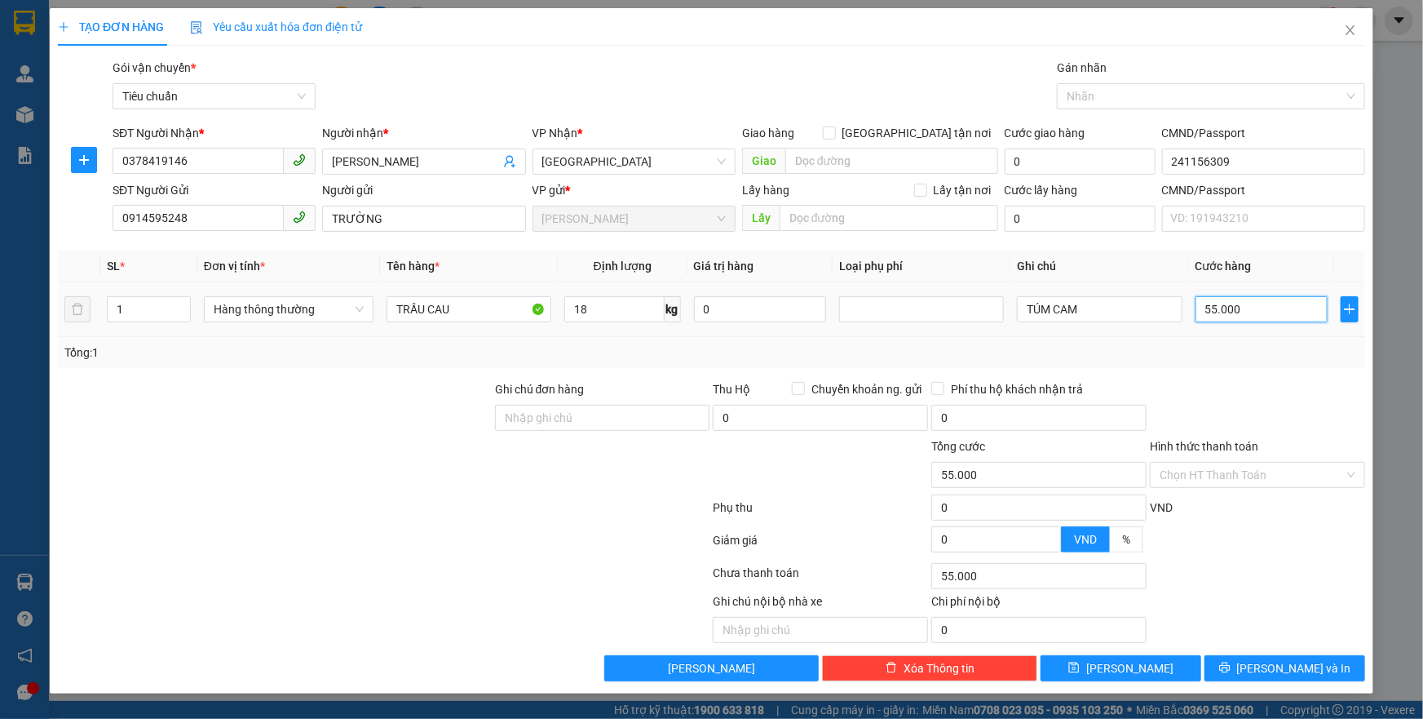
click at [1256, 306] on input "55.000" at bounding box center [1262, 309] width 133 height 26
type input "6"
type input "60"
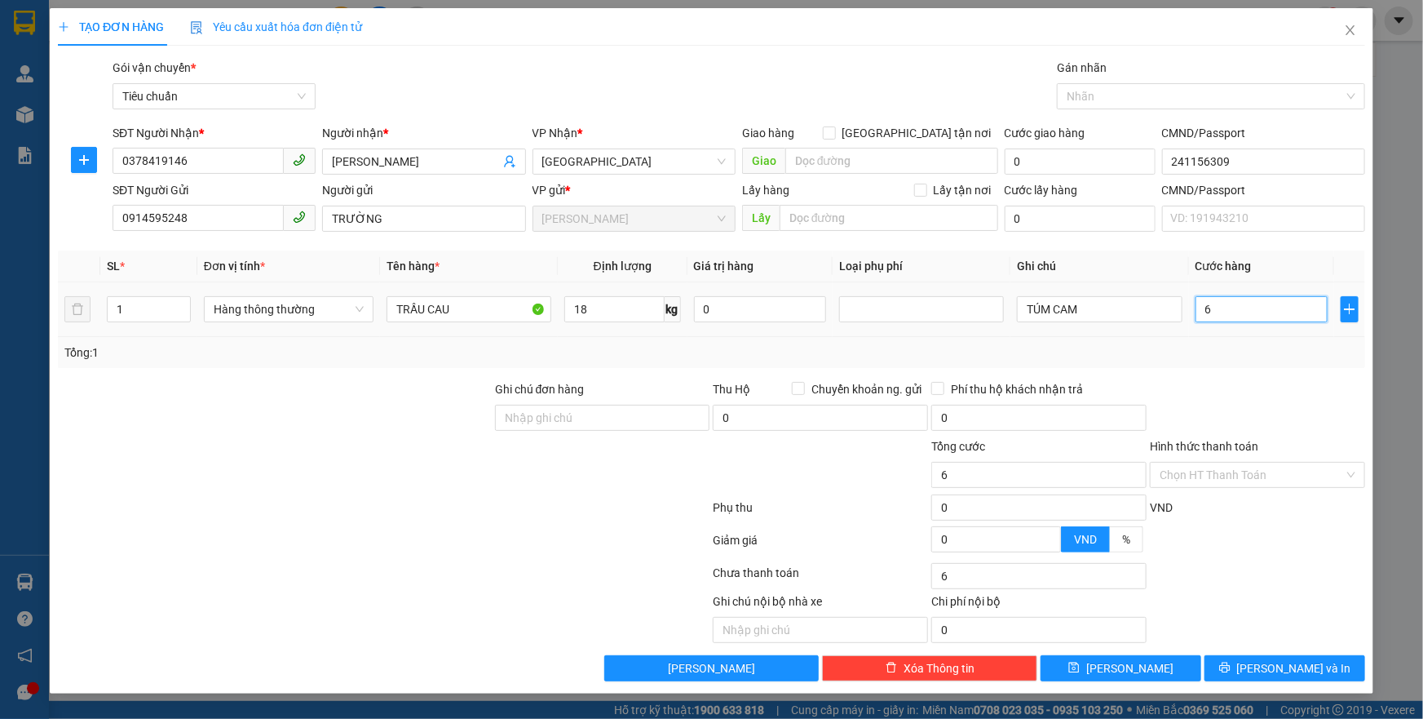
type input "60"
type input "60.000"
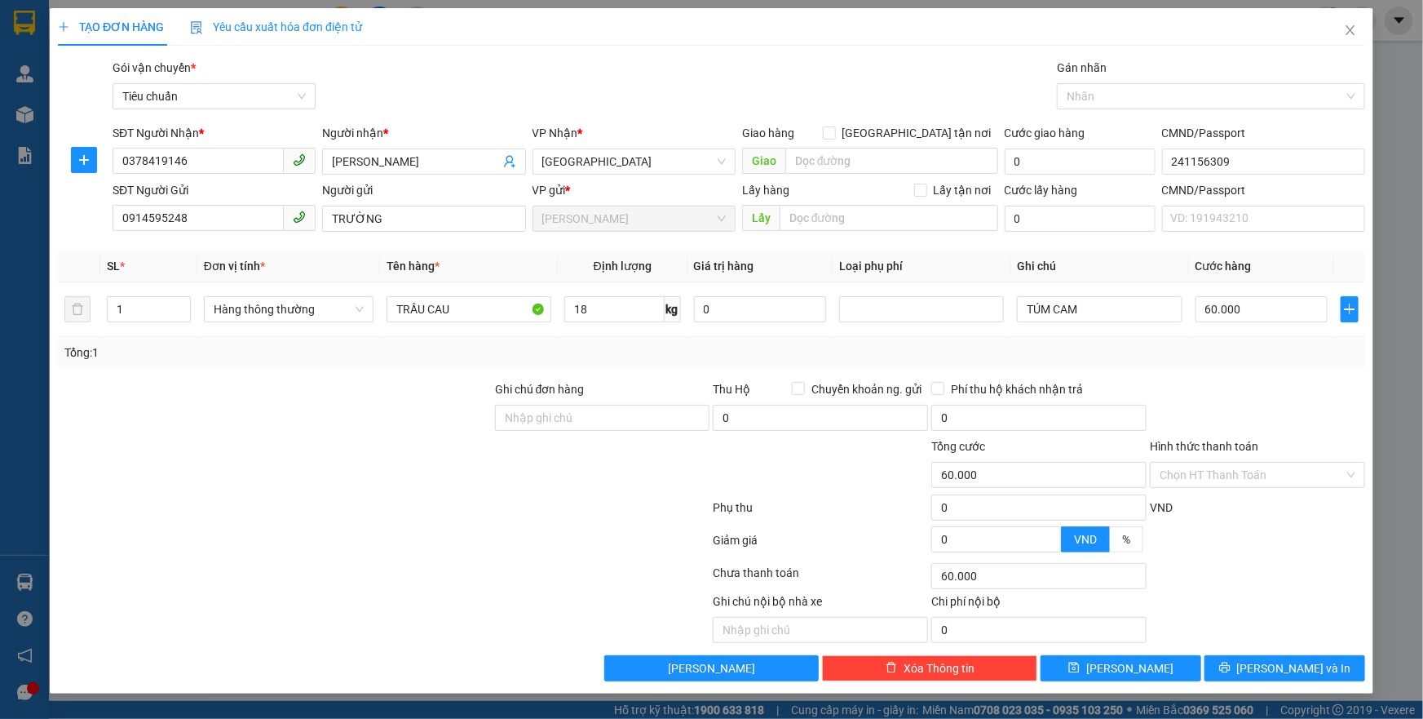
click at [1262, 386] on div at bounding box center [1258, 408] width 219 height 57
click at [1260, 476] on input "Hình thức thanh toán" at bounding box center [1252, 475] width 184 height 24
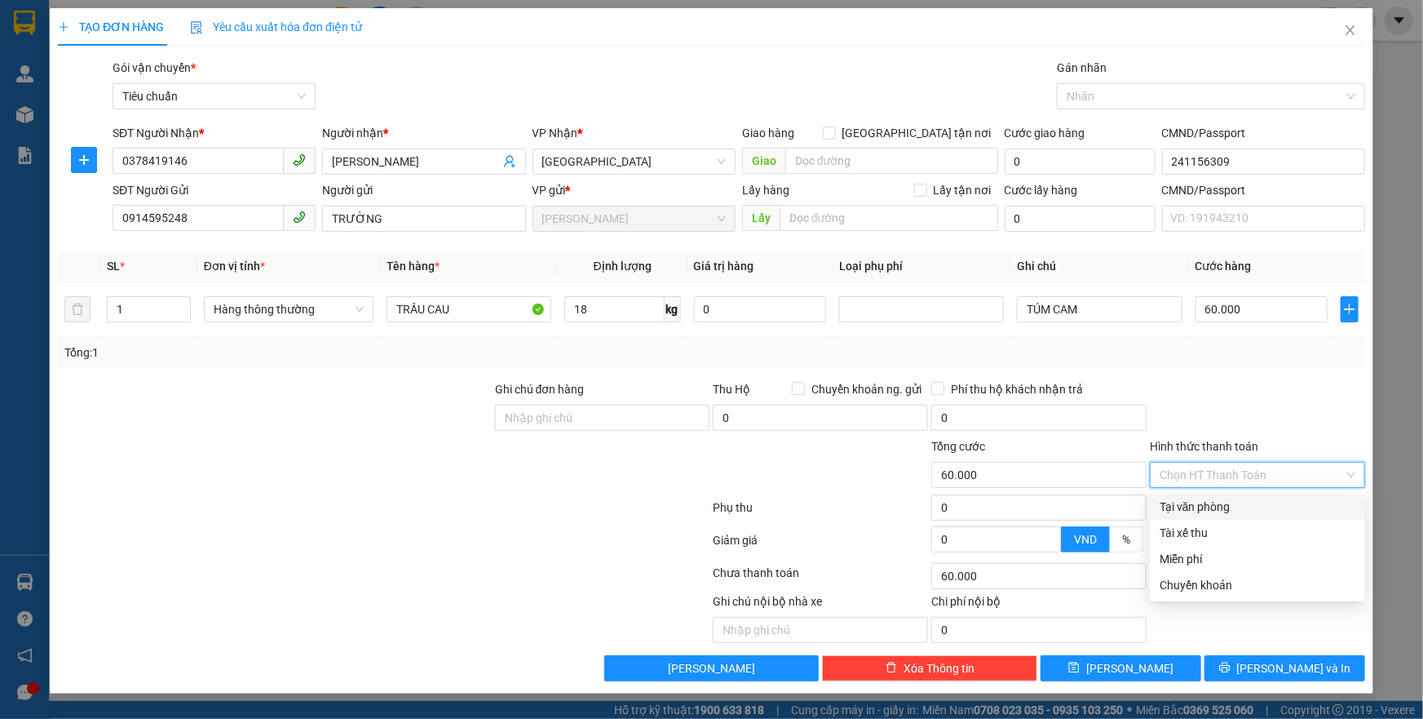
click at [1226, 506] on div "Tại văn phòng" at bounding box center [1258, 507] width 196 height 18
type input "0"
click at [1232, 422] on div at bounding box center [1258, 408] width 219 height 57
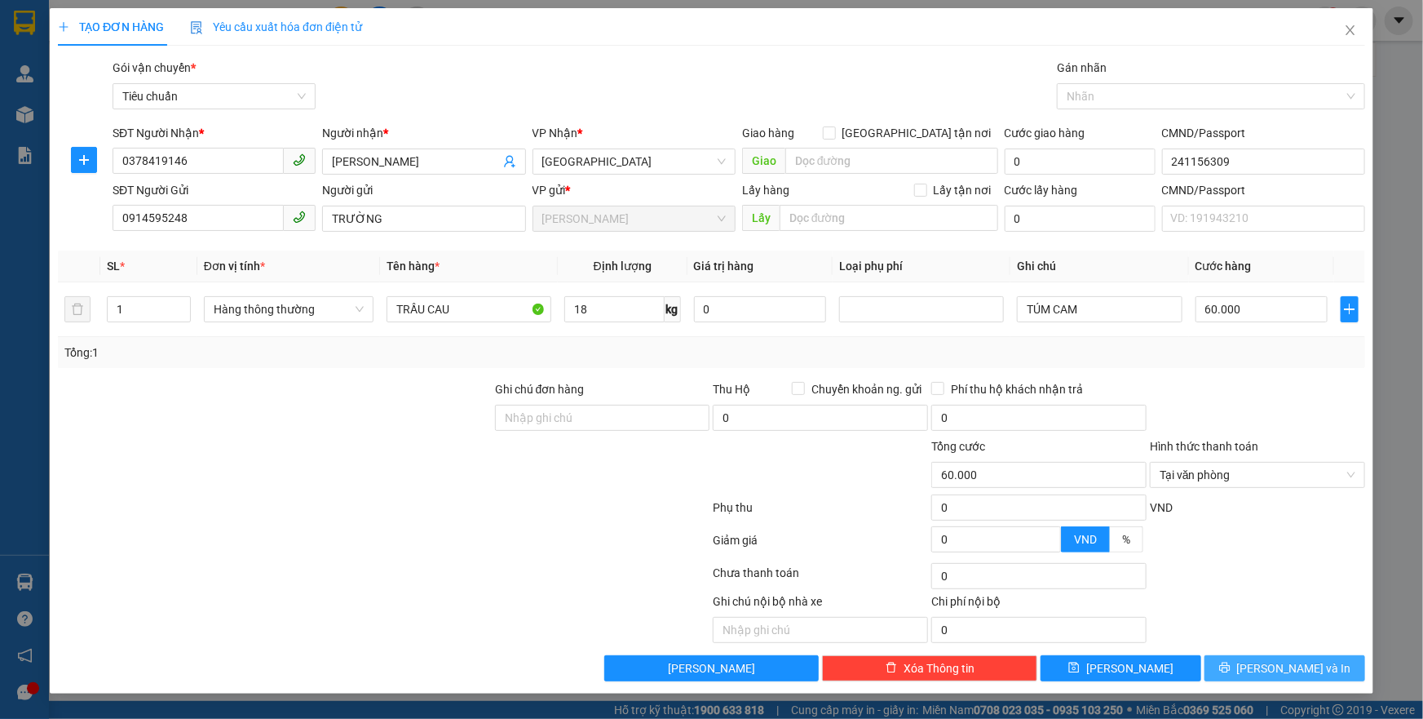
click at [1292, 669] on span "[PERSON_NAME] và In" at bounding box center [1294, 668] width 114 height 18
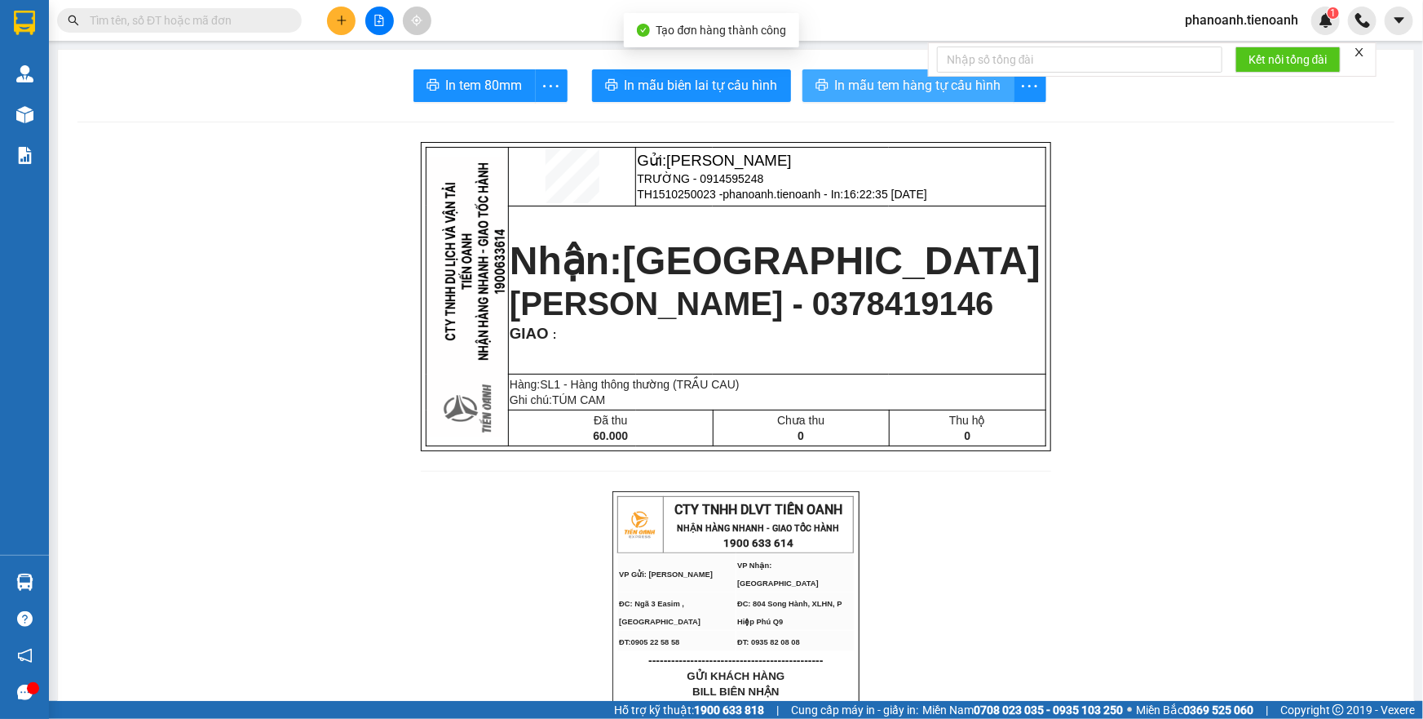
click at [869, 86] on span "In mẫu tem hàng tự cấu hình" at bounding box center [918, 85] width 166 height 20
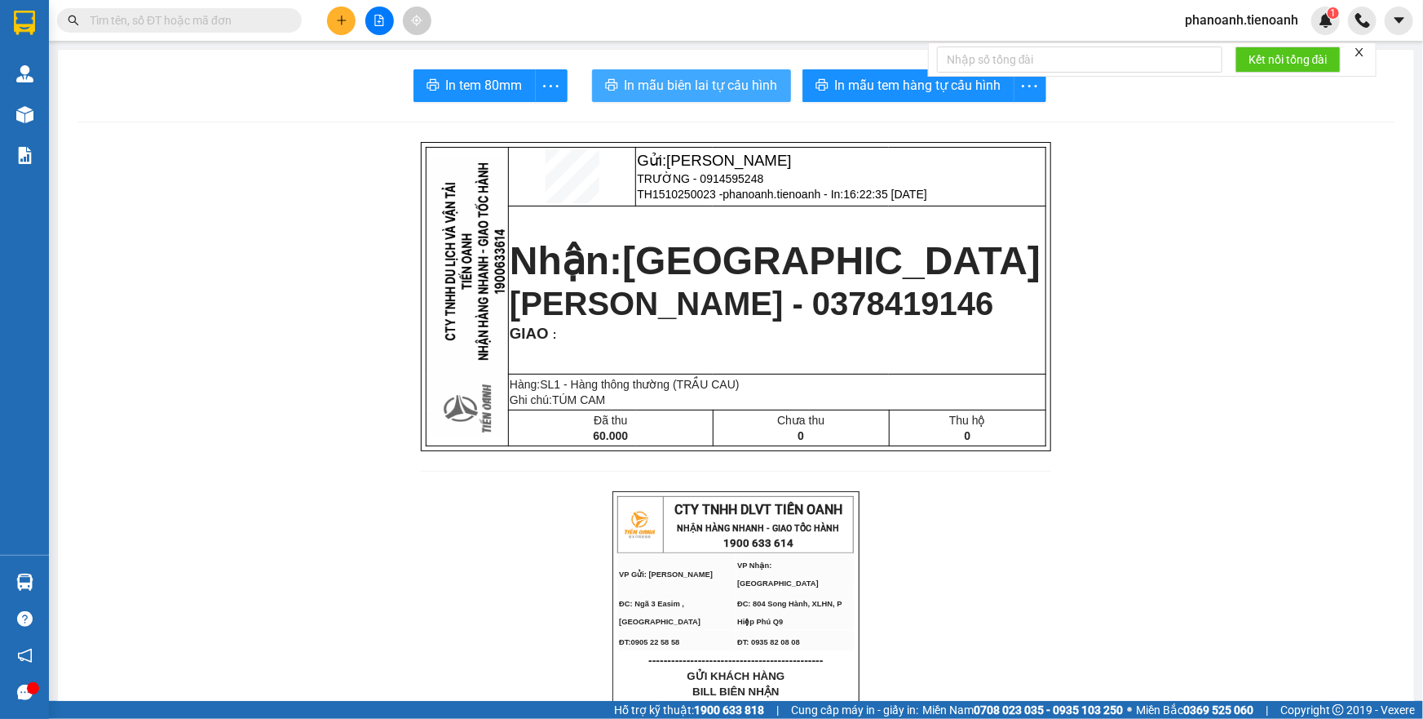
click at [714, 94] on span "In mẫu biên lai tự cấu hình" at bounding box center [701, 85] width 153 height 20
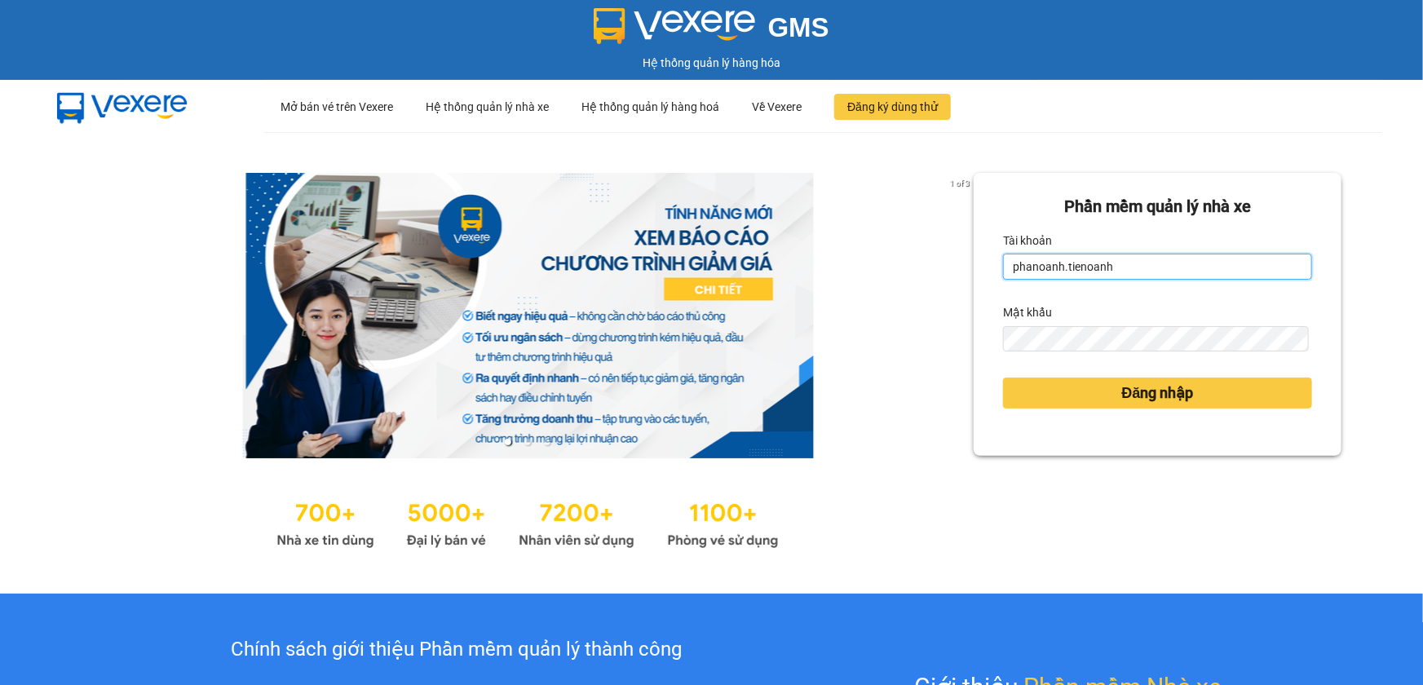
click at [1138, 258] on input "phanoanh.tienoanh" at bounding box center [1157, 267] width 309 height 26
type input "thuytien.tienoanh"
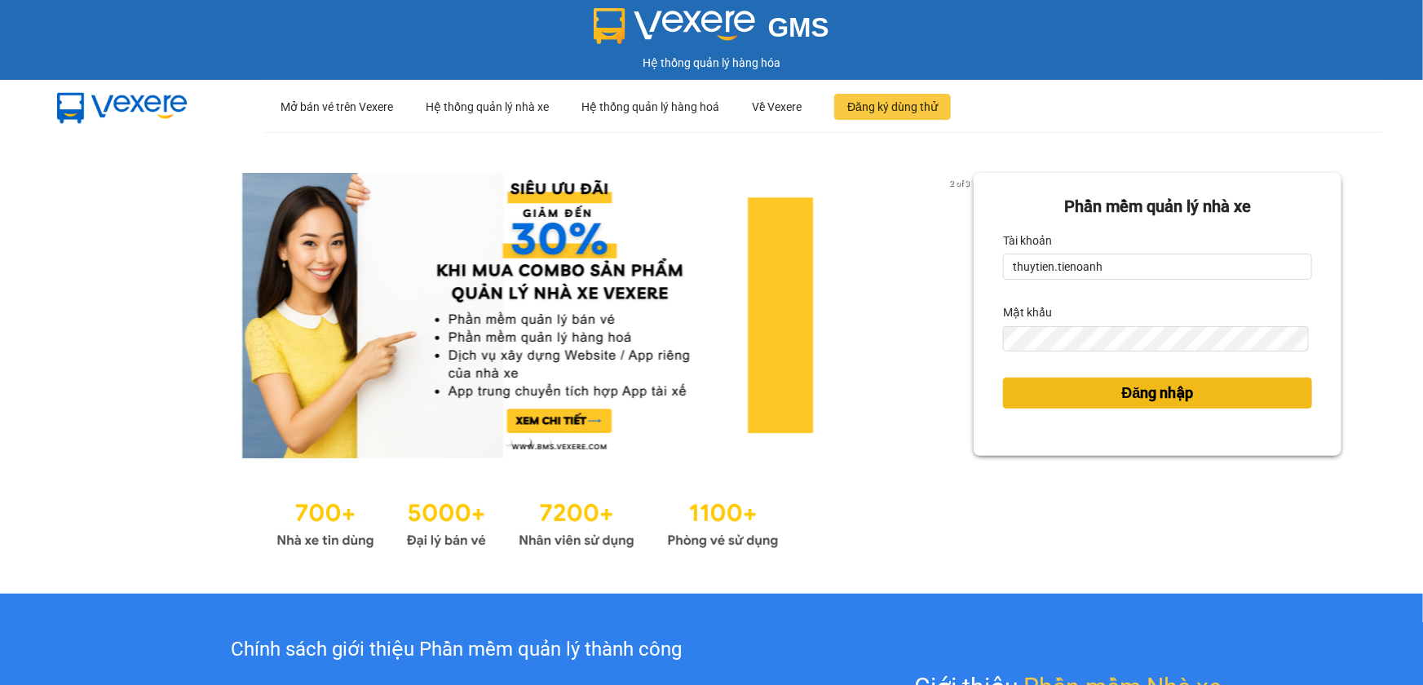
click at [1158, 396] on span "Đăng nhập" at bounding box center [1158, 393] width 72 height 23
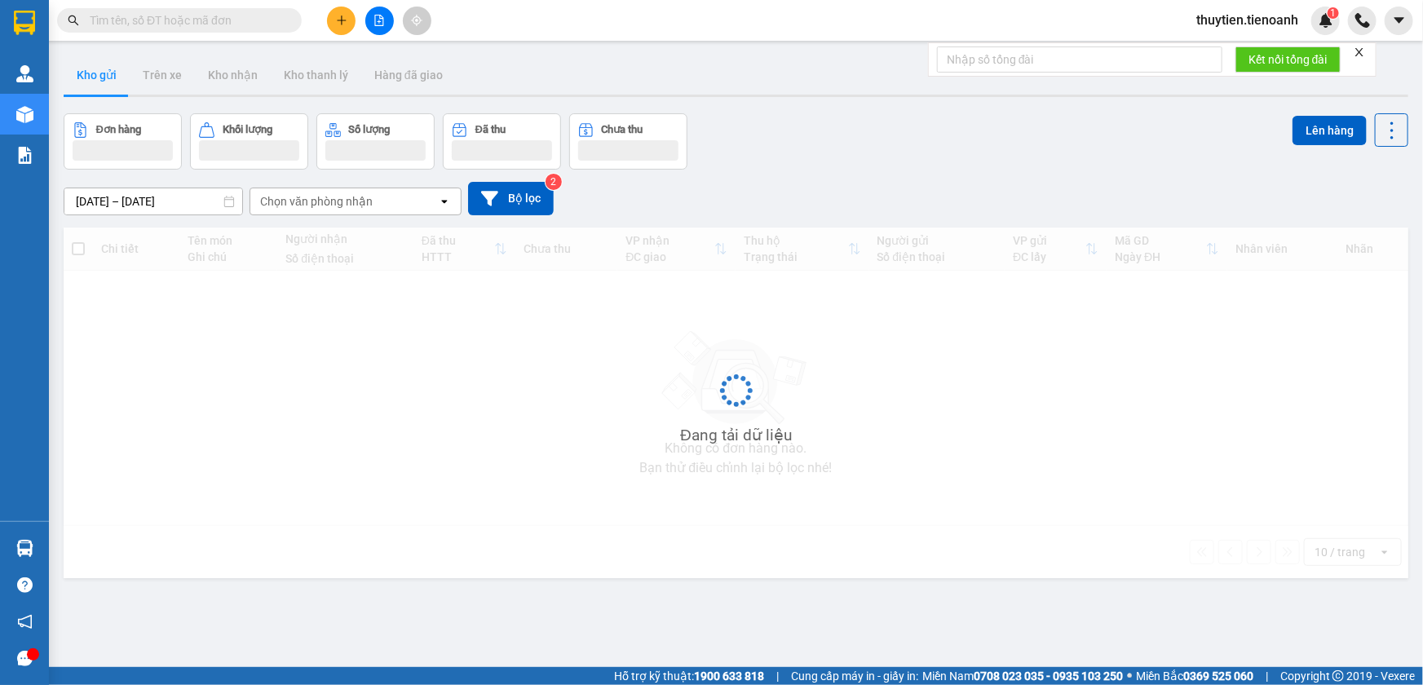
click at [343, 17] on icon "plus" at bounding box center [341, 20] width 11 height 11
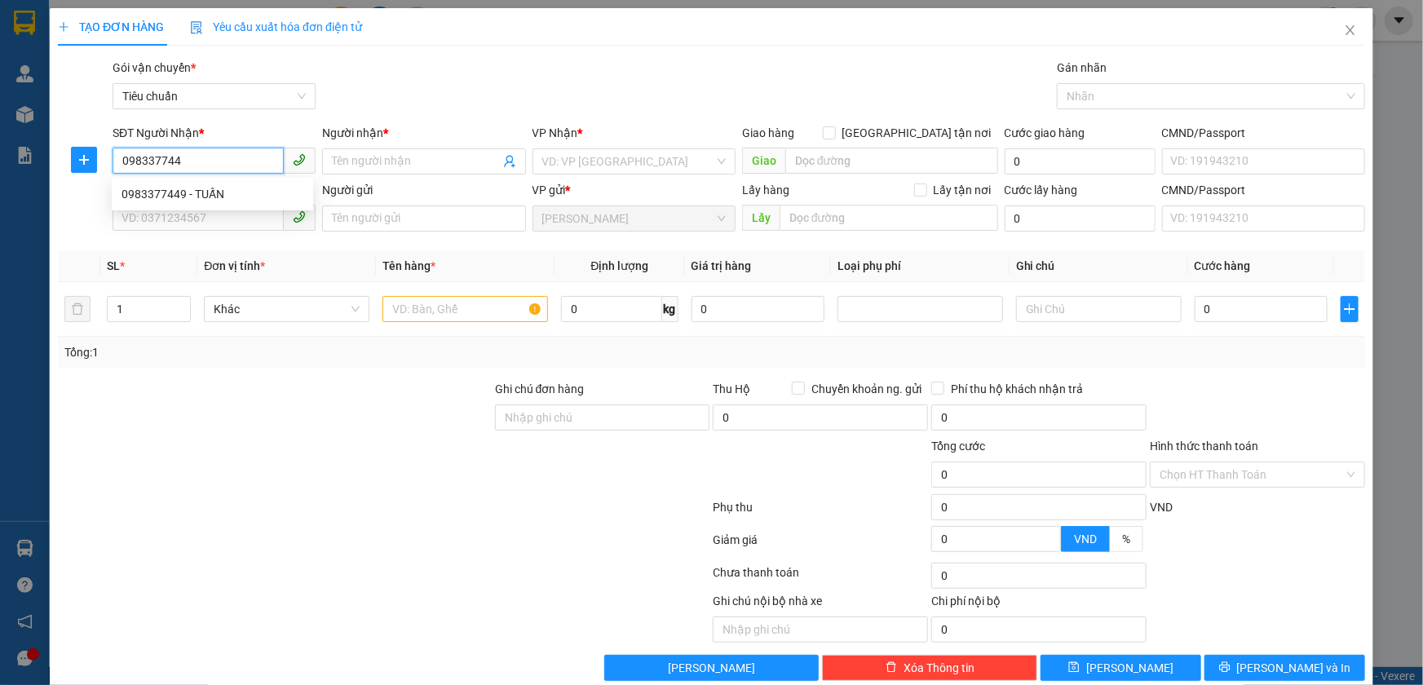
type input "0983377449"
click at [200, 190] on div "0983377449 - TUẤN" at bounding box center [213, 194] width 182 height 18
type input "TUẤN"
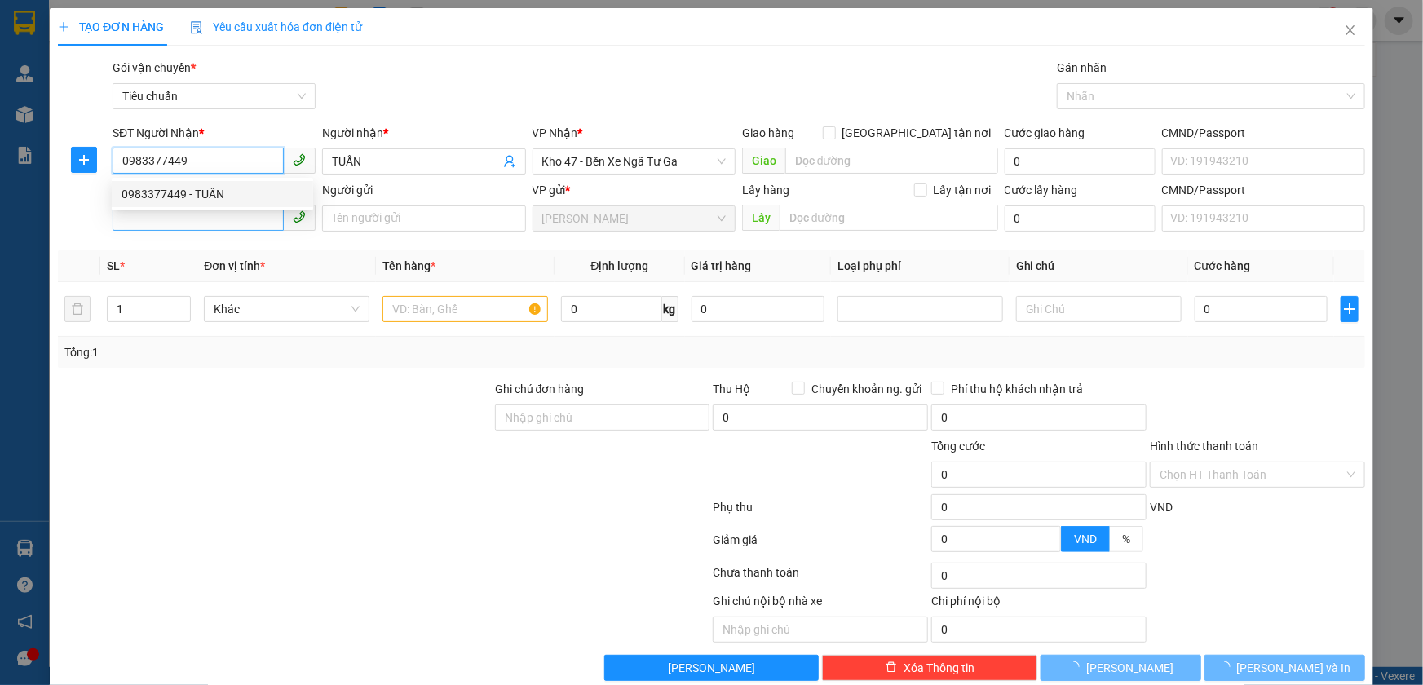
type input "70.000"
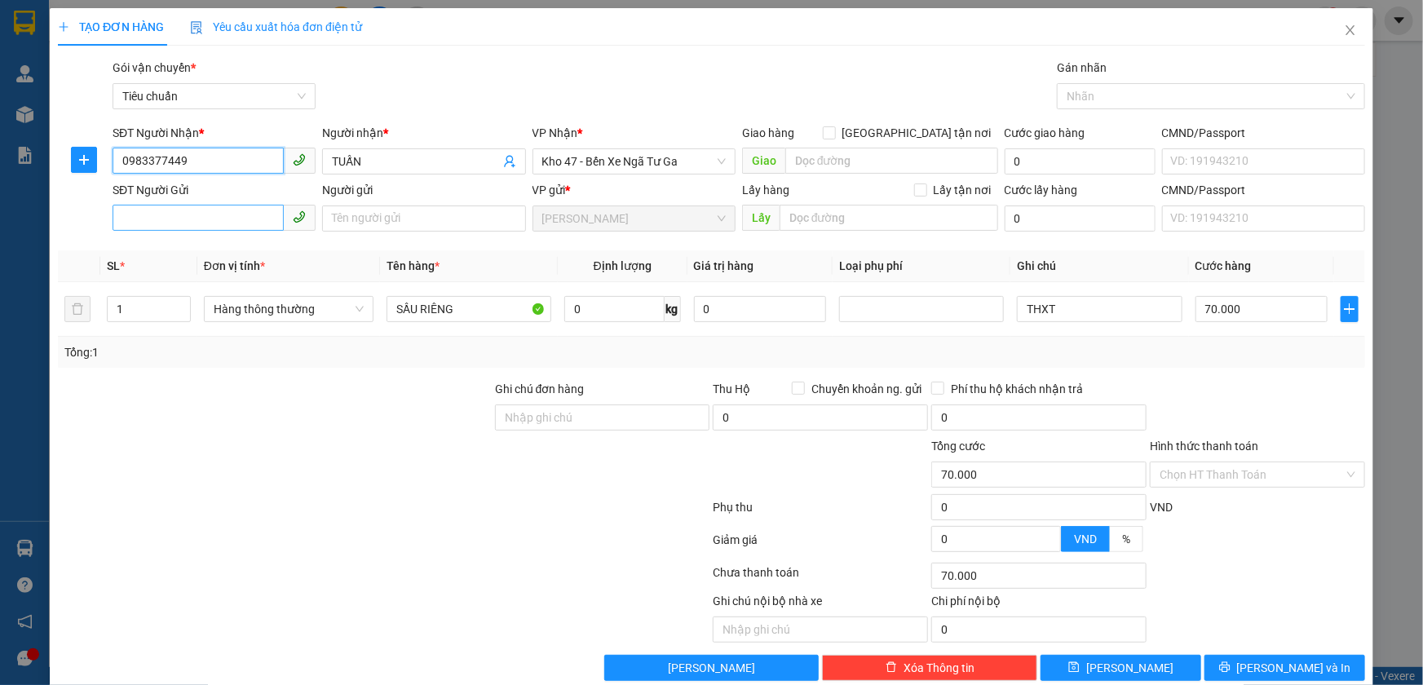
type input "0983377449"
click at [184, 212] on input "SĐT Người Gửi" at bounding box center [198, 218] width 171 height 26
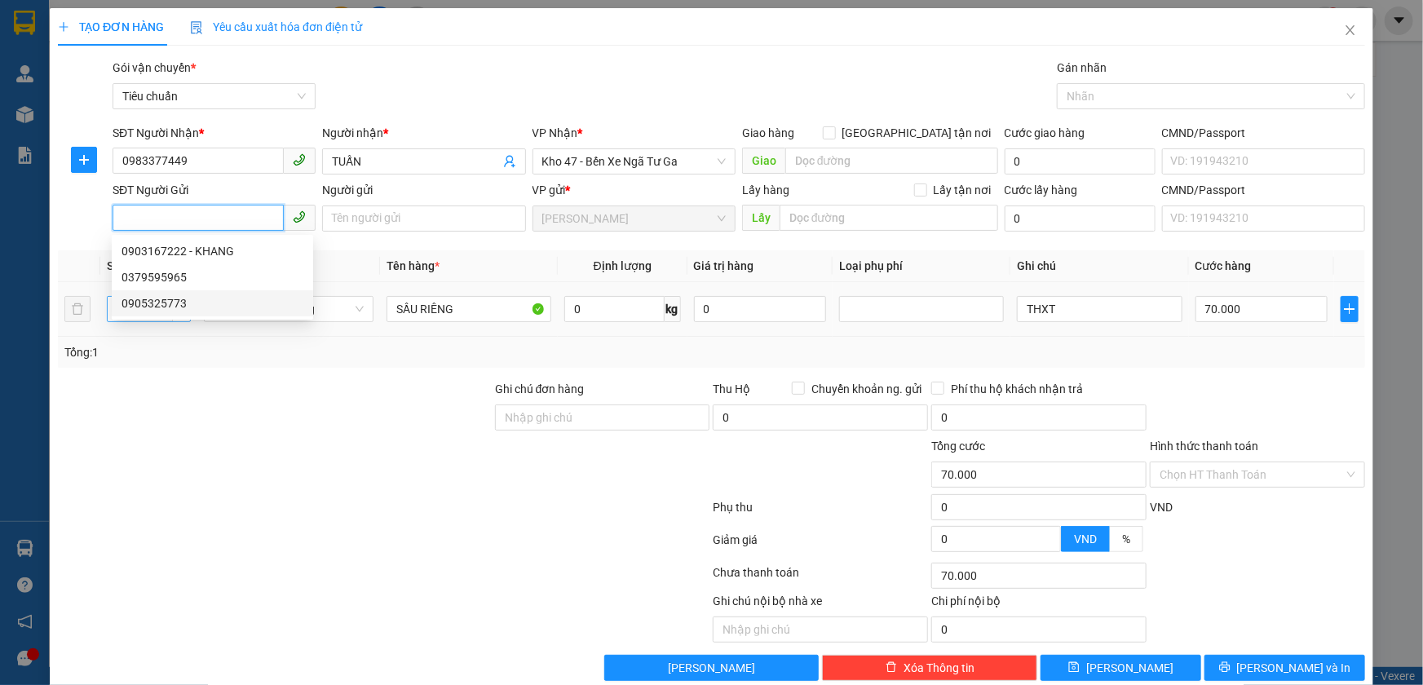
click at [186, 302] on div "0905325773" at bounding box center [213, 303] width 182 height 18
type input "0905325773"
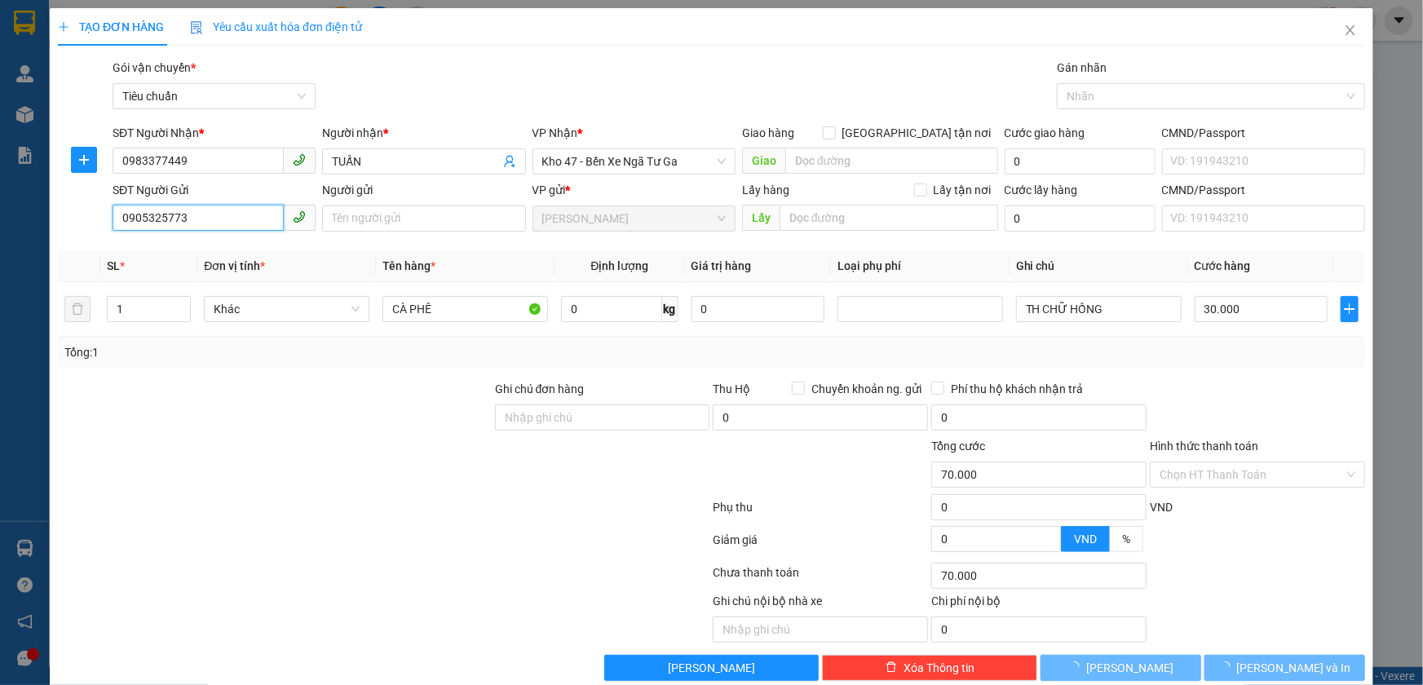
type input "30.000"
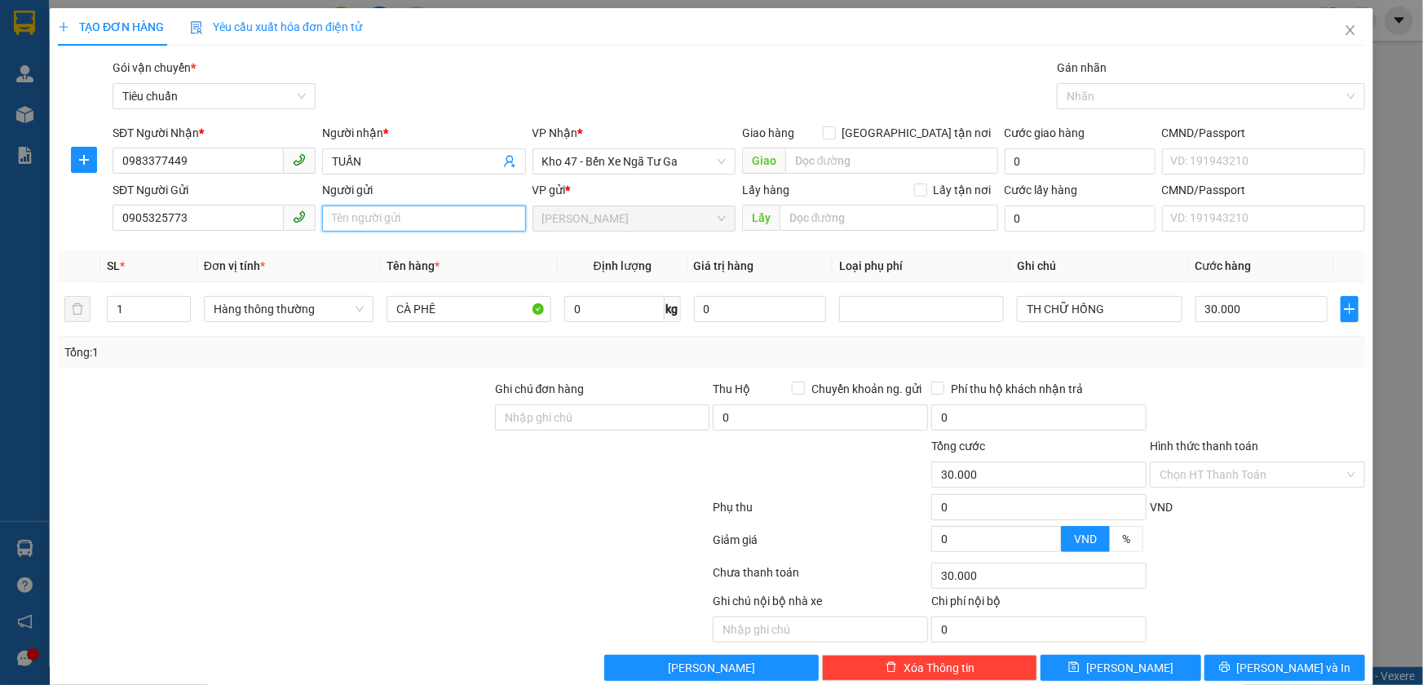
click at [355, 218] on input "Người gửi" at bounding box center [423, 219] width 203 height 26
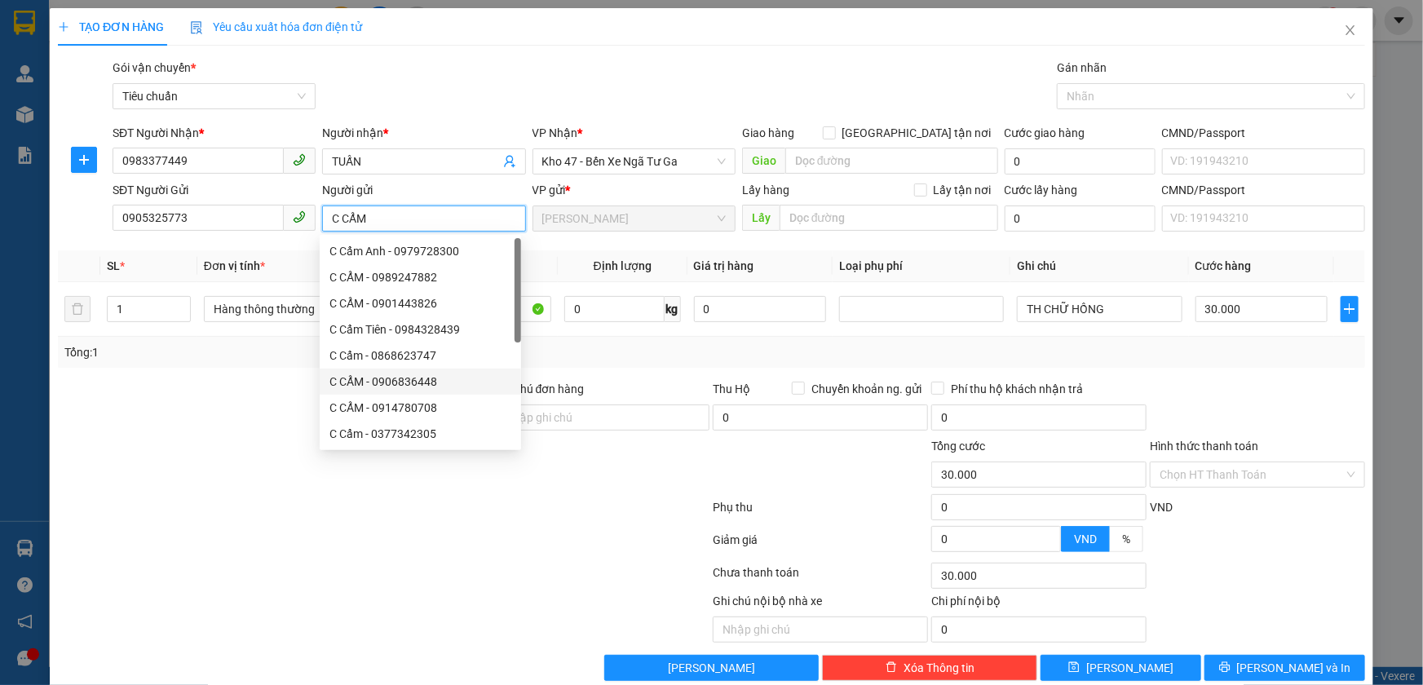
type input "C CẨM"
drag, startPoint x: 457, startPoint y: 553, endPoint x: 449, endPoint y: 465, distance: 88.5
click at [454, 547] on div at bounding box center [383, 543] width 655 height 33
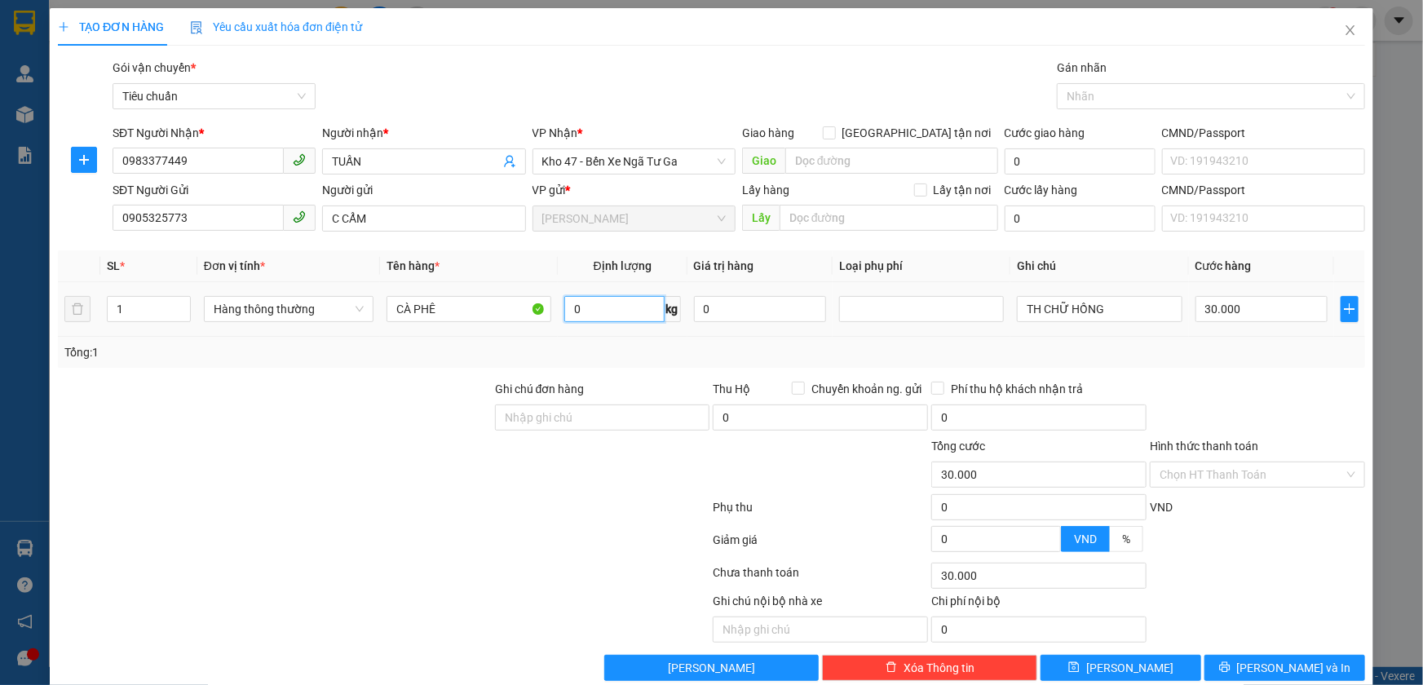
click at [587, 316] on input "0" at bounding box center [614, 309] width 100 height 26
type input "5"
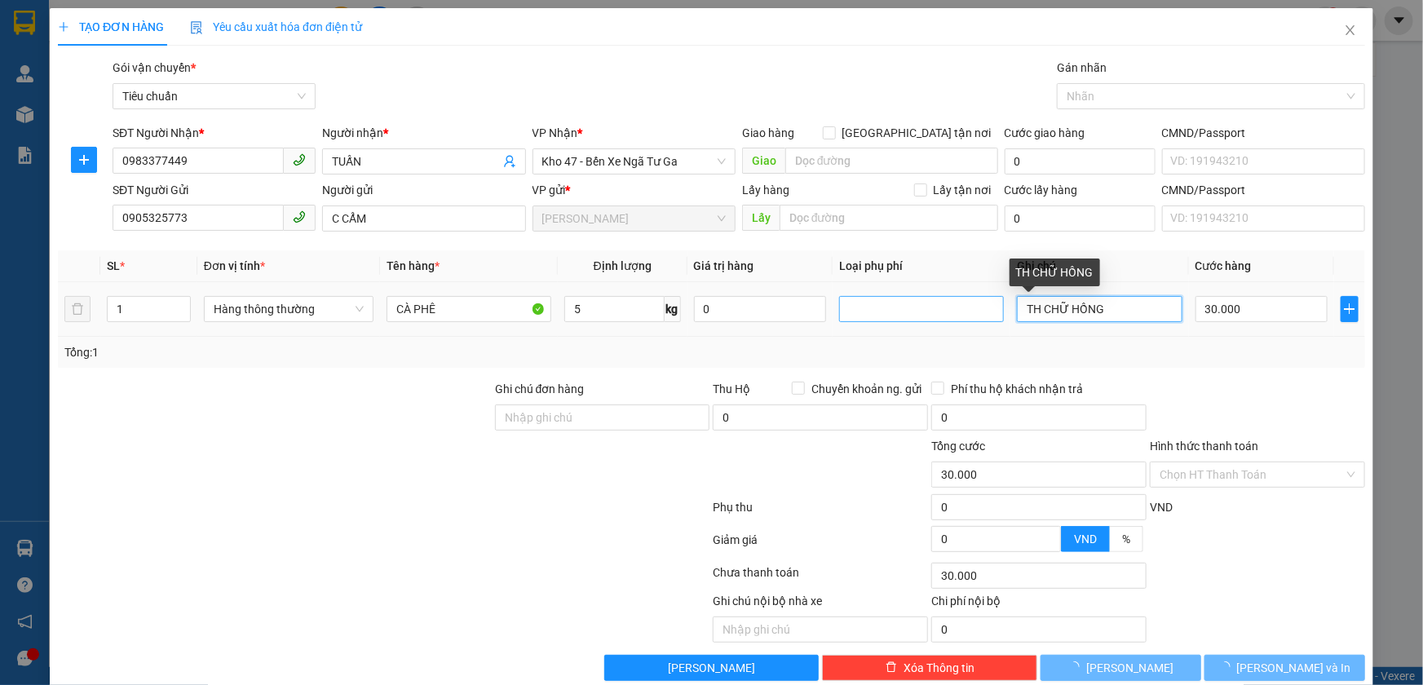
drag, startPoint x: 1093, startPoint y: 313, endPoint x: 914, endPoint y: 310, distance: 179.5
click at [912, 312] on tr "1 Hàng thông thường CÀ PHÊ 5 kg 0 TH CHỮ HỒNG 30.000" at bounding box center [712, 309] width 1308 height 55
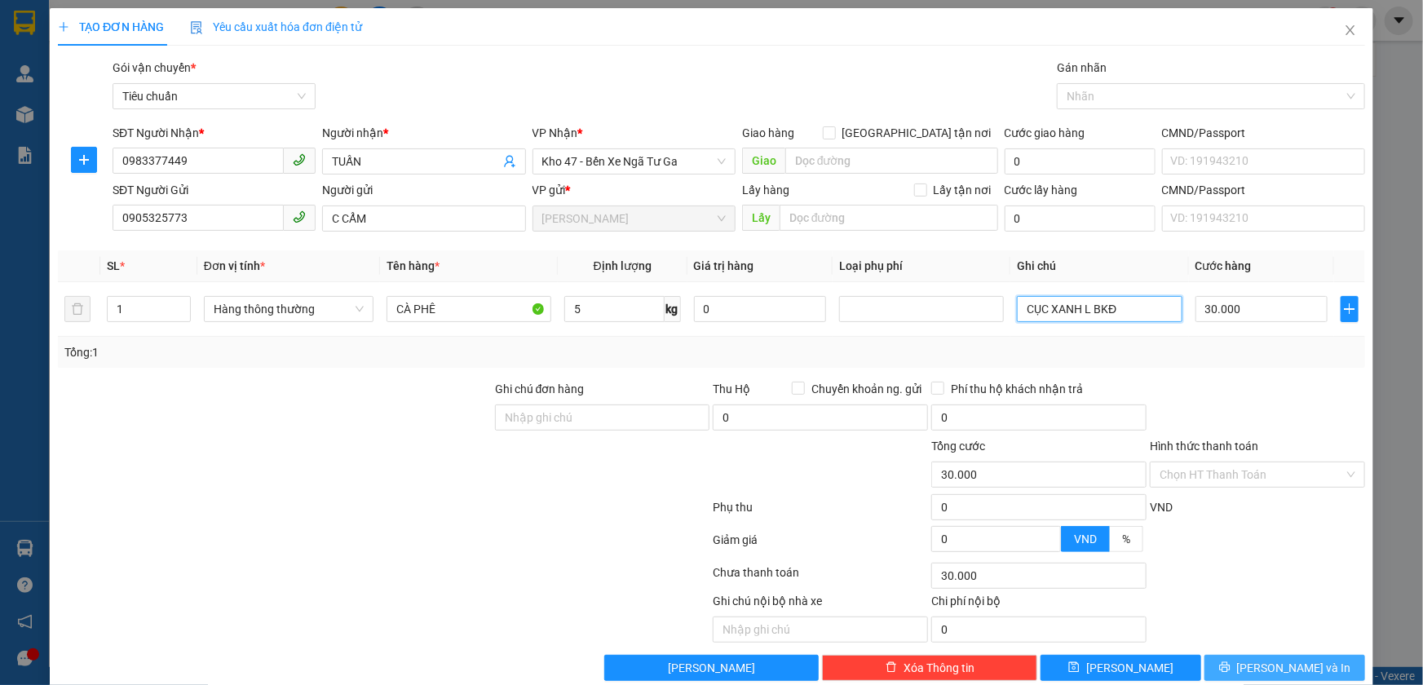
type input "CỤC XANH L BKĐ"
click at [1230, 669] on icon "printer" at bounding box center [1225, 667] width 11 height 11
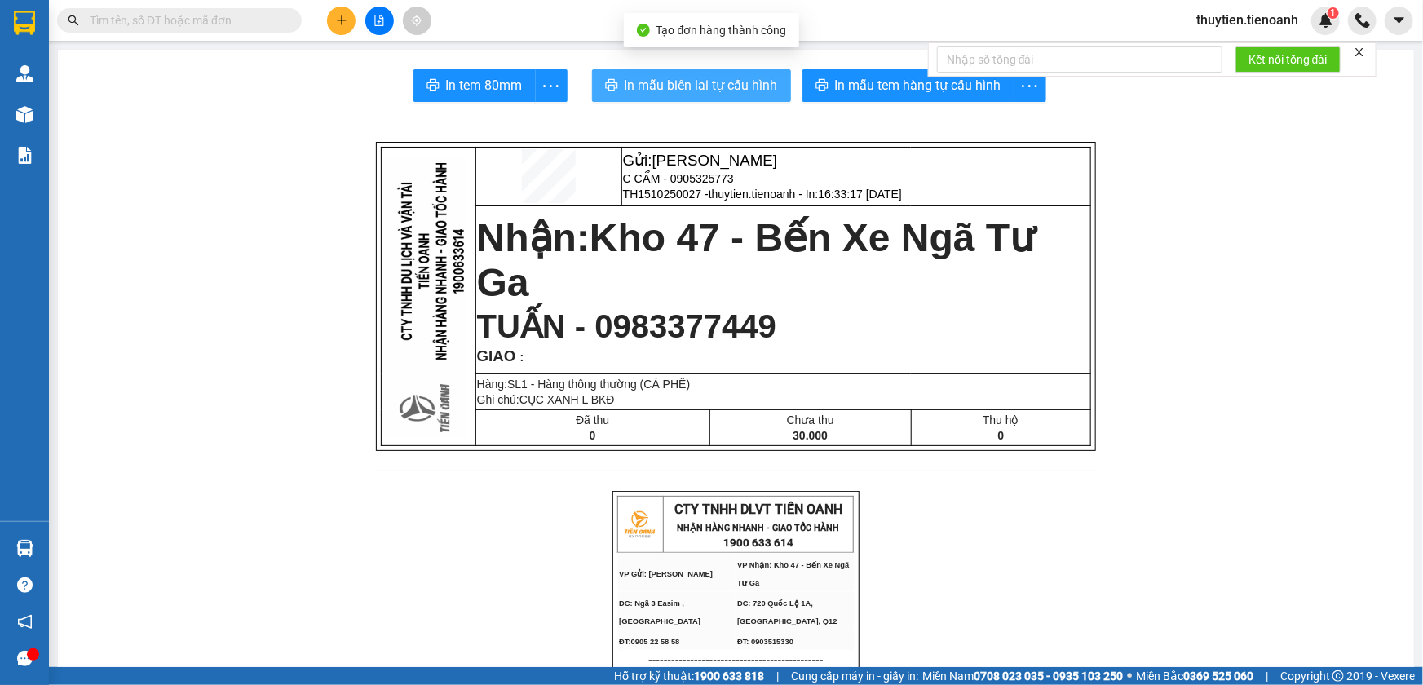
click at [713, 96] on button "In mẫu biên lai tự cấu hình" at bounding box center [691, 85] width 199 height 33
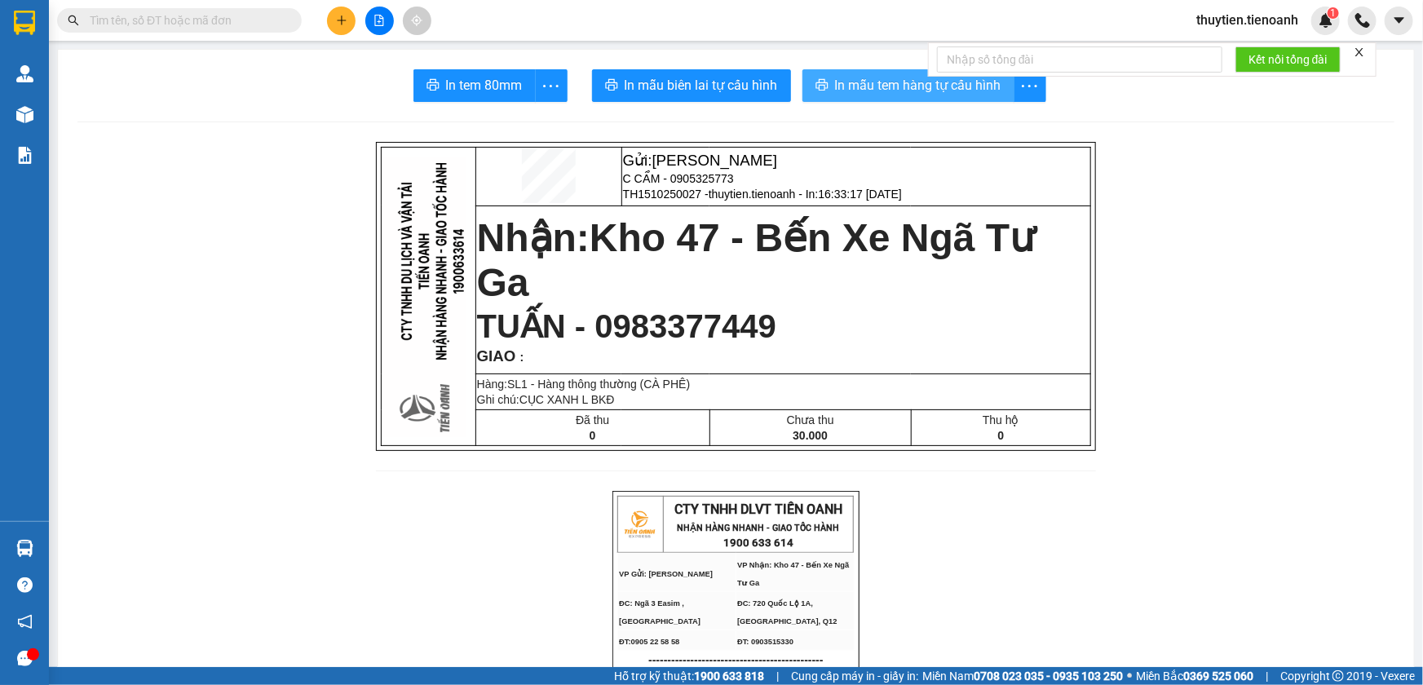
click at [902, 94] on span "In mẫu tem hàng tự cấu hình" at bounding box center [918, 85] width 166 height 20
click at [852, 79] on span "In mẫu tem hàng tự cấu hình" at bounding box center [918, 85] width 166 height 20
click at [336, 25] on icon "plus" at bounding box center [341, 20] width 11 height 11
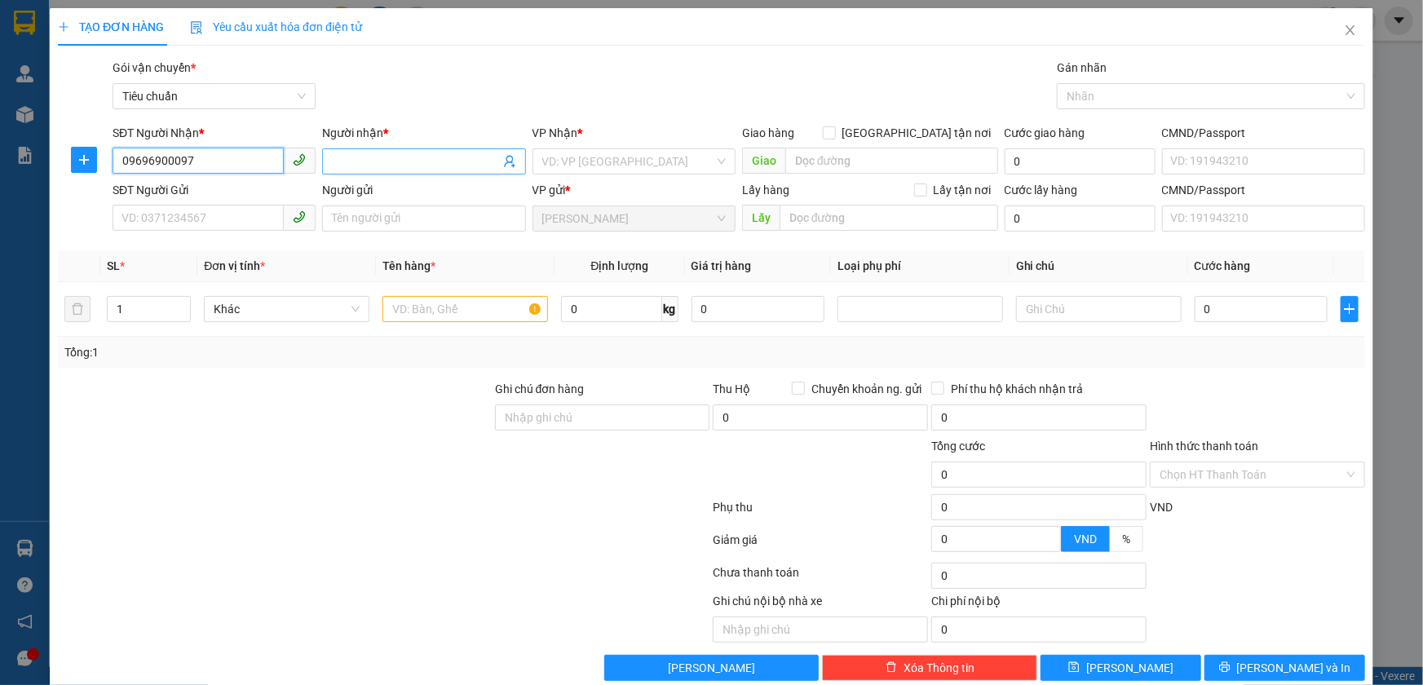
type input "09696900097"
click at [374, 161] on input "Người nhận *" at bounding box center [415, 162] width 167 height 18
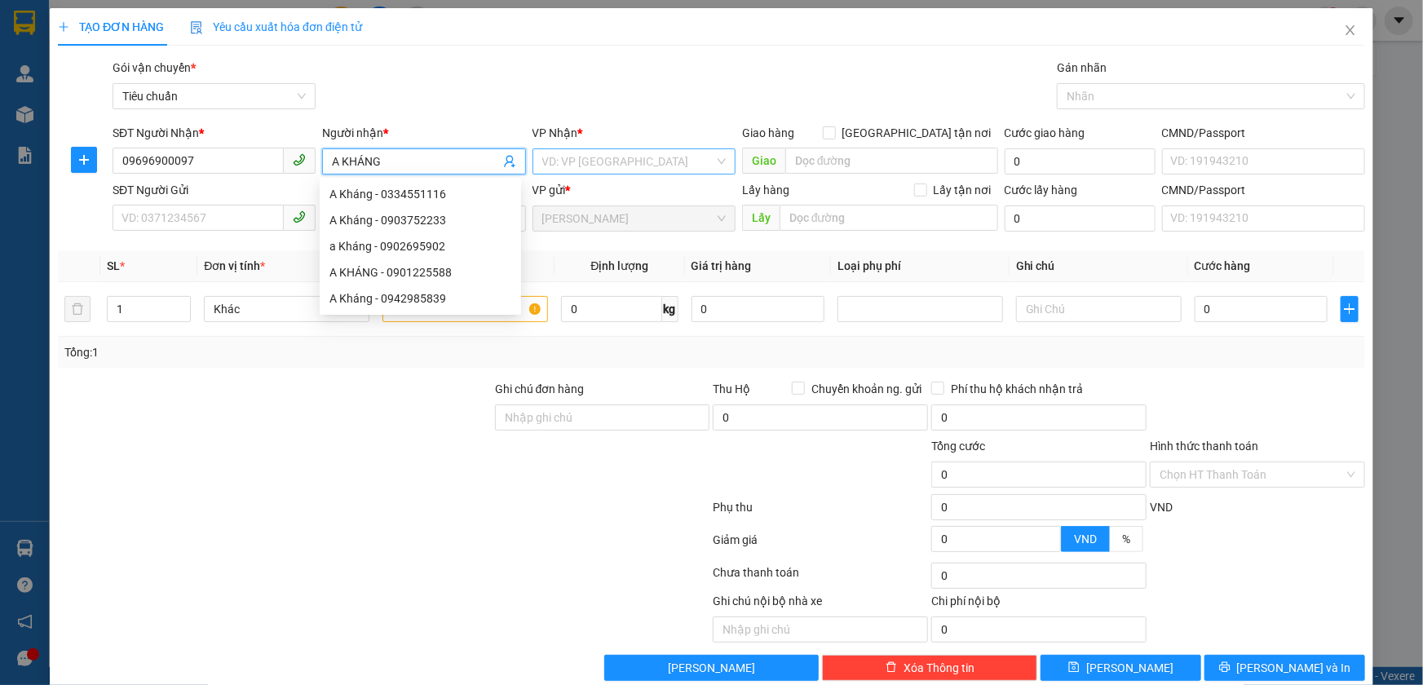
type input "A KHÁNG"
click at [568, 163] on input "search" at bounding box center [628, 161] width 172 height 24
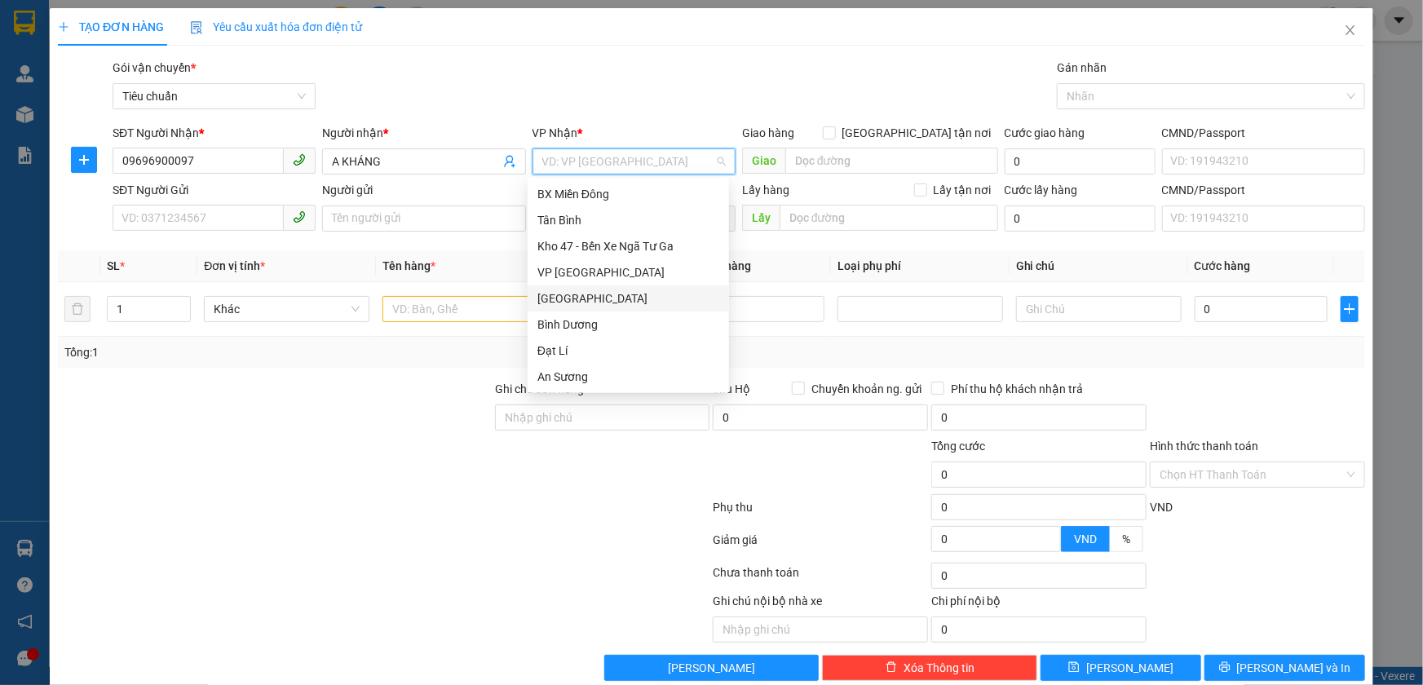
click at [559, 299] on div "[GEOGRAPHIC_DATA]" at bounding box center [629, 299] width 182 height 18
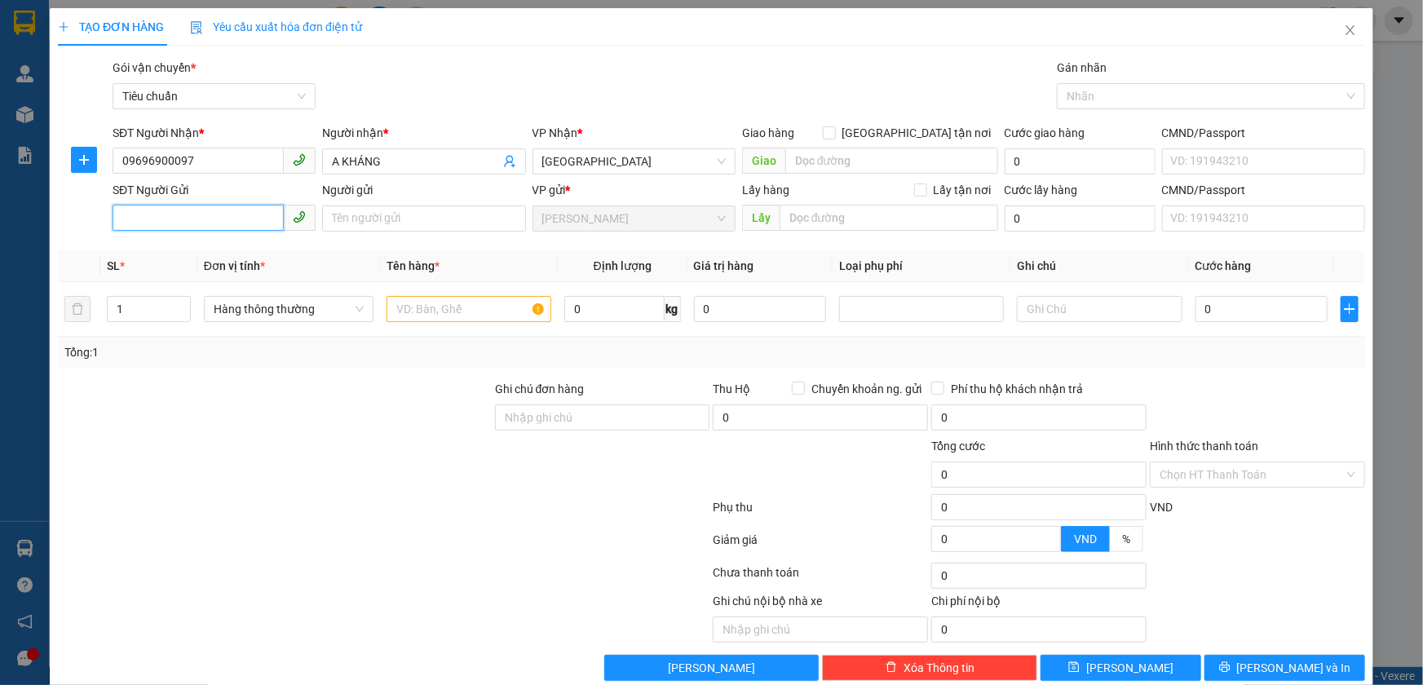
click at [195, 213] on input "SĐT Người Gửi" at bounding box center [198, 218] width 171 height 26
type input "0974902737"
click at [358, 226] on input "Người gửi" at bounding box center [423, 219] width 203 height 26
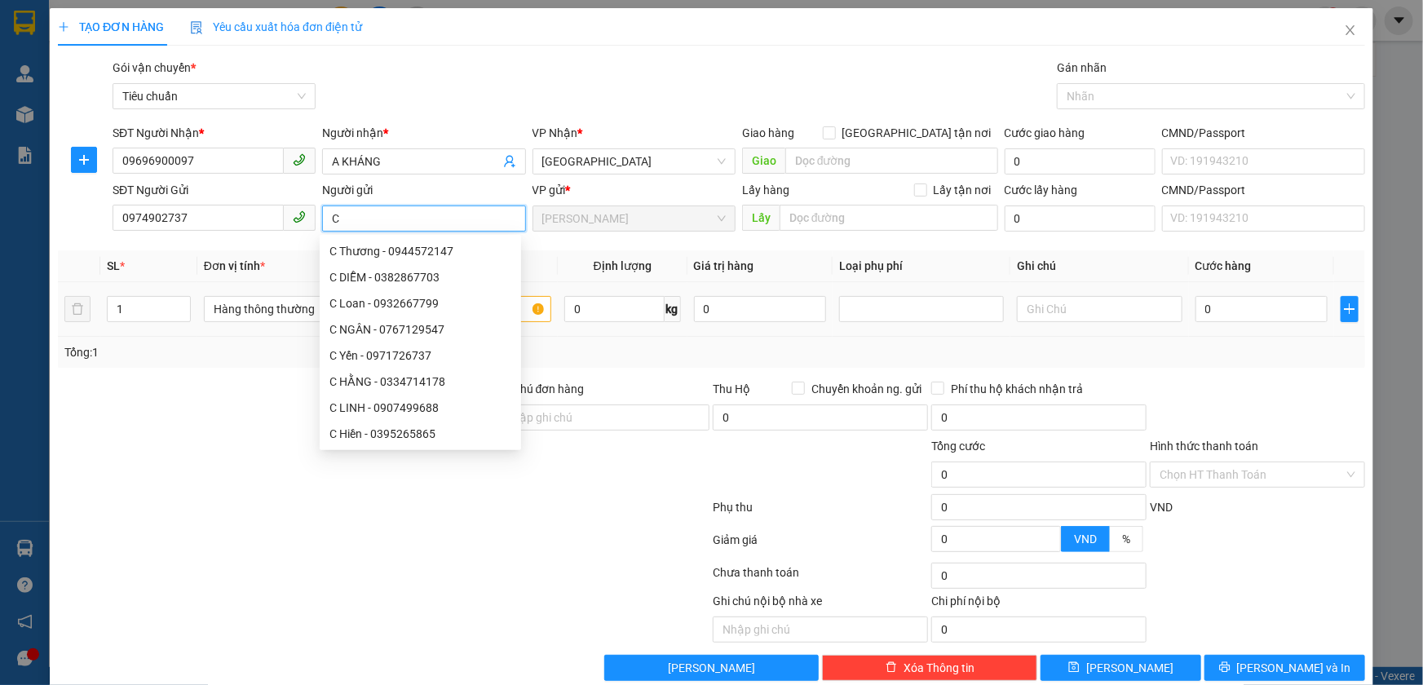
type input "C"
type input "A THANH"
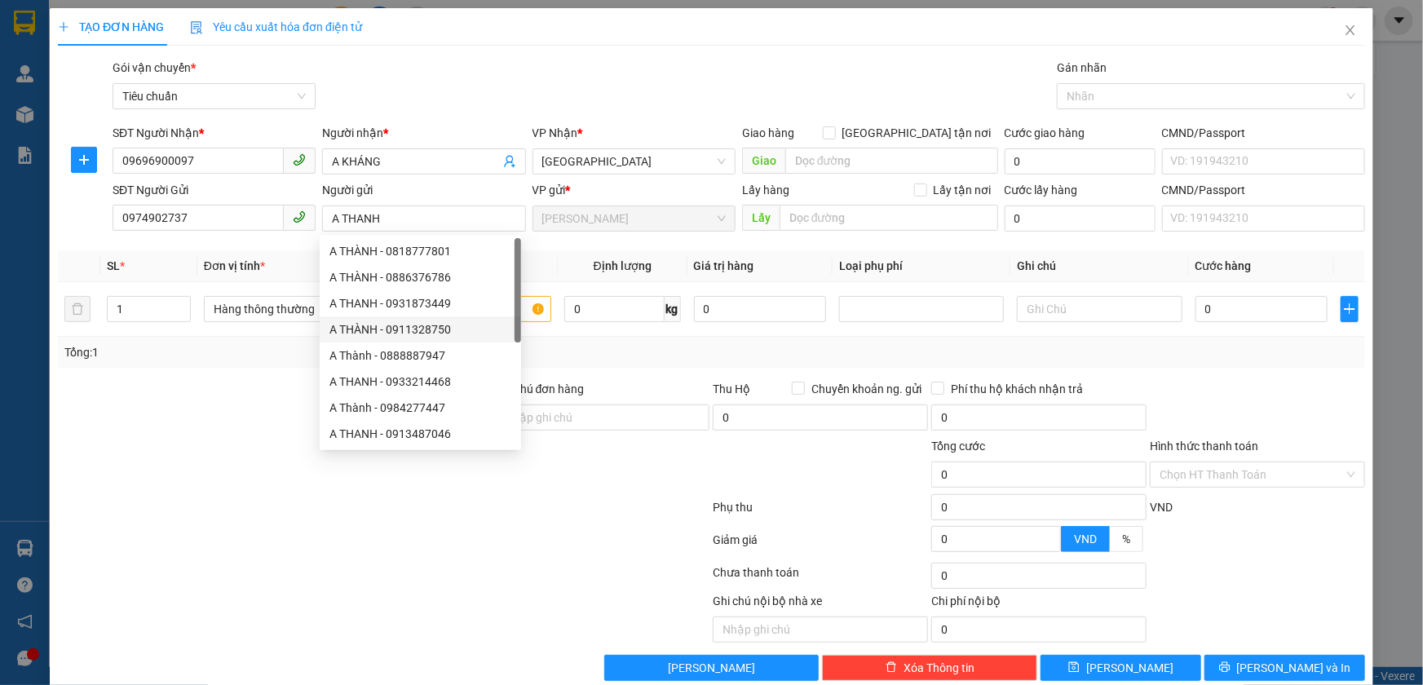
click at [480, 488] on div at bounding box center [274, 465] width 437 height 57
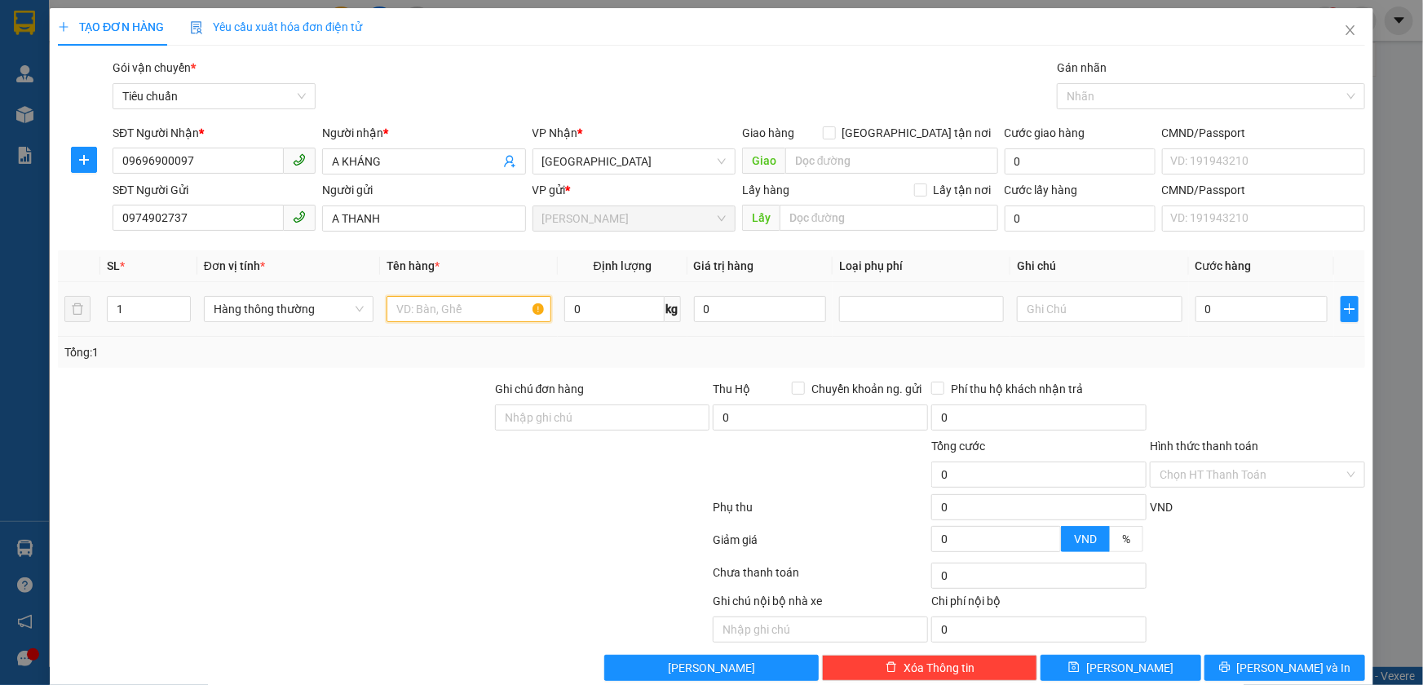
click at [409, 308] on input "text" at bounding box center [469, 309] width 165 height 26
type input "T"
type input "GÀ + TRÁI CÂY"
click at [610, 316] on input "0" at bounding box center [614, 309] width 100 height 26
type input "20"
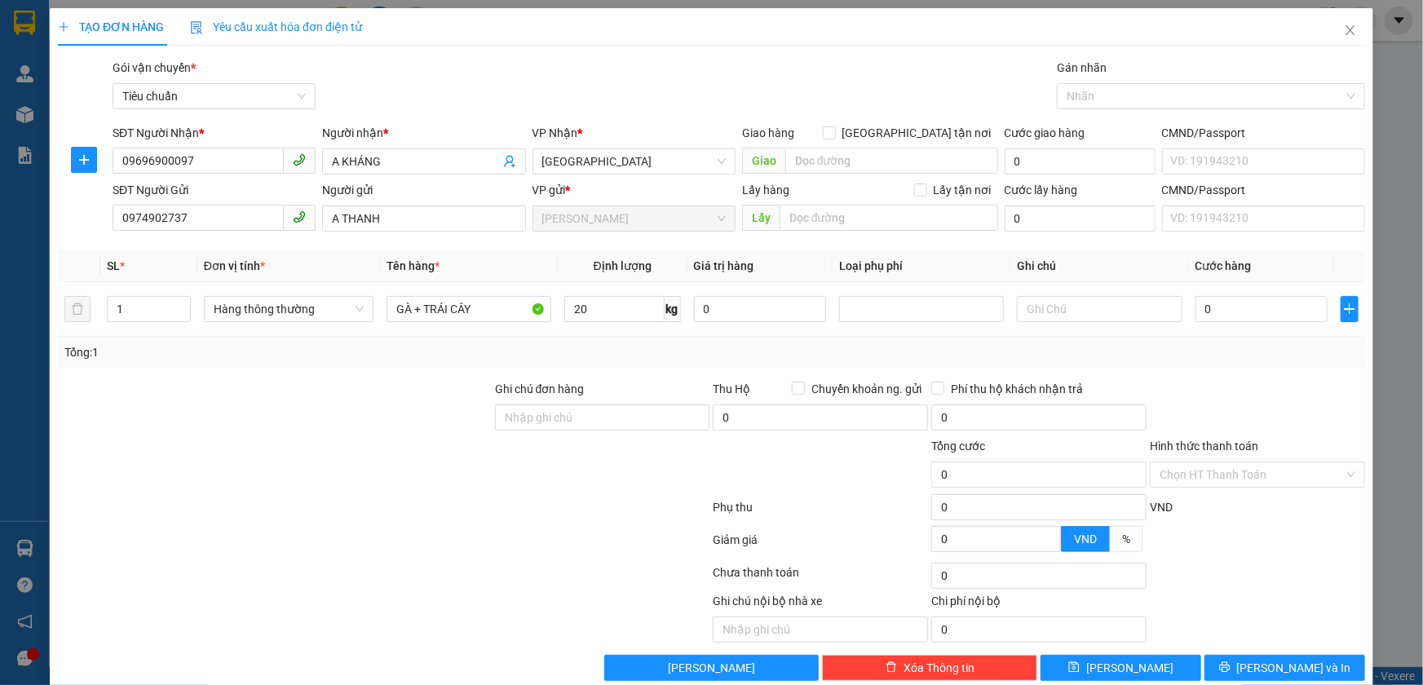
click at [1104, 340] on div "Tổng: 1" at bounding box center [712, 352] width 1308 height 31
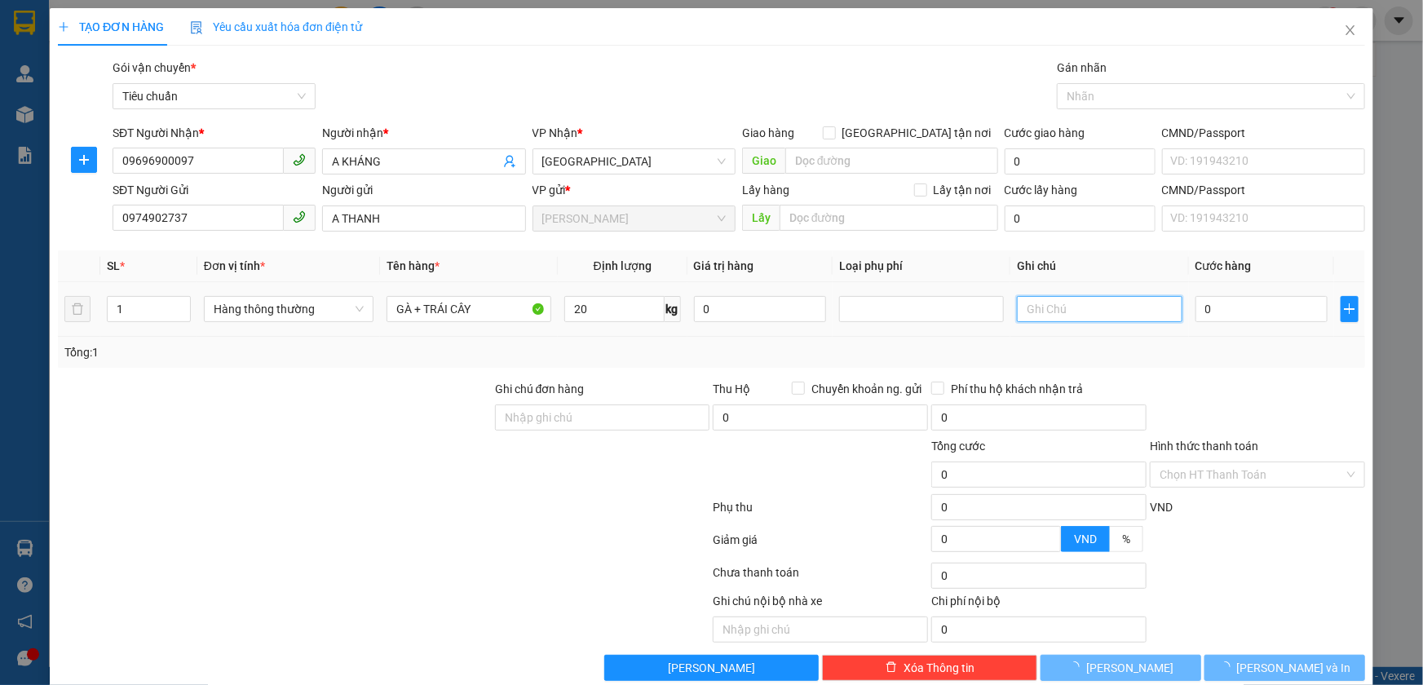
type input "55.000"
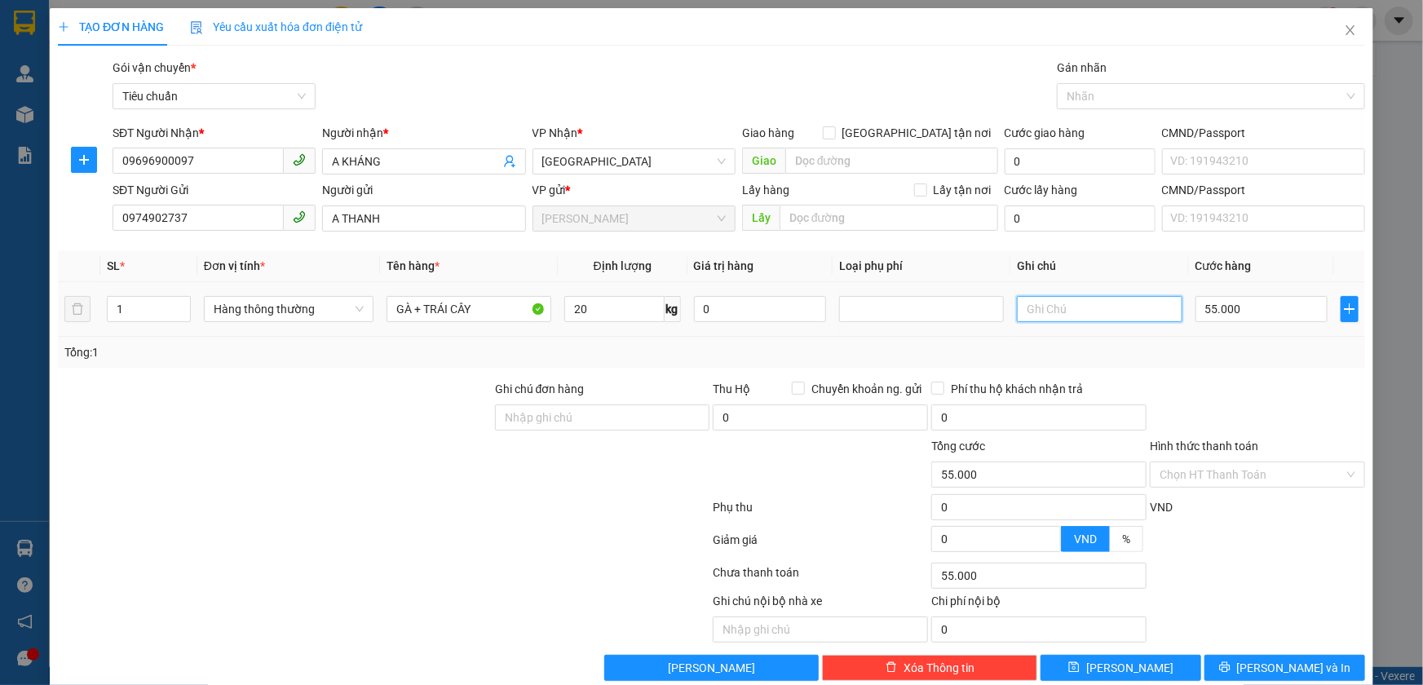
click at [1047, 305] on input "text" at bounding box center [1099, 309] width 165 height 26
type input "TXT"
click at [1246, 314] on input "55.000" at bounding box center [1262, 309] width 133 height 26
type input "6"
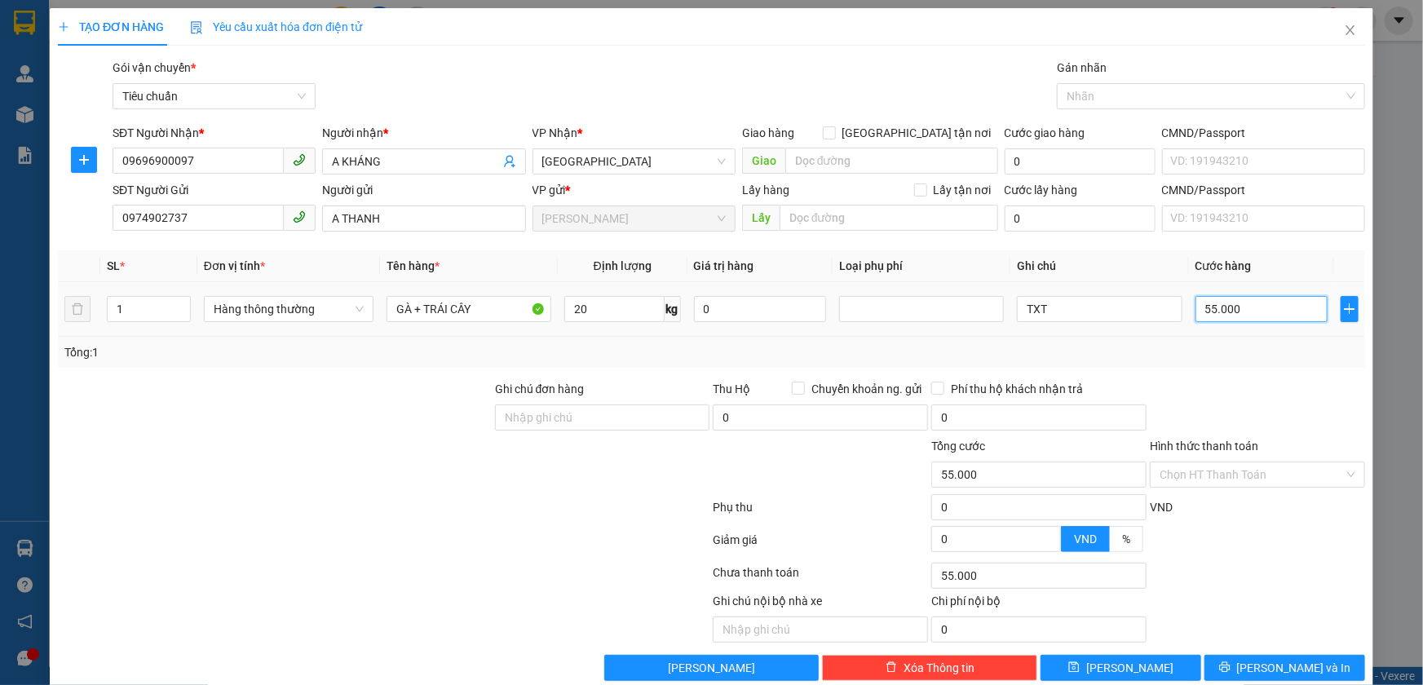
type input "6"
type input "60"
type input "60.000"
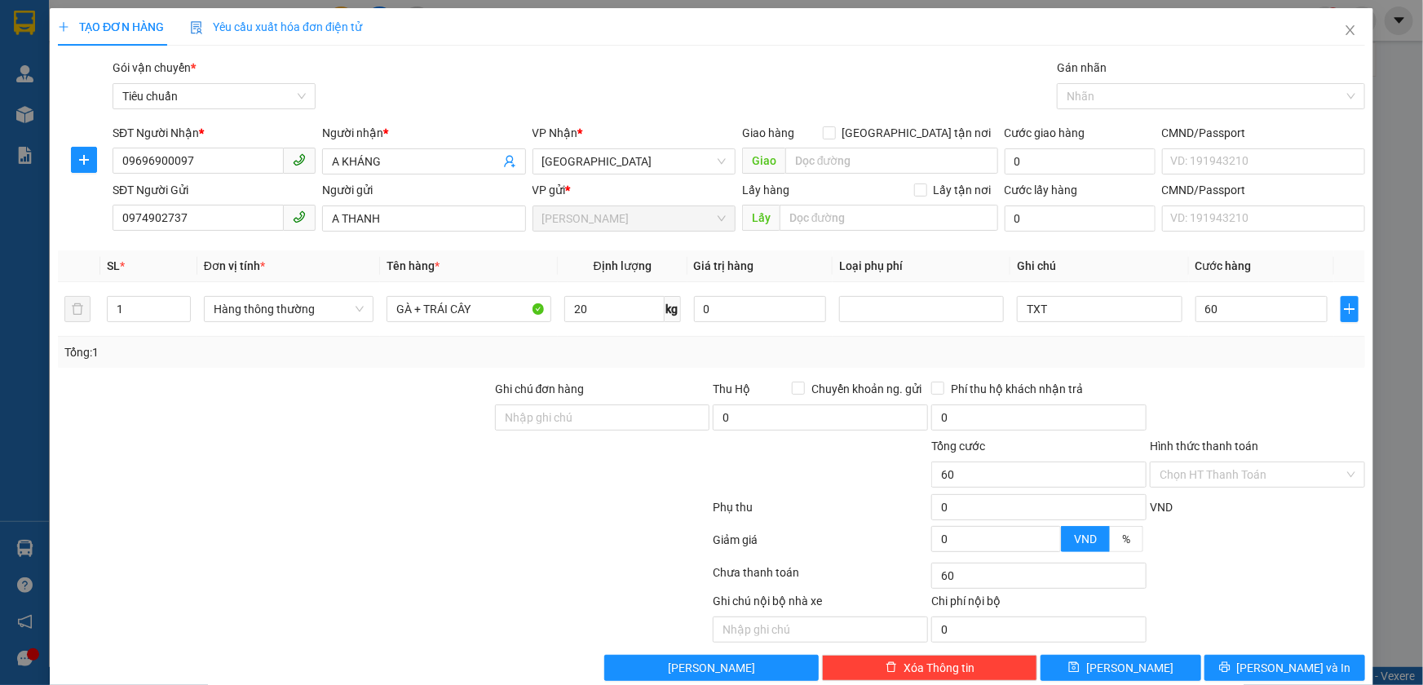
type input "60.000"
drag, startPoint x: 1211, startPoint y: 406, endPoint x: 1206, endPoint y: 386, distance: 21.2
click at [1207, 393] on div at bounding box center [1258, 408] width 219 height 57
click at [1207, 472] on input "Hình thức thanh toán" at bounding box center [1252, 475] width 184 height 24
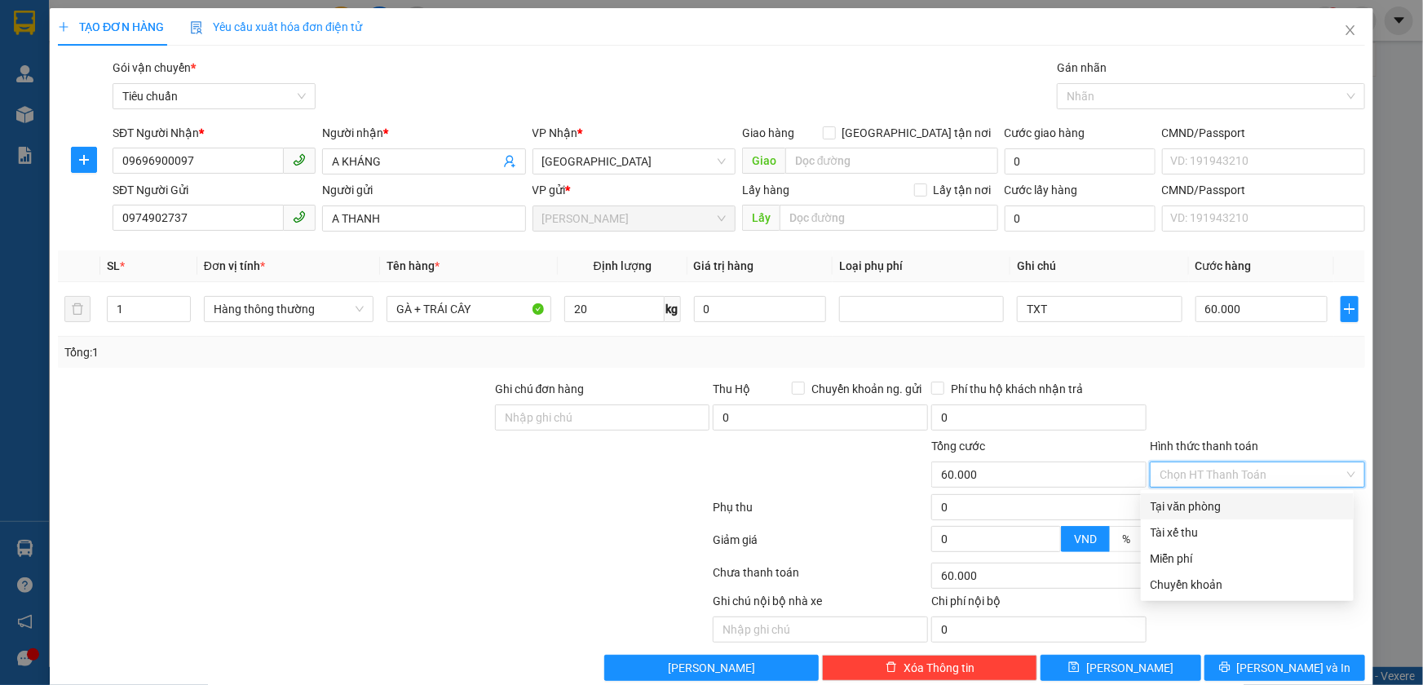
click at [1166, 495] on div "Tại văn phòng" at bounding box center [1247, 507] width 213 height 26
type input "0"
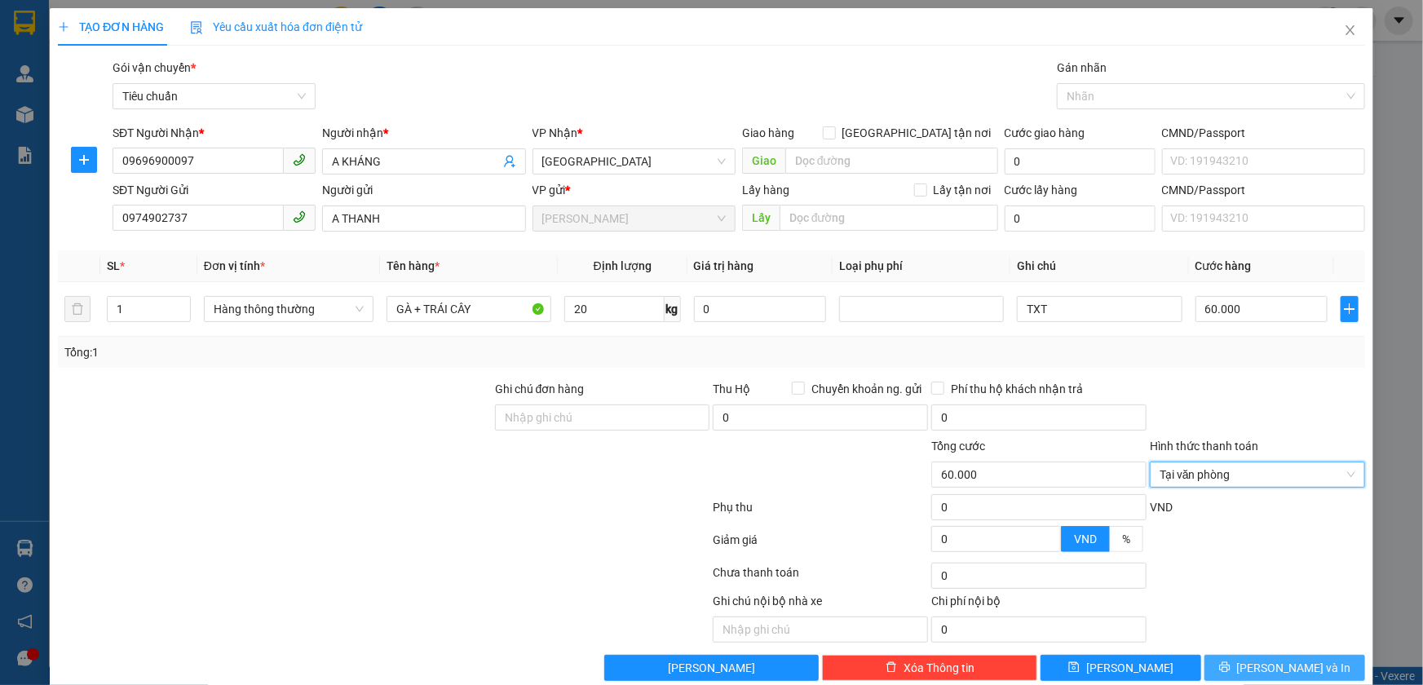
click at [1241, 669] on button "[PERSON_NAME] và In" at bounding box center [1285, 668] width 161 height 26
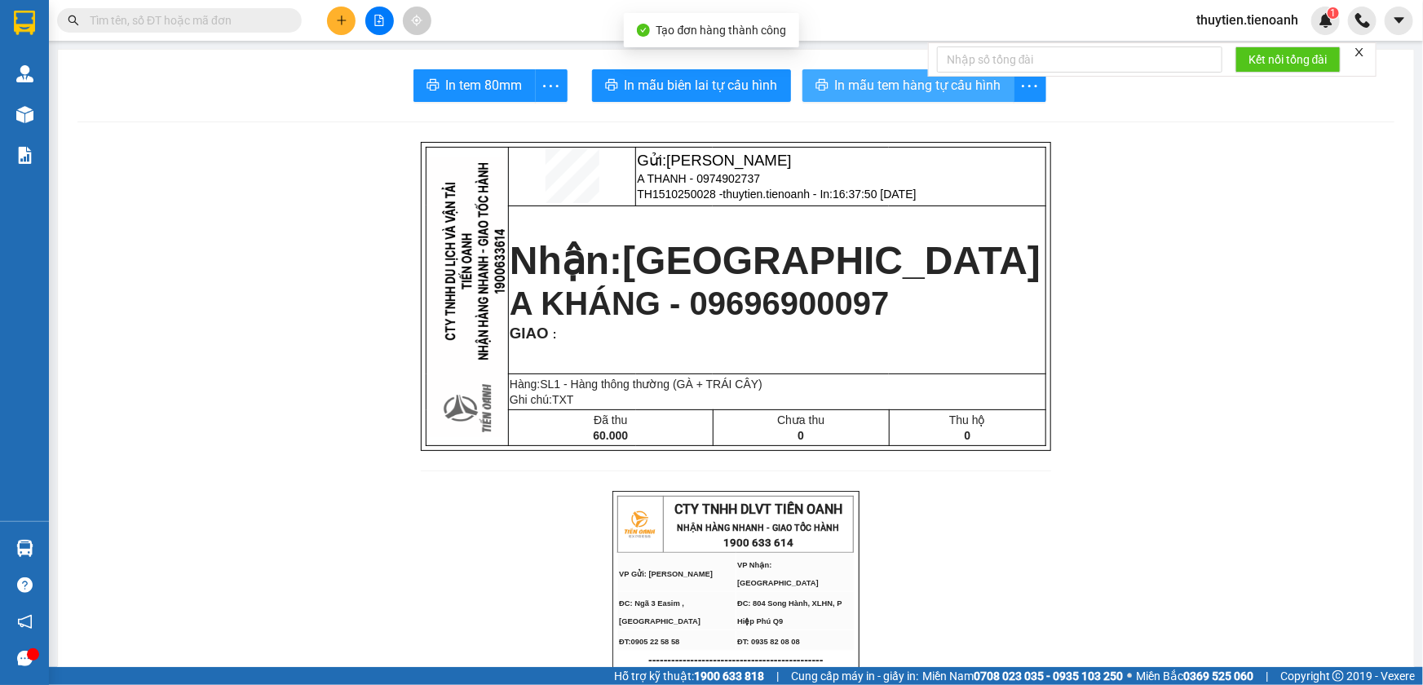
click at [914, 89] on span "In mẫu tem hàng tự cấu hình" at bounding box center [918, 85] width 166 height 20
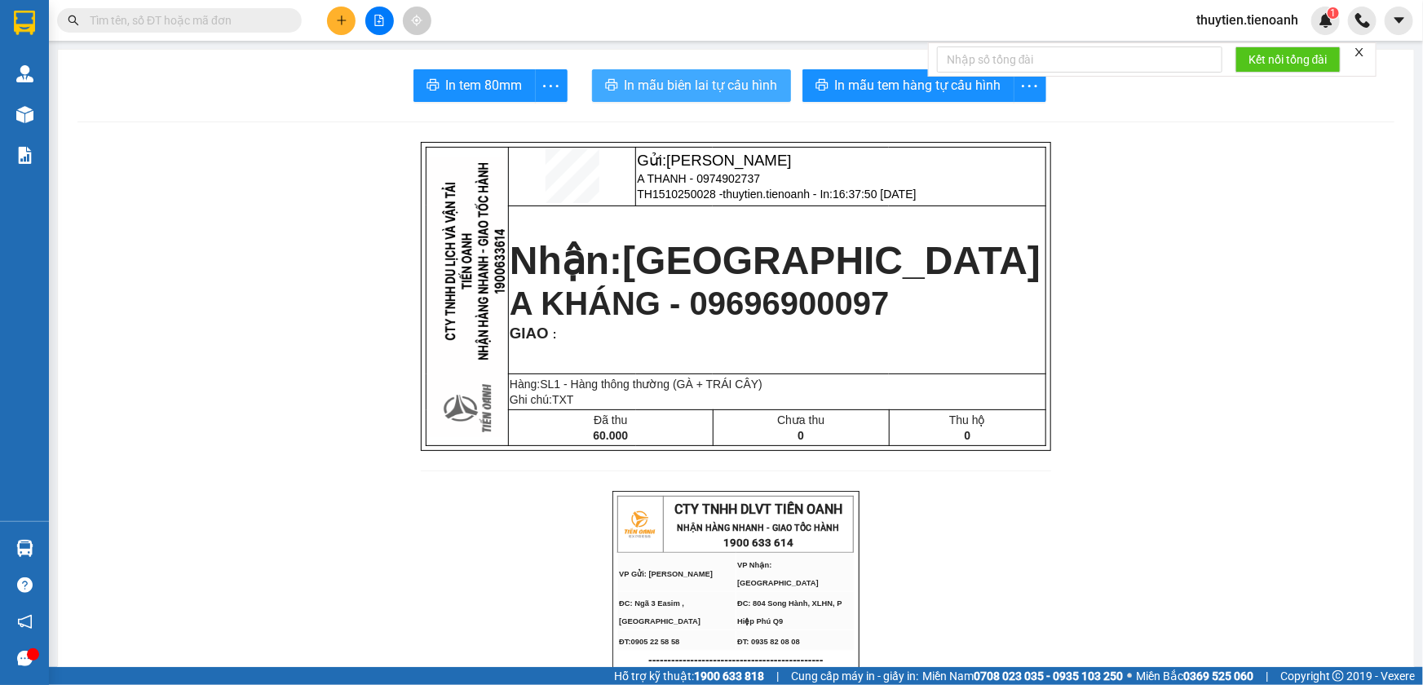
click at [664, 91] on span "In mẫu biên lai tự cấu hình" at bounding box center [701, 85] width 153 height 20
click at [337, 17] on icon "plus" at bounding box center [341, 20] width 11 height 11
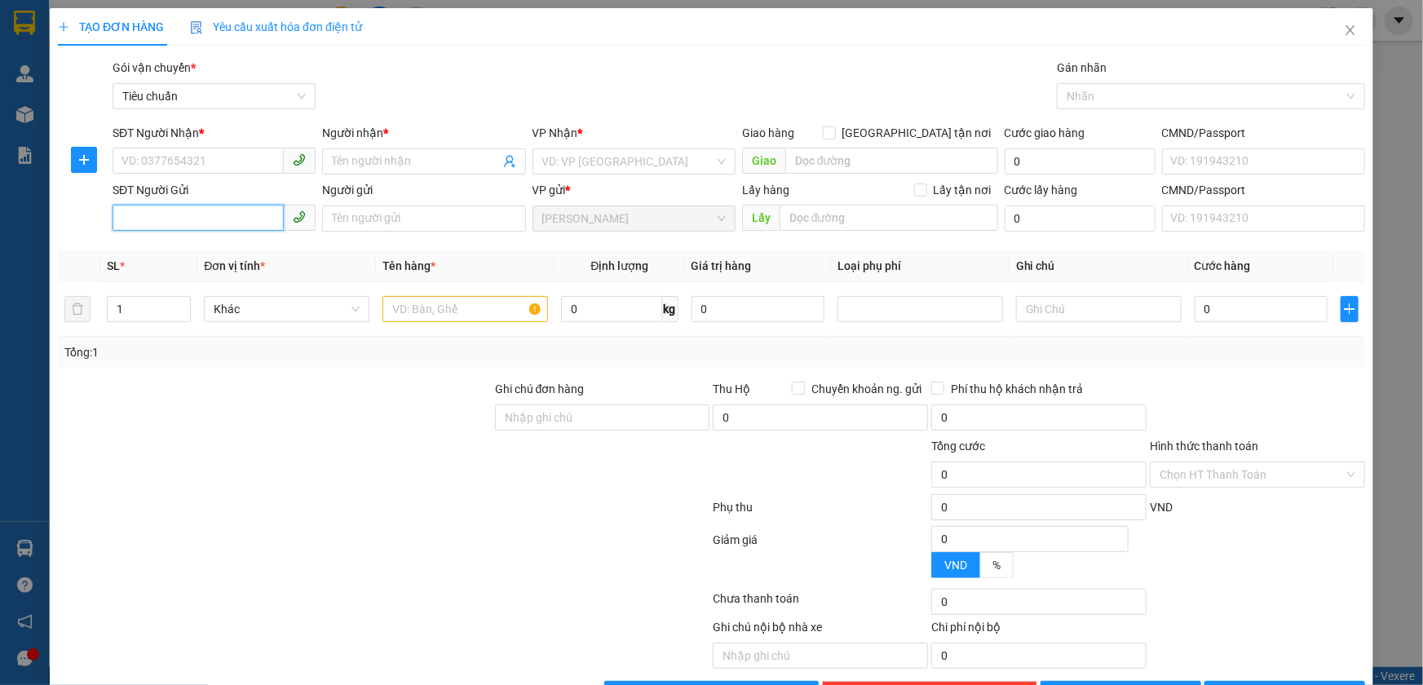
click at [185, 228] on input "SĐT Người Gửi" at bounding box center [198, 218] width 171 height 26
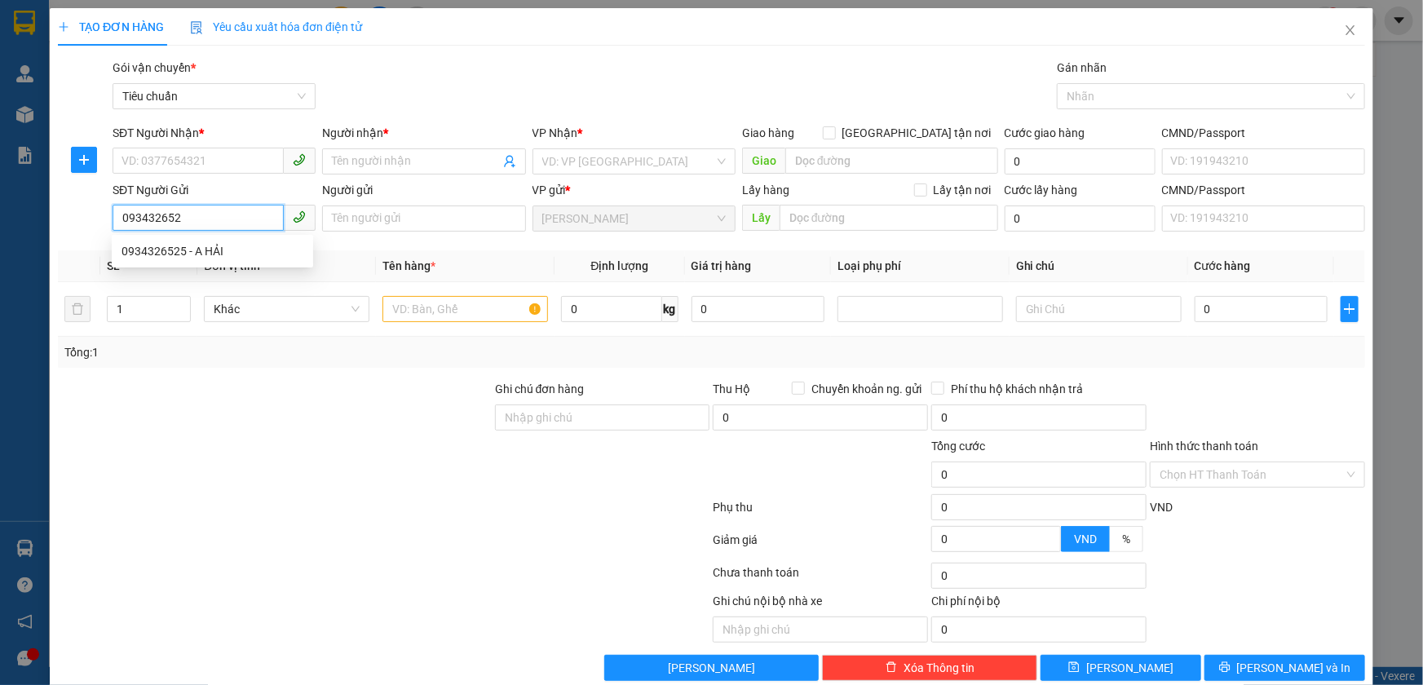
type input "0934326525"
click at [201, 261] on div "0934326525 - A HẢI" at bounding box center [212, 251] width 201 height 26
type input "0946437030"
type input "A HUY"
type input "066301011073"
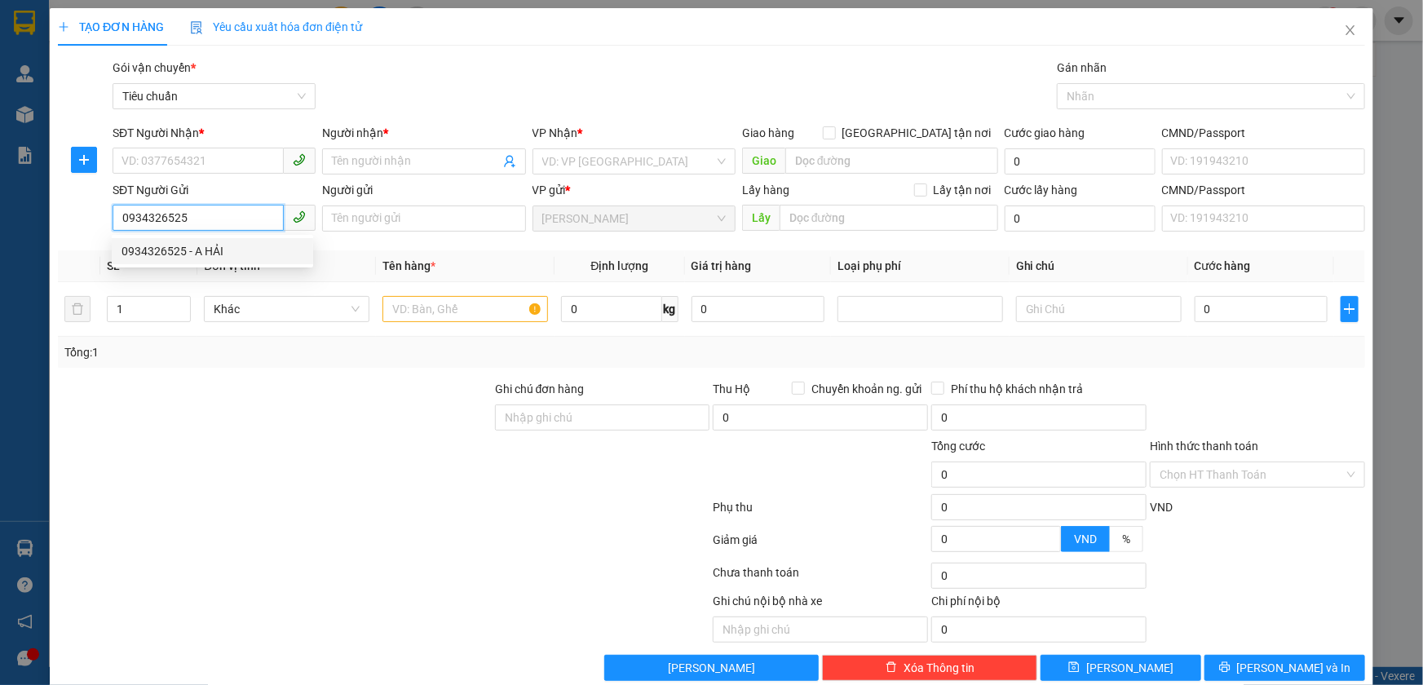
type input "A HẢI"
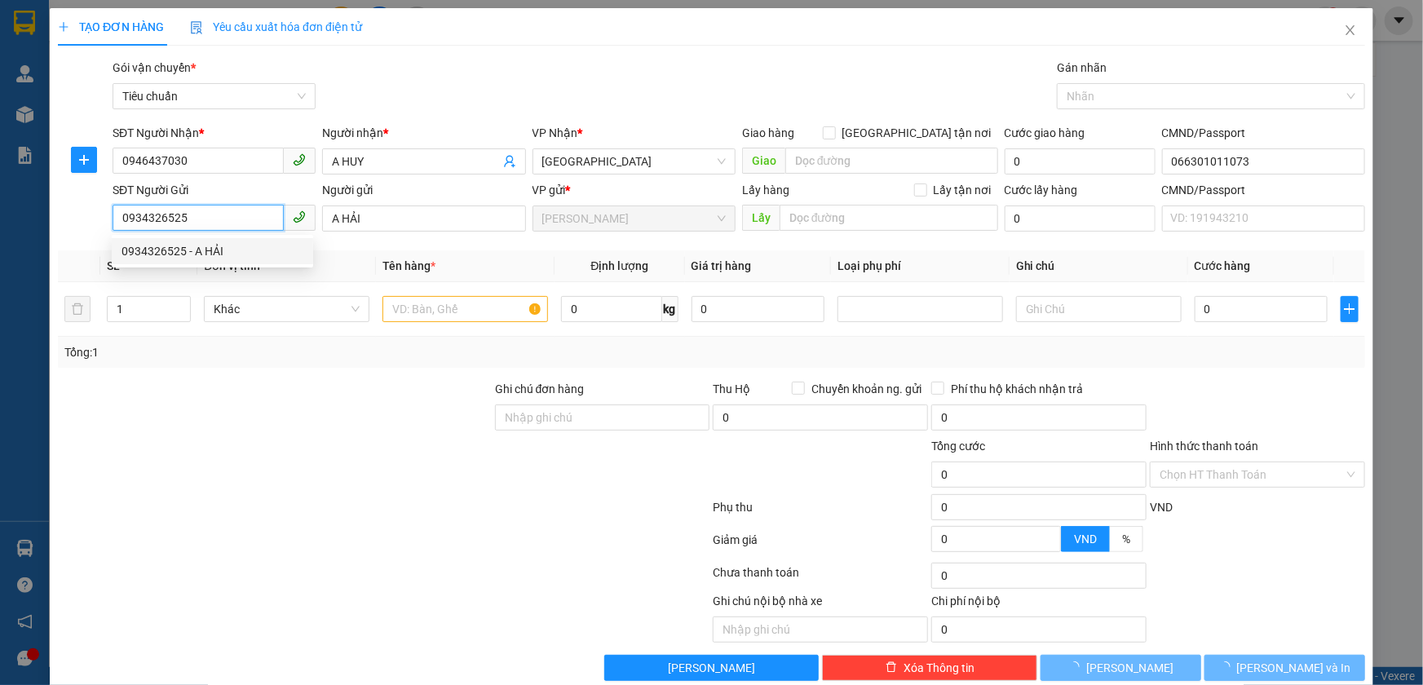
type input "40.000"
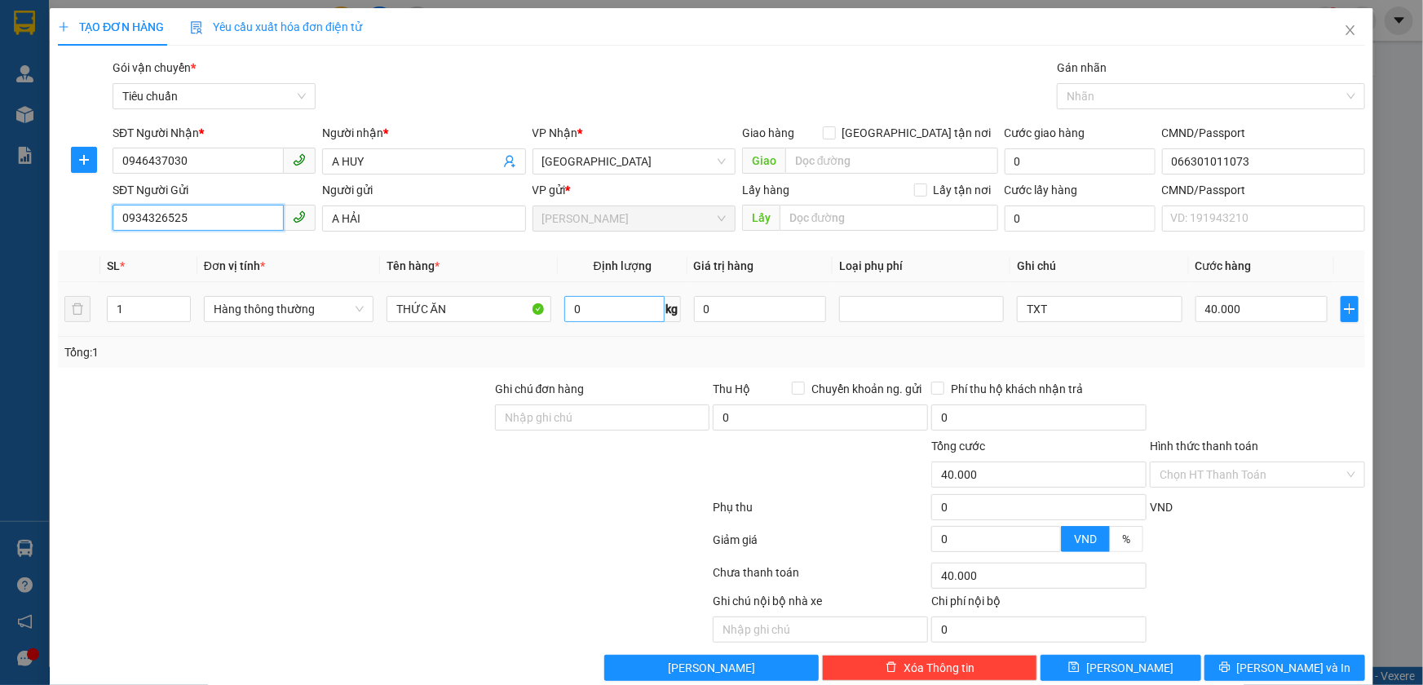
type input "0934326525"
click at [594, 308] on input "0" at bounding box center [614, 309] width 100 height 26
type input "8"
drag, startPoint x: 1060, startPoint y: 318, endPoint x: 998, endPoint y: 303, distance: 64.5
click at [998, 303] on tr "1 Hàng thông thường THỨC ĂN 8 kg 0 TXT 40.000" at bounding box center [712, 309] width 1308 height 55
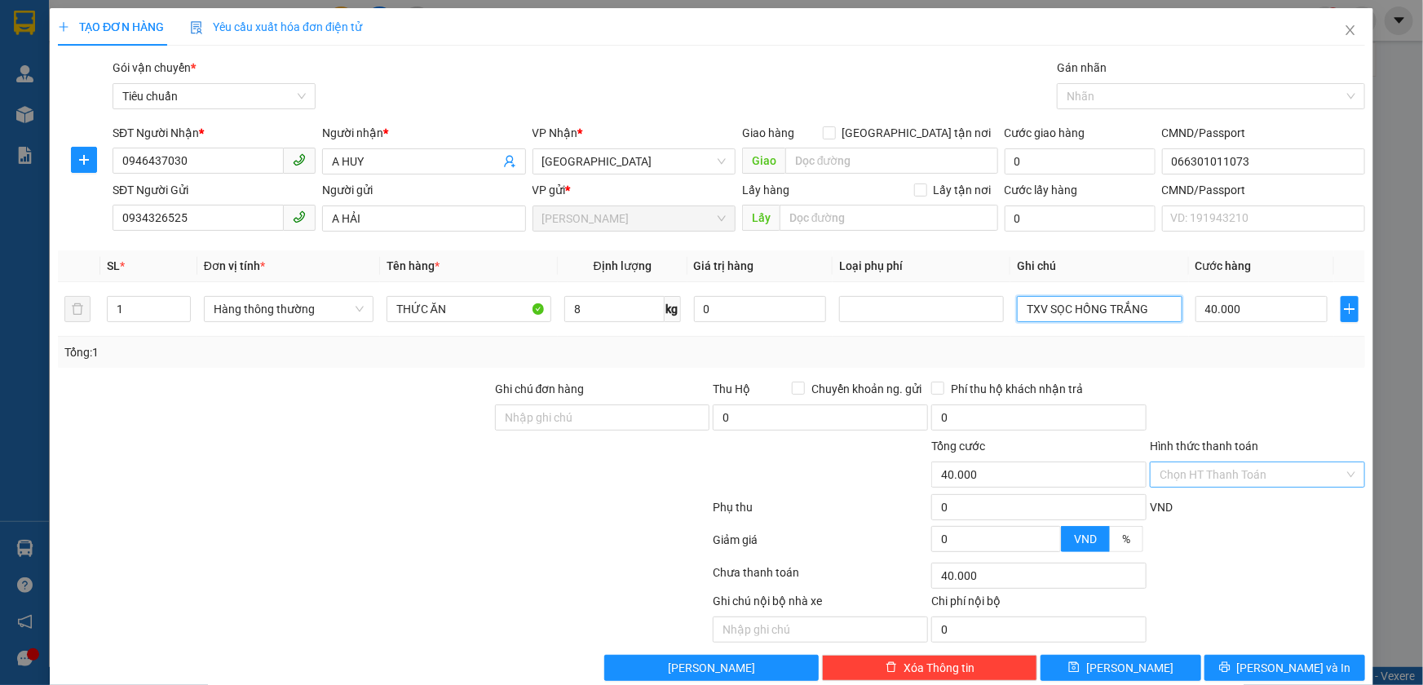
type input "TXV SỌC HỒNG TRẮNG"
click at [1223, 481] on input "Hình thức thanh toán" at bounding box center [1252, 475] width 184 height 24
click at [1193, 503] on div "Tại văn phòng" at bounding box center [1247, 507] width 193 height 18
type input "0"
click at [1272, 660] on span "[PERSON_NAME] và In" at bounding box center [1294, 668] width 114 height 18
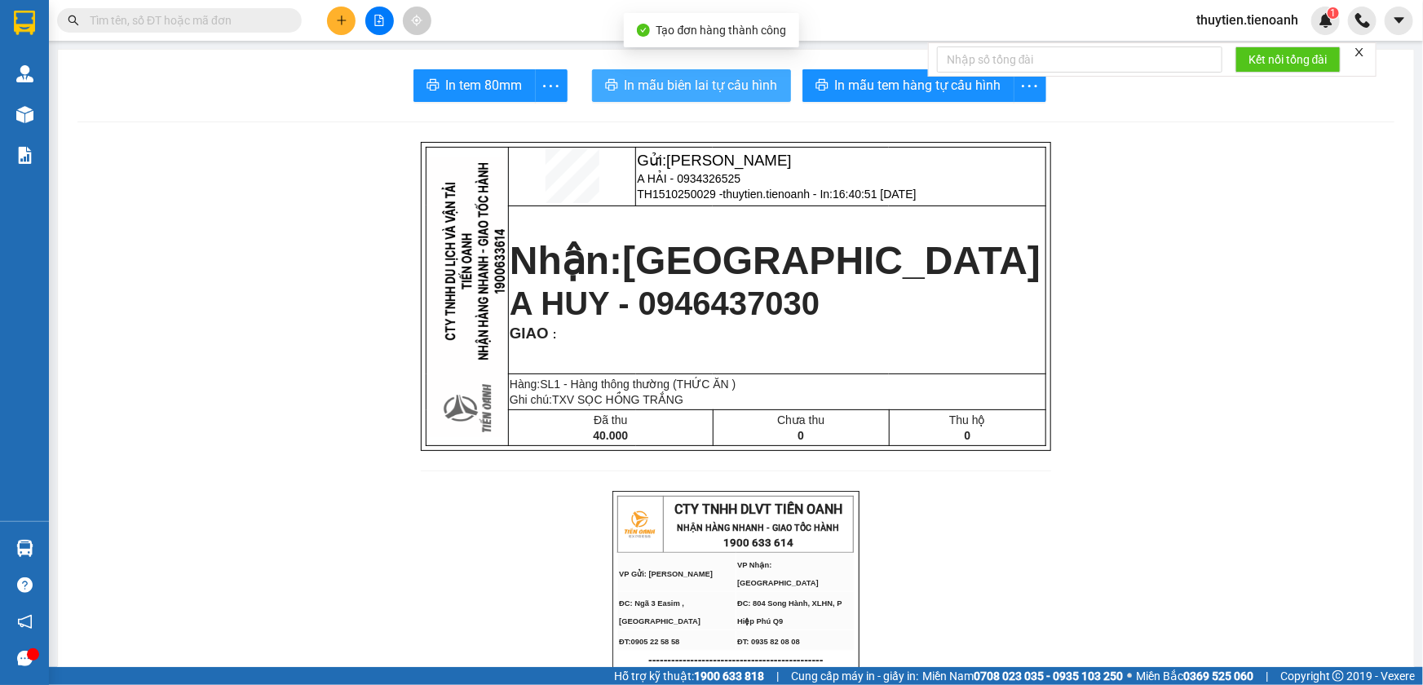
click at [708, 76] on span "In mẫu biên lai tự cấu hình" at bounding box center [701, 85] width 153 height 20
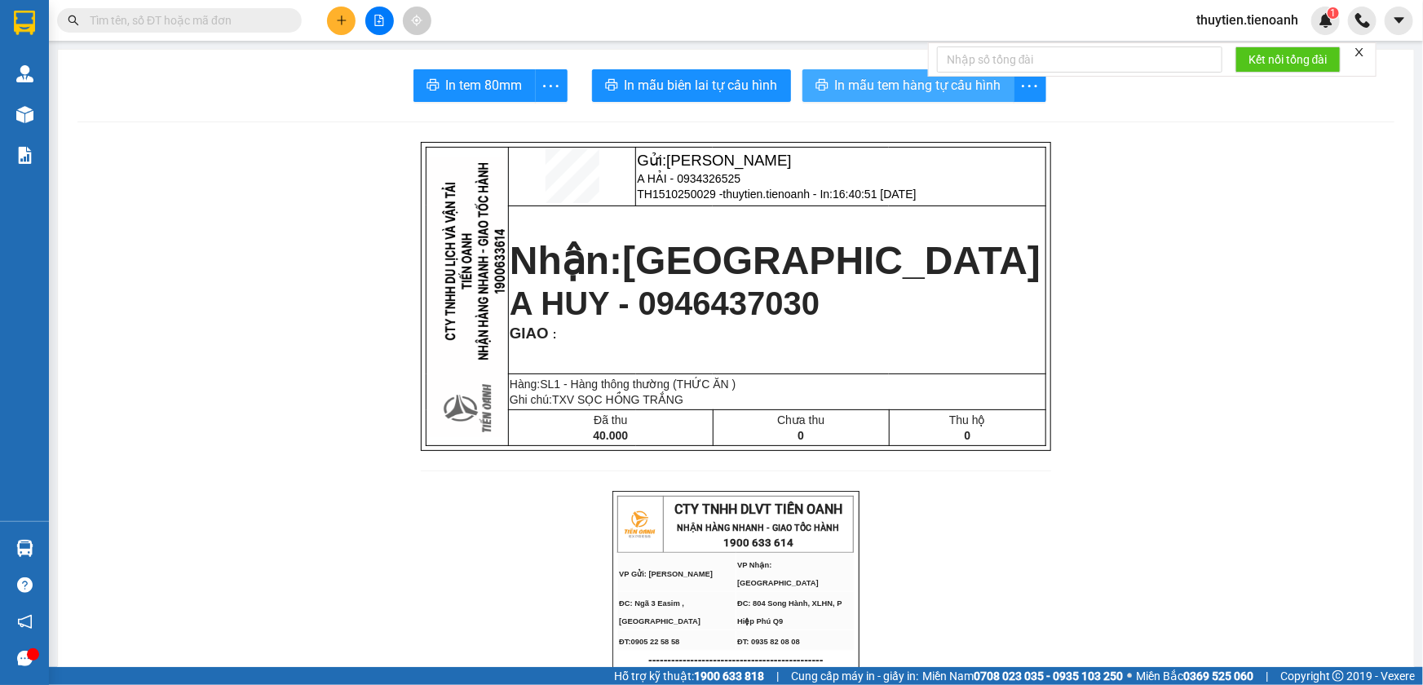
click at [925, 95] on span "In mẫu tem hàng tự cấu hình" at bounding box center [918, 85] width 166 height 20
click at [336, 20] on icon "plus" at bounding box center [341, 20] width 11 height 11
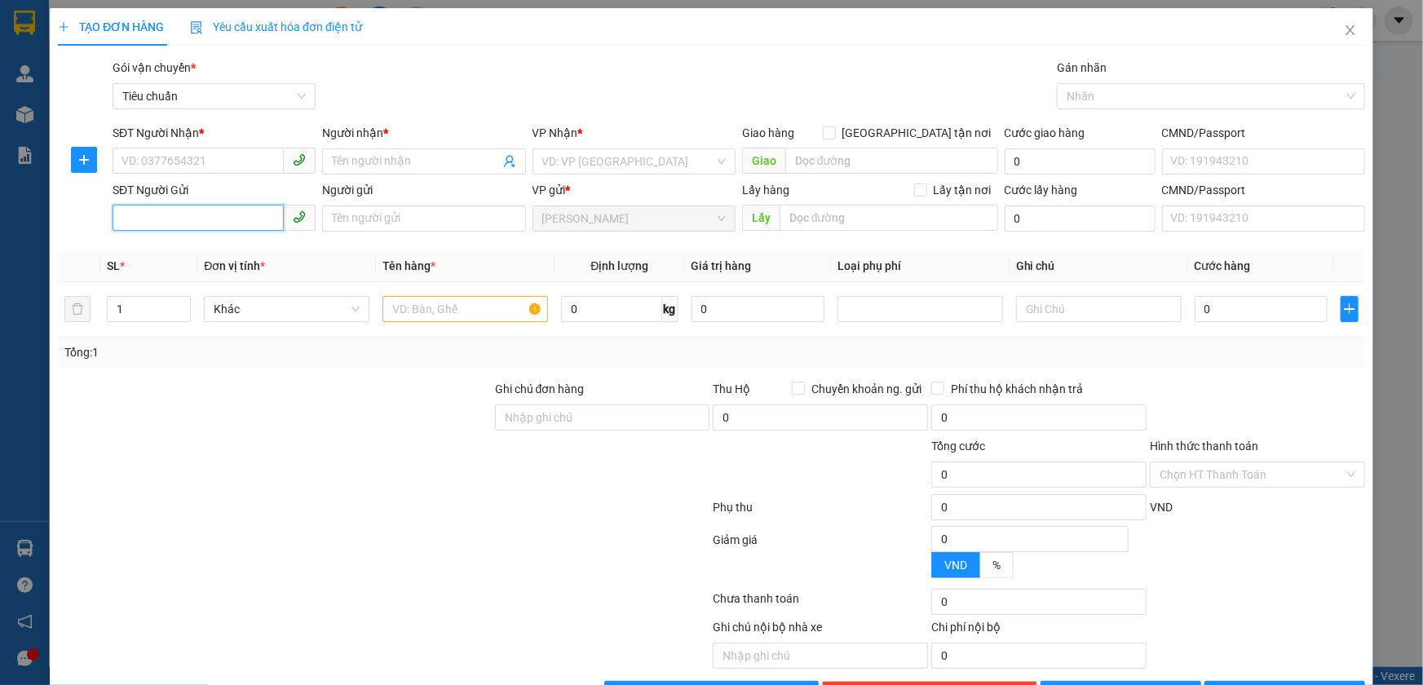
click at [184, 219] on input "SĐT Người Gửi" at bounding box center [198, 218] width 171 height 26
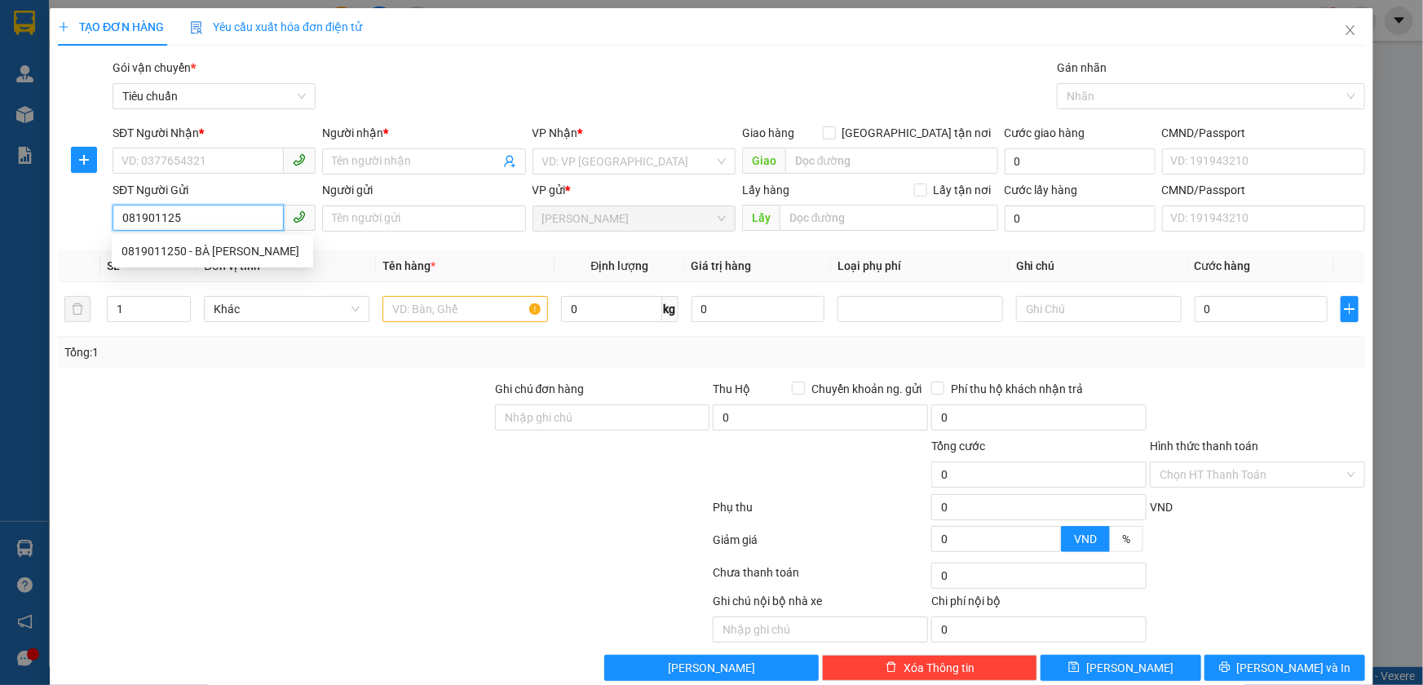
type input "0819011250"
click at [197, 248] on div "0819011250 - BÀ [PERSON_NAME]" at bounding box center [213, 251] width 182 height 18
type input "0908100145"
type input "[PERSON_NAME]"
type input "BÀ [PERSON_NAME]"
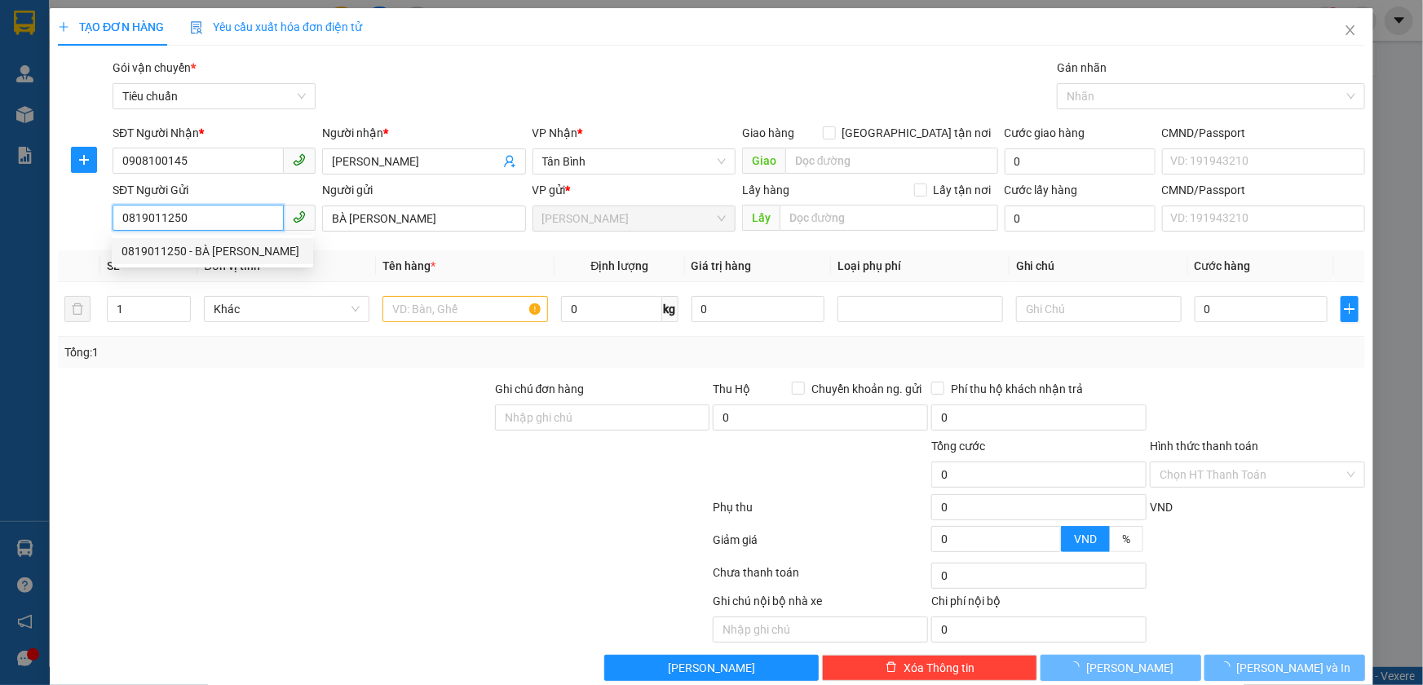
type input "50.000"
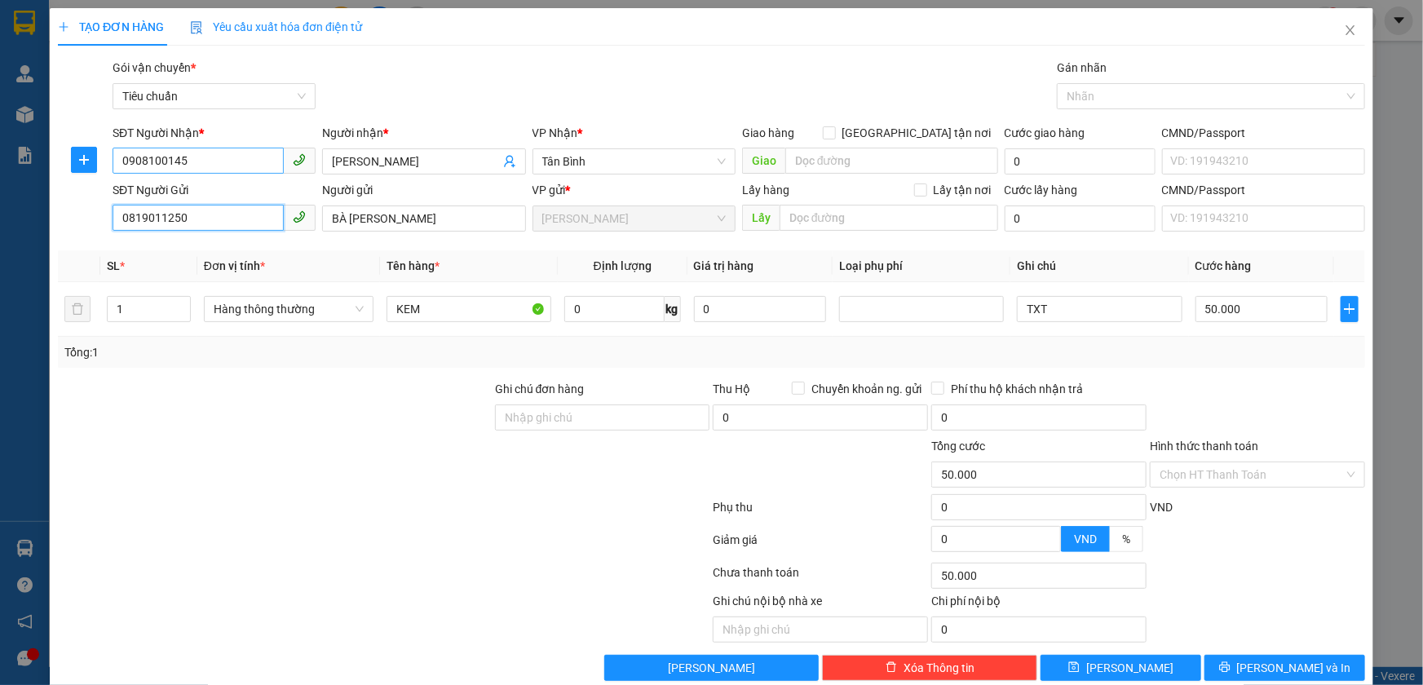
type input "0819011250"
drag, startPoint x: 206, startPoint y: 170, endPoint x: 51, endPoint y: 163, distance: 155.1
click at [51, 164] on div "TẠO ĐƠN HÀNG Yêu cầu xuất hóa đơn điện tử Transit Pickup Surcharge Ids Transit …" at bounding box center [712, 350] width 1324 height 685
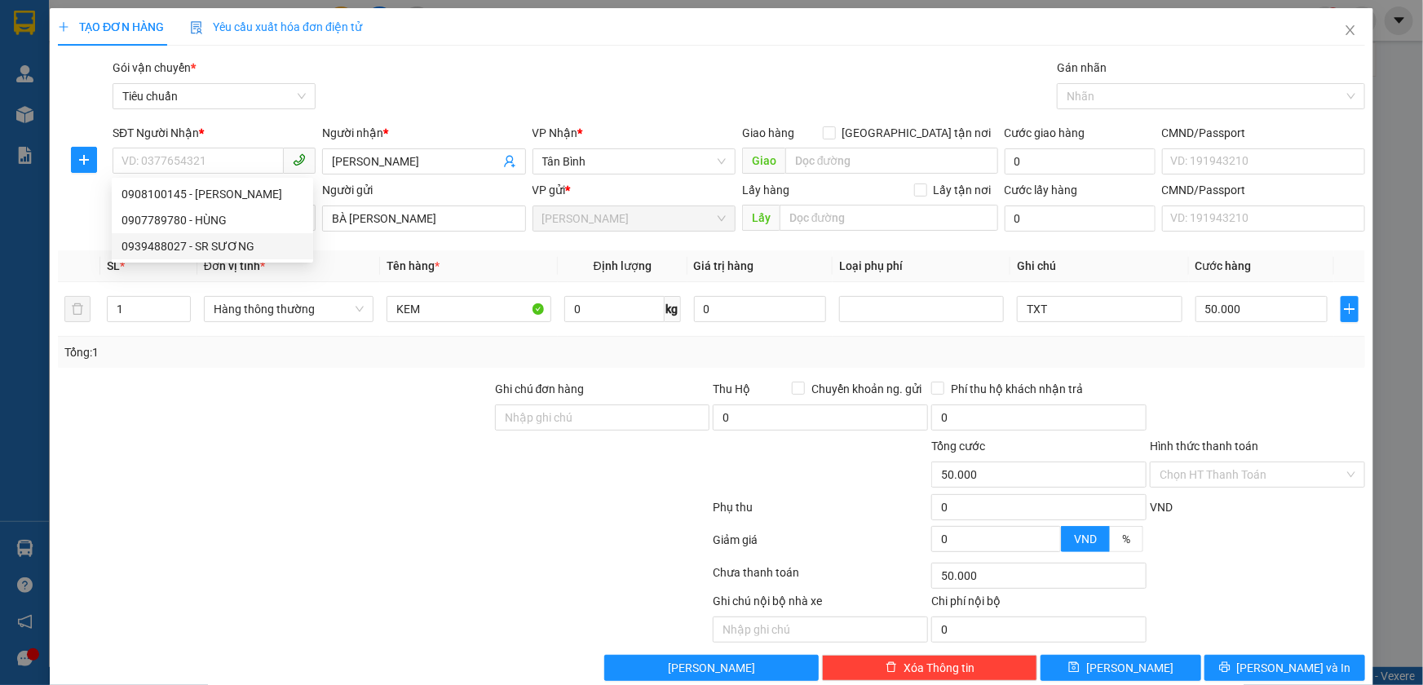
click at [265, 395] on div at bounding box center [274, 408] width 437 height 57
click at [196, 166] on input "SĐT Người Nhận *" at bounding box center [198, 161] width 171 height 26
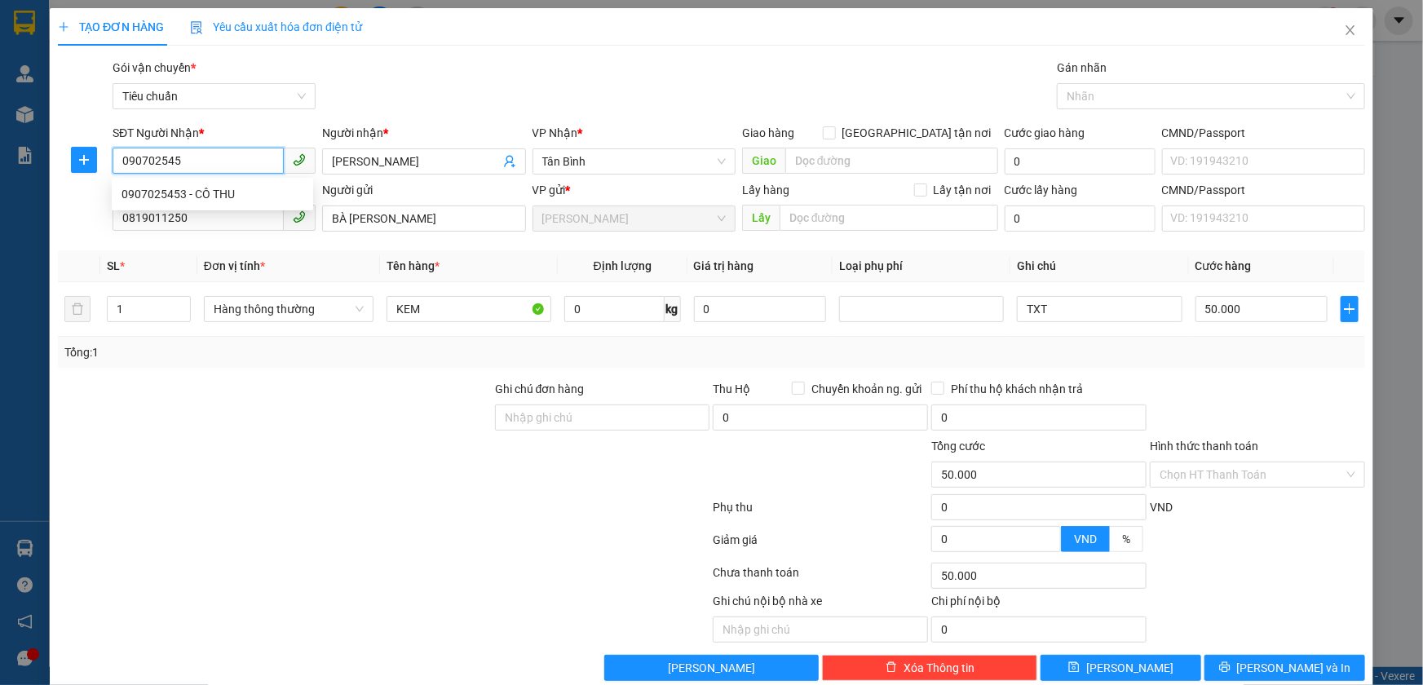
type input "0907025453"
click at [223, 189] on div "0907025453 - CÔ THU" at bounding box center [213, 194] width 182 height 18
type input "CÔ THU"
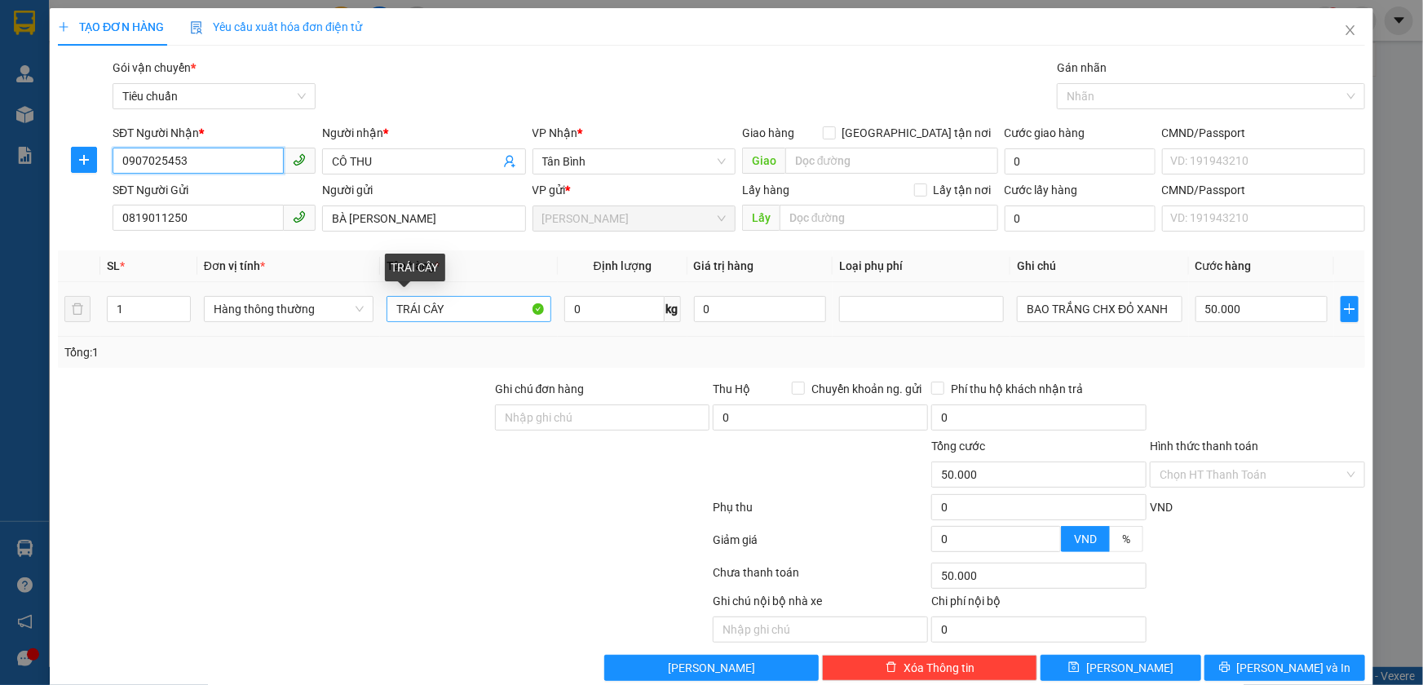
type input "0907025453"
click at [454, 316] on input "TRÁI CÂY" at bounding box center [469, 309] width 165 height 26
type input "TRÁI CÂY+ SẦU RIÊNG"
click at [618, 303] on input "0" at bounding box center [614, 309] width 100 height 26
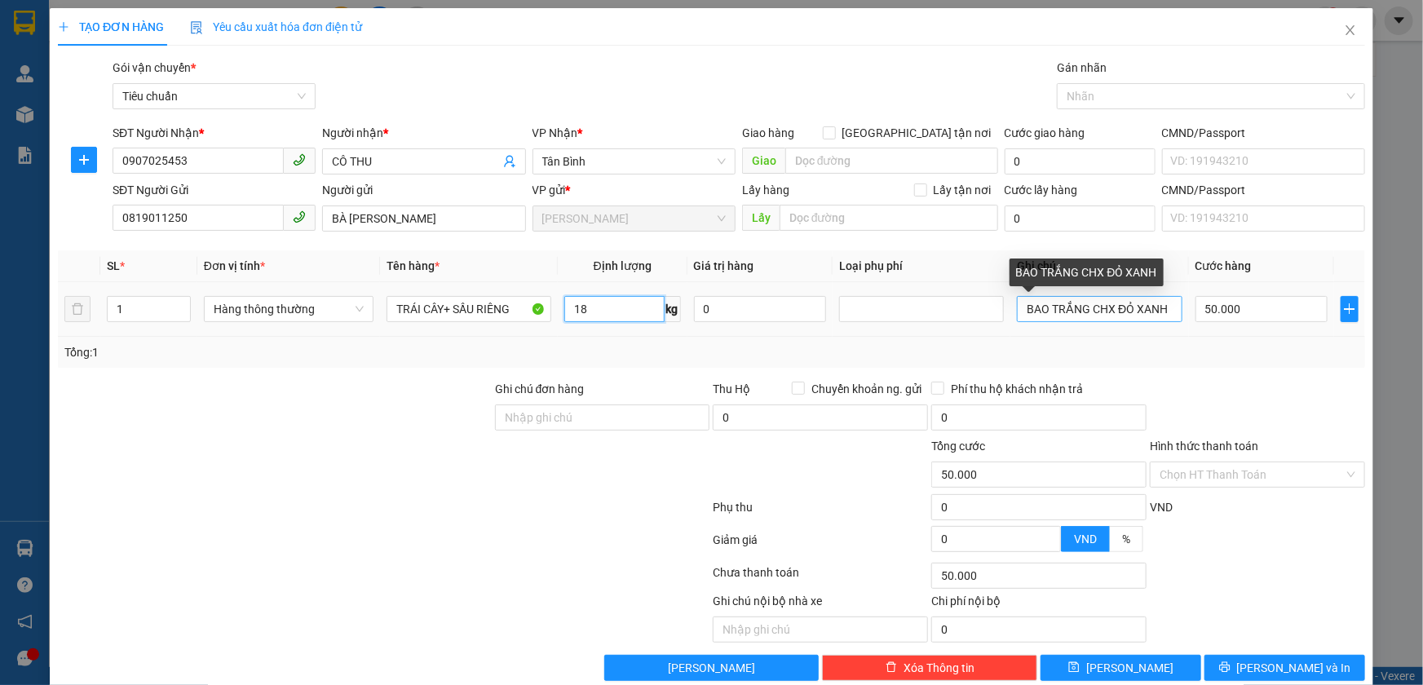
type input "18"
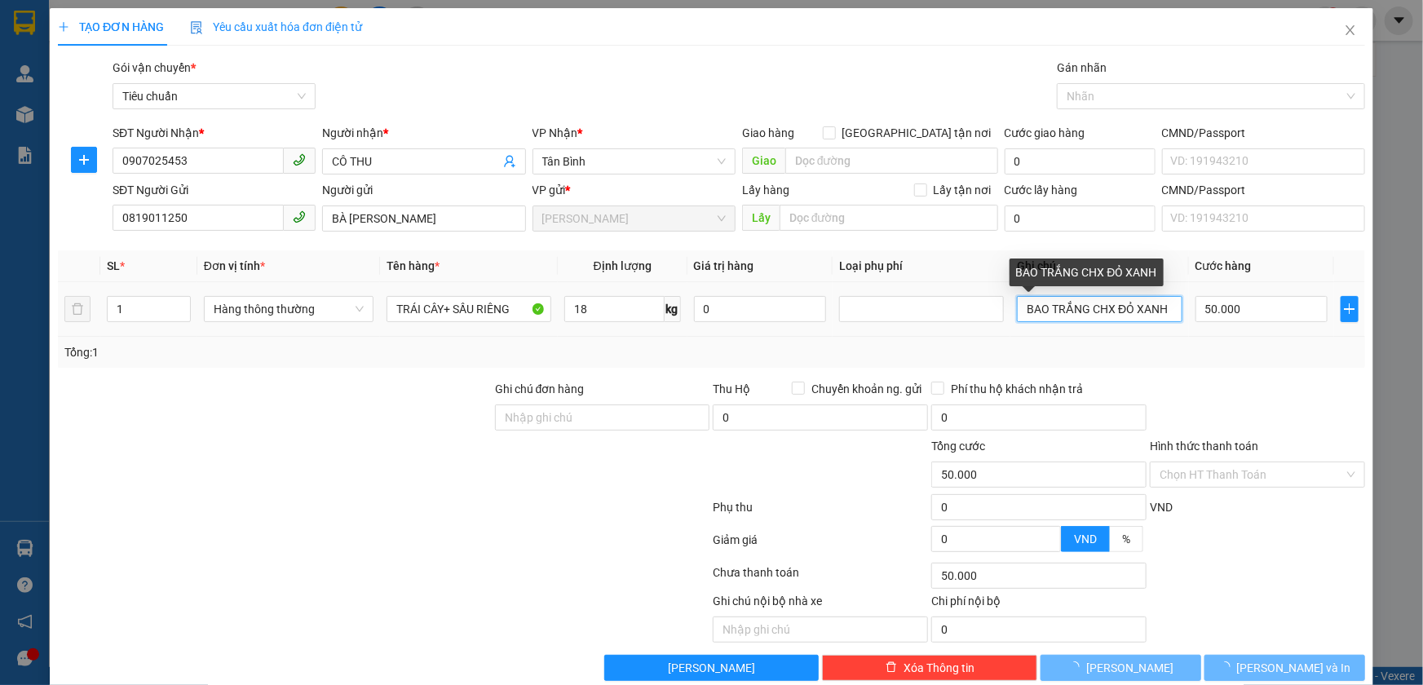
drag, startPoint x: 1018, startPoint y: 310, endPoint x: 1217, endPoint y: 332, distance: 200.3
click at [1219, 330] on tr "1 Hàng thông thường TRÁI CÂY+ SẦU RIÊNG 18 kg 0 BAO TRẮNG CHX ĐỎ XANH 50.000" at bounding box center [712, 309] width 1308 height 55
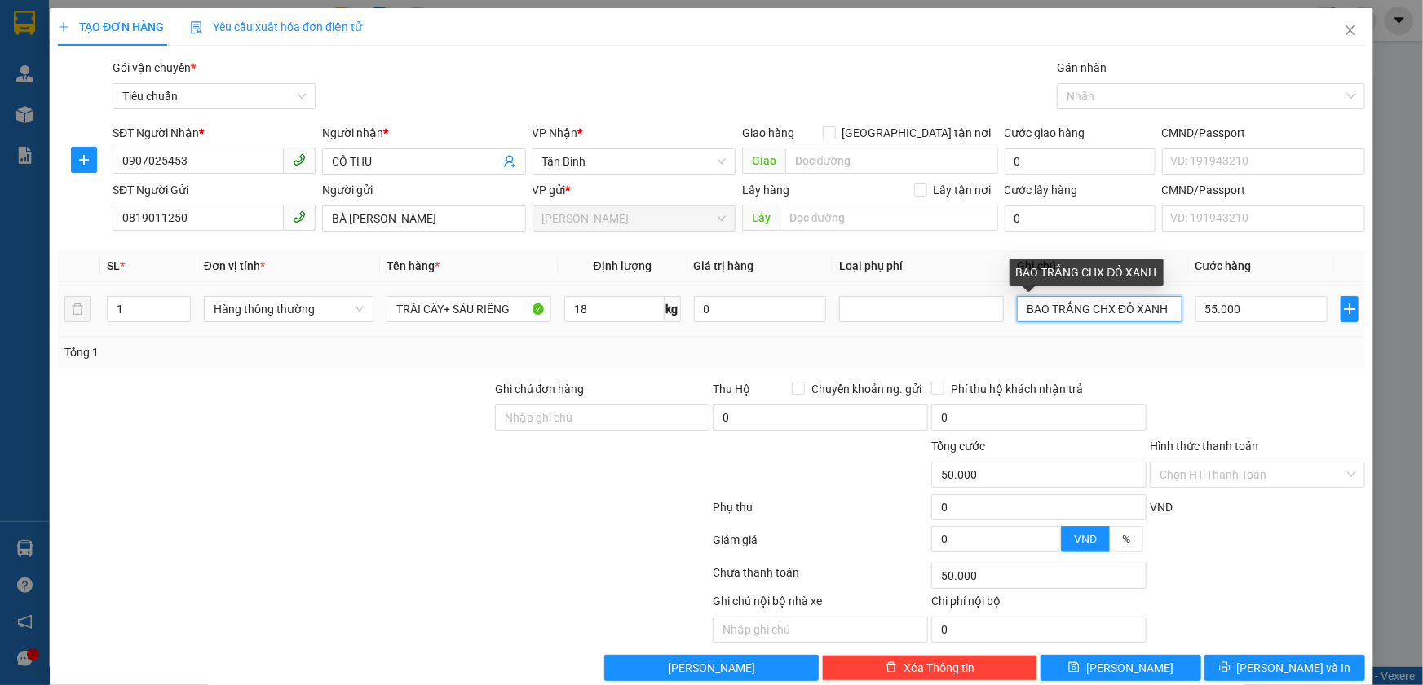
type input "55.000"
type input "TH A-ONE BỌC TXT"
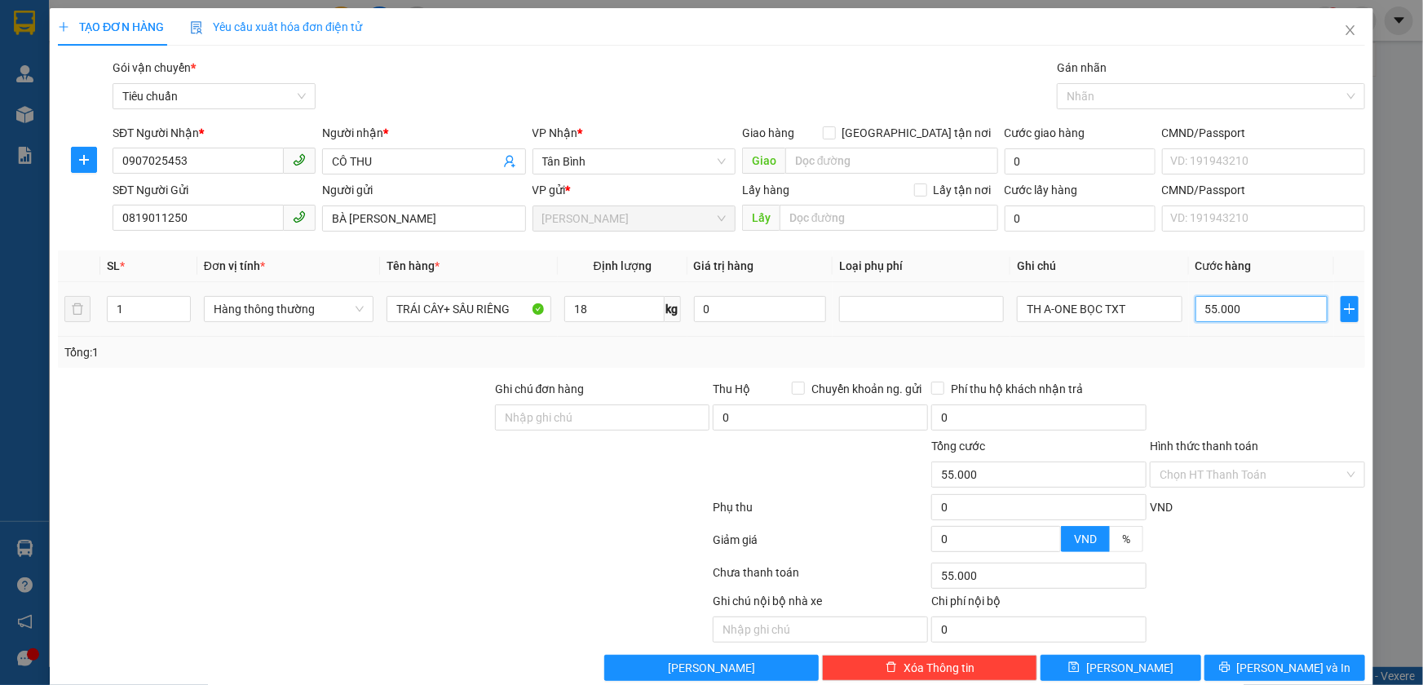
click at [1241, 302] on input "55.000" at bounding box center [1262, 309] width 133 height 26
type input "6"
type input "60"
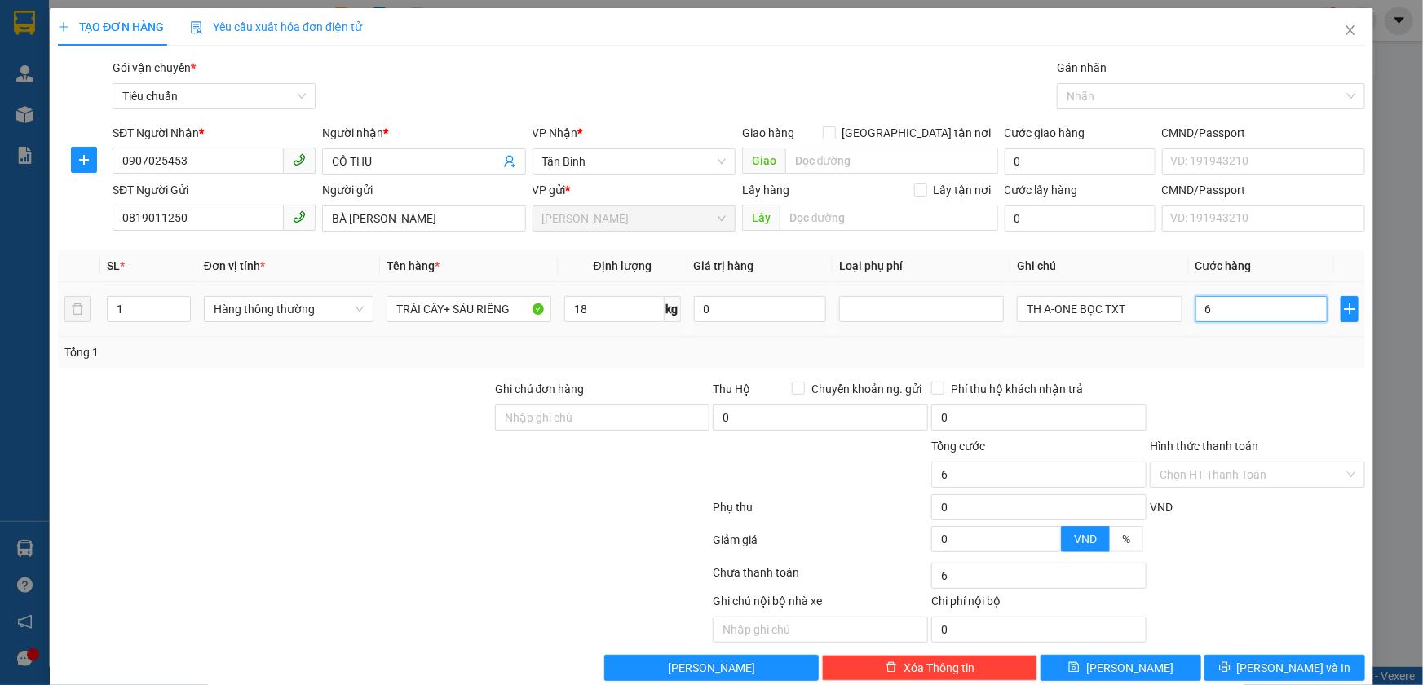
type input "60"
type input "60.000"
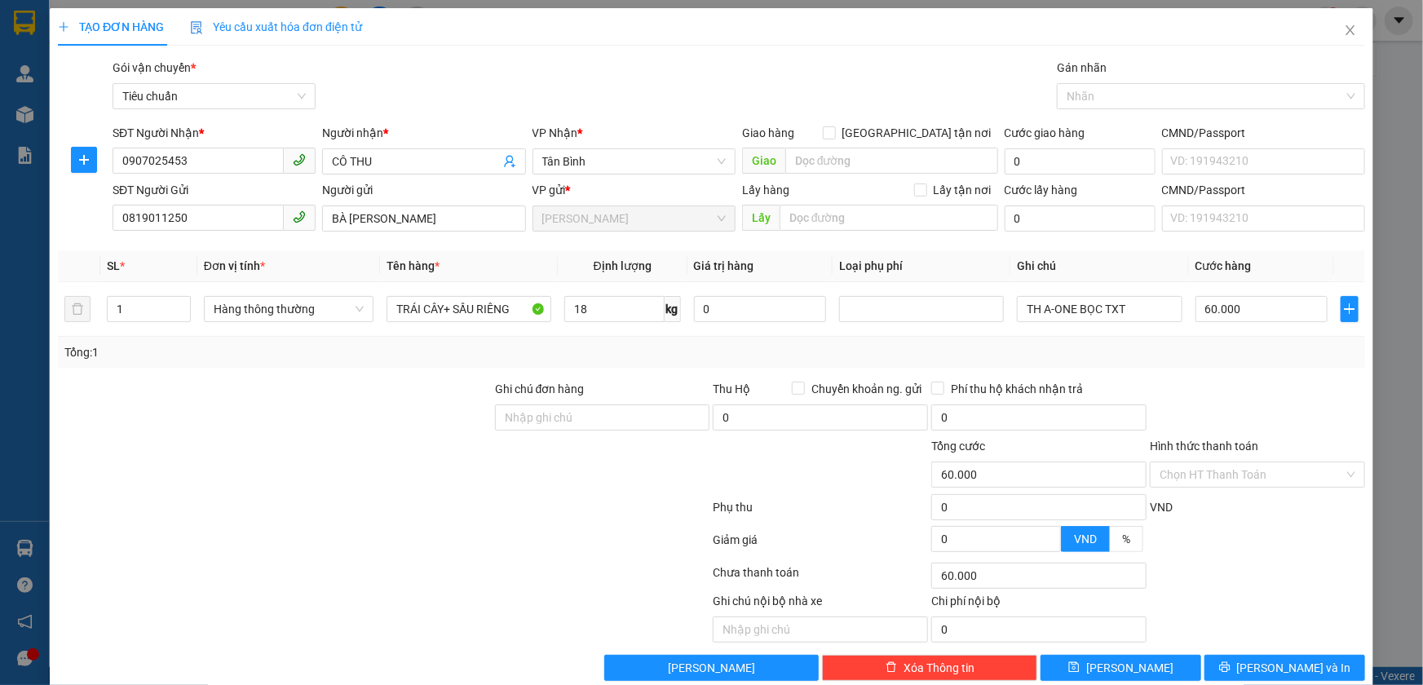
drag, startPoint x: 1232, startPoint y: 394, endPoint x: 1211, endPoint y: 394, distance: 21.2
click at [1217, 394] on div at bounding box center [1258, 408] width 219 height 57
click at [1222, 475] on input "Hình thức thanh toán" at bounding box center [1252, 475] width 184 height 24
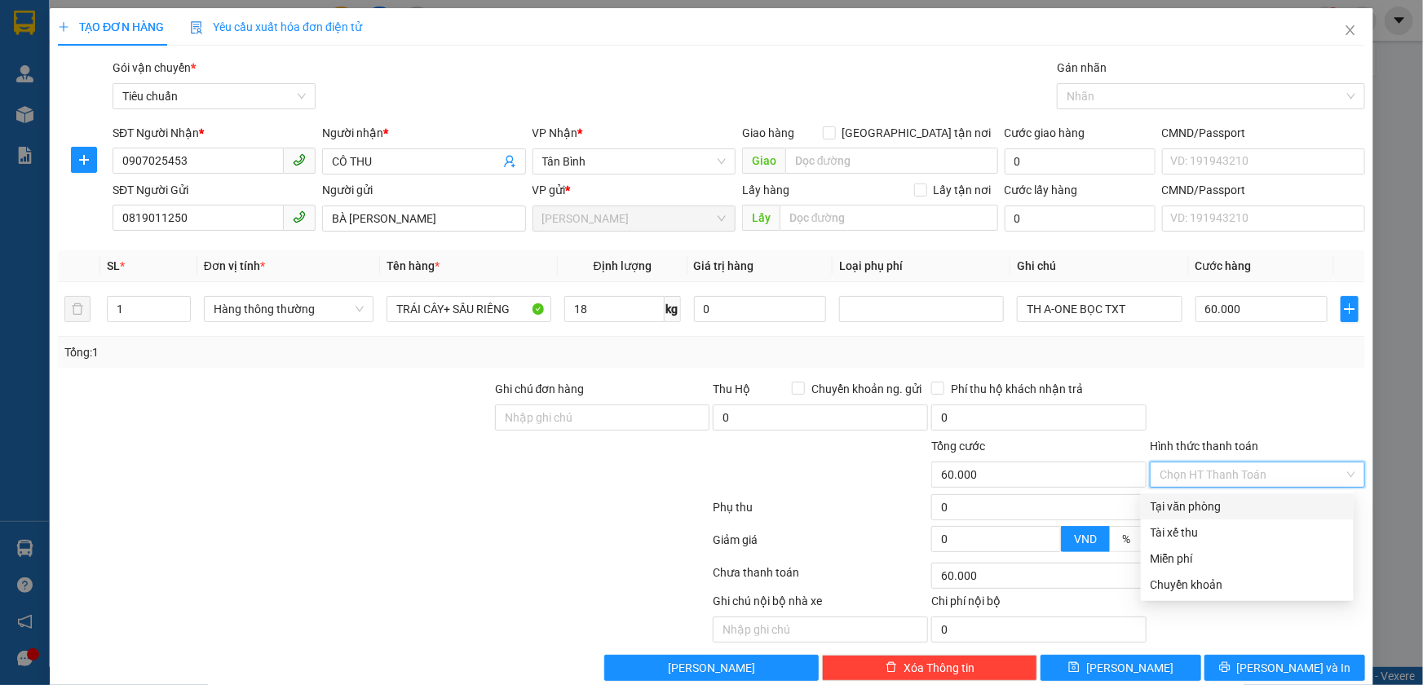
click at [1199, 512] on div "Tại văn phòng" at bounding box center [1247, 507] width 193 height 18
type input "0"
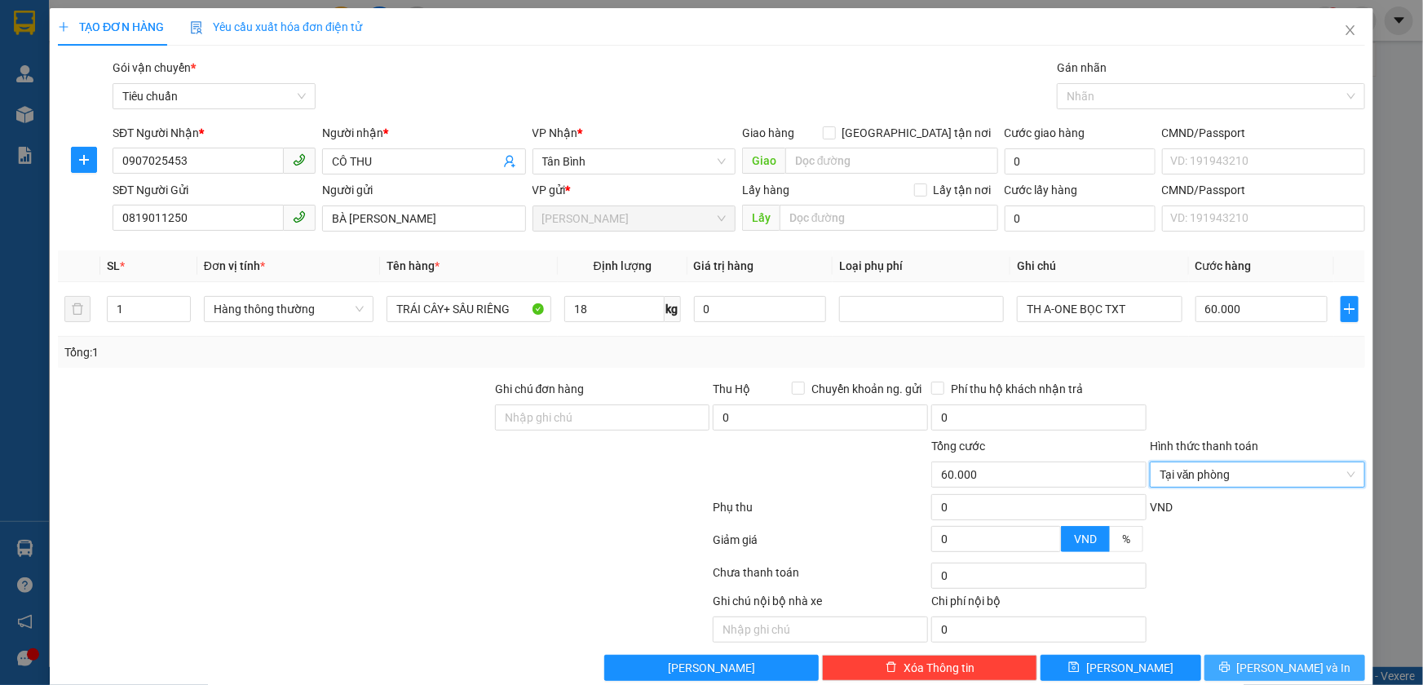
click at [1231, 672] on icon "printer" at bounding box center [1225, 667] width 11 height 11
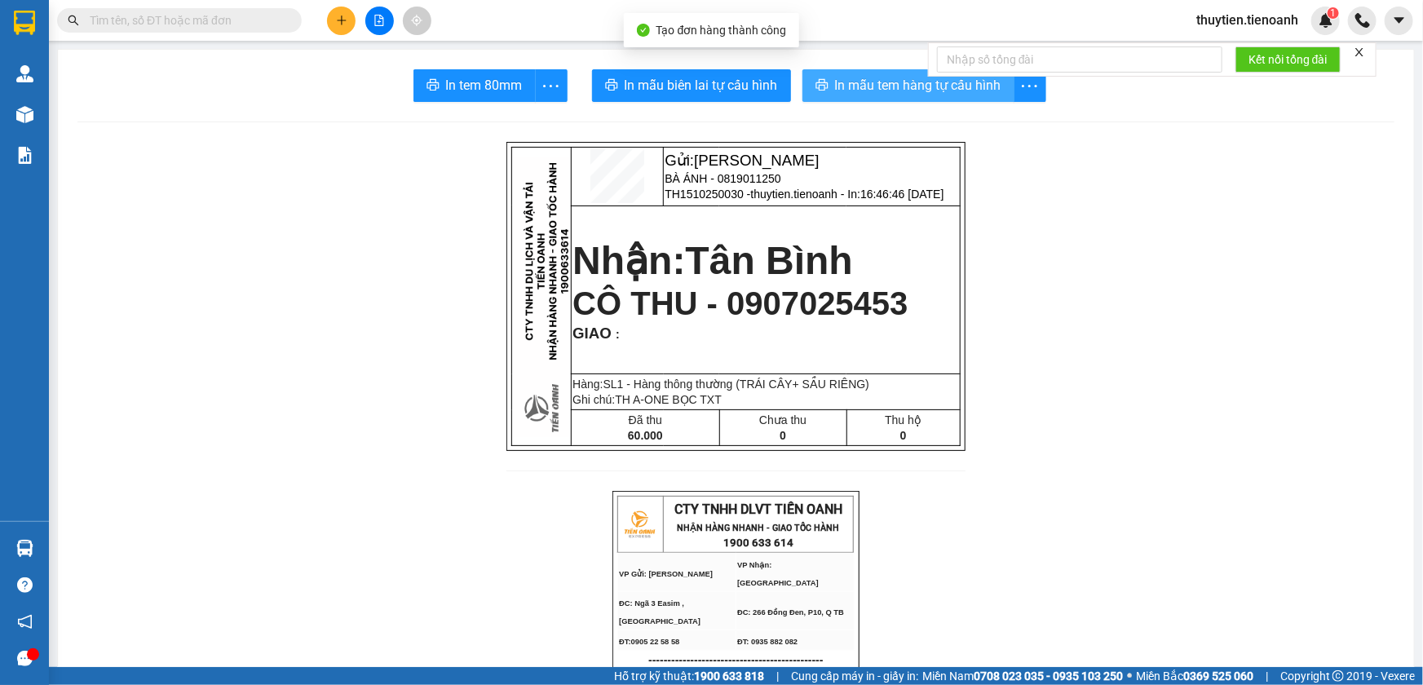
click at [925, 88] on span "In mẫu tem hàng tự cấu hình" at bounding box center [918, 85] width 166 height 20
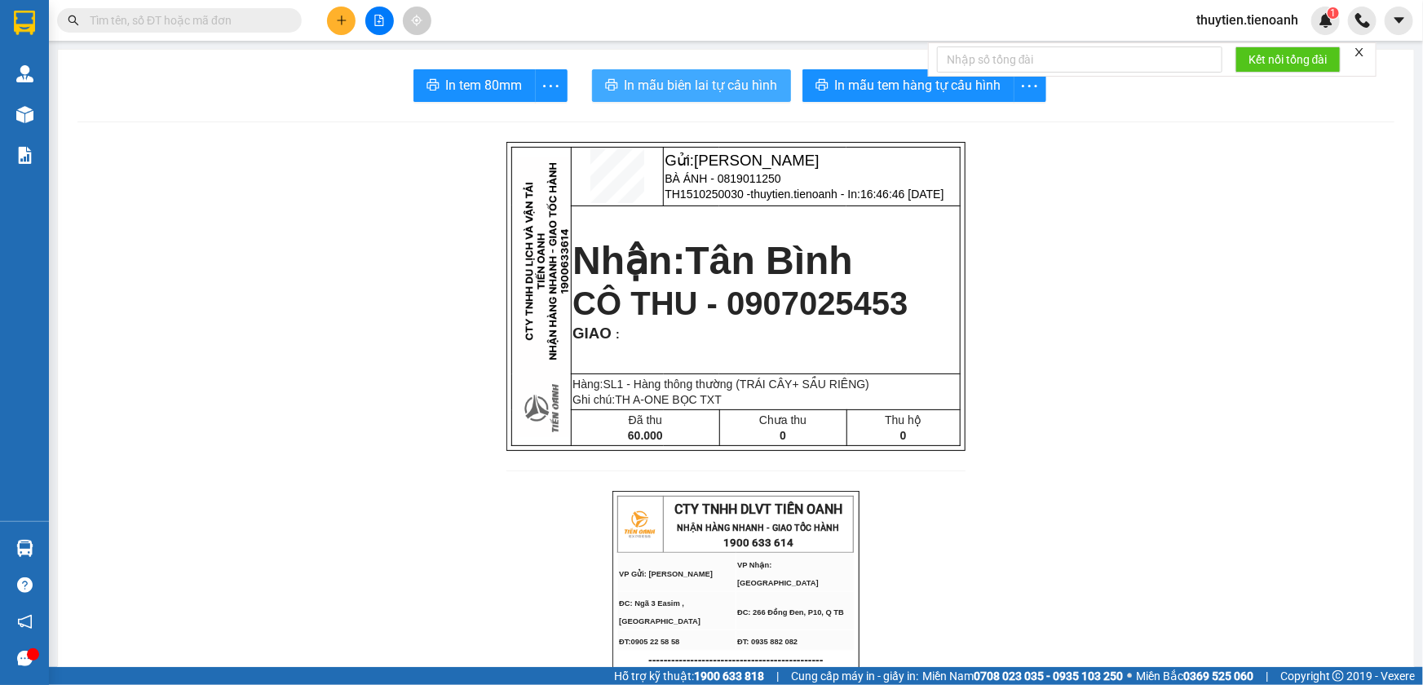
click at [701, 80] on span "In mẫu biên lai tự cấu hình" at bounding box center [701, 85] width 153 height 20
click at [339, 17] on icon "plus" at bounding box center [341, 20] width 11 height 11
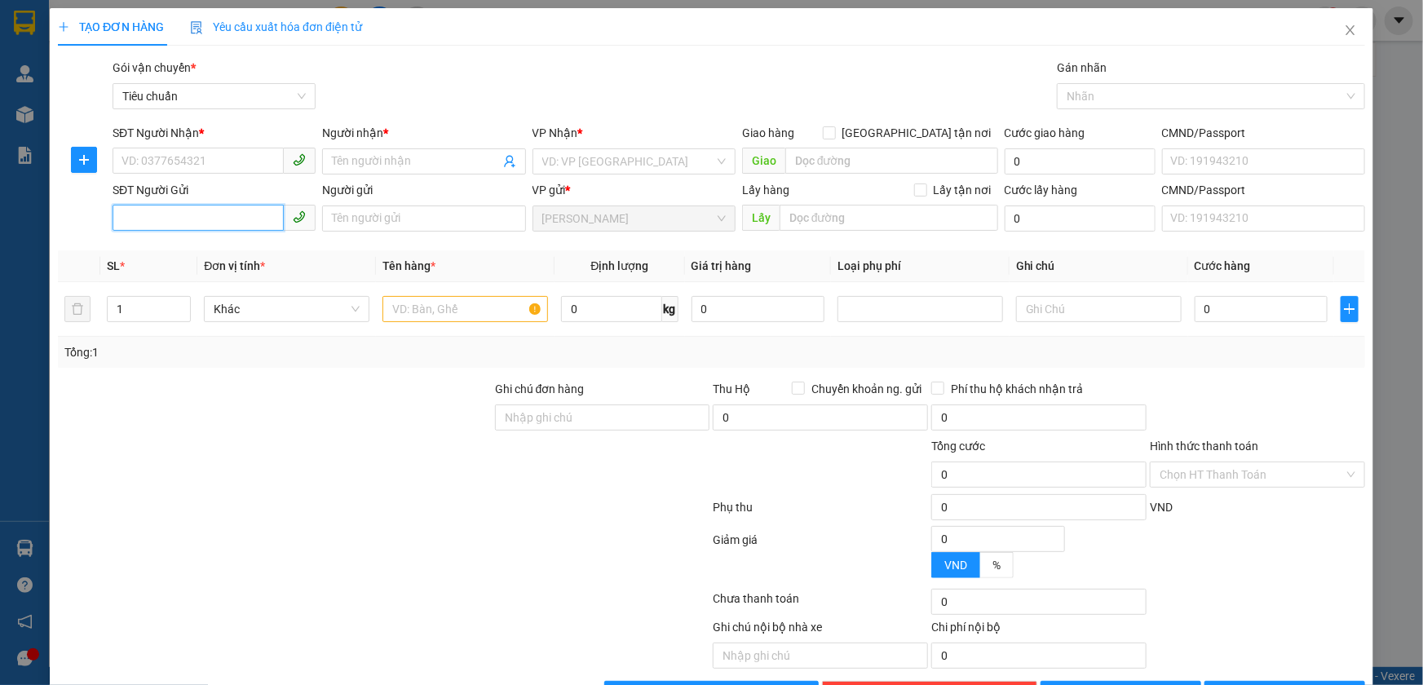
click at [154, 220] on input "SĐT Người Gửi" at bounding box center [198, 218] width 171 height 26
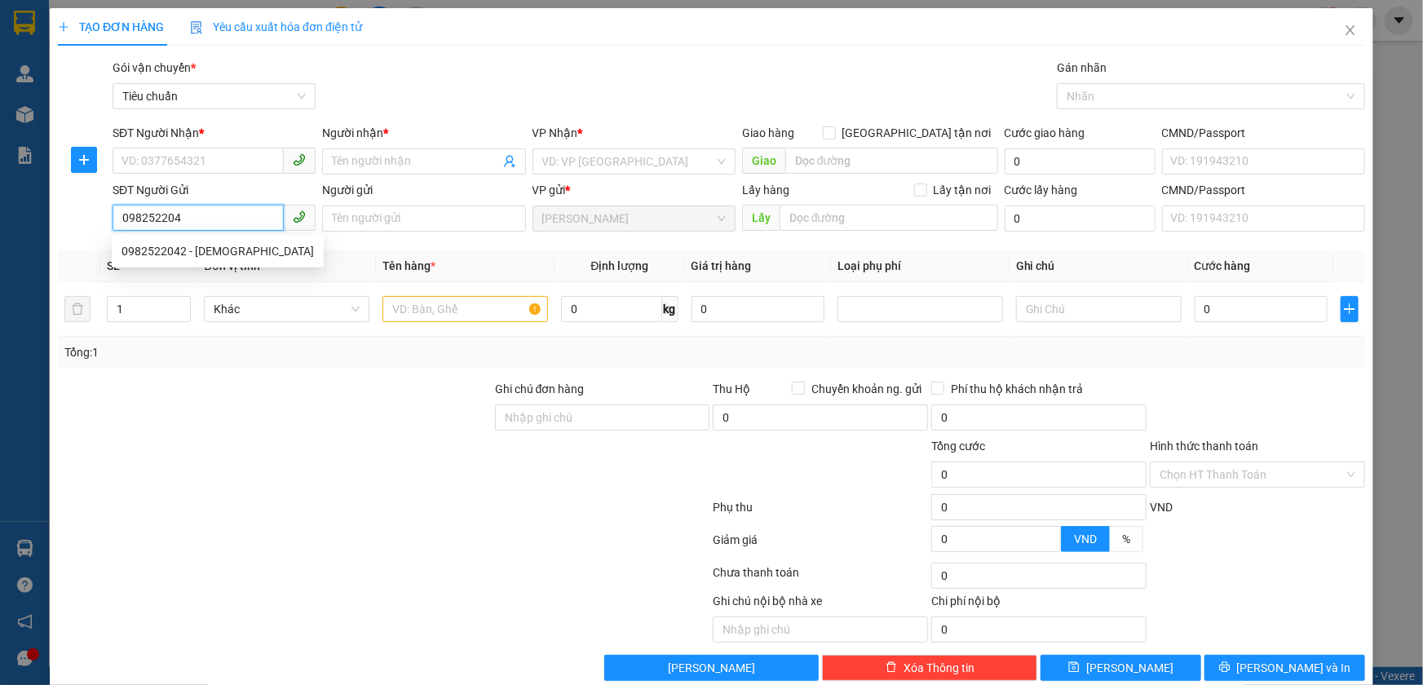
type input "0982522042"
click at [189, 250] on div "0982522042 - [DEMOGRAPHIC_DATA]" at bounding box center [218, 251] width 193 height 18
type input "0972165572"
type input "DŨNG"
checkbox input "true"
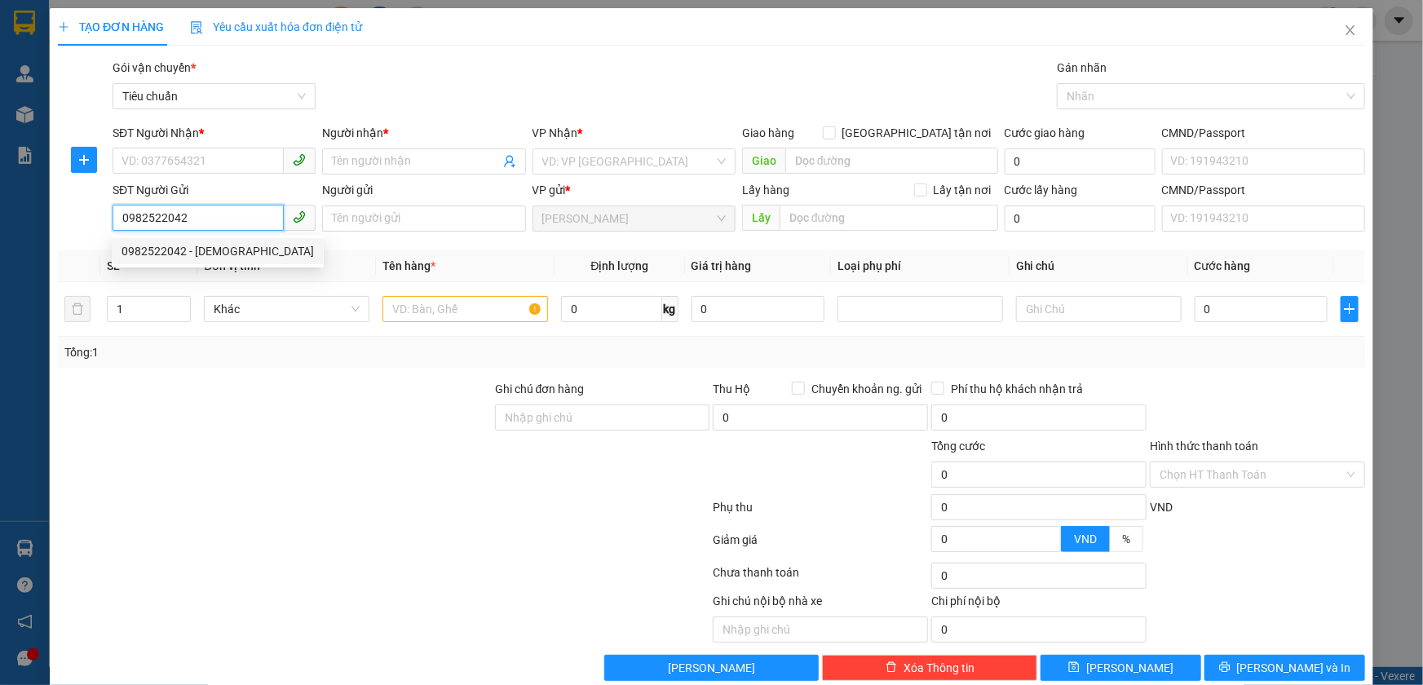
type input "[STREET_ADDRESS]"
type input "[DEMOGRAPHIC_DATA]"
type input "160.000"
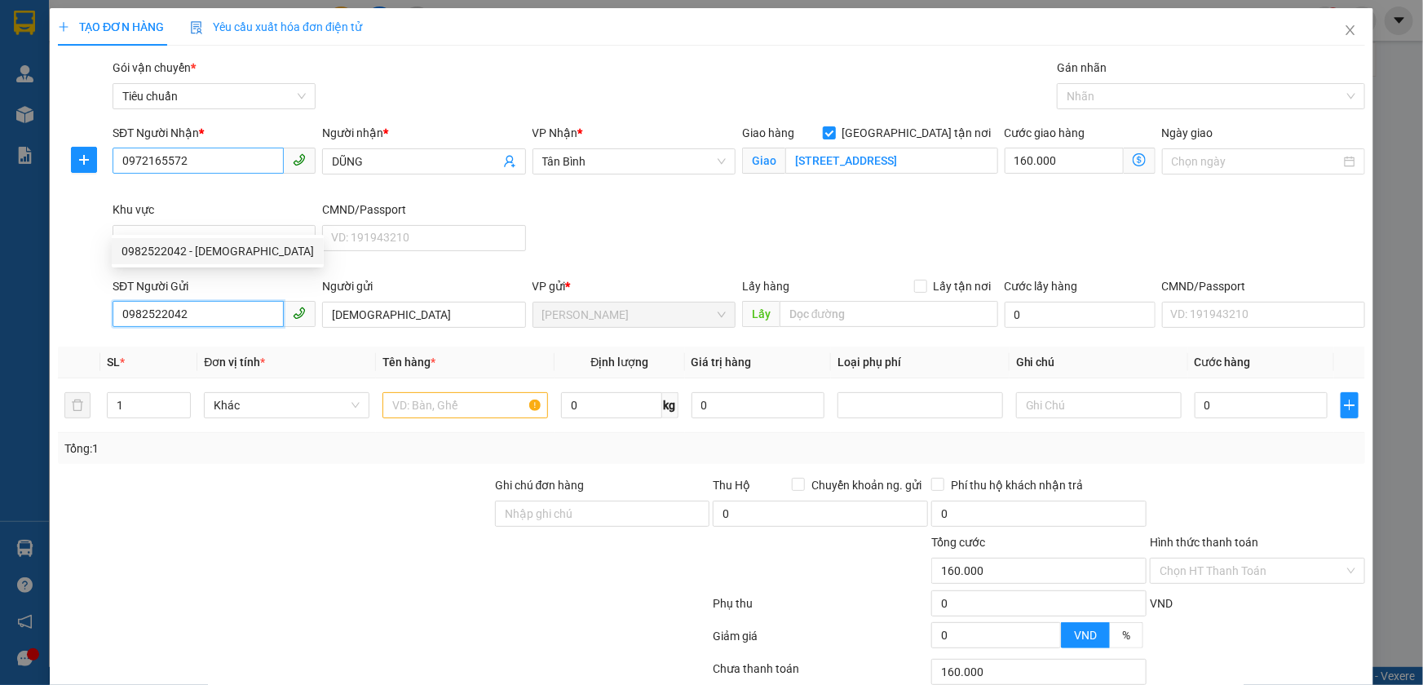
type input "230.000"
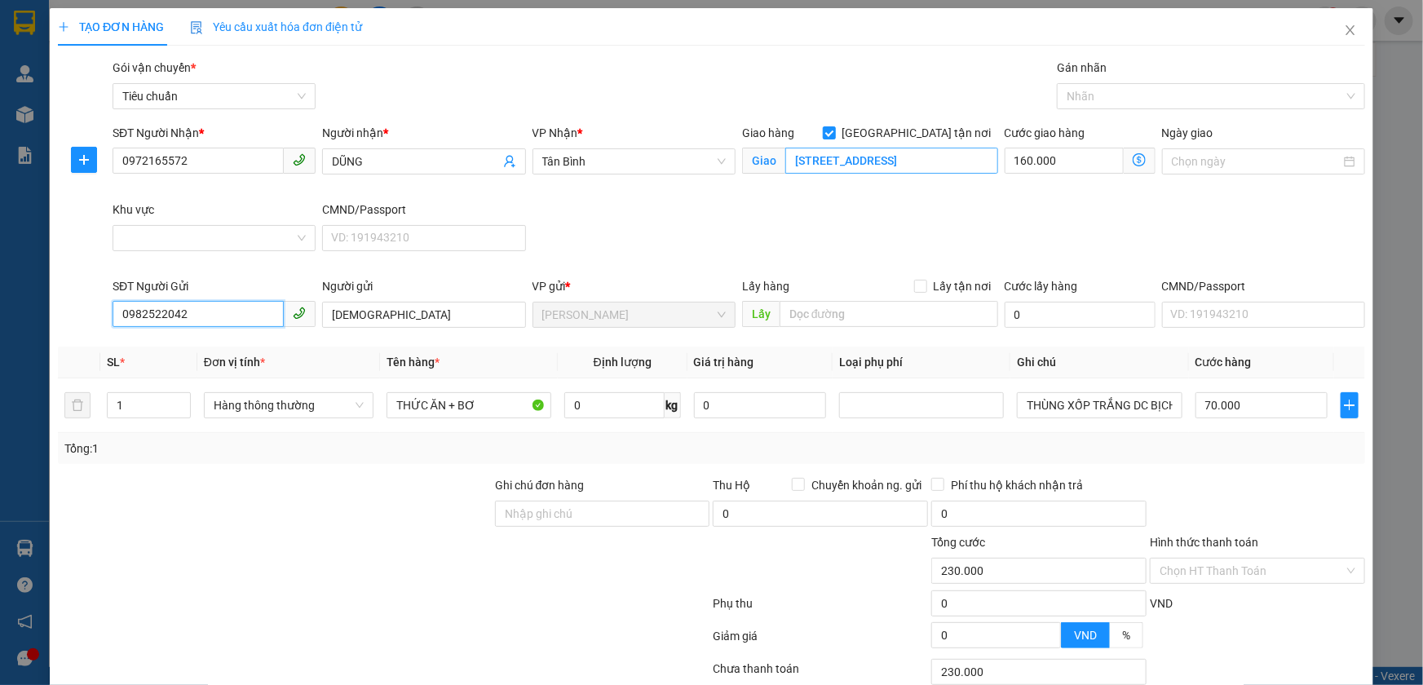
type input "0982522042"
click at [905, 165] on input "[STREET_ADDRESS]" at bounding box center [892, 161] width 213 height 26
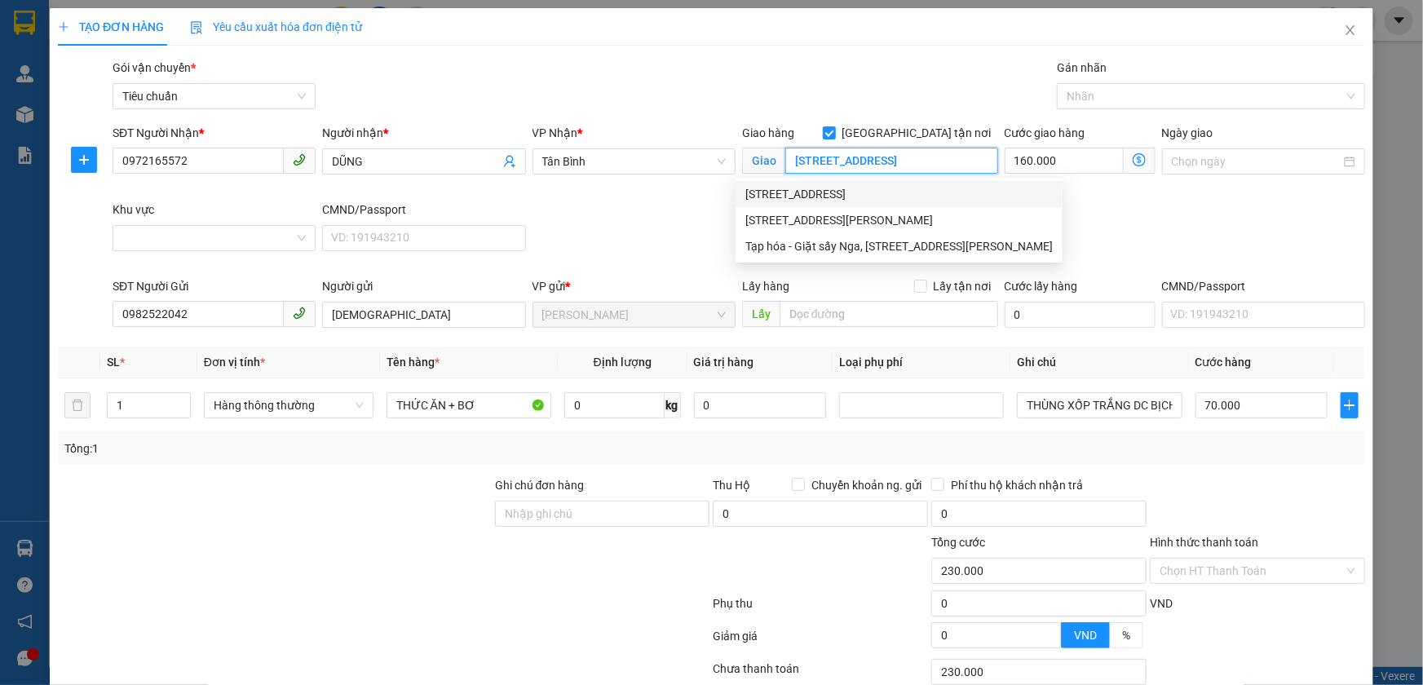
scroll to position [0, 212]
click at [1089, 91] on div at bounding box center [1203, 96] width 284 height 20
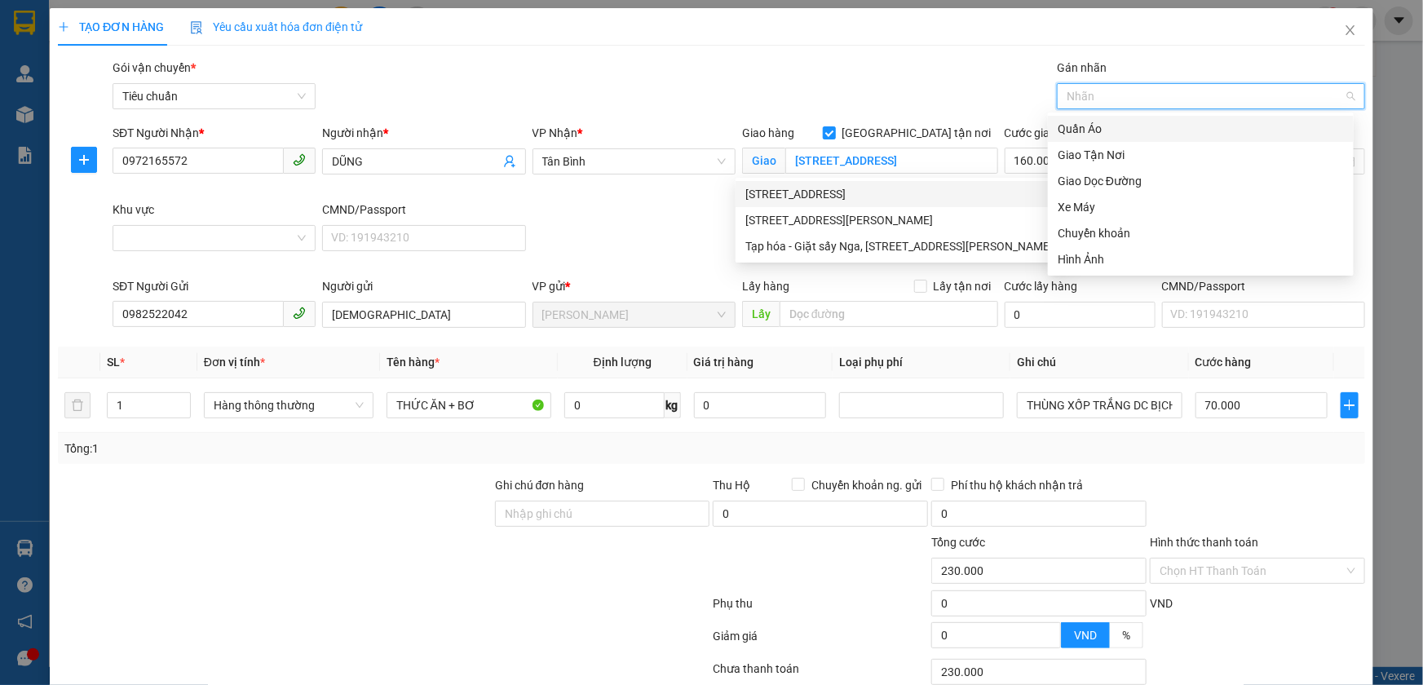
scroll to position [0, 0]
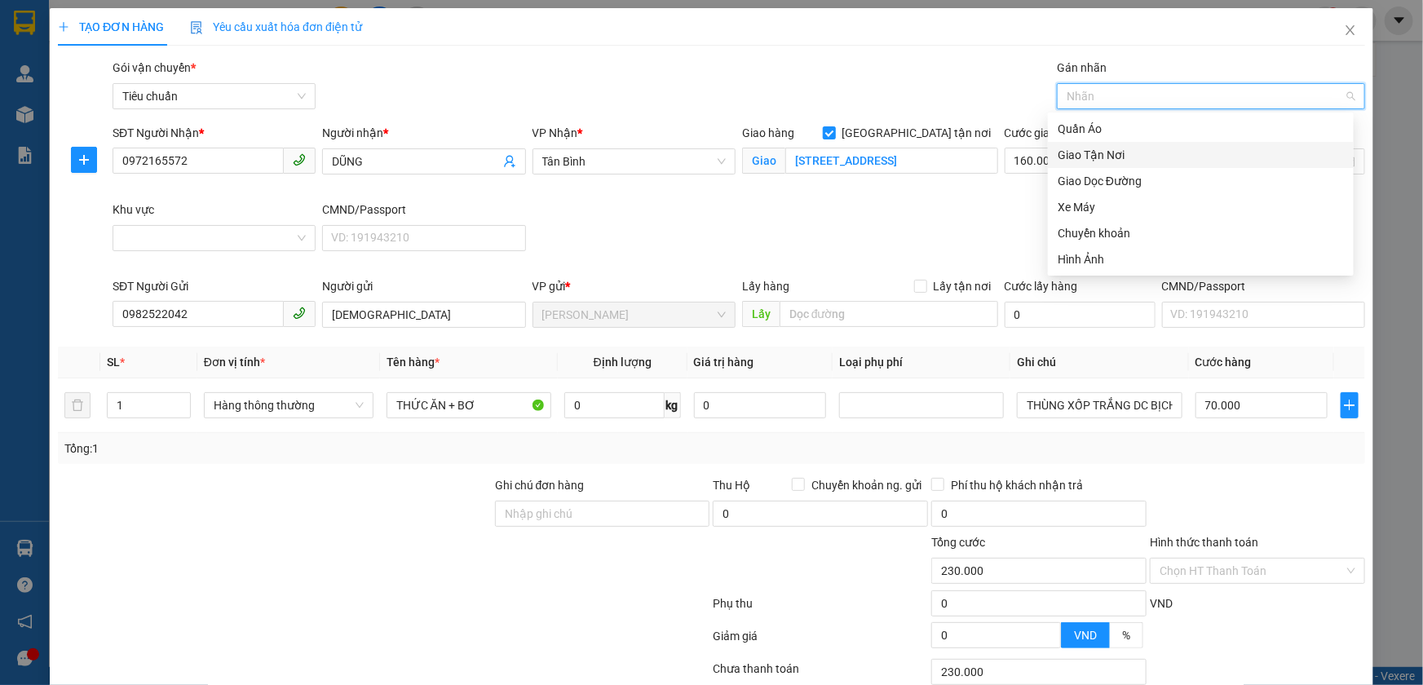
drag, startPoint x: 1077, startPoint y: 161, endPoint x: 1083, endPoint y: 155, distance: 8.7
click at [1077, 161] on div "Giao Tận Nơi" at bounding box center [1201, 155] width 286 height 18
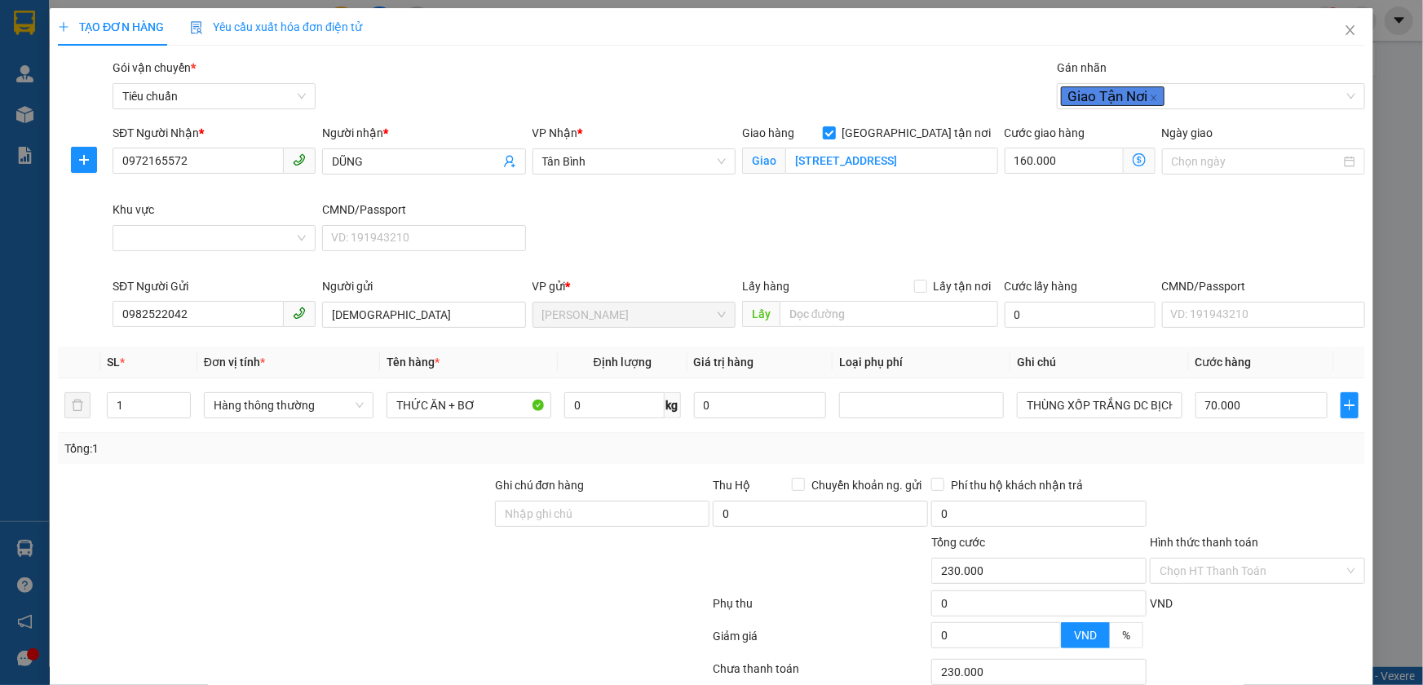
drag, startPoint x: 870, startPoint y: 224, endPoint x: 743, endPoint y: 207, distance: 127.5
click at [868, 224] on div "SĐT Người Nhận * 0972165572 Người nhận * DŨNG VP Nhận * [GEOGRAPHIC_DATA] tận n…" at bounding box center [738, 200] width 1259 height 153
click at [204, 241] on input "Khu vực" at bounding box center [208, 238] width 172 height 24
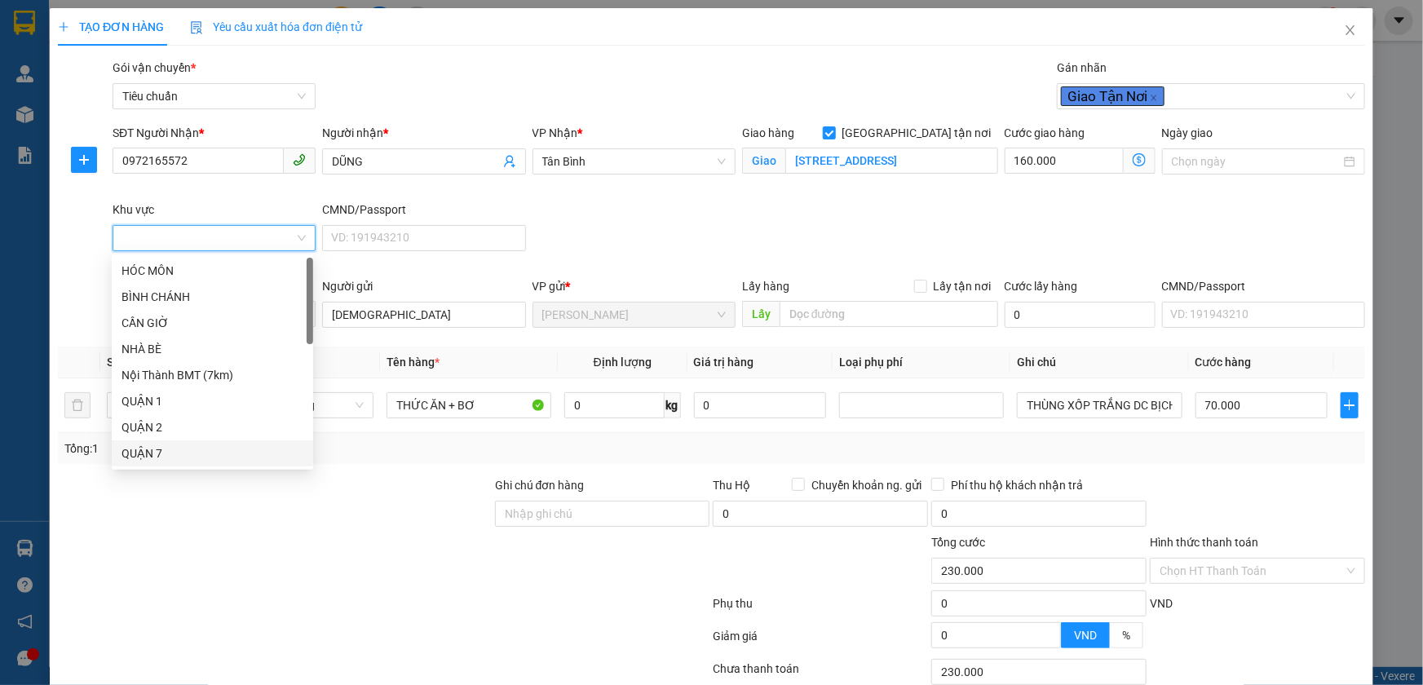
click at [144, 452] on div "QUẬN 7" at bounding box center [213, 454] width 182 height 18
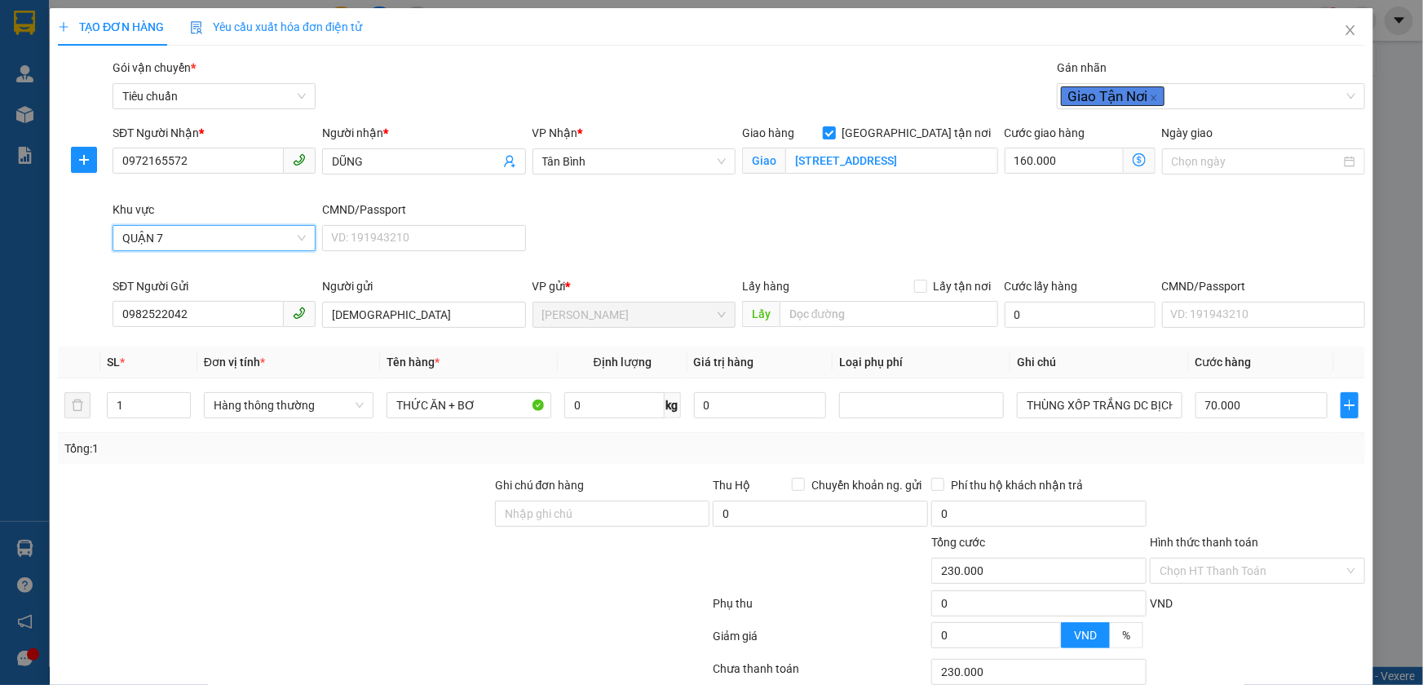
type input "70.000"
type input "0"
drag, startPoint x: 476, startPoint y: 405, endPoint x: 449, endPoint y: 408, distance: 27.9
click at [449, 408] on input "THỨC ĂN + BƠ" at bounding box center [469, 405] width 165 height 26
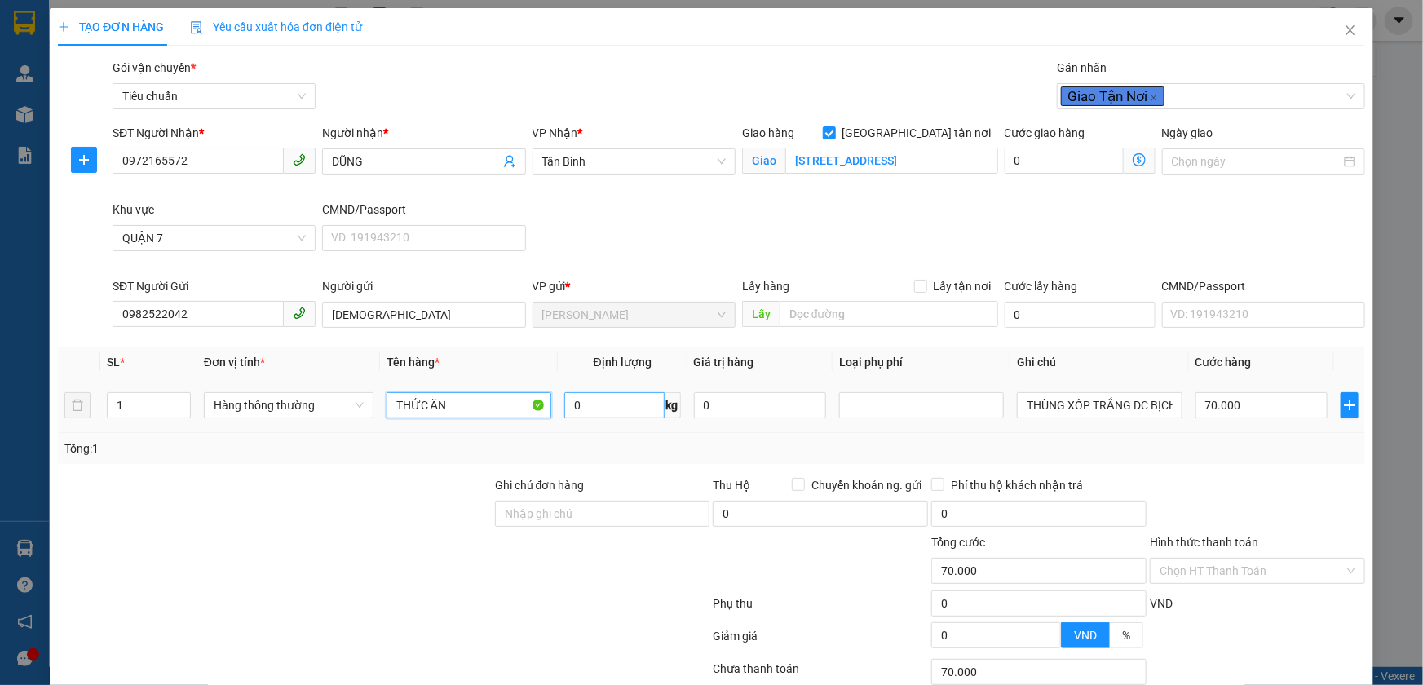
type input "THỨC ĂN"
click at [603, 415] on input "0" at bounding box center [614, 405] width 100 height 26
type input "26"
click at [945, 433] on div "Tổng: 1" at bounding box center [712, 448] width 1308 height 31
type input "65.000"
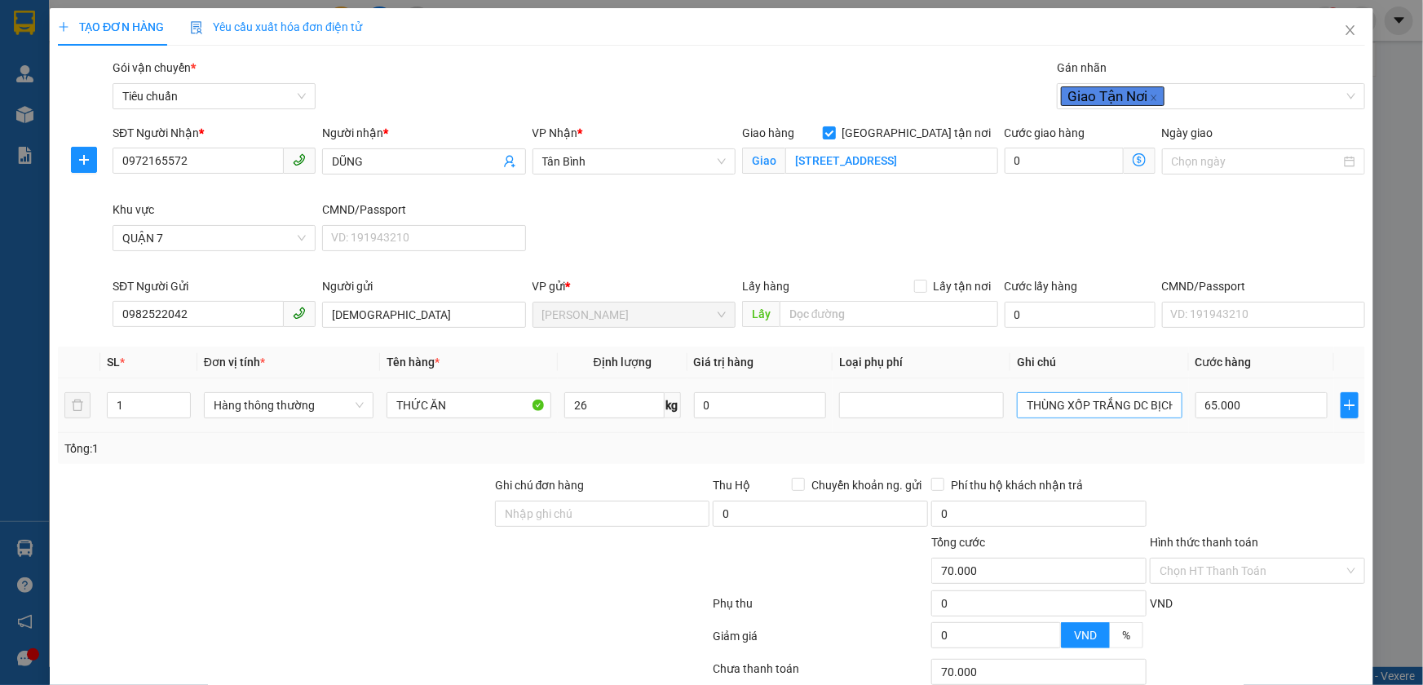
type input "65.000"
type input "195.000"
type input "130.000"
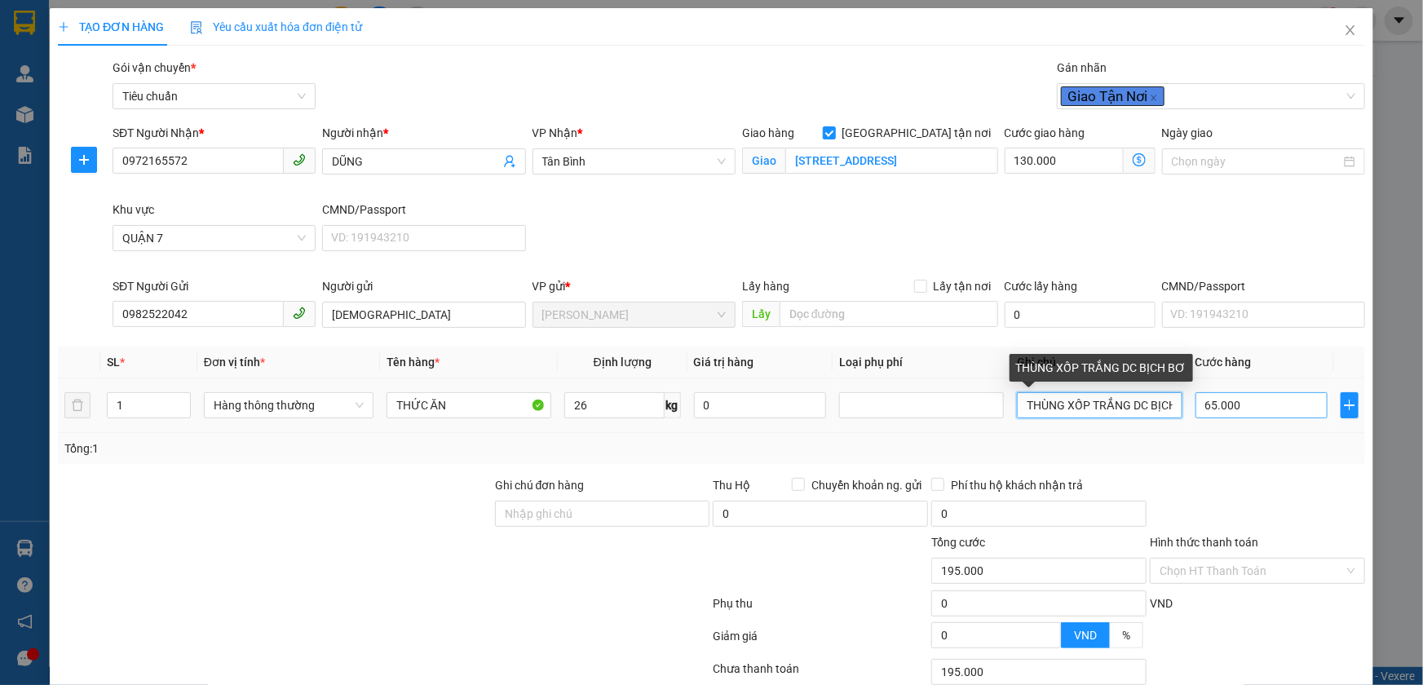
scroll to position [0, 24]
drag, startPoint x: 1133, startPoint y: 407, endPoint x: 1279, endPoint y: 407, distance: 146.0
click at [1279, 407] on tr "1 Hàng thông thường THỨC ĂN 26 kg 0 THÙNG XỐP TRẮNG DC BỊCH BƠ 65.000" at bounding box center [712, 405] width 1308 height 55
type input "THÙNG XỐP TRẮNG"
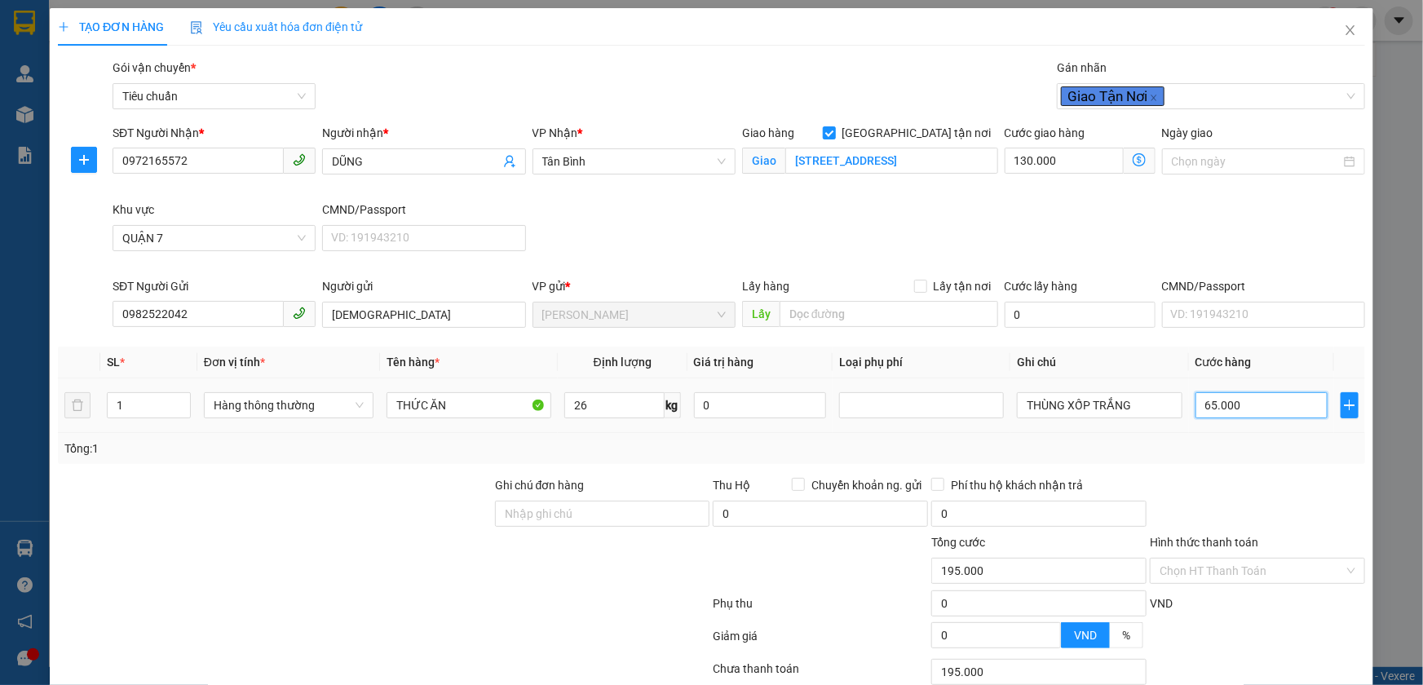
click at [1251, 402] on input "65.000" at bounding box center [1262, 405] width 133 height 26
type input "7"
type input "130.007"
type input "130.070"
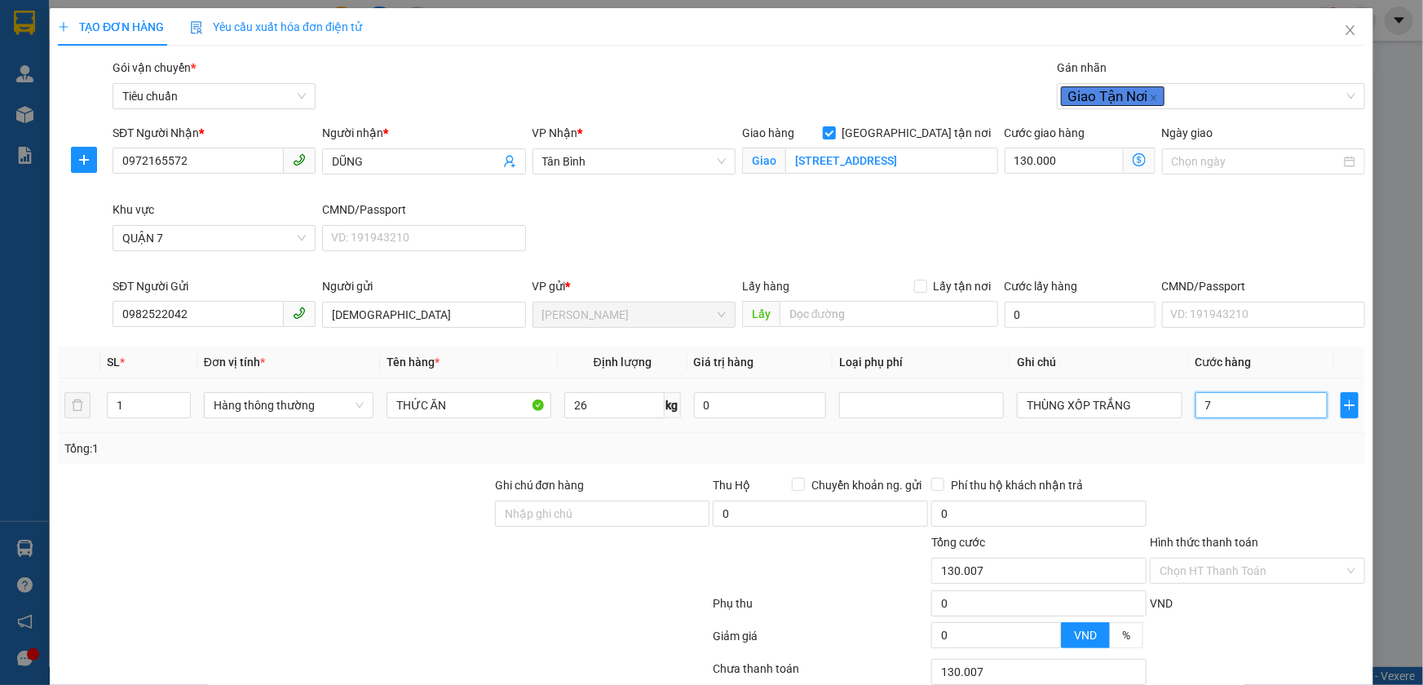
type input "130.070"
type input "70"
type input "200.000"
type input "70.000"
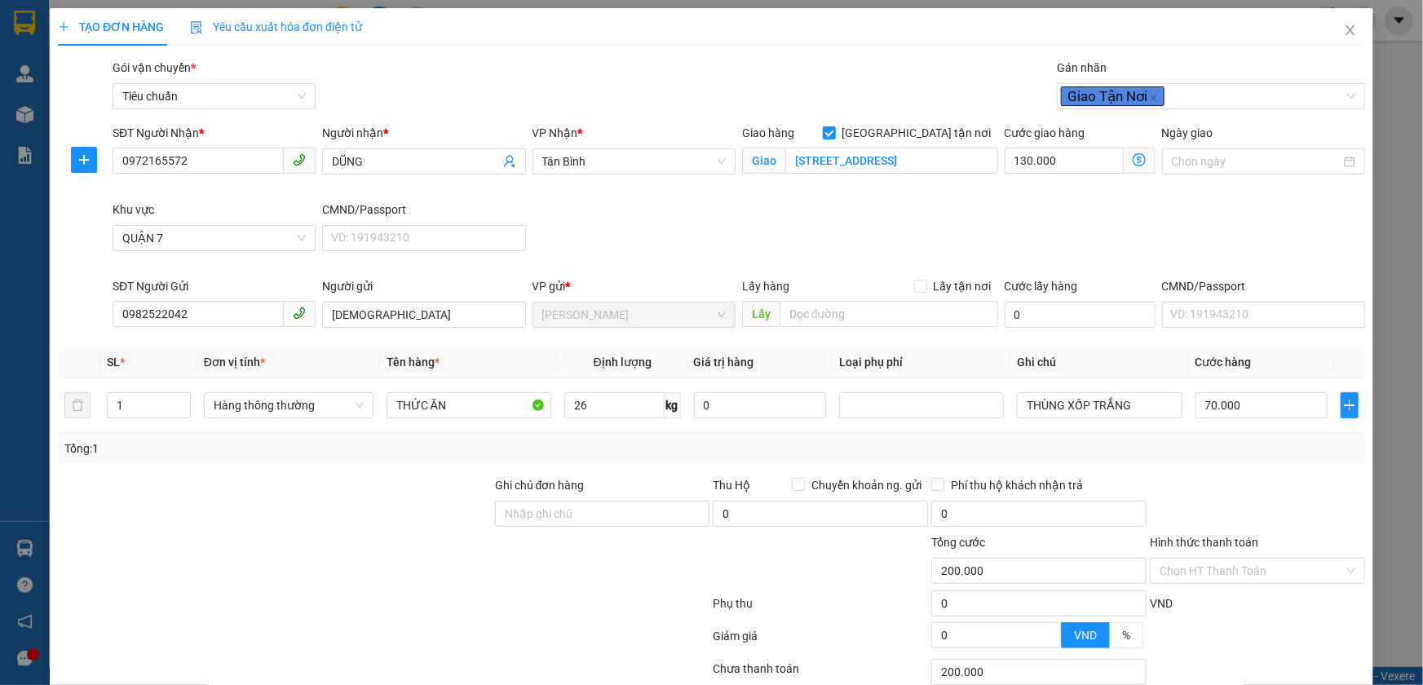
click at [1119, 207] on div "SĐT Người Nhận * 0972165572 Người nhận * DŨNG VP Nhận * [GEOGRAPHIC_DATA] tận n…" at bounding box center [738, 200] width 1259 height 153
click at [1133, 157] on icon "dollar-circle" at bounding box center [1139, 159] width 13 height 13
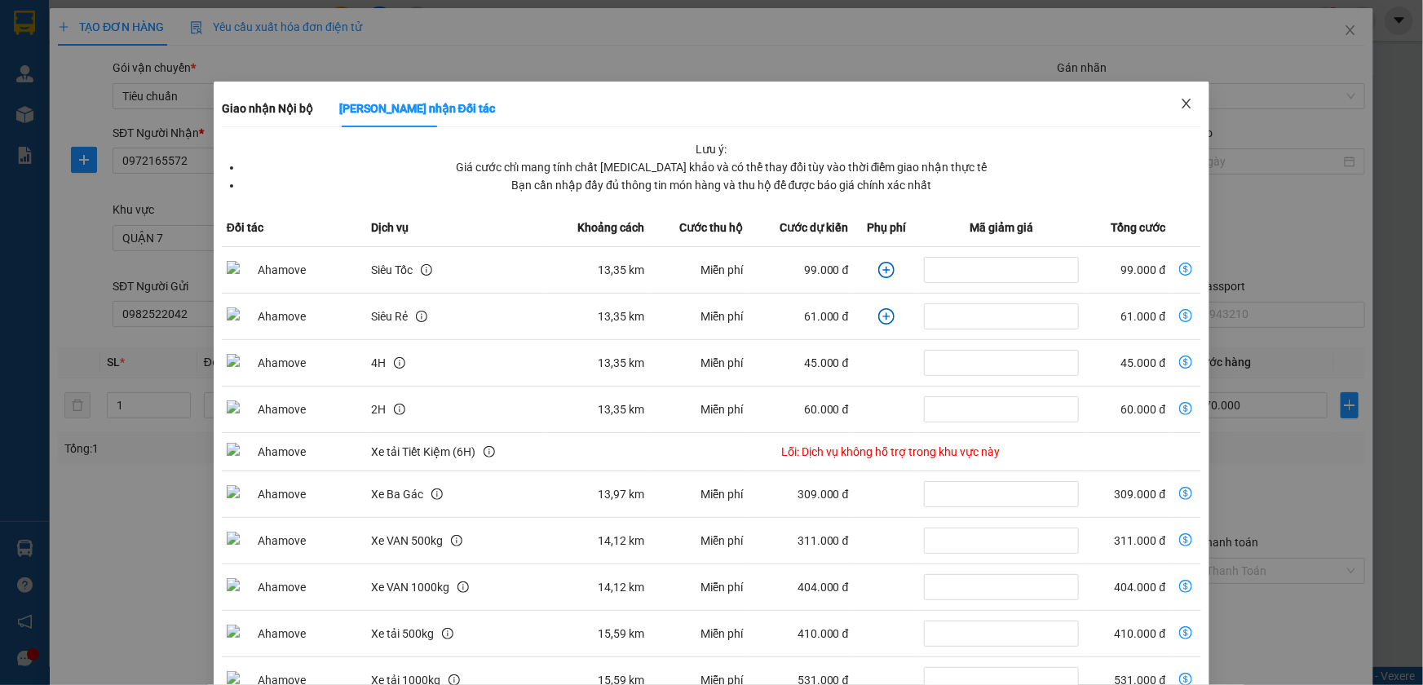
click at [1180, 106] on icon "close" at bounding box center [1186, 103] width 13 height 13
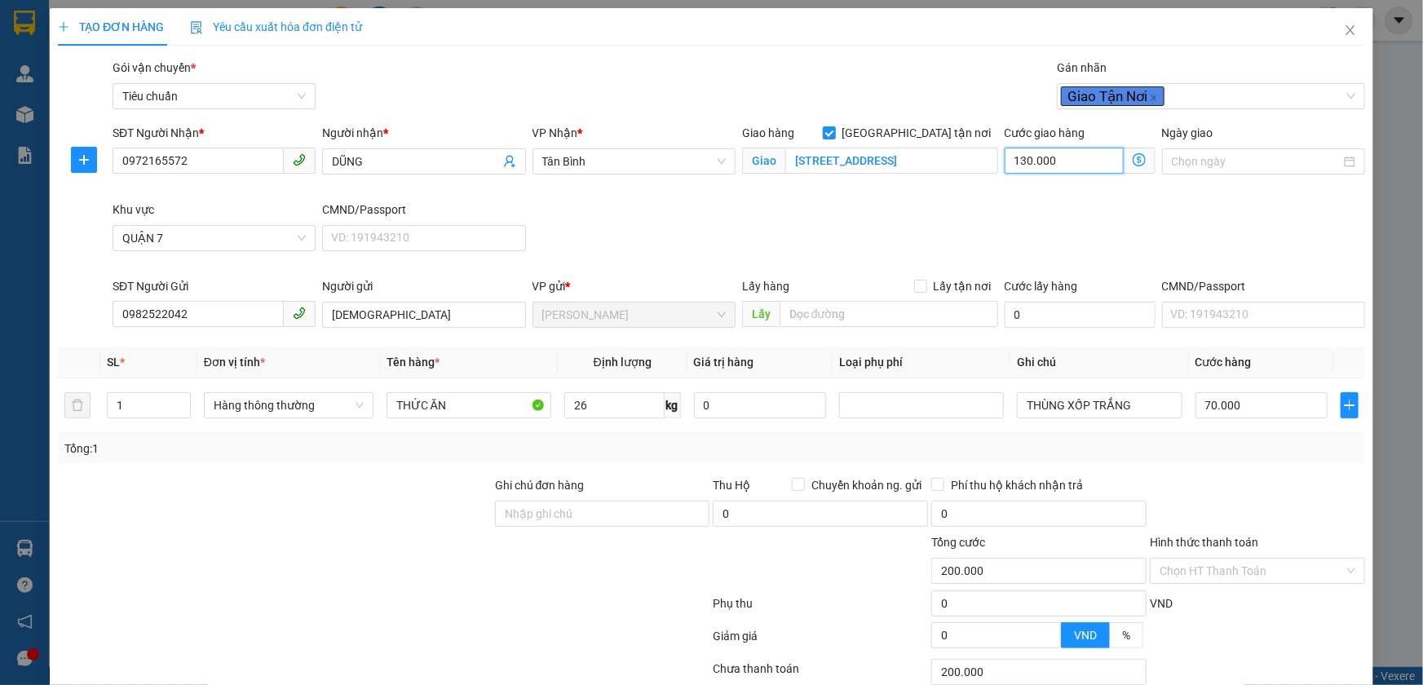
click at [1066, 151] on input "130.000" at bounding box center [1064, 161] width 119 height 26
type input "70.001"
type input "1"
type input "70.011"
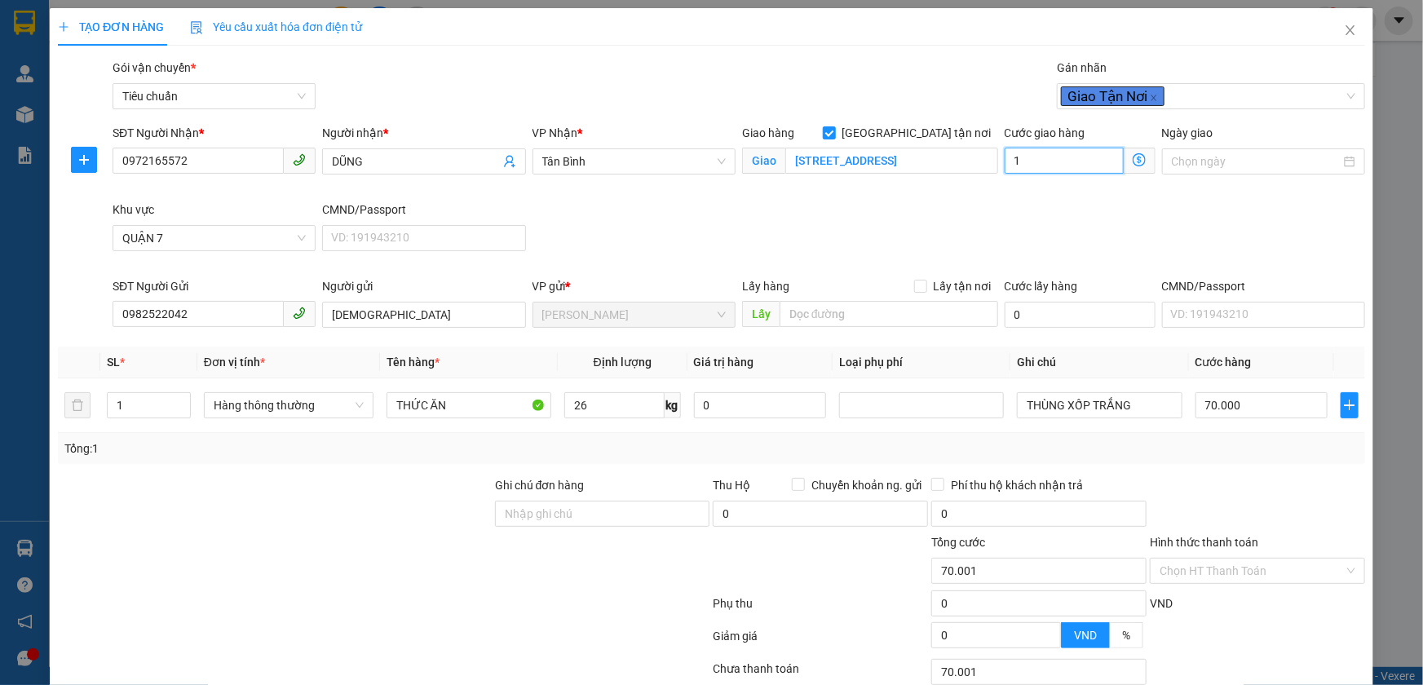
type input "70.011"
type input "110"
type input "70.110"
type input "110"
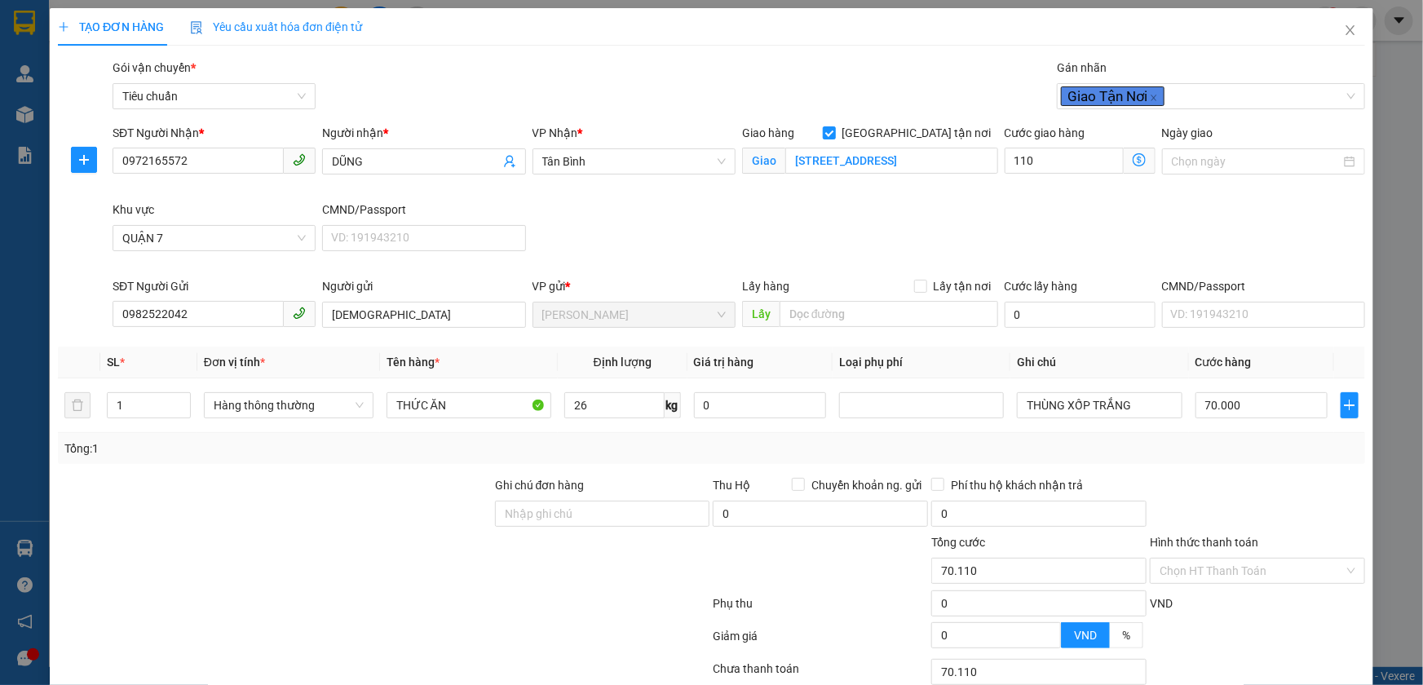
type input "180.000"
type input "110.000"
click at [1150, 211] on div "SĐT Người Nhận * 0972165572 Người nhận * DŨNG VP Nhận * [GEOGRAPHIC_DATA] tận n…" at bounding box center [738, 200] width 1259 height 153
click at [1124, 150] on span "Giao nhận Nội bộ Giao nhận Đối tác Lưu ý: Giá cước chỉ mang tính chất [MEDICAL_…" at bounding box center [1140, 161] width 32 height 26
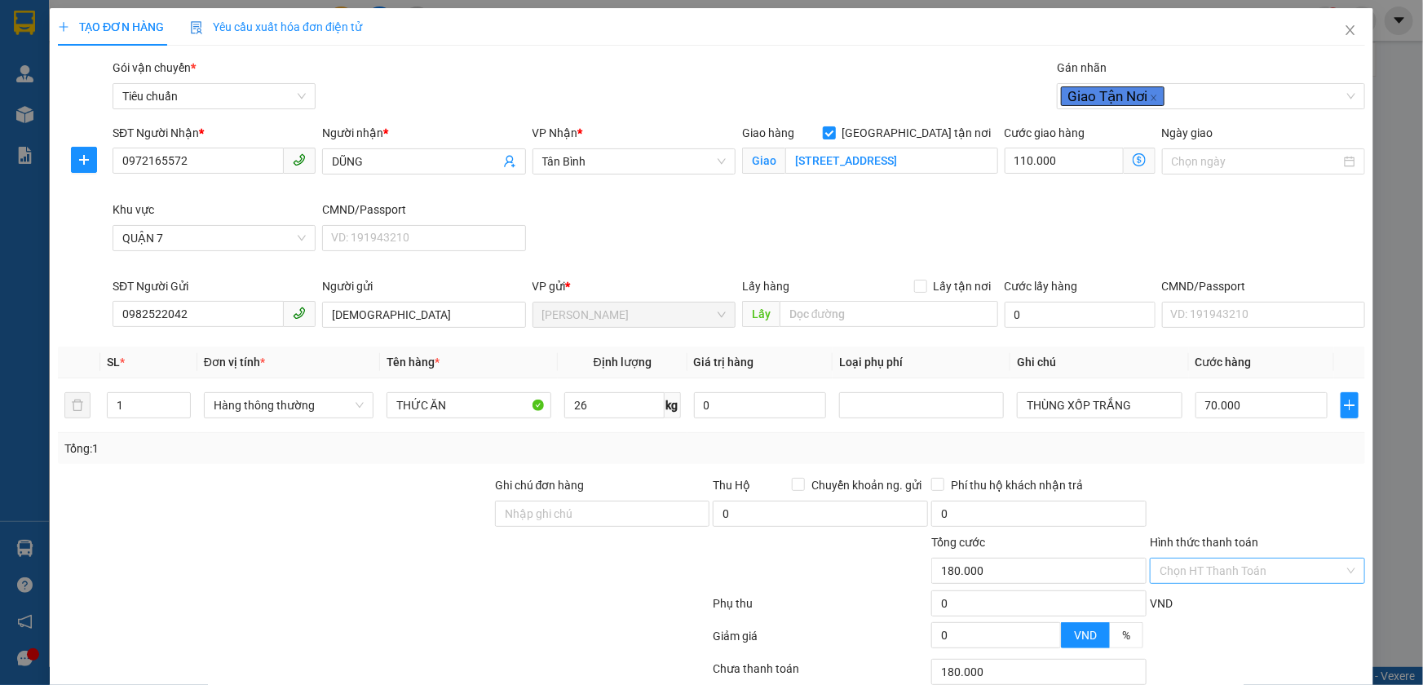
click at [1208, 570] on input "Hình thức thanh toán" at bounding box center [1252, 571] width 184 height 24
click at [1189, 454] on div "Tại văn phòng" at bounding box center [1247, 459] width 193 height 18
type input "0"
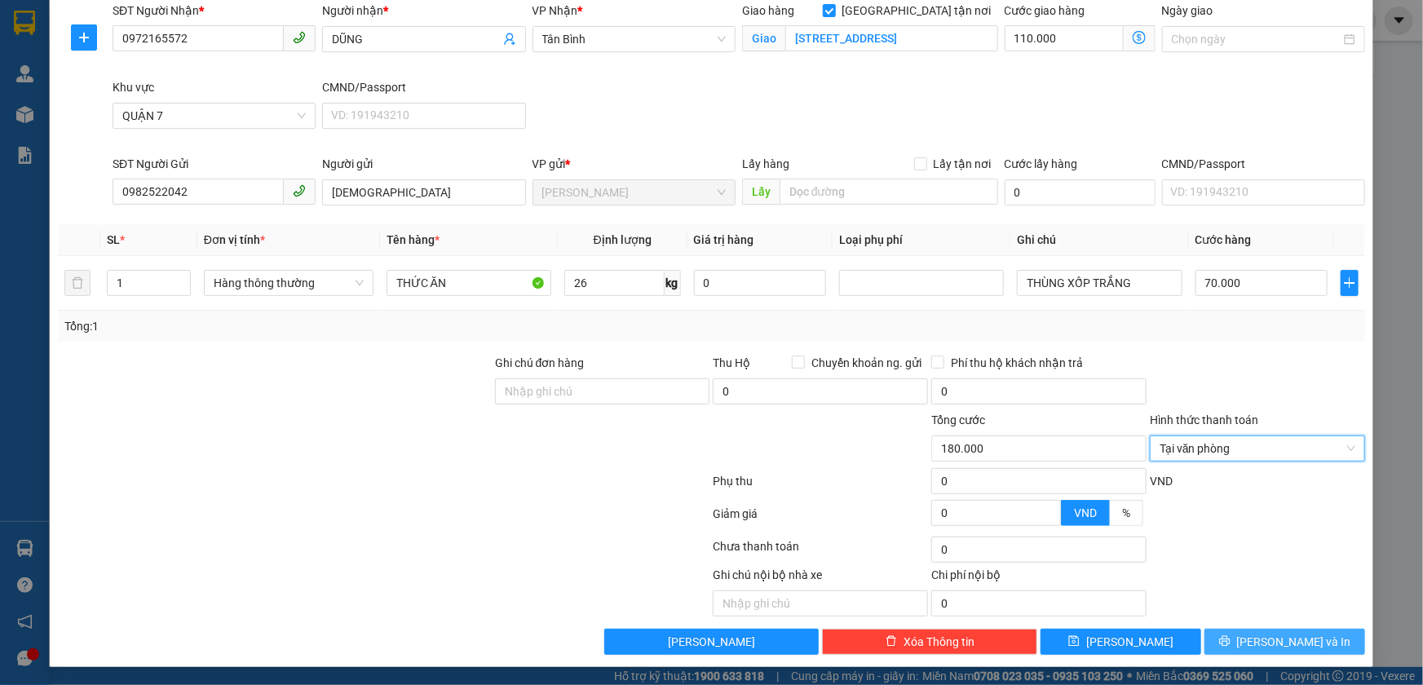
click at [1230, 639] on icon "printer" at bounding box center [1225, 641] width 11 height 11
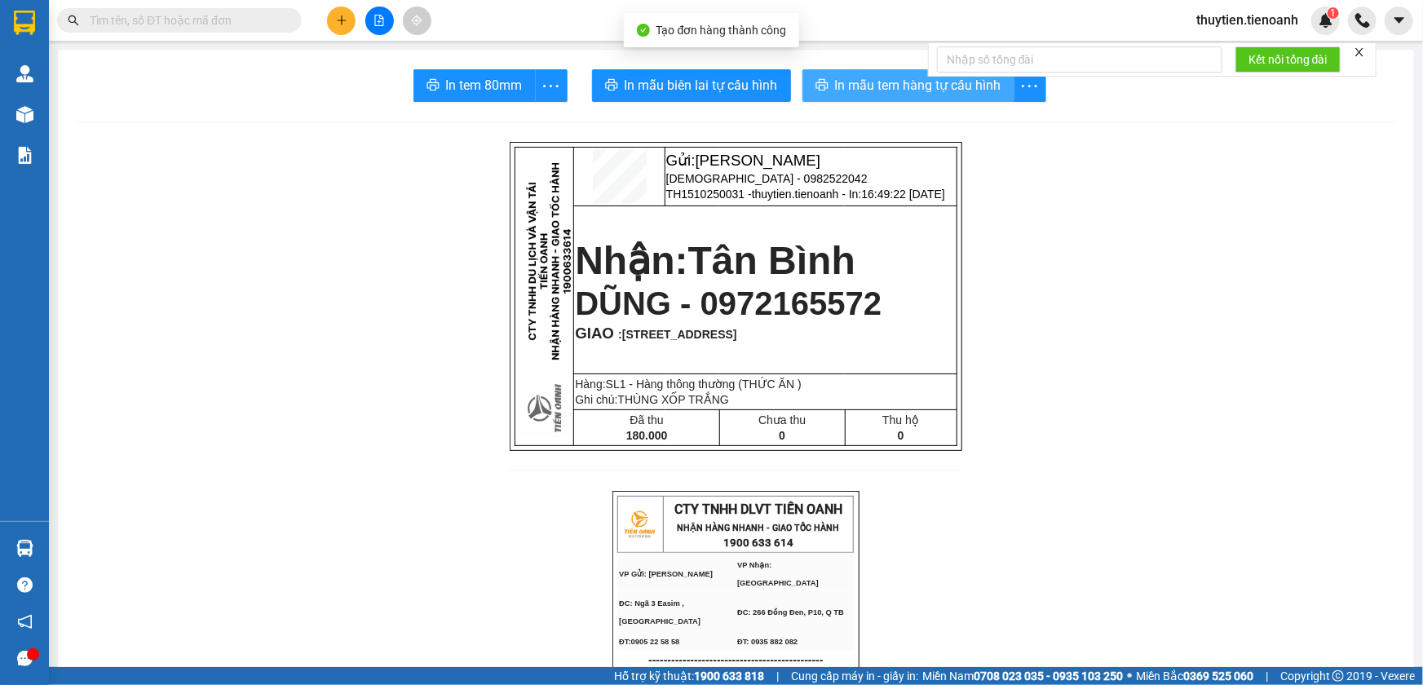
click at [825, 90] on button "In mẫu tem hàng tự cấu hình" at bounding box center [909, 85] width 212 height 33
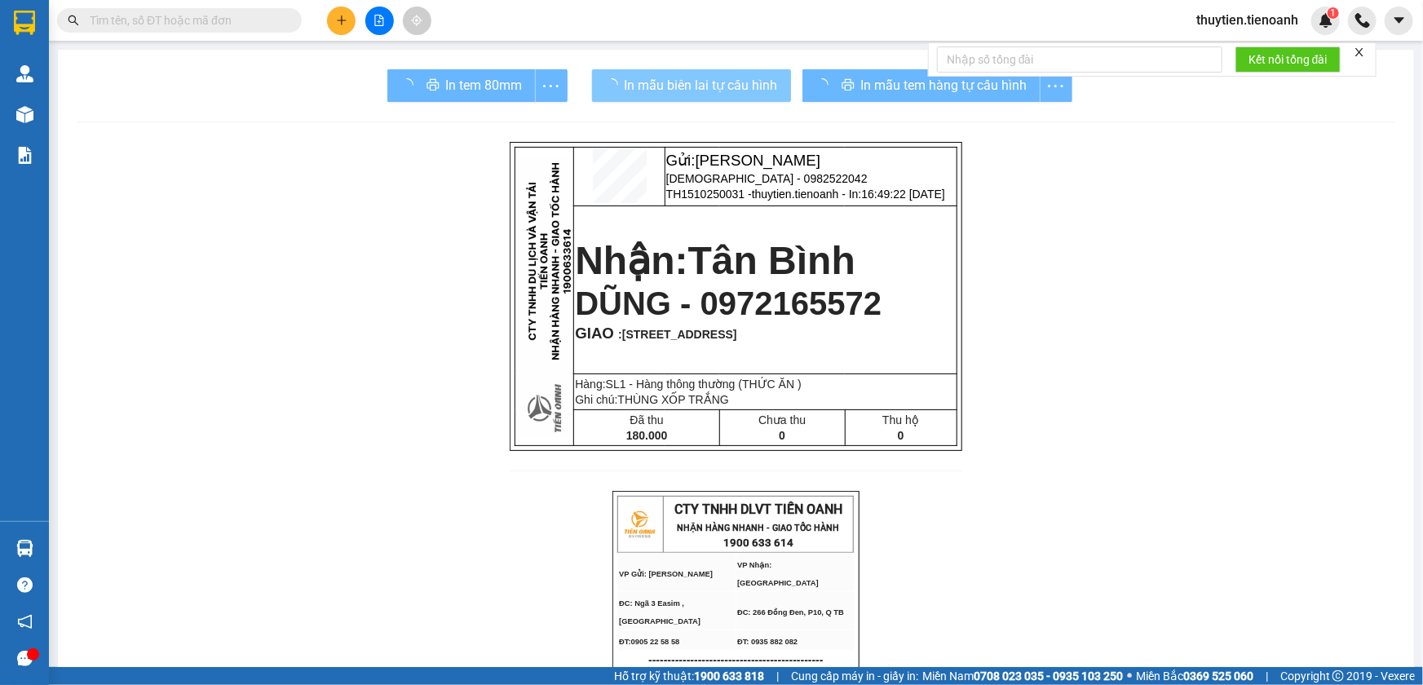
click at [703, 92] on span "In mẫu biên lai tự cấu hình" at bounding box center [701, 85] width 153 height 20
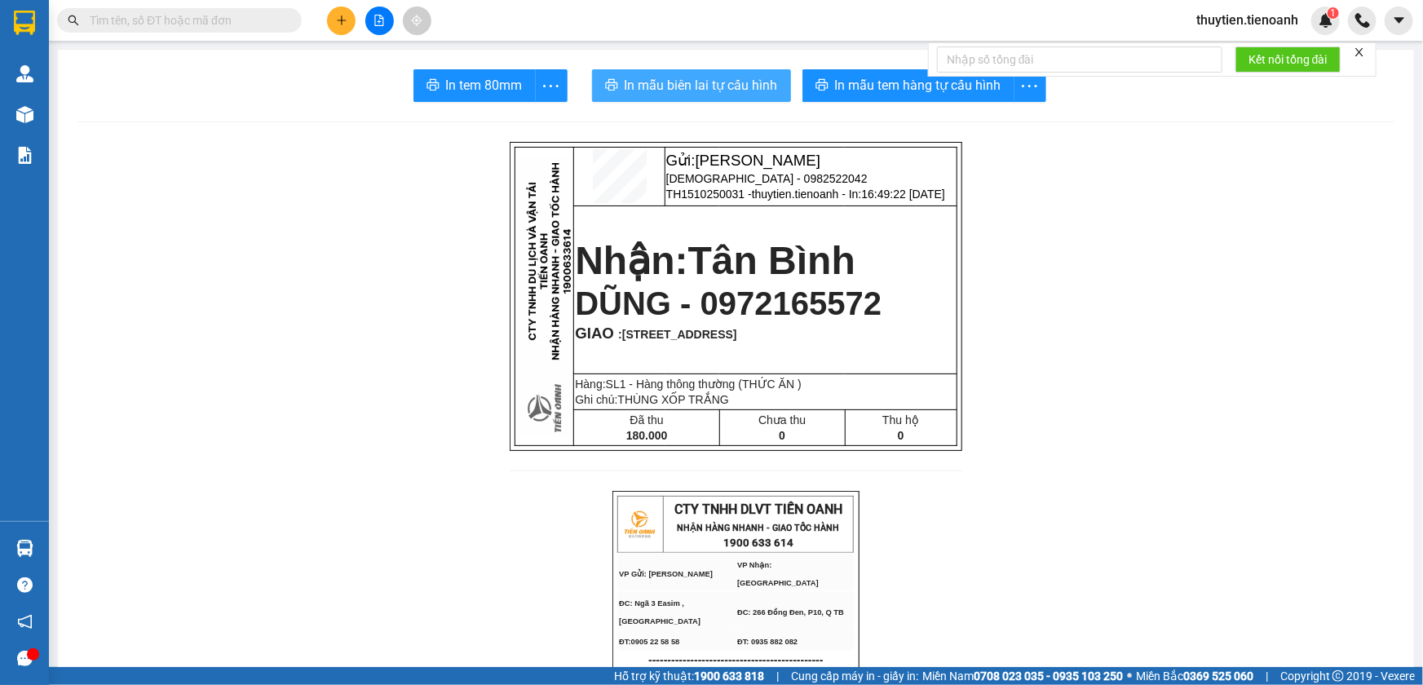
click at [703, 92] on span "In mẫu biên lai tự cấu hình" at bounding box center [701, 85] width 153 height 20
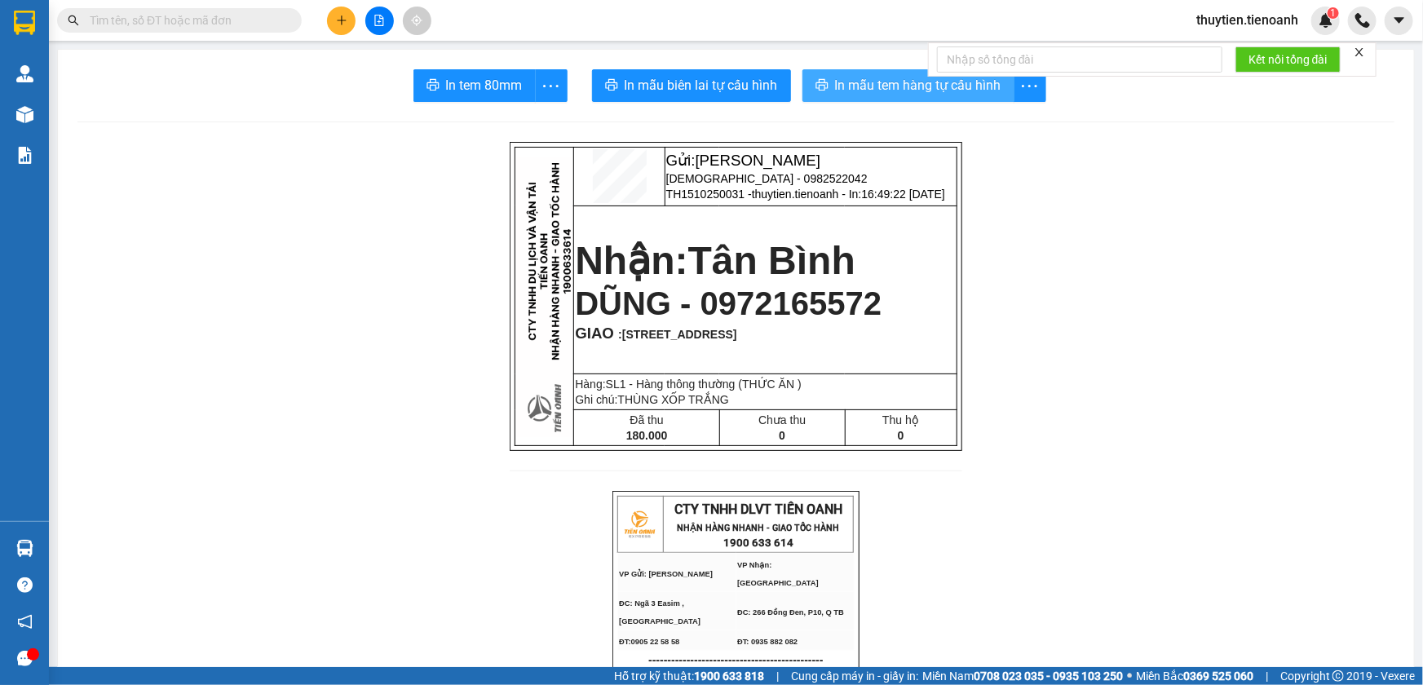
click at [901, 93] on span "In mẫu tem hàng tự cấu hình" at bounding box center [918, 85] width 166 height 20
click at [336, 24] on icon "plus" at bounding box center [341, 20] width 11 height 11
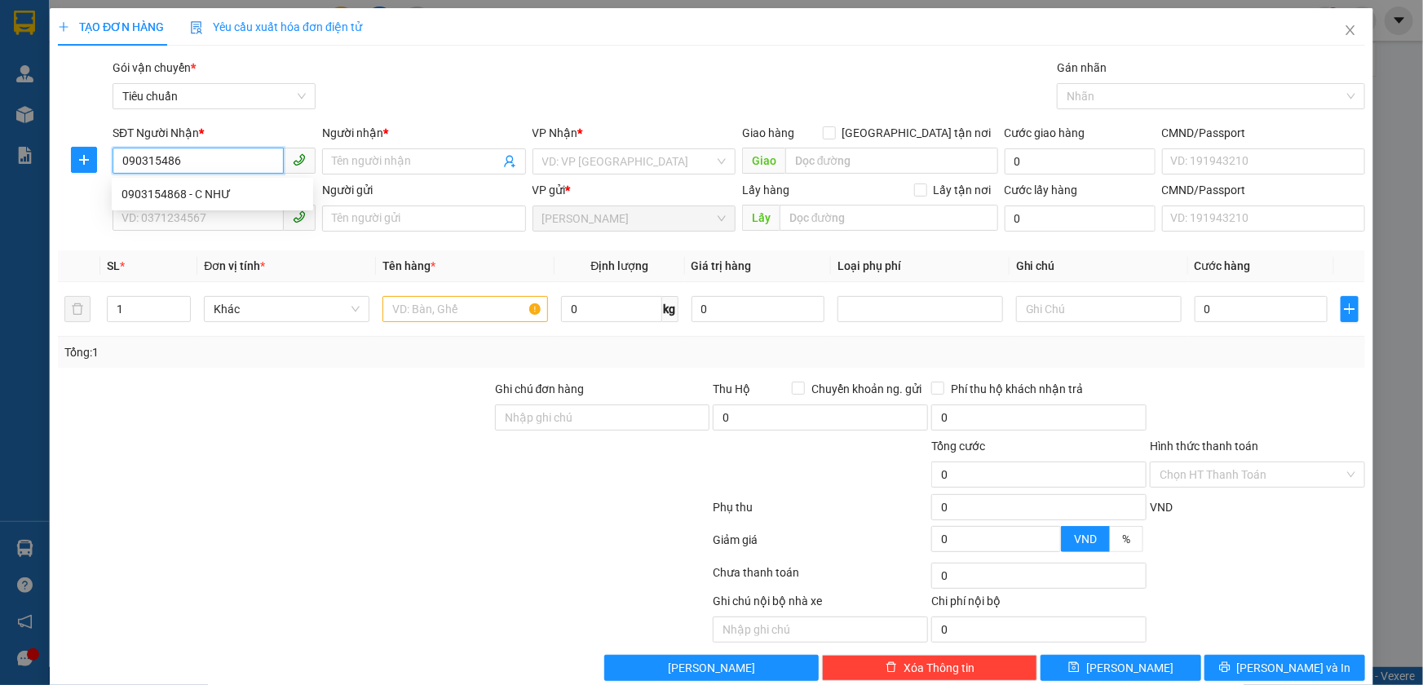
type input "0903154868"
click at [244, 188] on div "0903154868 - C NHƯ" at bounding box center [213, 194] width 182 height 18
type input "C NHƯ"
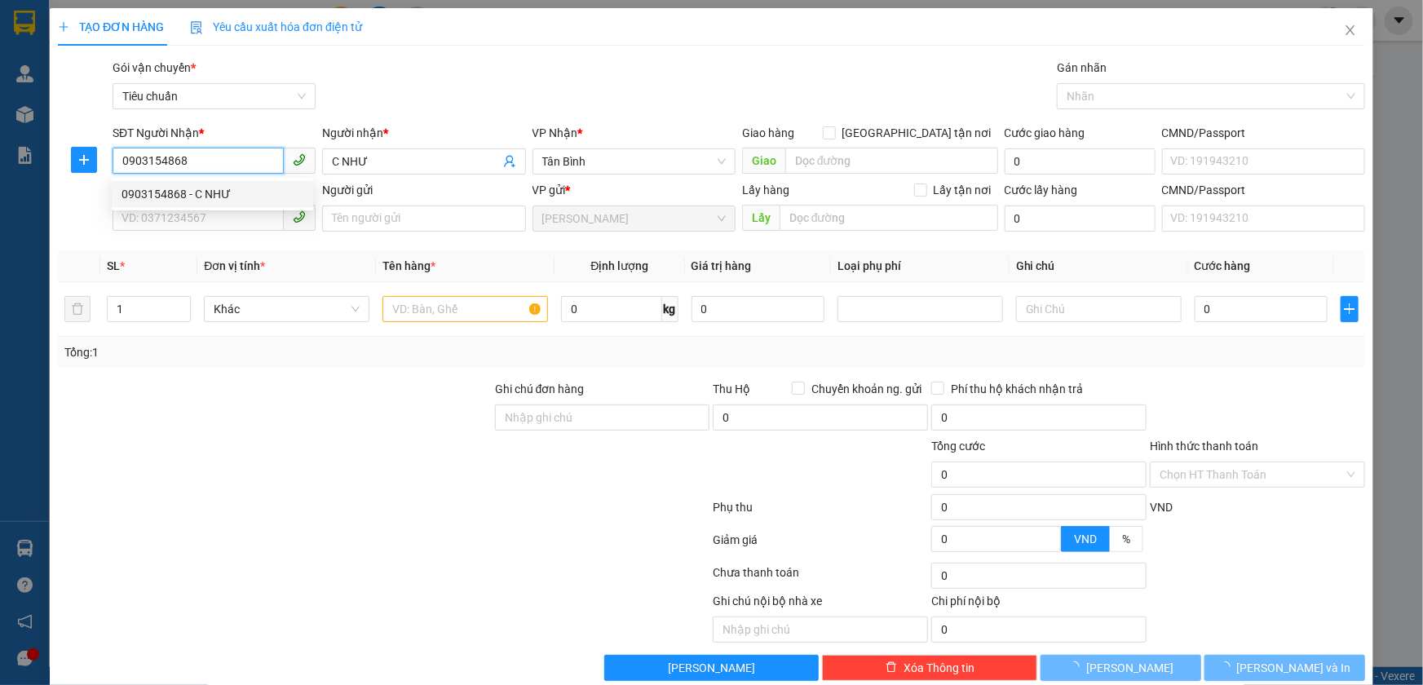
type input "30.000"
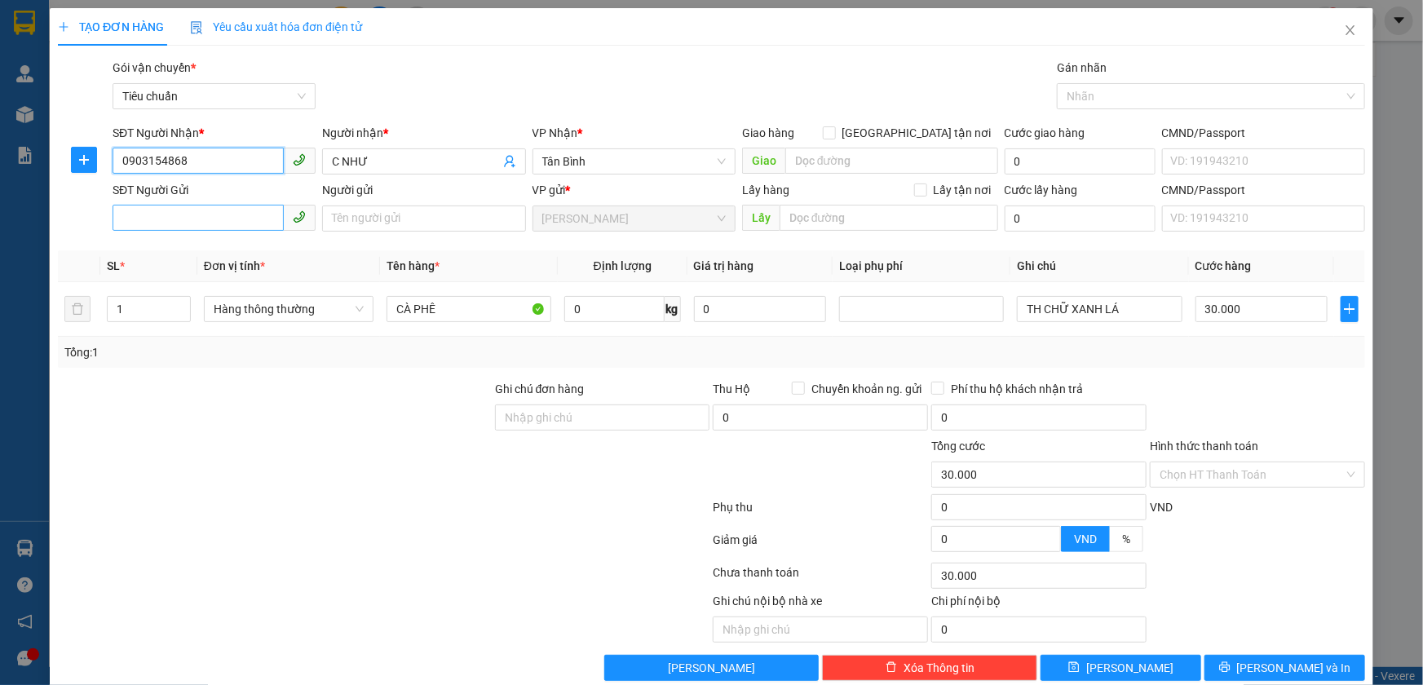
type input "0903154868"
click at [205, 227] on input "SĐT Người Gửi" at bounding box center [198, 218] width 171 height 26
type input "0938053653"
click at [209, 246] on div "0938053653 - A CÒ" at bounding box center [213, 251] width 182 height 18
type input "A CÒ"
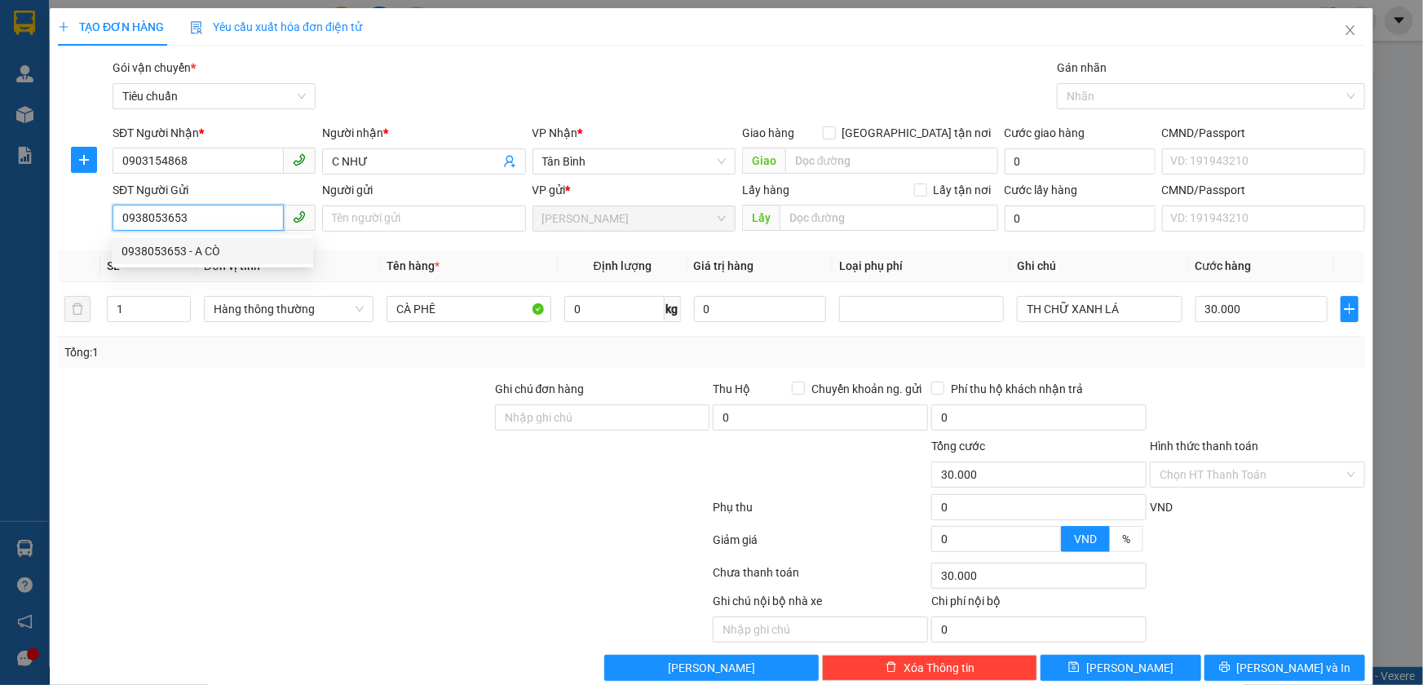
type input "240876332"
type input "0938053653"
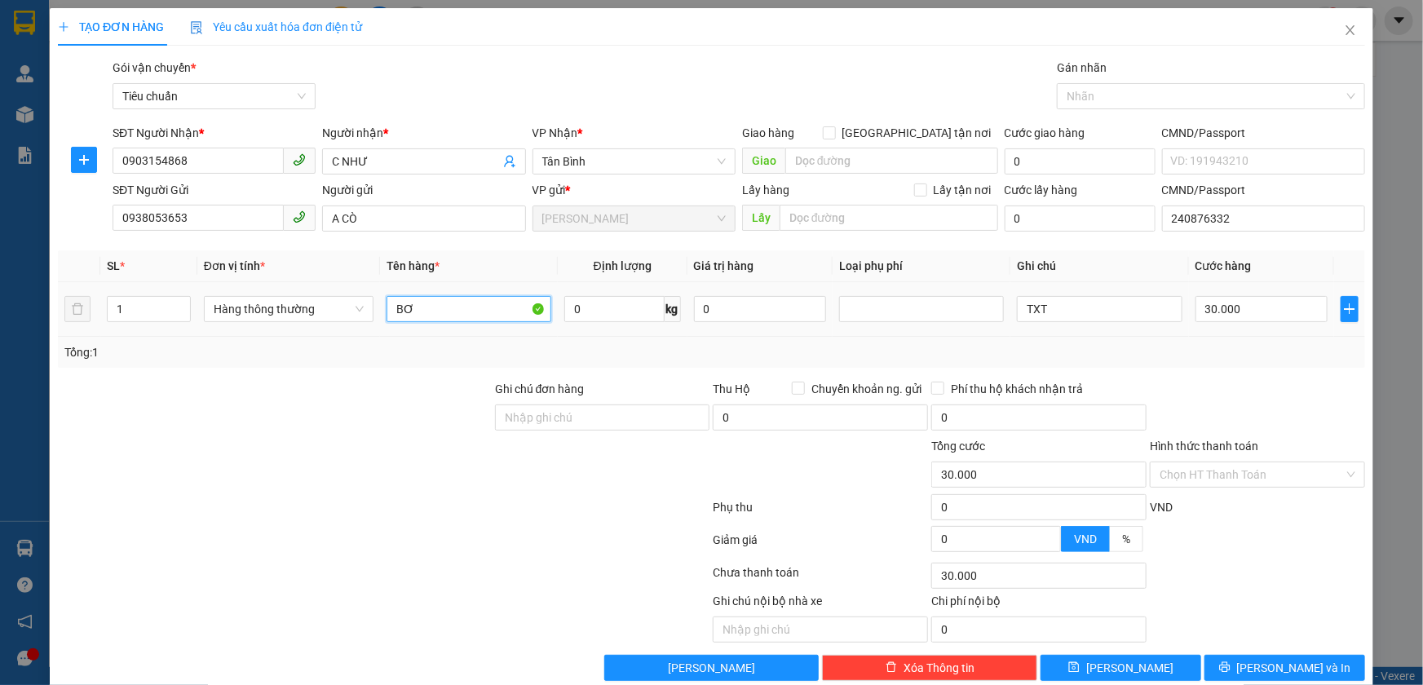
drag, startPoint x: 434, startPoint y: 310, endPoint x: 237, endPoint y: 292, distance: 197.4
click at [237, 292] on tr "1 Hàng thông thường BƠ 0 kg 0 TXT 30.000" at bounding box center [712, 309] width 1308 height 55
type input "THỨC ĂN"
click at [600, 303] on input "0" at bounding box center [614, 309] width 100 height 26
type input "18"
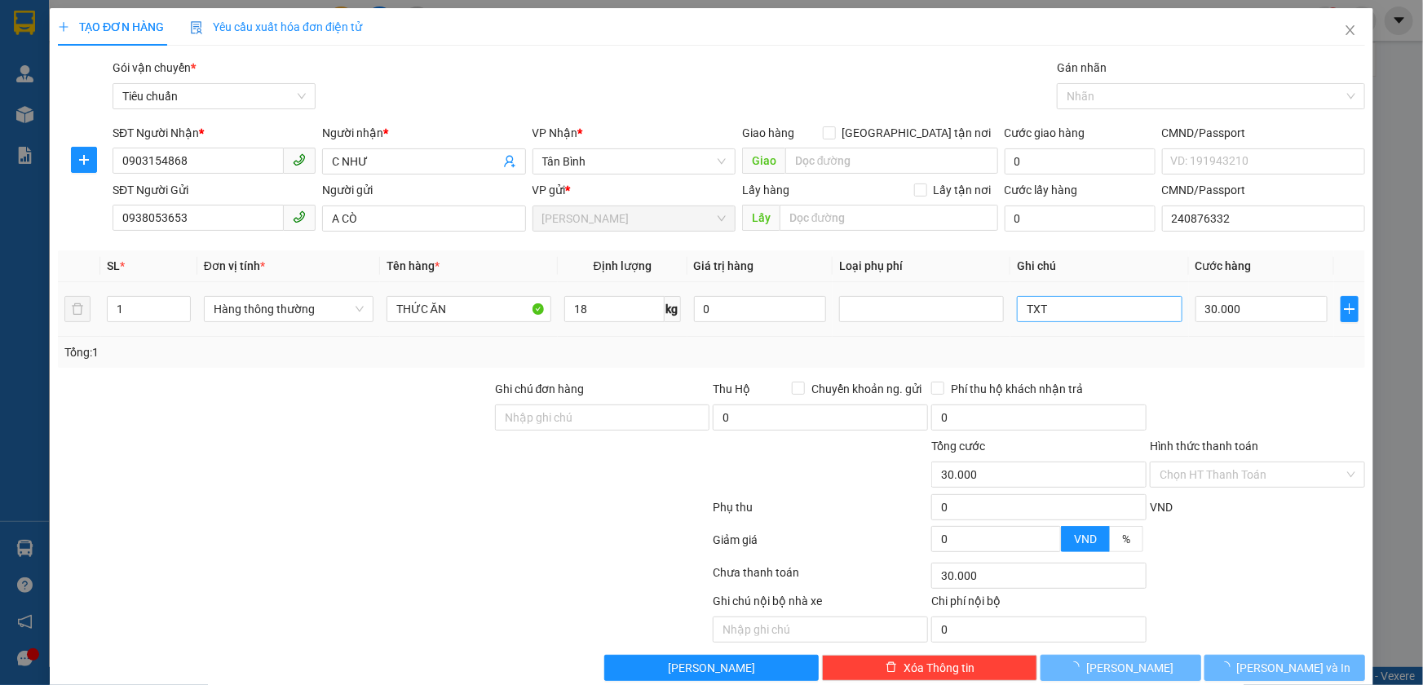
drag, startPoint x: 799, startPoint y: 368, endPoint x: 1127, endPoint y: 302, distance: 334.5
click at [830, 363] on div "Transit Pickup Surcharge Ids Transit Deliver Surcharge Ids Transit Deliver Surc…" at bounding box center [712, 370] width 1308 height 622
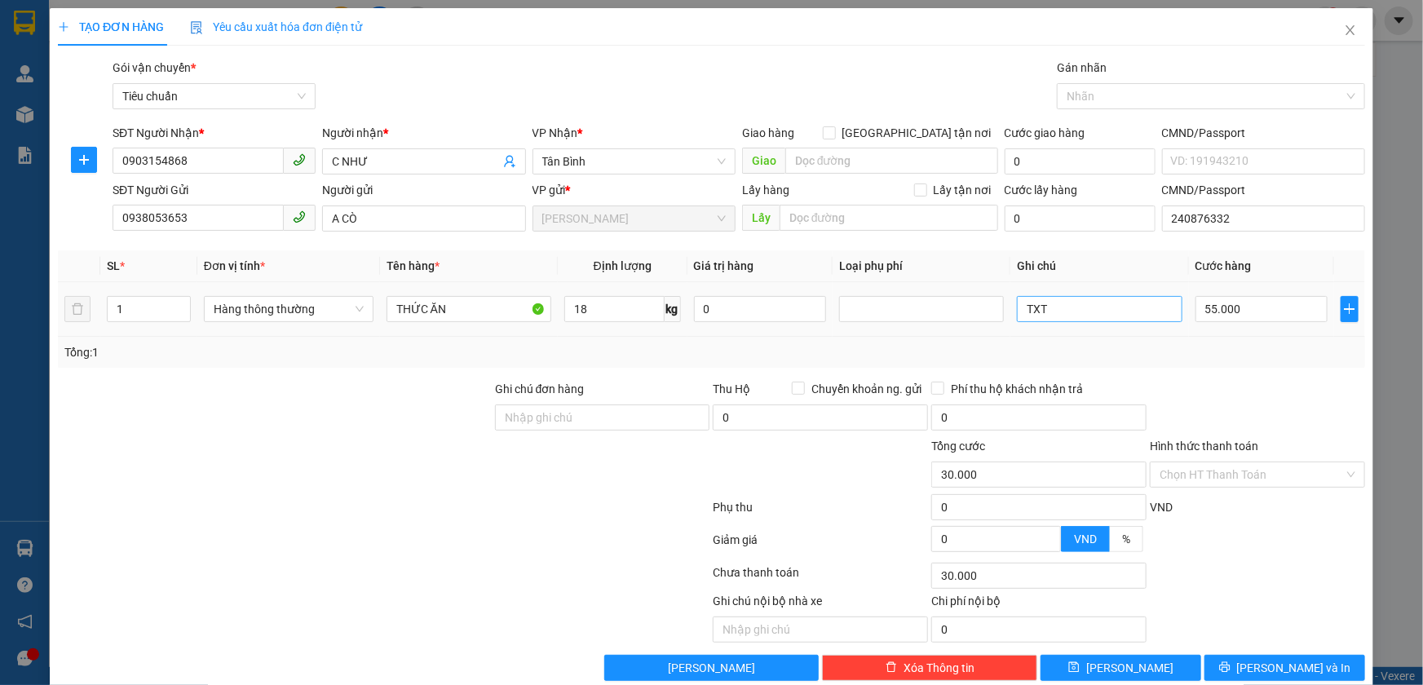
type input "55.000"
drag, startPoint x: 1113, startPoint y: 302, endPoint x: 987, endPoint y: 305, distance: 125.7
click at [987, 305] on tr "1 Hàng thông thường THỨC ĂN 18 kg 0 TXT 55.000" at bounding box center [712, 309] width 1308 height 55
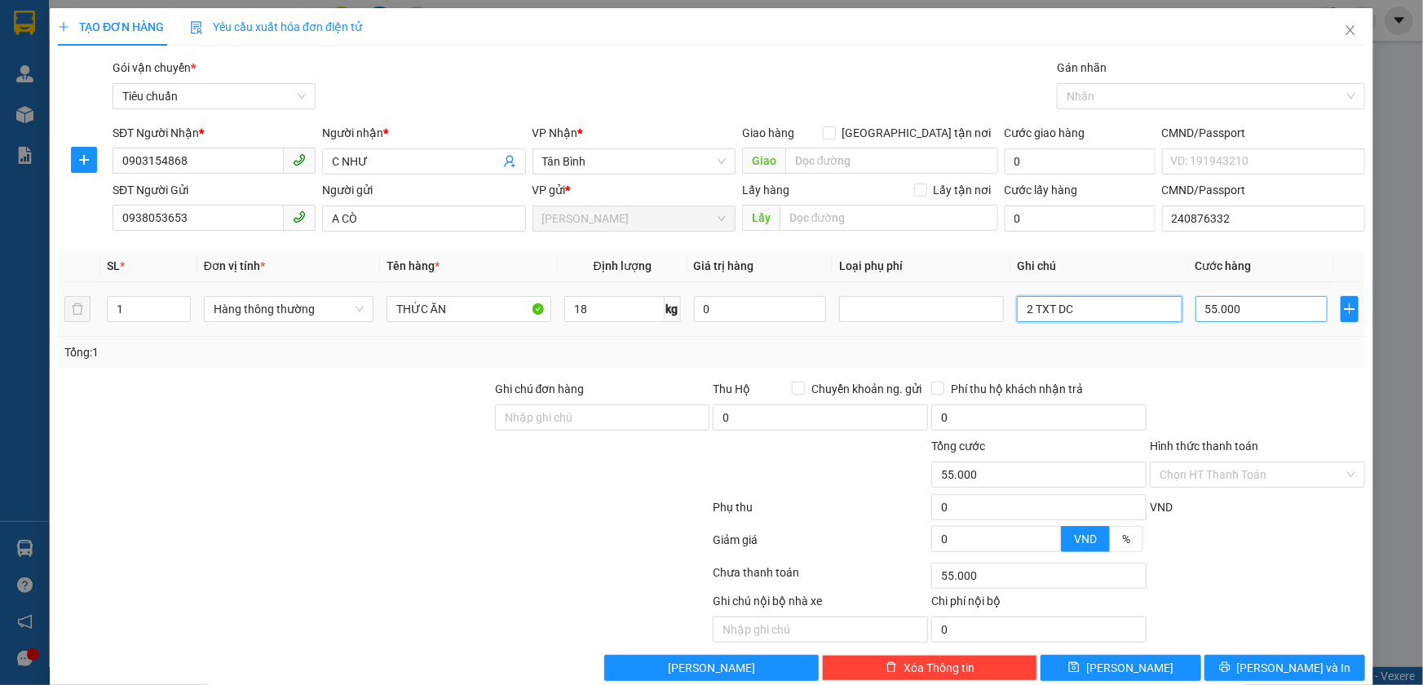
type input "2 TXT DC"
click at [1252, 308] on input "55.000" at bounding box center [1262, 309] width 133 height 26
type input "6"
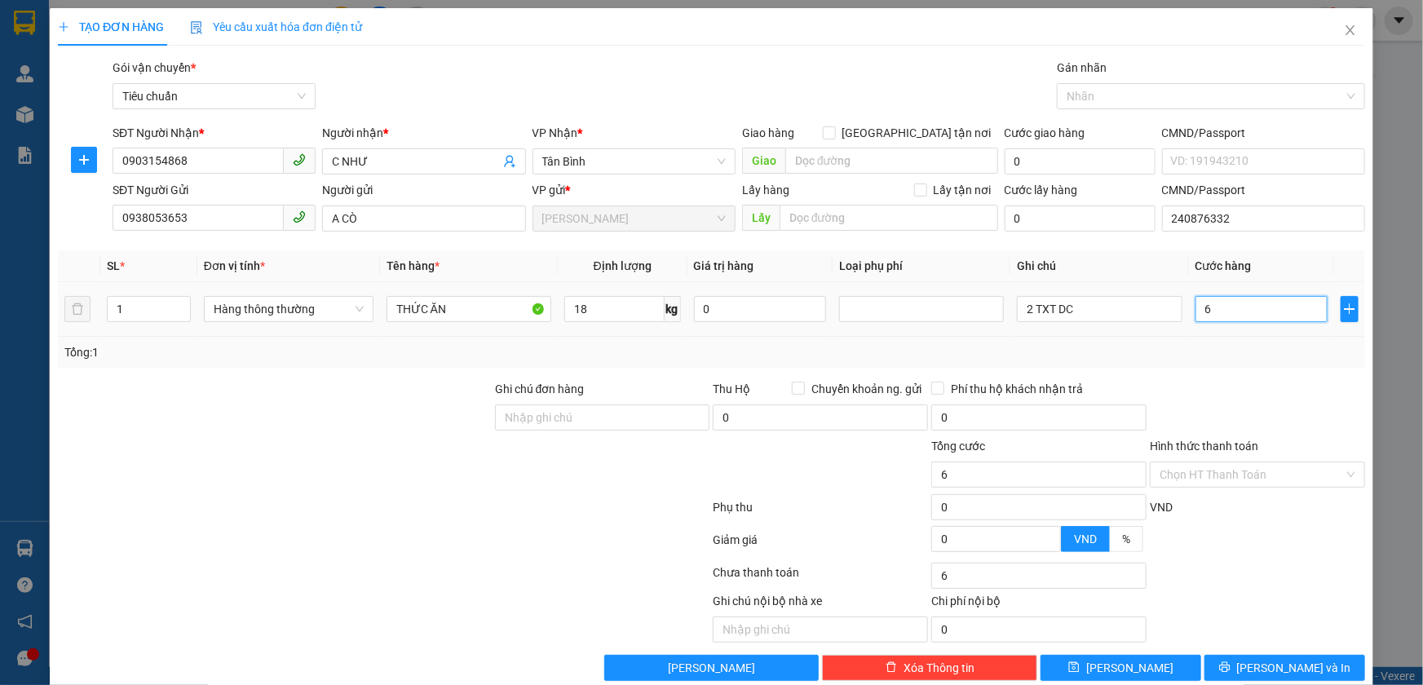
type input "60"
type input "60.000"
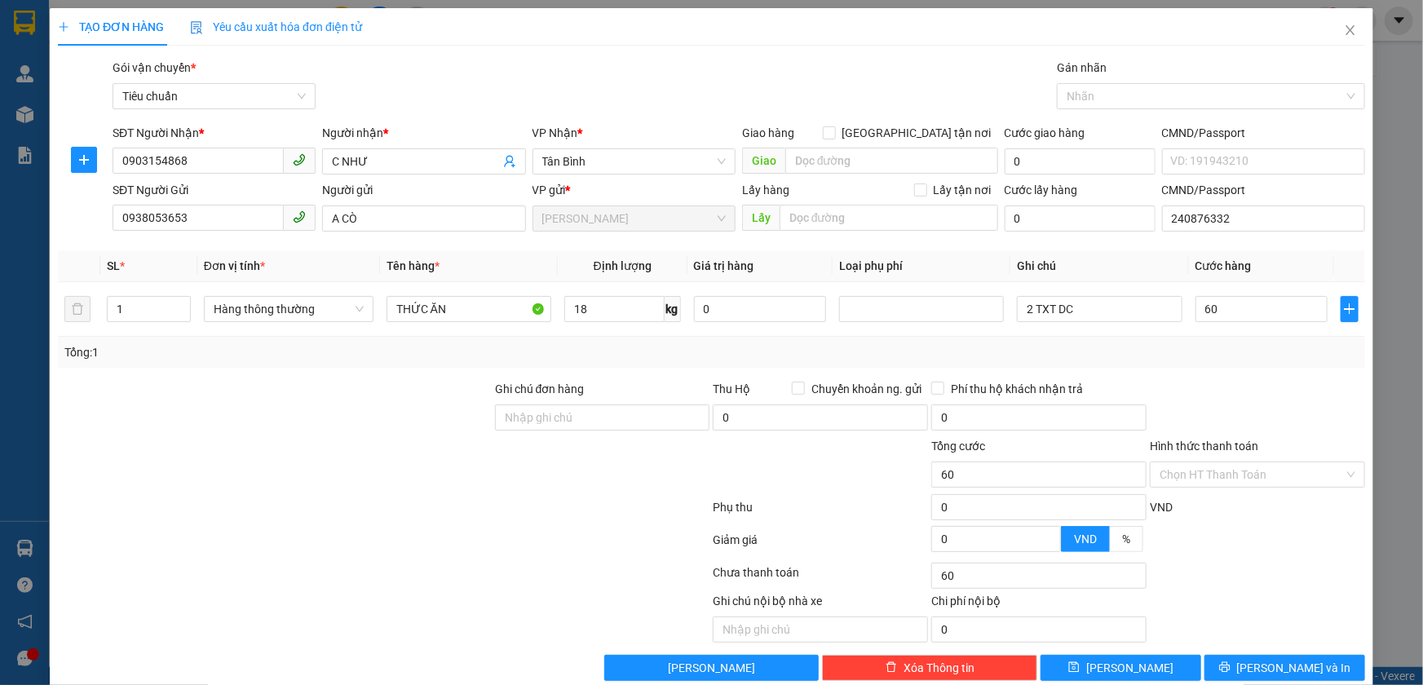
type input "60.000"
click at [1268, 418] on div at bounding box center [1258, 408] width 219 height 57
click at [1207, 477] on input "Hình thức thanh toán" at bounding box center [1252, 475] width 184 height 24
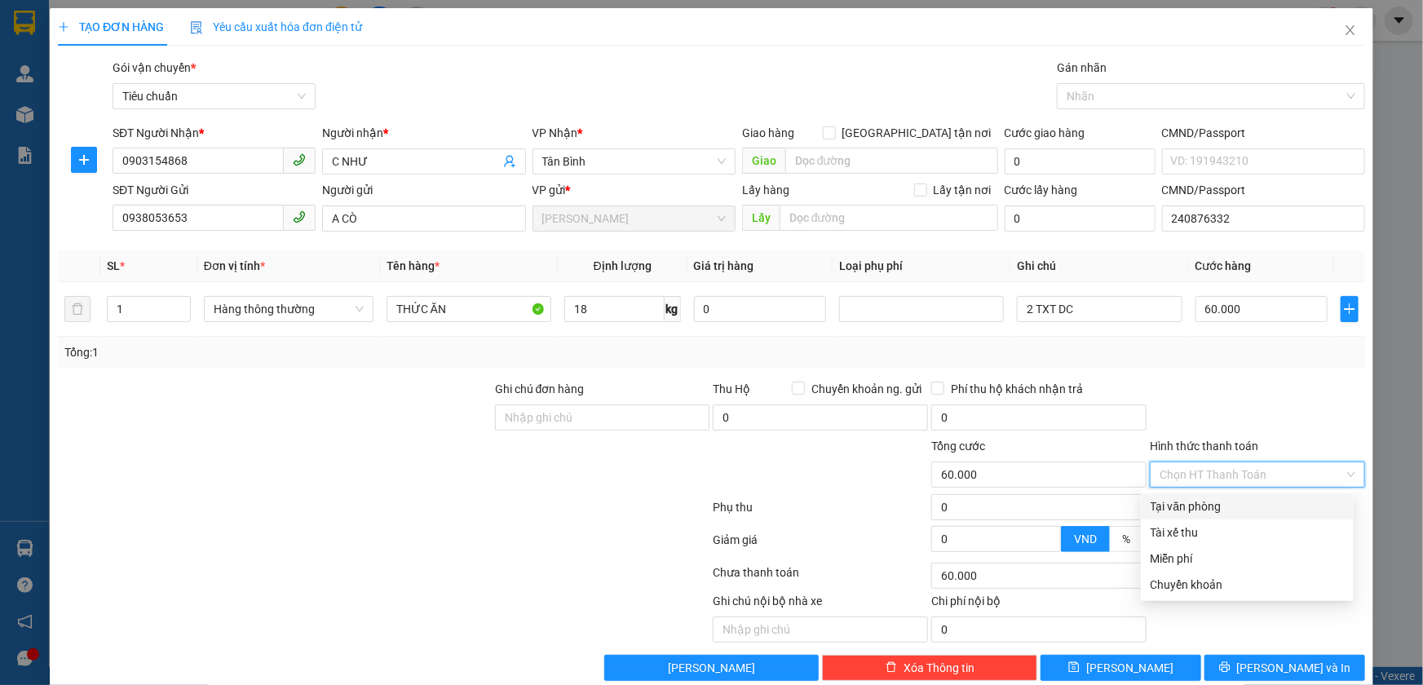
click at [1209, 506] on div "Tại văn phòng" at bounding box center [1247, 507] width 193 height 18
type input "0"
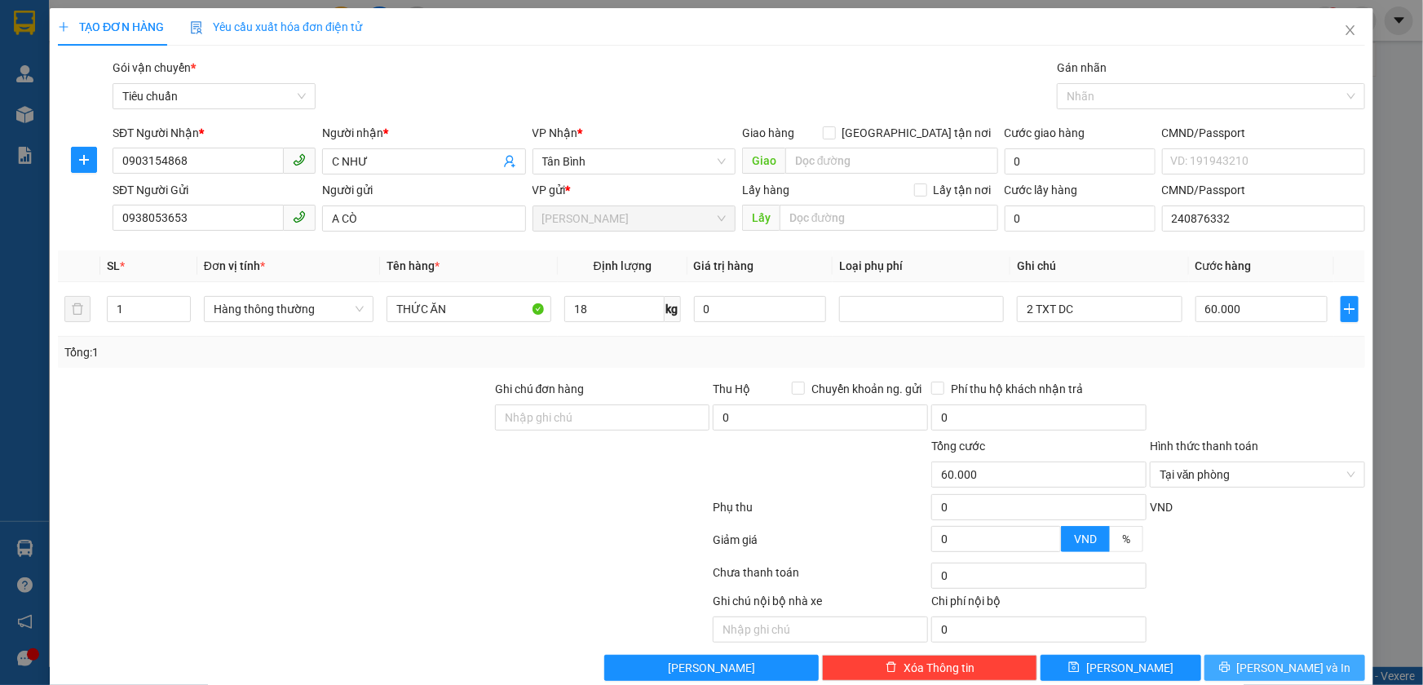
click at [1231, 666] on icon "printer" at bounding box center [1225, 667] width 11 height 11
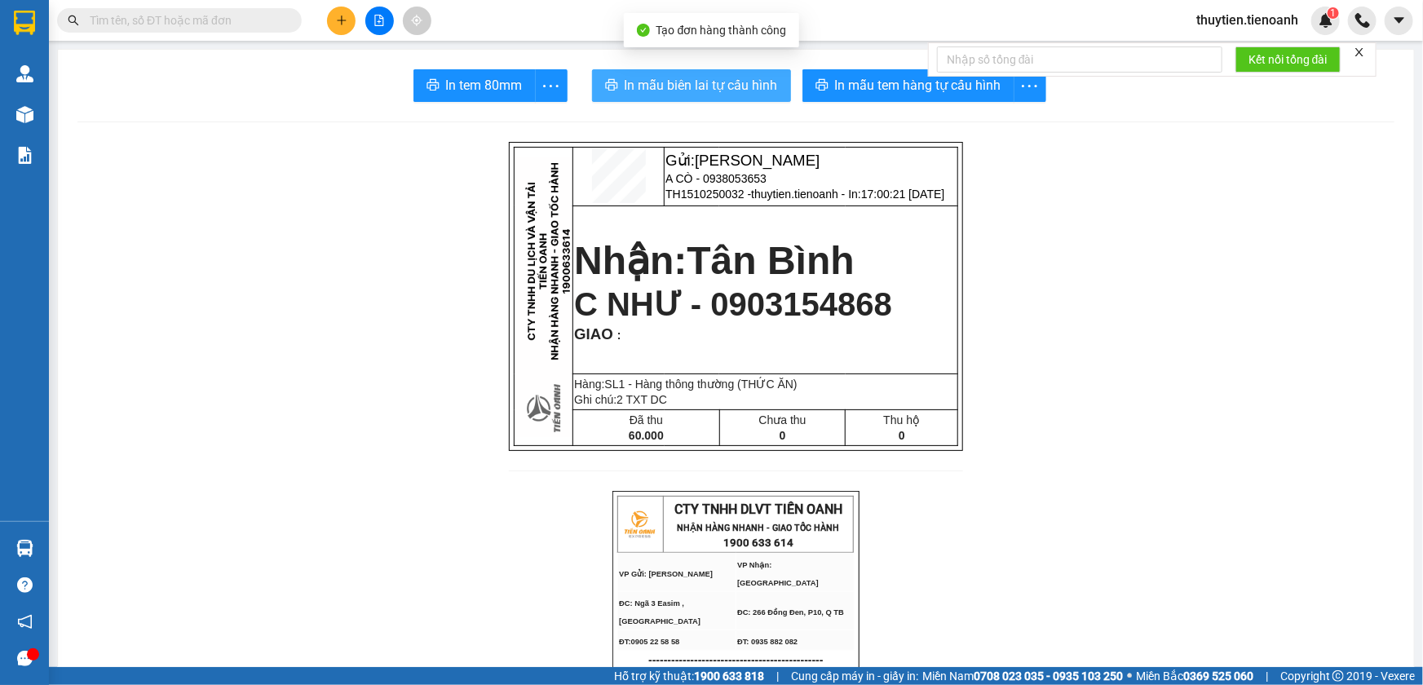
click at [643, 81] on span "In mẫu biên lai tự cấu hình" at bounding box center [701, 85] width 153 height 20
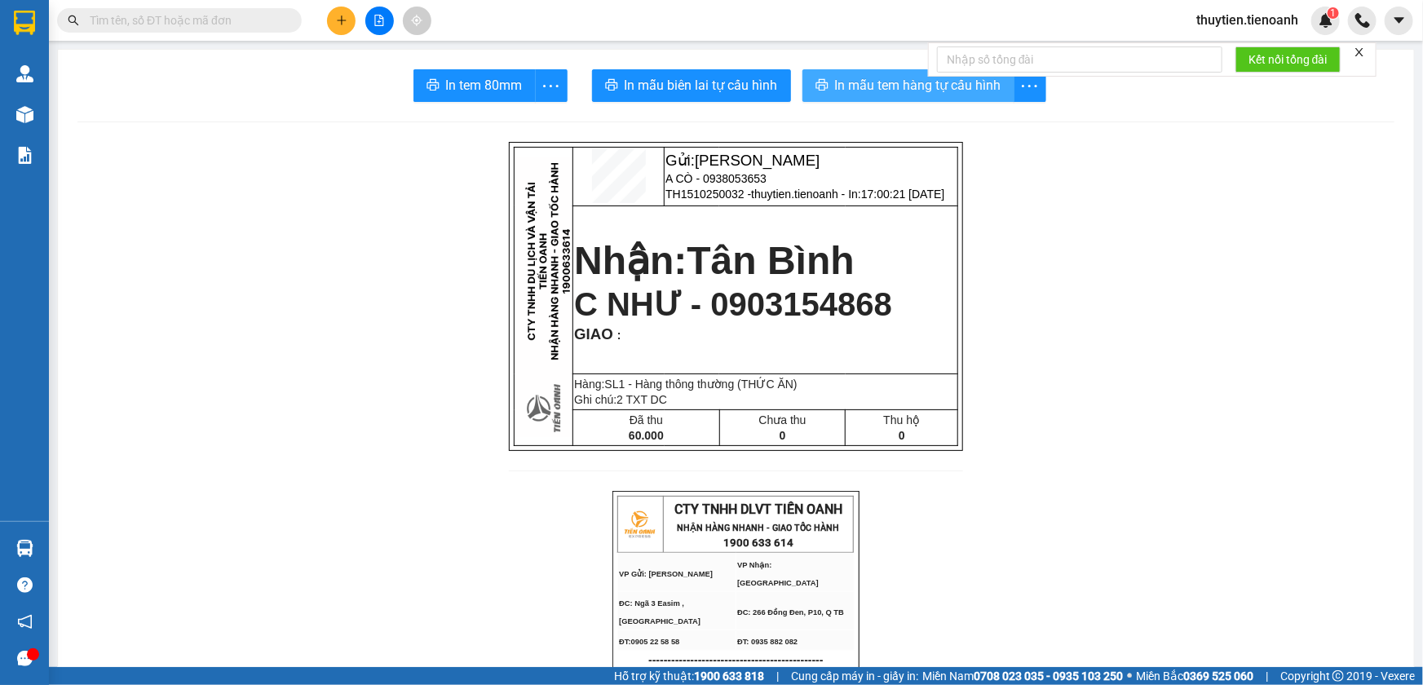
click at [848, 78] on span "In mẫu tem hàng tự cấu hình" at bounding box center [918, 85] width 166 height 20
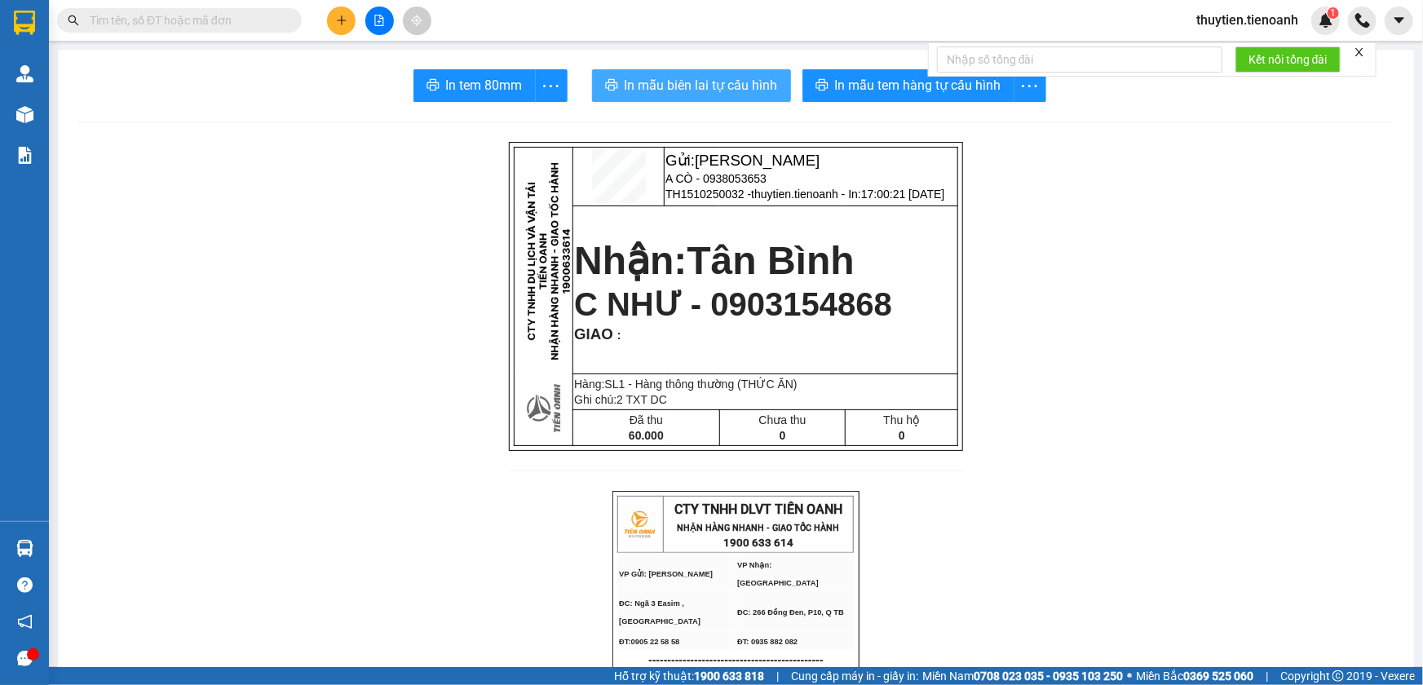
click at [728, 88] on span "In mẫu biên lai tự cấu hình" at bounding box center [701, 85] width 153 height 20
